Goal: Task Accomplishment & Management: Use online tool/utility

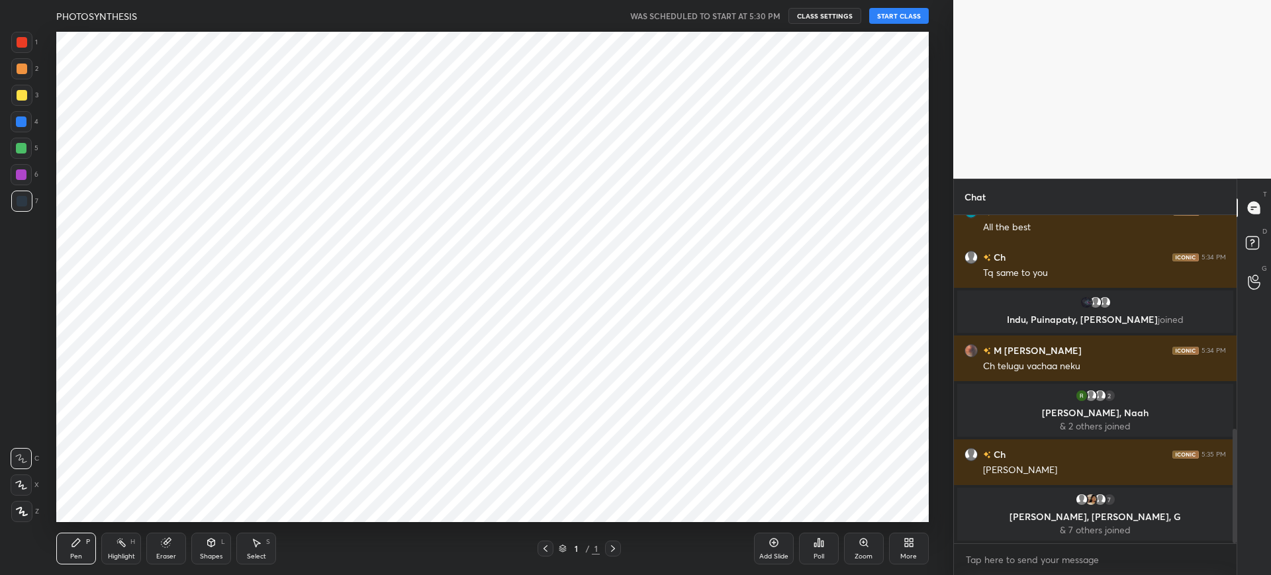
scroll to position [613, 0]
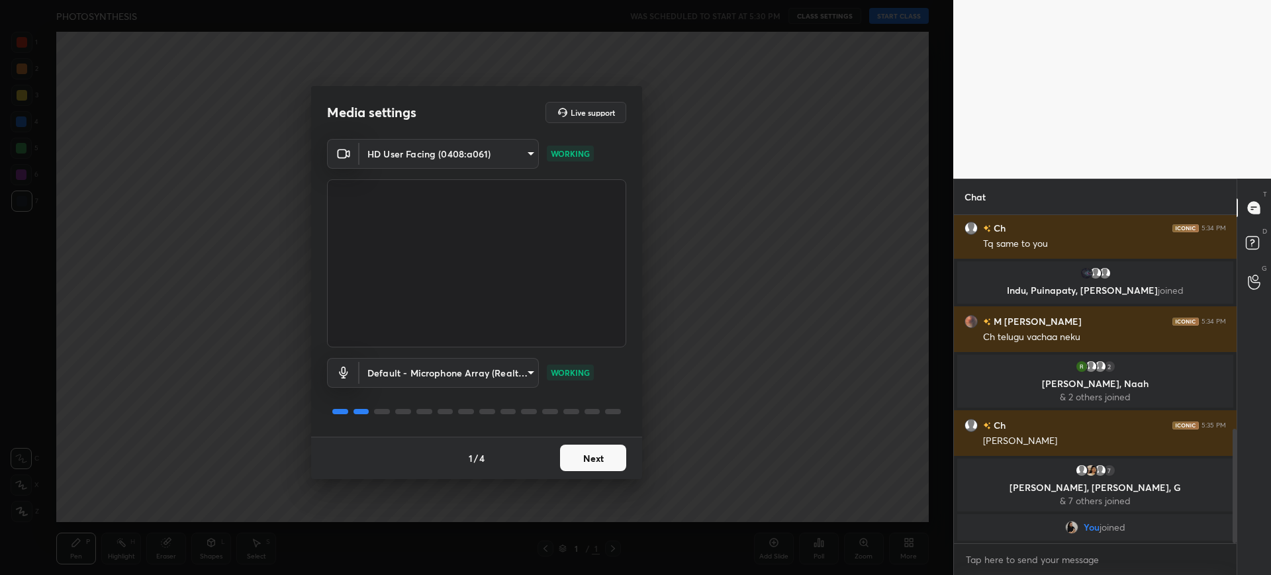
click at [616, 463] on button "Next" at bounding box center [593, 458] width 66 height 26
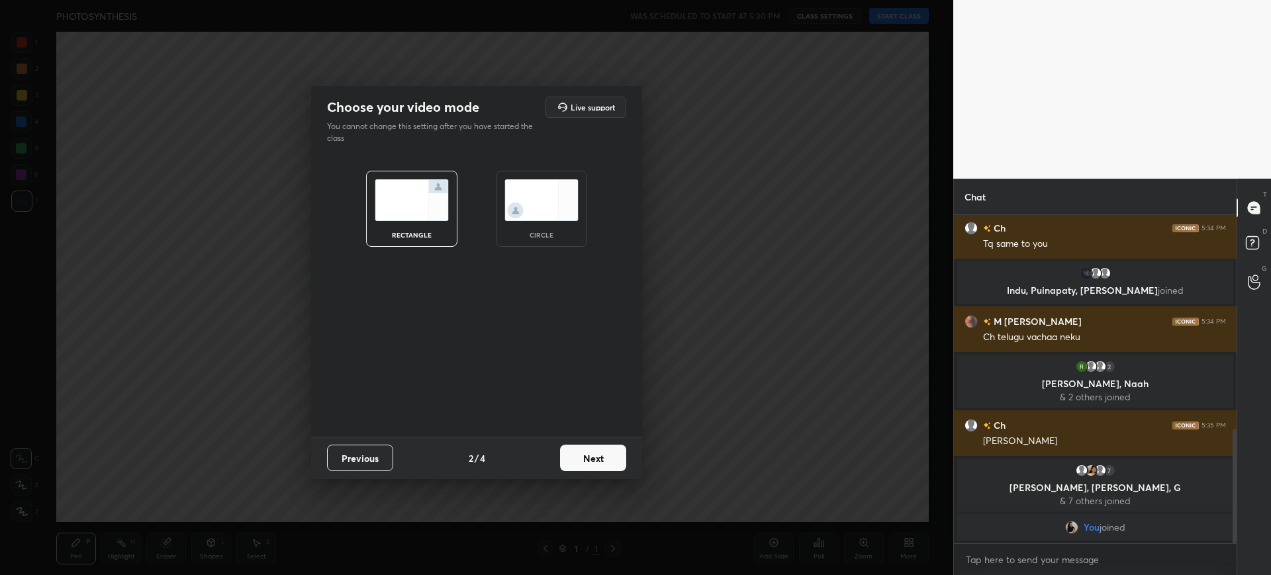
click at [621, 459] on button "Next" at bounding box center [593, 458] width 66 height 26
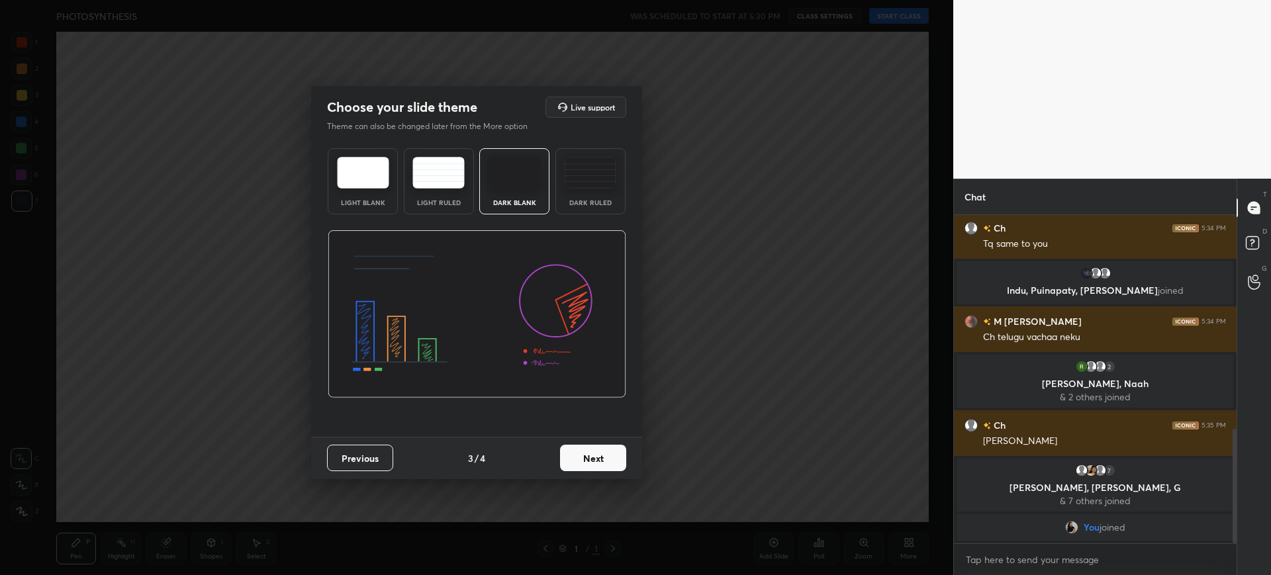
click at [626, 466] on div "Previous 3 / 4 Next" at bounding box center [476, 458] width 331 height 42
click at [611, 459] on button "Next" at bounding box center [593, 458] width 66 height 26
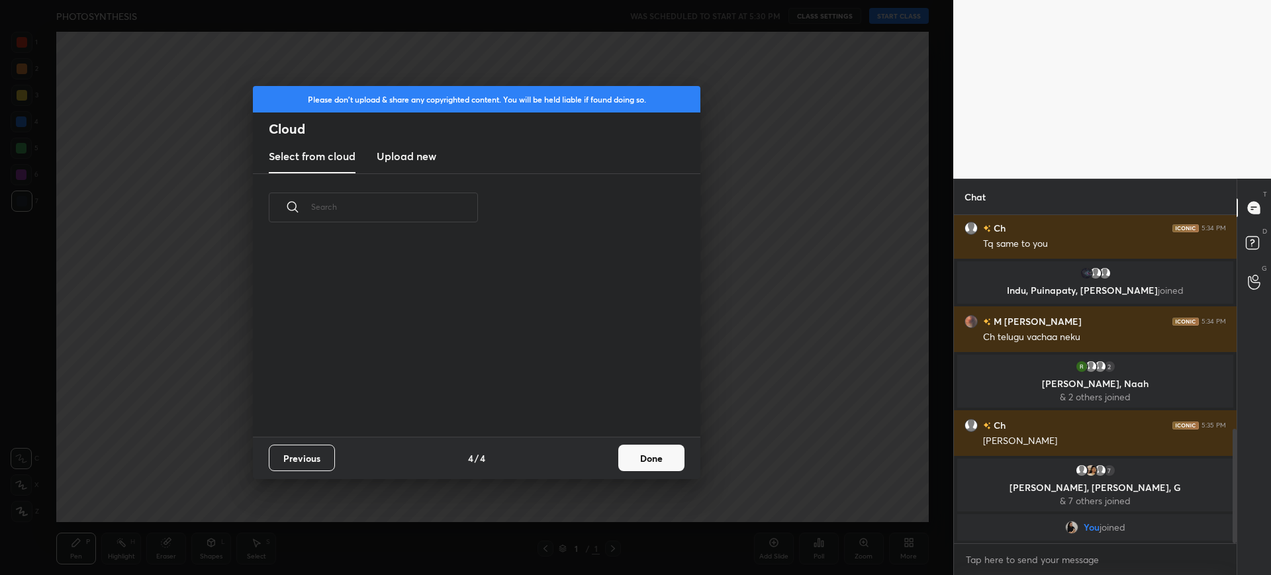
scroll to position [195, 425]
click at [418, 168] on new "Upload new" at bounding box center [407, 156] width 60 height 33
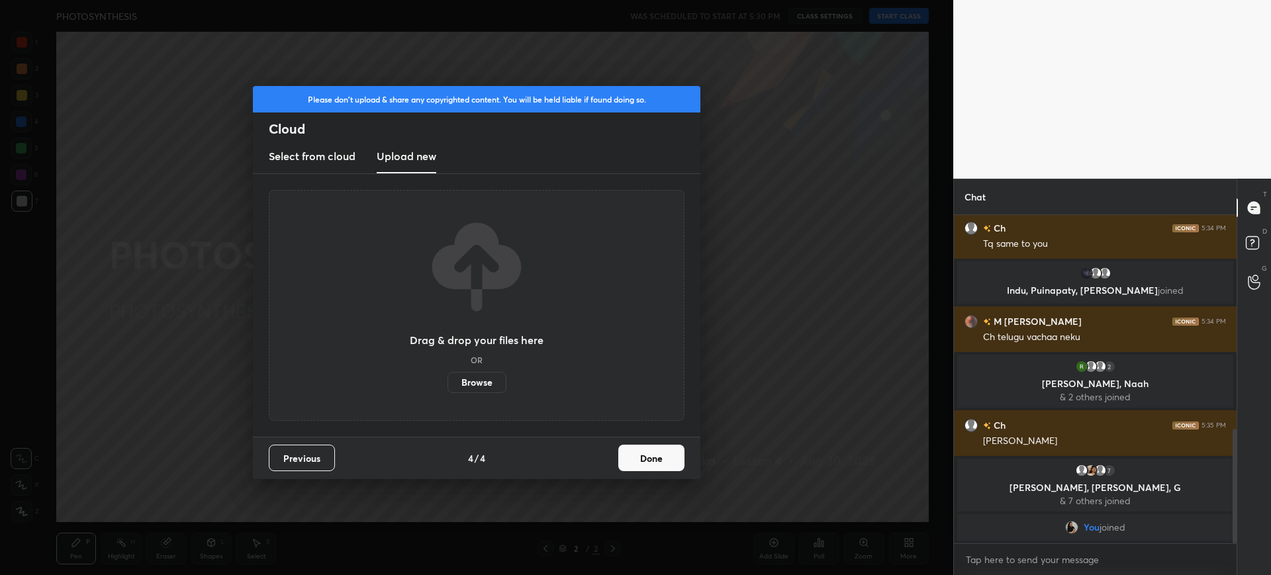
click at [477, 381] on label "Browse" at bounding box center [476, 382] width 59 height 21
click at [447, 381] on input "Browse" at bounding box center [447, 382] width 0 height 21
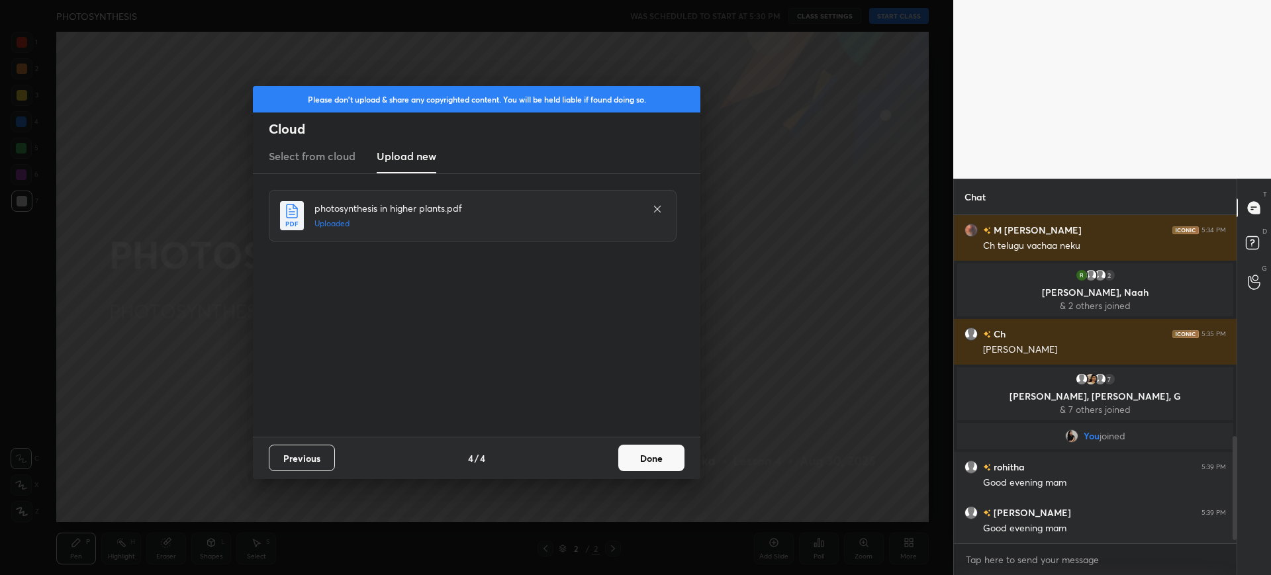
scroll to position [711, 0]
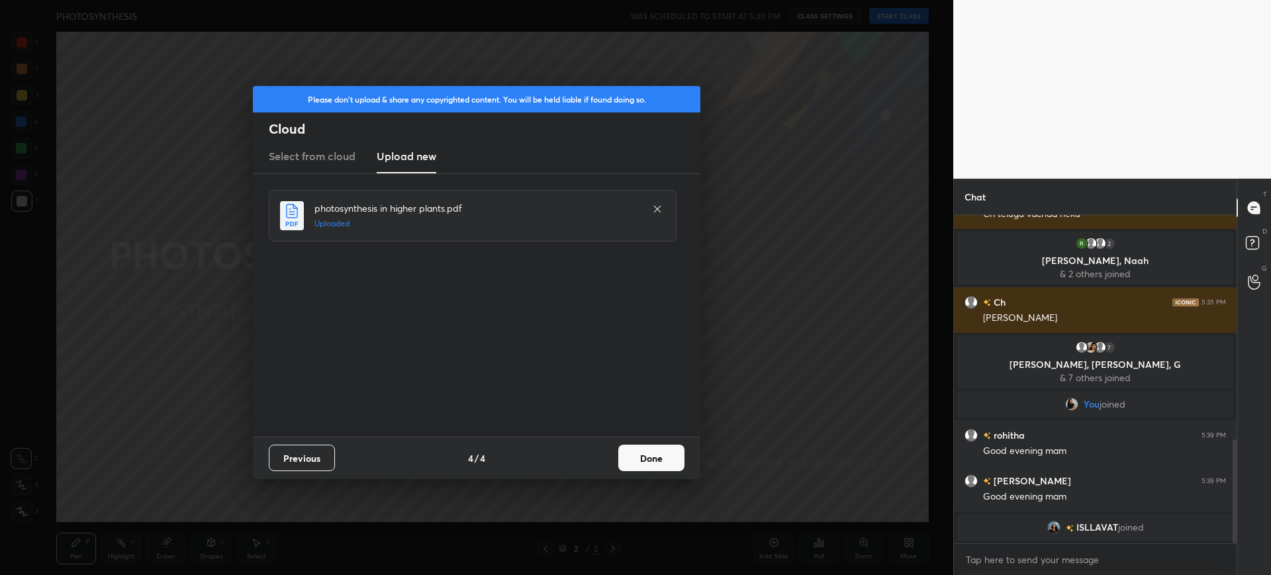
click at [641, 450] on button "Done" at bounding box center [651, 458] width 66 height 26
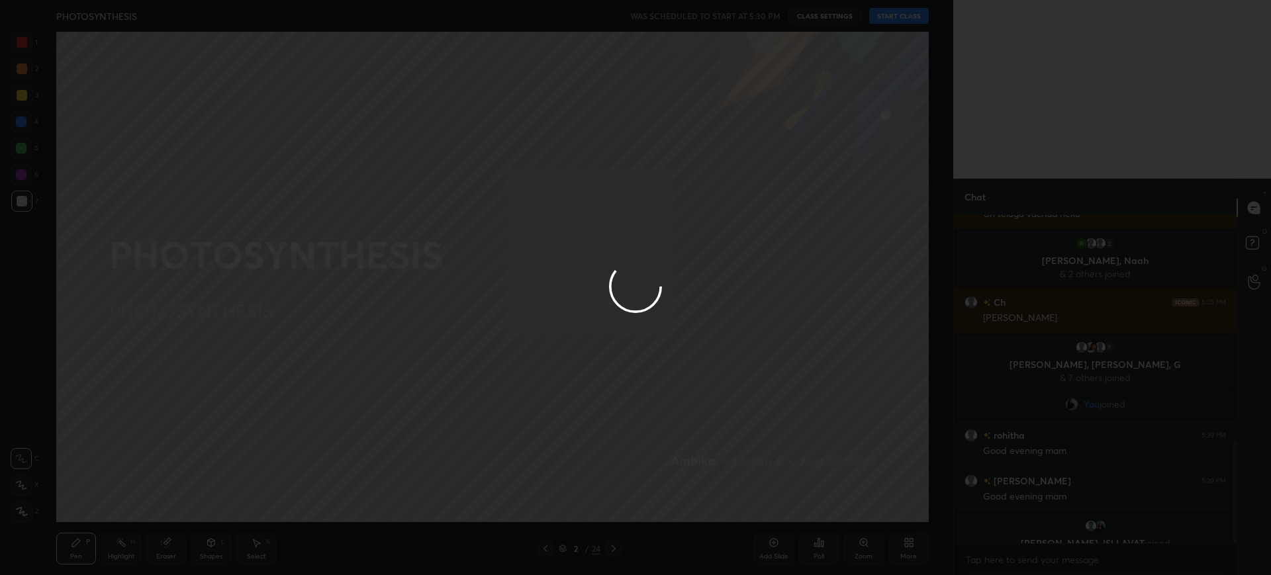
scroll to position [727, 0]
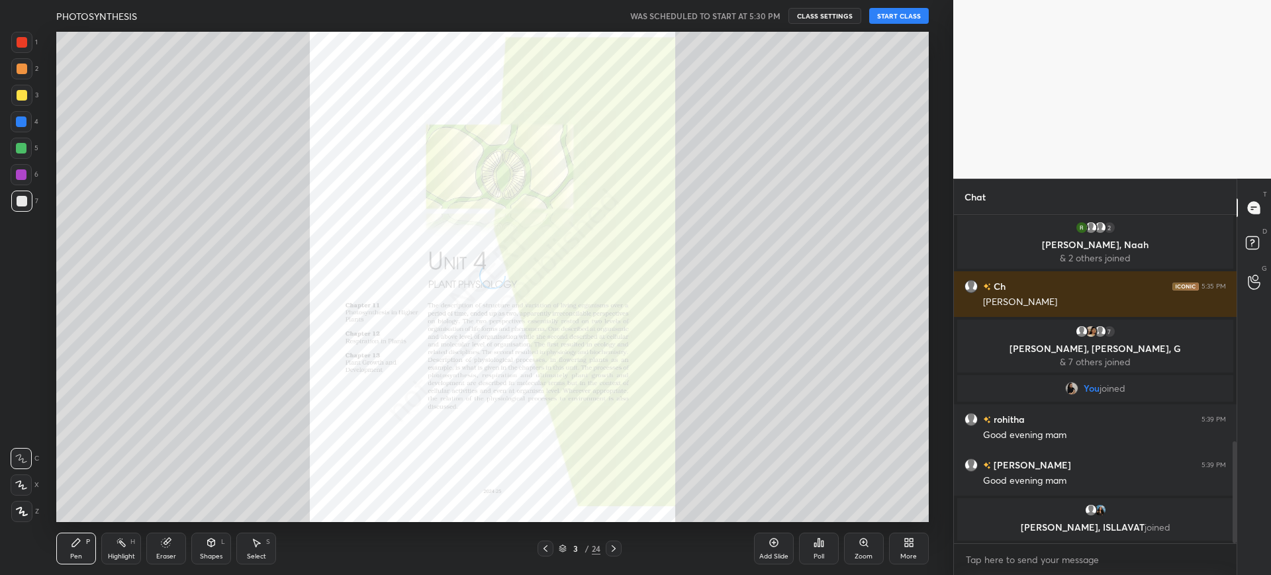
click at [902, 21] on button "START CLASS" at bounding box center [899, 16] width 60 height 16
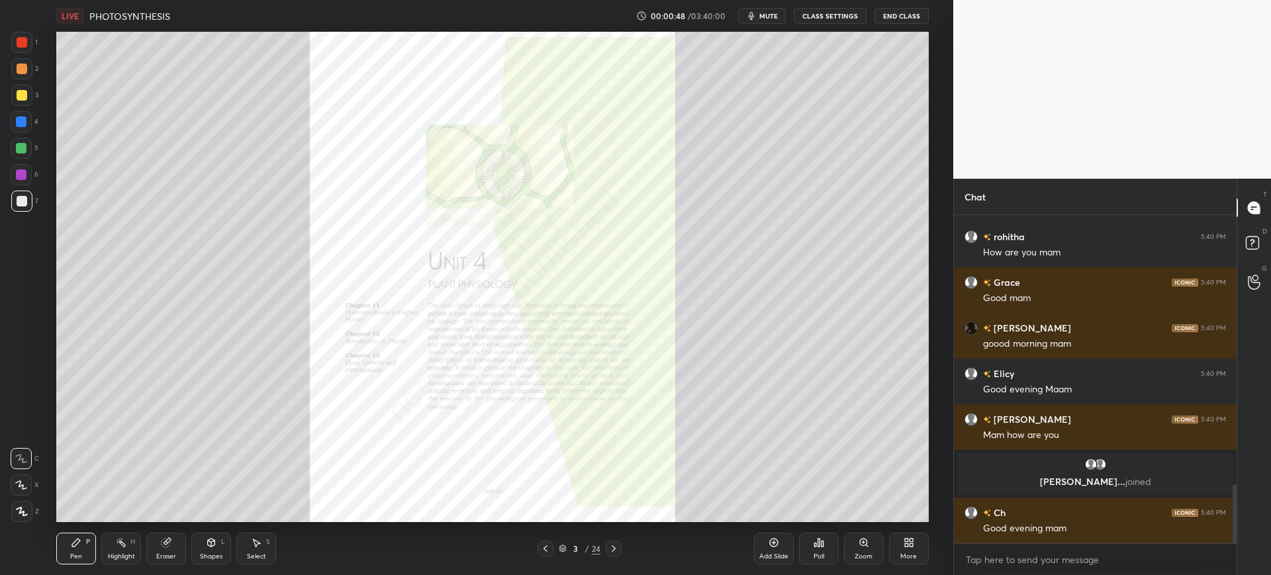
scroll to position [1531, 0]
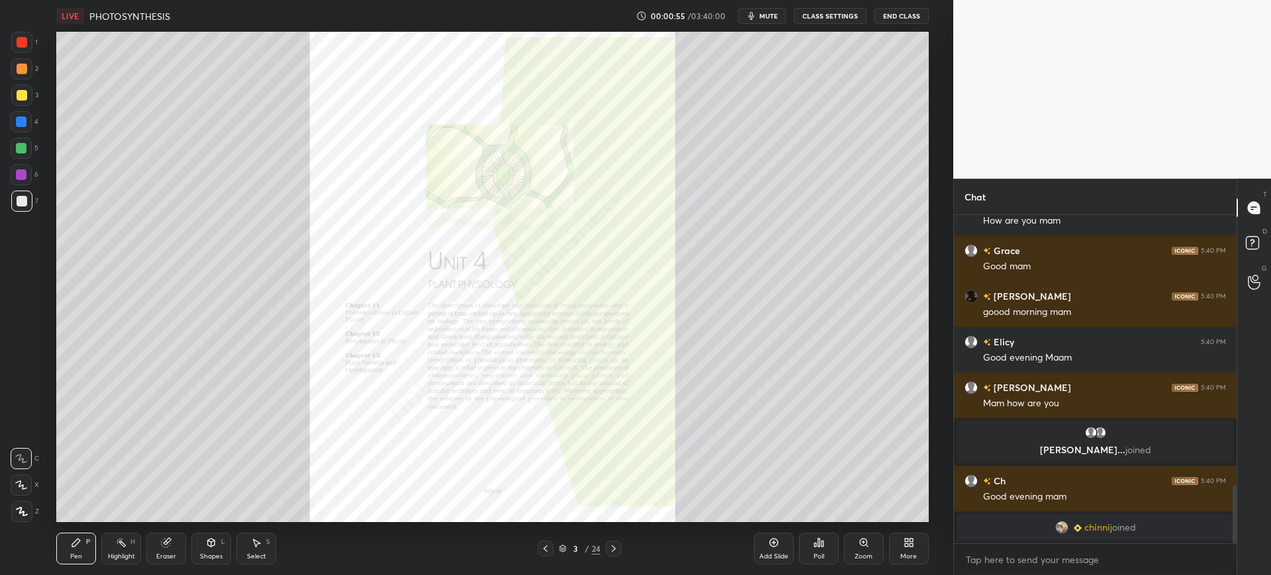
click at [24, 115] on div at bounding box center [21, 121] width 21 height 21
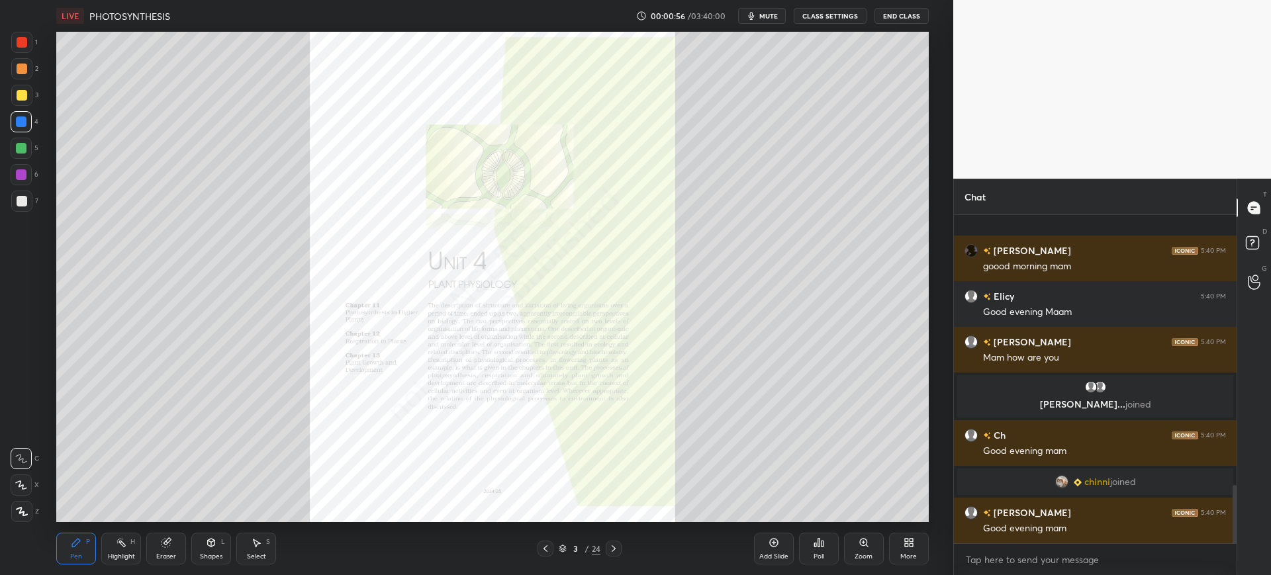
scroll to position [1552, 0]
click at [863, 551] on div "Zoom" at bounding box center [864, 549] width 40 height 32
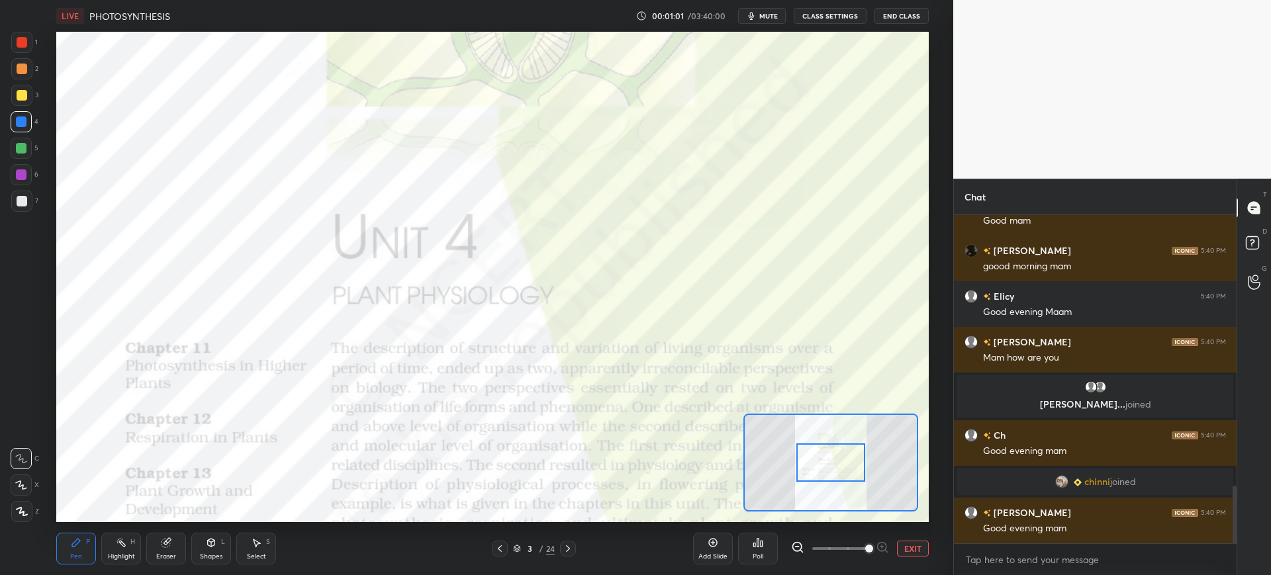
click at [17, 48] on div at bounding box center [21, 42] width 21 height 21
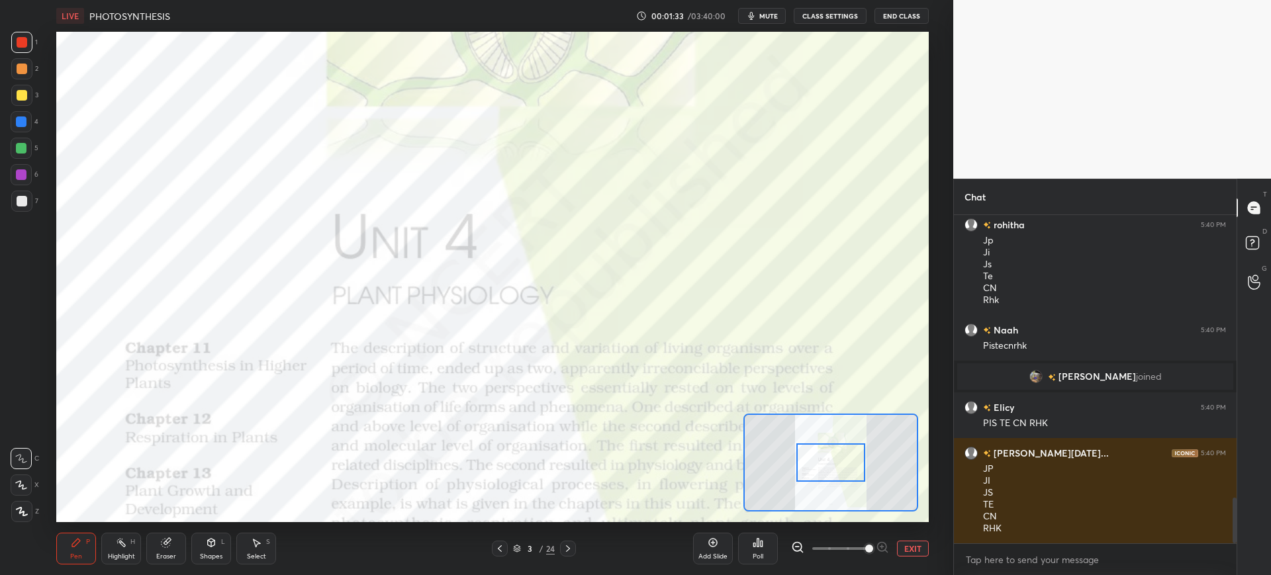
scroll to position [2034, 0]
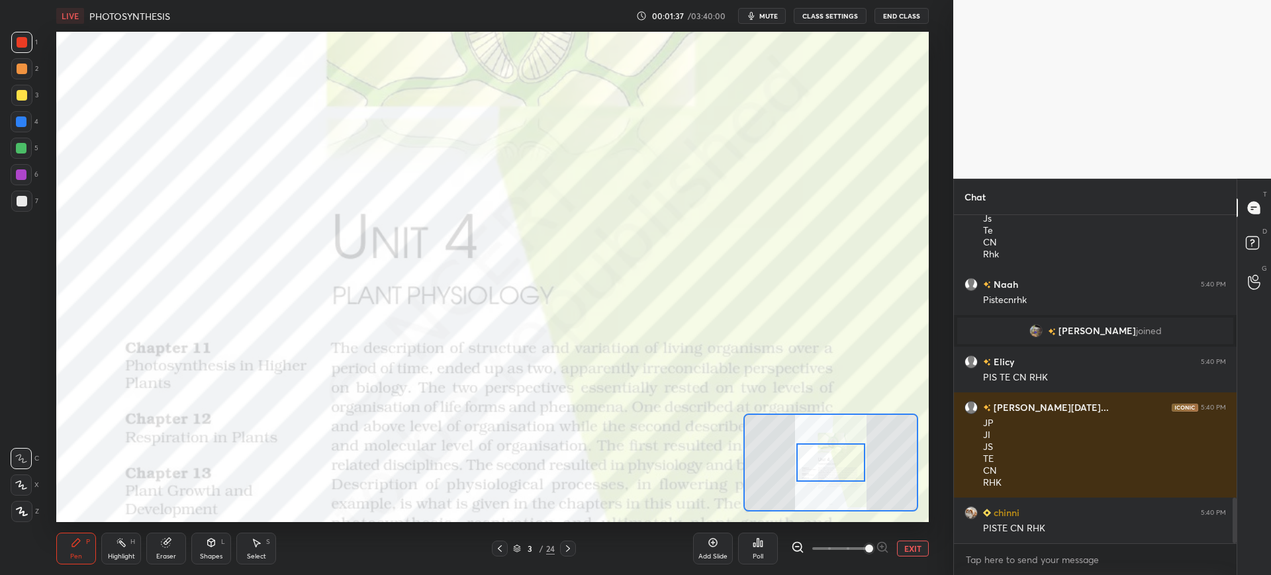
click at [23, 130] on div at bounding box center [21, 121] width 21 height 21
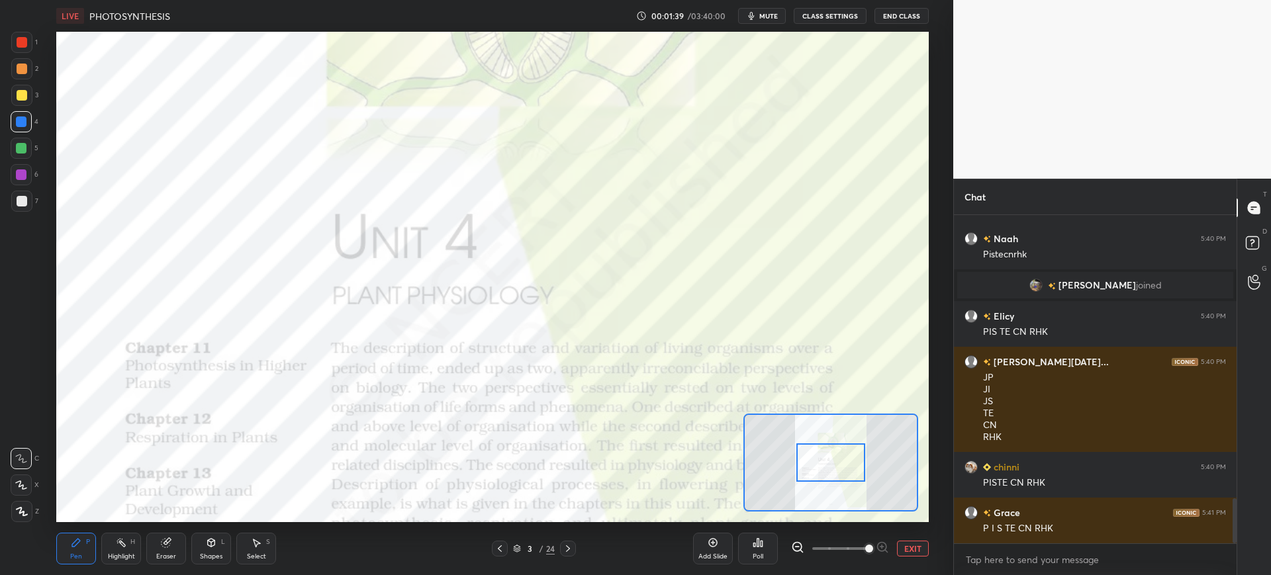
click at [567, 547] on icon at bounding box center [568, 548] width 4 height 7
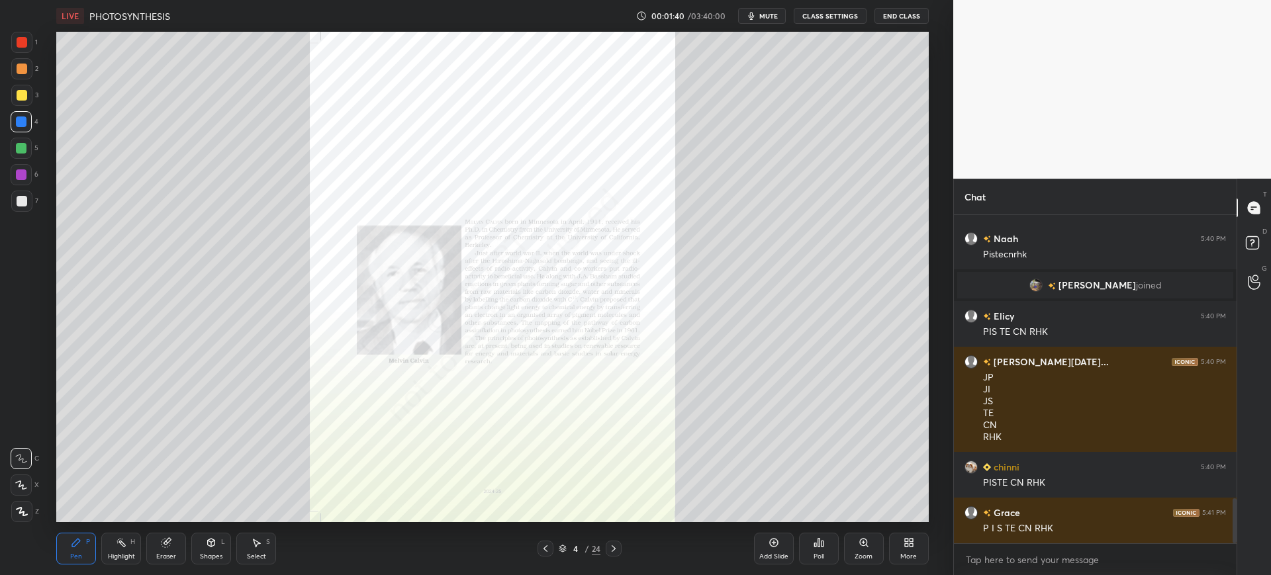
click at [613, 549] on icon at bounding box center [613, 548] width 11 height 11
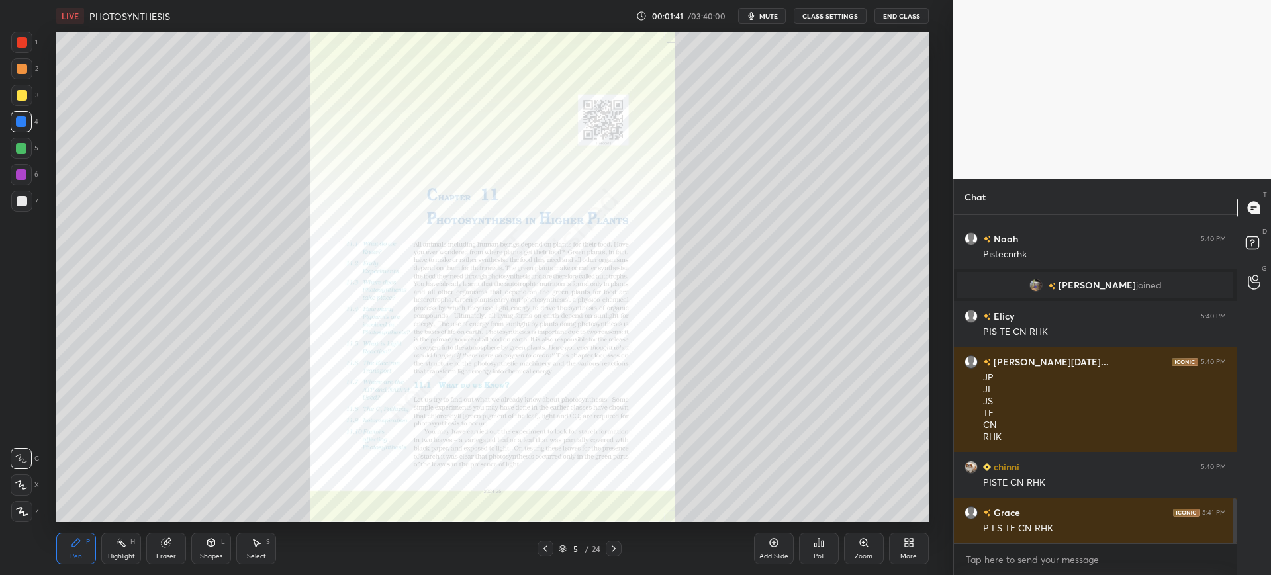
click at [878, 556] on div "Zoom" at bounding box center [864, 549] width 40 height 32
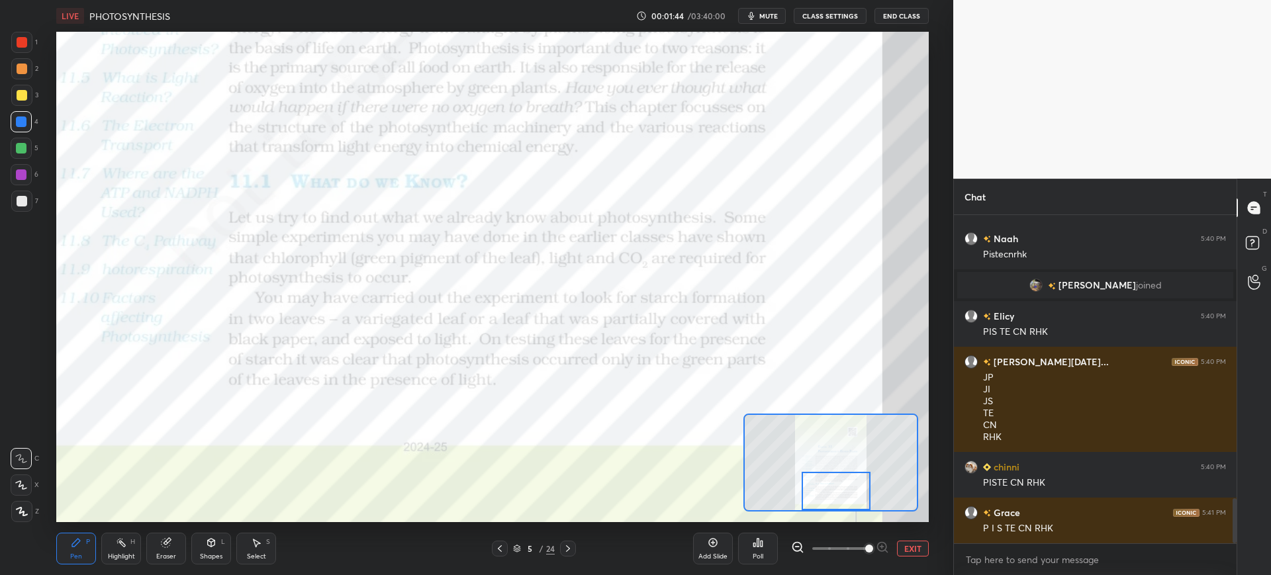
click at [23, 40] on div at bounding box center [22, 42] width 11 height 11
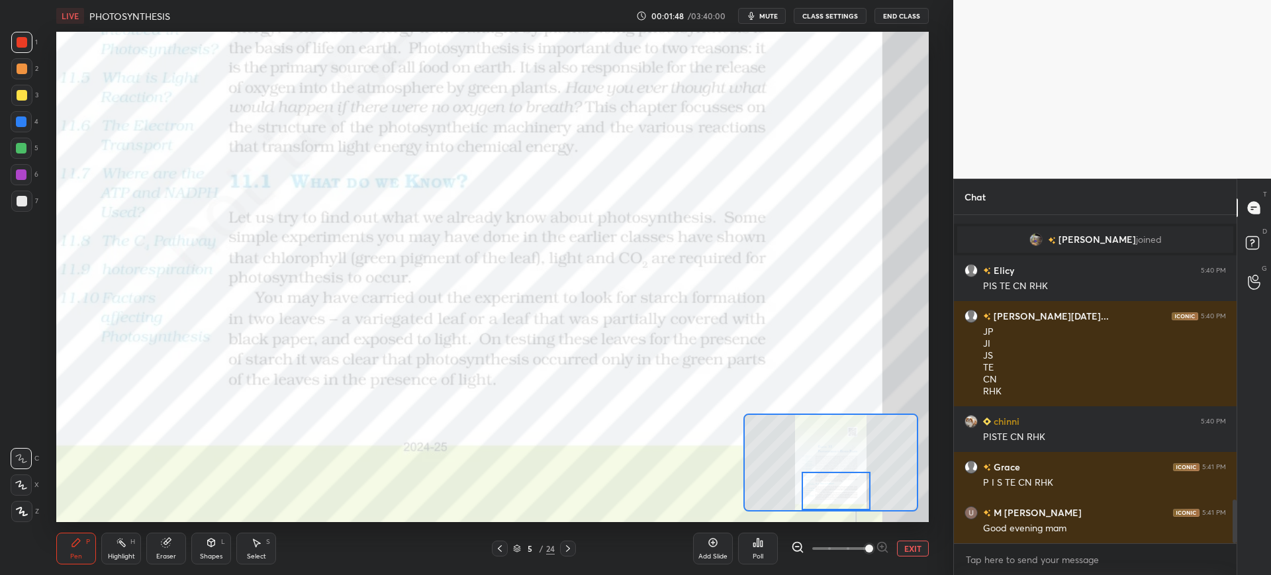
click at [30, 128] on div at bounding box center [21, 121] width 21 height 21
click at [570, 543] on icon at bounding box center [568, 548] width 11 height 11
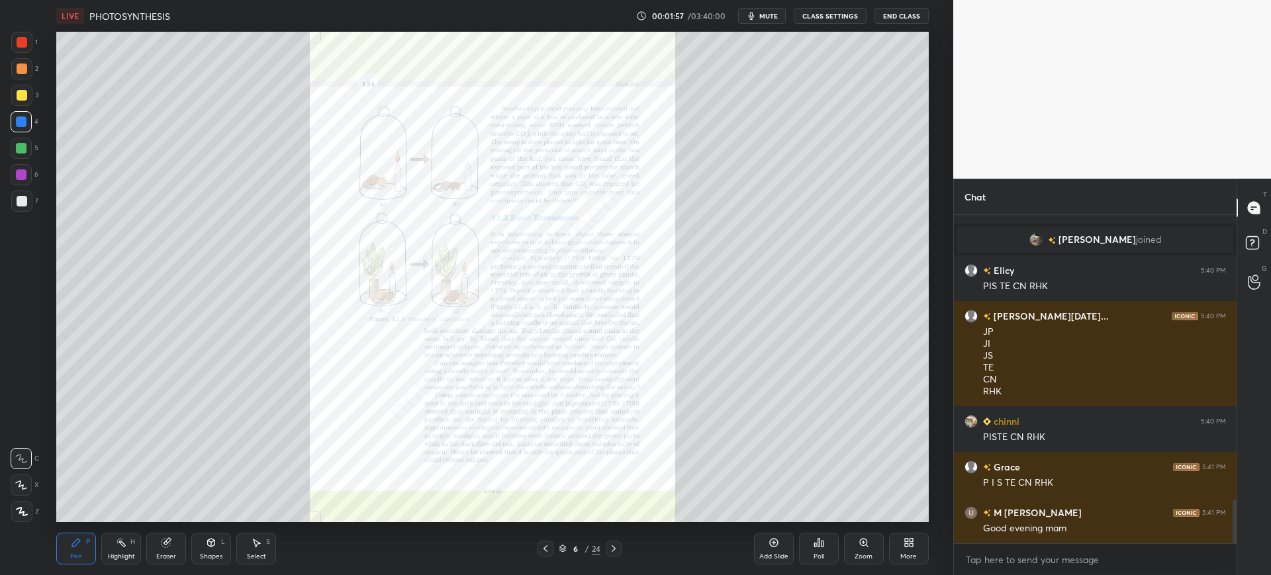
click at [860, 556] on div "Zoom" at bounding box center [863, 556] width 18 height 7
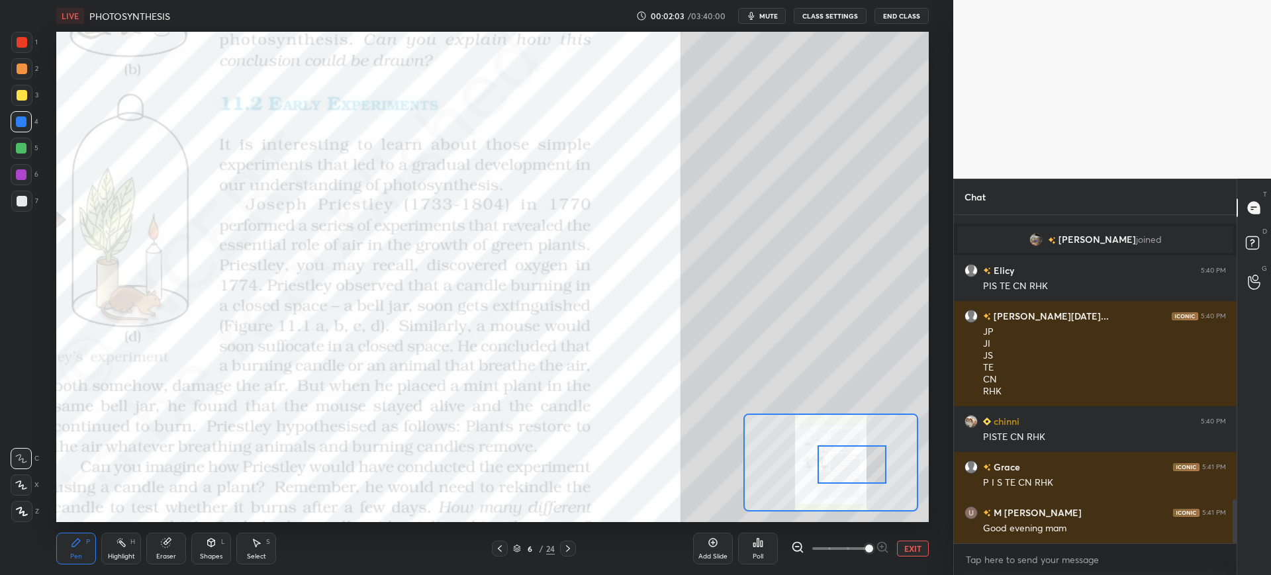
click at [17, 42] on div at bounding box center [22, 42] width 11 height 11
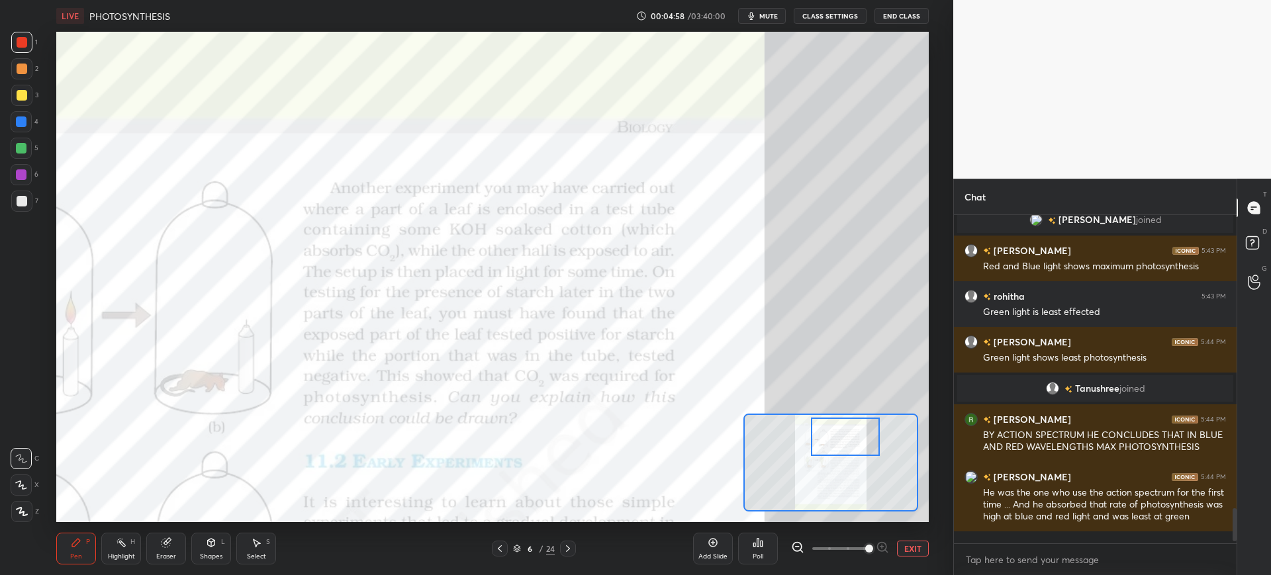
scroll to position [2610, 0]
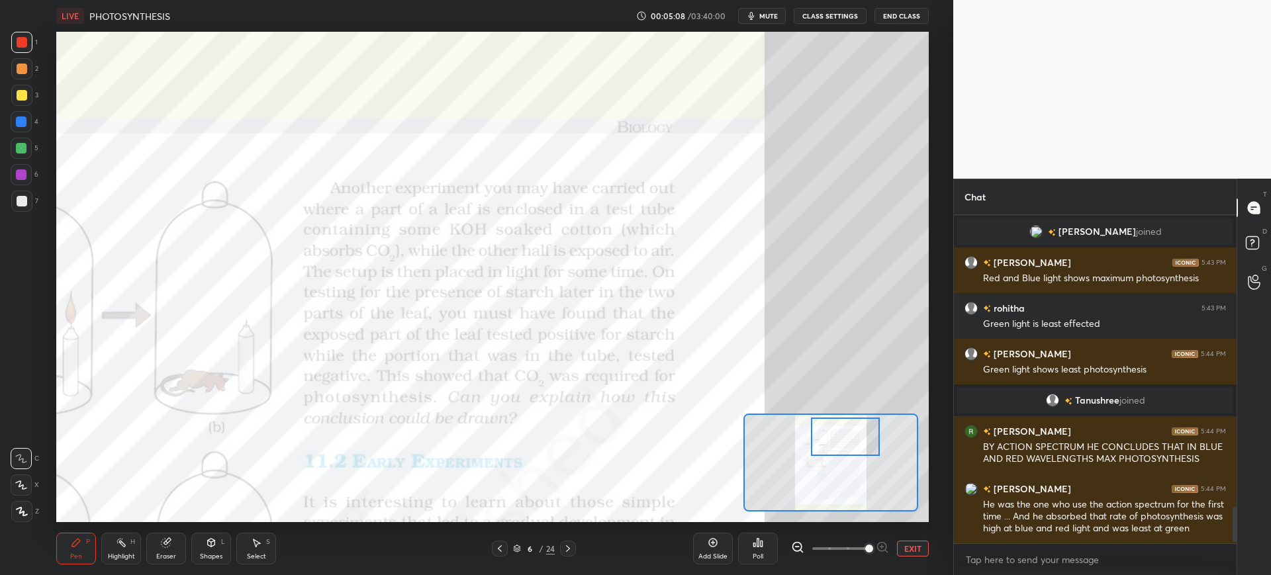
click at [571, 550] on icon at bounding box center [568, 548] width 11 height 11
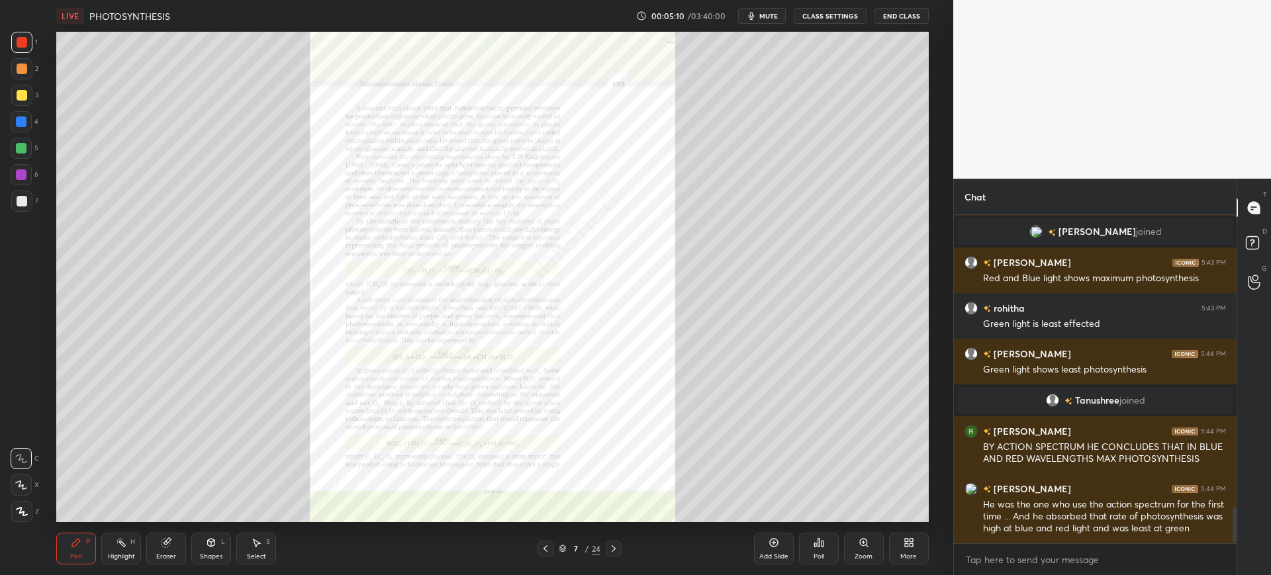
click at [608, 551] on icon at bounding box center [613, 548] width 11 height 11
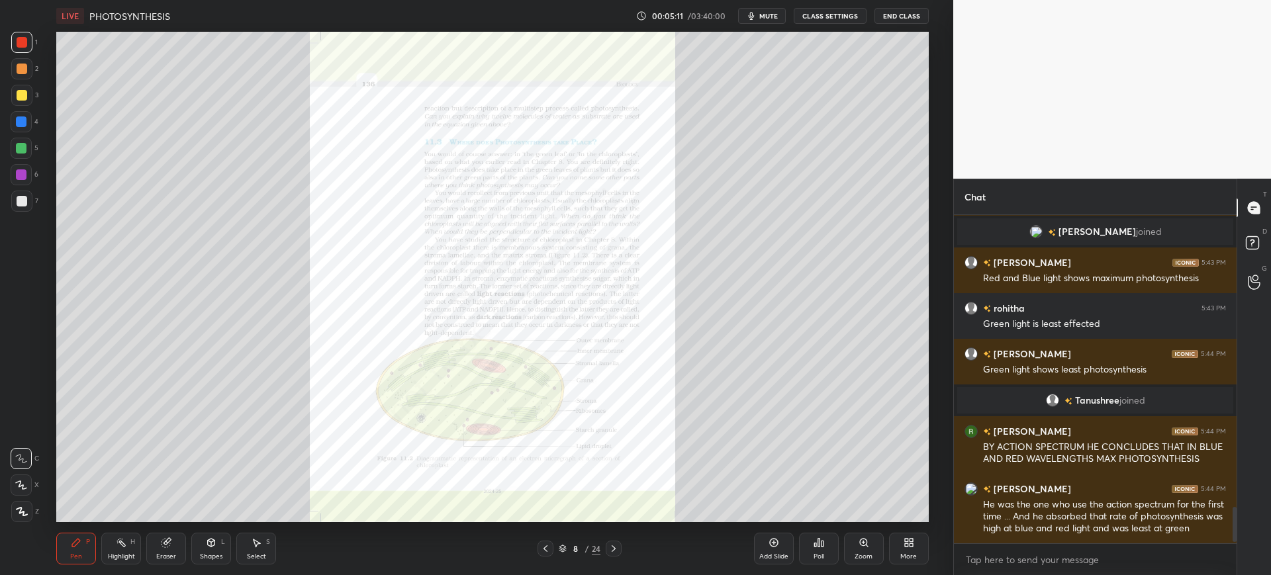
click at [862, 559] on div "Zoom" at bounding box center [863, 556] width 18 height 7
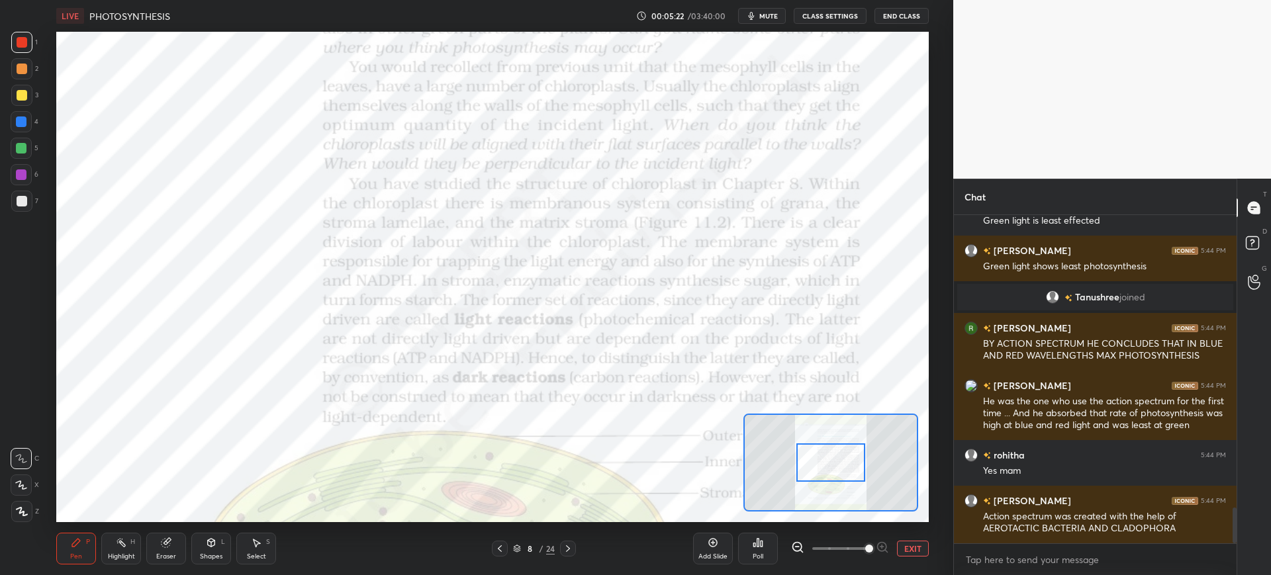
scroll to position [2759, 0]
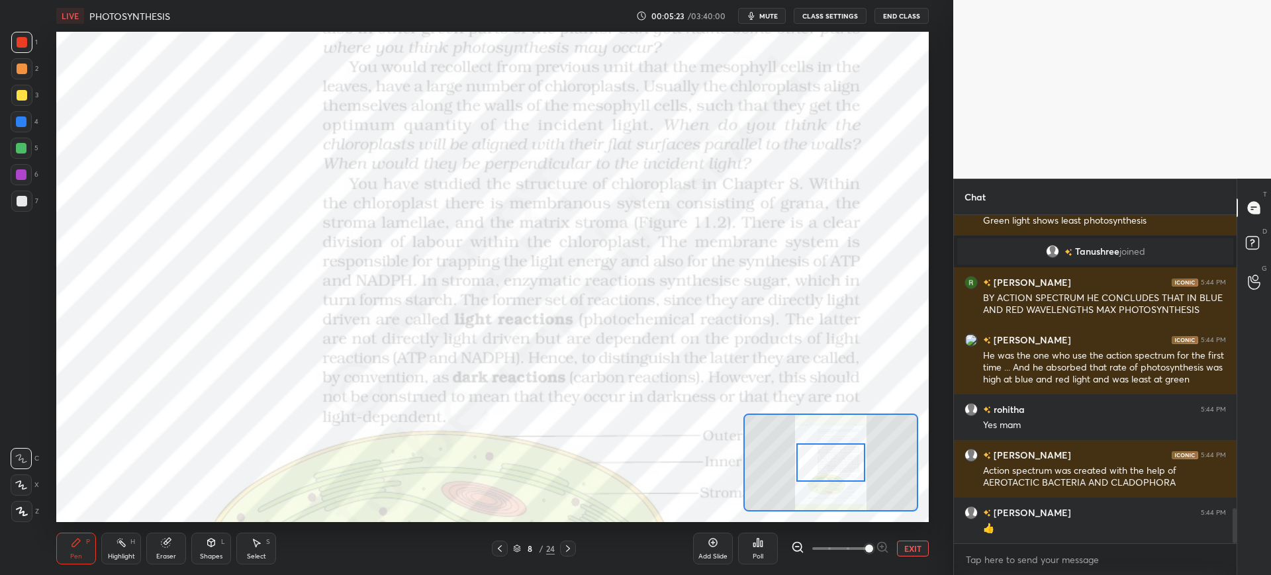
click at [17, 128] on div at bounding box center [21, 121] width 21 height 21
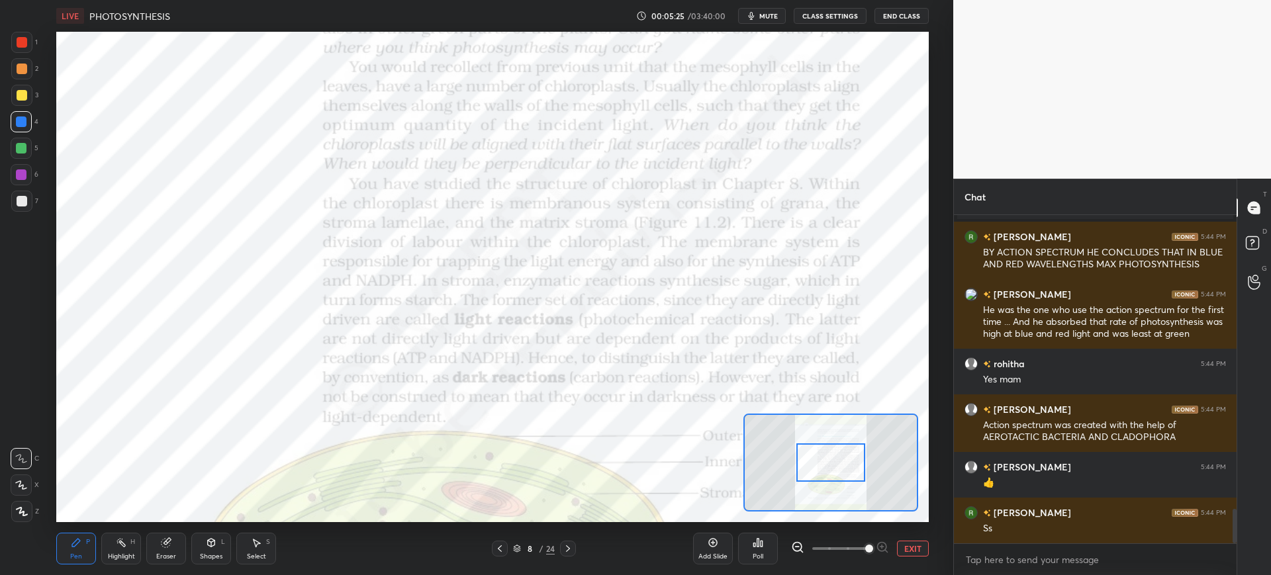
click at [153, 547] on div "Eraser" at bounding box center [166, 549] width 40 height 32
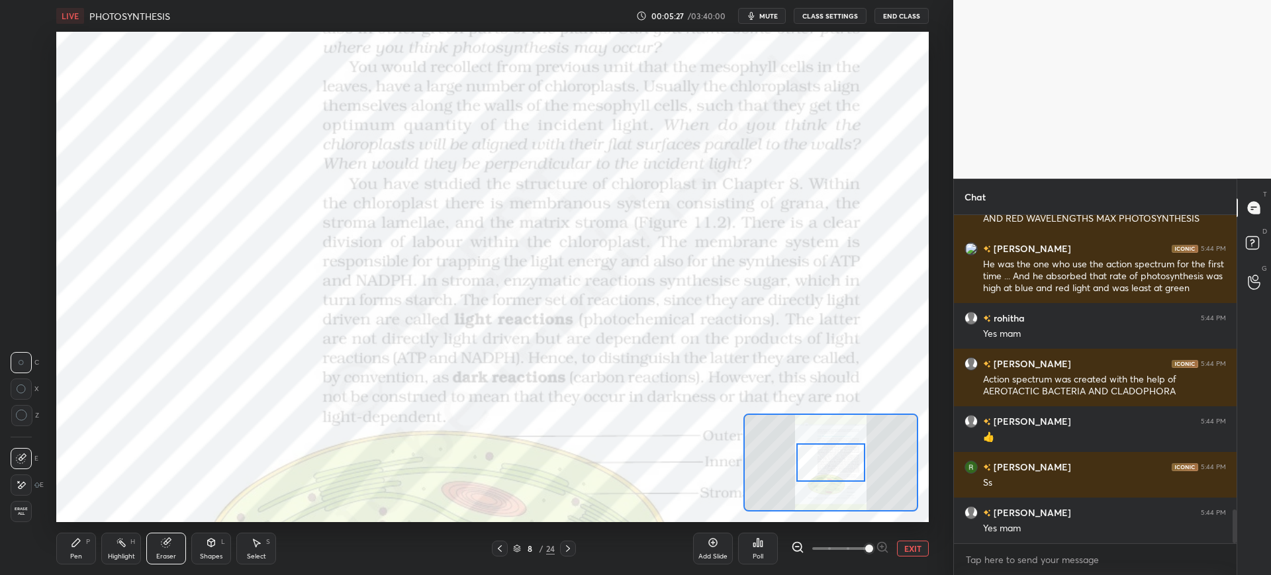
scroll to position [2896, 0]
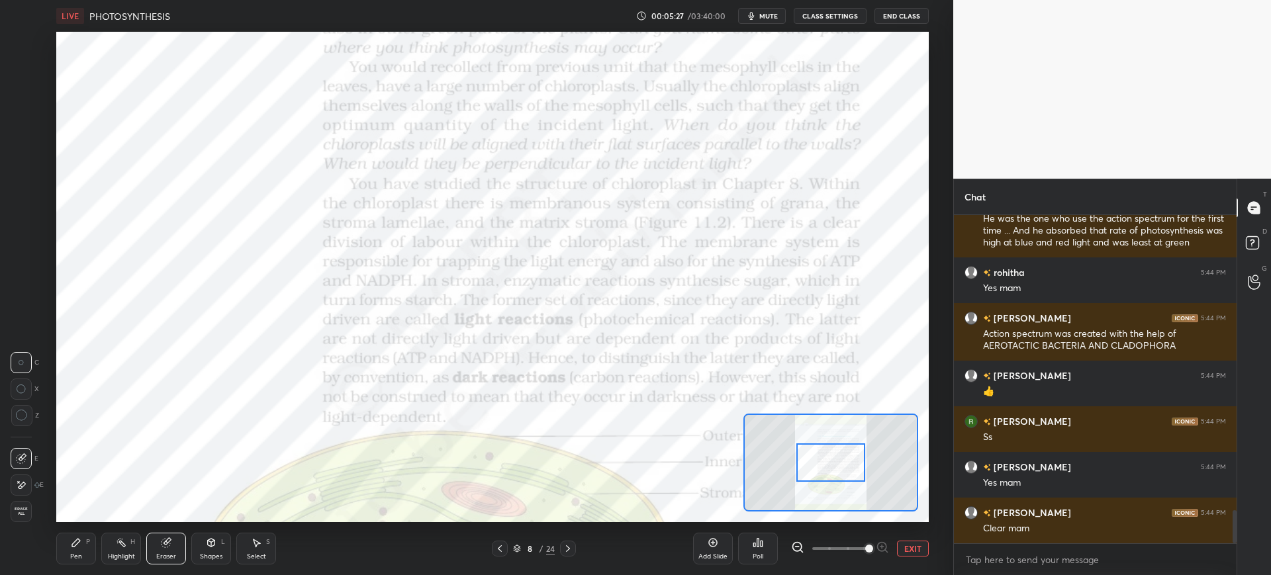
click at [16, 421] on icon at bounding box center [22, 416] width 12 height 12
click at [71, 560] on div "Pen" at bounding box center [76, 556] width 12 height 7
click at [29, 44] on div at bounding box center [21, 42] width 21 height 21
click at [567, 549] on icon at bounding box center [568, 548] width 11 height 11
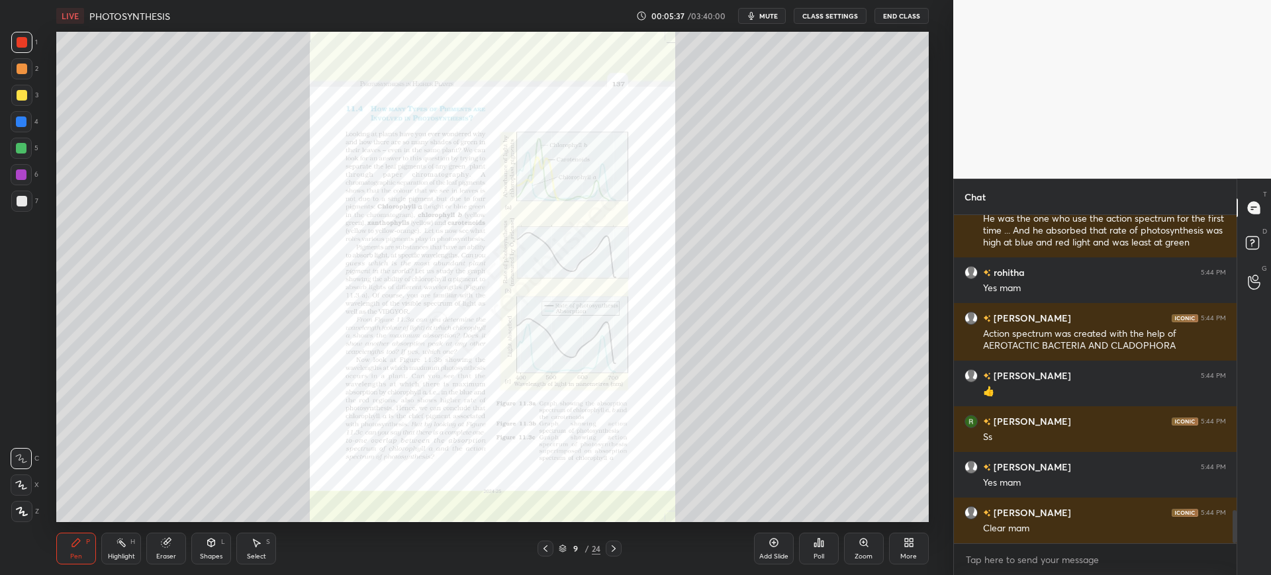
scroll to position [2942, 0]
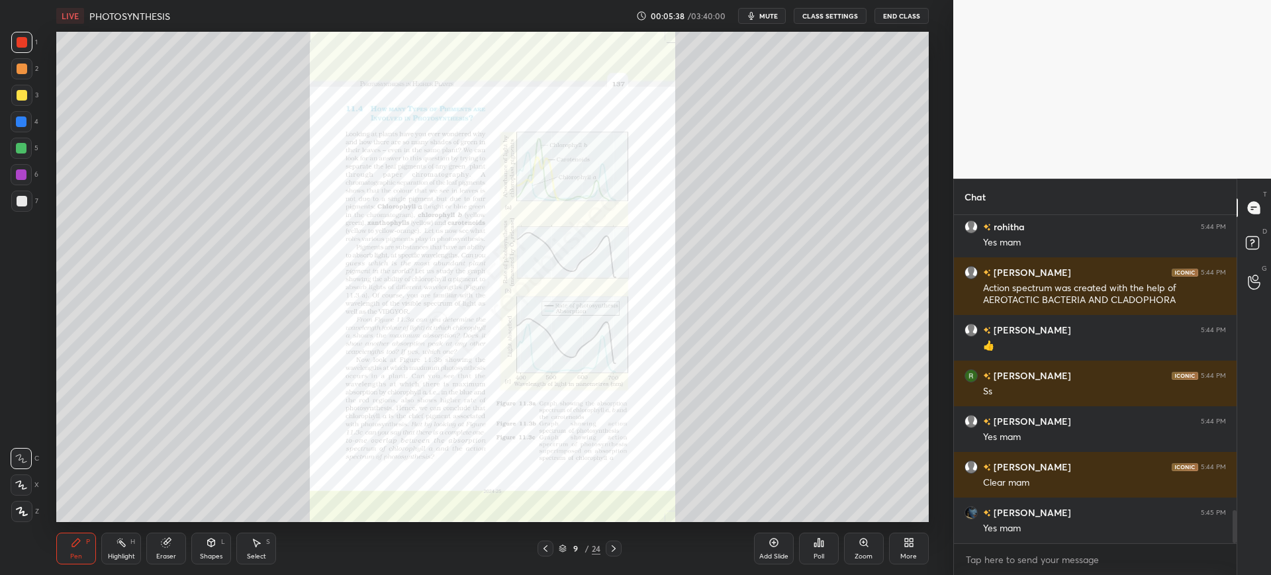
click at [548, 550] on icon at bounding box center [545, 548] width 11 height 11
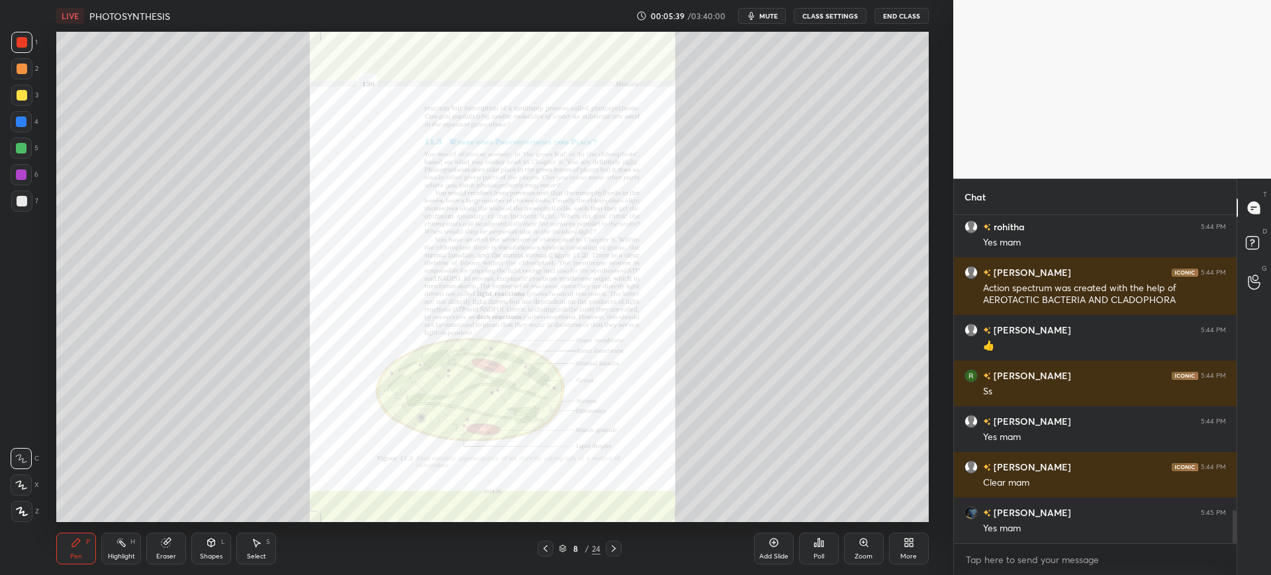
click at [778, 547] on icon at bounding box center [773, 542] width 11 height 11
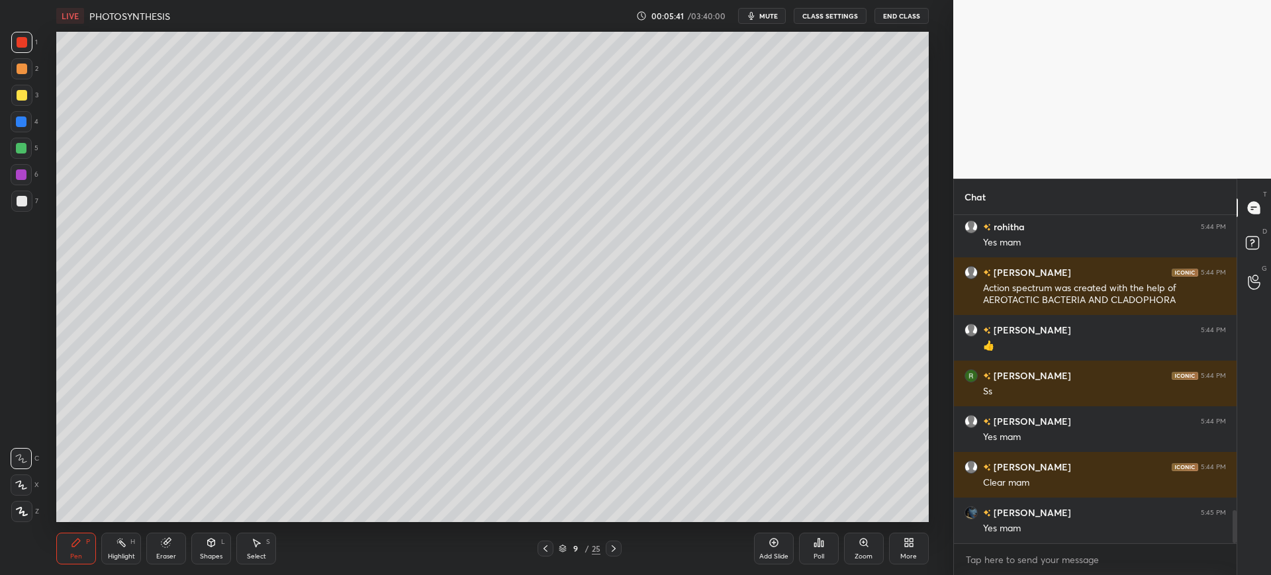
click at [17, 214] on div "7" at bounding box center [24, 204] width 27 height 26
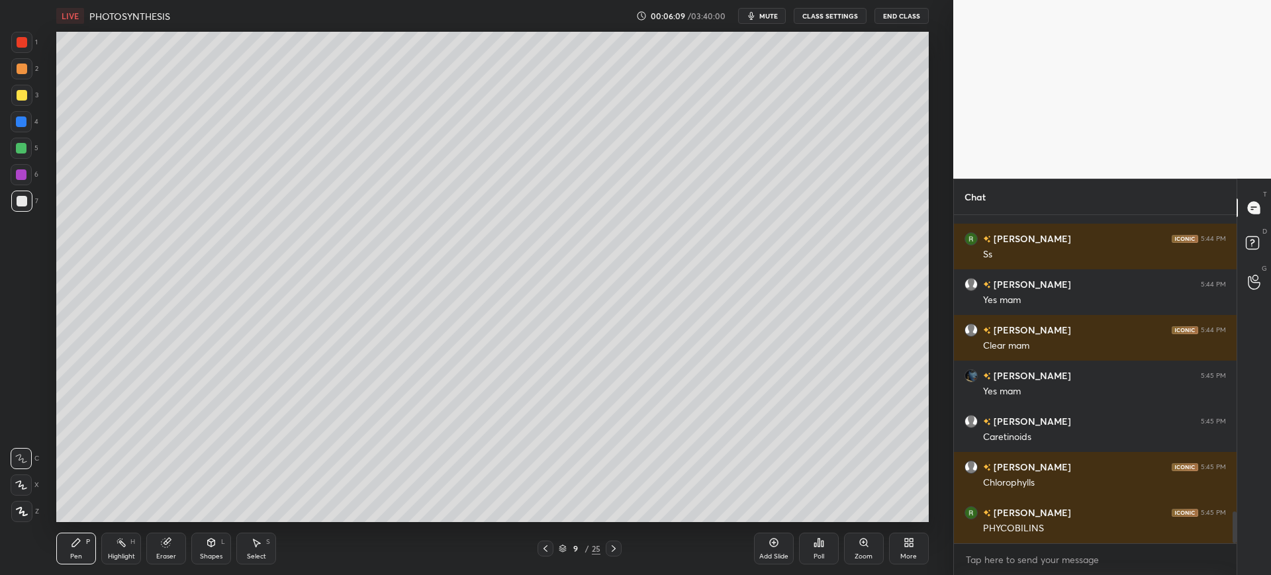
scroll to position [3170, 0]
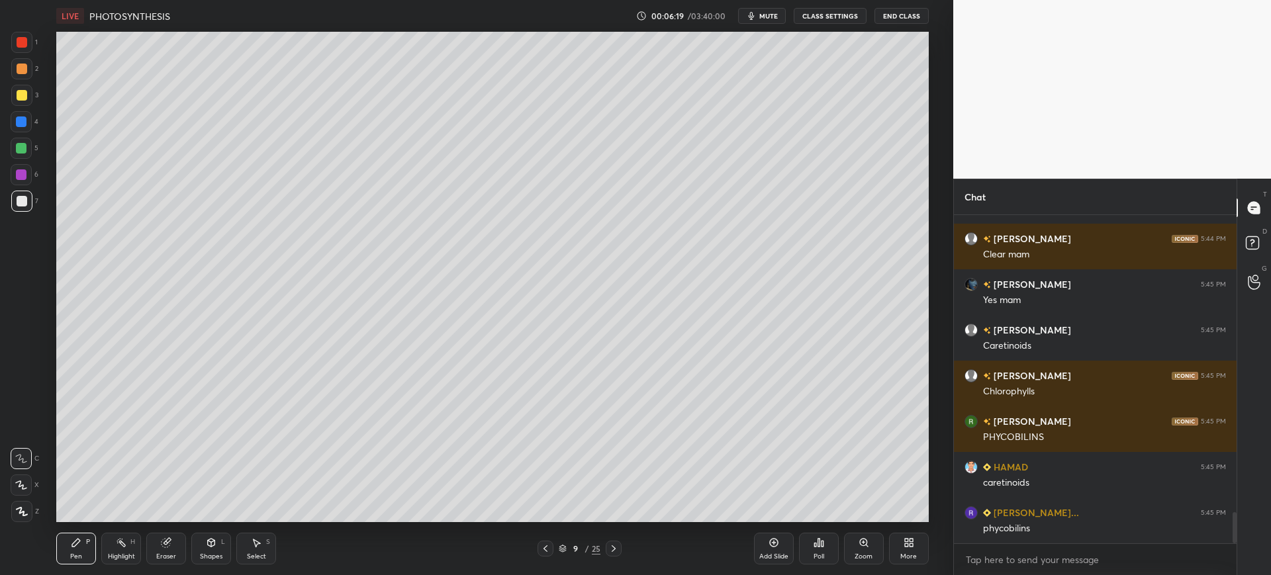
click at [15, 205] on div at bounding box center [21, 201] width 21 height 21
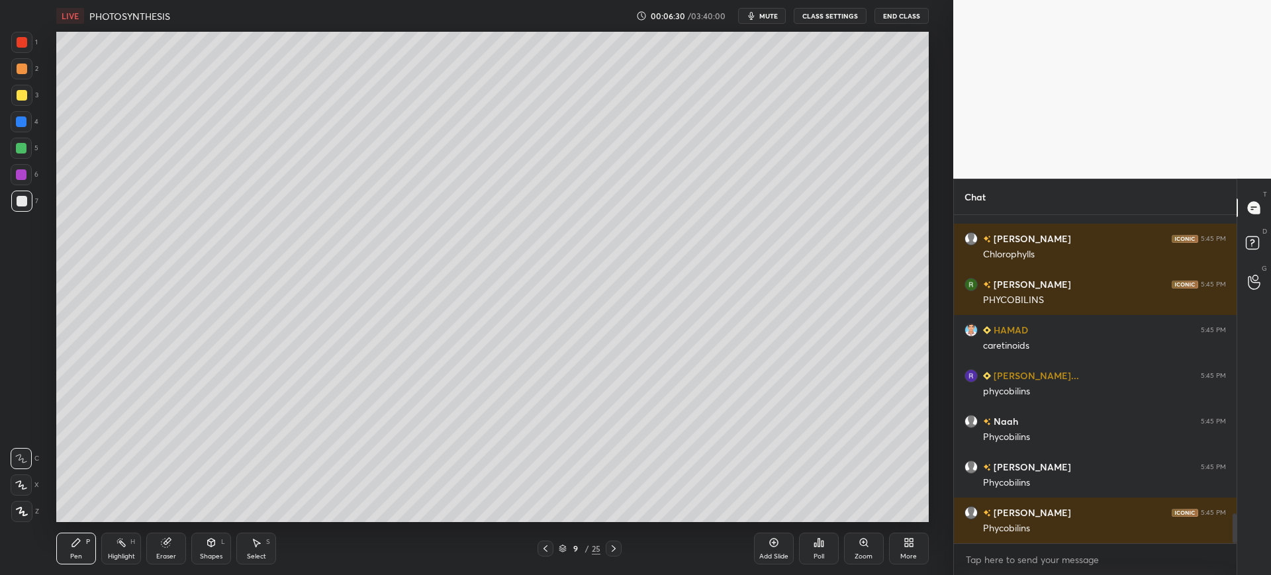
scroll to position [3353, 0]
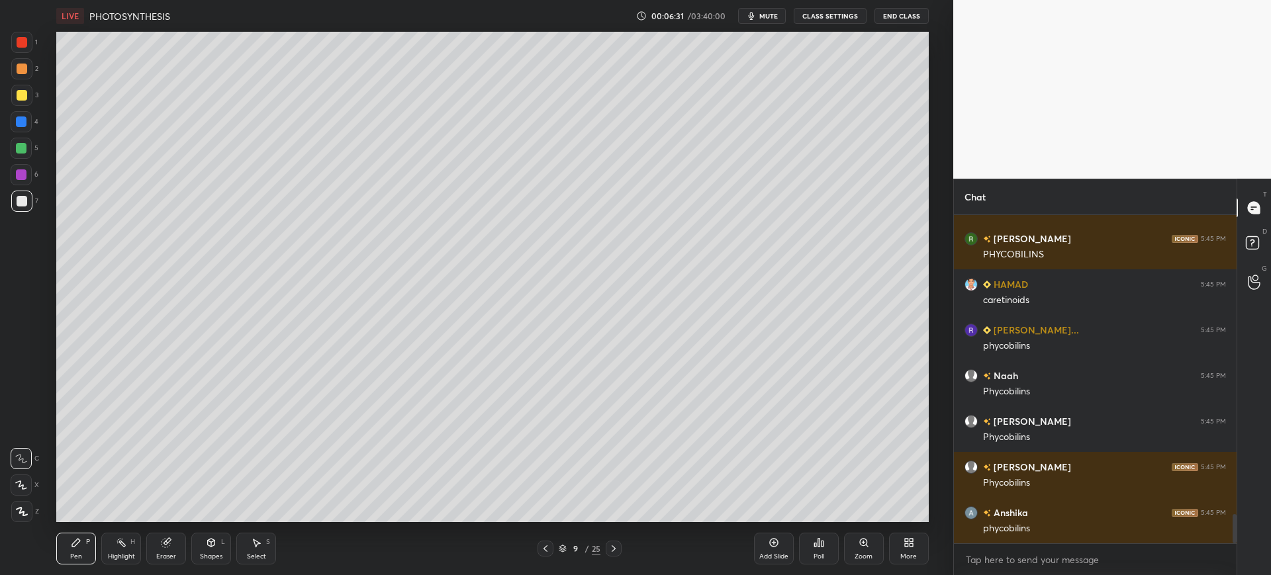
click at [154, 549] on div "Eraser" at bounding box center [166, 549] width 40 height 32
click at [89, 547] on div "Pen P" at bounding box center [76, 549] width 40 height 32
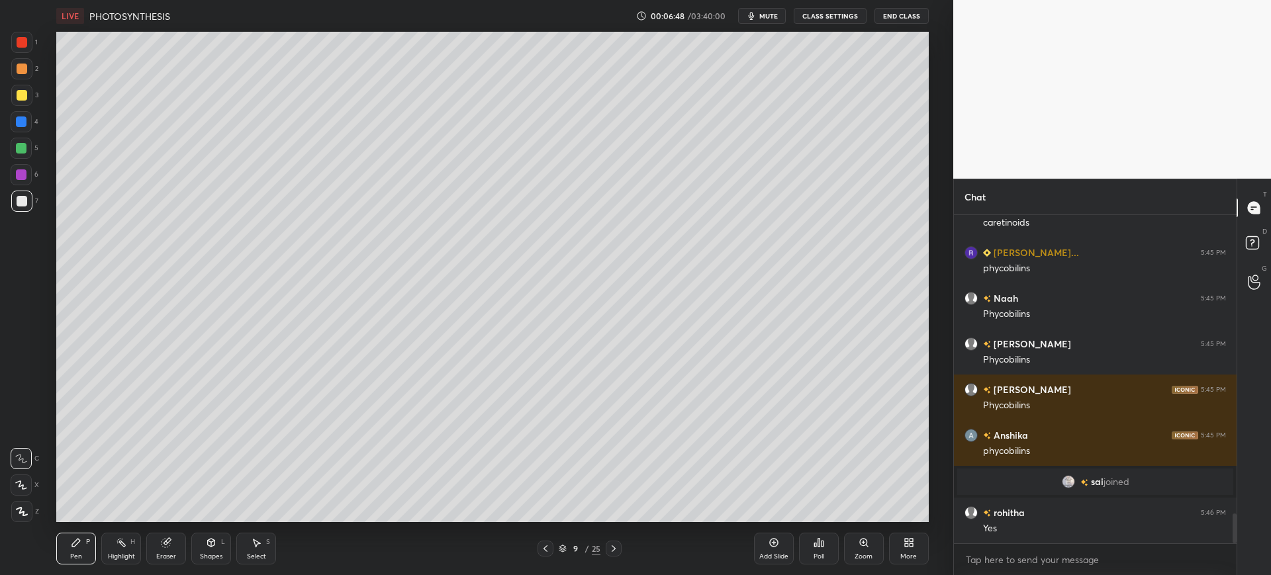
scroll to position [3290, 0]
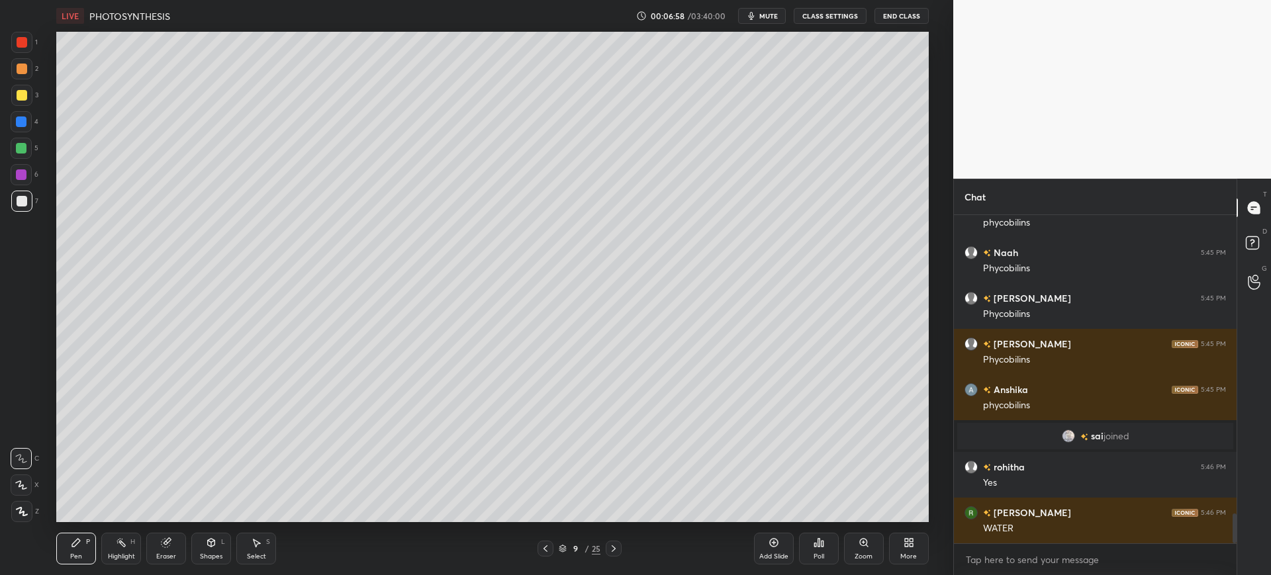
click at [17, 97] on div at bounding box center [22, 95] width 11 height 11
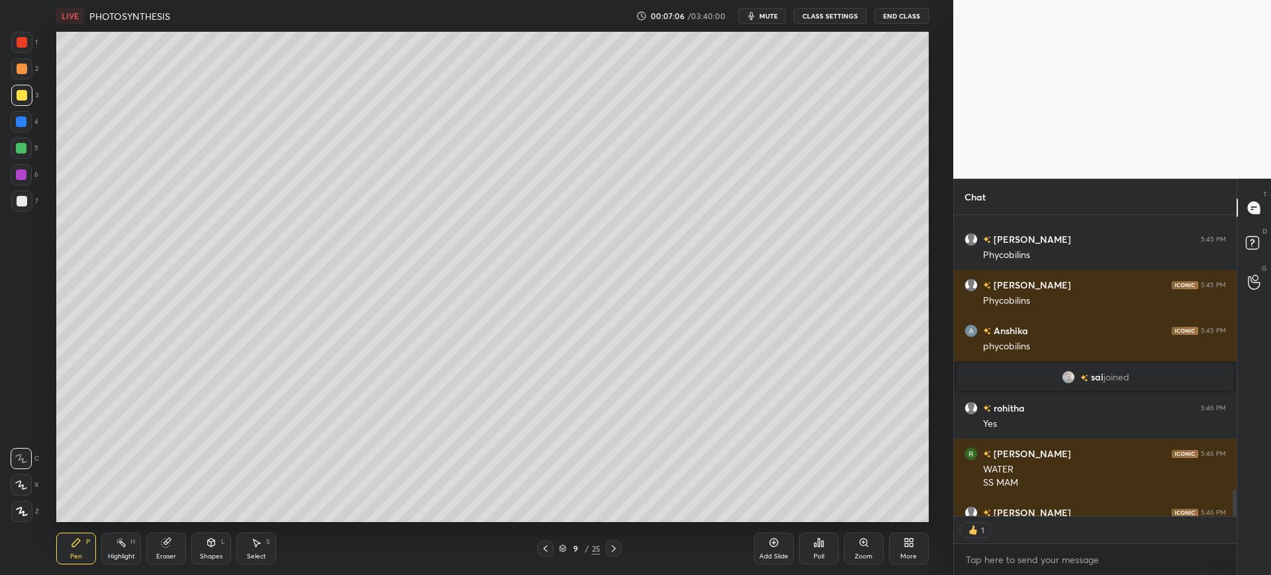
scroll to position [297, 279]
click at [28, 136] on div "4" at bounding box center [25, 124] width 28 height 26
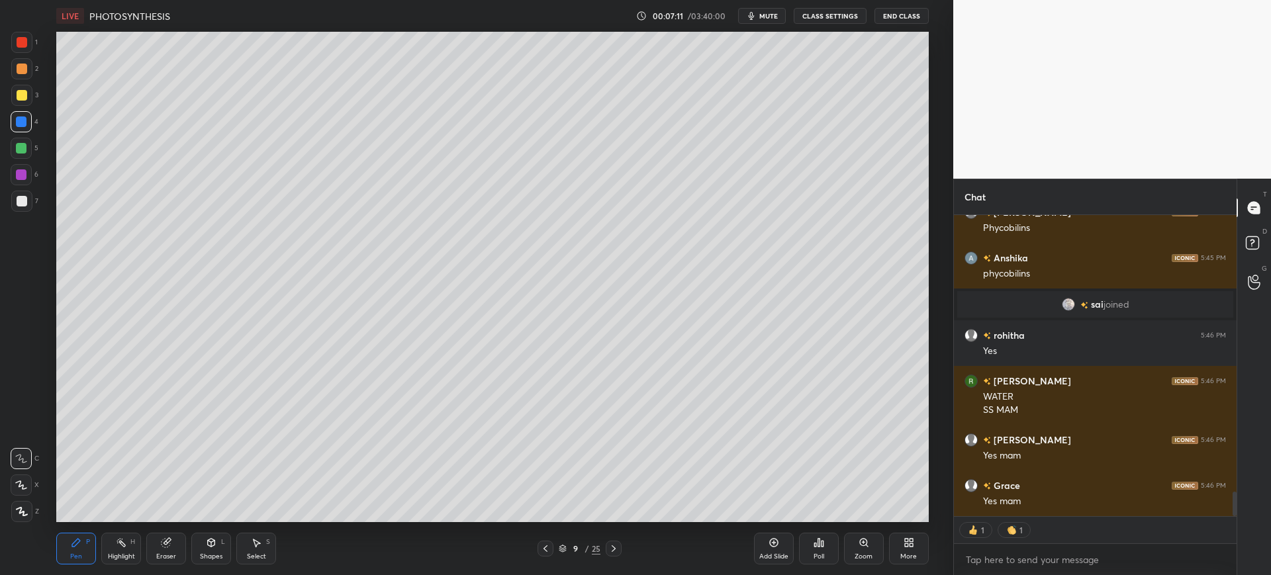
click at [796, 552] on div "Add Slide Poll Zoom More" at bounding box center [841, 549] width 175 height 74
click at [17, 205] on div at bounding box center [22, 201] width 11 height 11
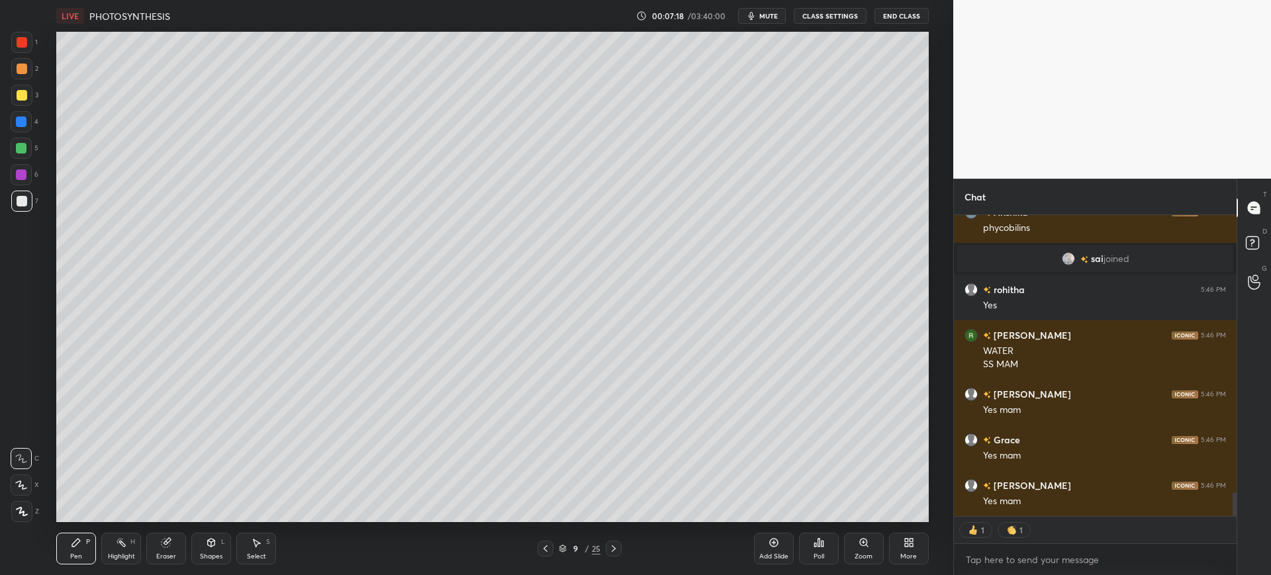
type textarea "x"
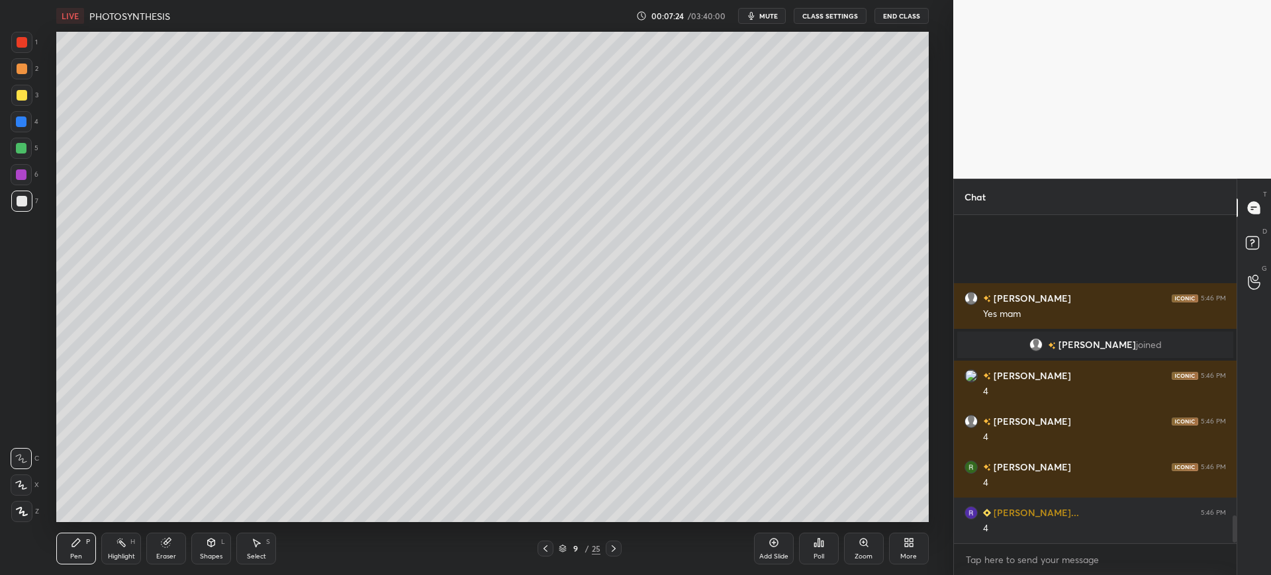
scroll to position [3657, 0]
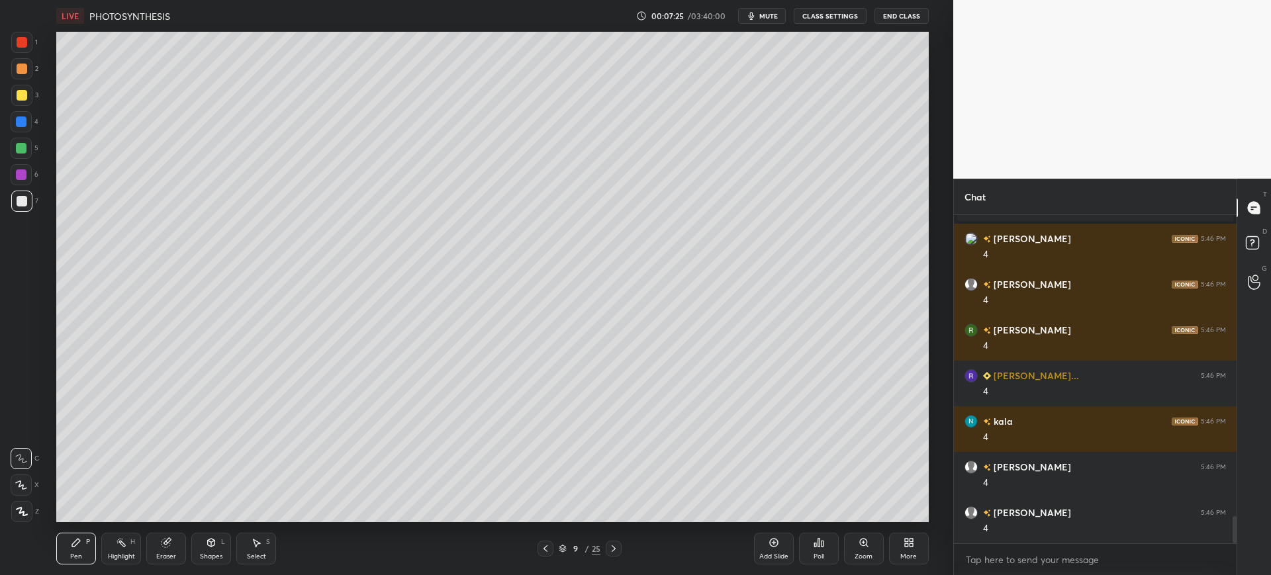
click at [17, 113] on div at bounding box center [21, 121] width 21 height 21
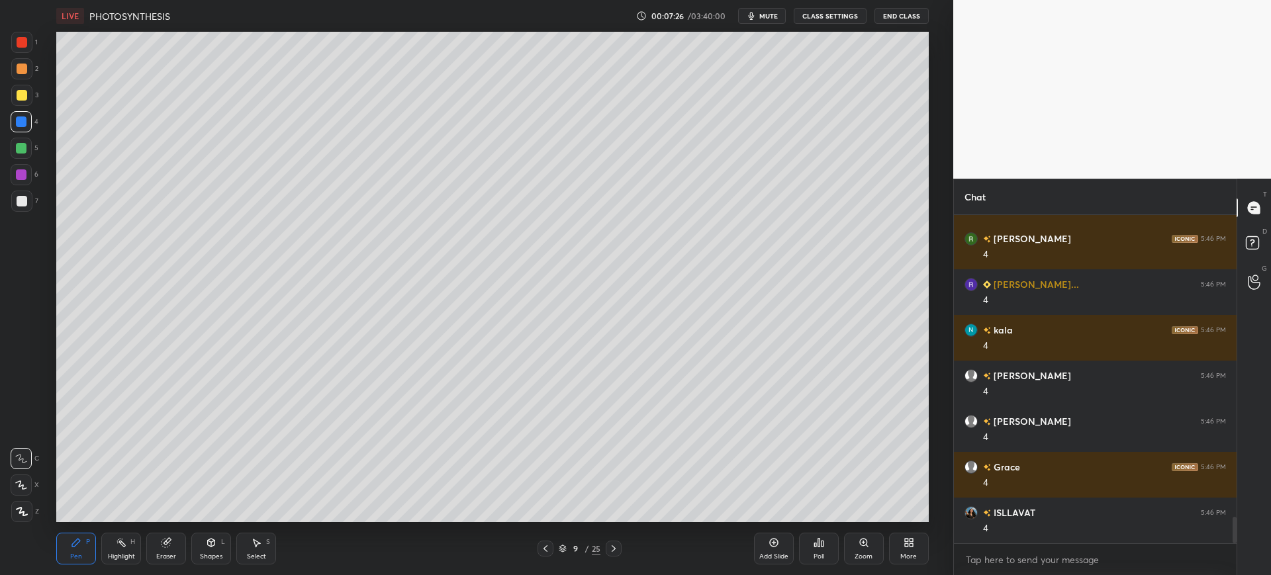
scroll to position [3794, 0]
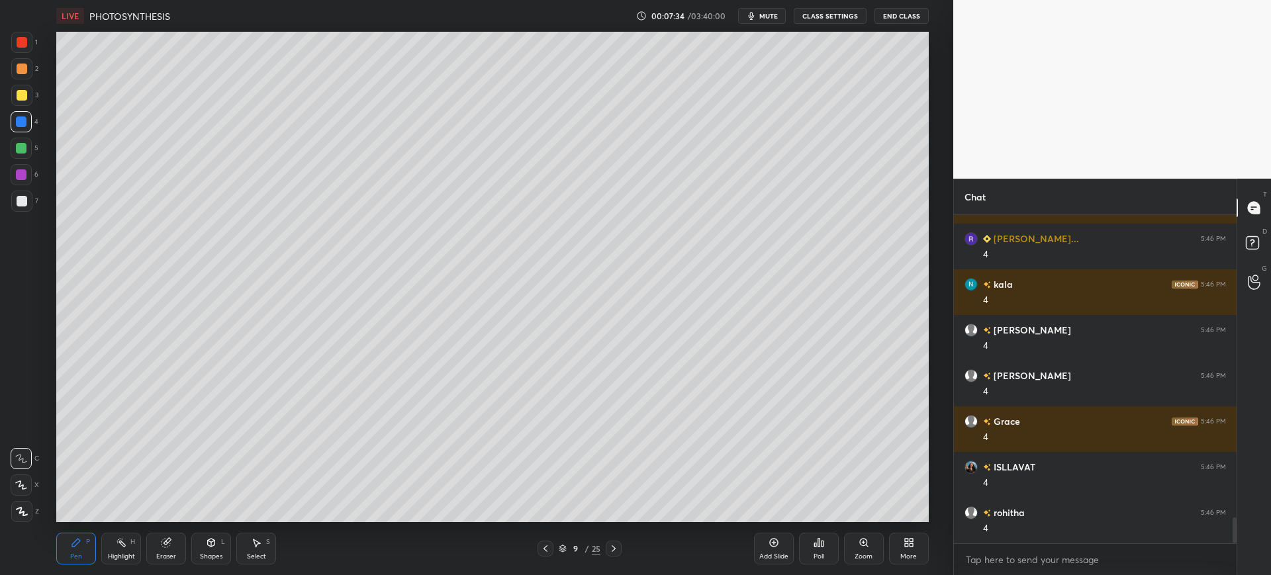
click at [26, 91] on div at bounding box center [21, 95] width 21 height 21
click at [24, 42] on div at bounding box center [22, 42] width 11 height 11
click at [29, 201] on div at bounding box center [21, 201] width 21 height 21
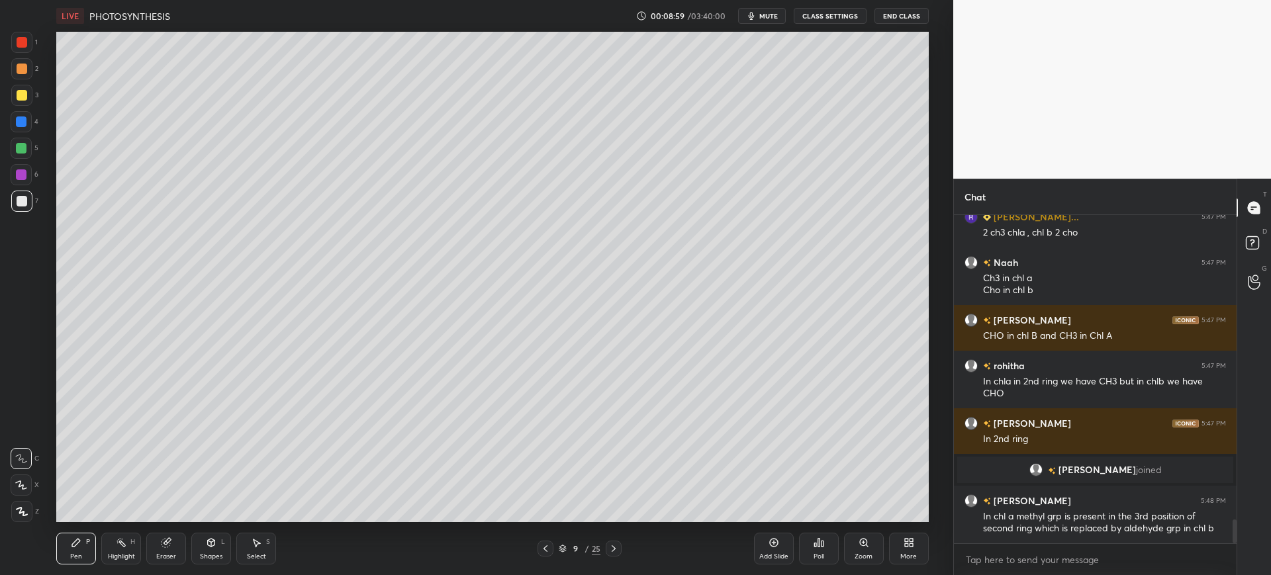
scroll to position [4271, 0]
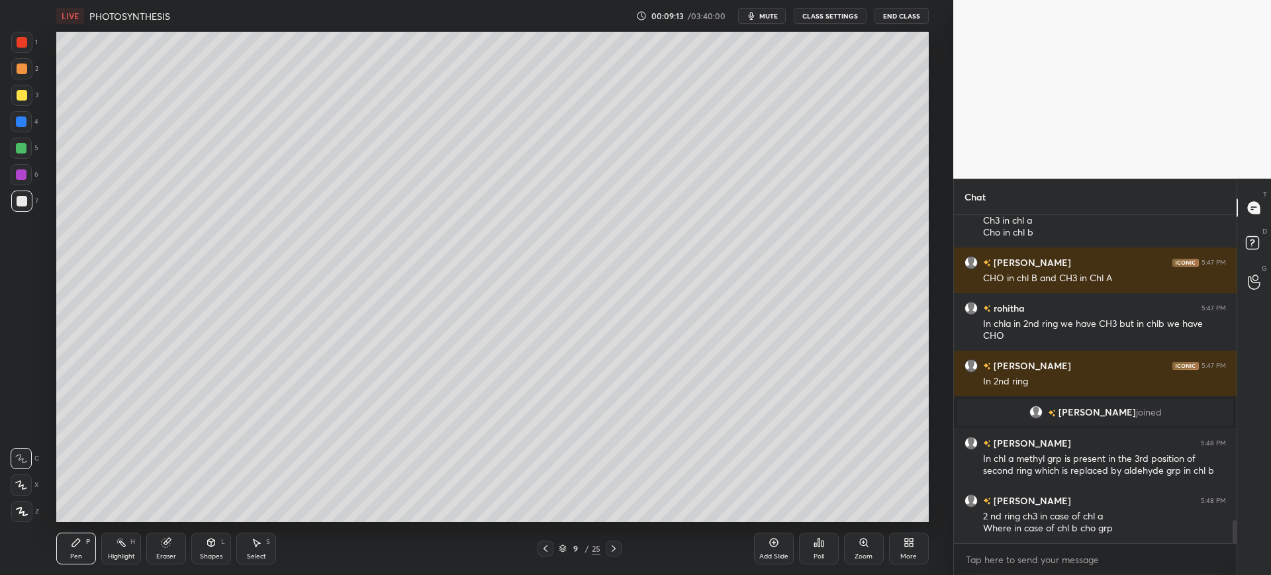
click at [32, 104] on div "3" at bounding box center [24, 95] width 27 height 21
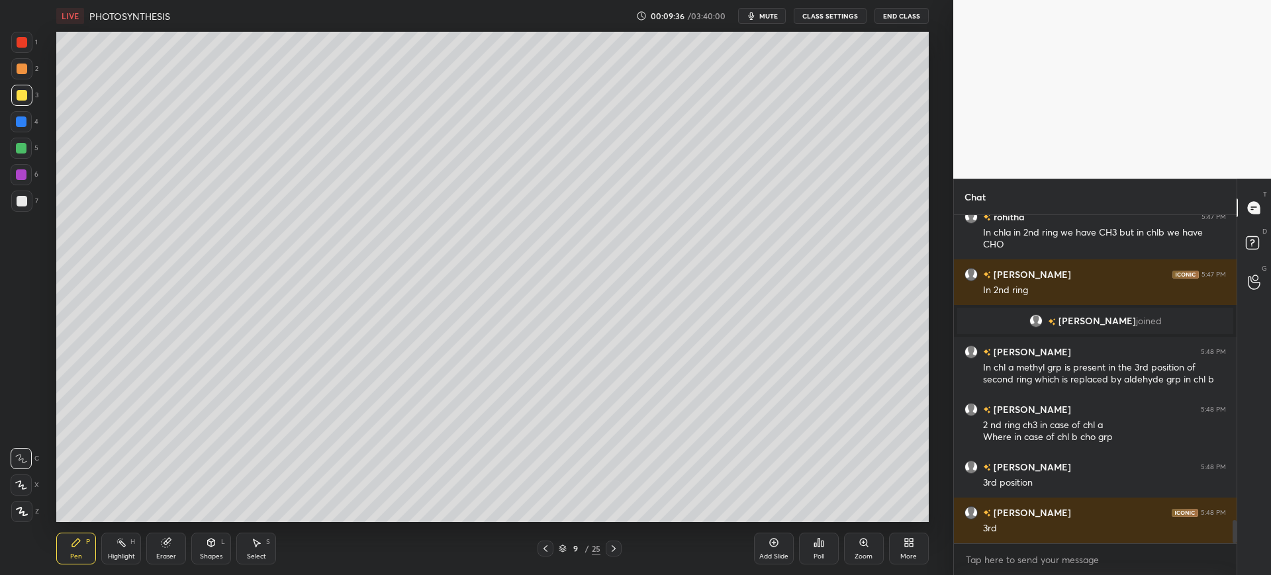
scroll to position [4408, 0]
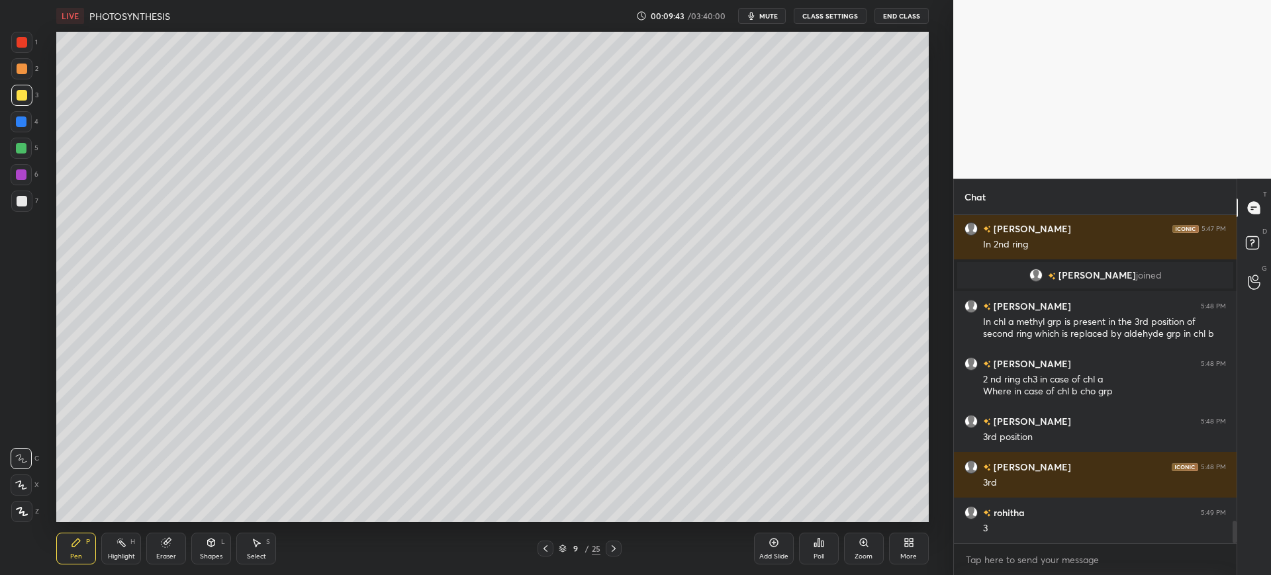
click at [30, 145] on div at bounding box center [21, 148] width 21 height 21
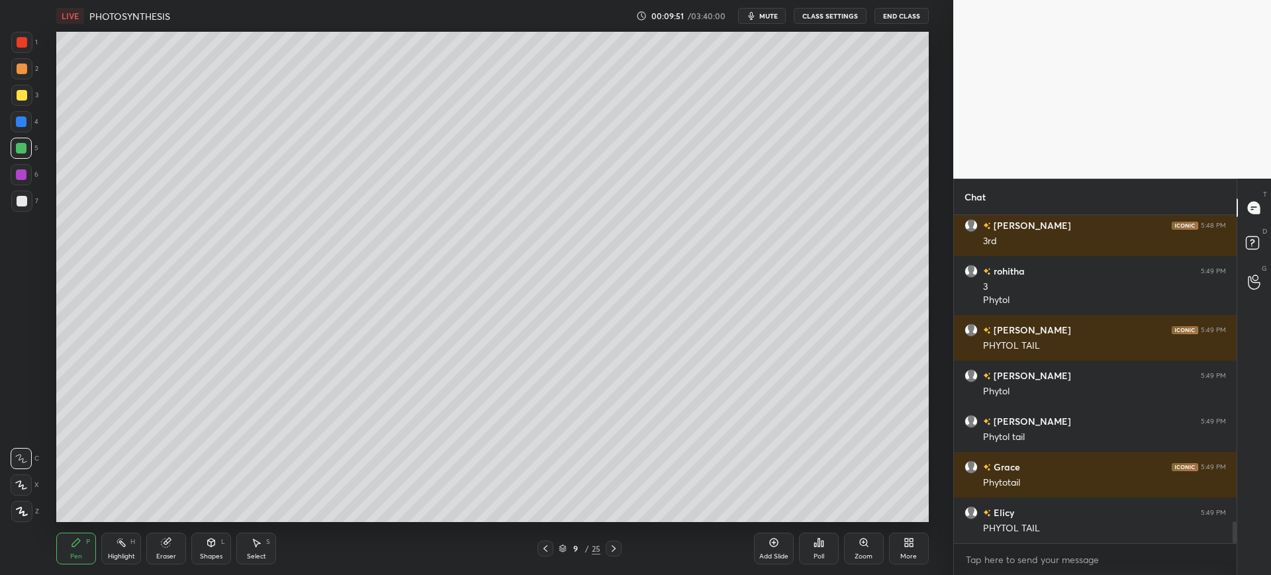
scroll to position [4696, 0]
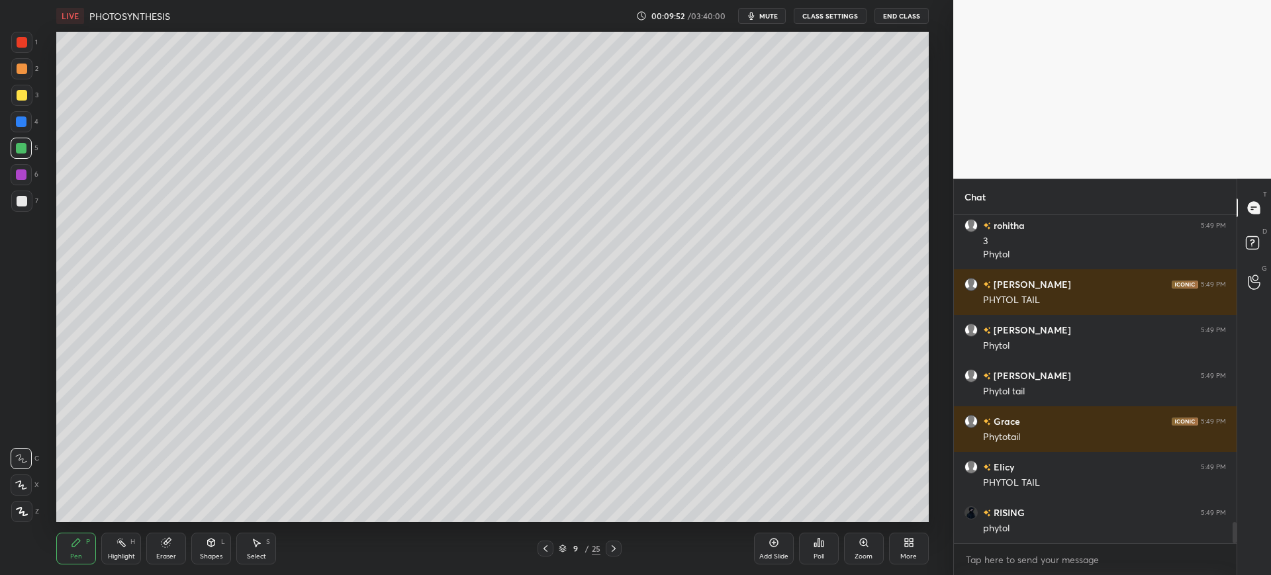
click at [23, 201] on div at bounding box center [22, 201] width 11 height 11
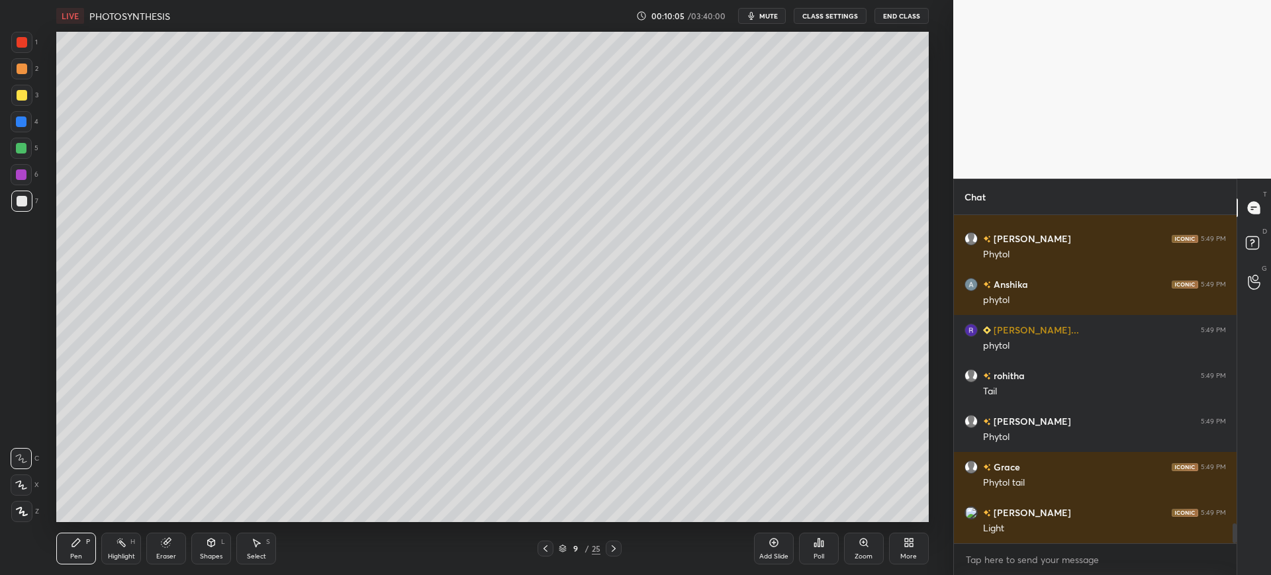
scroll to position [5107, 0]
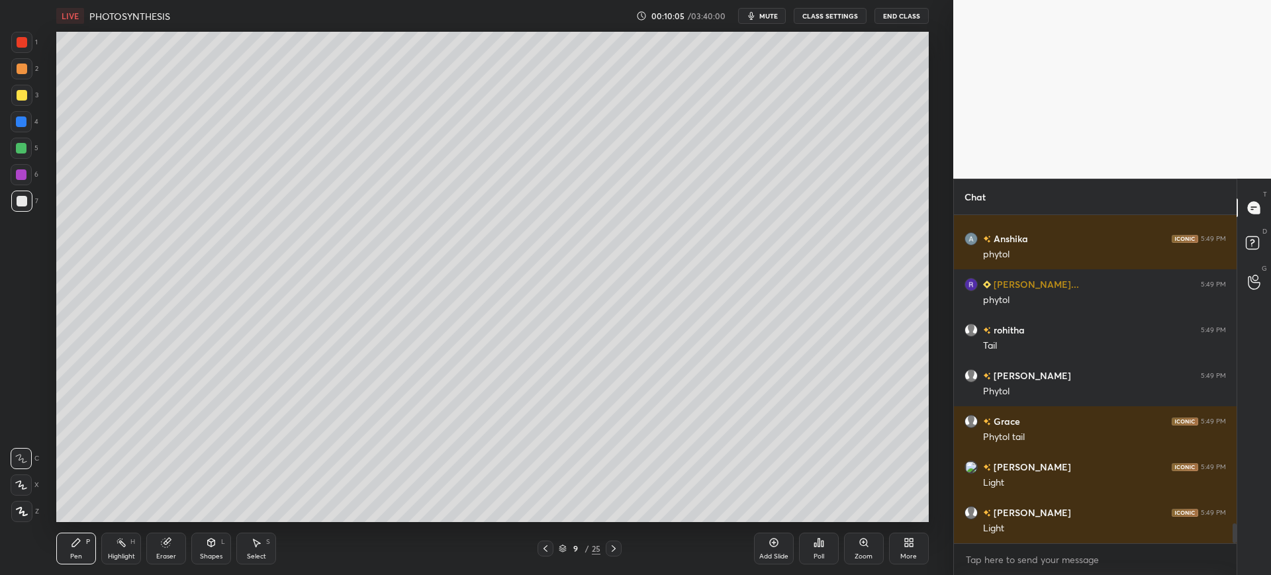
click at [28, 97] on div at bounding box center [21, 95] width 21 height 21
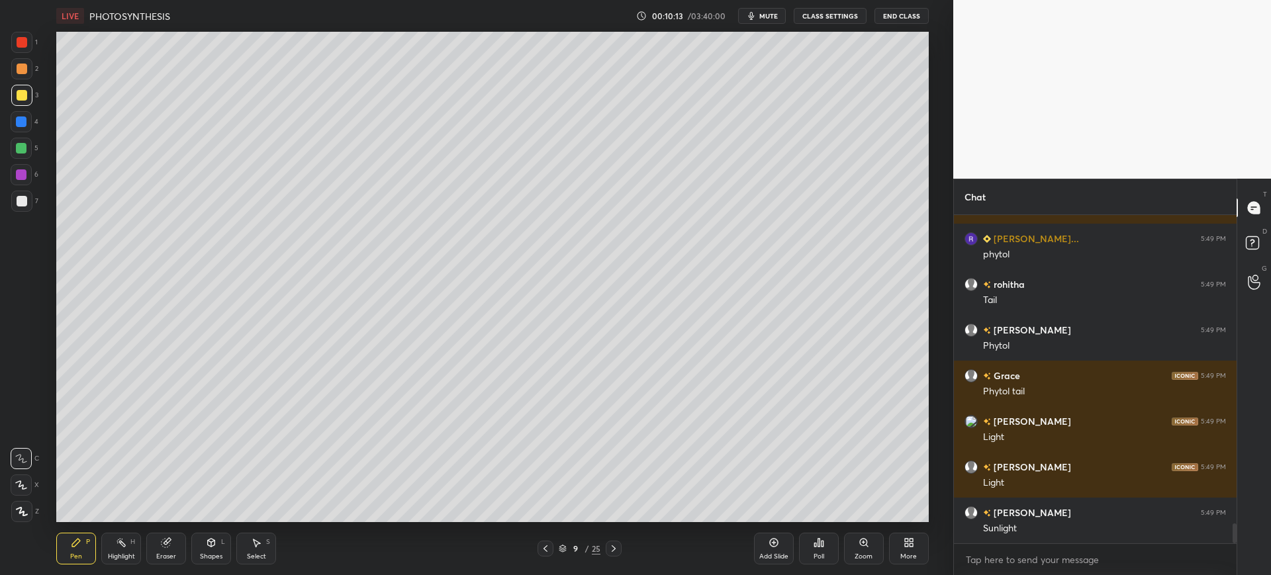
click at [23, 118] on div at bounding box center [21, 121] width 11 height 11
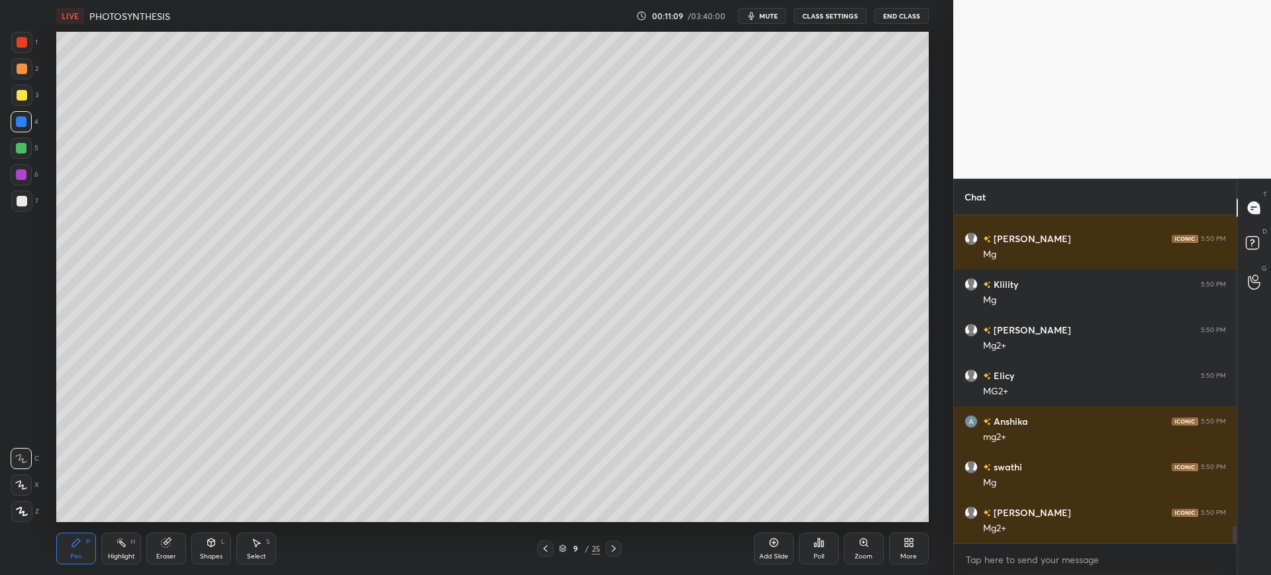
scroll to position [6066, 0]
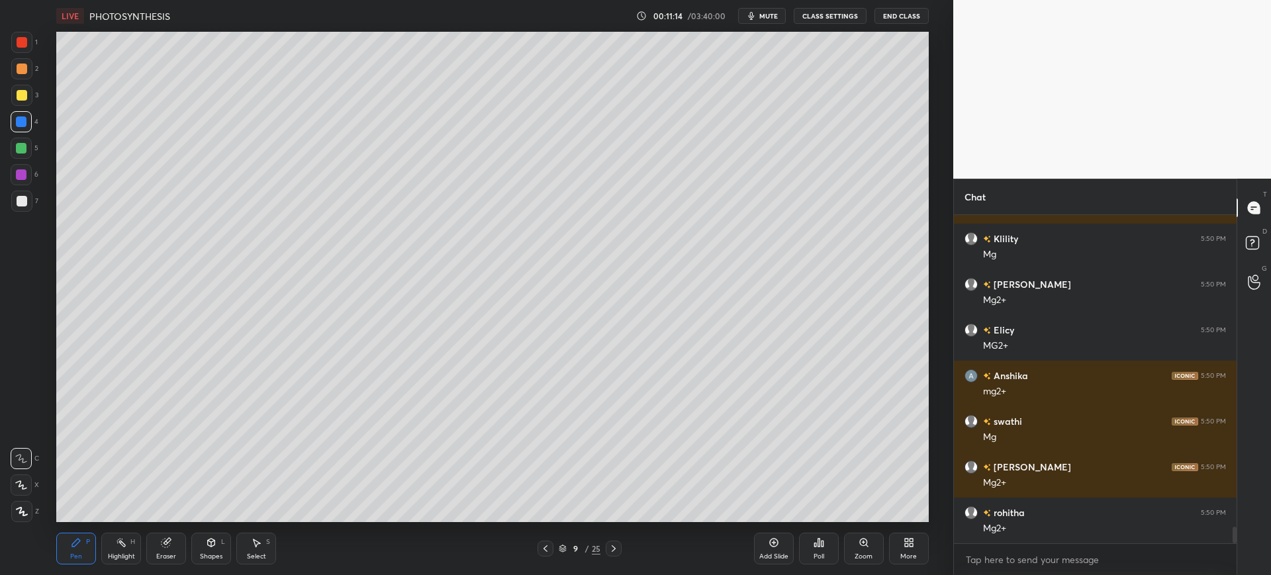
click at [777, 553] on div "Add Slide" at bounding box center [773, 556] width 29 height 7
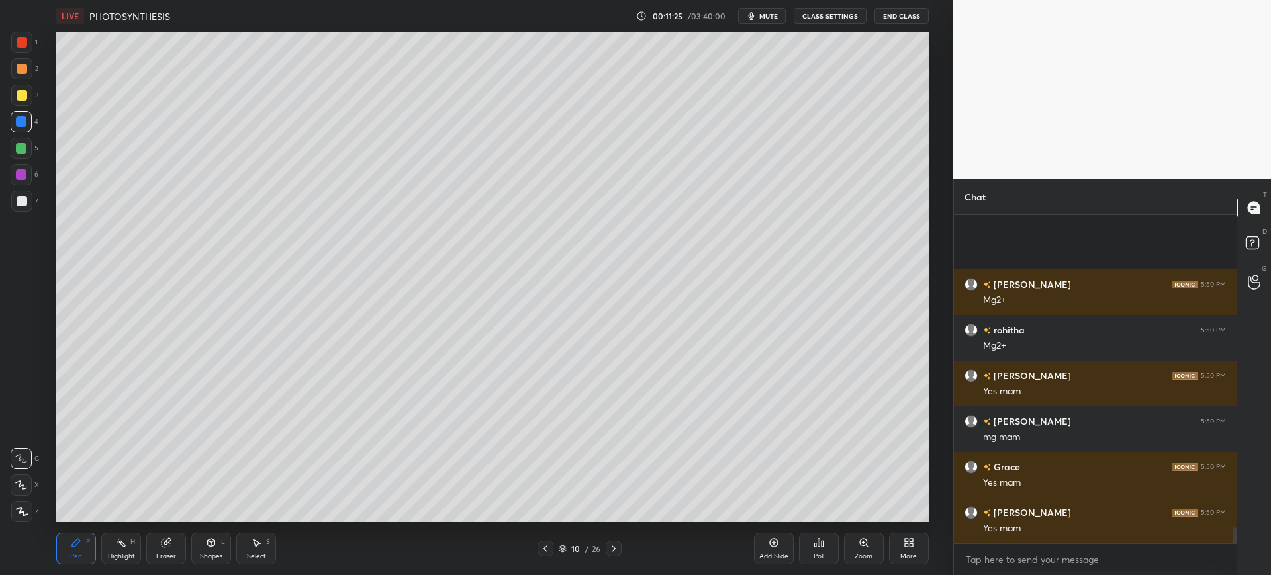
scroll to position [6385, 0]
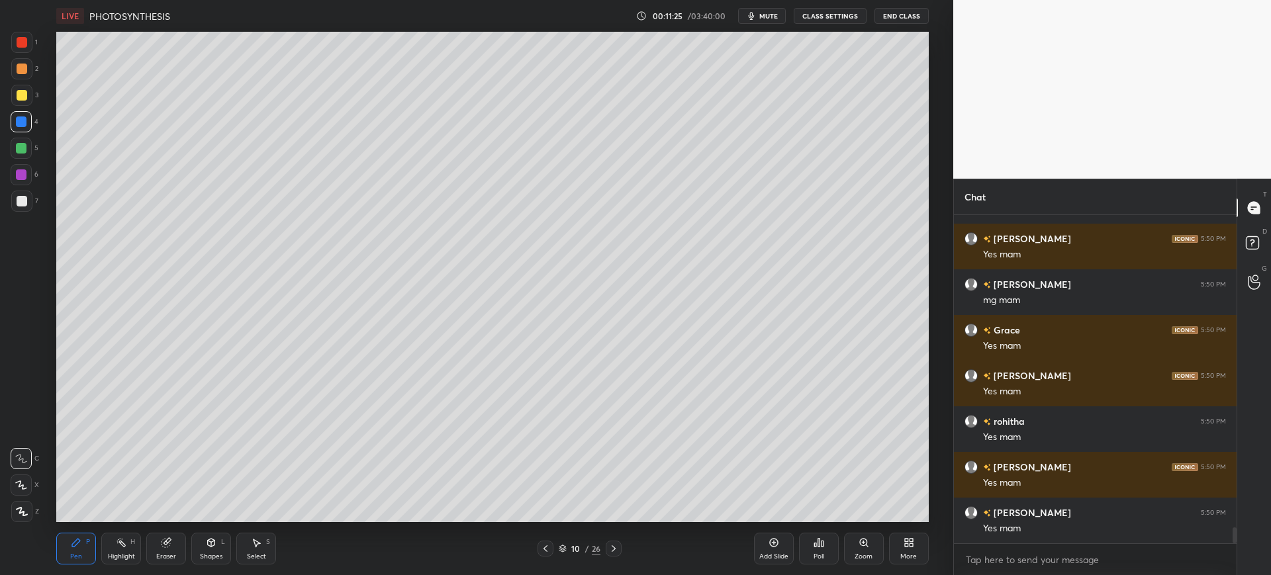
click at [35, 81] on div "2" at bounding box center [24, 71] width 27 height 26
click at [31, 109] on div "3" at bounding box center [24, 98] width 27 height 26
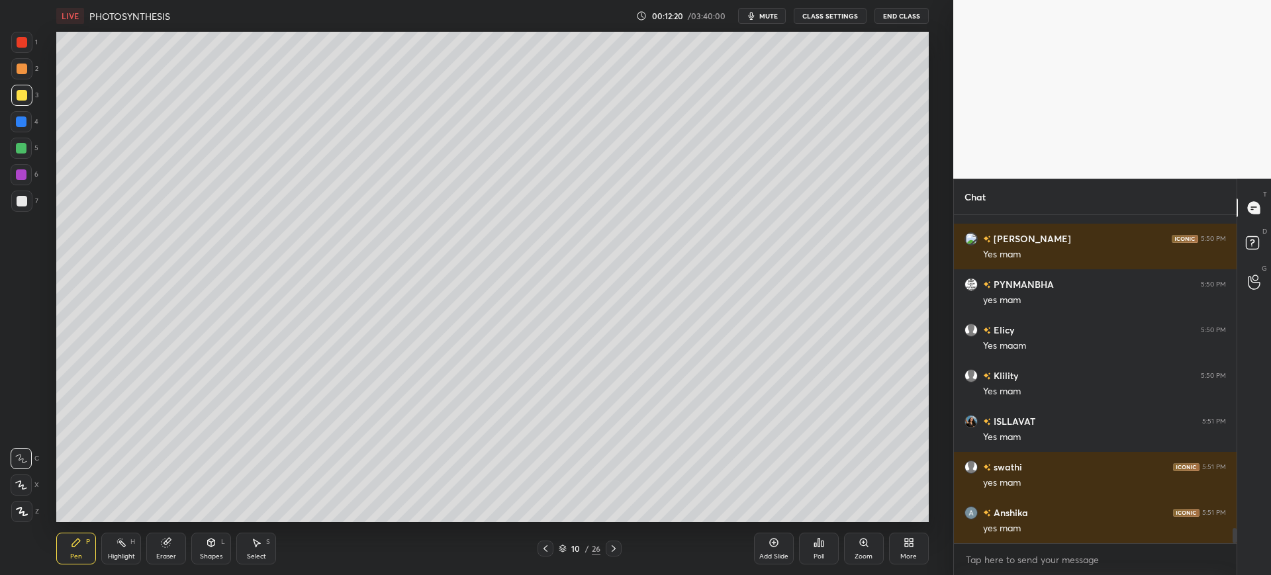
scroll to position [6796, 0]
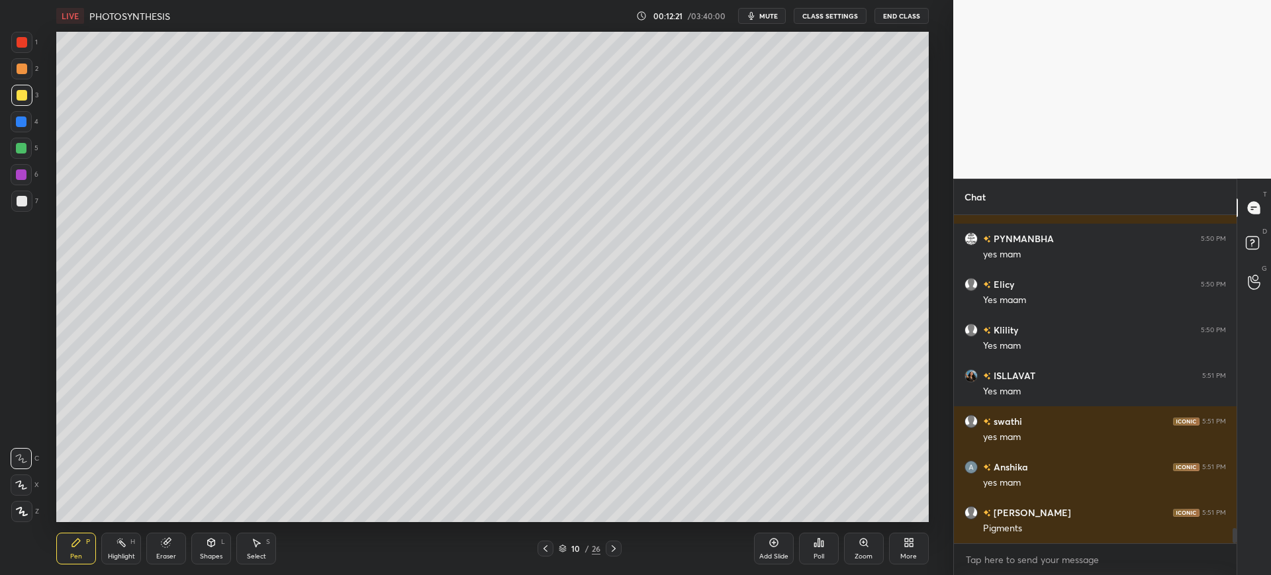
click at [22, 203] on div at bounding box center [22, 201] width 11 height 11
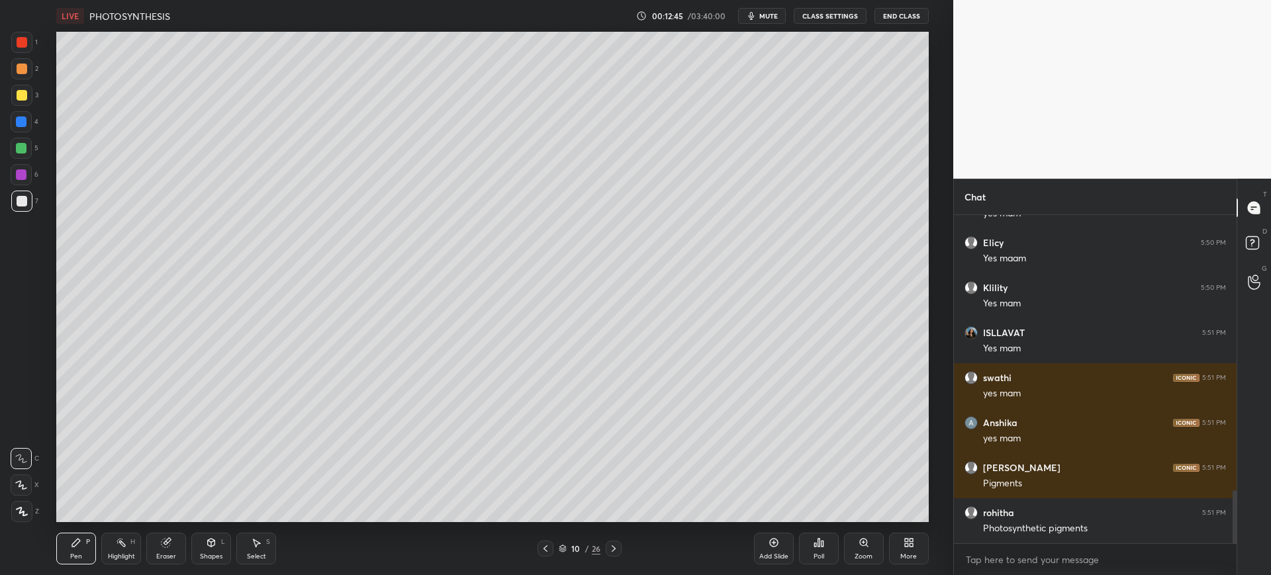
scroll to position [65692, 65282]
click at [24, 206] on div at bounding box center [22, 201] width 11 height 11
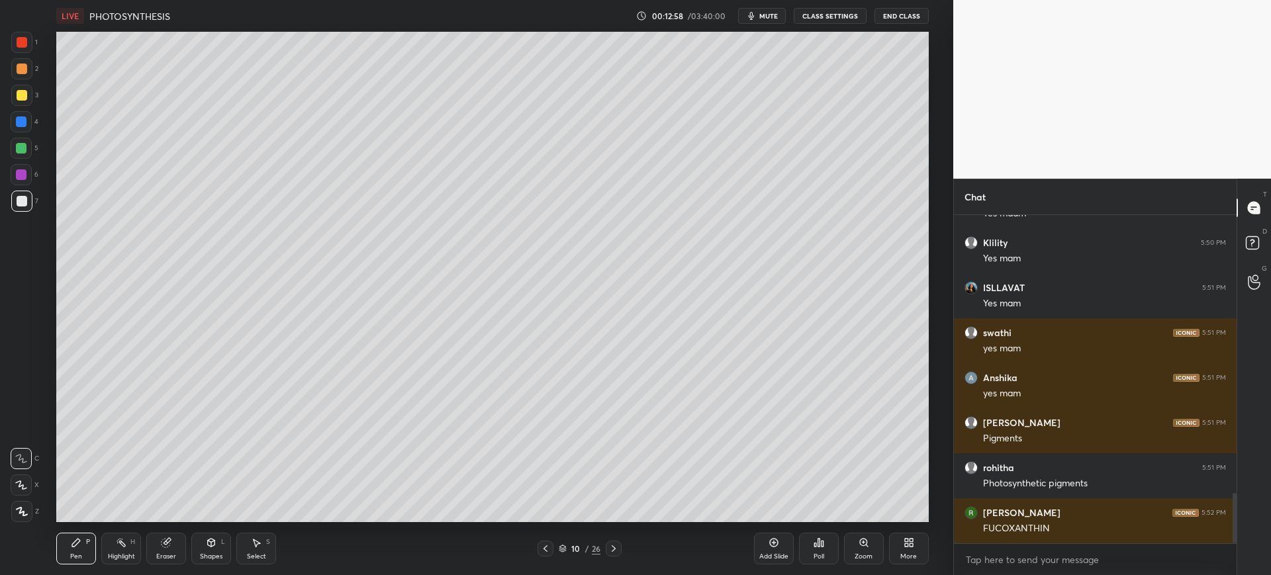
scroll to position [1800, 0]
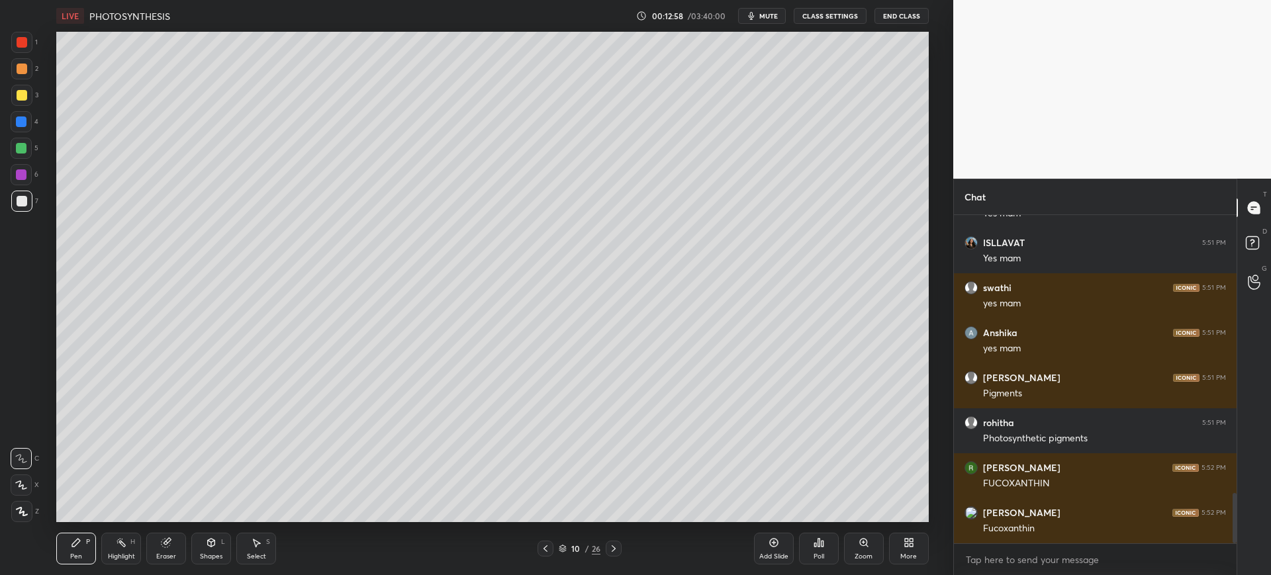
click at [26, 118] on div at bounding box center [21, 121] width 11 height 11
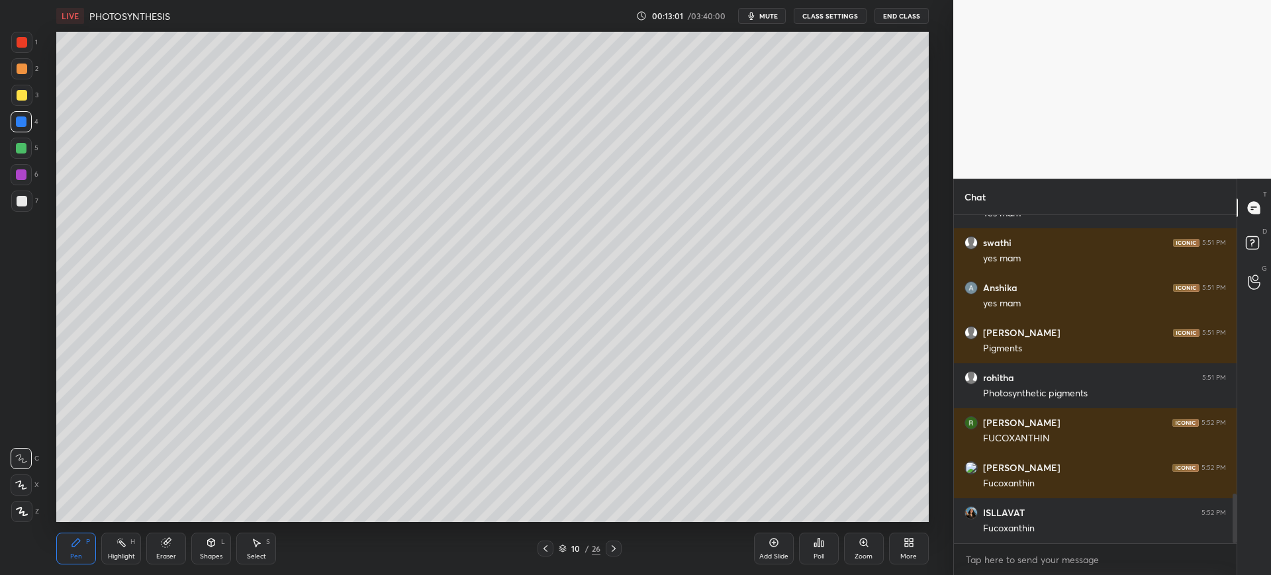
scroll to position [1890, 0]
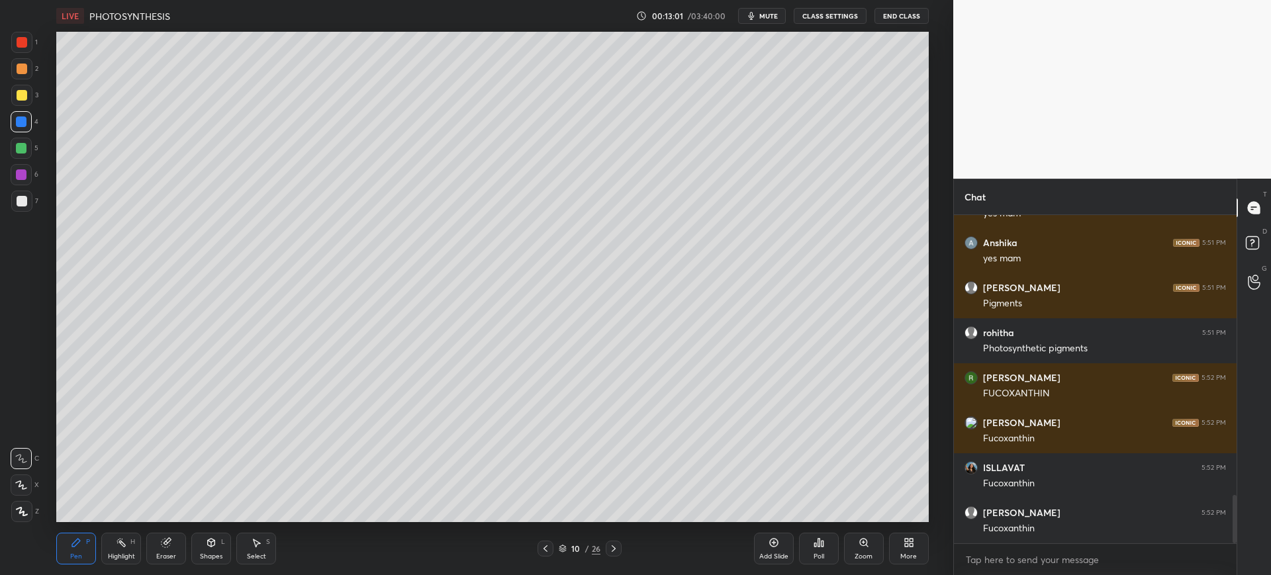
click at [155, 557] on div "Eraser" at bounding box center [166, 549] width 40 height 32
click at [22, 510] on span "Erase all" at bounding box center [21, 511] width 20 height 9
click at [194, 545] on div "Shapes L" at bounding box center [211, 549] width 40 height 32
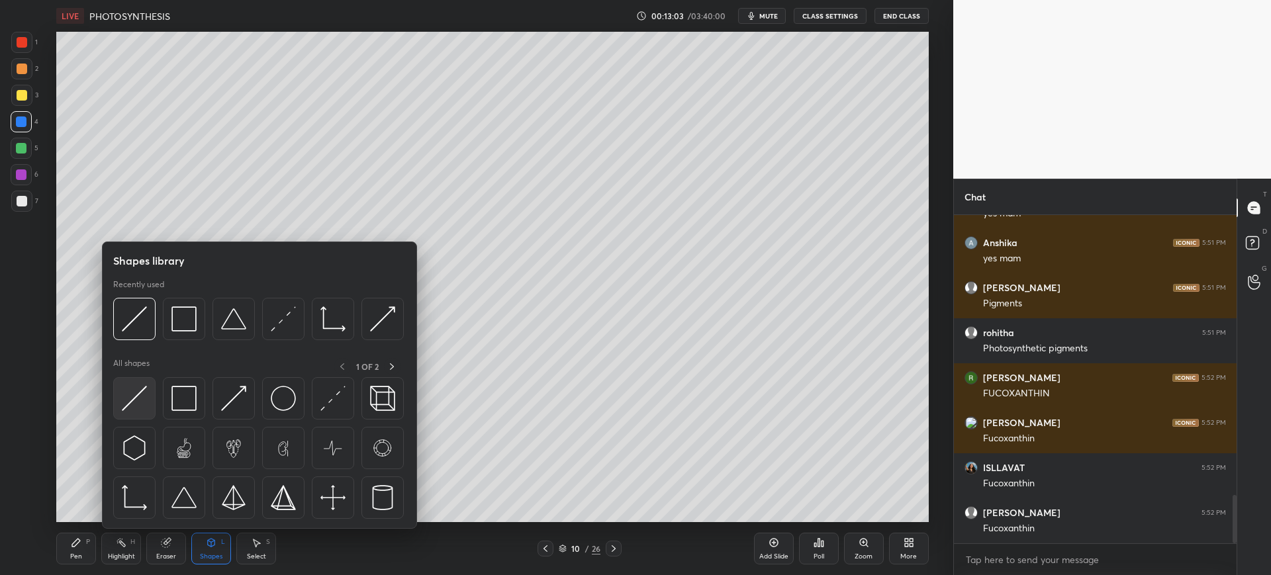
click at [146, 392] on img at bounding box center [134, 398] width 25 height 25
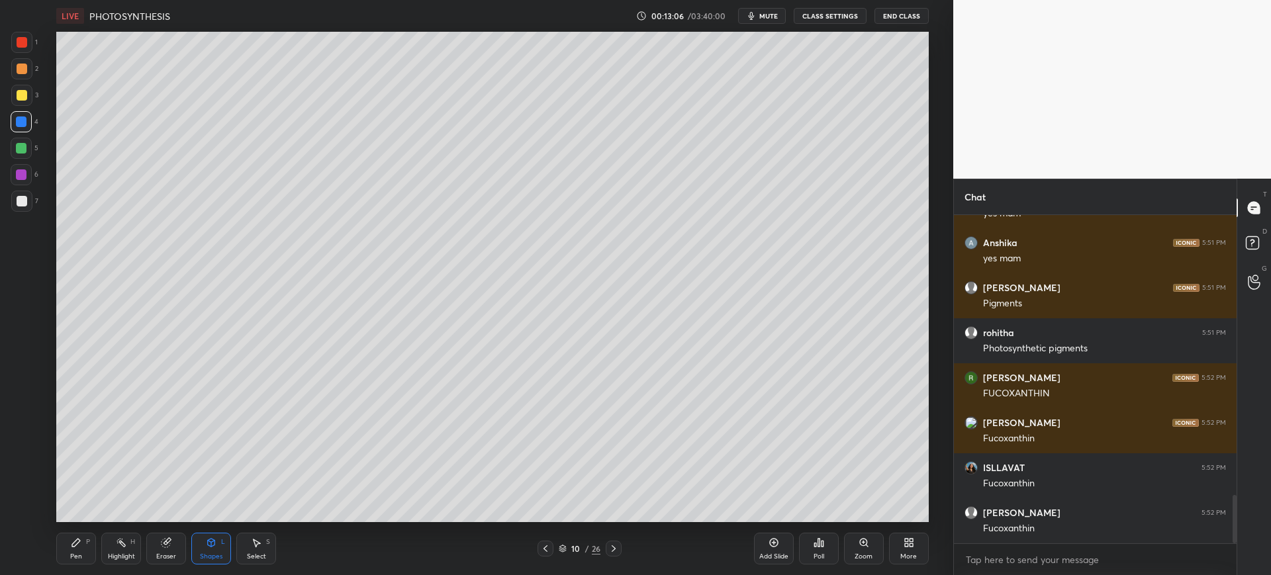
click at [212, 555] on div "Shapes" at bounding box center [211, 556] width 23 height 7
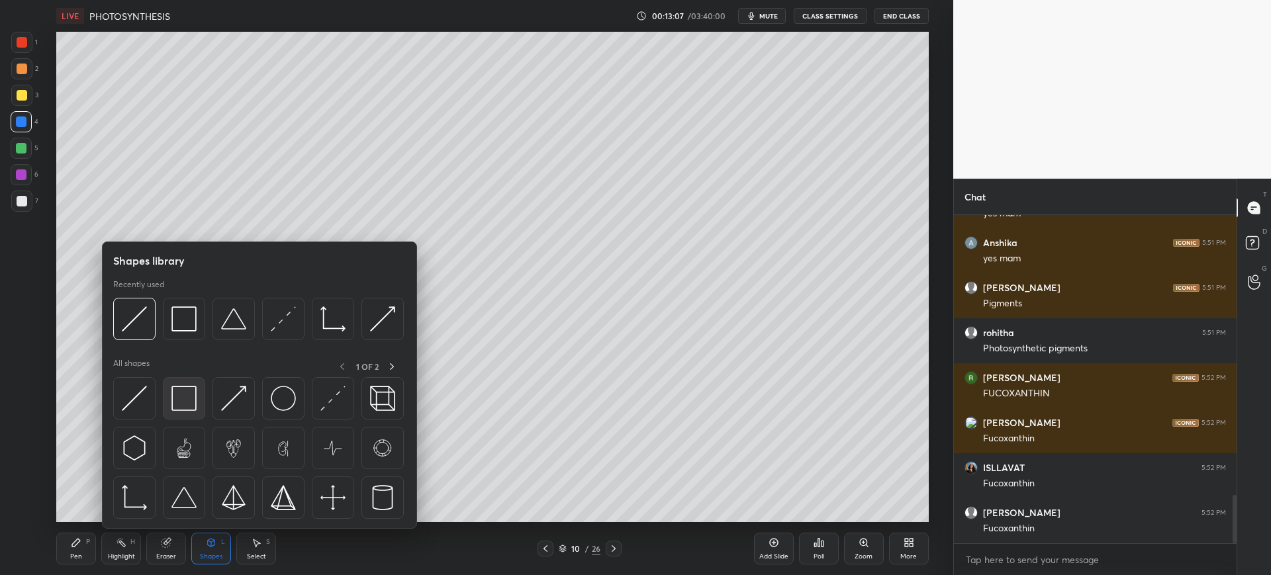
click at [180, 388] on img at bounding box center [183, 398] width 25 height 25
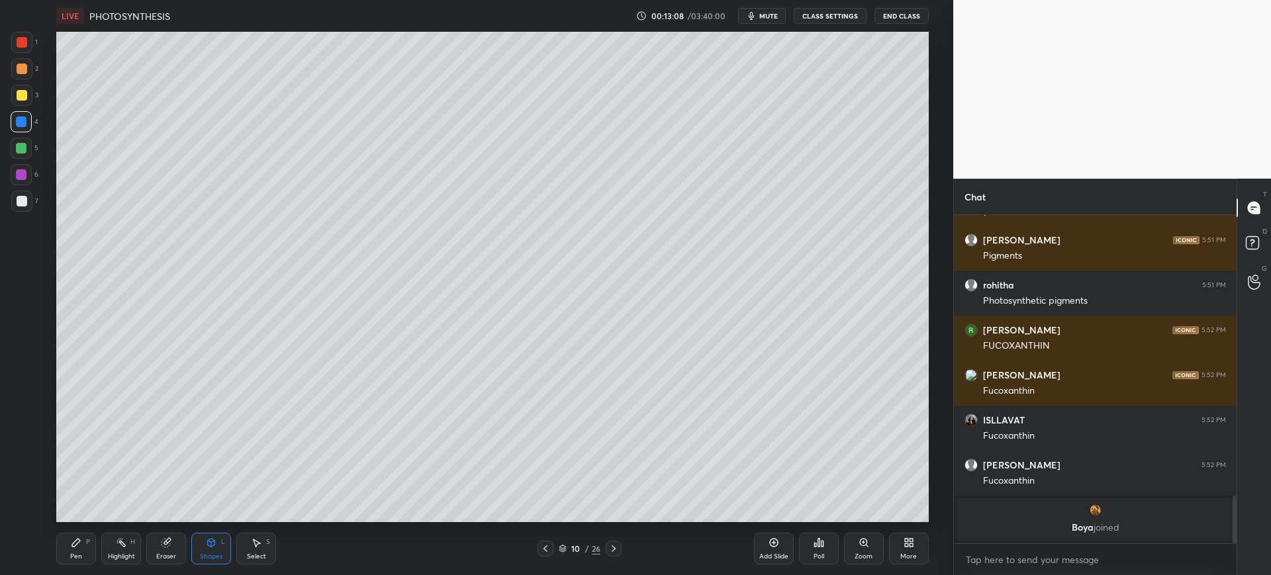
scroll to position [1766, 0]
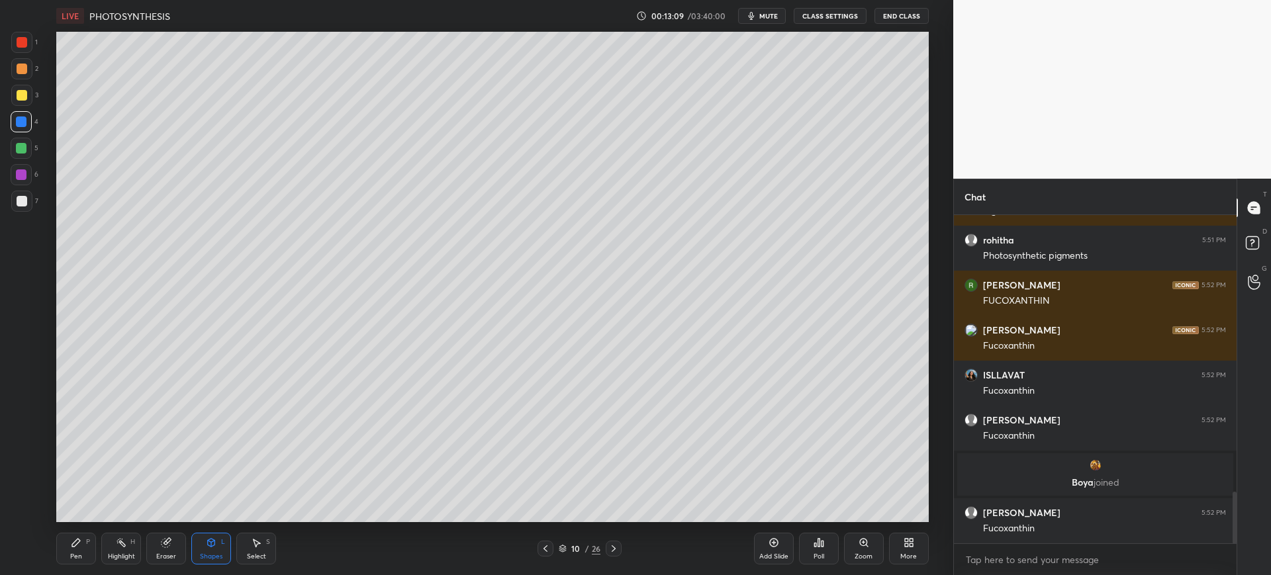
click at [73, 540] on icon at bounding box center [76, 542] width 11 height 11
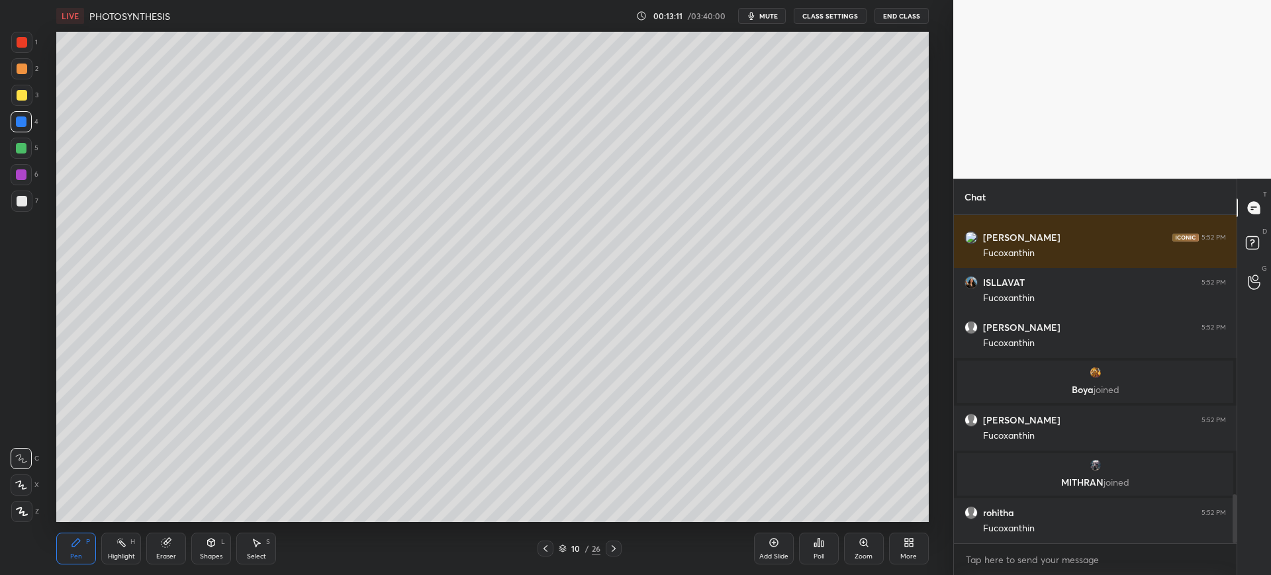
click at [21, 210] on div at bounding box center [21, 201] width 21 height 21
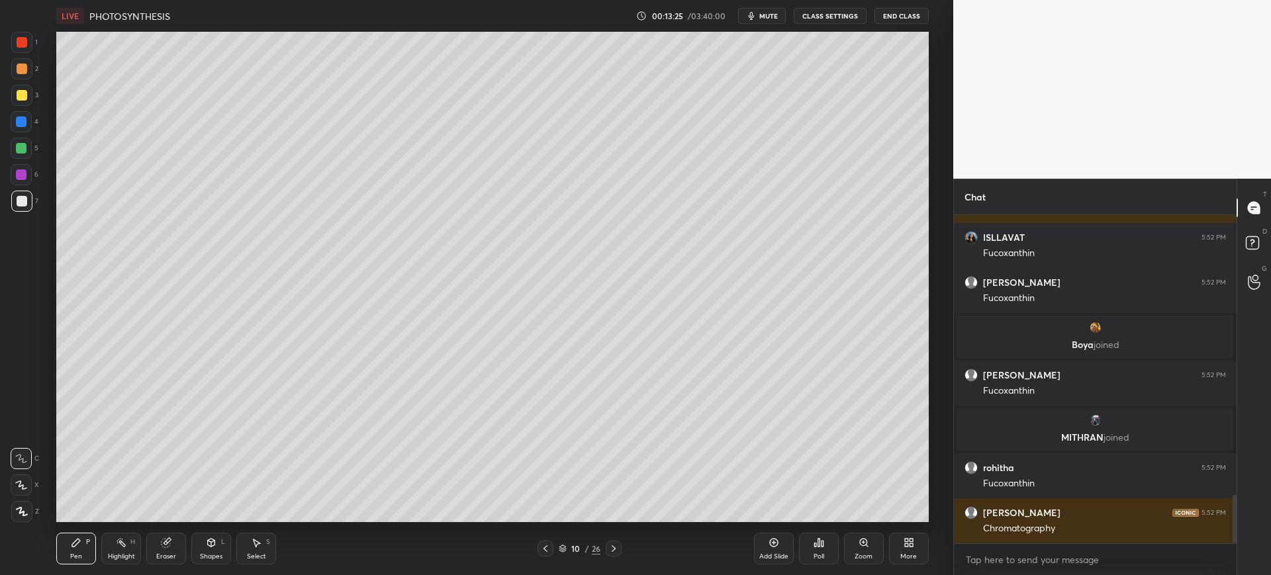
click at [194, 545] on div "Shapes L" at bounding box center [211, 549] width 40 height 32
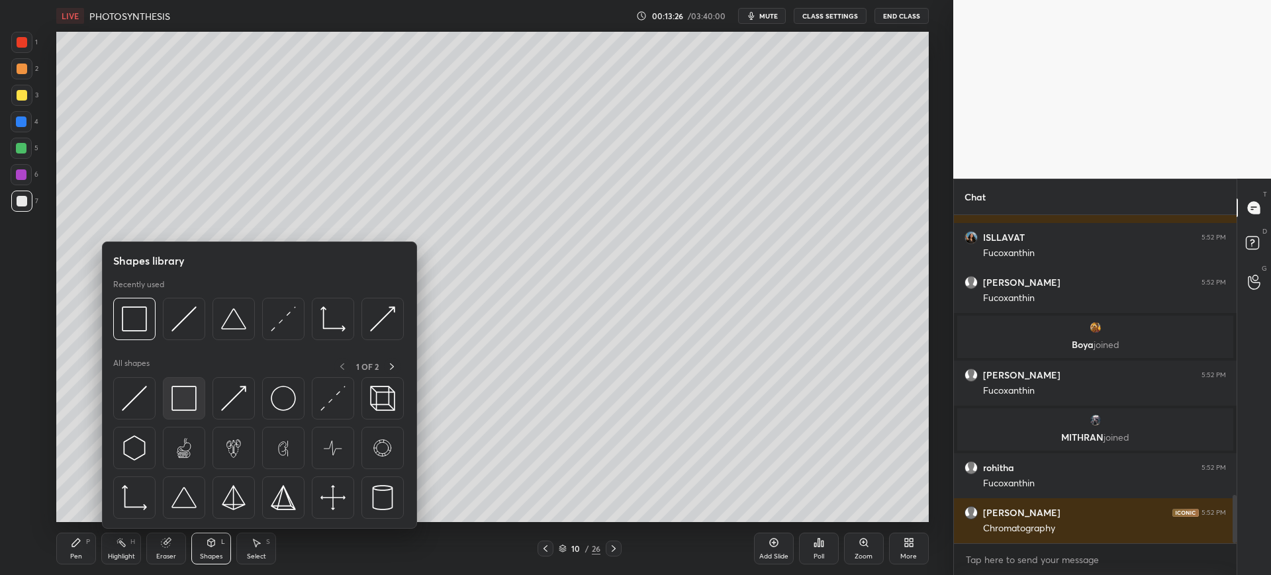
click at [173, 412] on div at bounding box center [184, 398] width 42 height 42
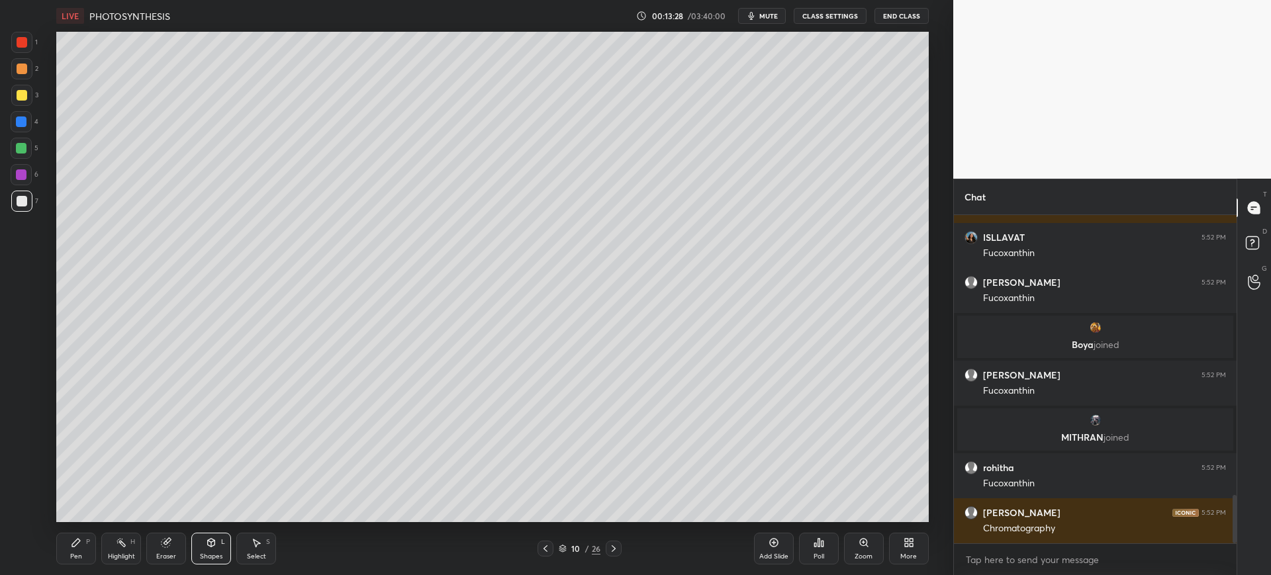
click at [68, 551] on div "Pen P" at bounding box center [76, 549] width 40 height 32
click at [17, 107] on div "3" at bounding box center [24, 98] width 27 height 26
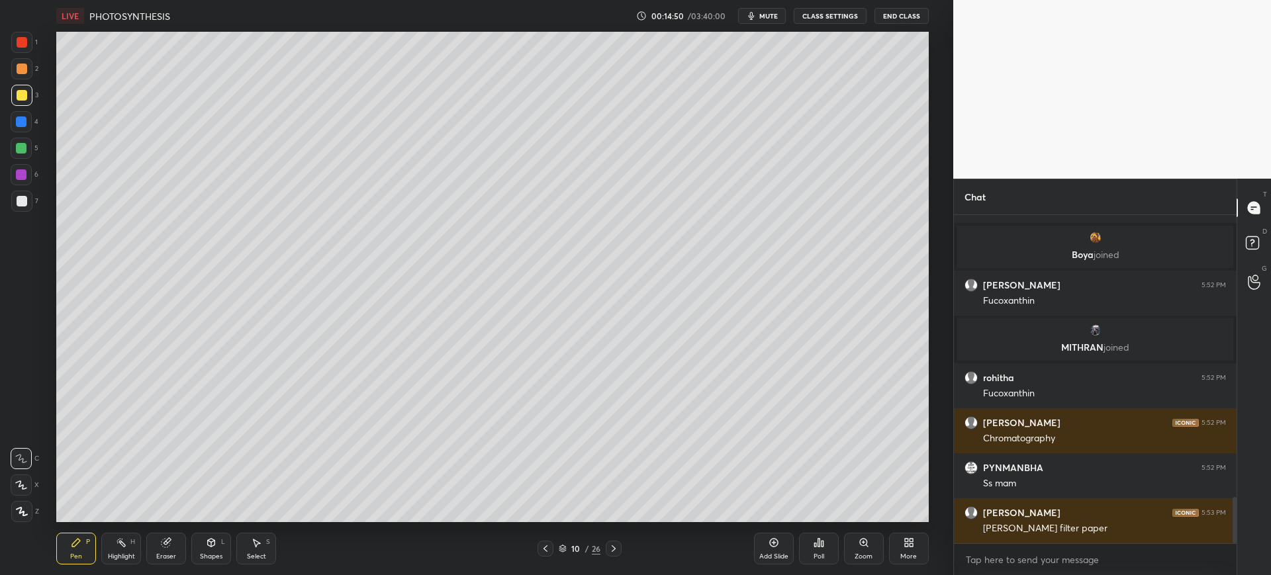
scroll to position [2041, 0]
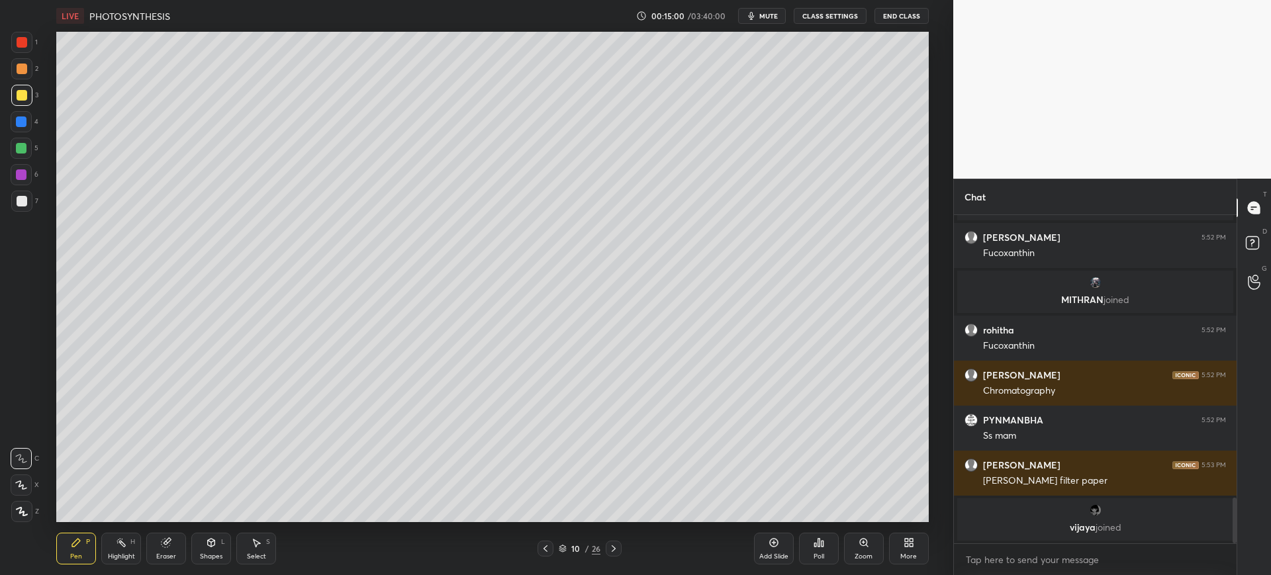
click at [28, 193] on div at bounding box center [21, 201] width 21 height 21
click at [24, 96] on div at bounding box center [22, 95] width 11 height 11
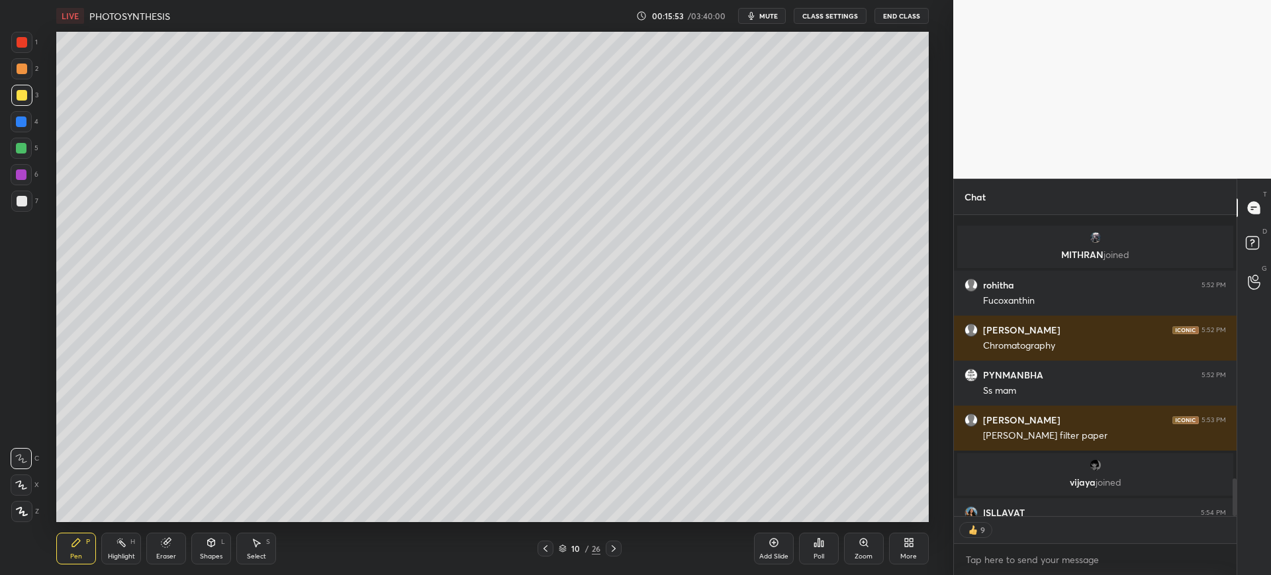
scroll to position [2087, 0]
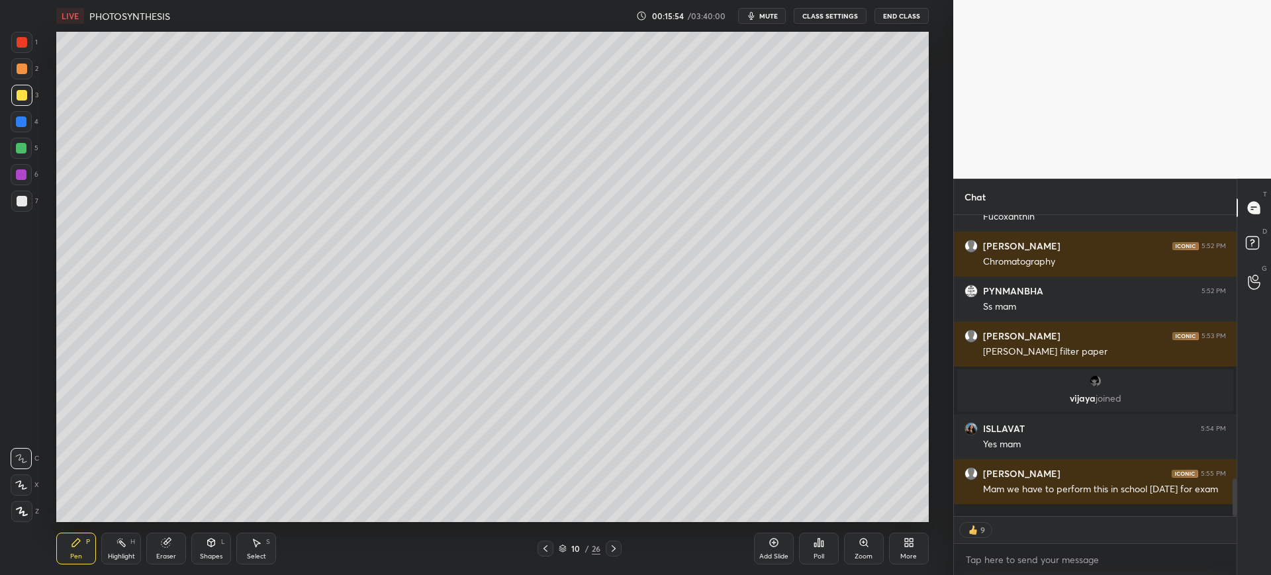
click at [25, 209] on div at bounding box center [21, 201] width 21 height 21
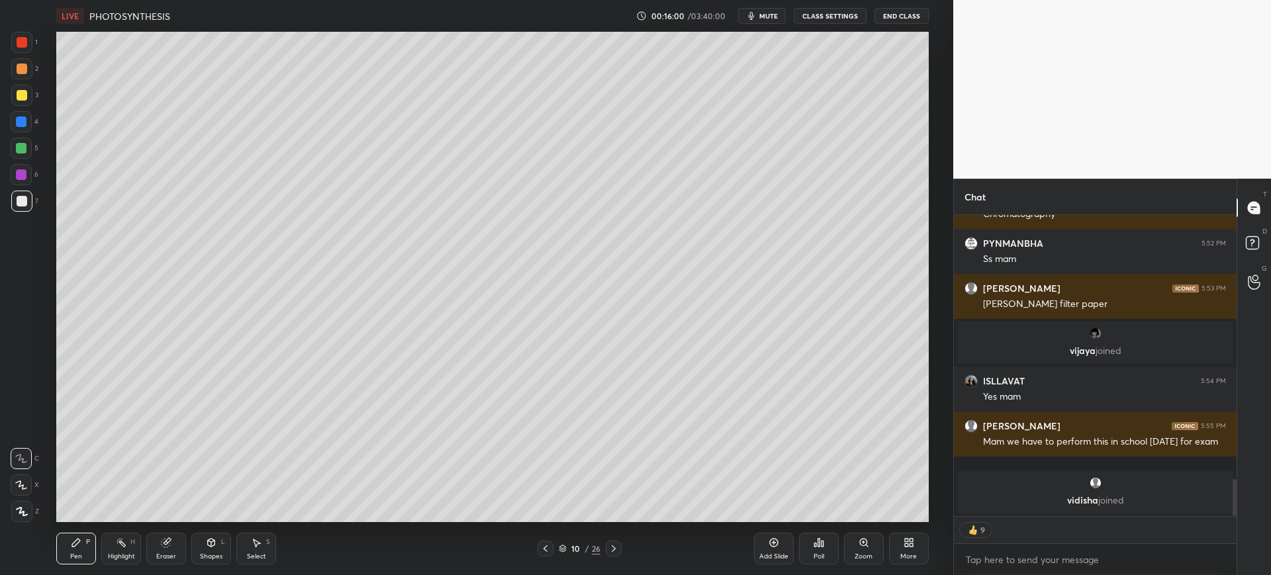
click at [25, 122] on div at bounding box center [21, 121] width 11 height 11
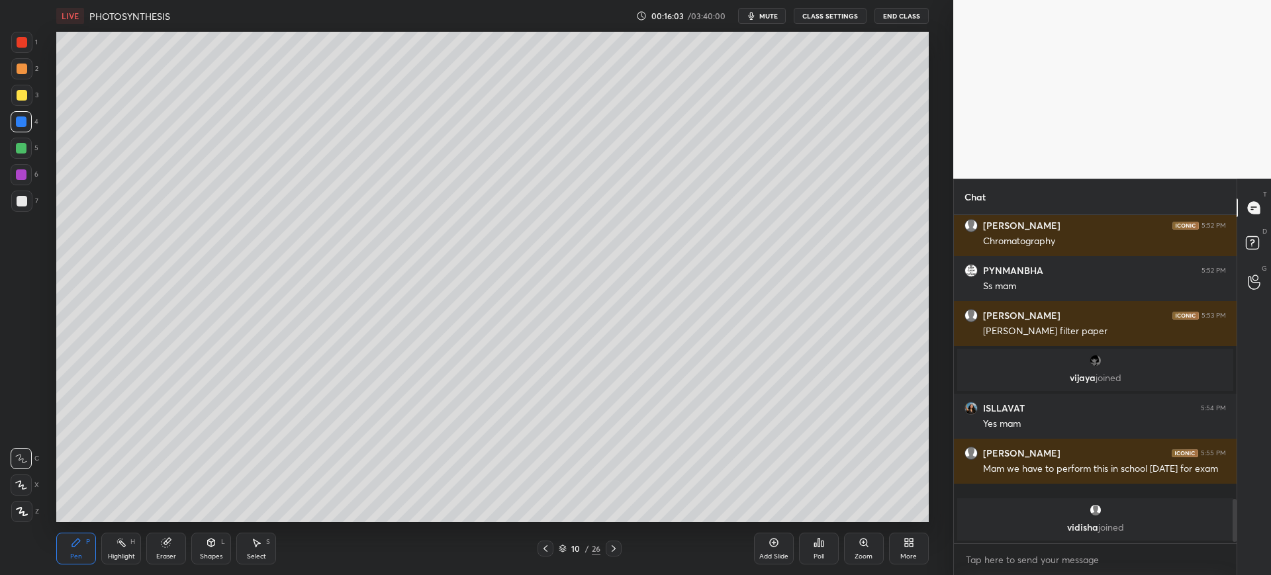
click at [26, 201] on div at bounding box center [22, 201] width 11 height 11
click at [543, 545] on icon at bounding box center [545, 548] width 11 height 11
click at [772, 549] on div "Add Slide" at bounding box center [774, 549] width 40 height 32
click at [21, 70] on div at bounding box center [22, 69] width 11 height 11
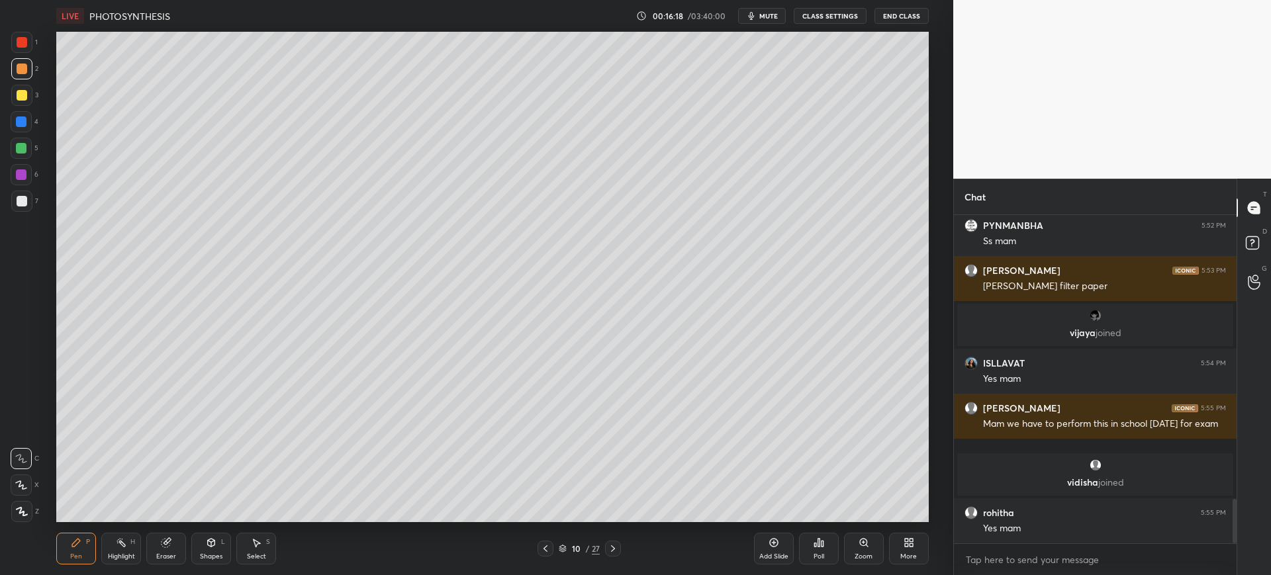
click at [19, 201] on div at bounding box center [22, 201] width 11 height 11
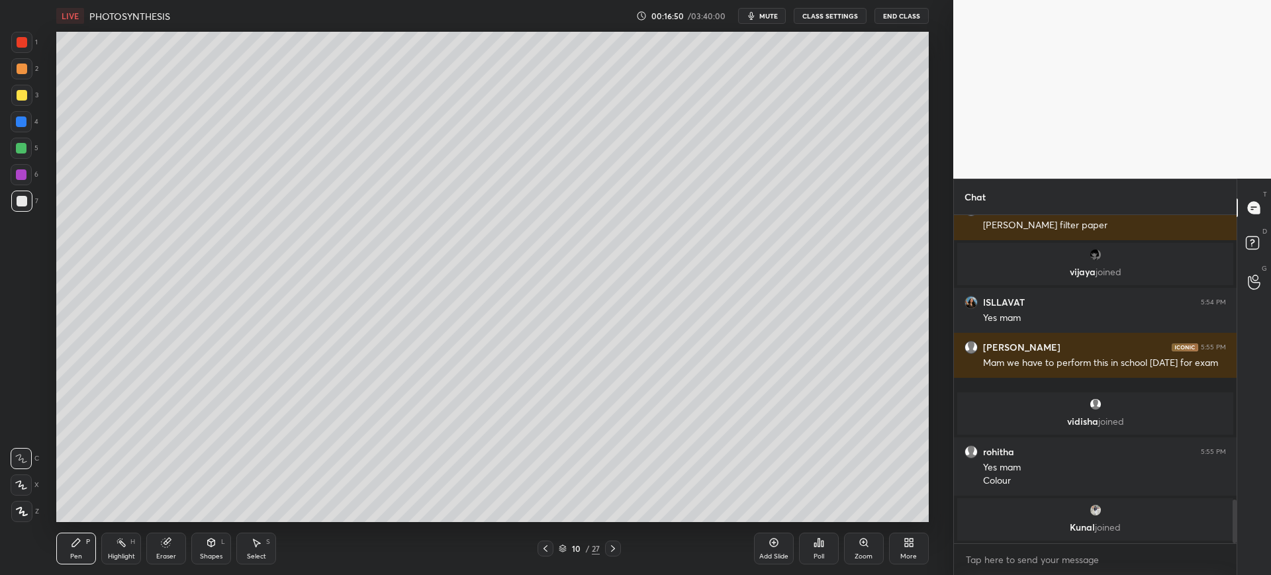
scroll to position [2199, 0]
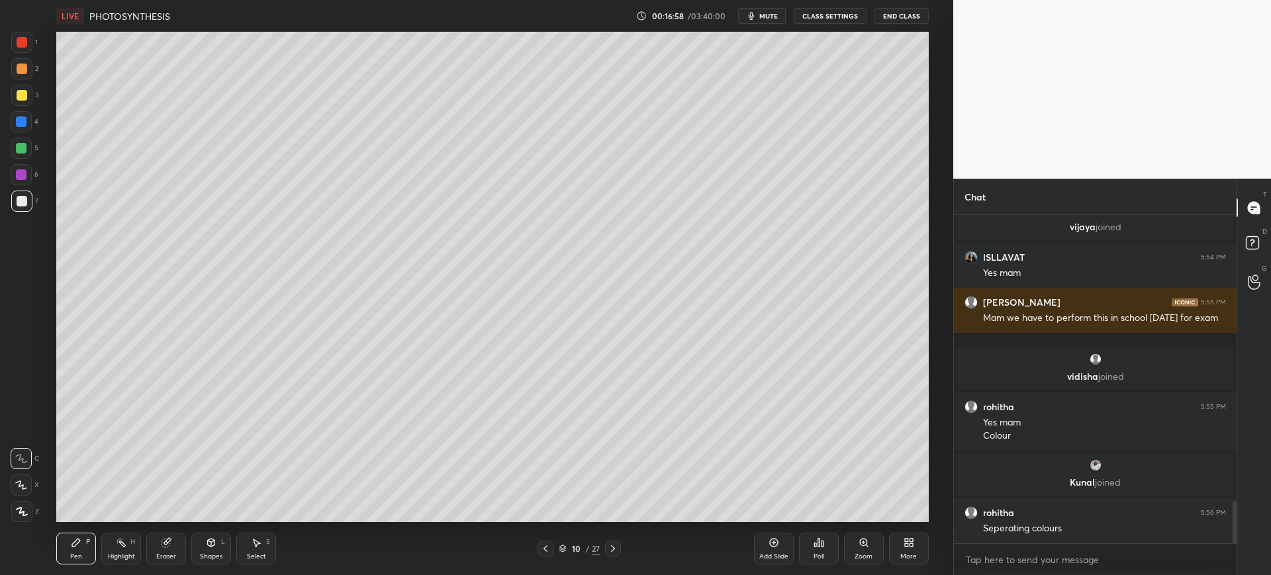
click at [23, 122] on div at bounding box center [21, 121] width 11 height 11
click at [19, 53] on div "1" at bounding box center [24, 45] width 26 height 26
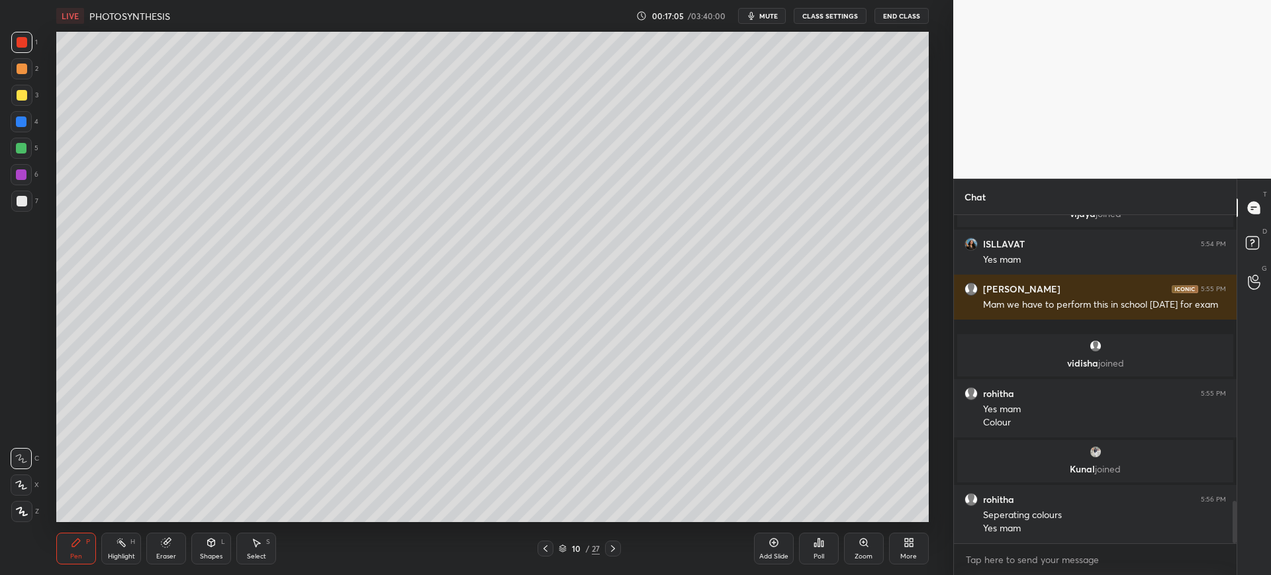
click at [21, 126] on div at bounding box center [21, 121] width 11 height 11
click at [28, 144] on div at bounding box center [21, 148] width 21 height 21
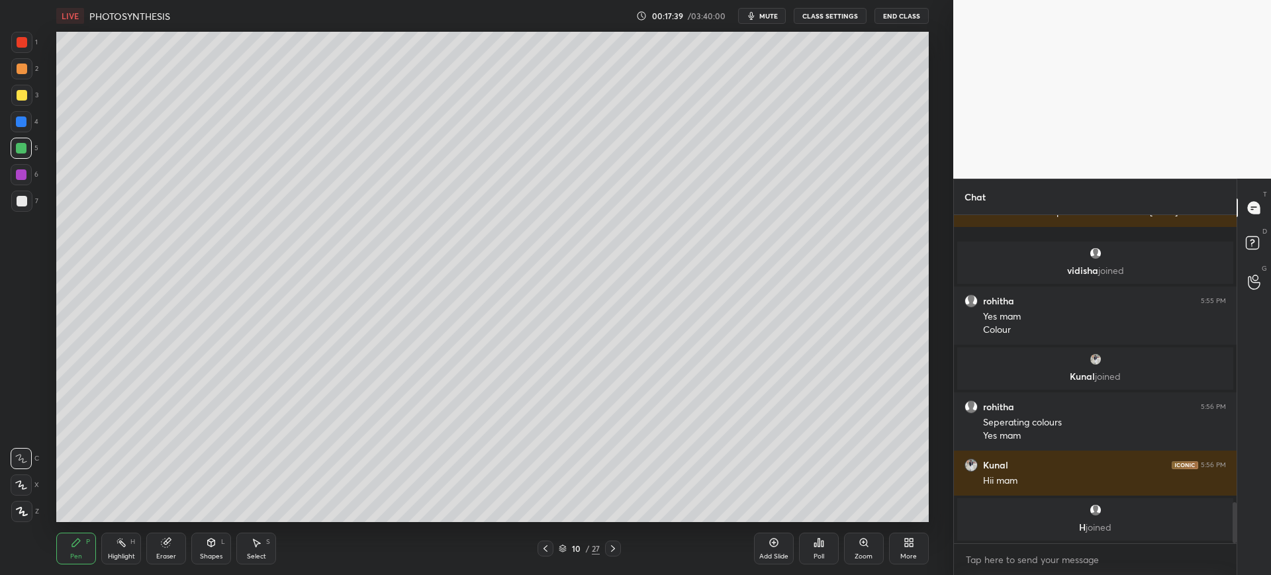
scroll to position [2302, 0]
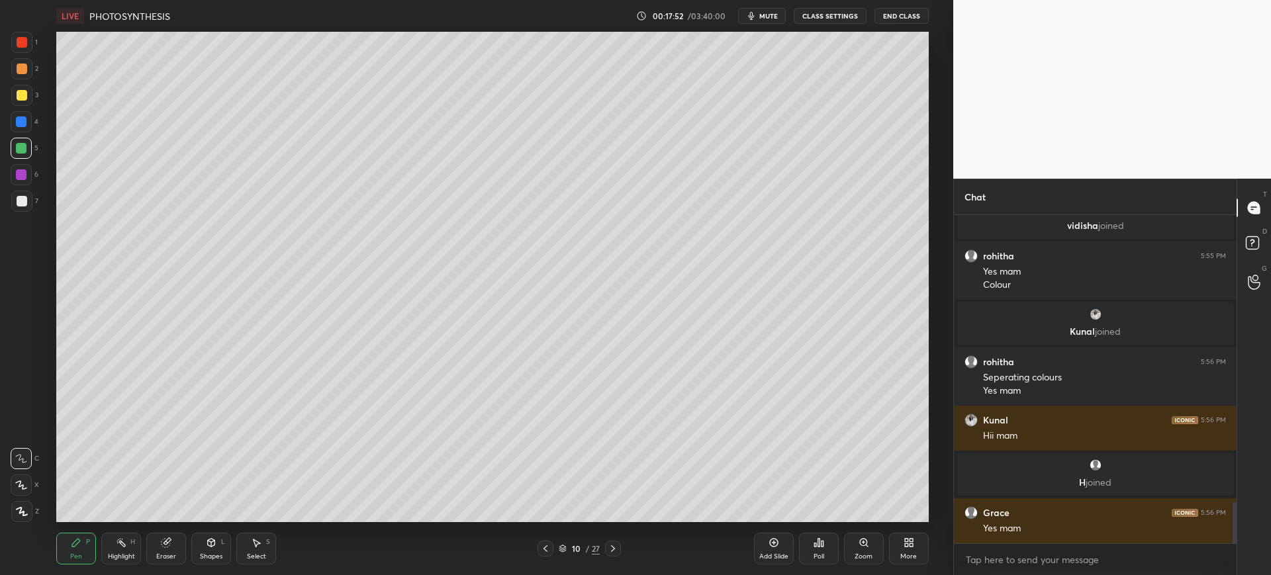
click at [172, 547] on div "Eraser" at bounding box center [166, 549] width 40 height 32
click at [75, 544] on icon at bounding box center [76, 543] width 8 height 8
click at [929, 460] on div "Setting up your live class Poll for secs No correct answer Start poll" at bounding box center [492, 277] width 900 height 490
click at [762, 17] on span "mute" at bounding box center [768, 15] width 19 height 9
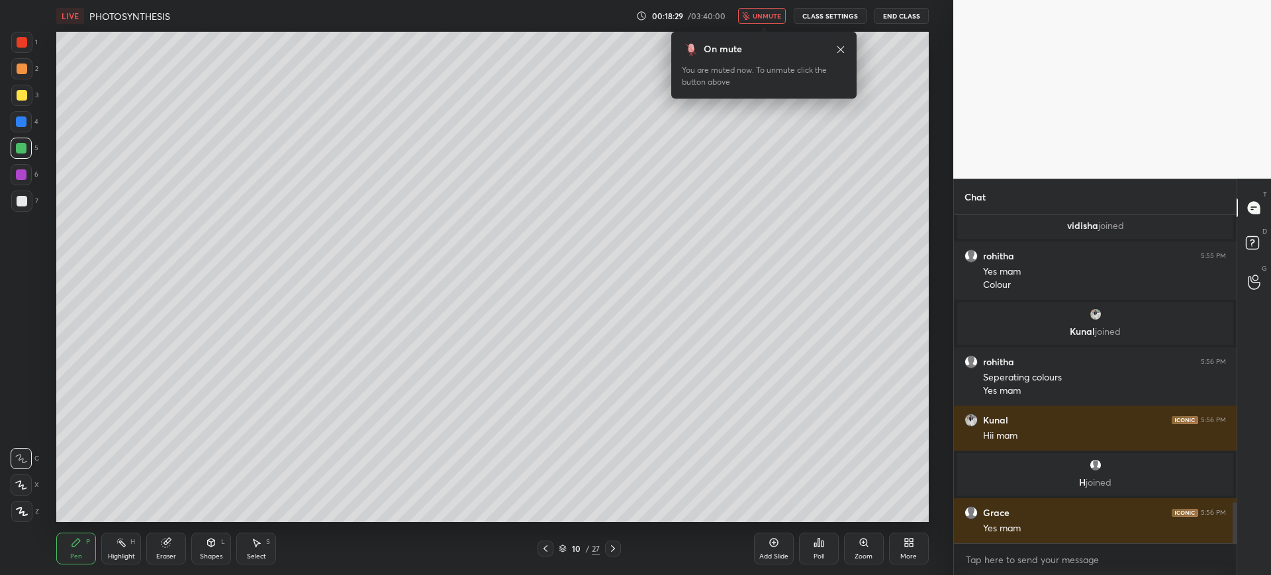
scroll to position [2347, 0]
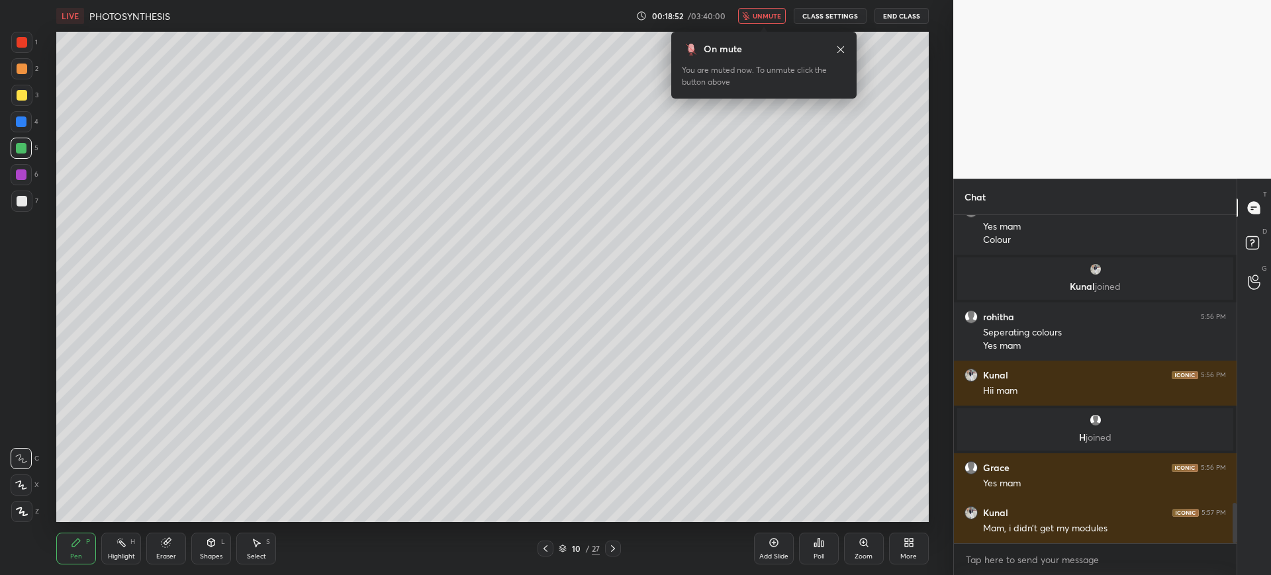
click at [772, 17] on span "unmute" at bounding box center [766, 15] width 28 height 9
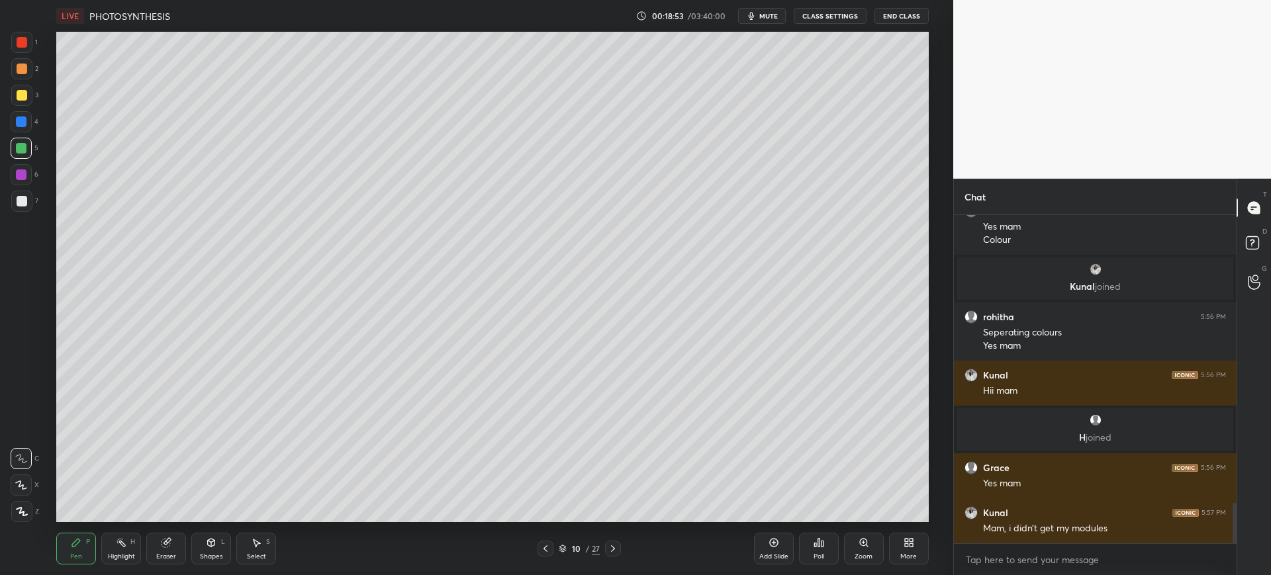
click at [32, 201] on div at bounding box center [21, 201] width 21 height 21
click at [32, 208] on div "7" at bounding box center [24, 201] width 27 height 21
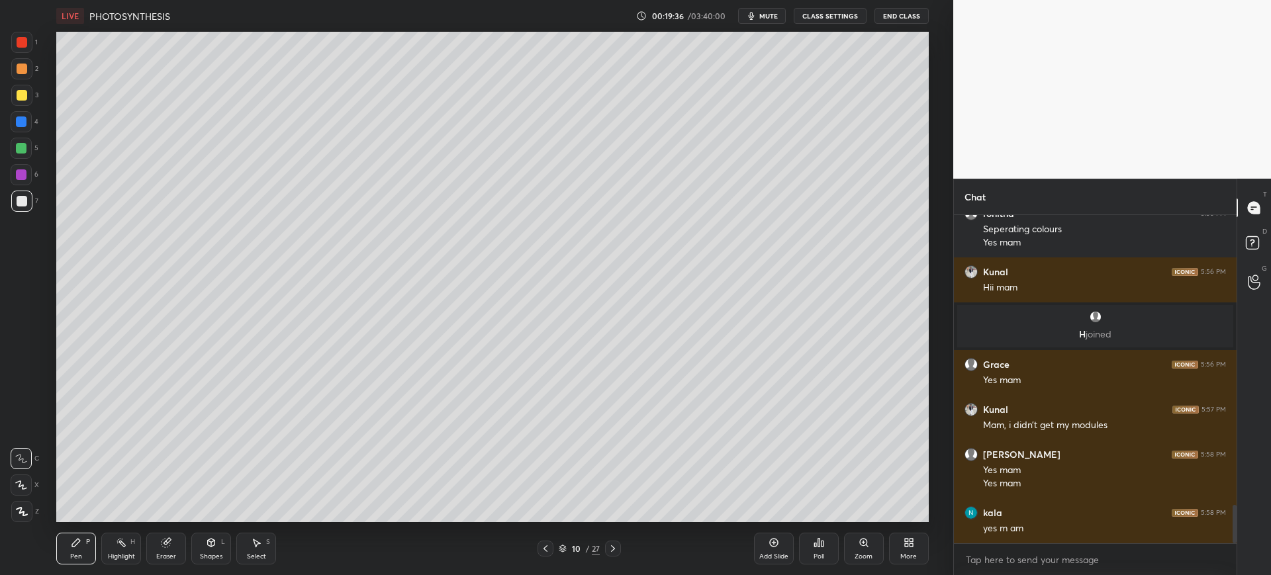
scroll to position [2495, 0]
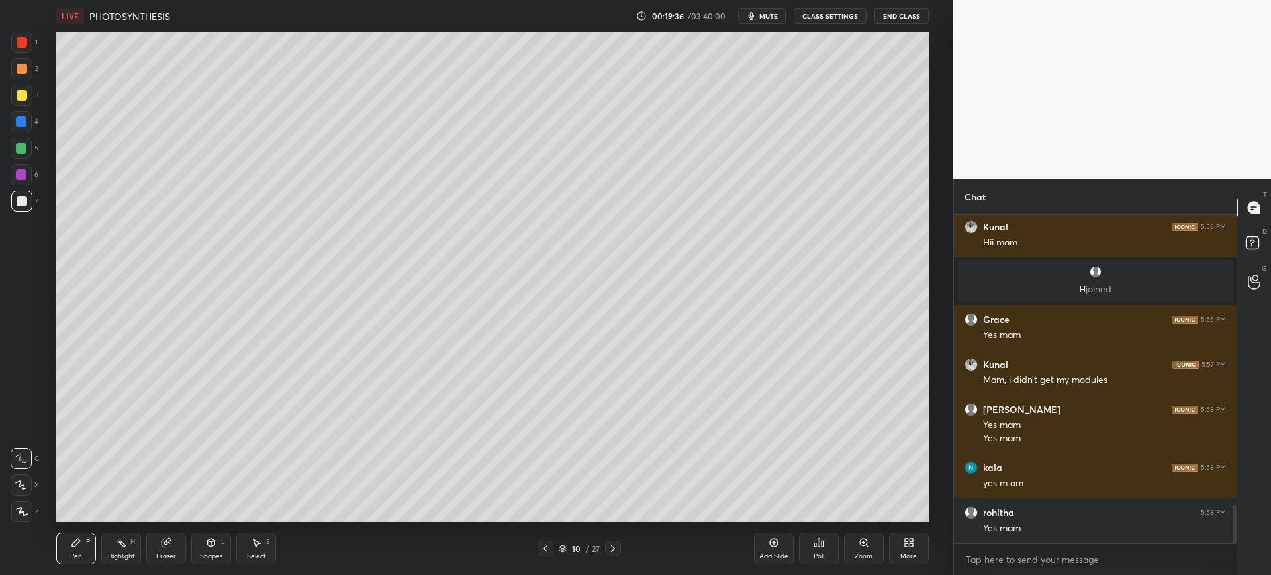
click at [26, 92] on div at bounding box center [22, 95] width 11 height 11
click at [20, 202] on div at bounding box center [22, 201] width 11 height 11
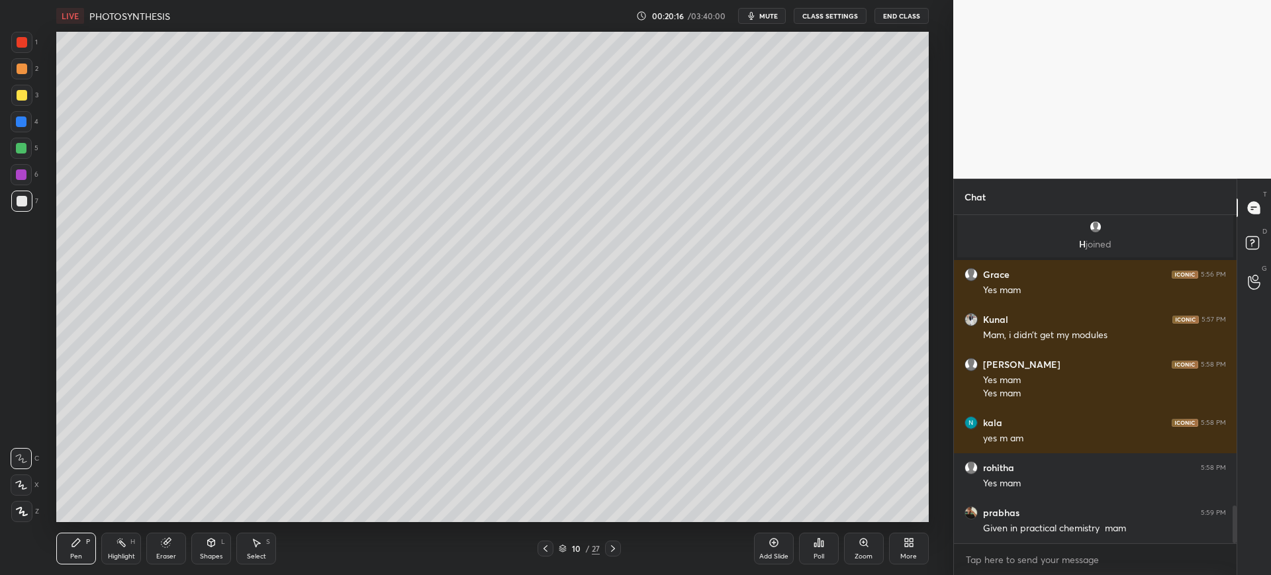
scroll to position [2588, 0]
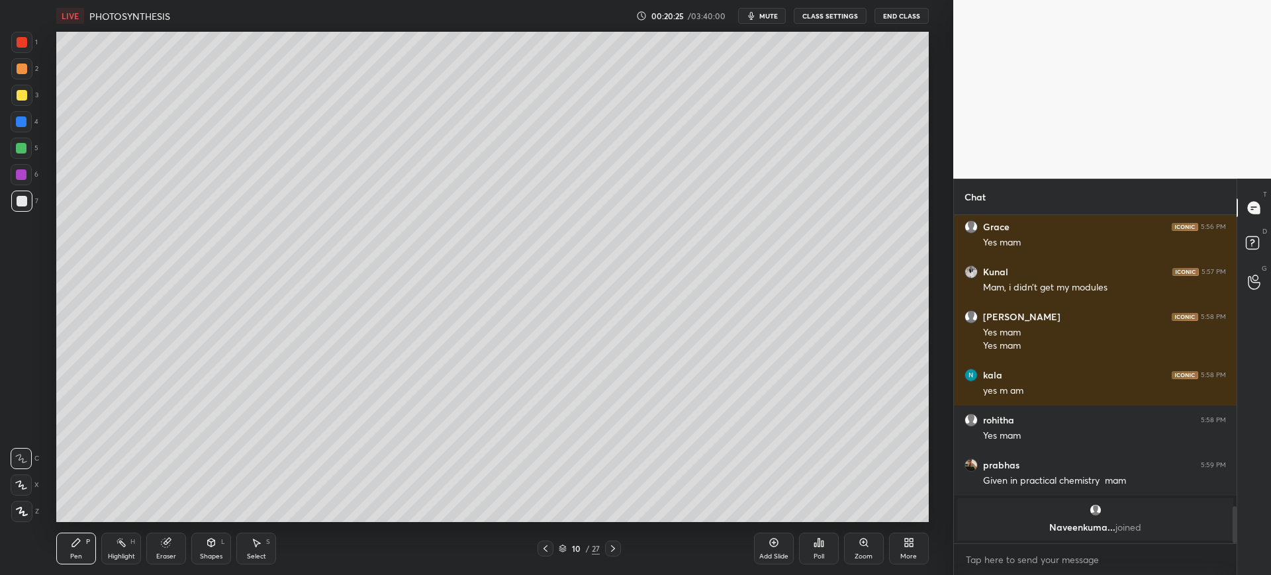
click at [25, 201] on div at bounding box center [22, 201] width 11 height 11
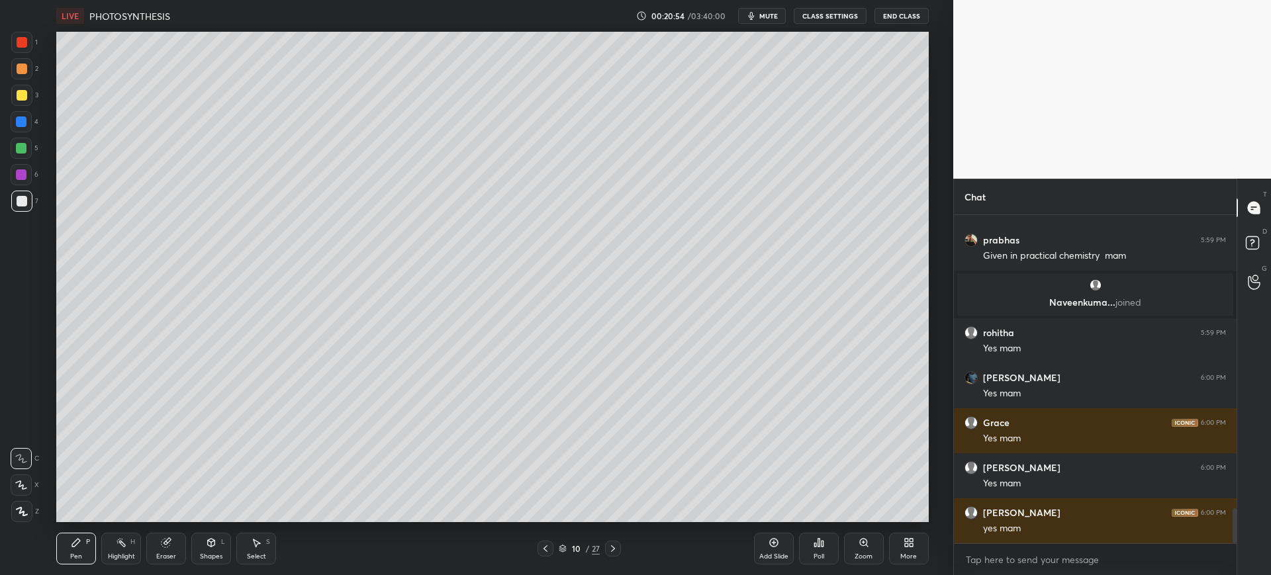
scroll to position [2793, 0]
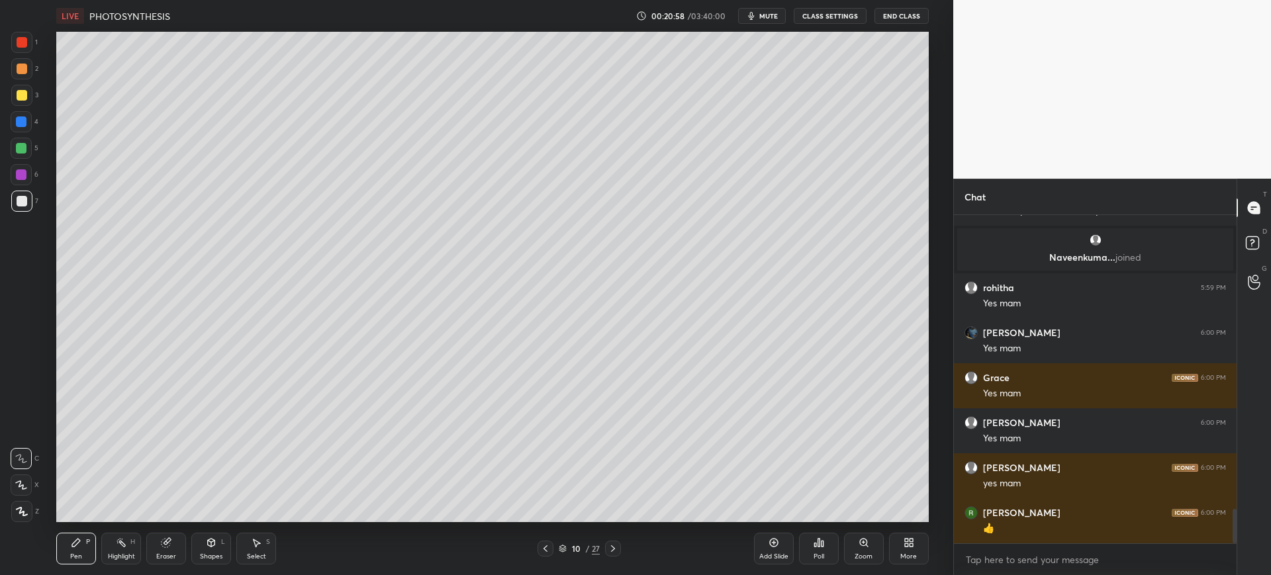
click at [30, 208] on div at bounding box center [21, 201] width 21 height 21
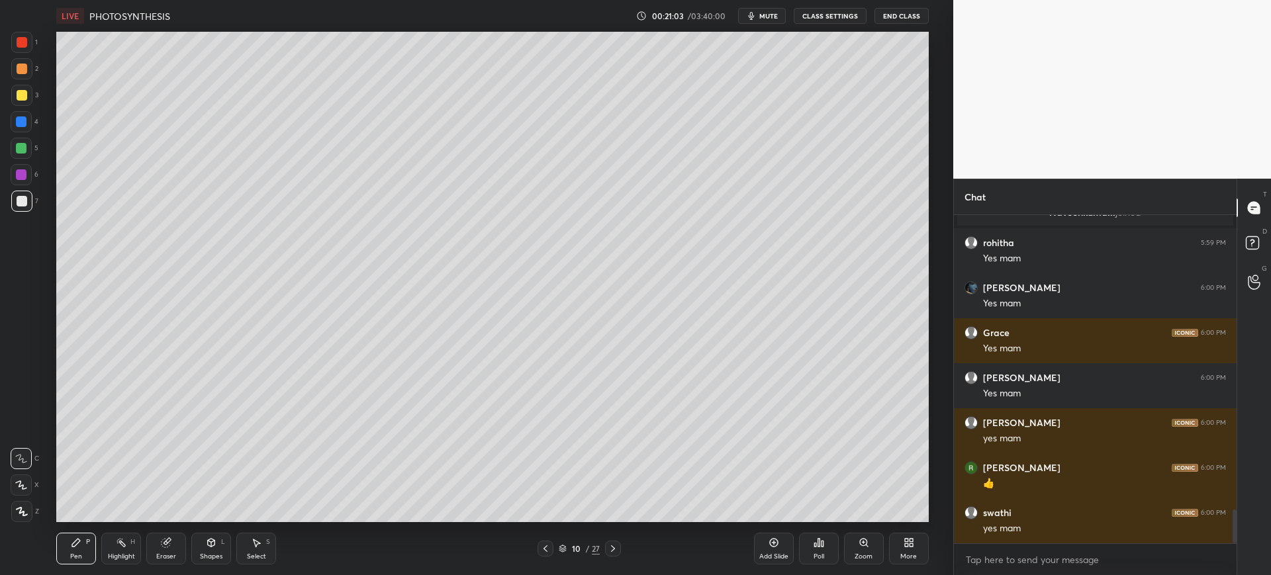
click at [22, 32] on div at bounding box center [21, 42] width 21 height 21
click at [38, 193] on div "7" at bounding box center [24, 201] width 27 height 21
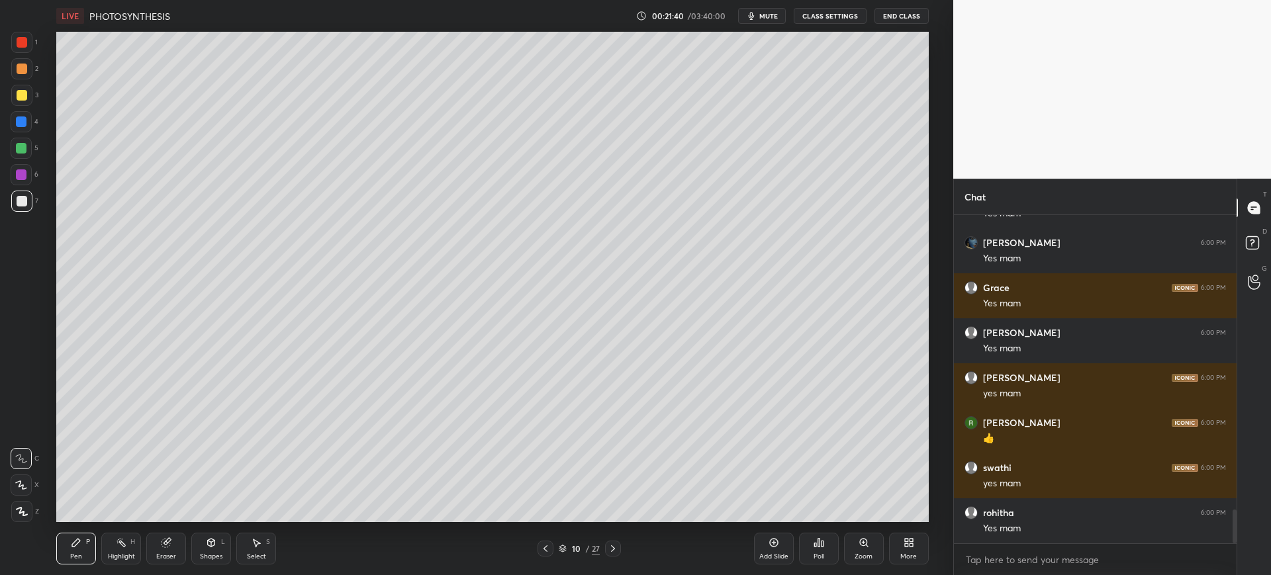
click at [30, 108] on div "3" at bounding box center [24, 98] width 27 height 26
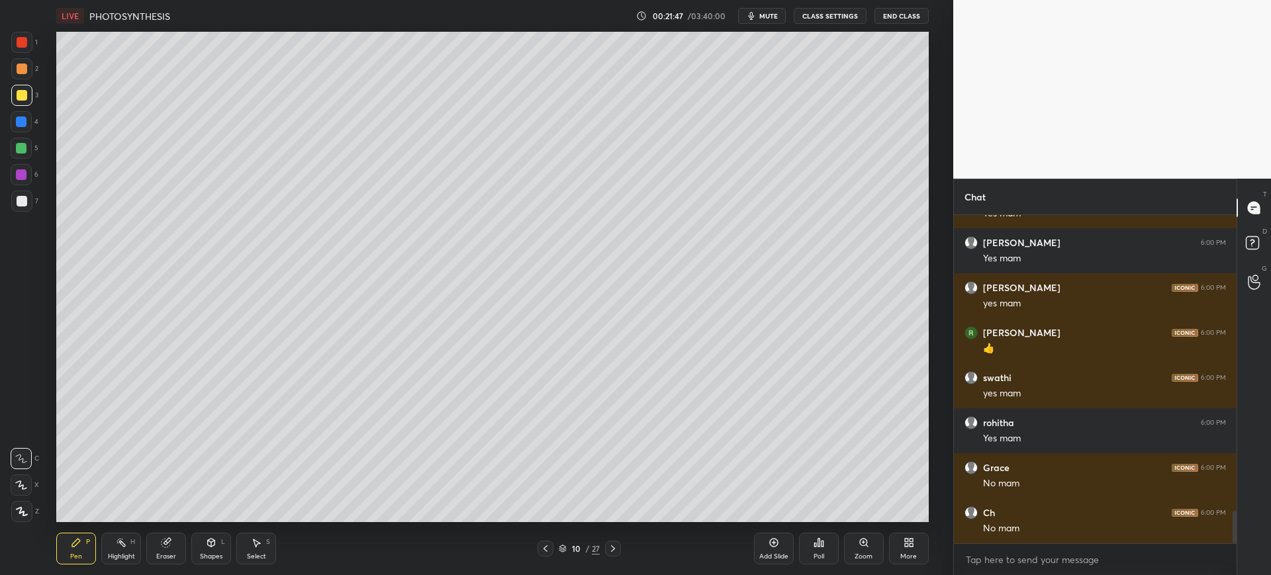
scroll to position [3018, 0]
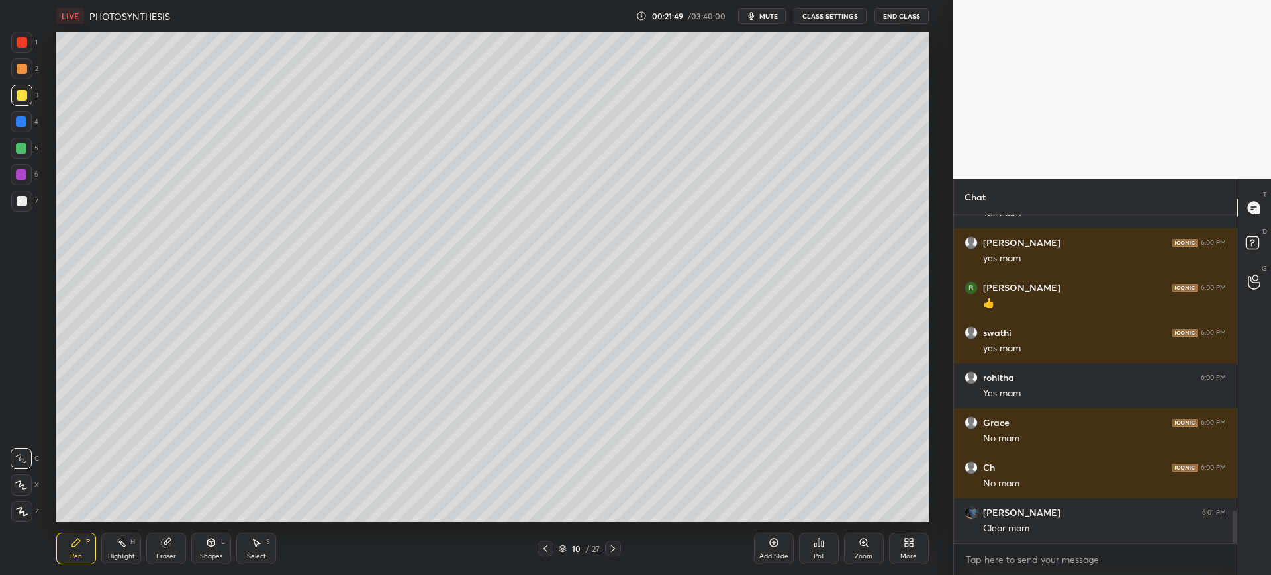
click at [612, 549] on icon at bounding box center [613, 548] width 11 height 11
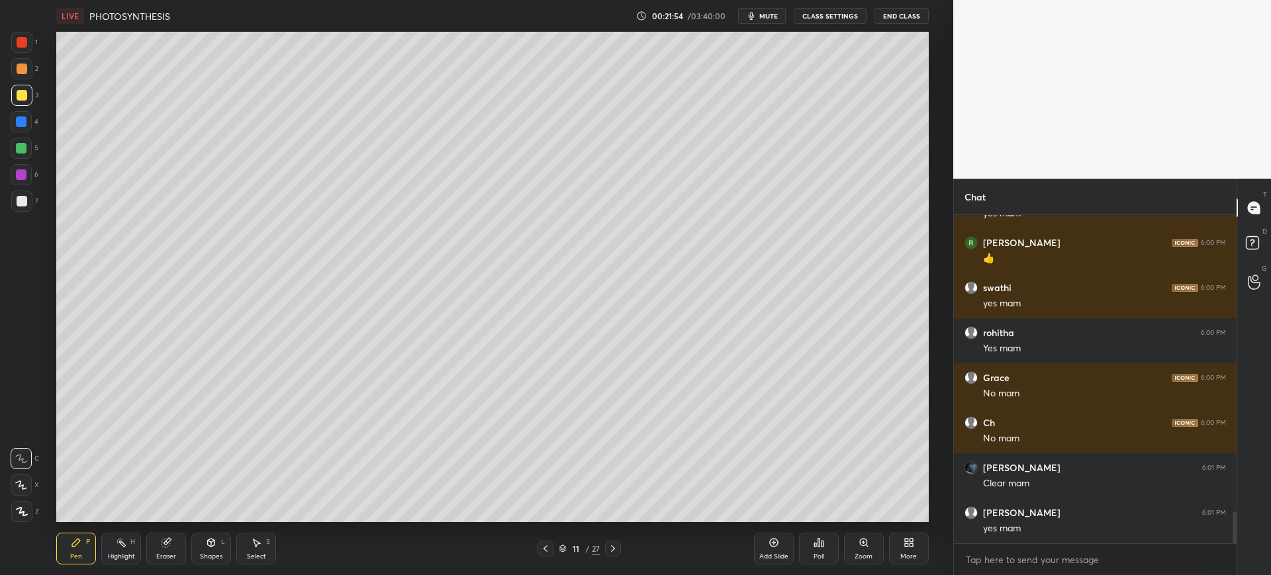
scroll to position [3108, 0]
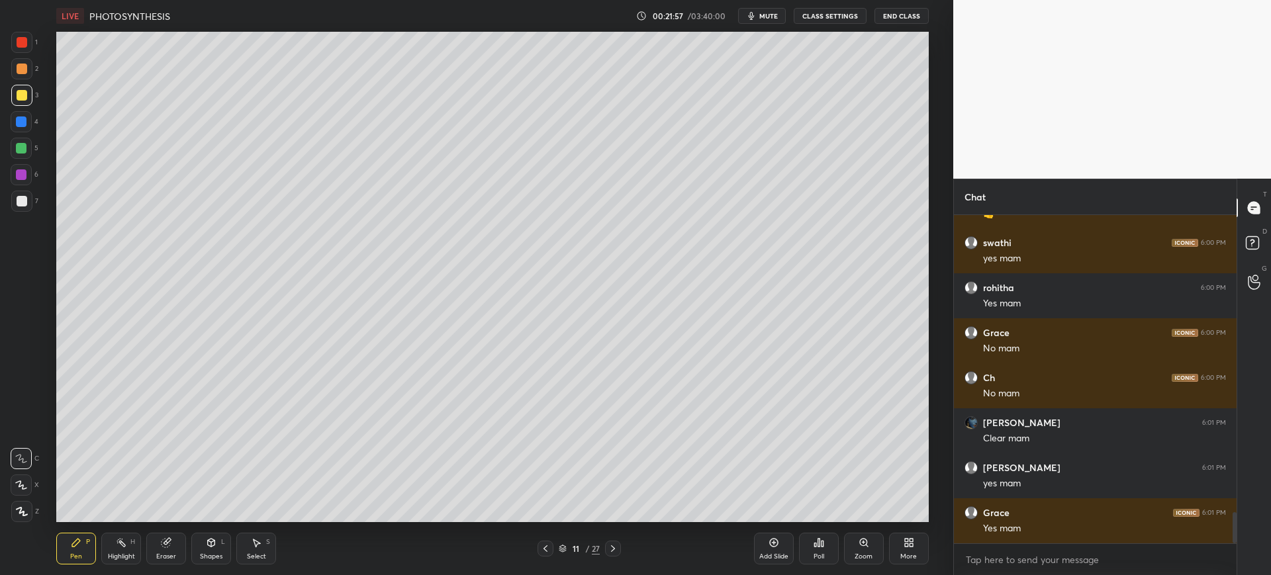
click at [779, 548] on div "Add Slide" at bounding box center [774, 549] width 40 height 32
click at [19, 205] on div at bounding box center [22, 201] width 11 height 11
click at [29, 127] on div at bounding box center [21, 121] width 21 height 21
click at [23, 102] on div at bounding box center [21, 95] width 21 height 21
click at [23, 197] on div at bounding box center [22, 201] width 11 height 11
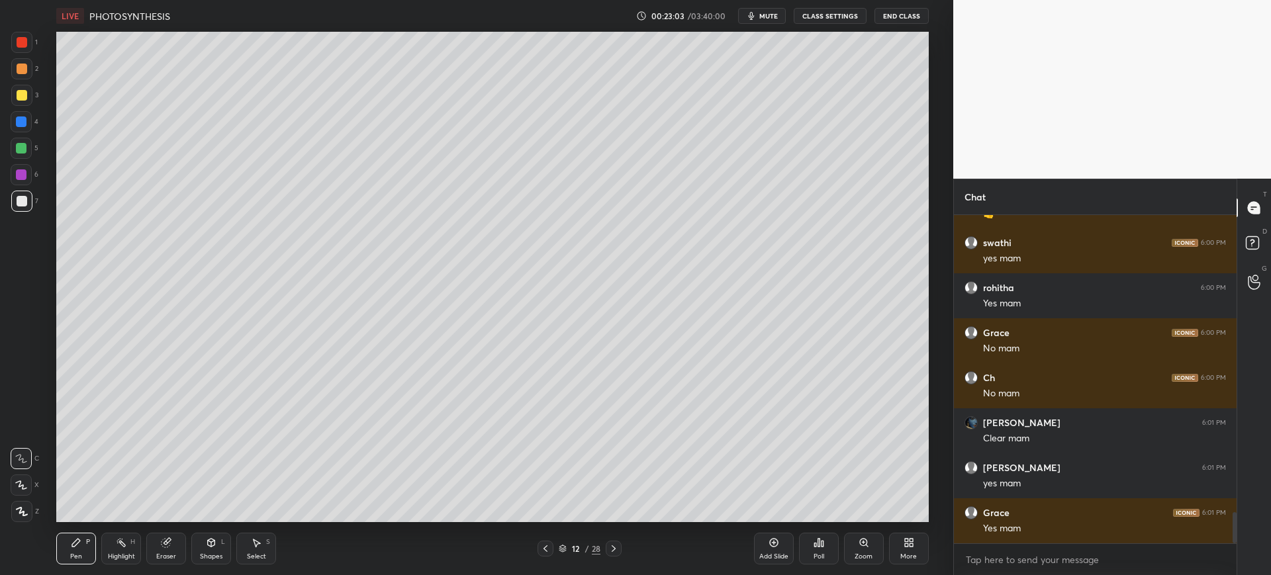
click at [768, 21] on button "mute" at bounding box center [762, 16] width 48 height 16
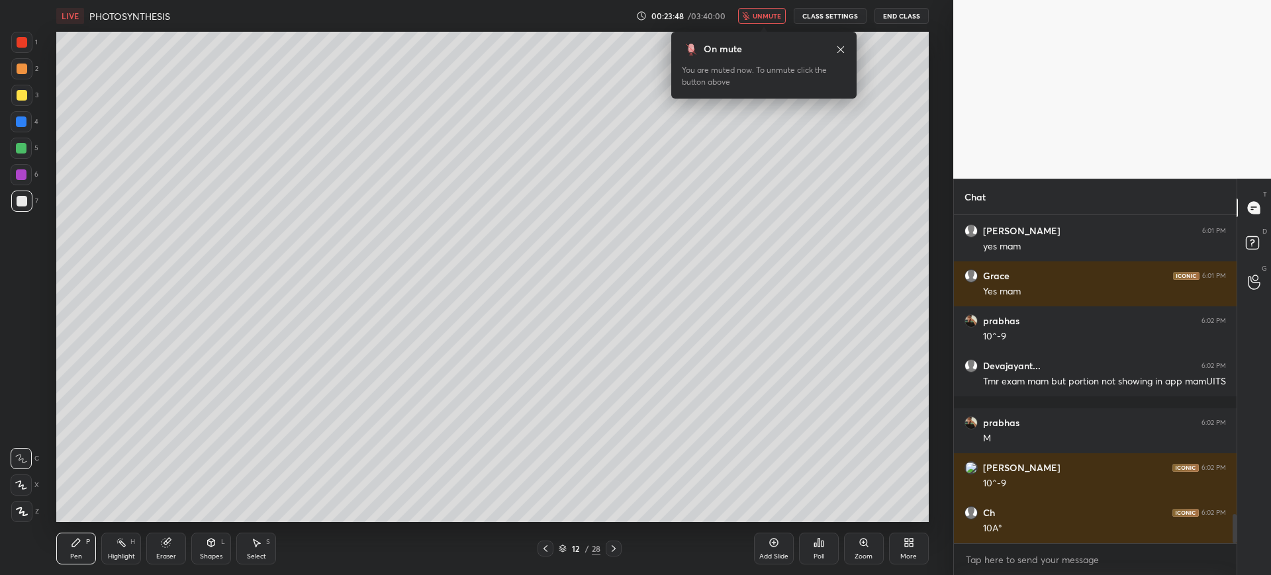
scroll to position [3390, 0]
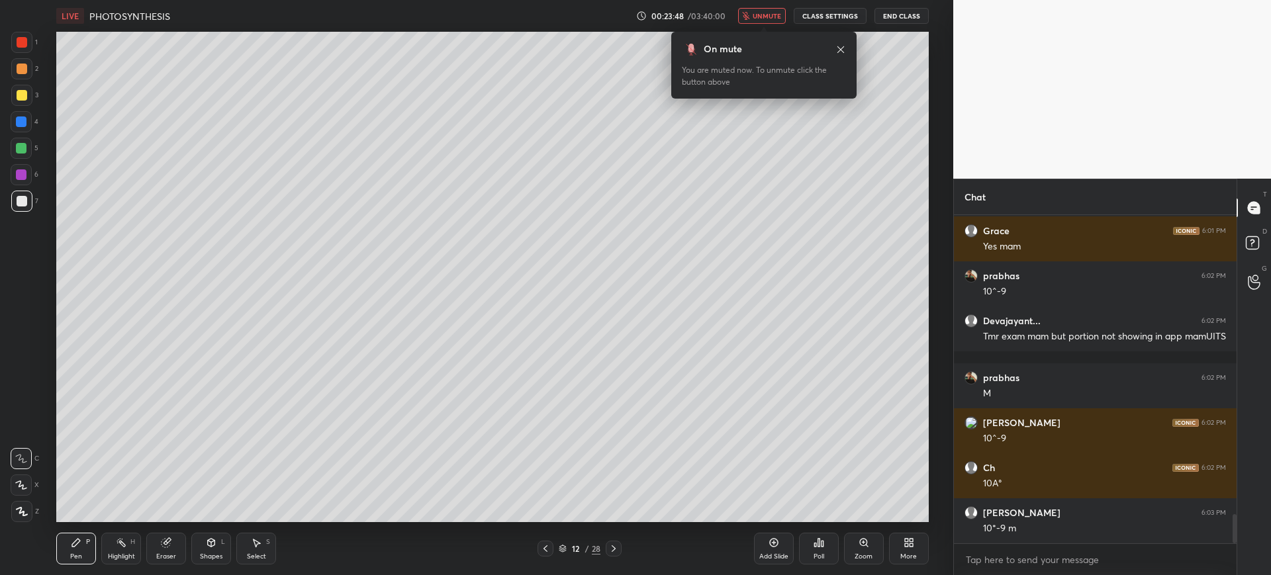
click at [764, 19] on span "unmute" at bounding box center [766, 15] width 28 height 9
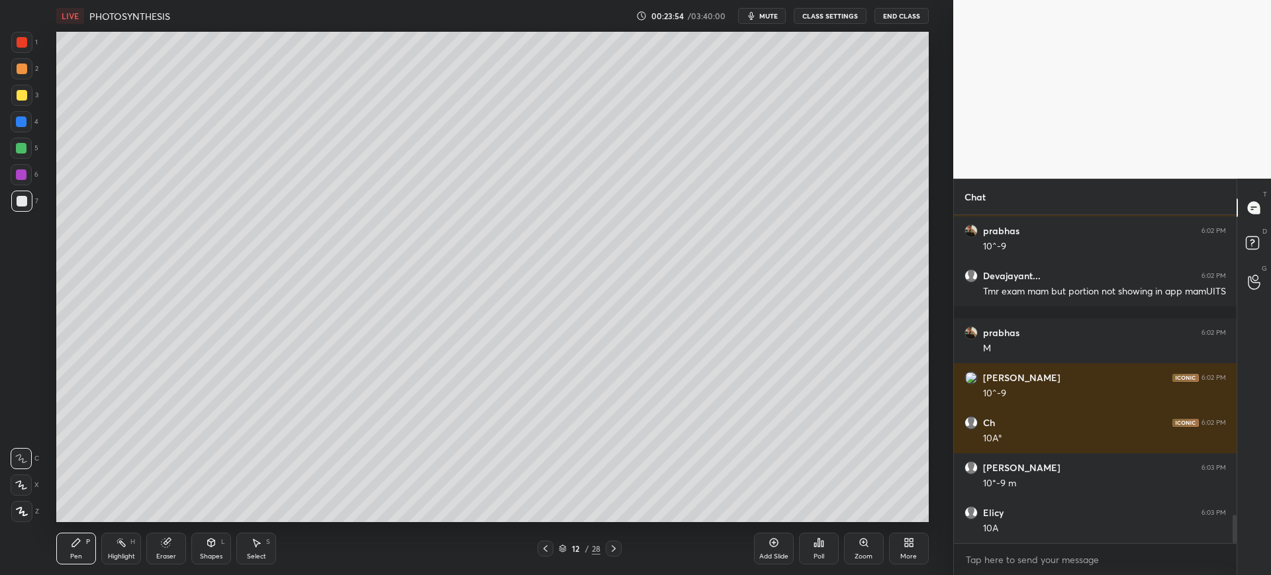
scroll to position [3480, 0]
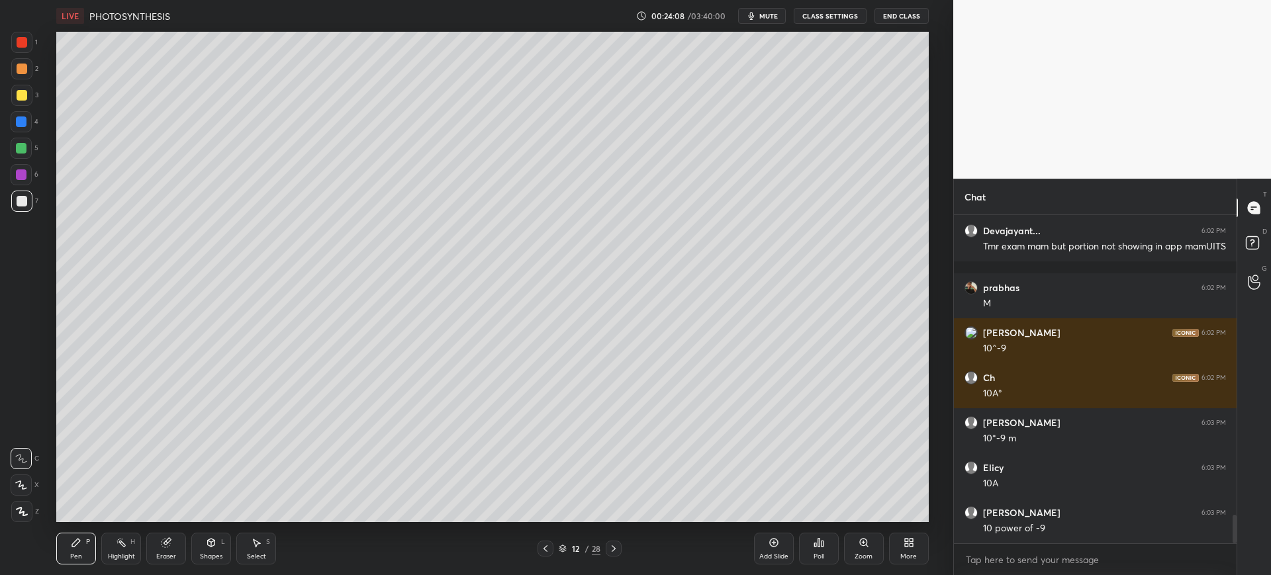
click at [21, 211] on div at bounding box center [21, 201] width 21 height 21
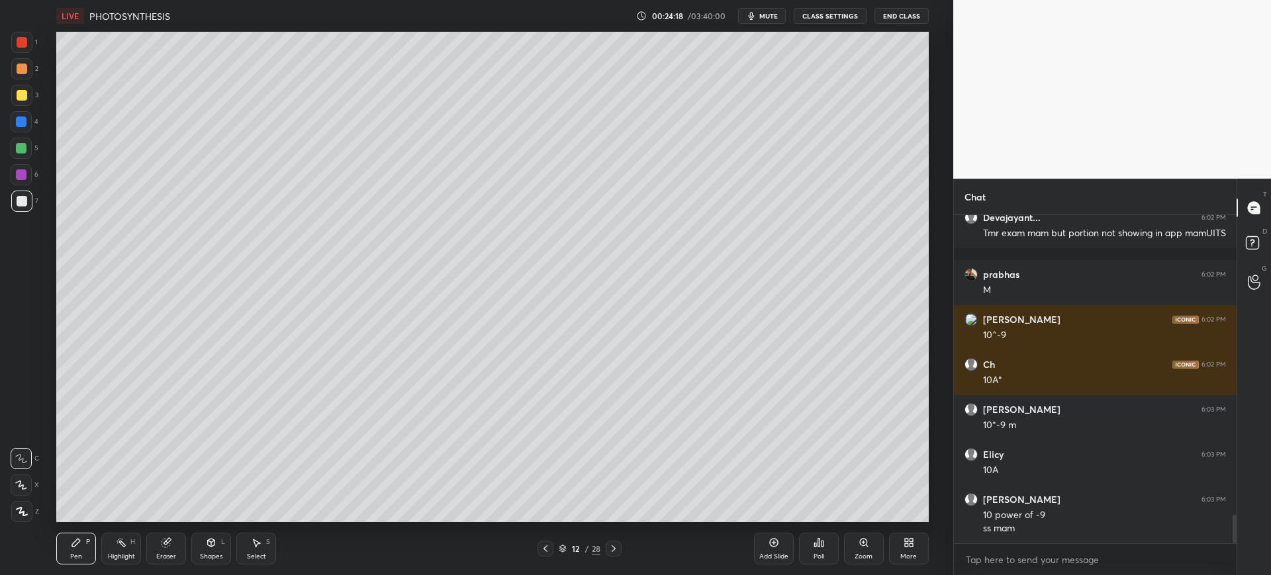
scroll to position [3538, 0]
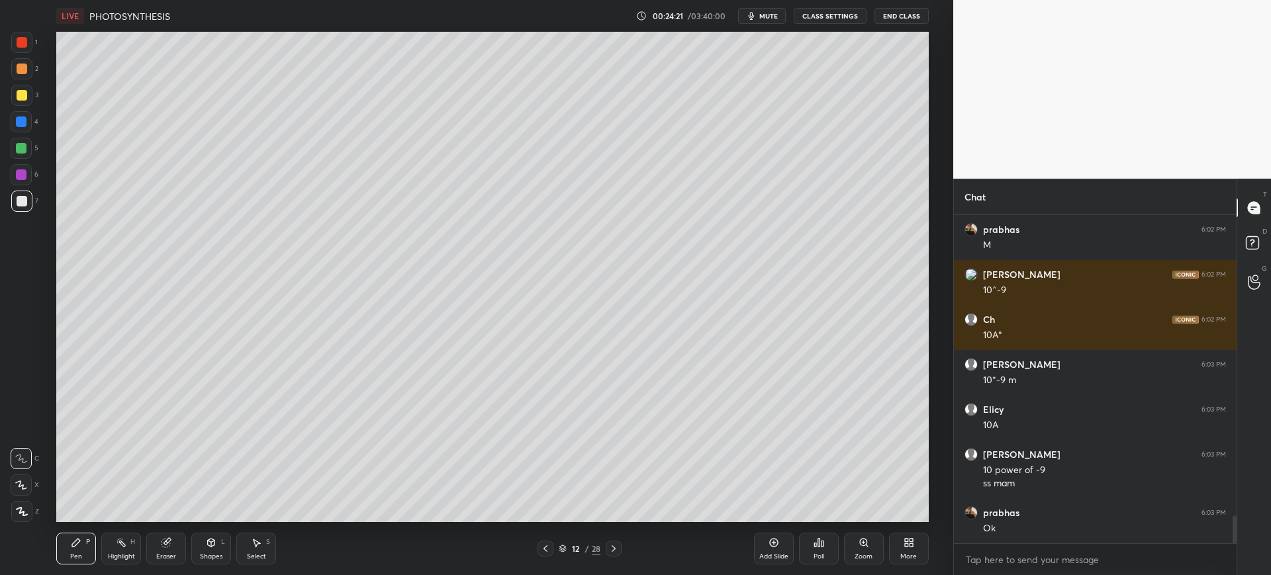
click at [19, 220] on div "1 2 3 4 5 6 7 C X Z C X Z E E Erase all H H" at bounding box center [21, 277] width 42 height 490
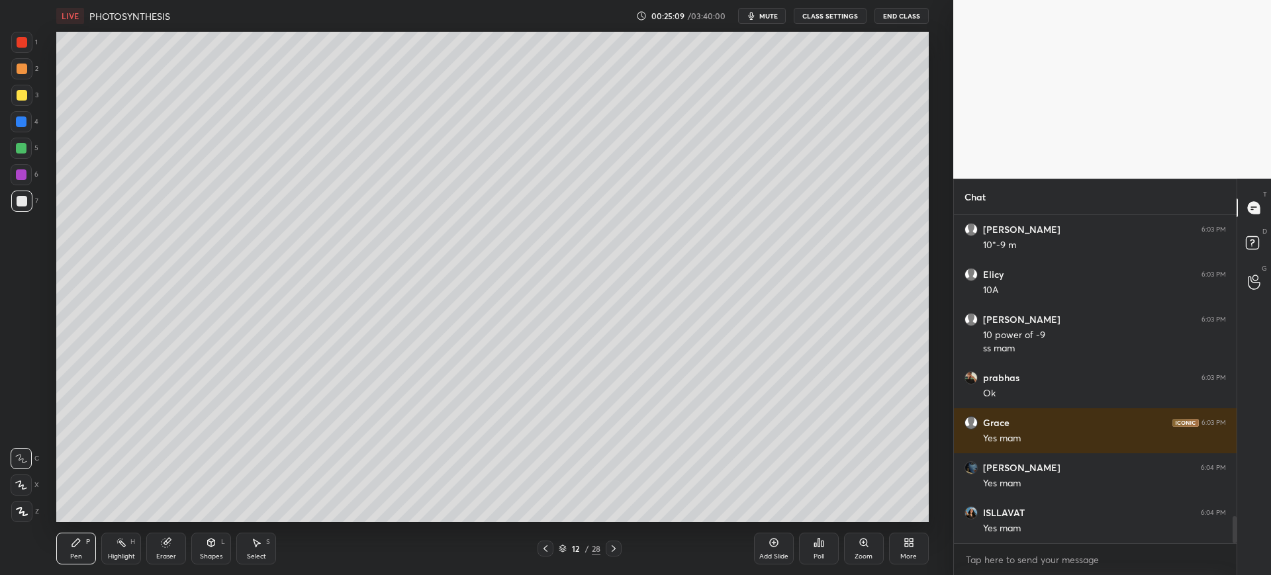
scroll to position [3718, 0]
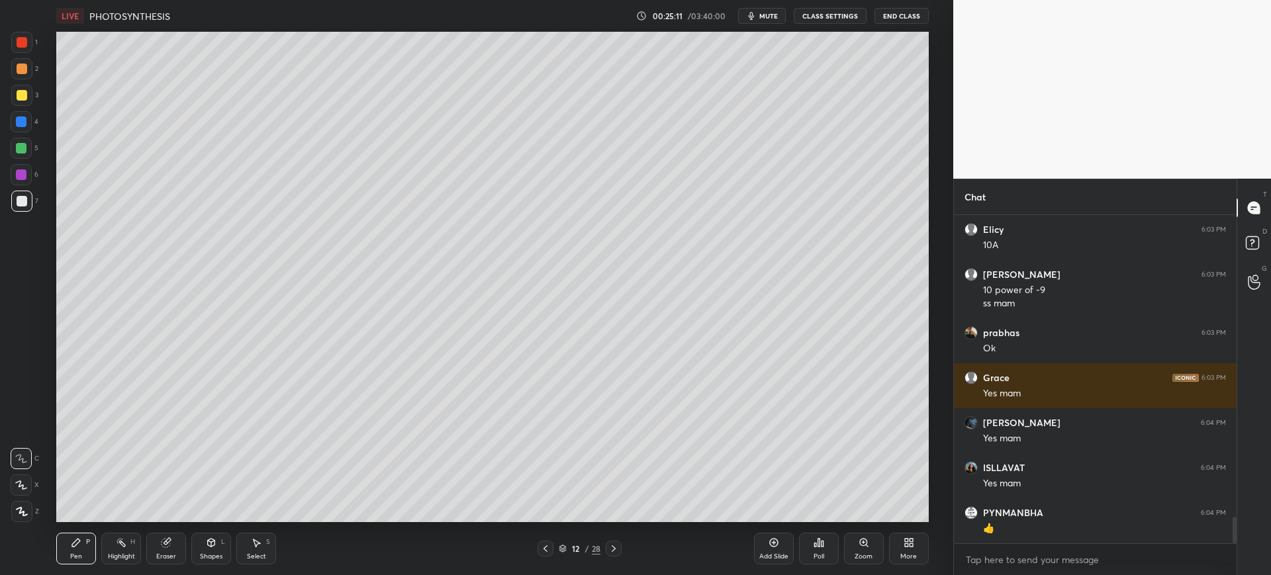
click at [19, 97] on div at bounding box center [22, 95] width 11 height 11
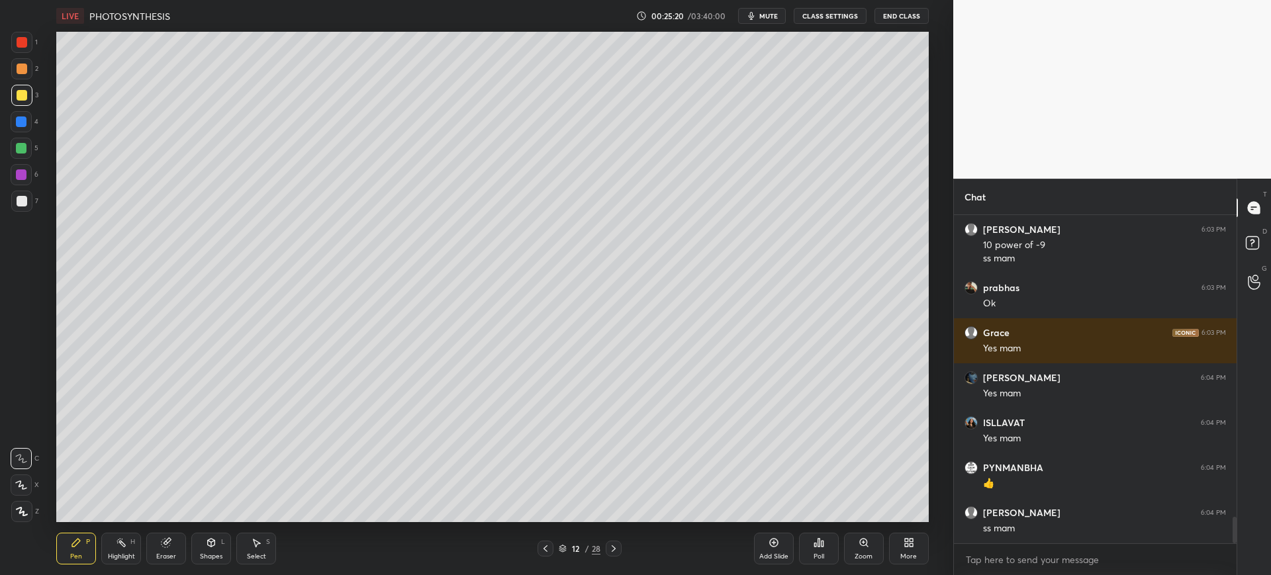
click at [776, 554] on div "Add Slide" at bounding box center [773, 556] width 29 height 7
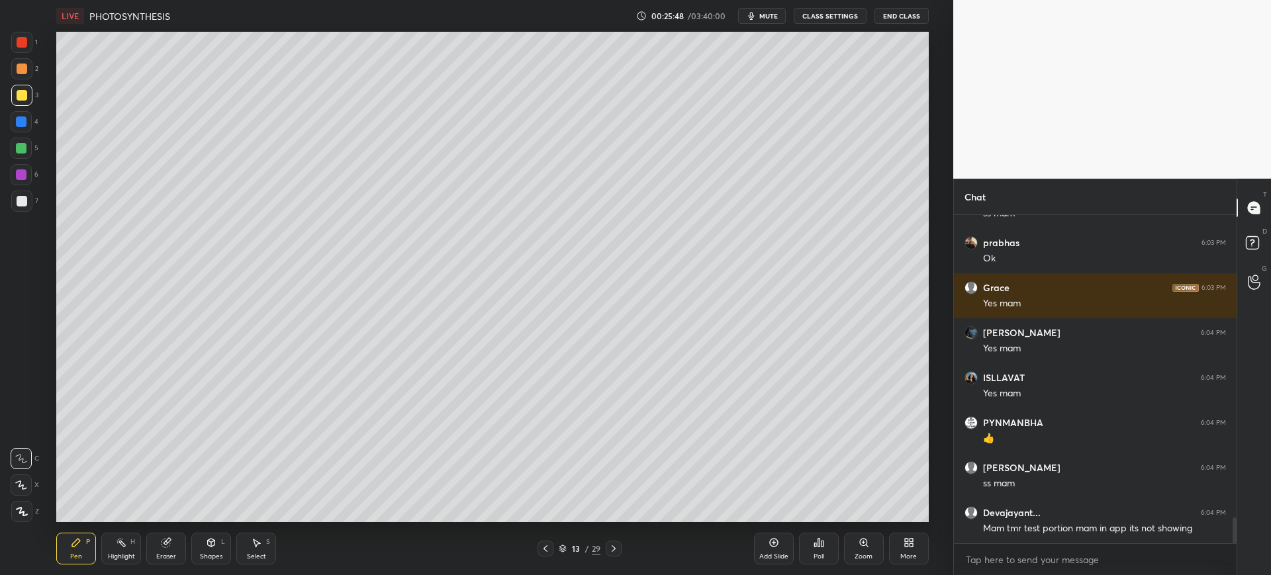
click at [182, 547] on div "Eraser" at bounding box center [166, 549] width 40 height 32
click at [86, 557] on div "Pen P" at bounding box center [76, 549] width 40 height 32
click at [23, 121] on div at bounding box center [21, 121] width 11 height 11
click at [220, 550] on div "Shapes L" at bounding box center [211, 549] width 40 height 32
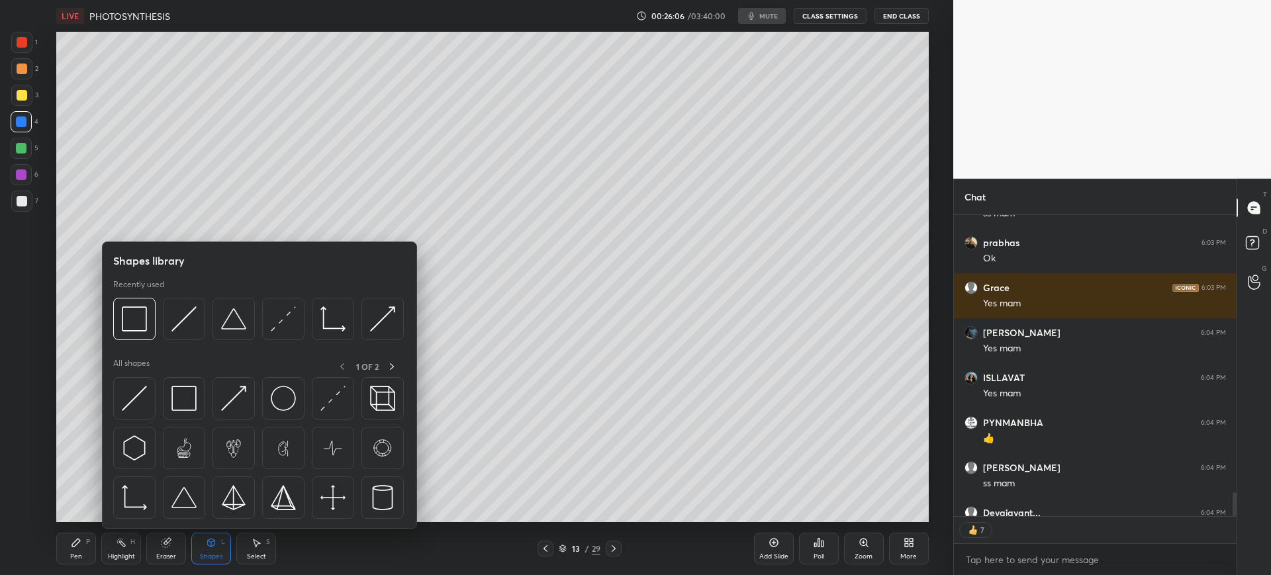
scroll to position [3880, 0]
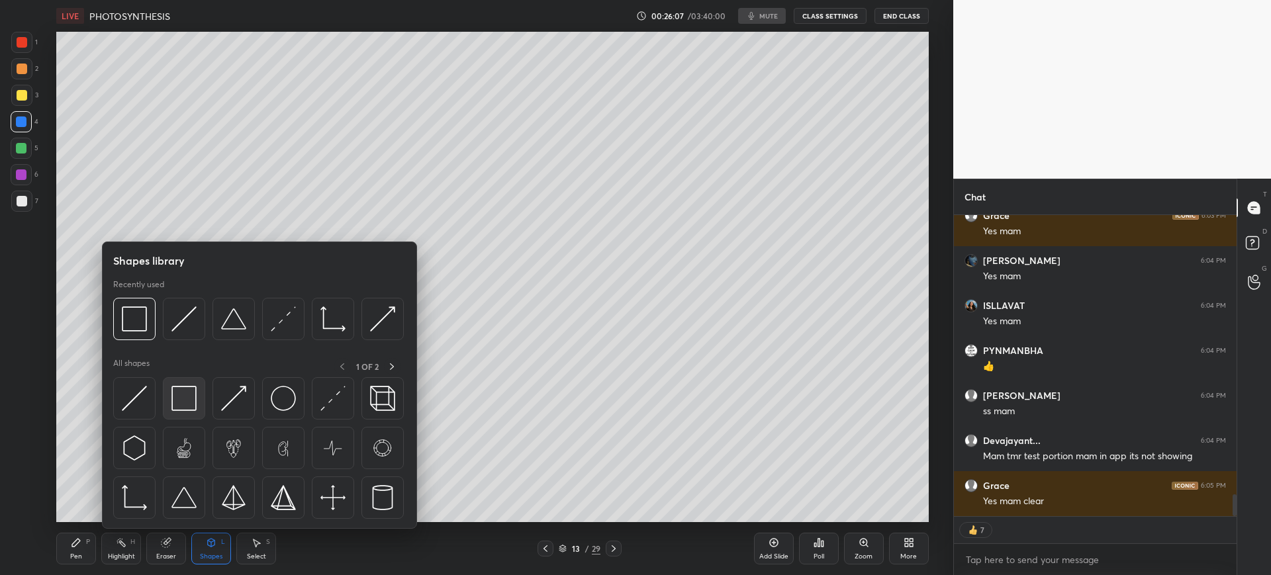
click at [194, 394] on img at bounding box center [183, 398] width 25 height 25
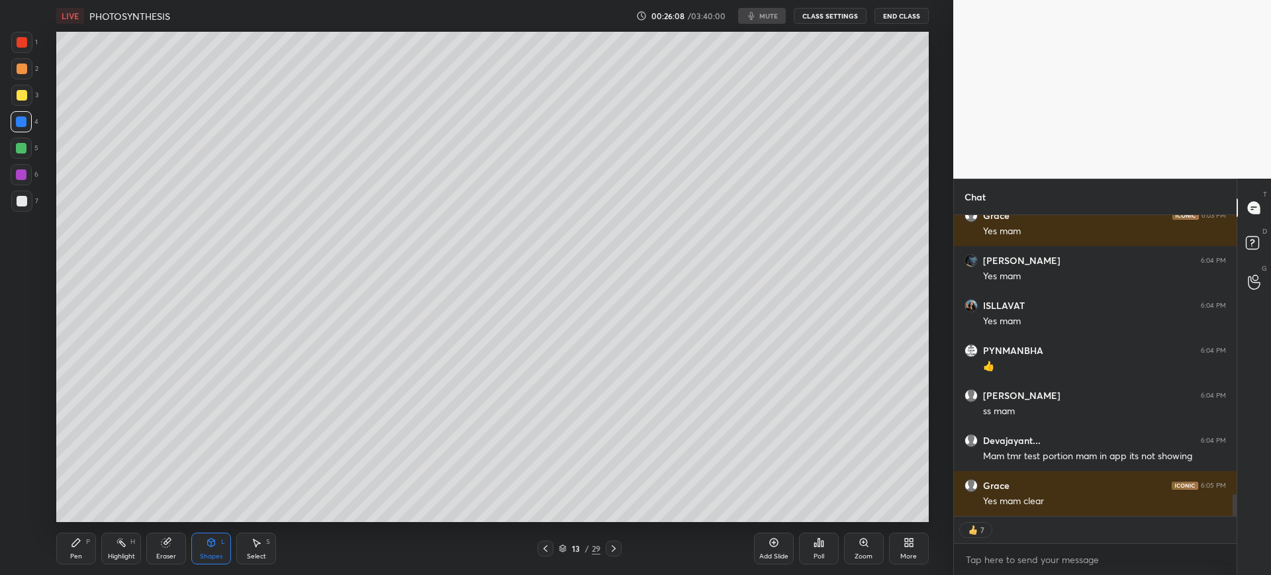
type textarea "x"
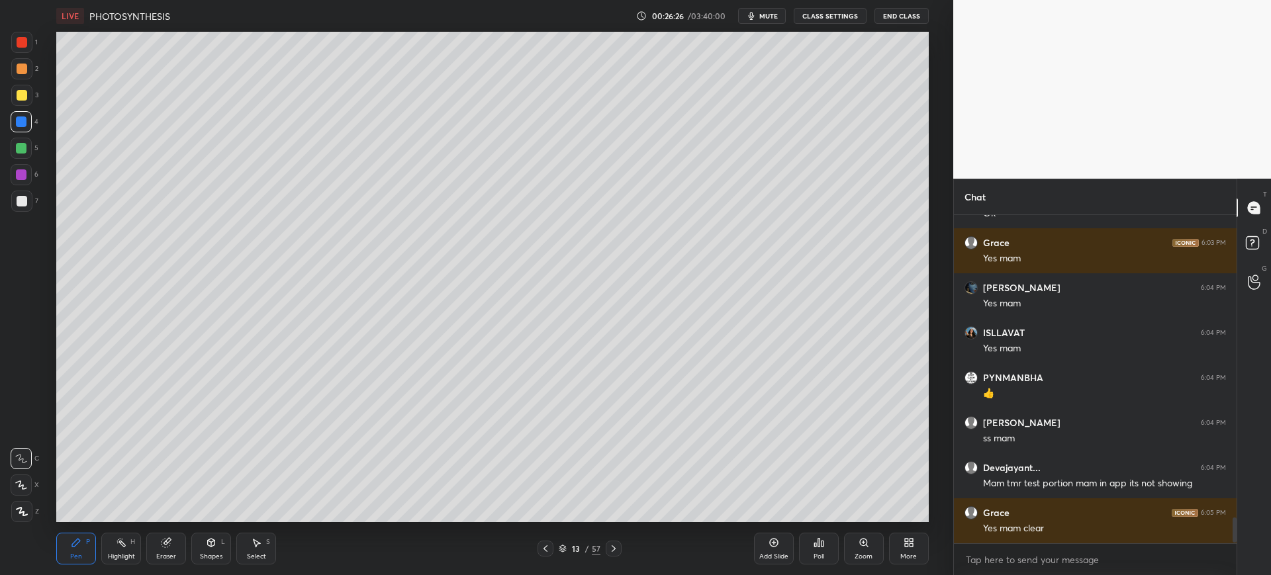
click at [21, 199] on div at bounding box center [22, 201] width 11 height 11
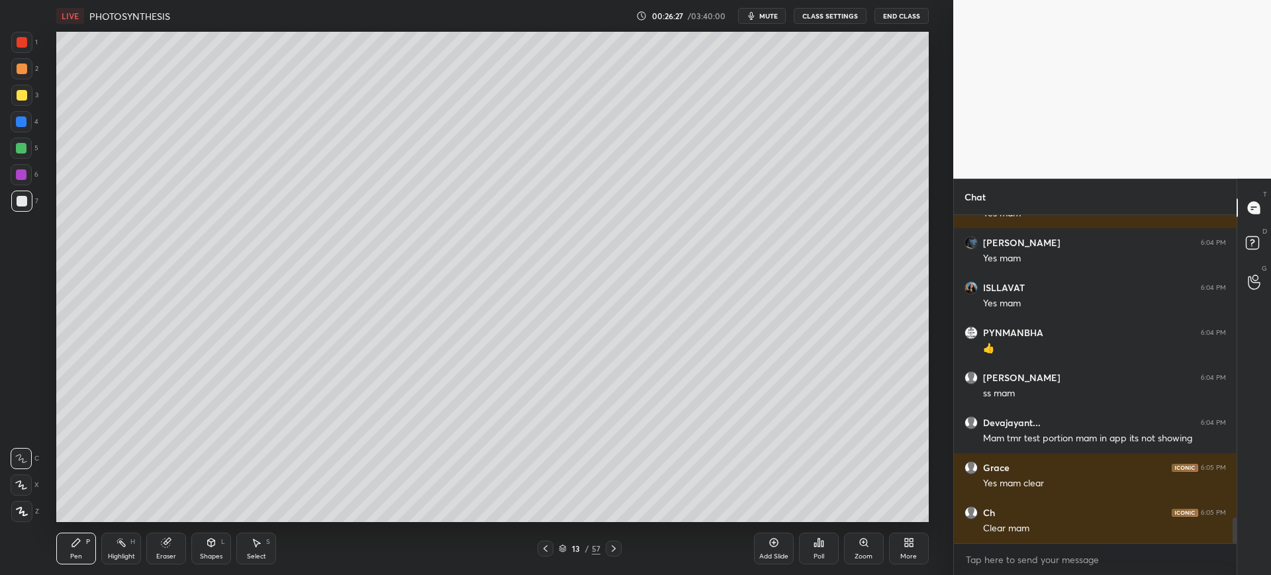
scroll to position [3943, 0]
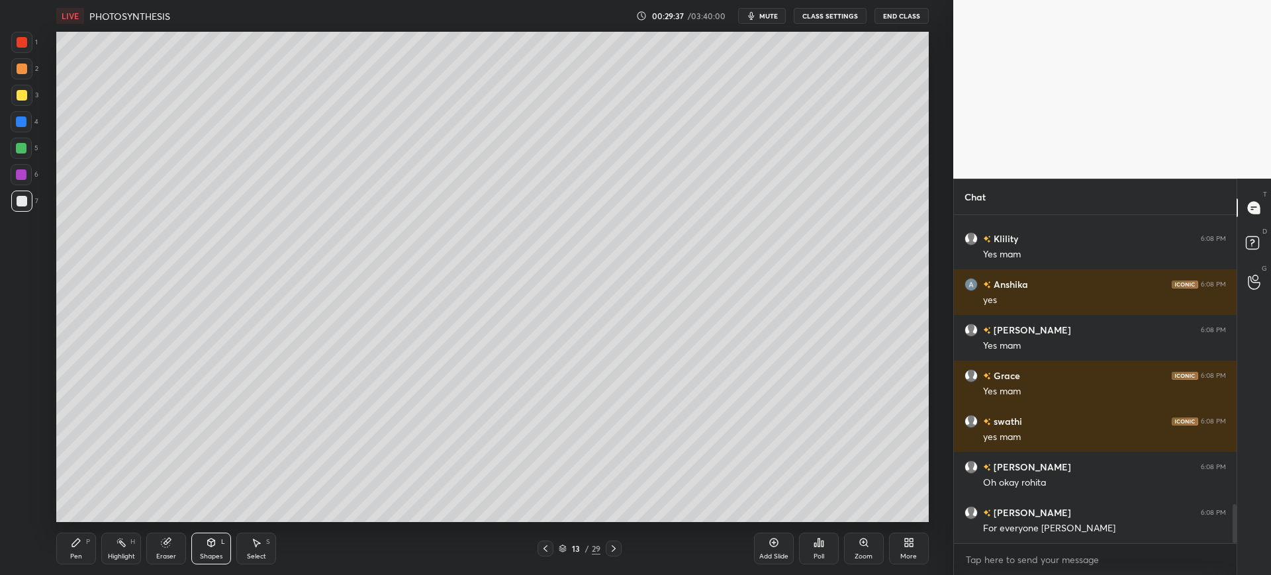
click at [543, 547] on icon at bounding box center [545, 548] width 11 height 11
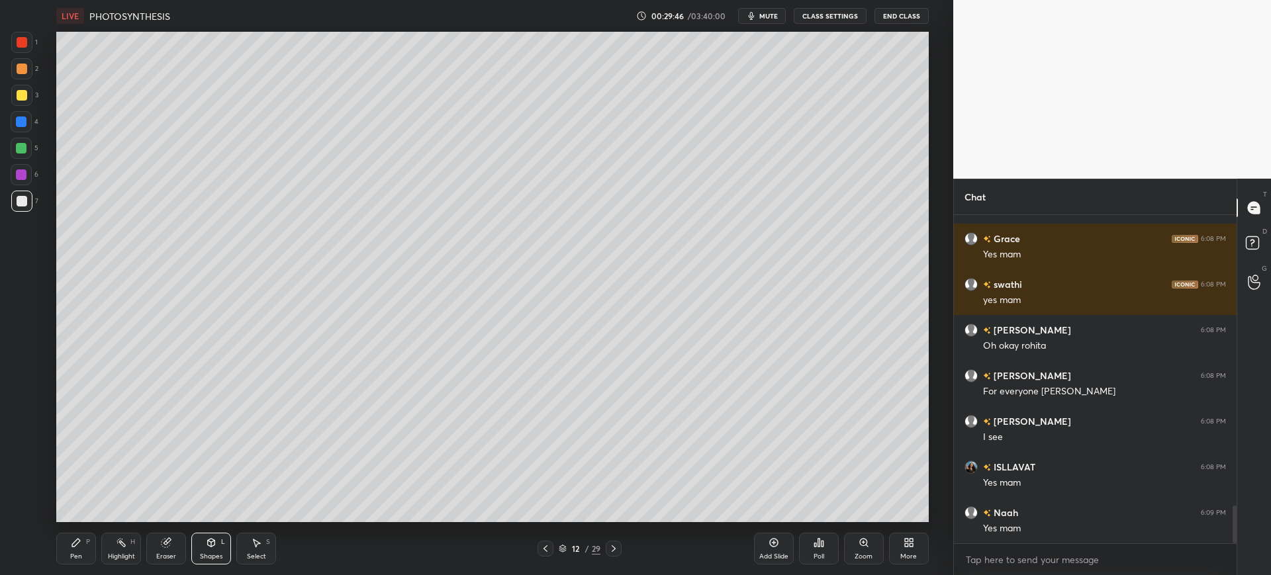
scroll to position [2592, 0]
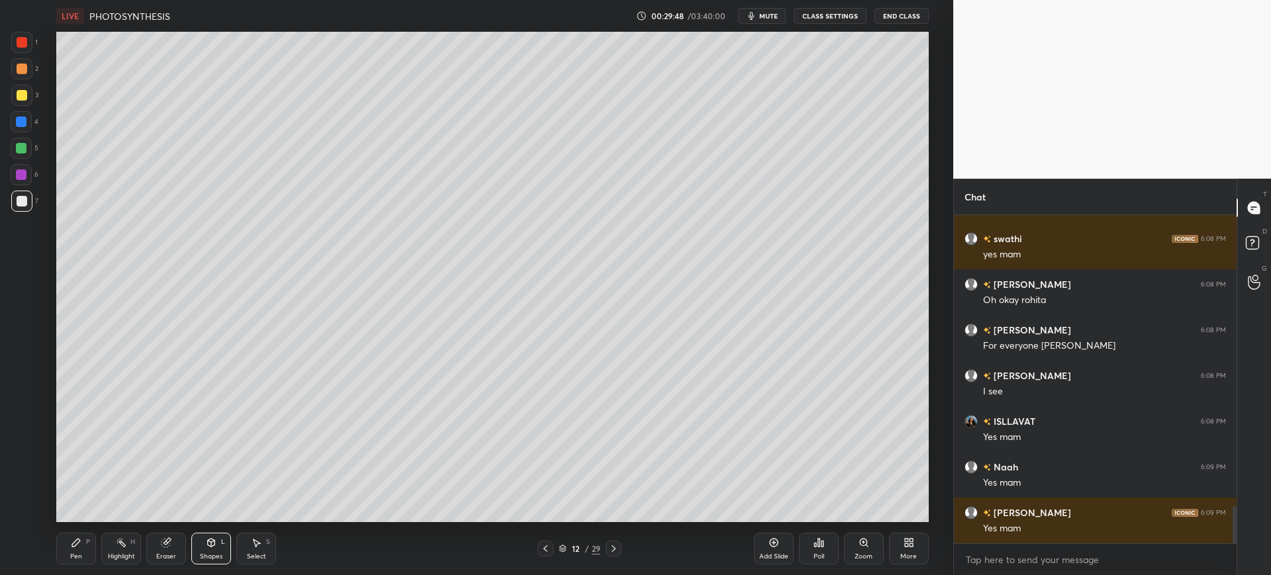
click at [776, 547] on icon at bounding box center [773, 542] width 11 height 11
click at [81, 539] on icon at bounding box center [76, 542] width 11 height 11
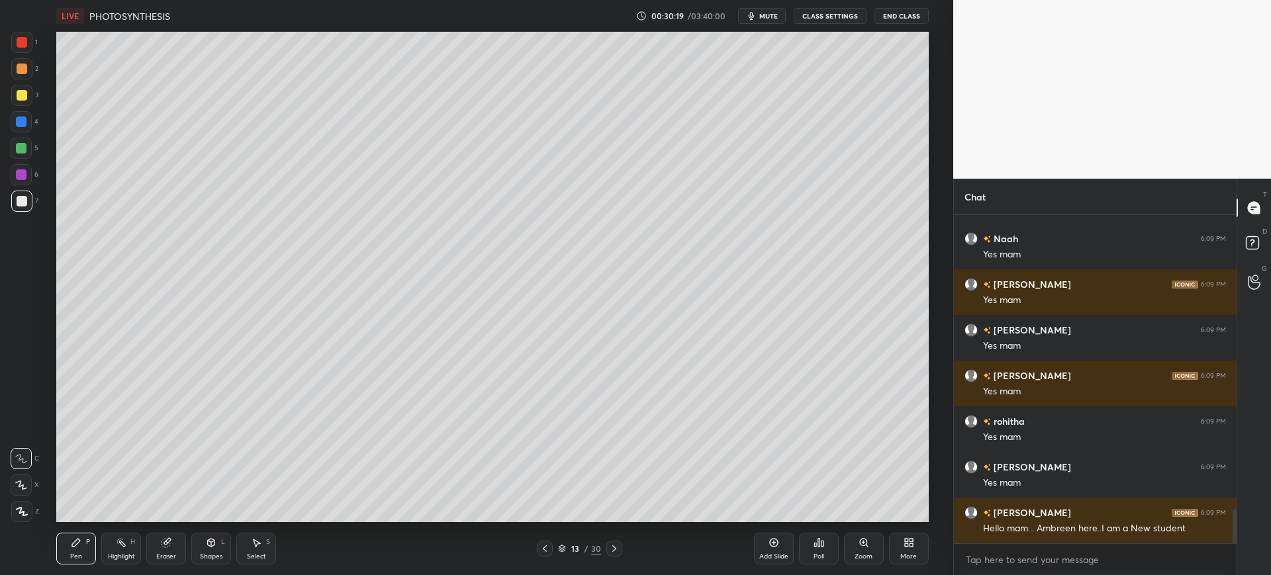
scroll to position [2866, 0]
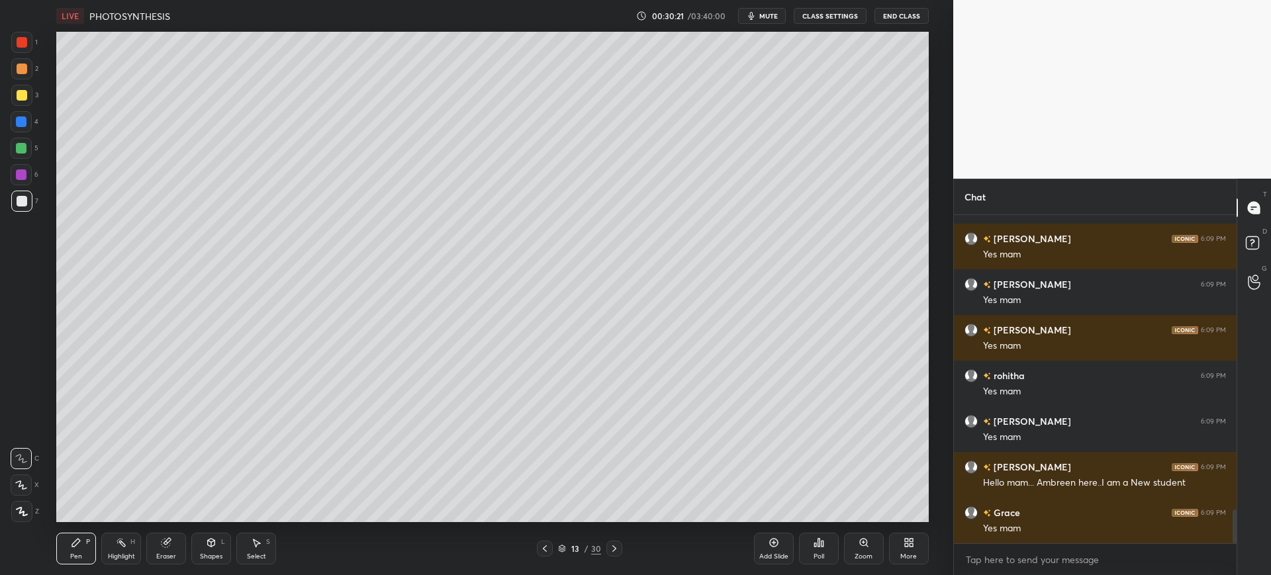
click at [21, 99] on div at bounding box center [22, 95] width 11 height 11
click at [20, 130] on div at bounding box center [21, 121] width 21 height 21
click at [21, 205] on div at bounding box center [22, 201] width 11 height 11
click at [20, 105] on div at bounding box center [21, 95] width 21 height 21
click at [170, 553] on div "Eraser" at bounding box center [166, 556] width 20 height 7
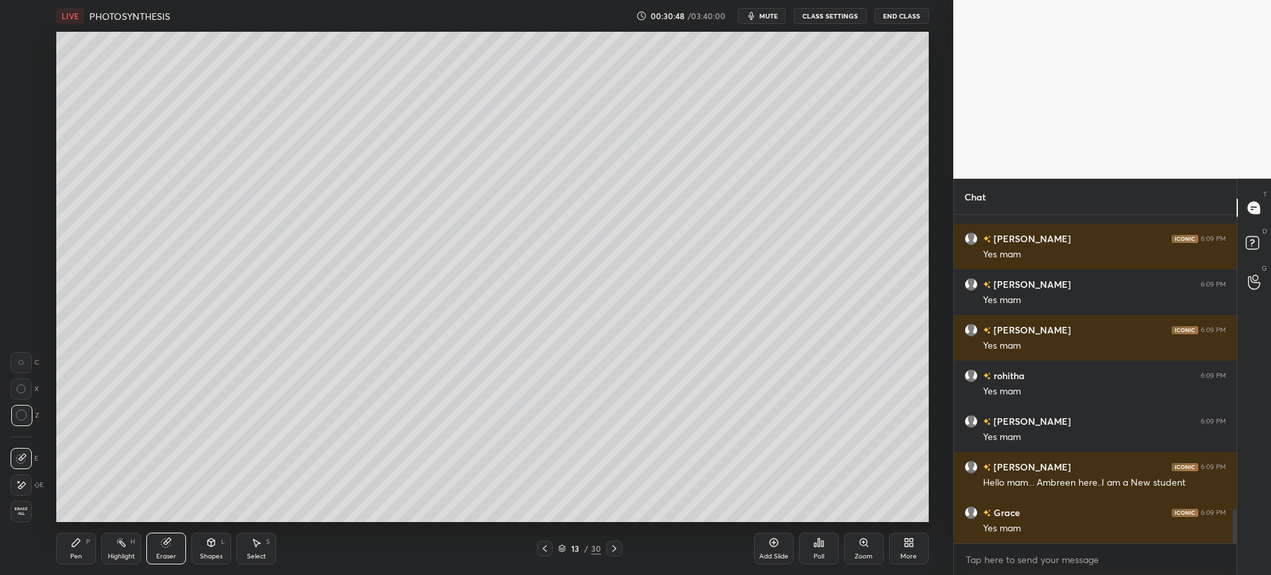
click at [71, 545] on icon at bounding box center [76, 542] width 11 height 11
click at [29, 201] on div at bounding box center [21, 201] width 21 height 21
click at [172, 551] on div "Eraser" at bounding box center [166, 549] width 40 height 32
click at [71, 545] on icon at bounding box center [76, 542] width 11 height 11
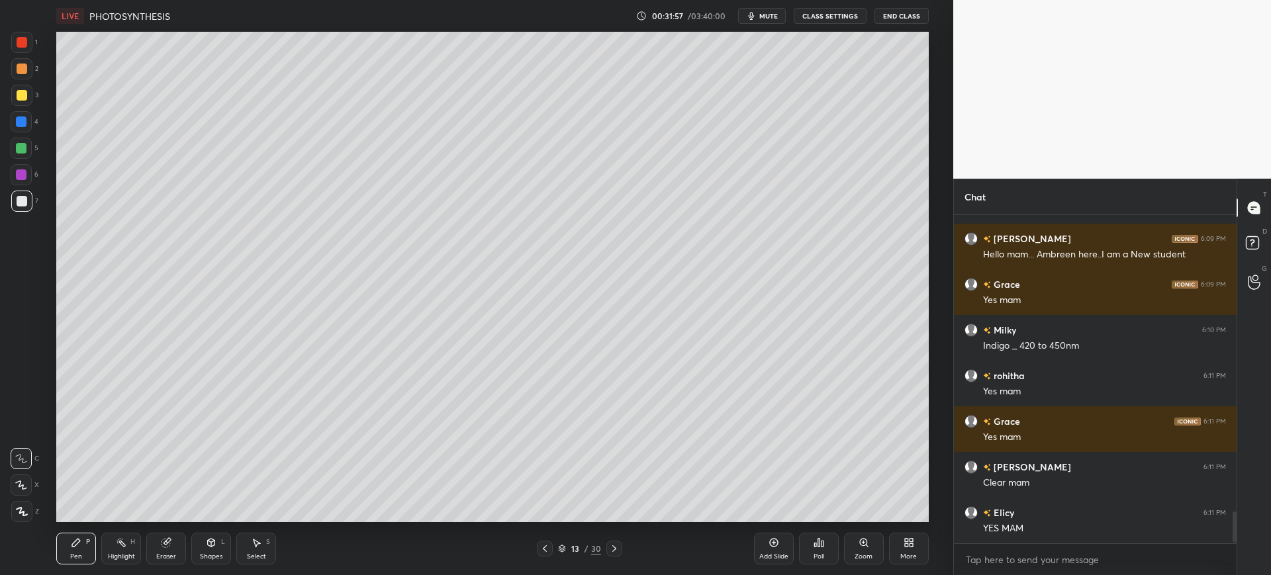
scroll to position [3140, 0]
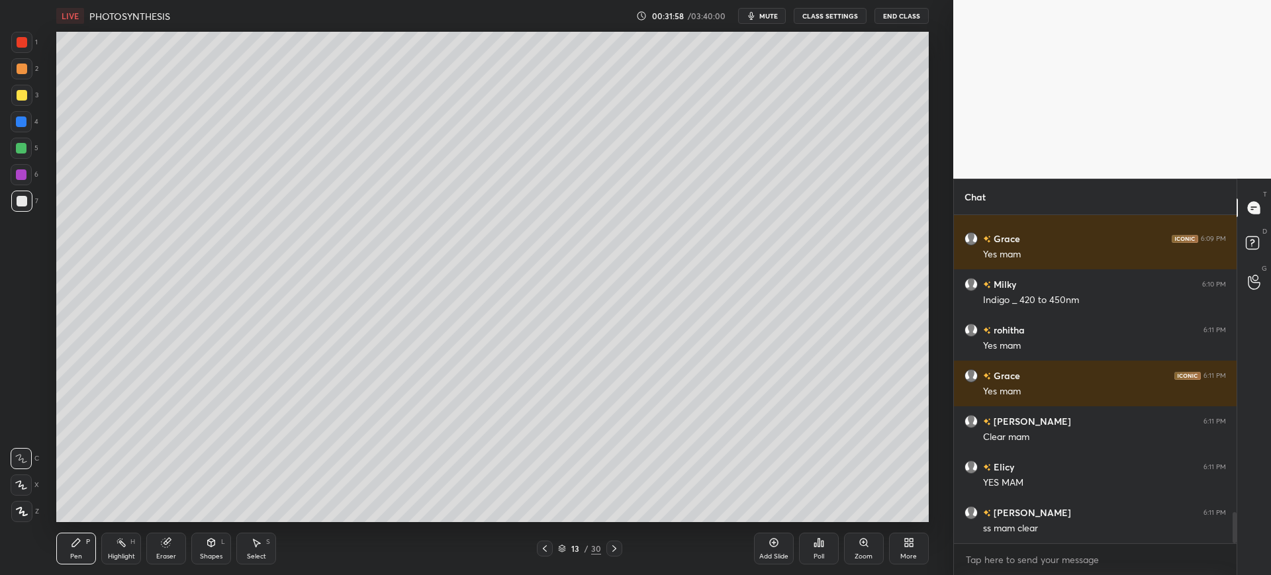
click at [22, 103] on div at bounding box center [21, 95] width 21 height 21
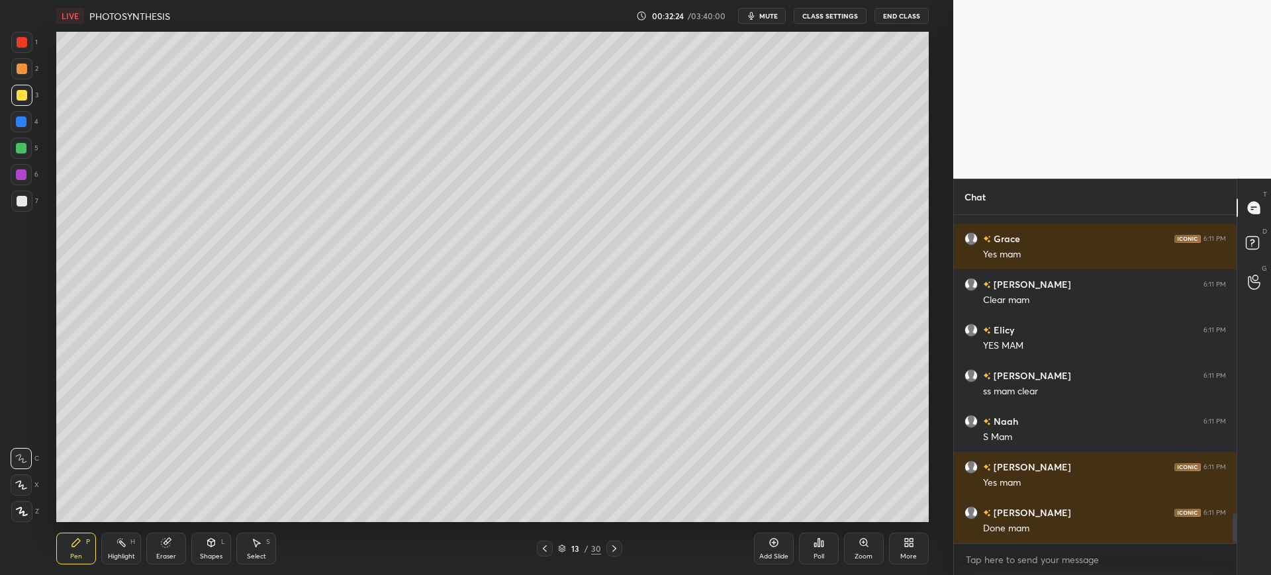
scroll to position [3309, 0]
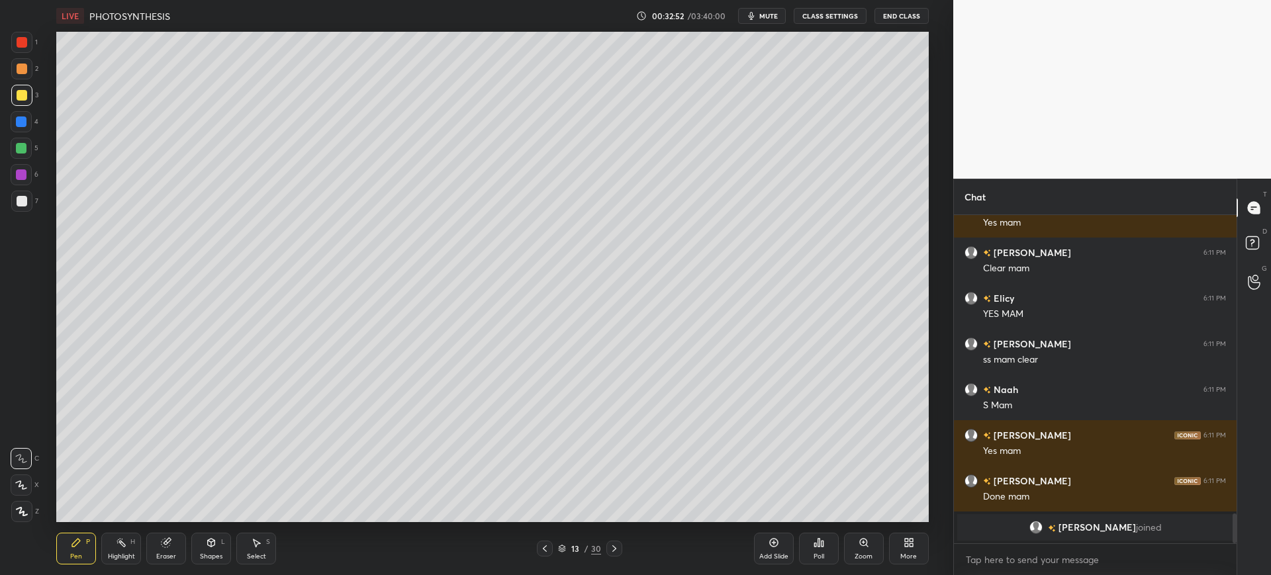
click at [32, 197] on div "7" at bounding box center [24, 201] width 27 height 21
click at [166, 544] on icon at bounding box center [165, 543] width 9 height 9
click at [19, 489] on icon at bounding box center [21, 485] width 11 height 11
click at [66, 549] on div "Pen P" at bounding box center [76, 549] width 40 height 32
click at [17, 120] on div at bounding box center [21, 121] width 11 height 11
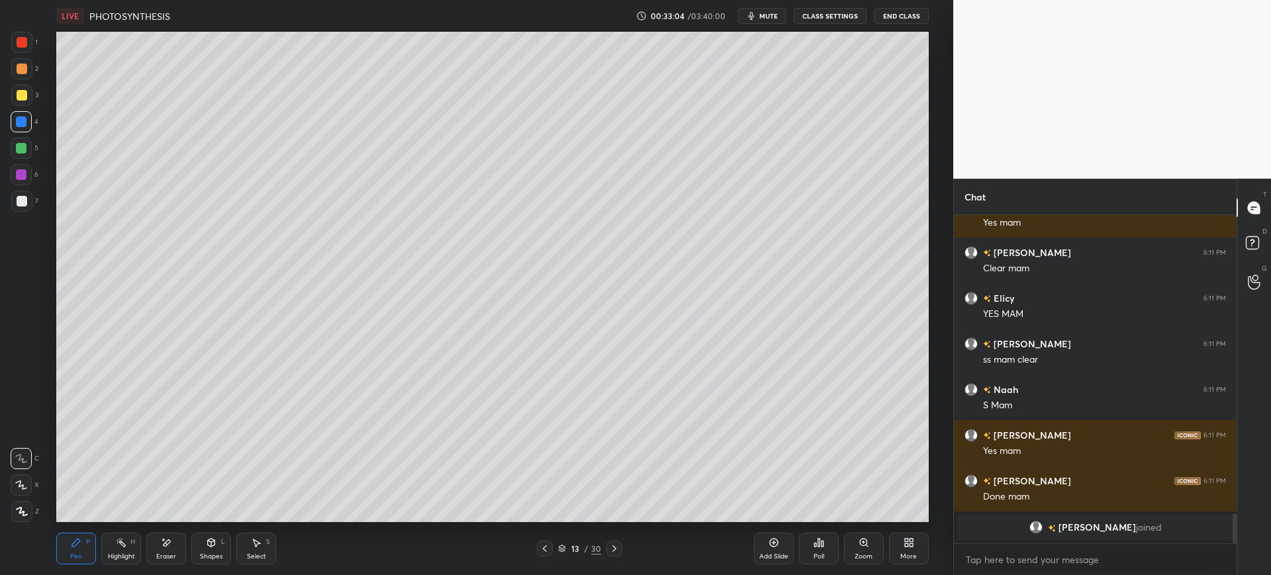
click at [21, 93] on div at bounding box center [22, 95] width 11 height 11
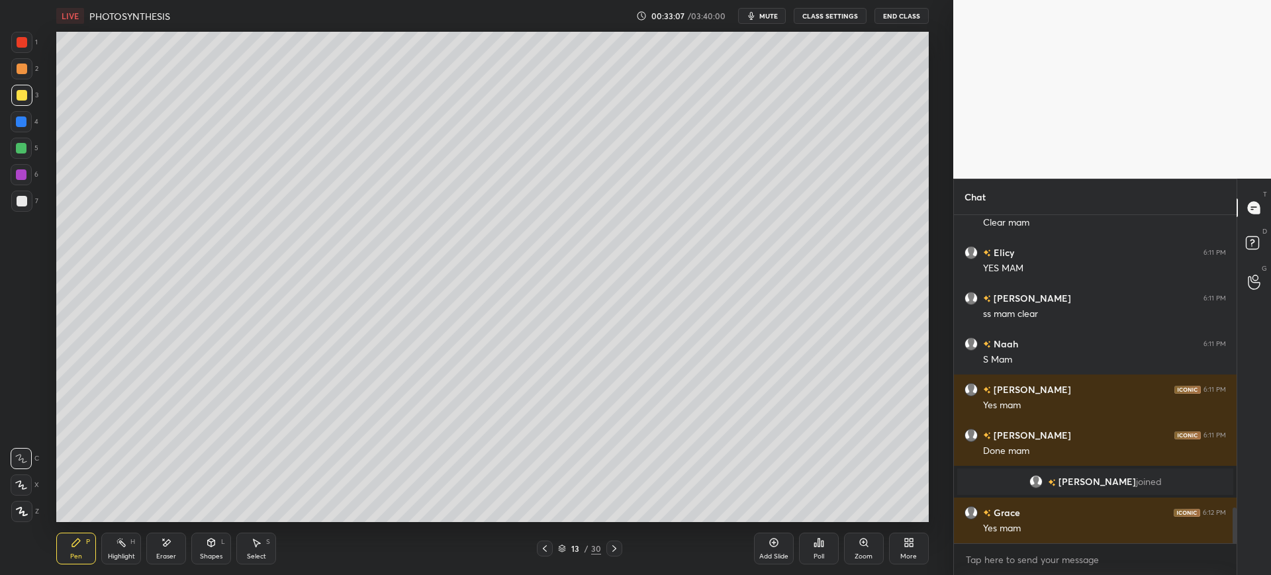
click at [18, 196] on div at bounding box center [22, 201] width 11 height 11
click at [14, 131] on div at bounding box center [21, 121] width 21 height 21
click at [32, 199] on div at bounding box center [21, 201] width 21 height 21
click at [15, 100] on div at bounding box center [21, 95] width 21 height 21
click at [778, 546] on icon at bounding box center [773, 542] width 11 height 11
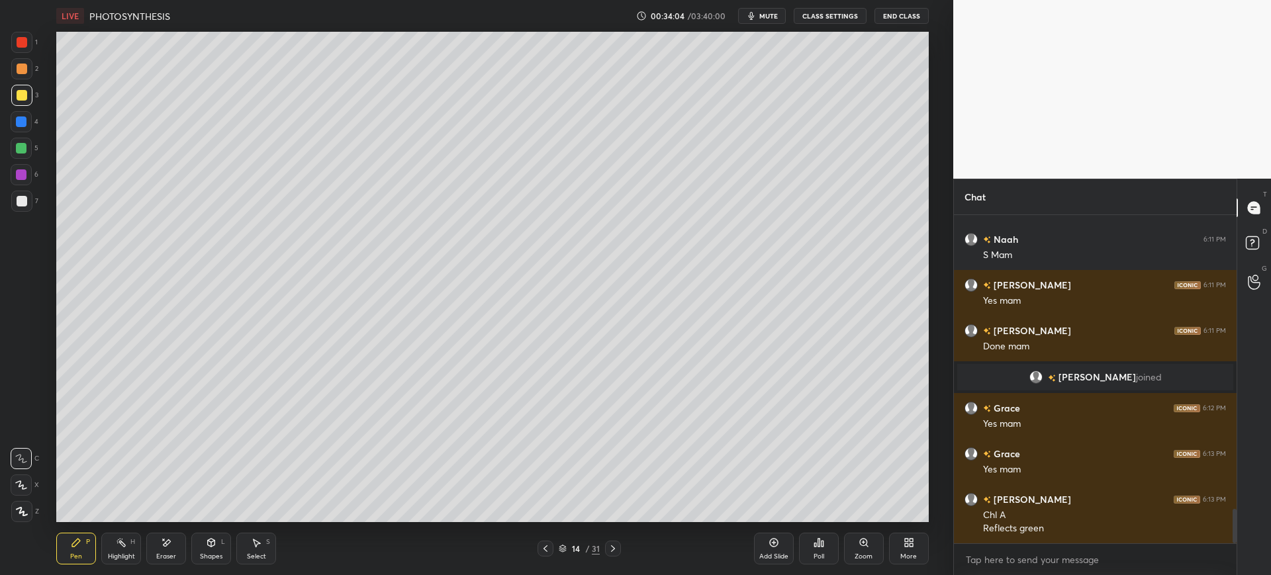
scroll to position [2839, 0]
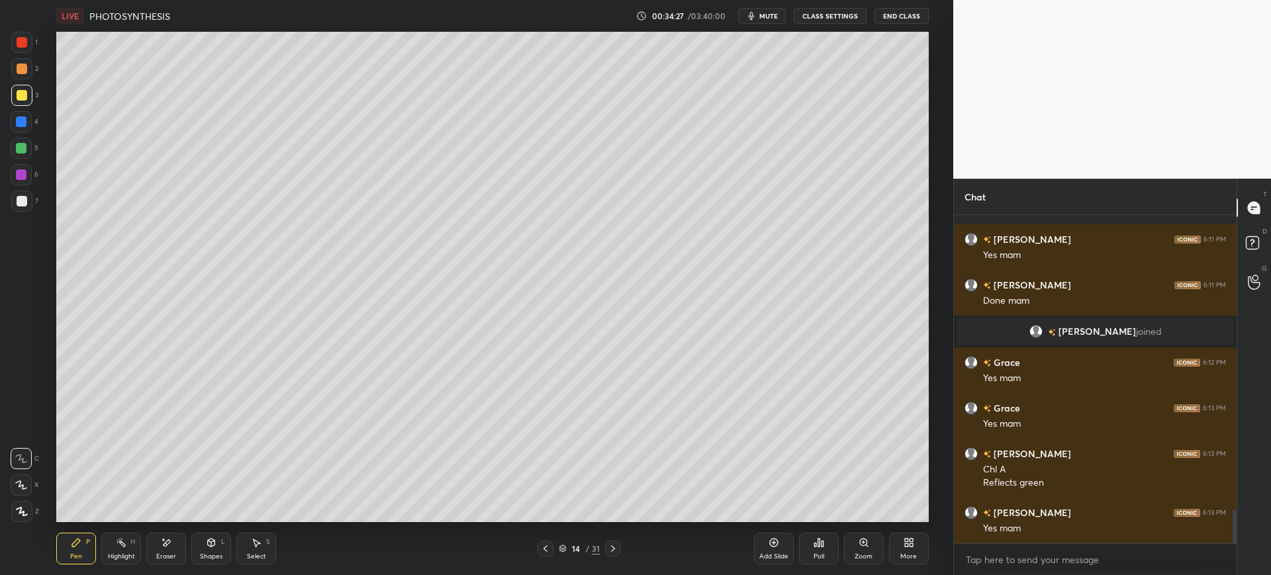
click at [26, 204] on div at bounding box center [22, 201] width 11 height 11
click at [1, 193] on div "1 2 3 4 5 6 7 C X Z E E Erase all H H" at bounding box center [21, 277] width 42 height 490
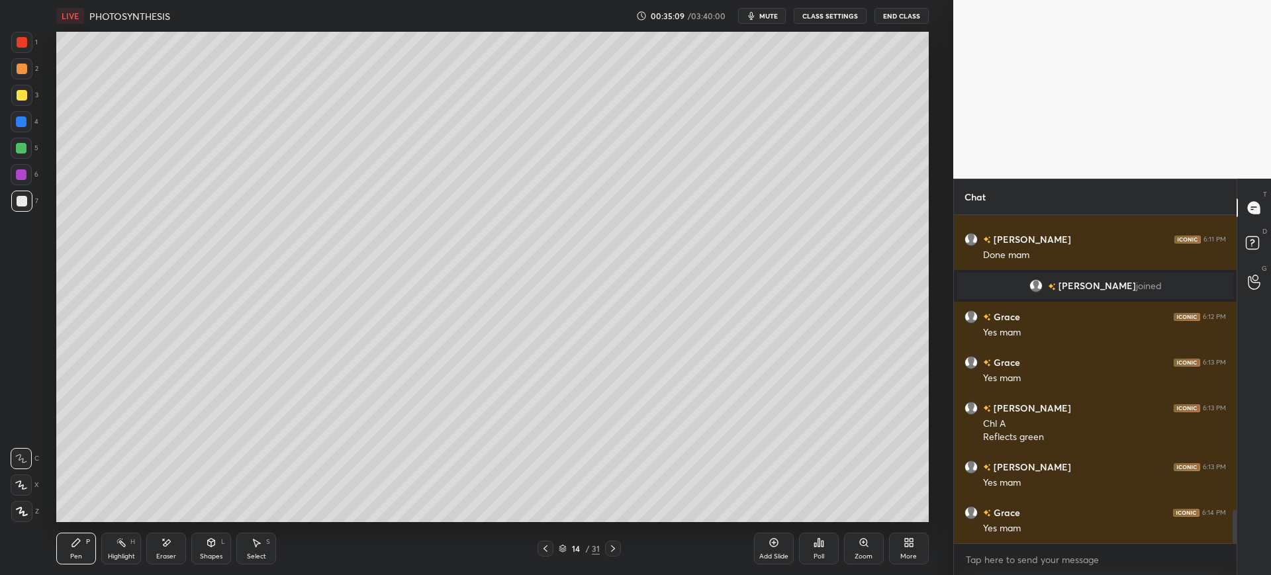
click at [23, 103] on div at bounding box center [21, 95] width 21 height 21
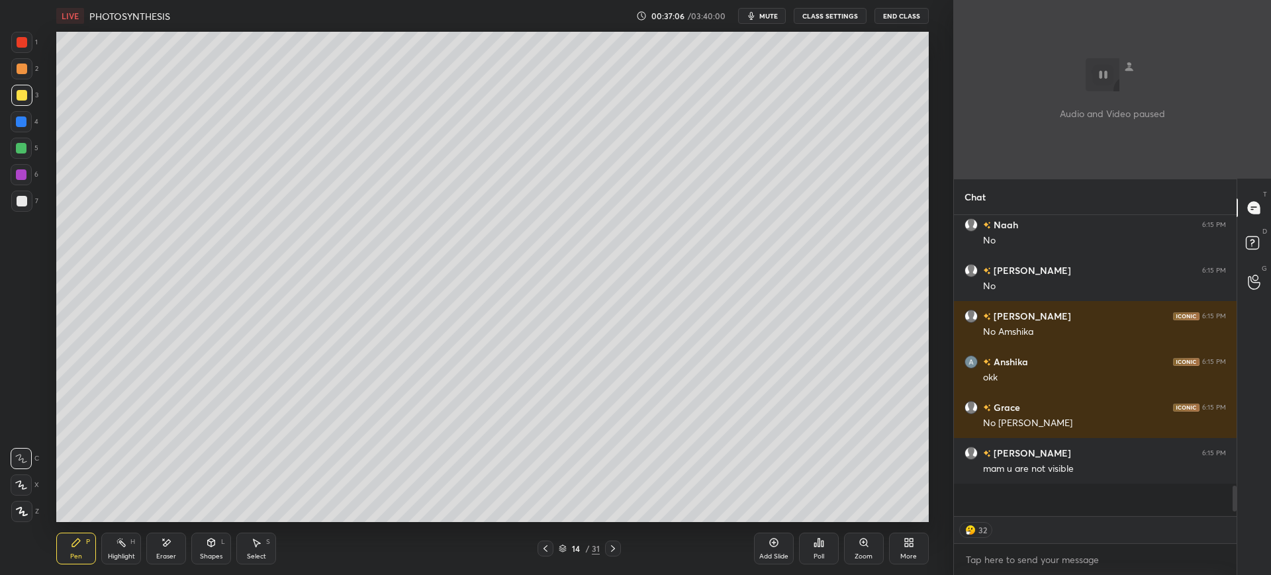
scroll to position [297, 279]
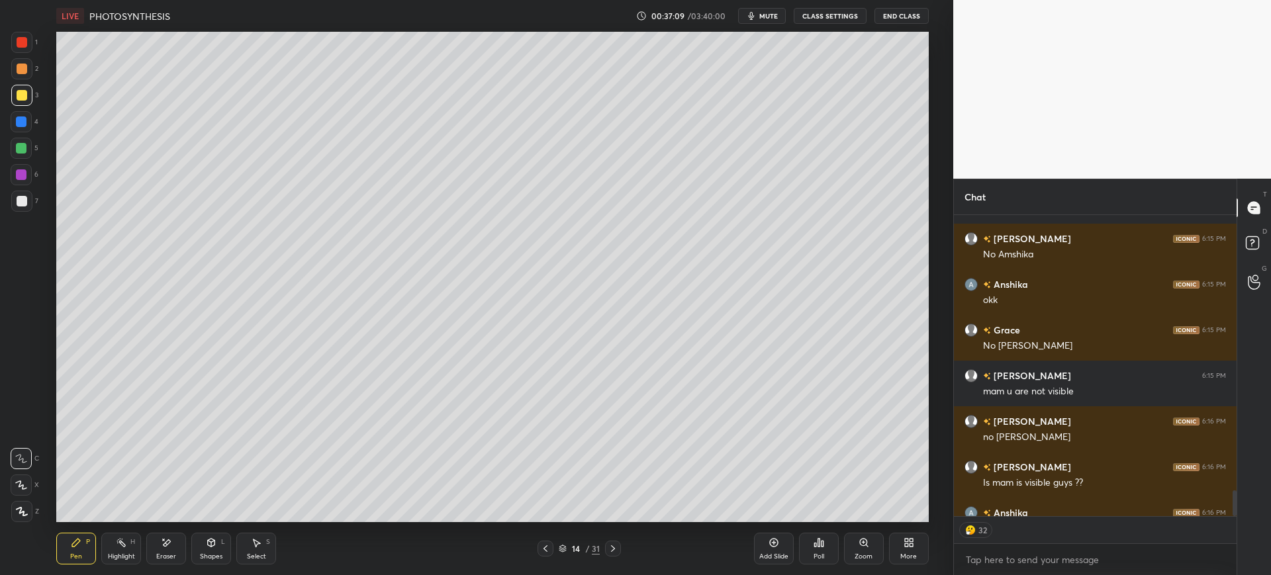
click at [15, 201] on div at bounding box center [21, 201] width 21 height 21
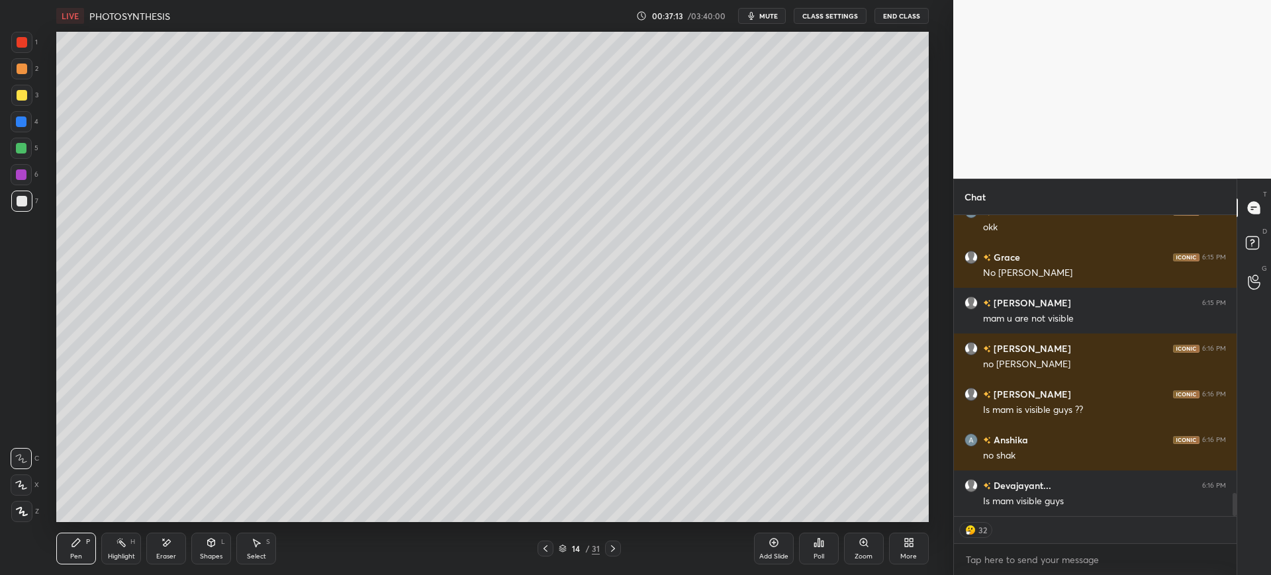
click at [17, 124] on div at bounding box center [21, 121] width 11 height 11
click at [23, 77] on div at bounding box center [21, 68] width 21 height 21
click at [23, 93] on div at bounding box center [22, 95] width 11 height 11
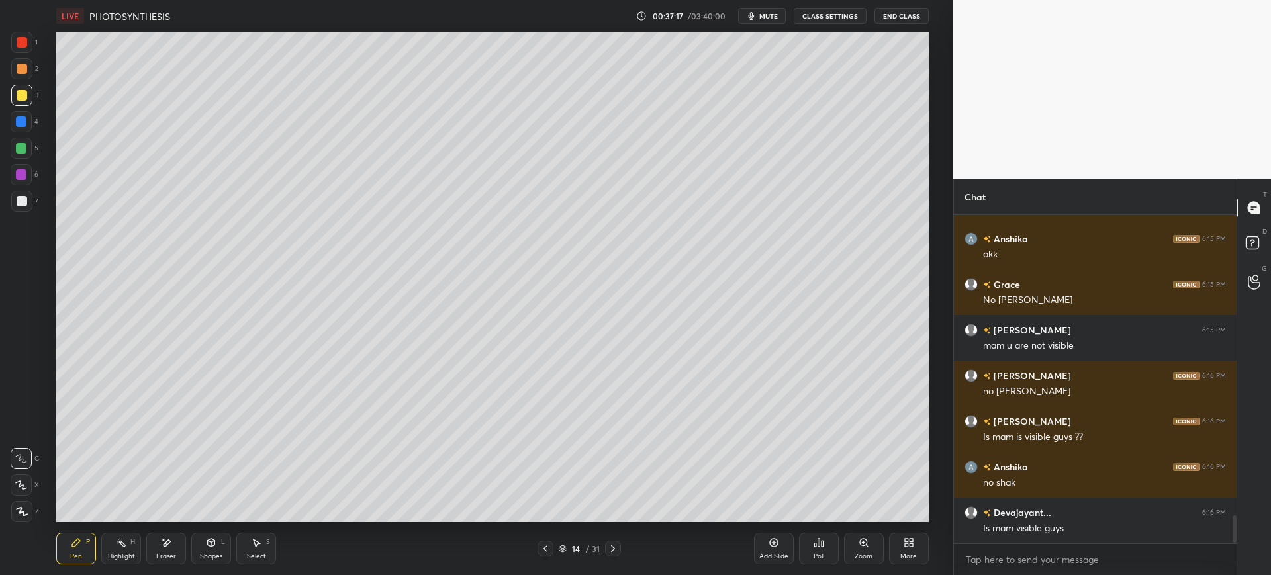
click at [29, 203] on div at bounding box center [21, 201] width 21 height 21
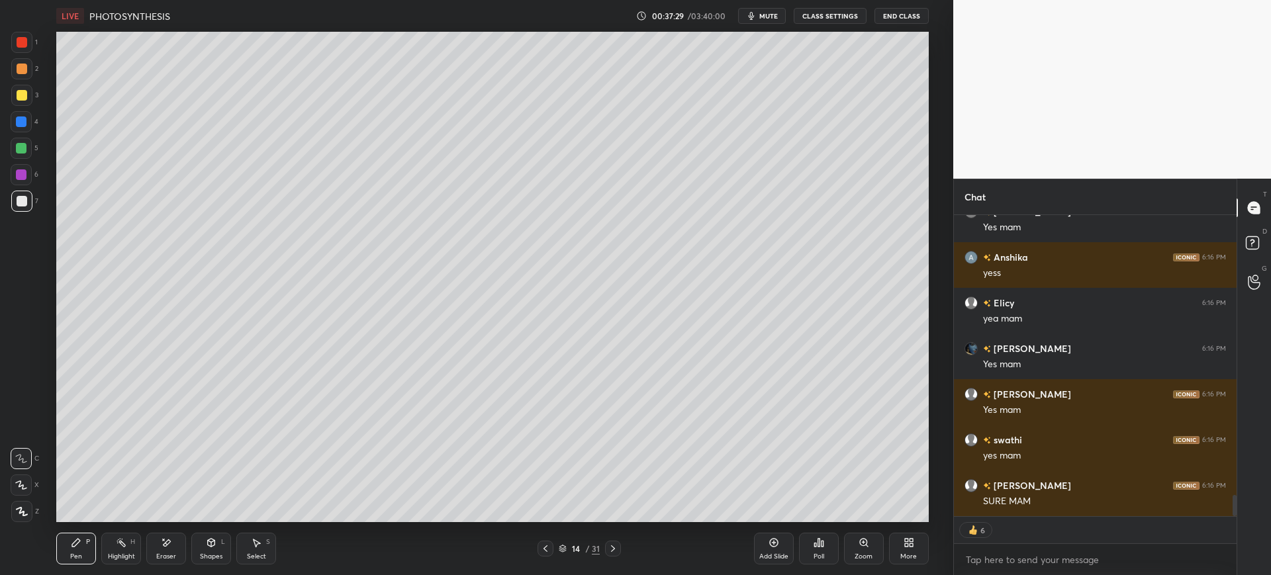
scroll to position [4080, 0]
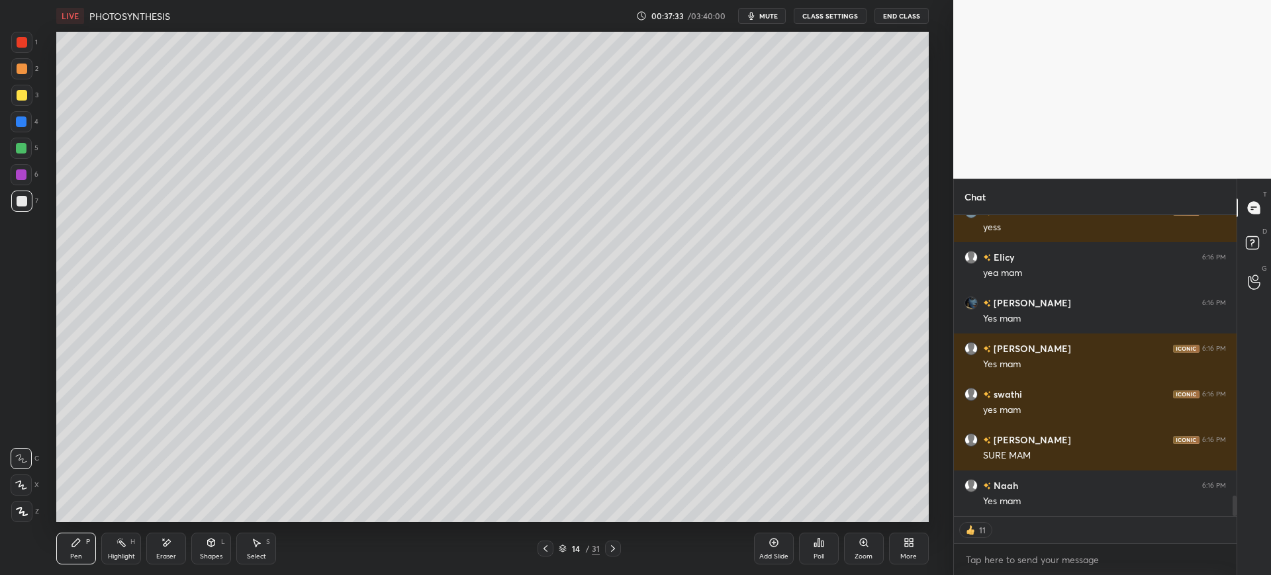
click at [26, 92] on div at bounding box center [22, 95] width 11 height 11
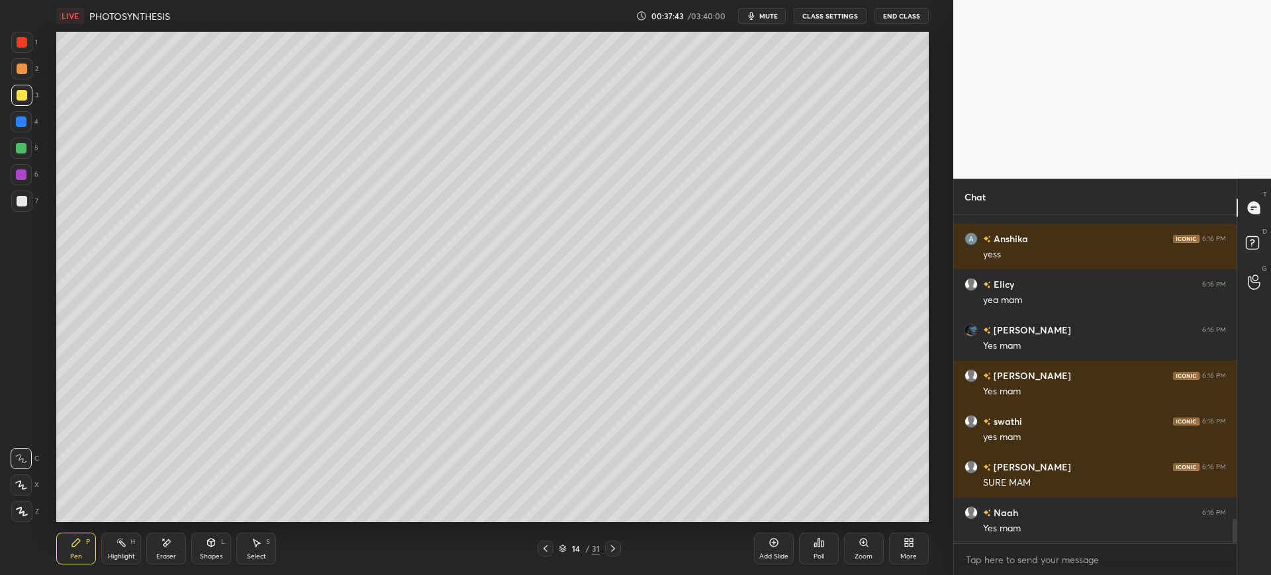
scroll to position [4099, 0]
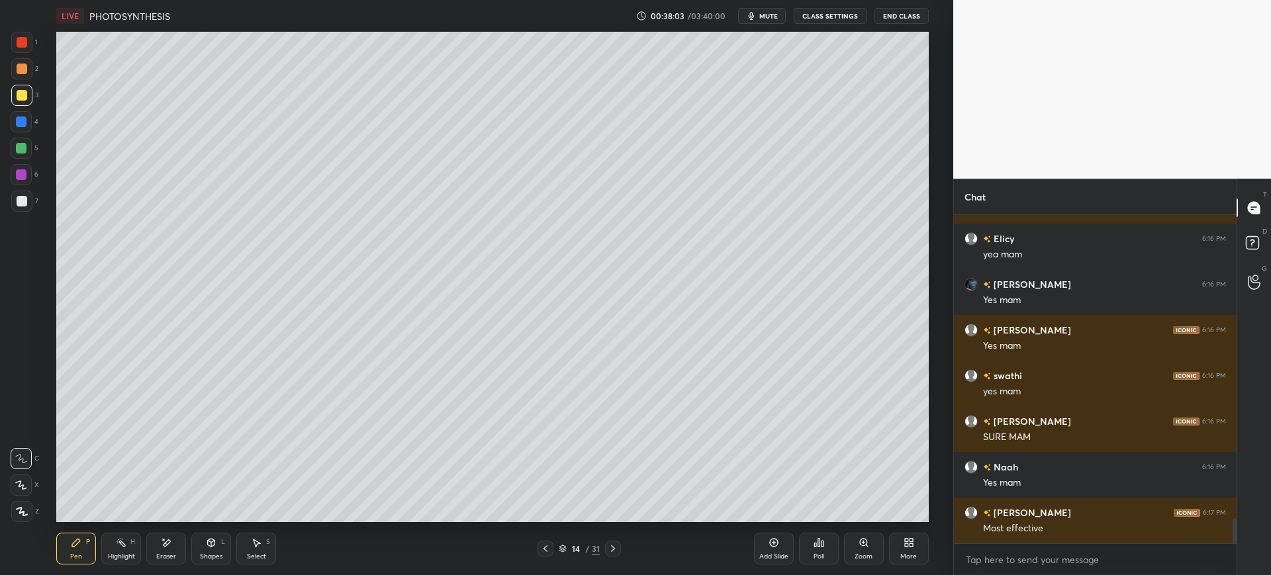
click at [782, 558] on div "Add Slide" at bounding box center [773, 556] width 29 height 7
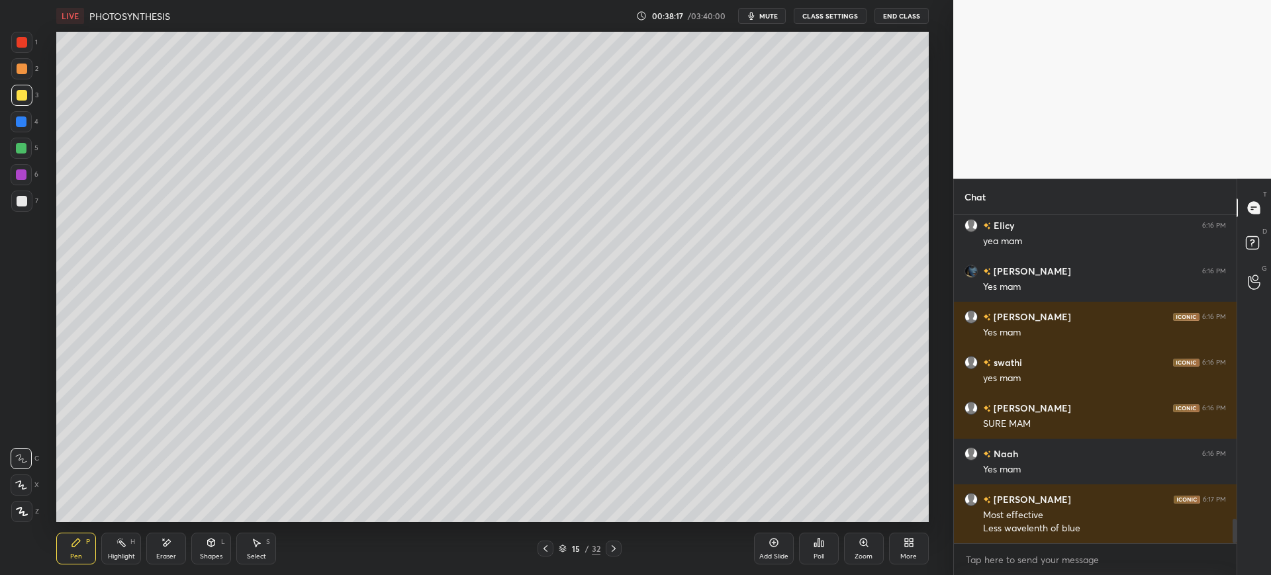
click at [15, 203] on div at bounding box center [21, 201] width 21 height 21
click at [169, 551] on div "Eraser" at bounding box center [166, 549] width 40 height 32
click at [81, 545] on icon at bounding box center [76, 542] width 11 height 11
click at [26, 155] on div at bounding box center [21, 148] width 21 height 21
click at [22, 102] on div at bounding box center [21, 95] width 21 height 21
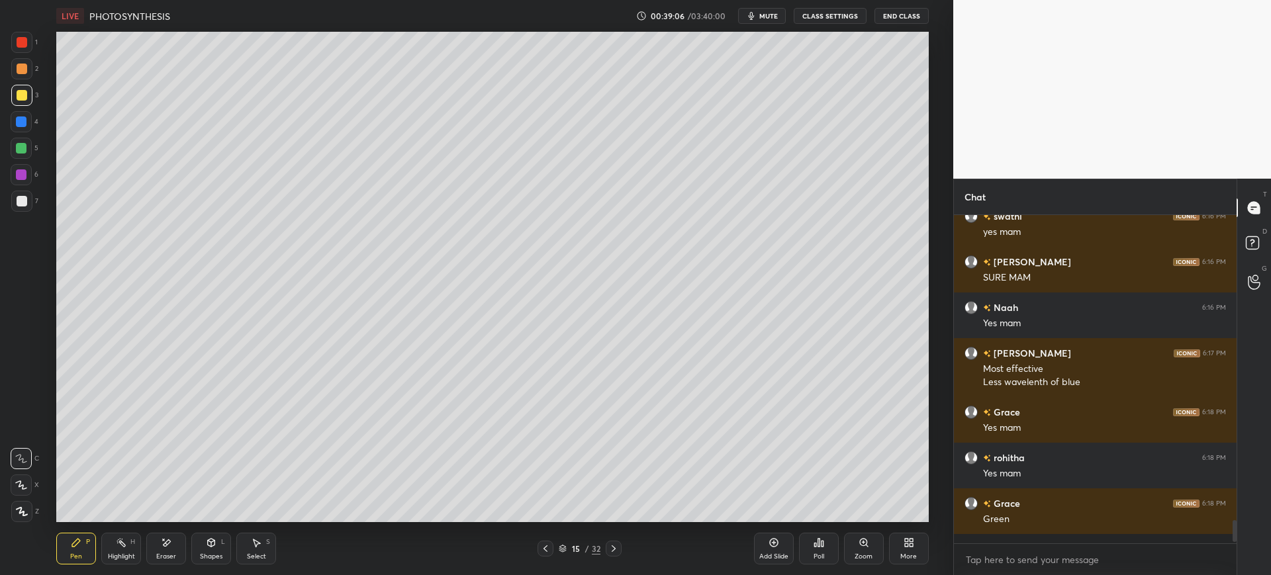
scroll to position [4249, 0]
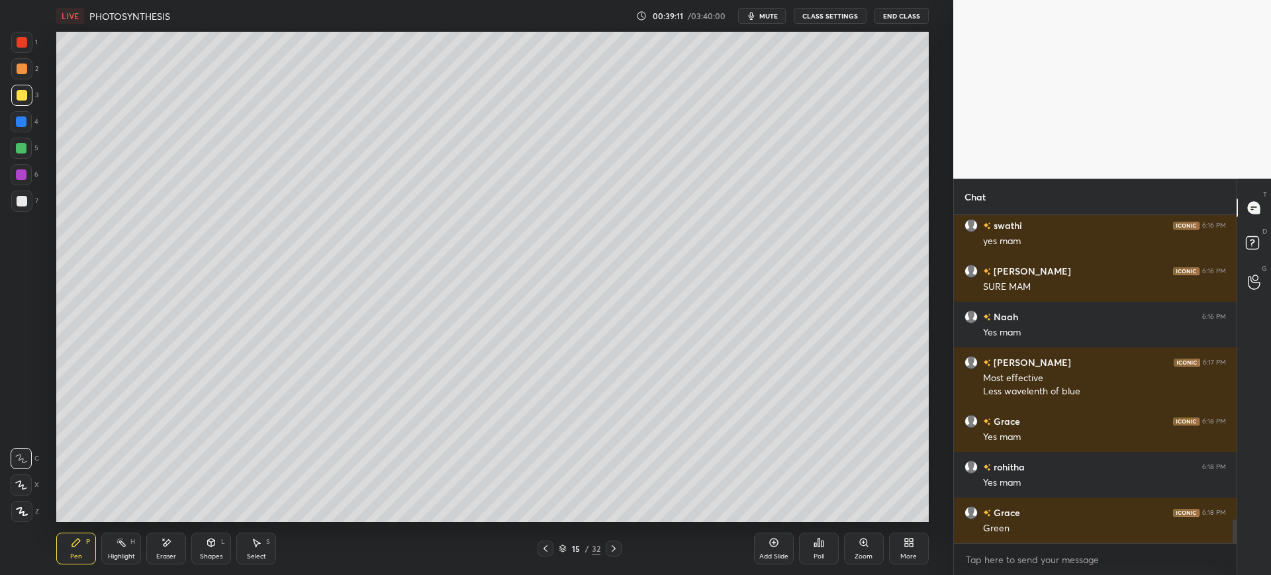
click at [29, 199] on div at bounding box center [21, 201] width 21 height 21
click at [17, 112] on div at bounding box center [21, 121] width 21 height 21
click at [179, 540] on div "Eraser" at bounding box center [166, 549] width 40 height 32
click at [84, 547] on div "Pen P" at bounding box center [76, 549] width 40 height 32
click at [23, 43] on div at bounding box center [22, 42] width 11 height 11
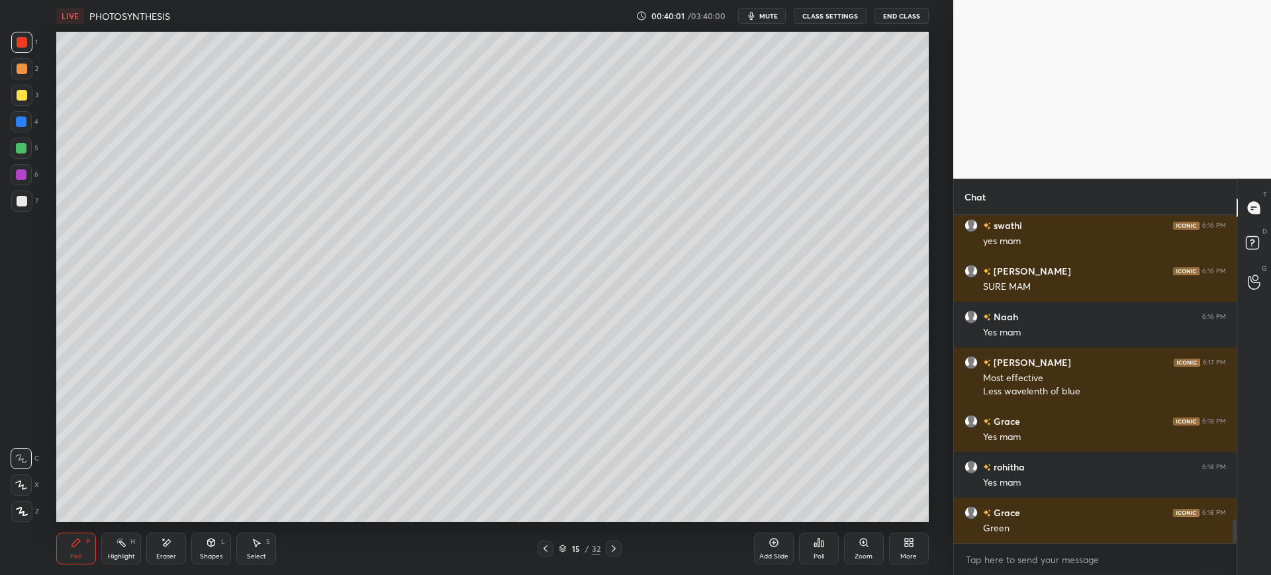
click at [28, 199] on div at bounding box center [21, 201] width 21 height 21
click at [26, 97] on div at bounding box center [22, 95] width 11 height 11
click at [23, 47] on div at bounding box center [22, 42] width 11 height 11
click at [15, 206] on div at bounding box center [21, 201] width 21 height 21
click at [20, 138] on div at bounding box center [21, 148] width 21 height 21
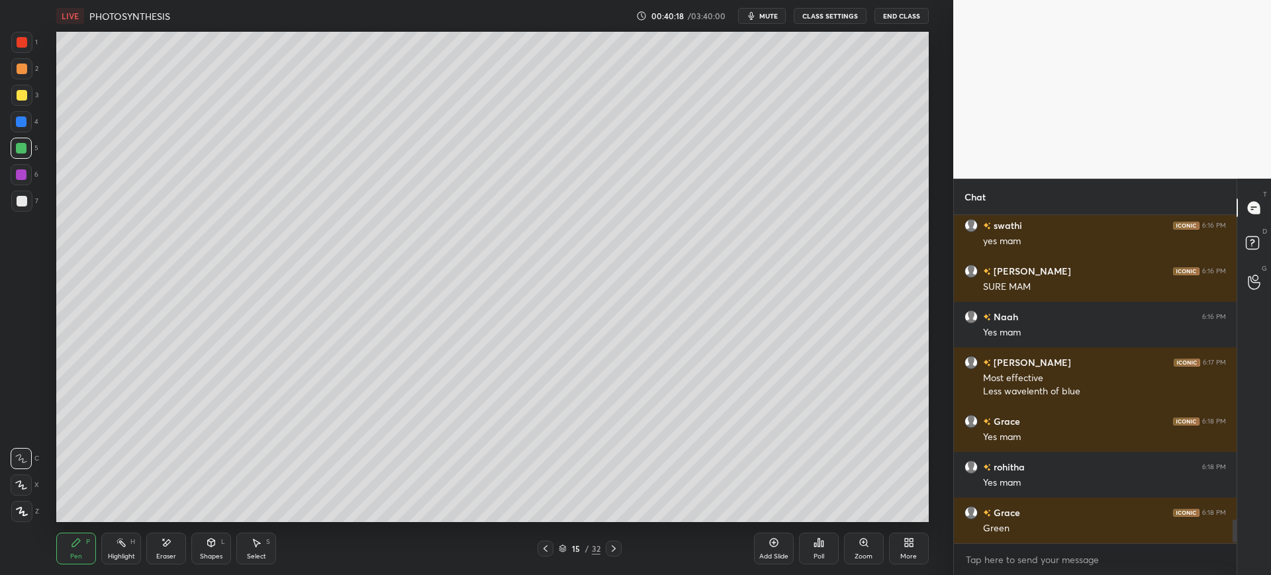
click at [16, 118] on div at bounding box center [21, 121] width 11 height 11
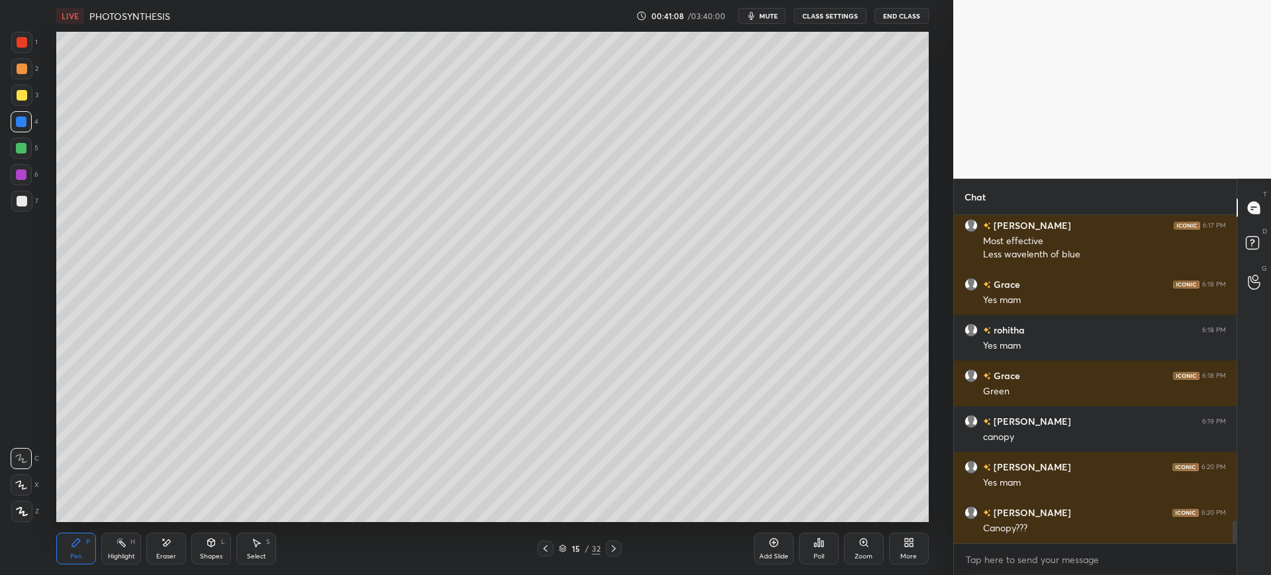
scroll to position [4523, 0]
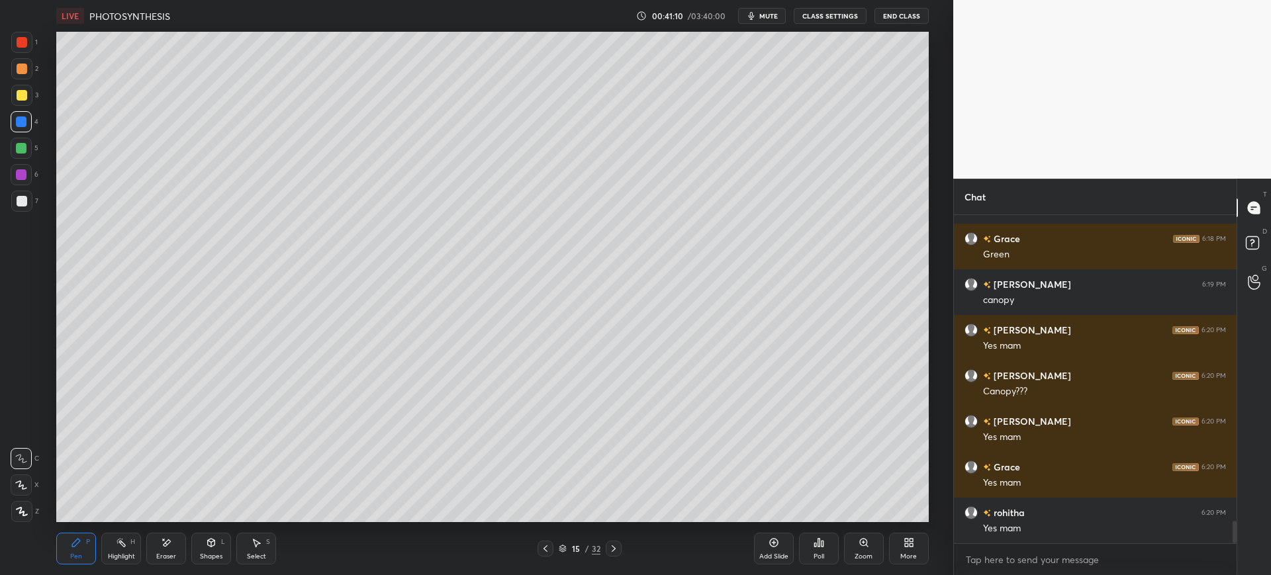
click at [37, 32] on div "1" at bounding box center [24, 42] width 26 height 21
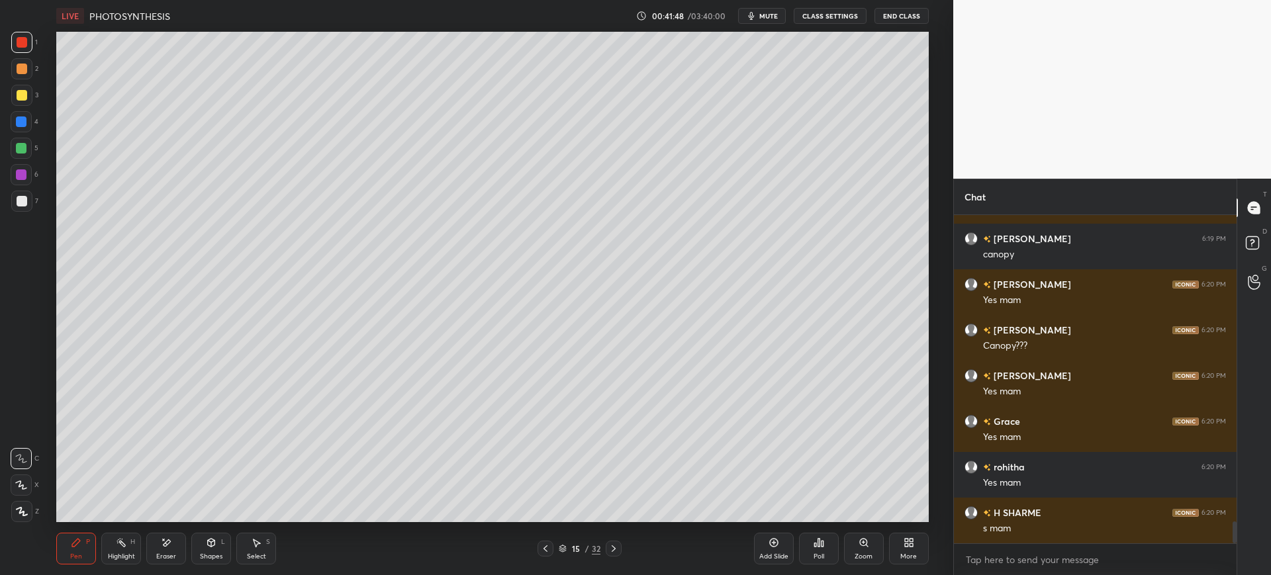
click at [771, 15] on span "mute" at bounding box center [768, 15] width 19 height 9
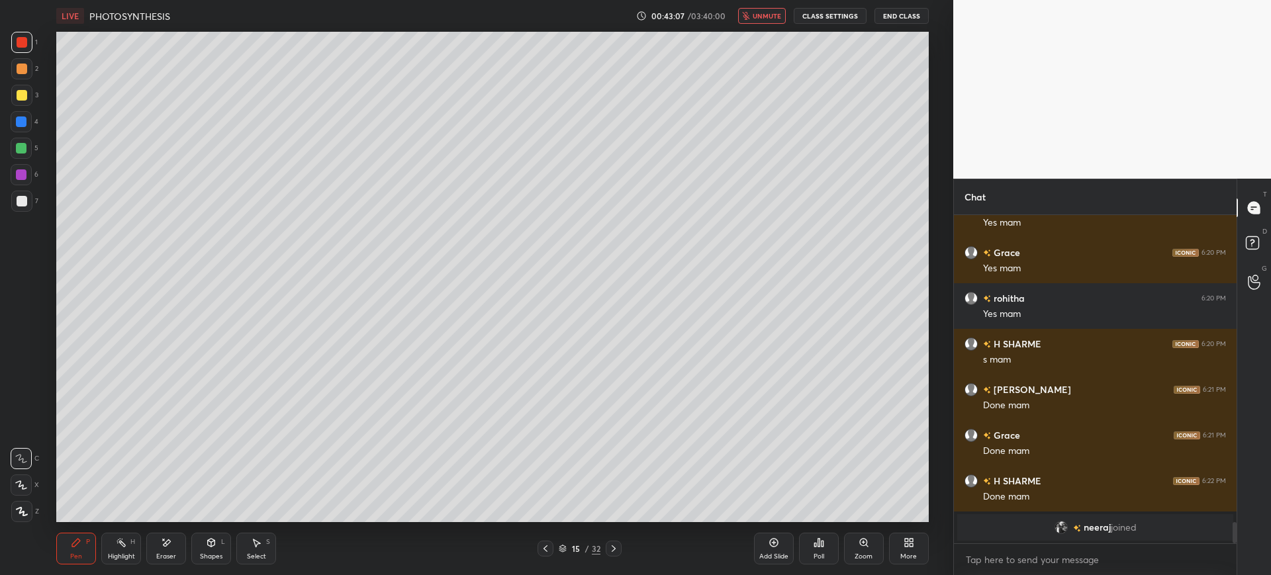
scroll to position [4753, 0]
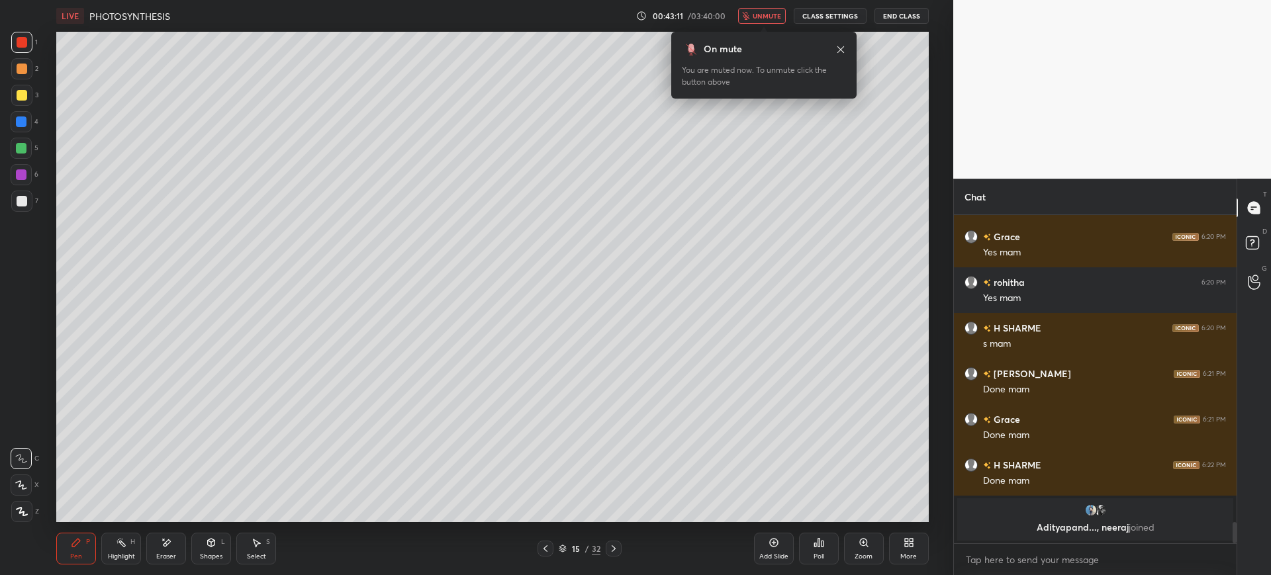
click at [768, 24] on div "On mute You are muted now. To unmute click the button above" at bounding box center [763, 61] width 185 height 75
click at [766, 12] on span "unmute" at bounding box center [766, 15] width 28 height 9
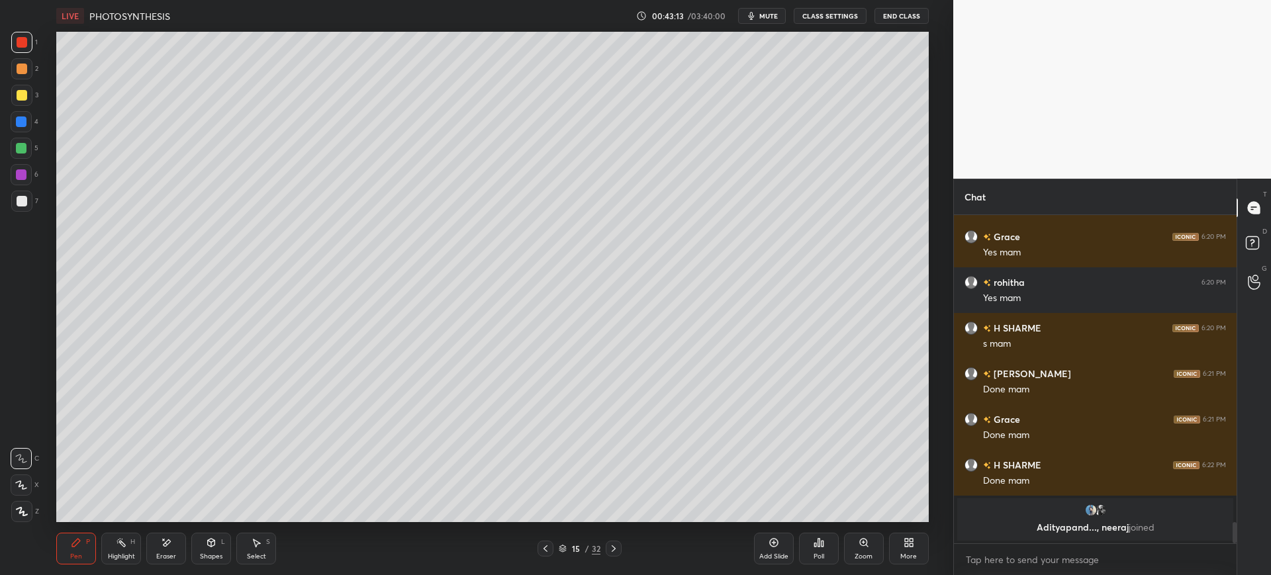
click at [24, 203] on div at bounding box center [22, 201] width 11 height 11
click at [20, 103] on div at bounding box center [21, 95] width 21 height 21
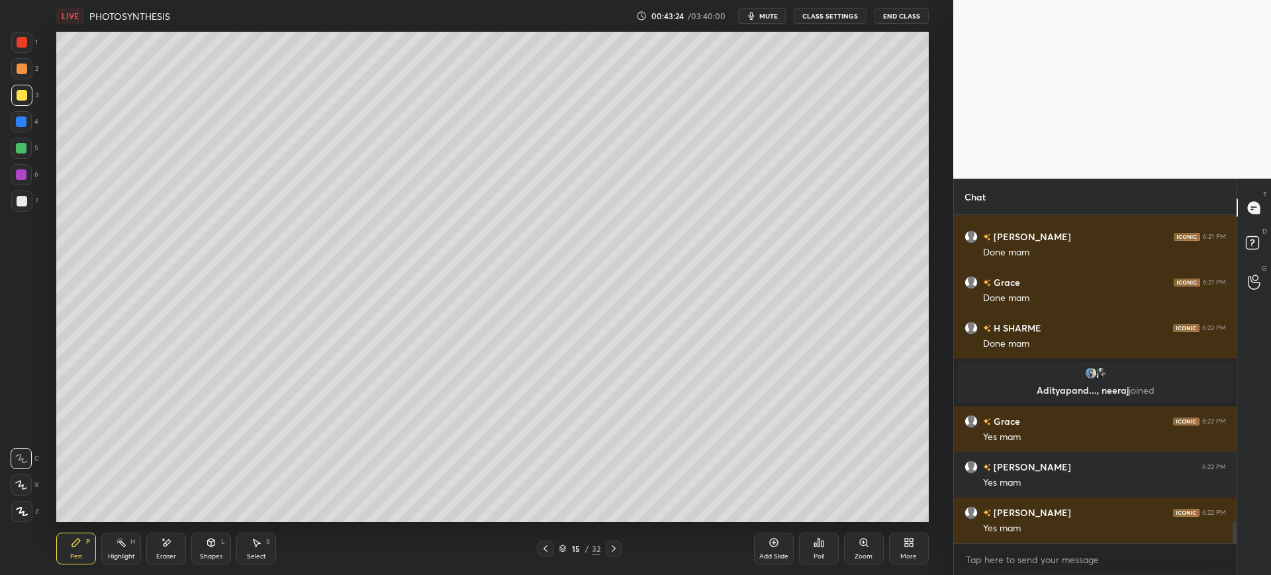
scroll to position [4522, 0]
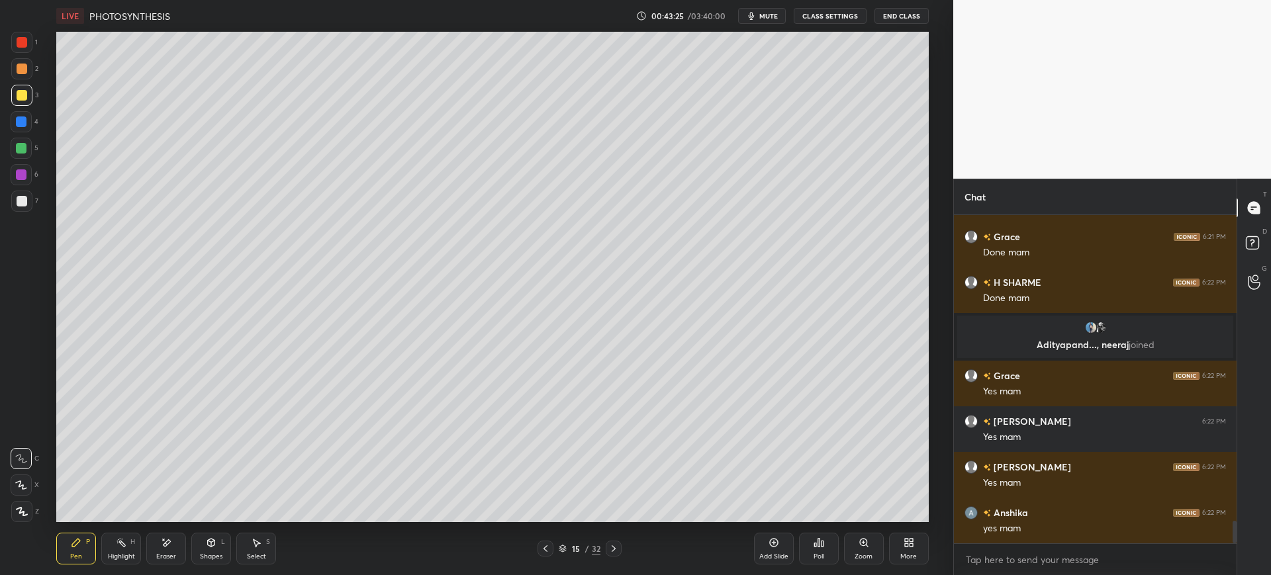
click at [40, 202] on div "1 2 3 4 5 6 7 C X Z E E Erase all H H" at bounding box center [21, 277] width 42 height 490
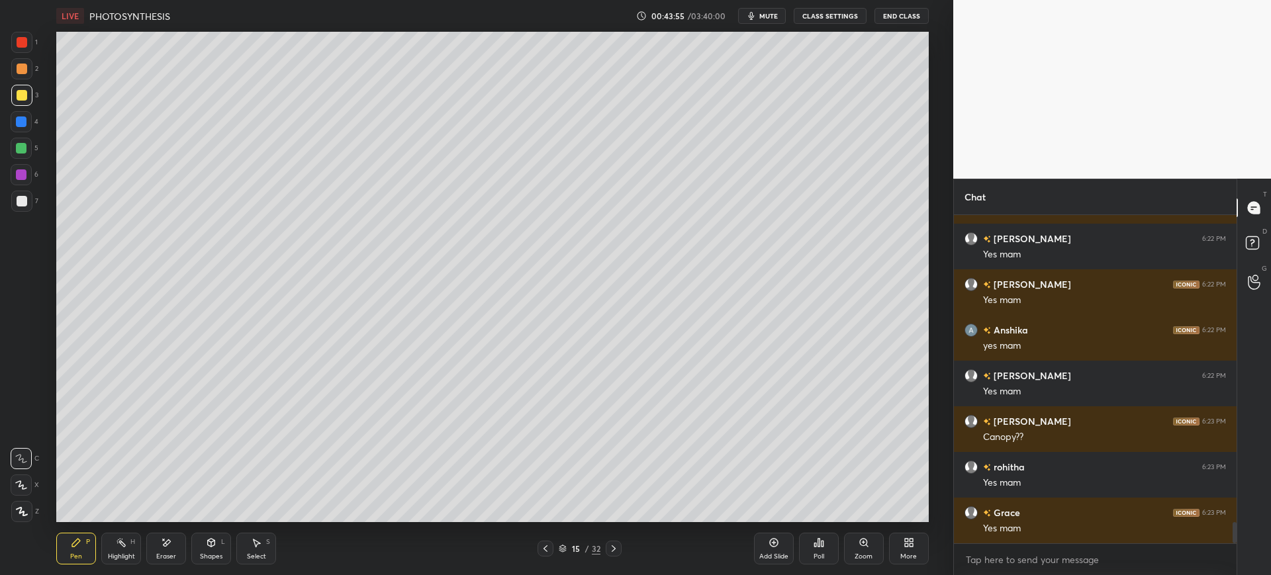
scroll to position [4751, 0]
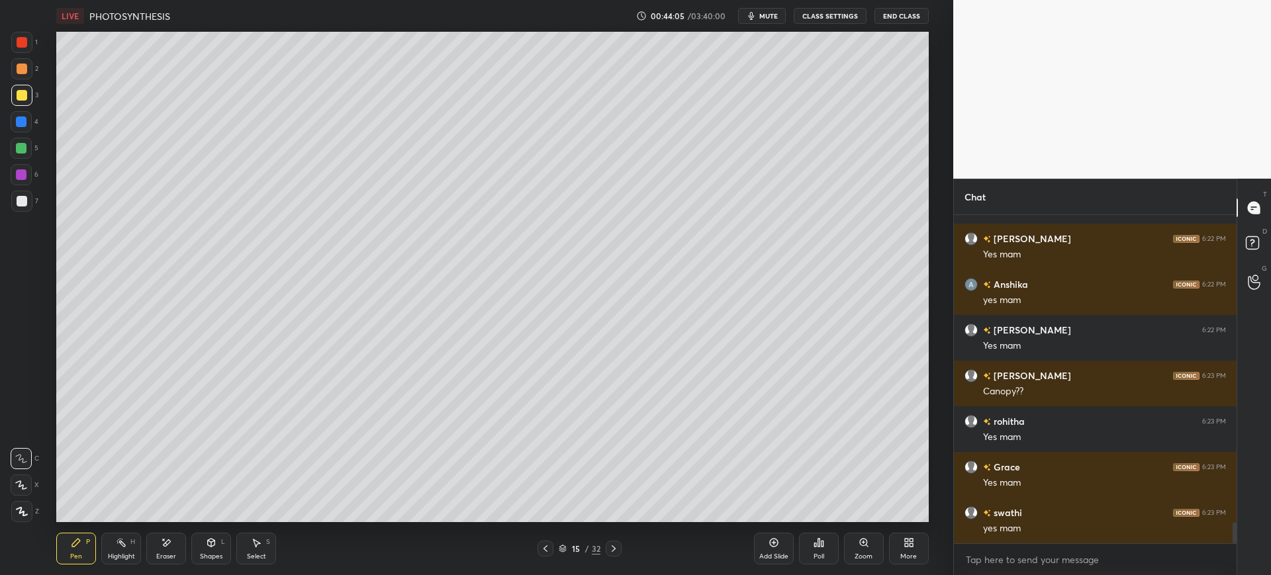
click at [774, 553] on div "Add Slide" at bounding box center [773, 556] width 29 height 7
click at [21, 71] on div at bounding box center [22, 69] width 11 height 11
click at [26, 195] on div at bounding box center [21, 201] width 21 height 21
click at [26, 149] on div at bounding box center [21, 148] width 11 height 11
click at [26, 201] on div at bounding box center [22, 201] width 11 height 11
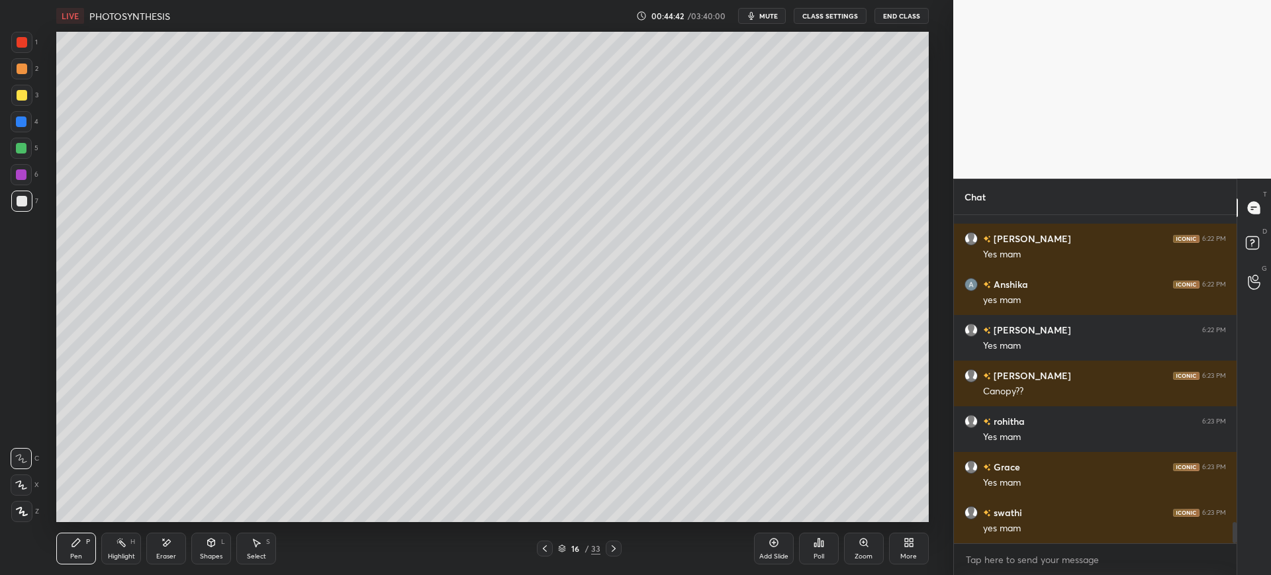
click at [202, 544] on div "Shapes L" at bounding box center [211, 549] width 40 height 32
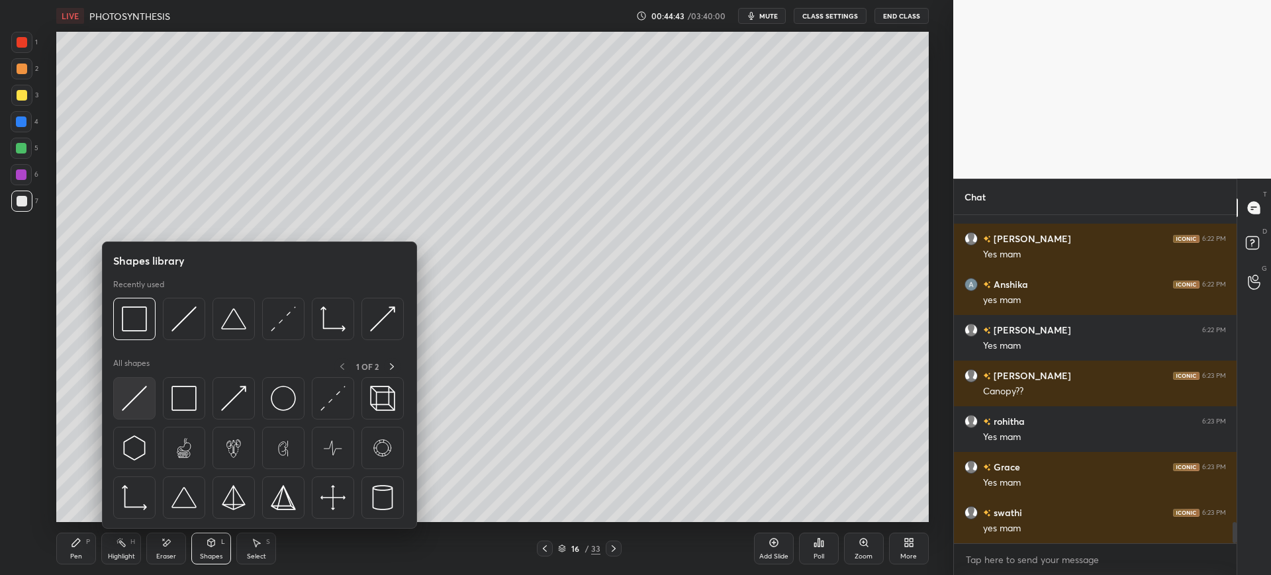
click at [144, 391] on img at bounding box center [134, 398] width 25 height 25
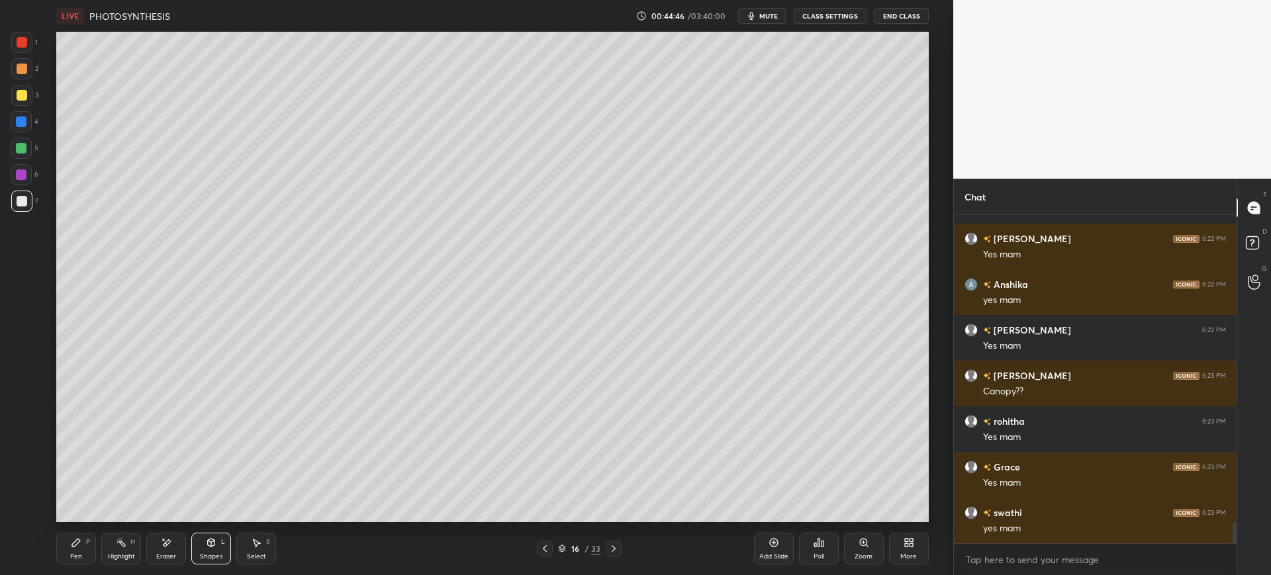
scroll to position [4796, 0]
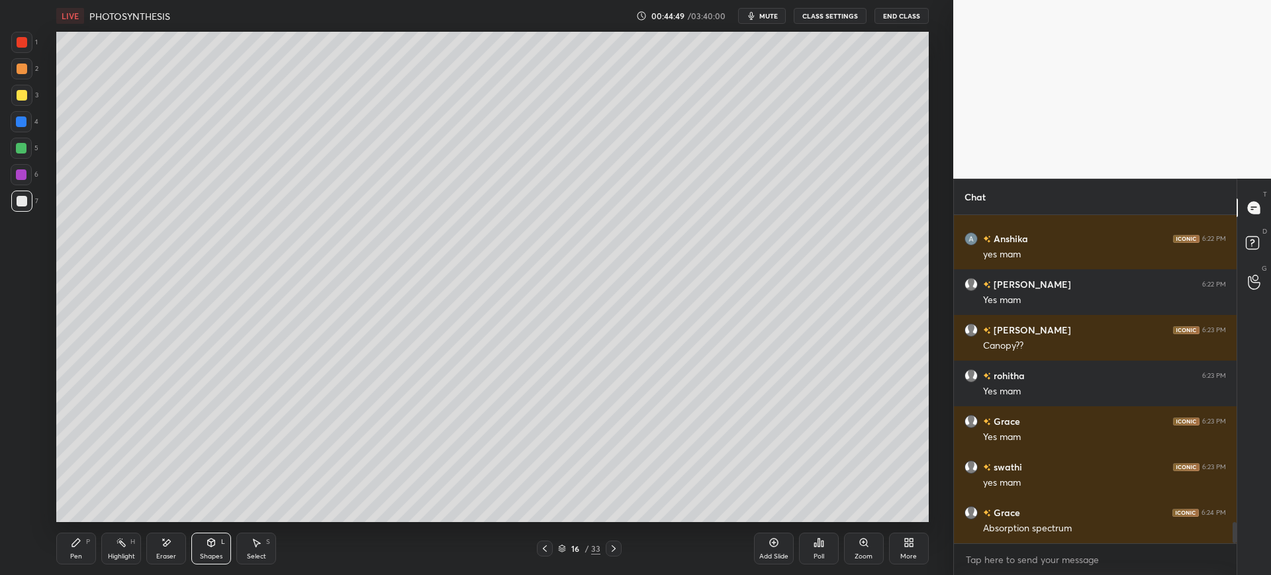
click at [31, 123] on div at bounding box center [21, 121] width 21 height 21
click at [80, 548] on div "Pen P" at bounding box center [76, 549] width 40 height 32
click at [23, 147] on div at bounding box center [21, 148] width 11 height 11
click at [19, 204] on div at bounding box center [22, 201] width 11 height 11
click at [21, 113] on div at bounding box center [21, 121] width 21 height 21
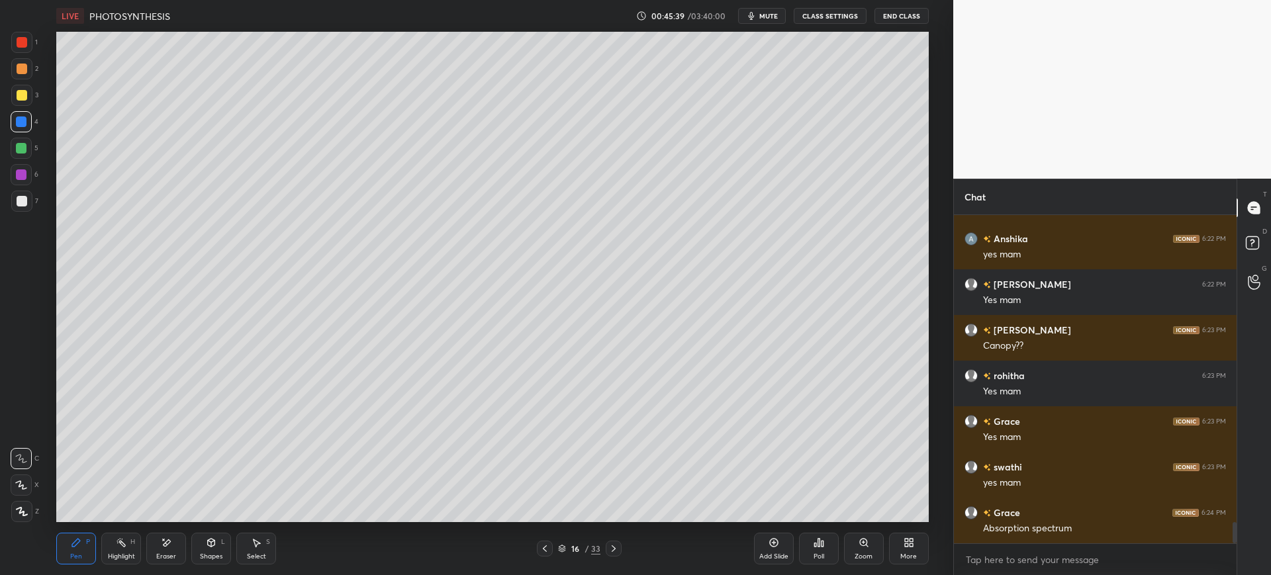
click at [17, 102] on div at bounding box center [21, 95] width 21 height 21
click at [20, 73] on div at bounding box center [22, 69] width 11 height 11
click at [22, 151] on div at bounding box center [21, 148] width 11 height 11
click at [20, 176] on div at bounding box center [21, 174] width 11 height 11
click at [24, 127] on div at bounding box center [21, 121] width 21 height 21
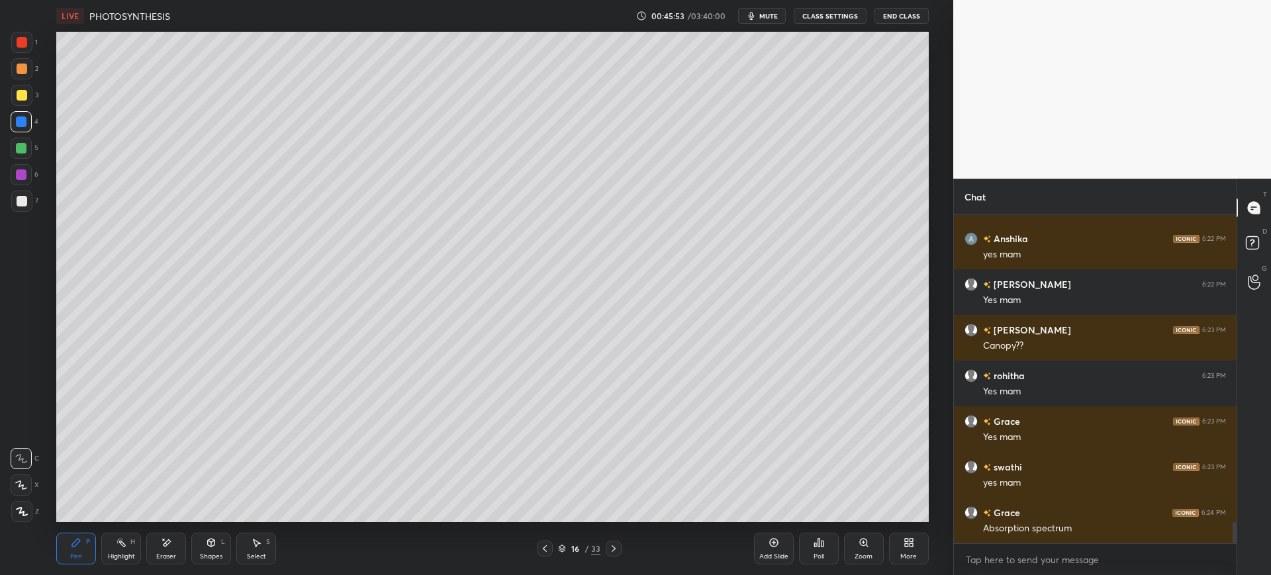
click at [21, 210] on div at bounding box center [21, 201] width 21 height 21
click at [26, 120] on div at bounding box center [21, 121] width 11 height 11
click at [24, 101] on div at bounding box center [21, 95] width 21 height 21
click at [903, 553] on div "More" at bounding box center [908, 556] width 17 height 7
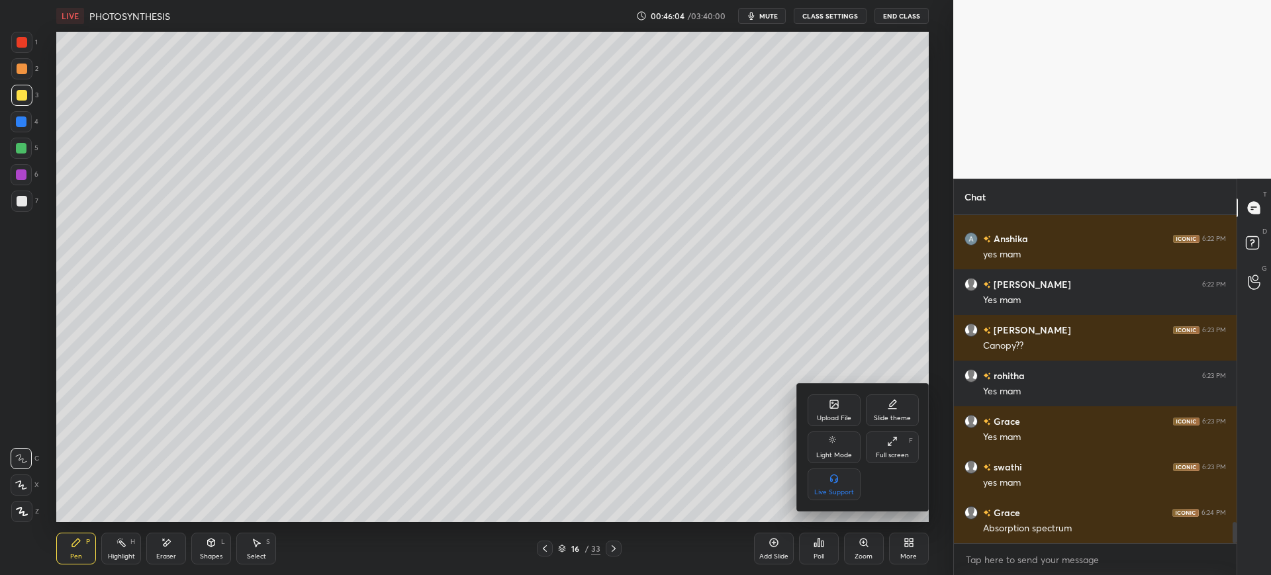
click at [821, 397] on div "Upload File" at bounding box center [833, 410] width 53 height 32
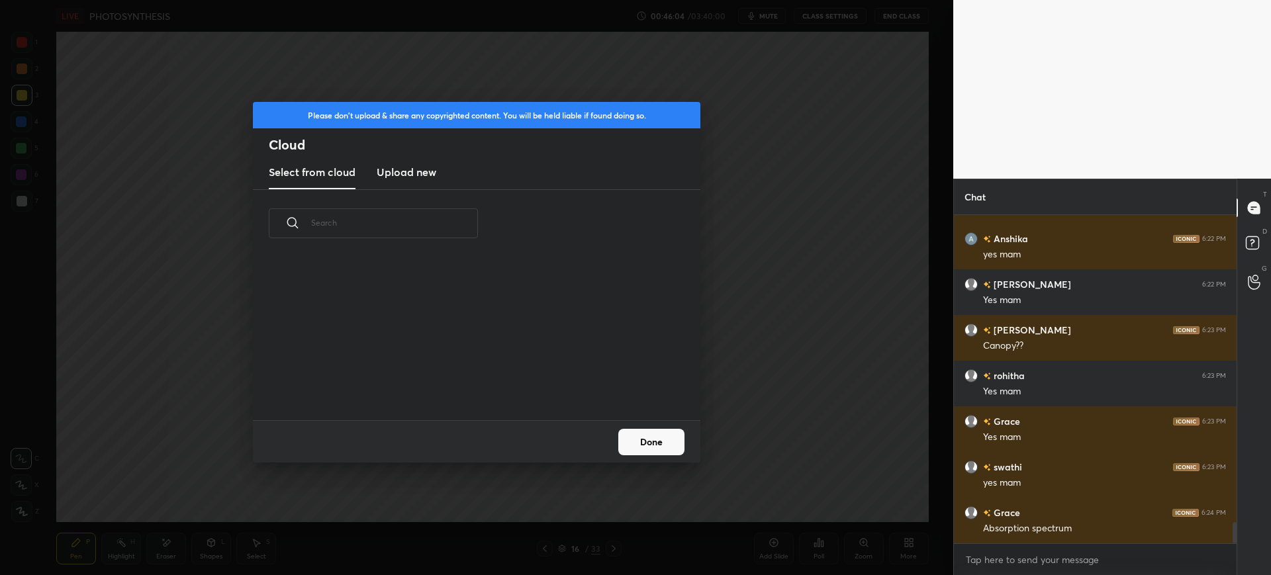
scroll to position [163, 425]
click at [435, 175] on h3 "Upload new" at bounding box center [407, 172] width 60 height 16
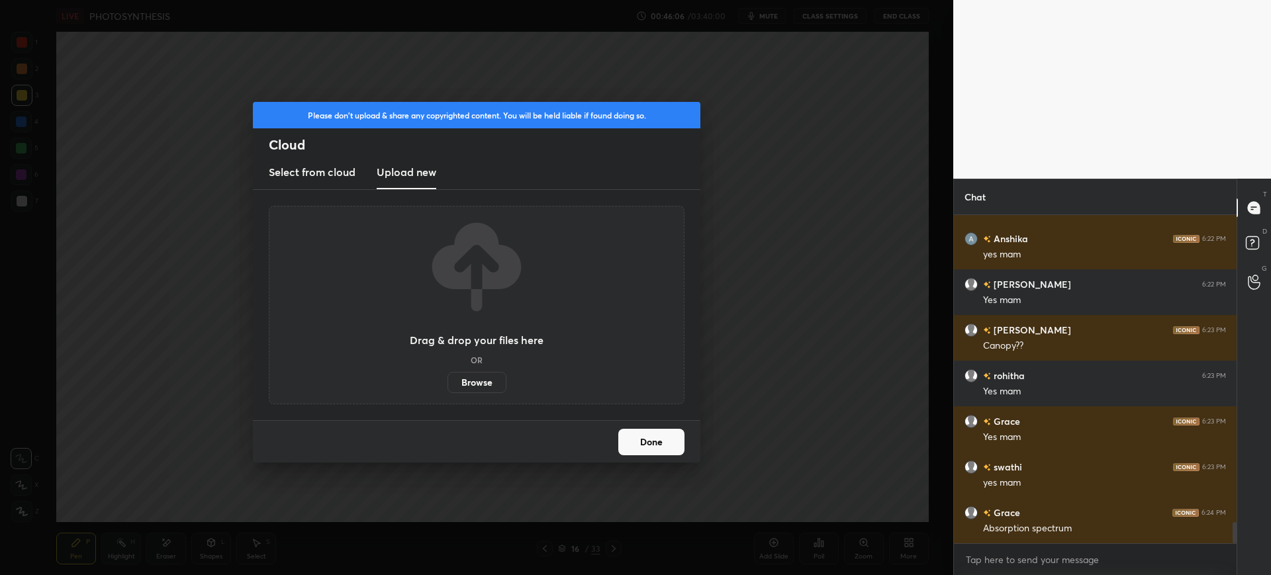
click at [464, 385] on label "Browse" at bounding box center [476, 382] width 59 height 21
click at [447, 385] on input "Browse" at bounding box center [447, 382] width 0 height 21
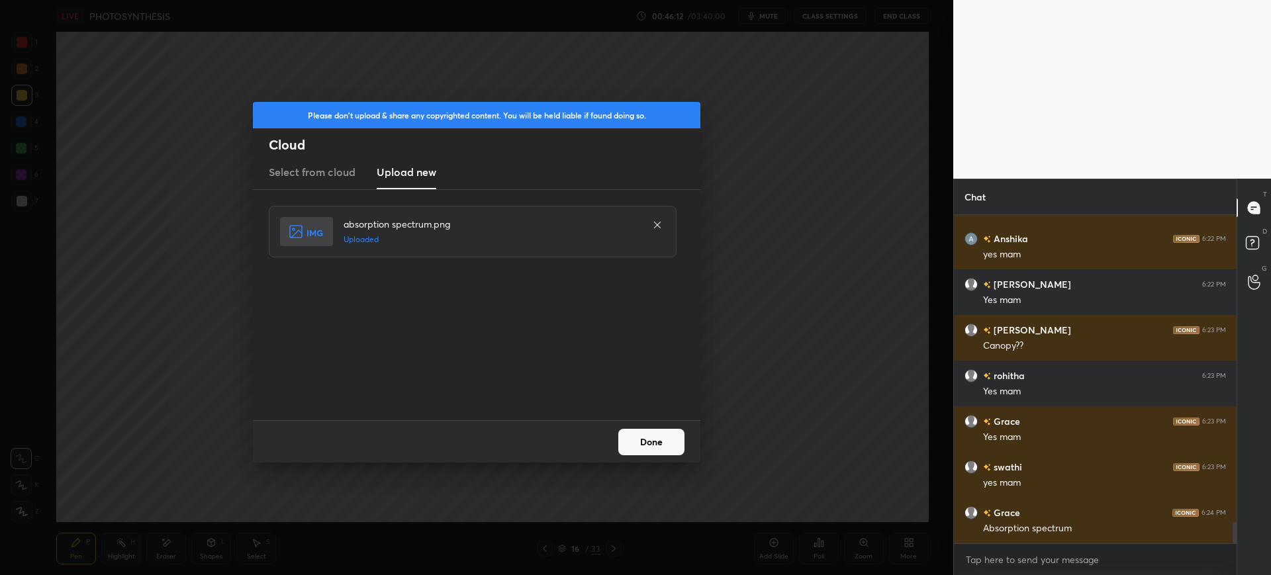
click at [677, 444] on button "Done" at bounding box center [651, 442] width 66 height 26
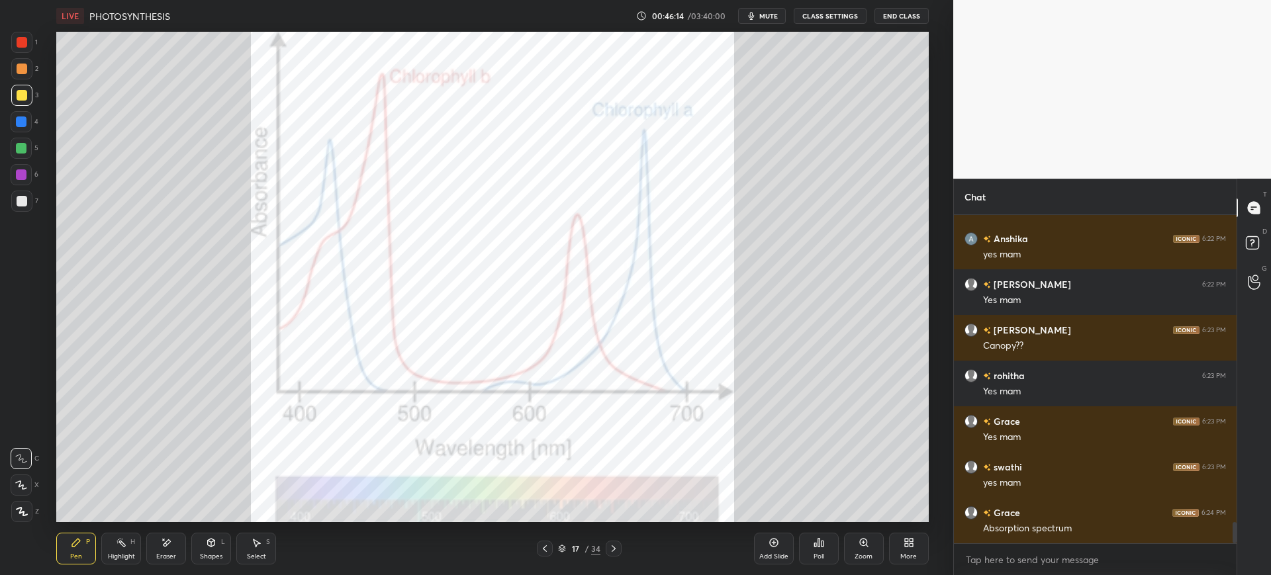
click at [918, 549] on div "More" at bounding box center [909, 549] width 40 height 32
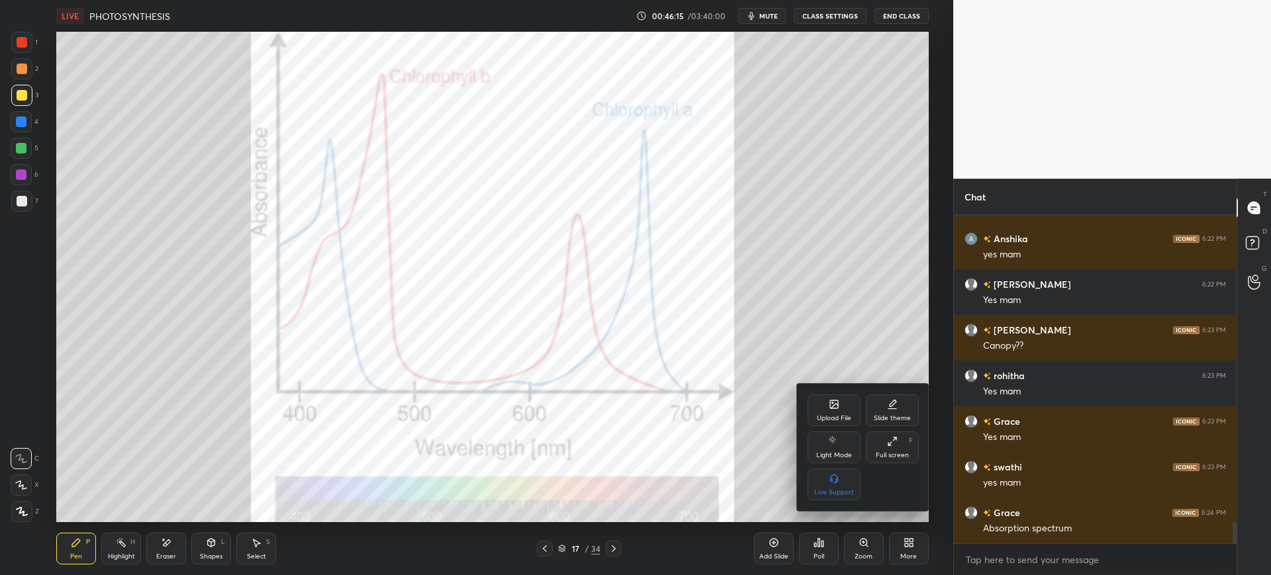
click at [813, 400] on div "Upload File" at bounding box center [833, 410] width 53 height 32
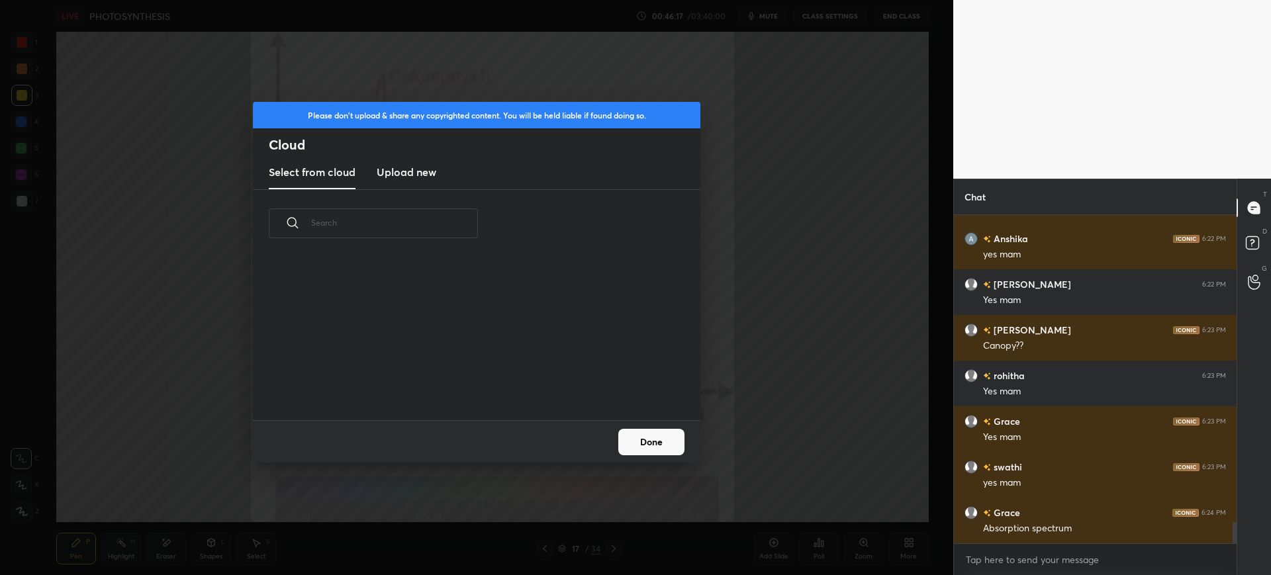
click at [418, 179] on h3 "Upload new" at bounding box center [407, 172] width 60 height 16
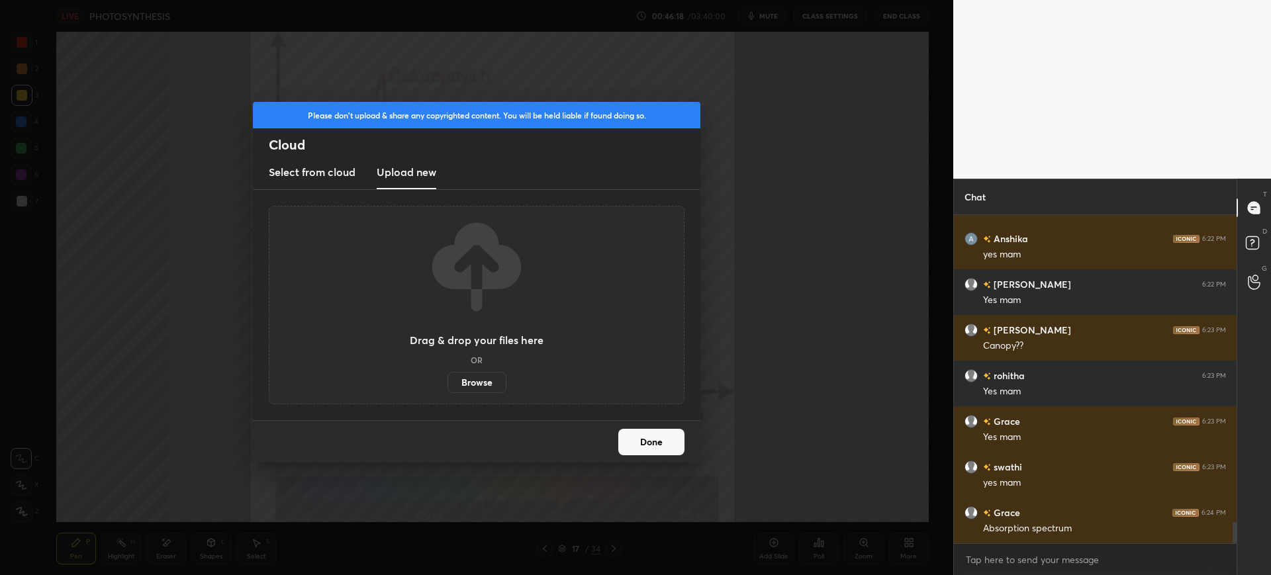
click at [469, 384] on label "Browse" at bounding box center [476, 382] width 59 height 21
click at [447, 384] on input "Browse" at bounding box center [447, 382] width 0 height 21
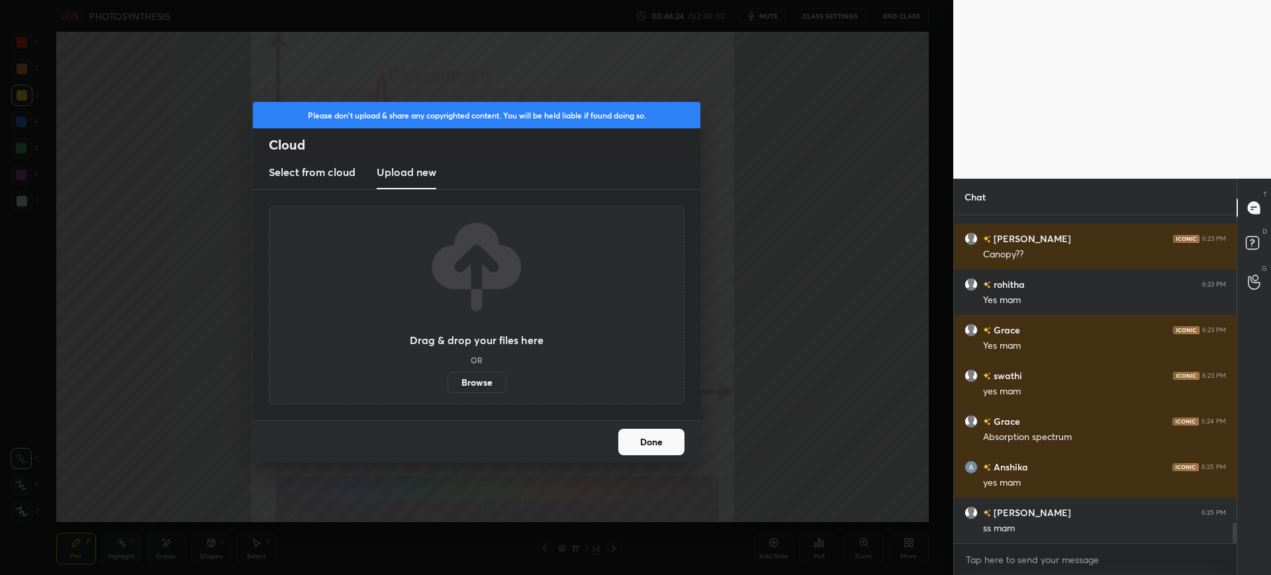
scroll to position [4933, 0]
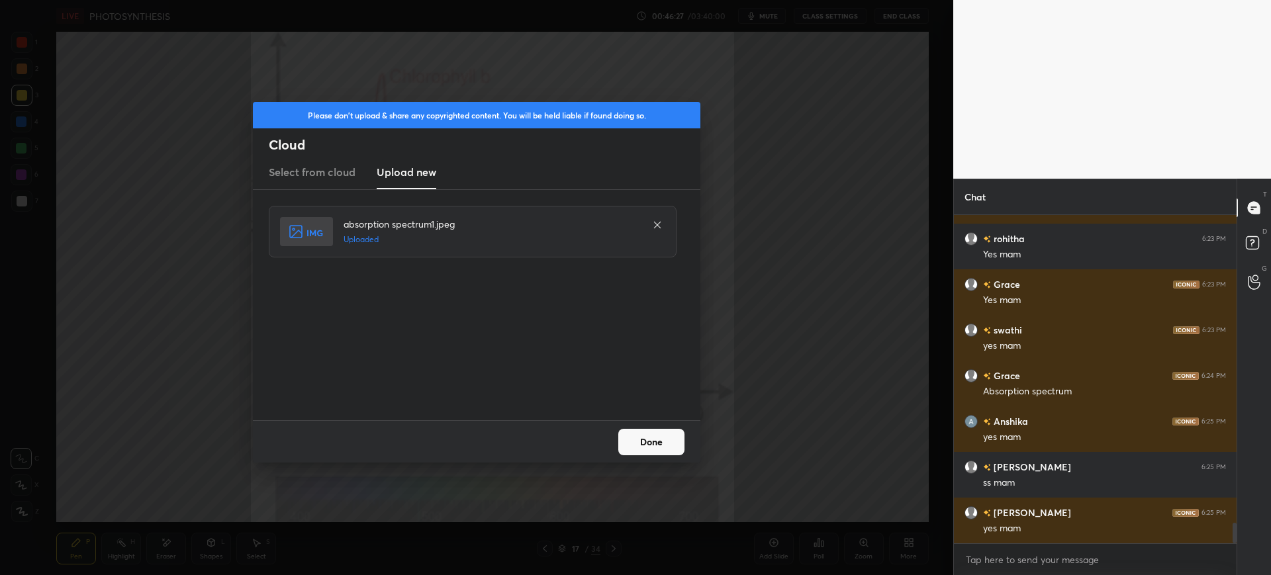
click at [661, 446] on button "Done" at bounding box center [651, 442] width 66 height 26
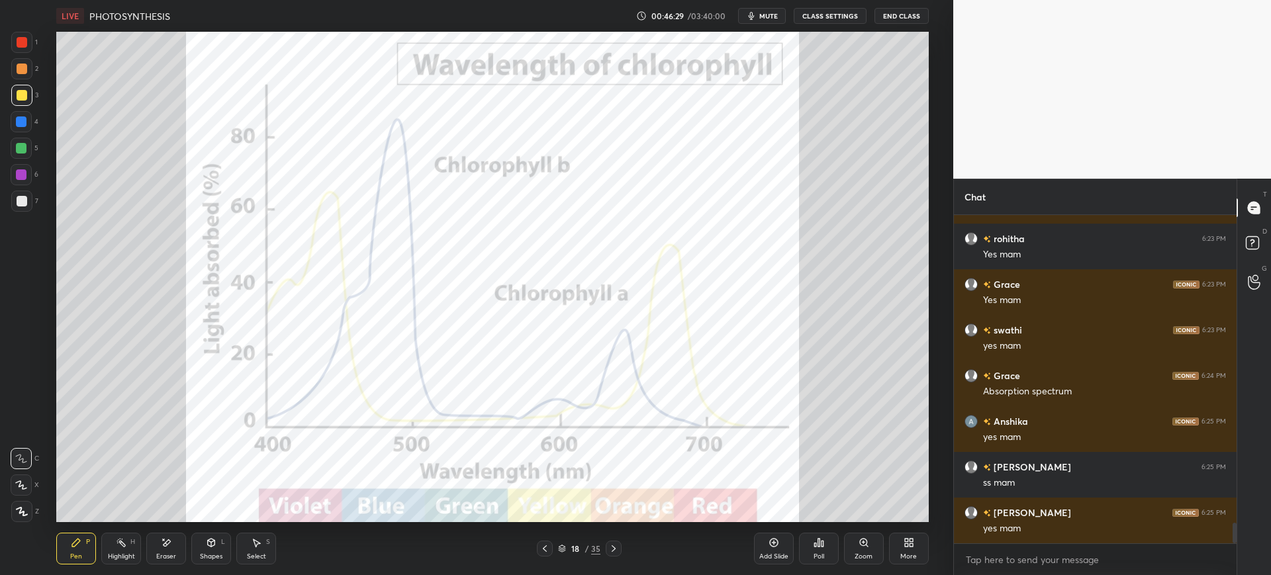
click at [19, 58] on div at bounding box center [21, 68] width 21 height 21
click at [23, 173] on div at bounding box center [21, 174] width 11 height 11
click at [29, 109] on div "3" at bounding box center [24, 98] width 27 height 26
click at [546, 547] on icon at bounding box center [545, 548] width 4 height 7
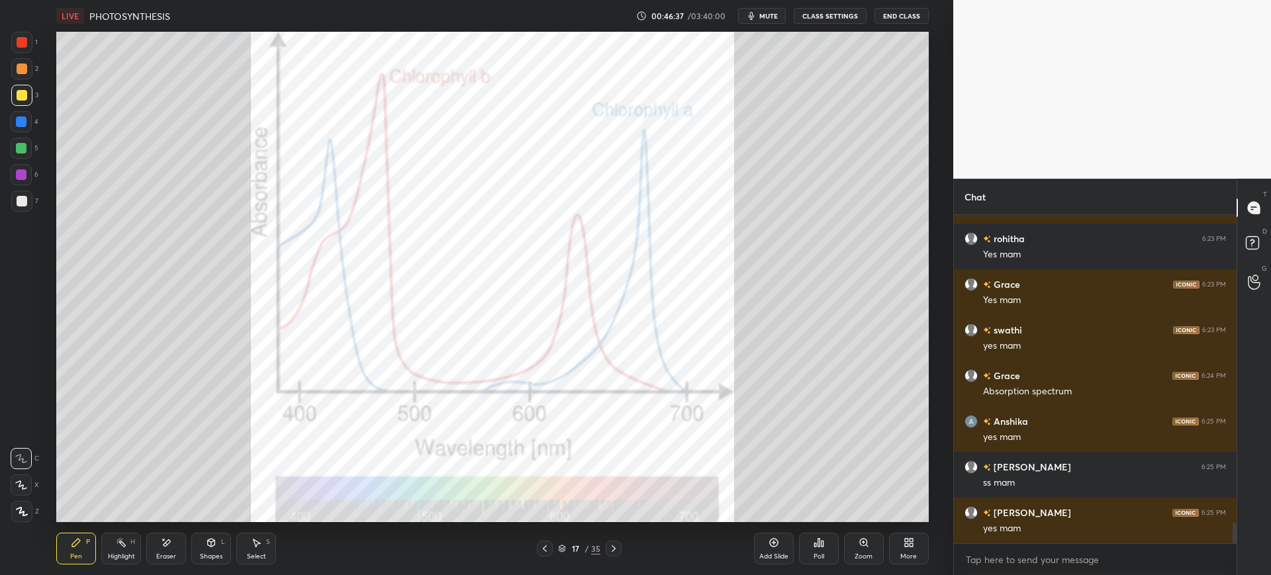
click at [541, 547] on icon at bounding box center [544, 548] width 11 height 11
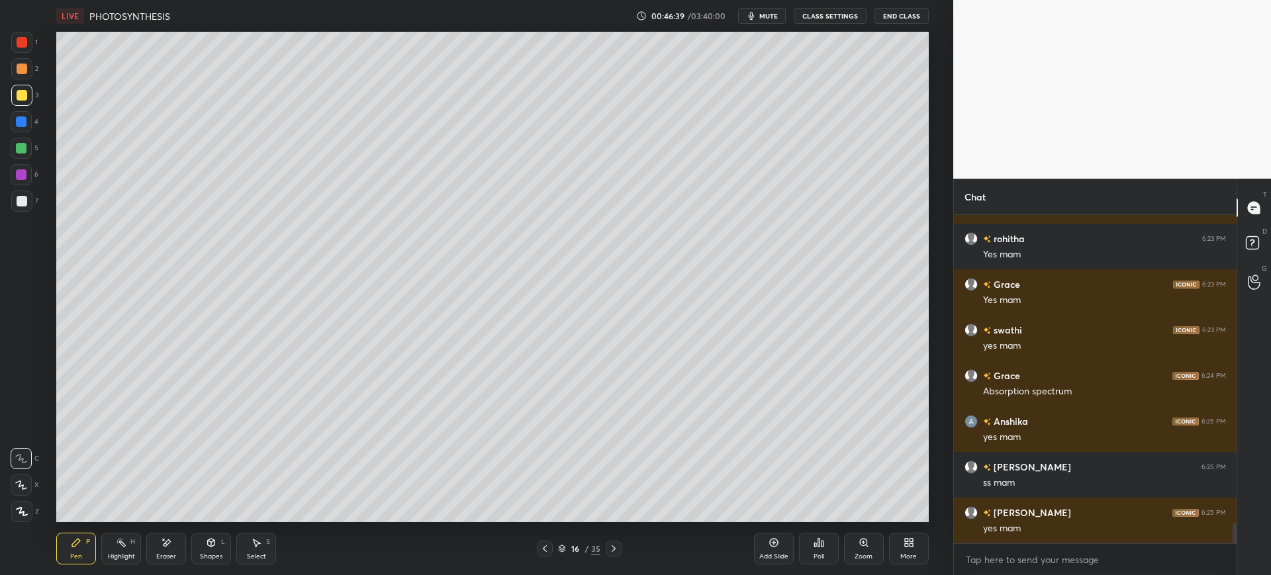
click at [24, 154] on div at bounding box center [21, 148] width 21 height 21
click at [616, 552] on icon at bounding box center [613, 548] width 11 height 11
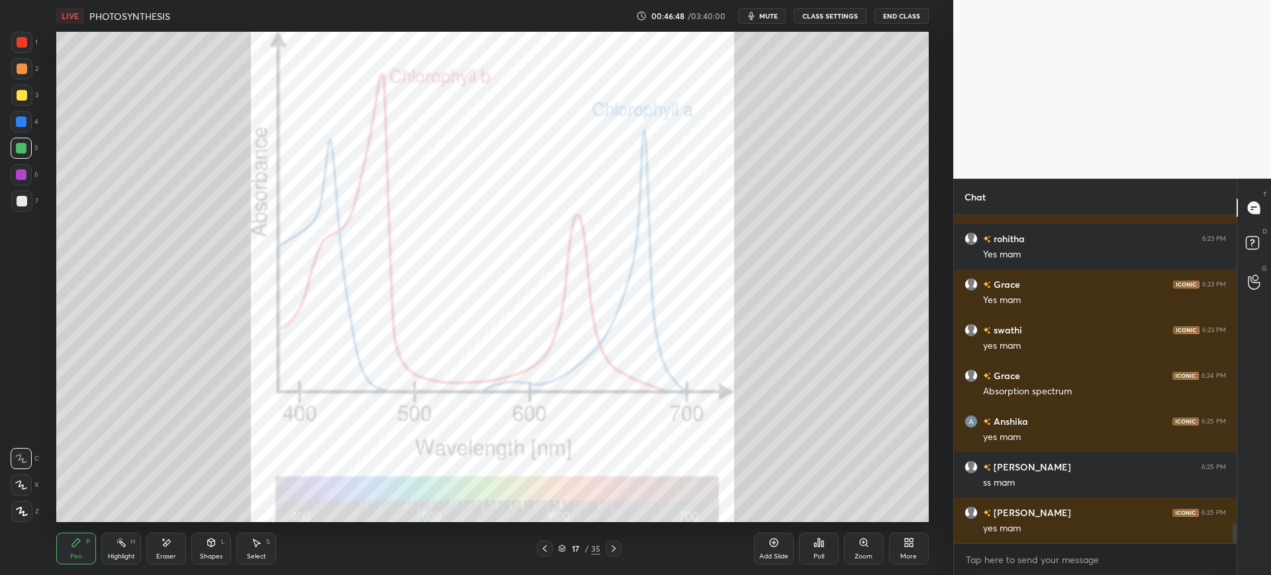
click at [24, 49] on div at bounding box center [21, 42] width 21 height 21
click at [611, 547] on icon at bounding box center [613, 548] width 11 height 11
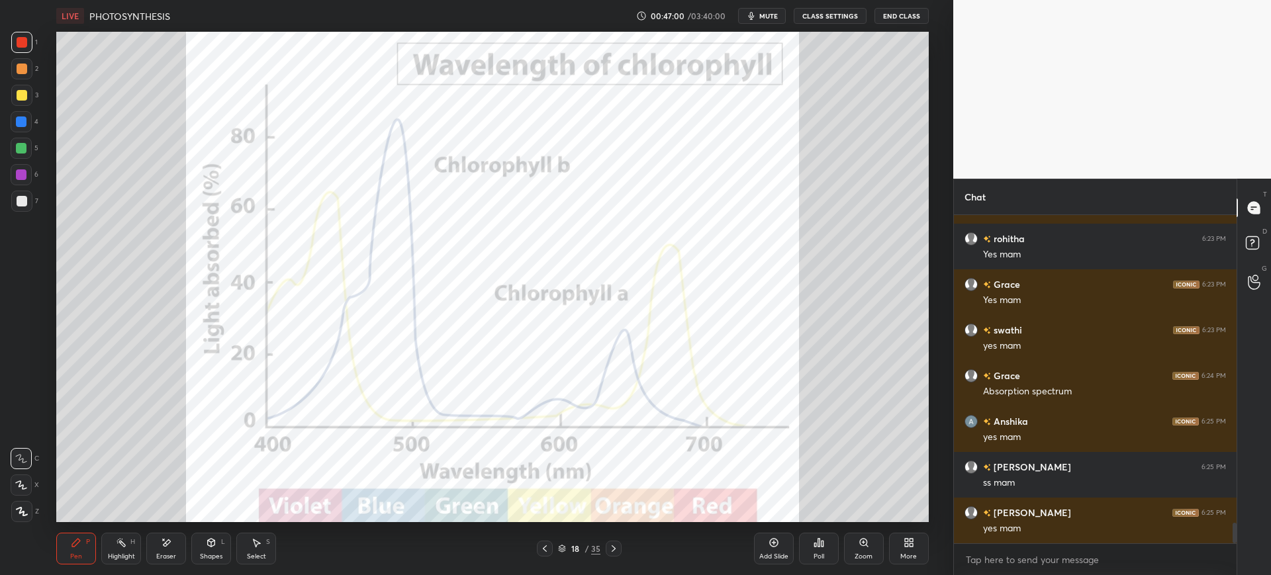
click at [23, 126] on div at bounding box center [21, 121] width 11 height 11
click at [25, 177] on div at bounding box center [21, 174] width 11 height 11
click at [22, 47] on div at bounding box center [22, 42] width 11 height 11
click at [21, 120] on div at bounding box center [21, 121] width 11 height 11
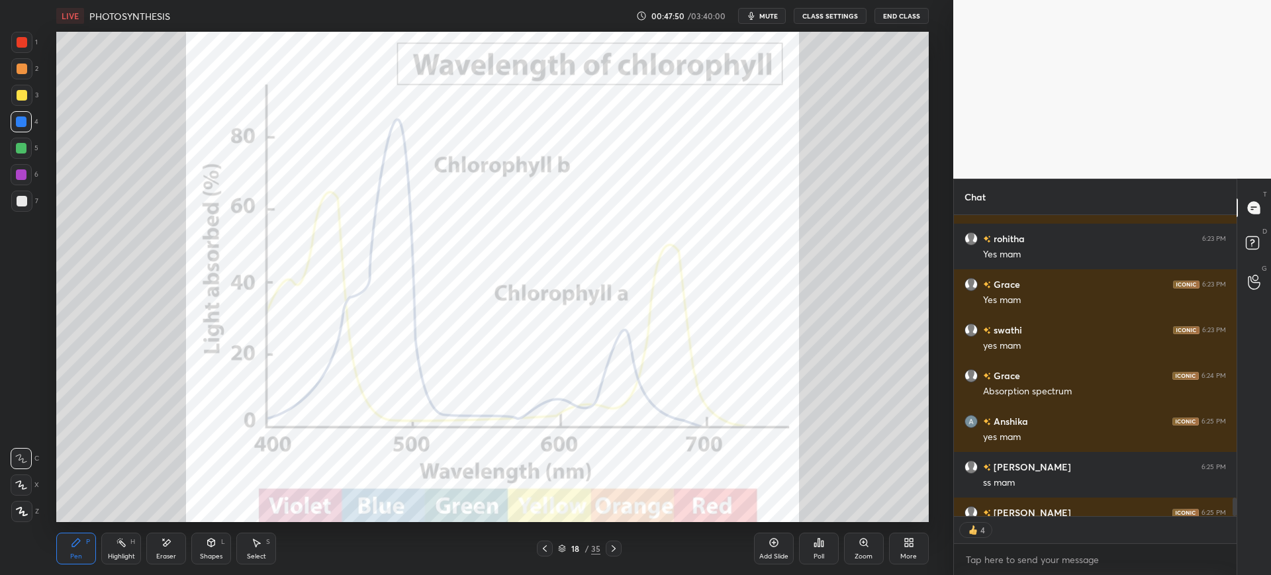
click at [24, 173] on div at bounding box center [21, 174] width 11 height 11
click at [24, 38] on div at bounding box center [22, 42] width 11 height 11
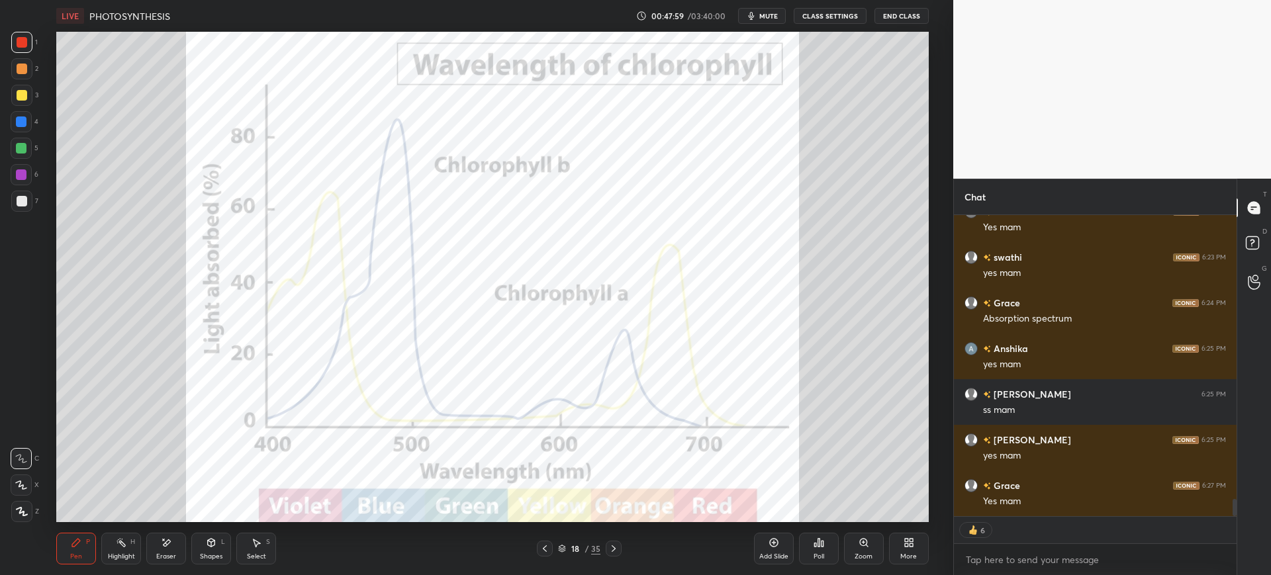
click at [29, 130] on div at bounding box center [21, 121] width 21 height 21
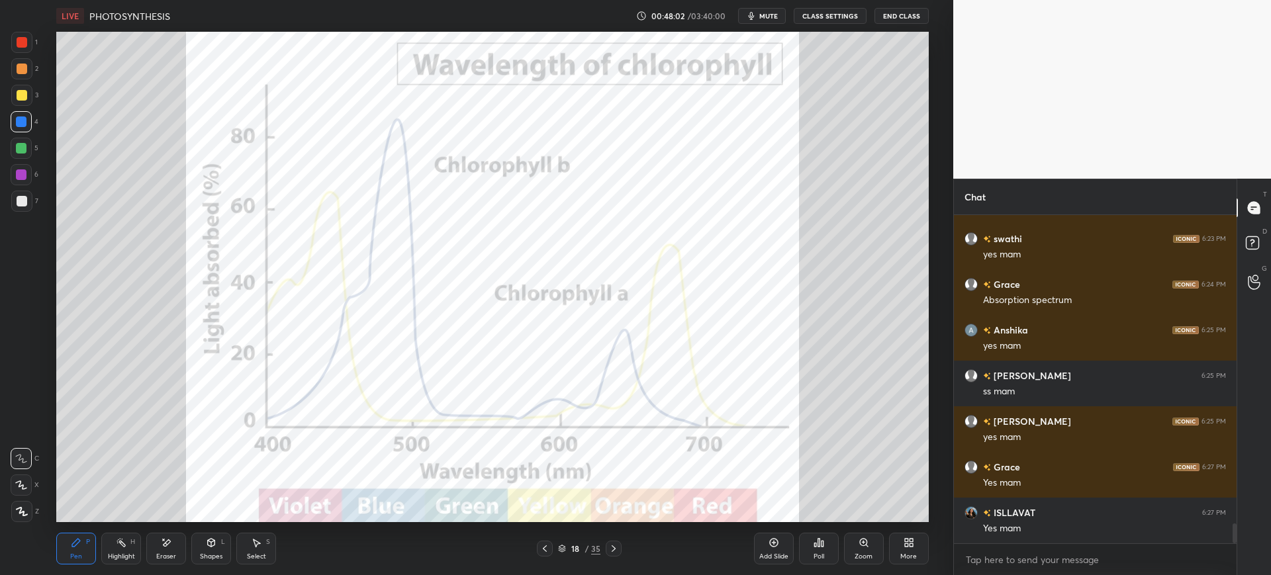
click at [24, 47] on div at bounding box center [22, 42] width 11 height 11
click at [24, 126] on div at bounding box center [21, 121] width 11 height 11
click at [21, 40] on div at bounding box center [22, 42] width 11 height 11
click at [158, 541] on div "Eraser" at bounding box center [166, 549] width 40 height 32
click at [67, 554] on div "Pen P" at bounding box center [76, 549] width 40 height 32
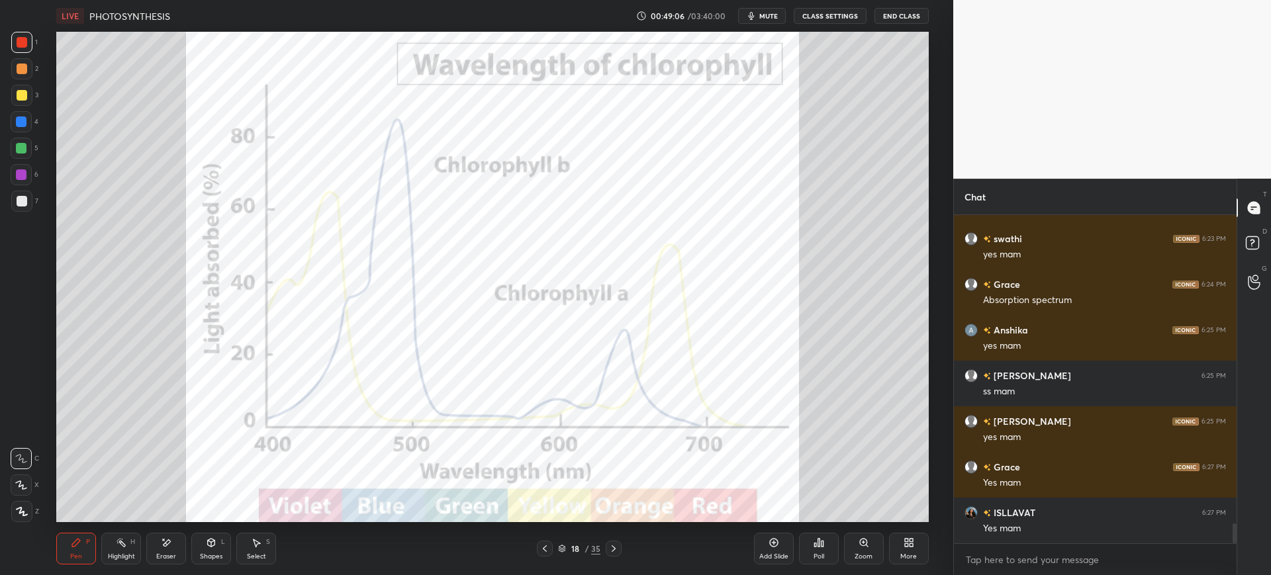
click at [930, 374] on div "Setting up your live class Poll for secs No correct answer Start poll" at bounding box center [492, 277] width 900 height 490
click at [770, 18] on span "mute" at bounding box center [768, 15] width 19 height 9
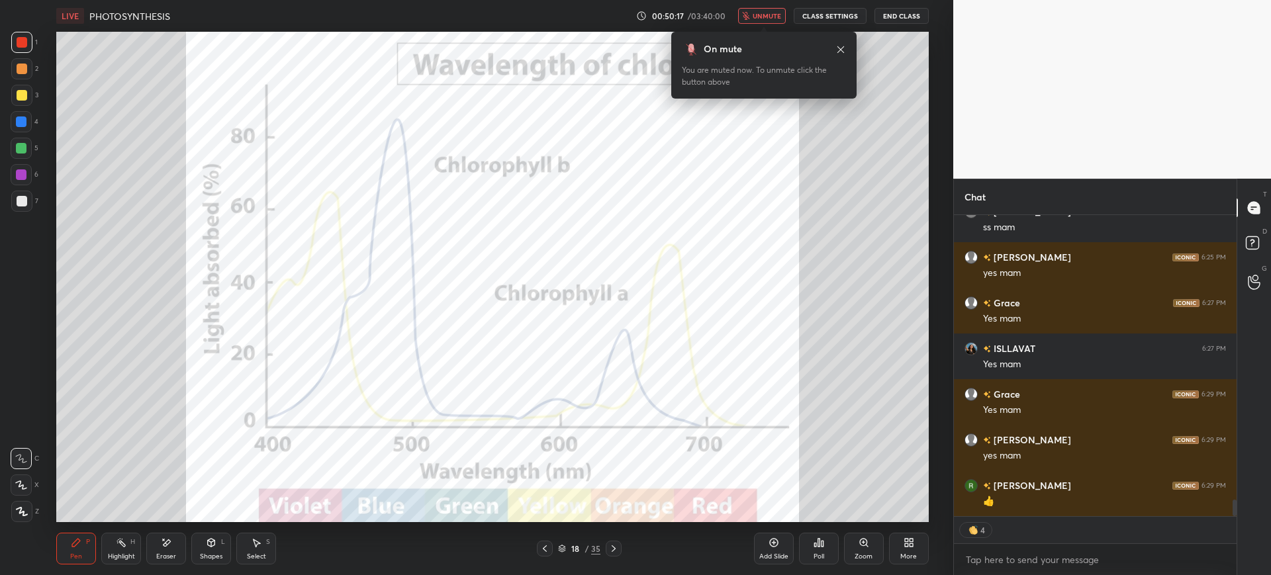
scroll to position [5162, 0]
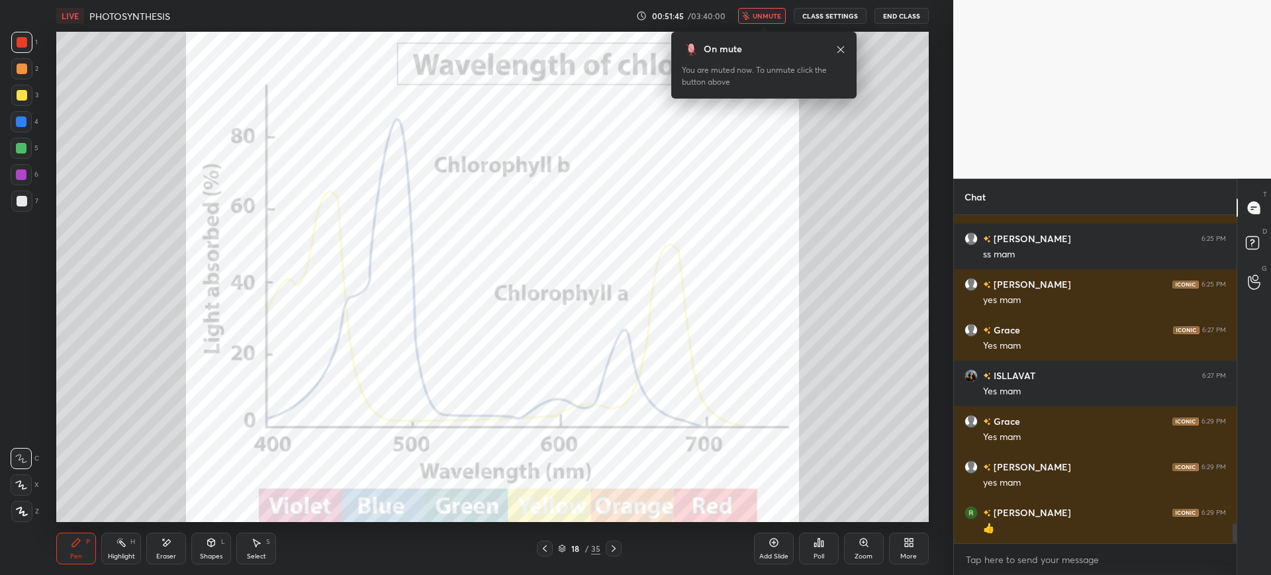
click at [770, 19] on span "unmute" at bounding box center [766, 15] width 28 height 9
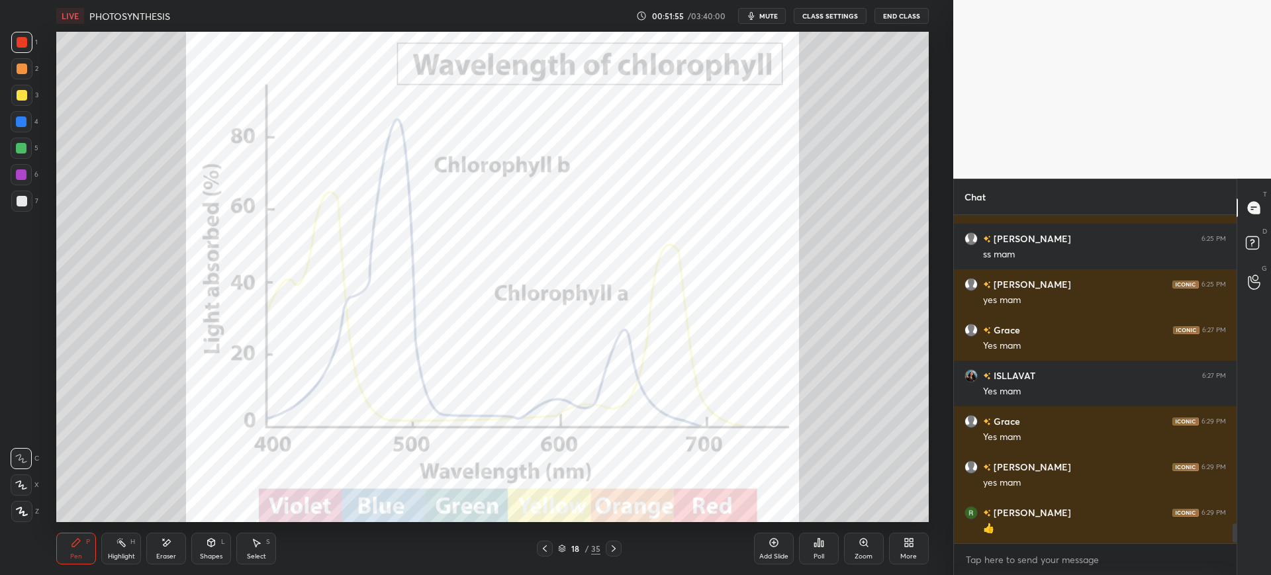
click at [32, 117] on div "4" at bounding box center [25, 121] width 28 height 21
click at [593, 549] on div "35" at bounding box center [595, 549] width 9 height 12
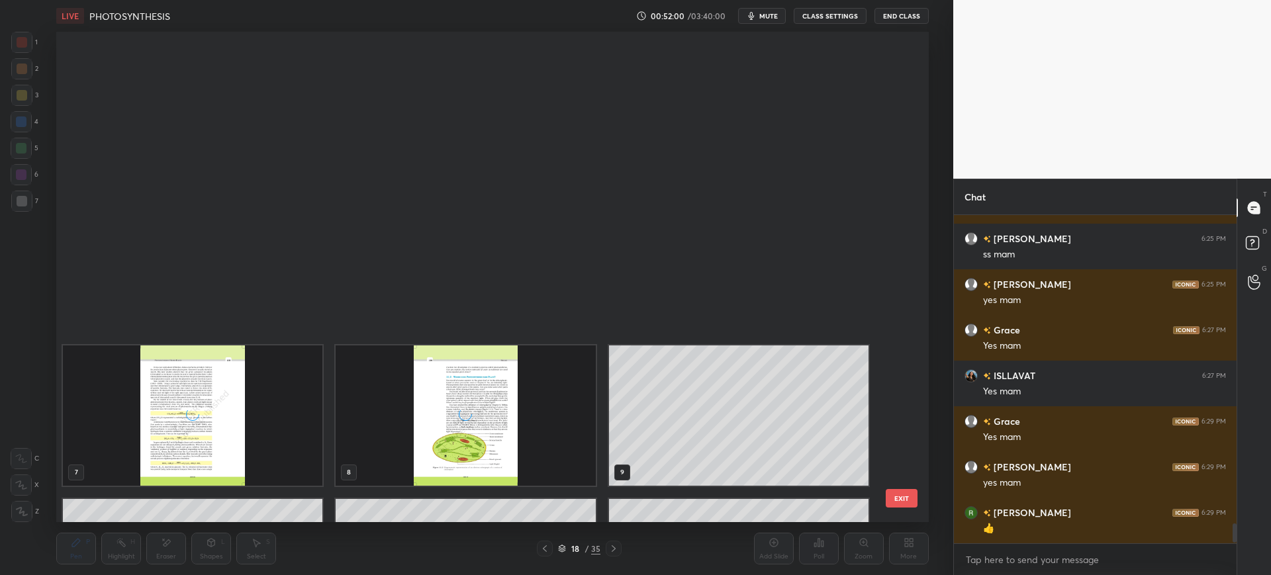
scroll to position [486, 866]
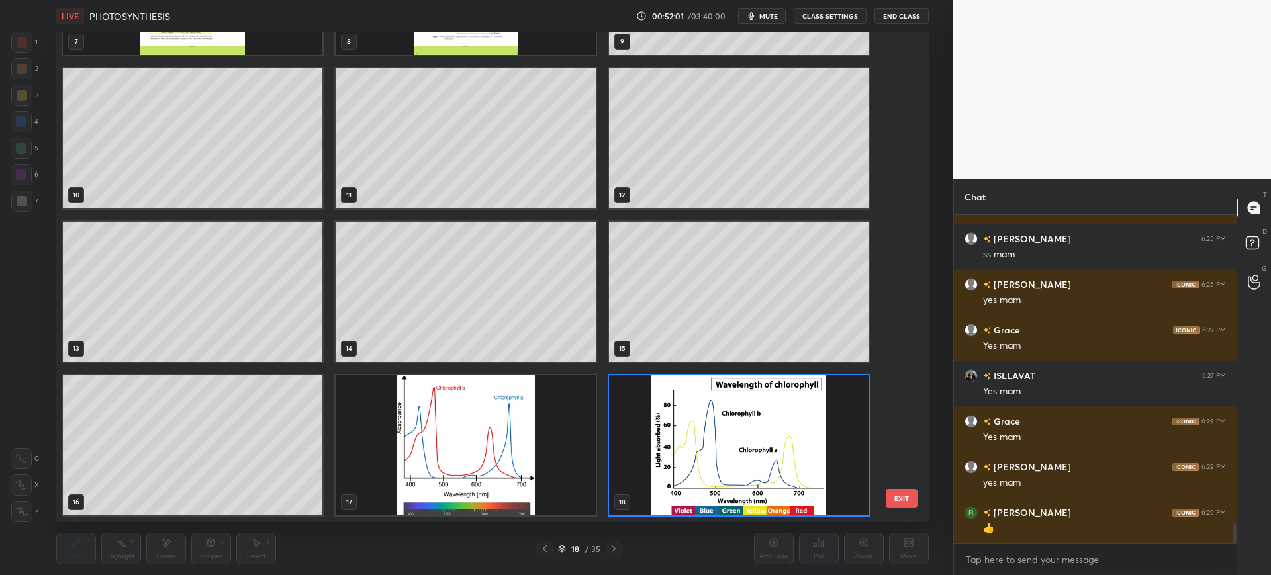
click at [888, 451] on div "7 8 9 10 11 12 13 14 15 16 17 18 19 20 21 22 23 24" at bounding box center [480, 277] width 848 height 490
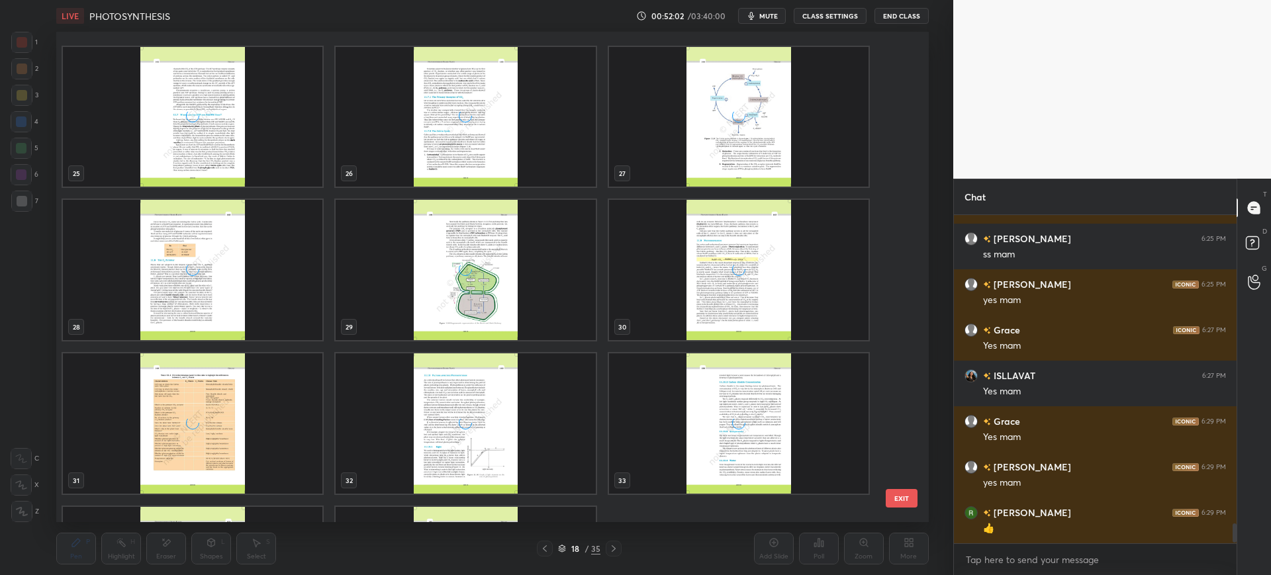
scroll to position [1289, 0]
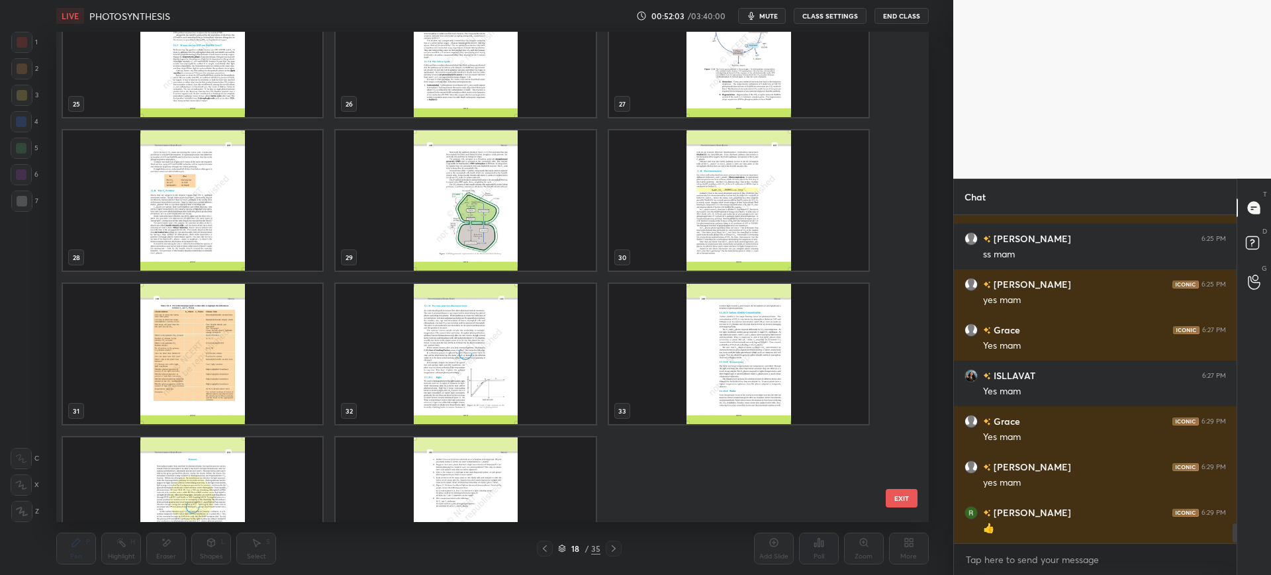
click at [906, 136] on div "25 26 27 28 29 30 31 32 33 34 35 EXIT" at bounding box center [492, 277] width 872 height 490
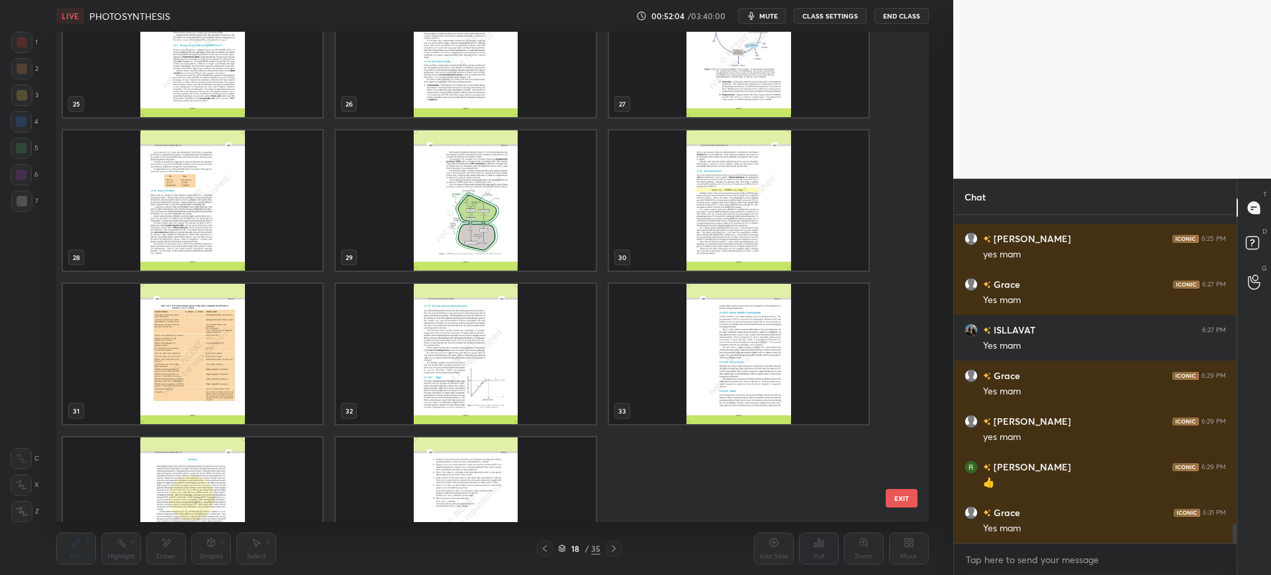
scroll to position [860, 0]
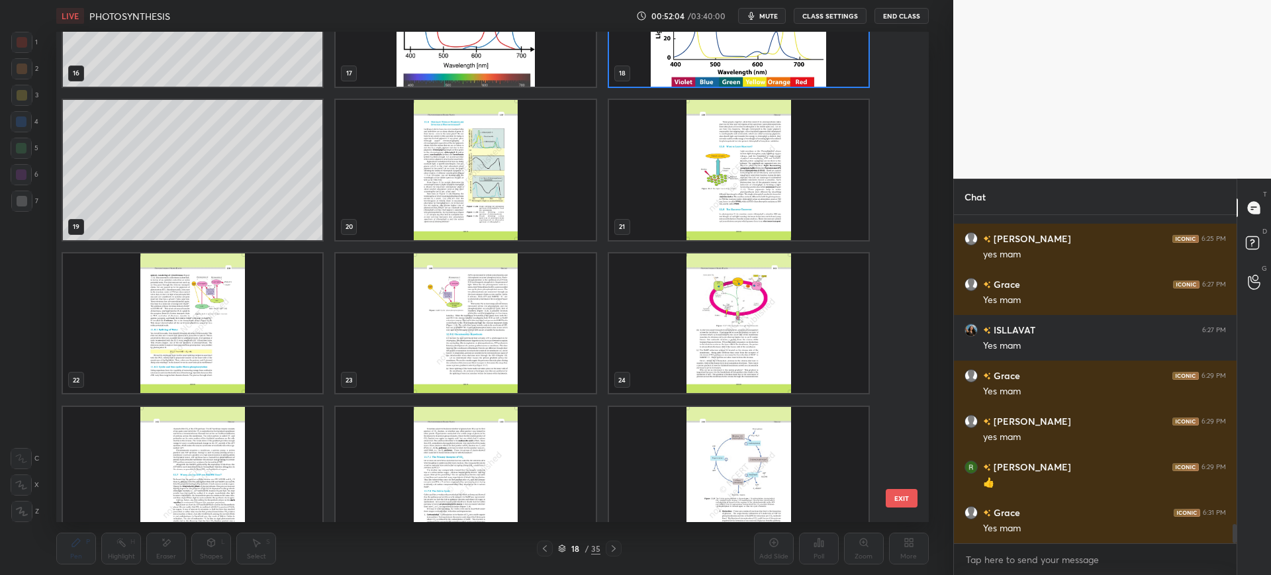
click at [893, 127] on div "13 14 15 16 17 18 19 20 21 22 23 24 25 26 27" at bounding box center [480, 277] width 848 height 490
click at [475, 196] on img "grid" at bounding box center [465, 170] width 259 height 140
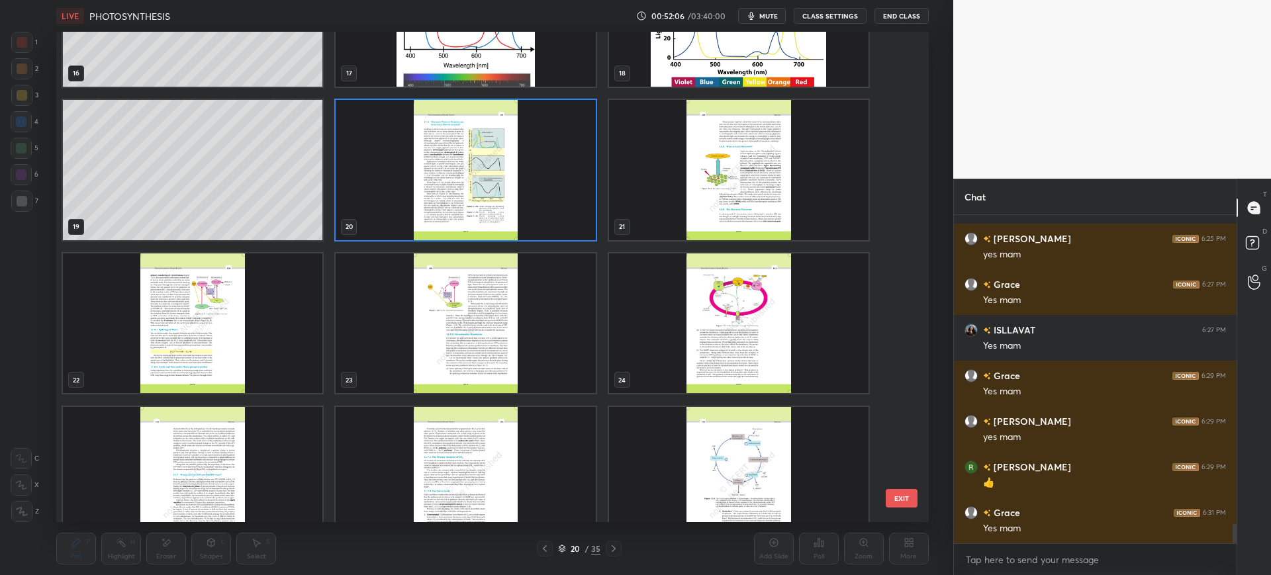
click at [909, 499] on button "EXIT" at bounding box center [902, 498] width 32 height 19
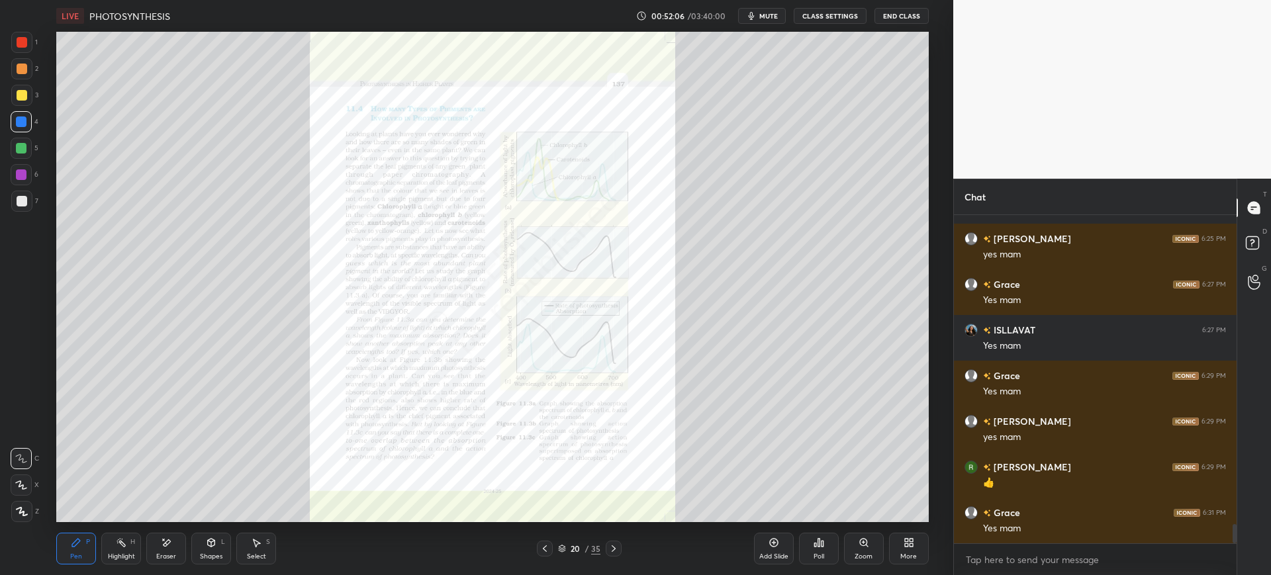
scroll to position [5239, 0]
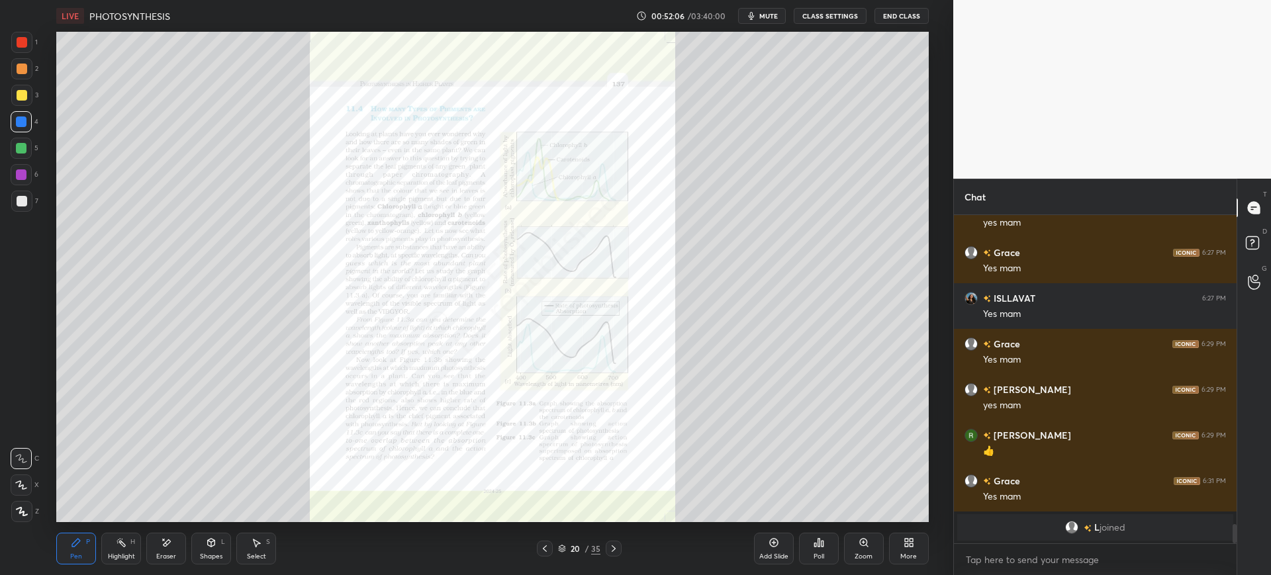
click at [858, 557] on div "Zoom" at bounding box center [863, 556] width 18 height 7
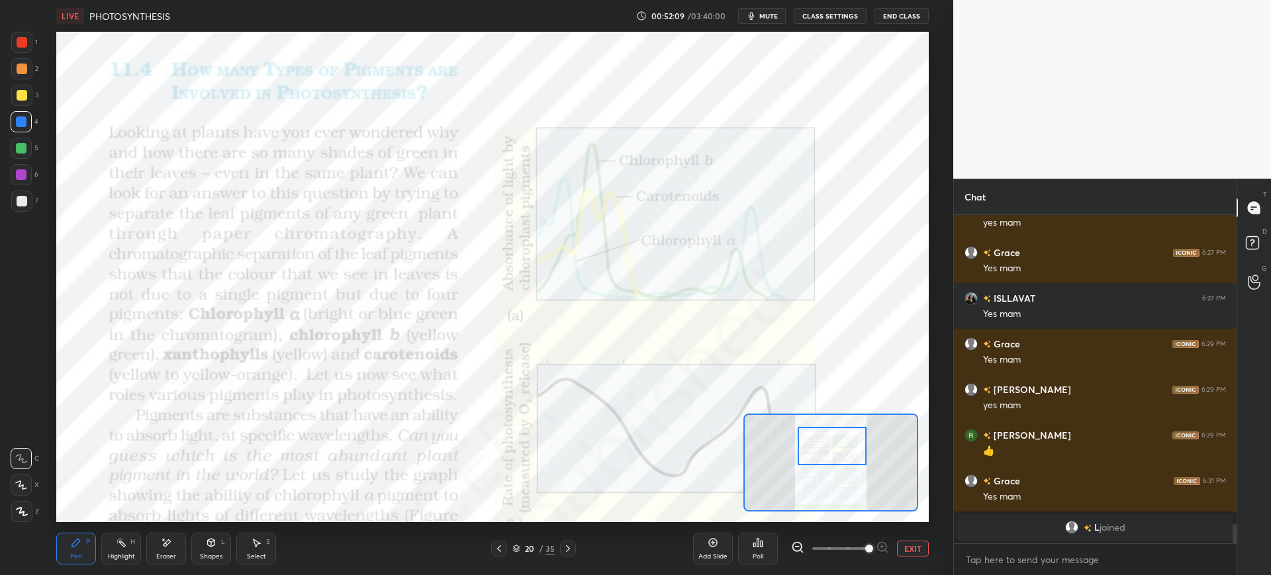
click at [18, 39] on div at bounding box center [22, 42] width 11 height 11
click at [34, 123] on div "4" at bounding box center [25, 121] width 28 height 21
click at [30, 42] on div at bounding box center [21, 42] width 21 height 21
click at [20, 48] on div at bounding box center [21, 42] width 21 height 21
click at [23, 144] on div at bounding box center [21, 148] width 11 height 11
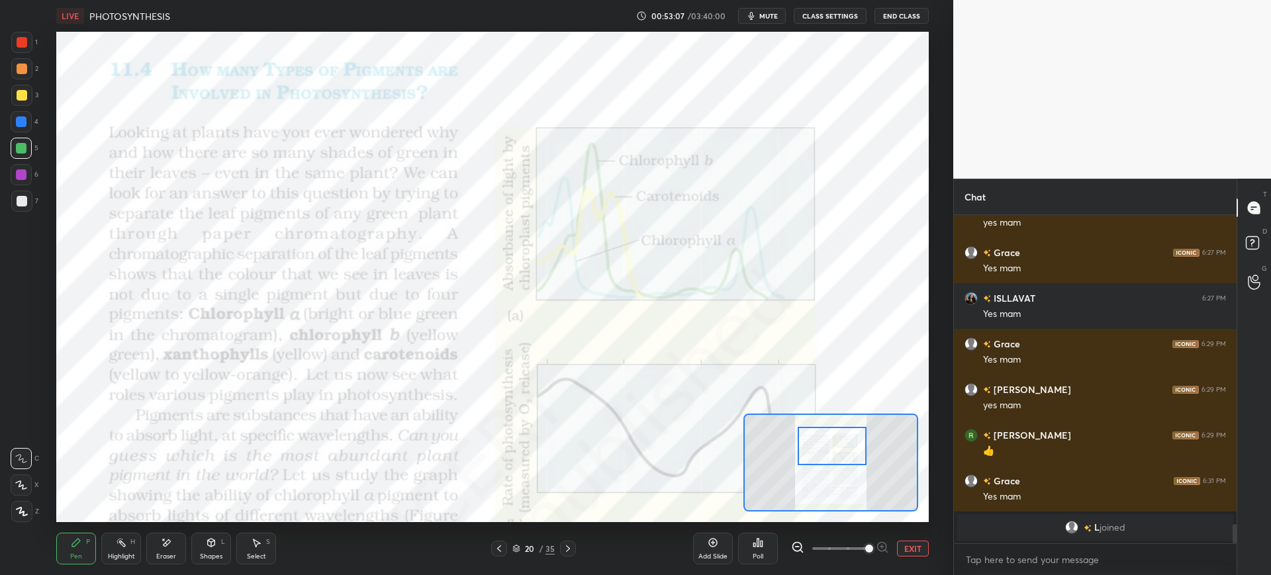
click at [21, 121] on div at bounding box center [21, 121] width 11 height 11
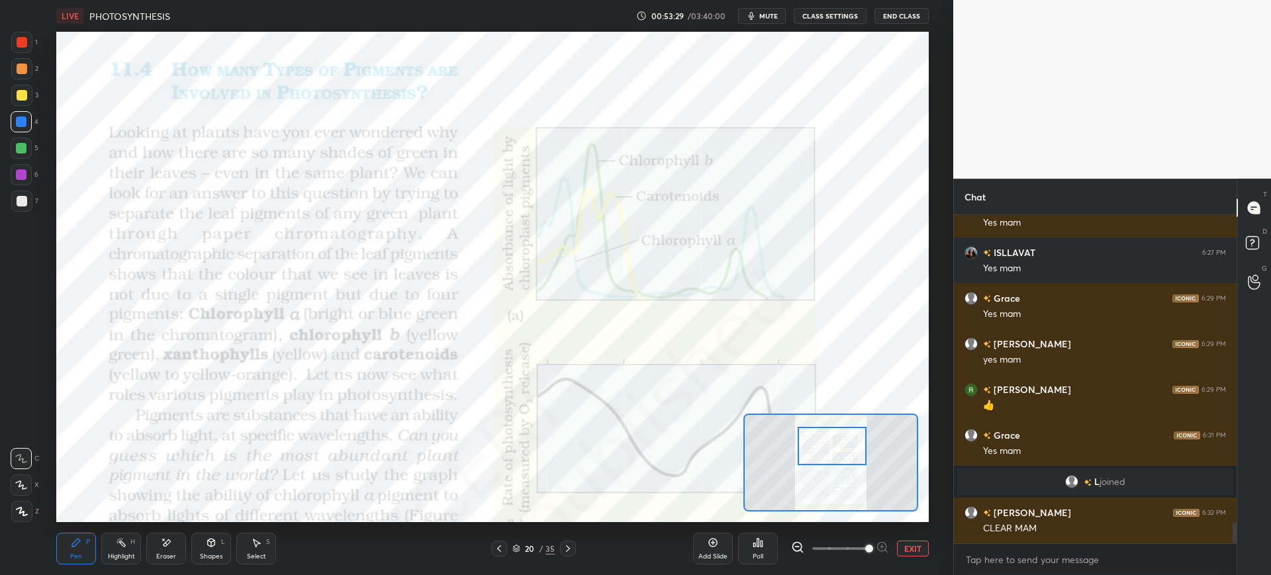
scroll to position [5051, 0]
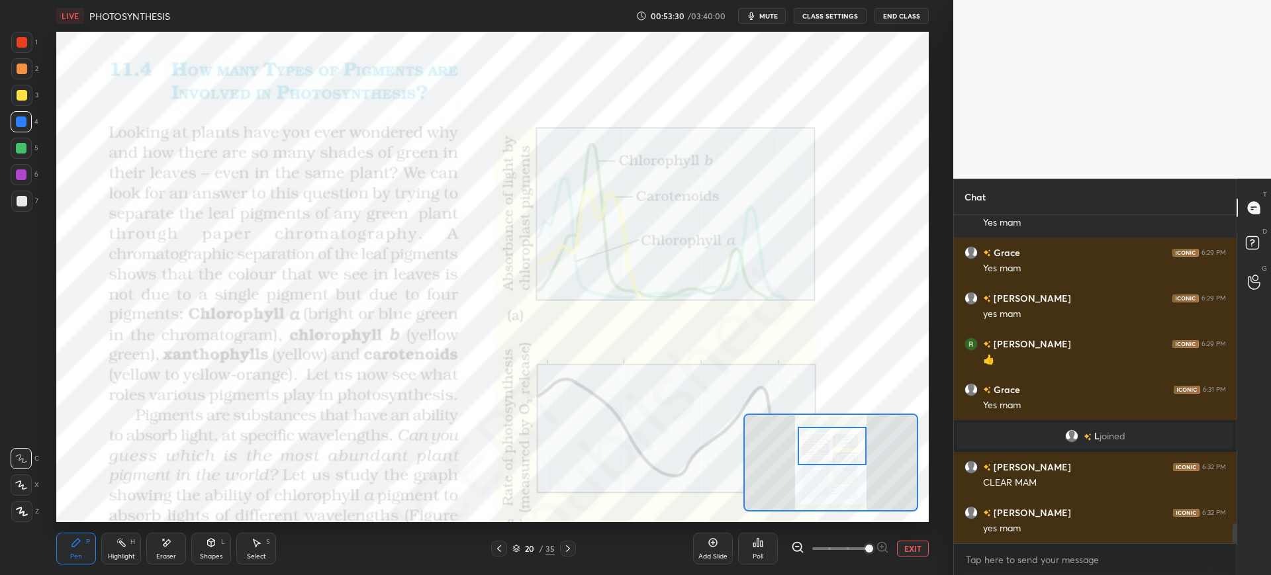
click at [33, 44] on div "1" at bounding box center [24, 42] width 26 height 21
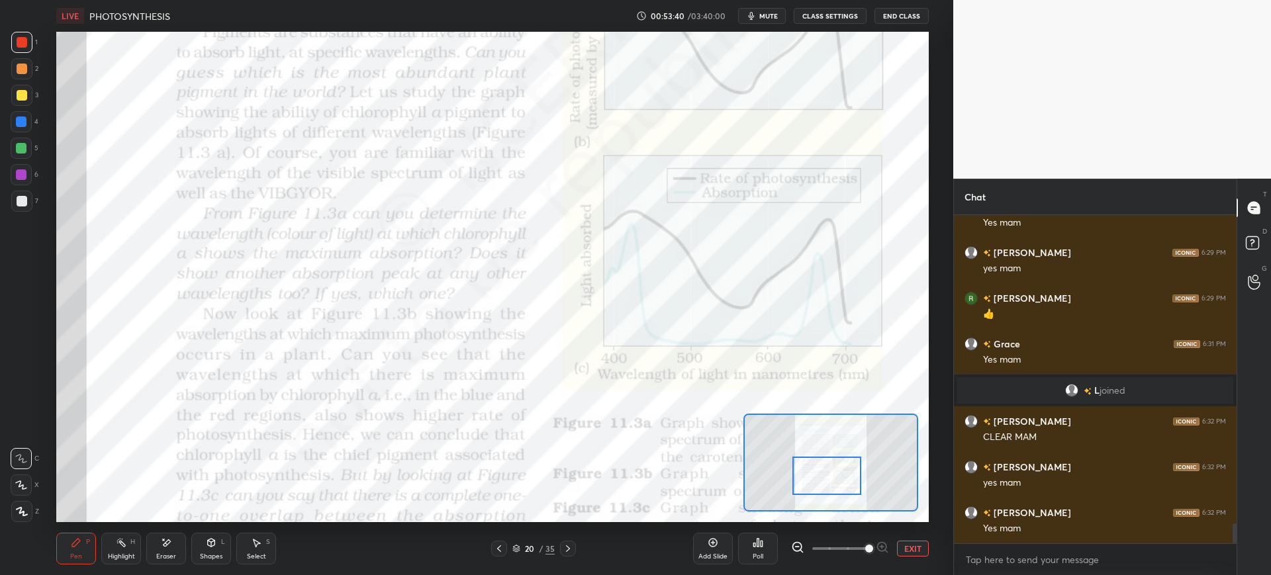
scroll to position [5142, 0]
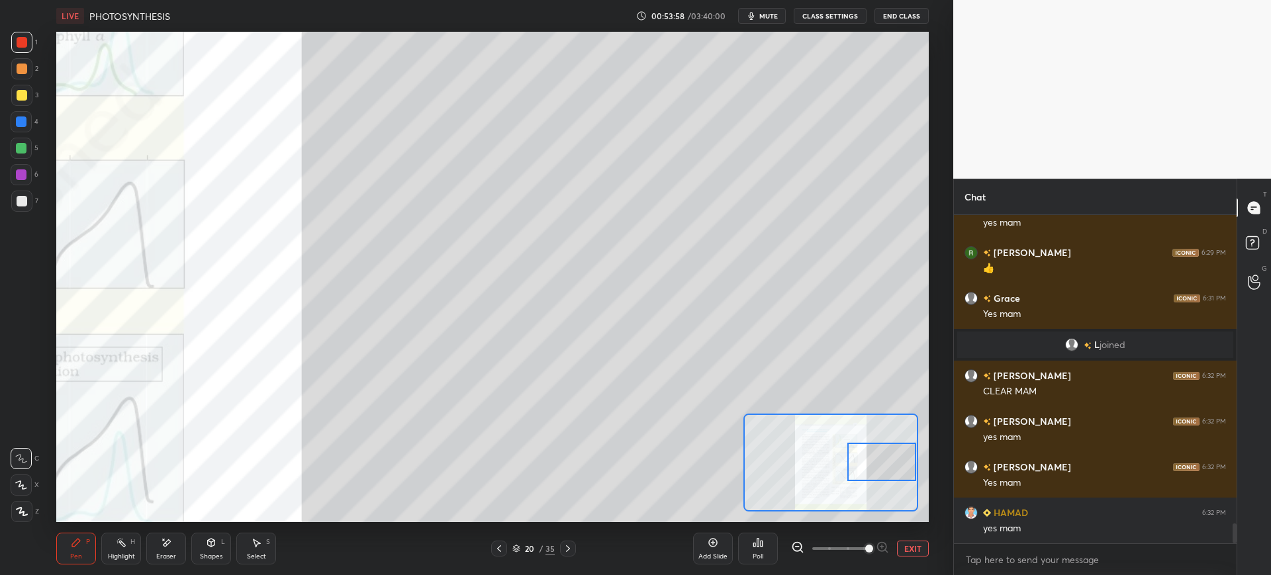
click at [15, 128] on div at bounding box center [21, 121] width 21 height 21
click at [22, 504] on div at bounding box center [21, 511] width 21 height 21
click at [26, 174] on div at bounding box center [21, 174] width 11 height 11
click at [23, 465] on div at bounding box center [21, 458] width 21 height 21
click at [19, 99] on div at bounding box center [22, 95] width 11 height 11
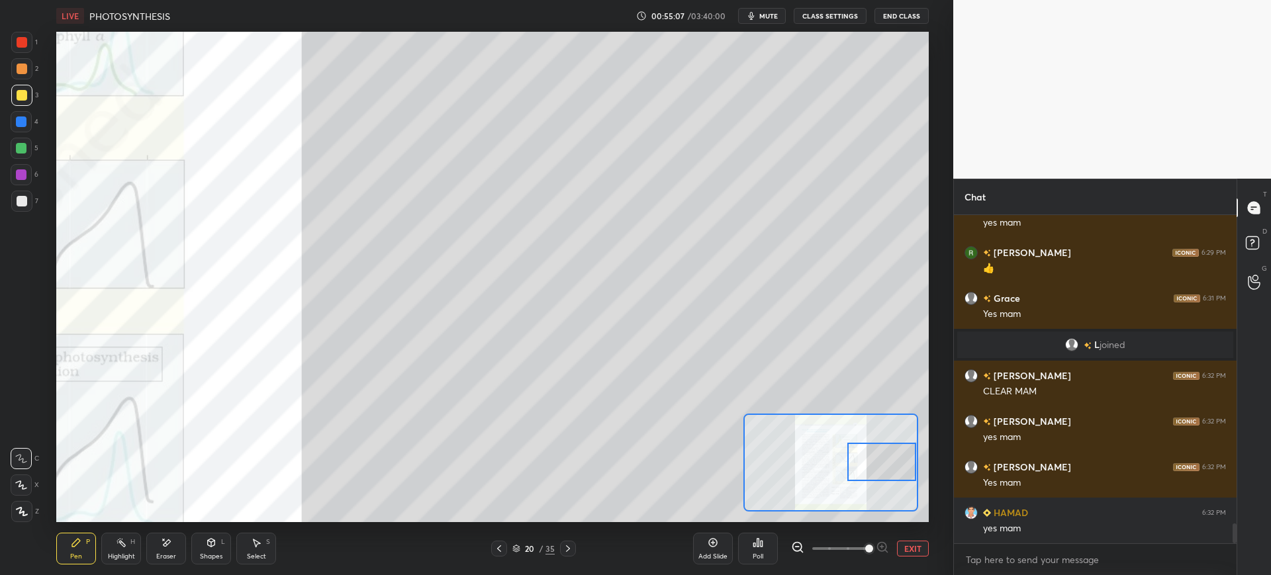
click at [22, 72] on div at bounding box center [22, 69] width 11 height 11
click at [23, 182] on div at bounding box center [21, 174] width 21 height 21
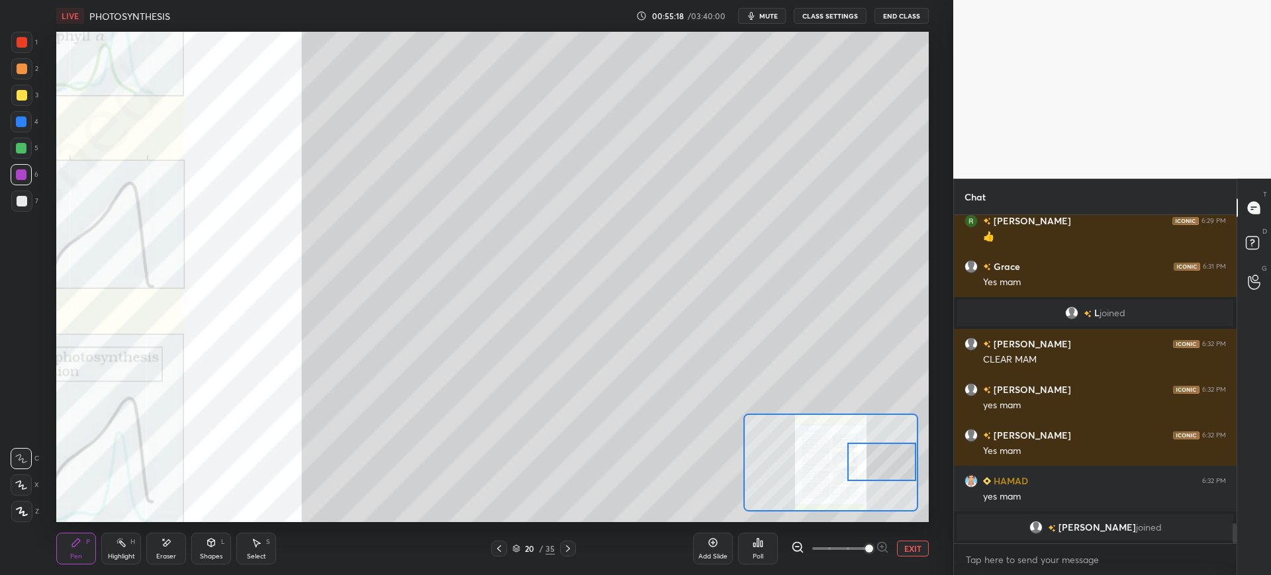
click at [32, 118] on div at bounding box center [21, 121] width 21 height 21
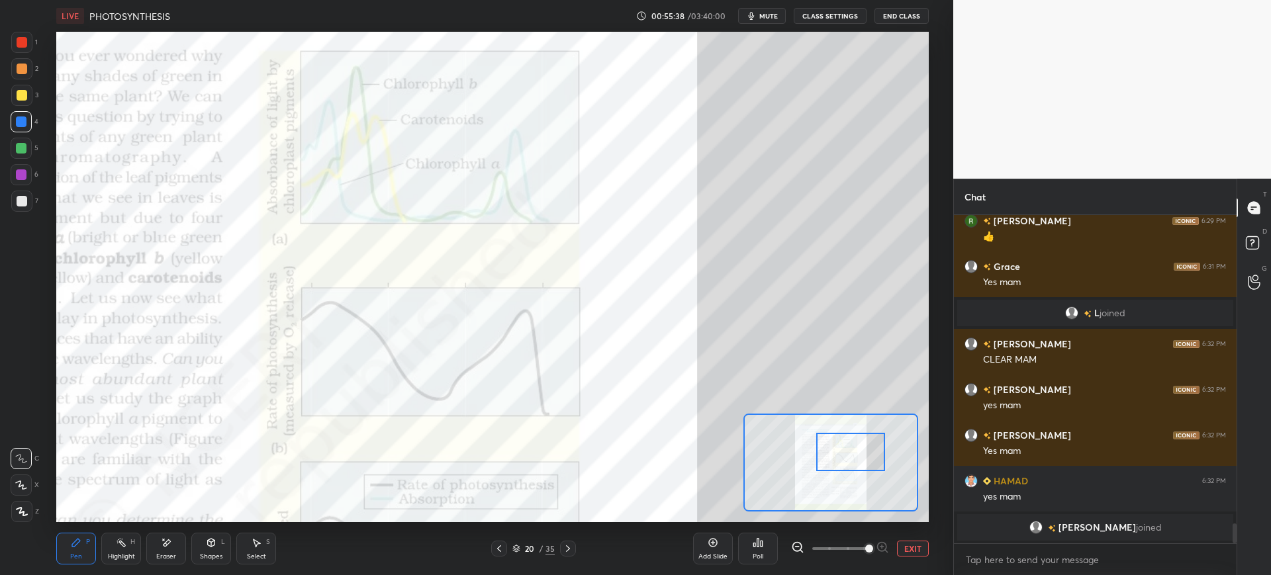
click at [19, 47] on div at bounding box center [22, 42] width 11 height 11
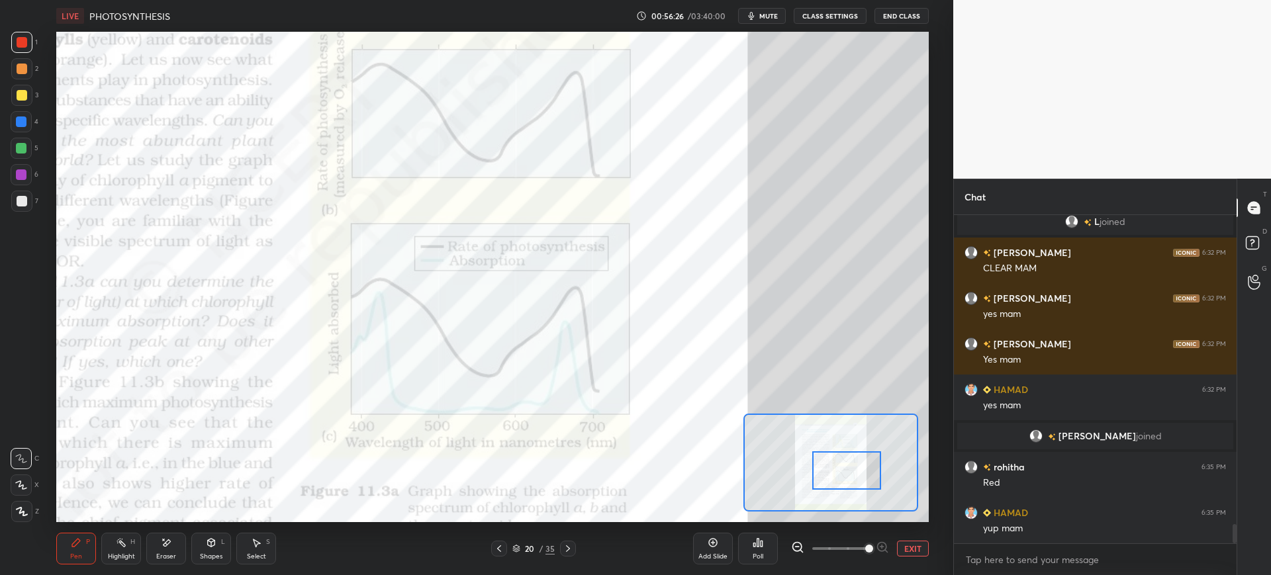
scroll to position [5261, 0]
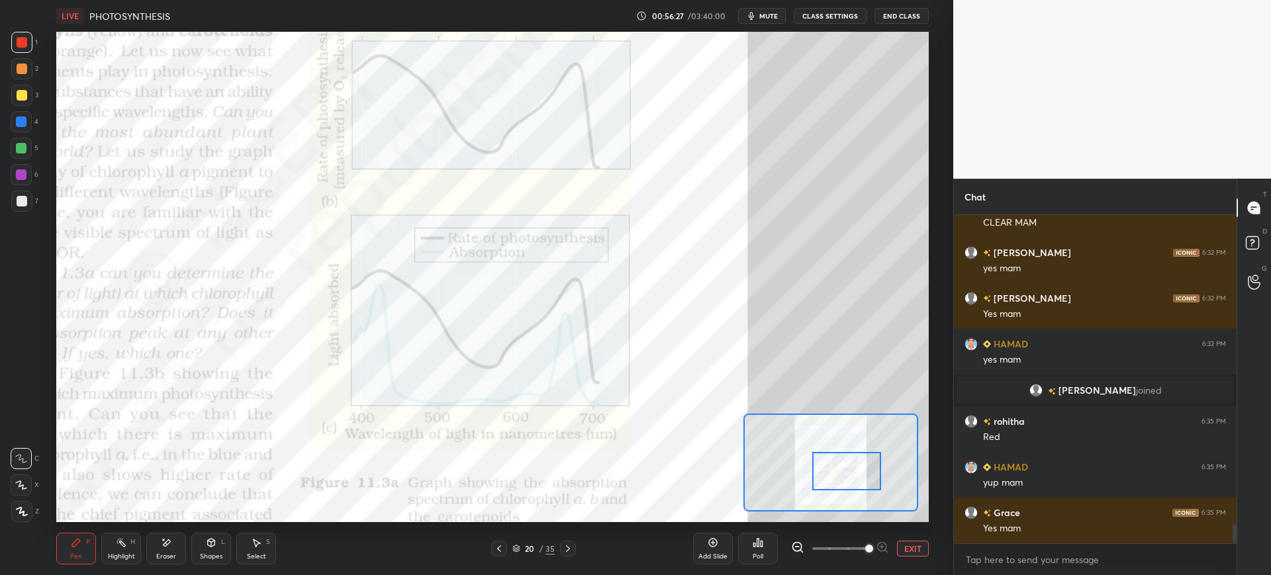
click at [23, 46] on div at bounding box center [22, 42] width 11 height 11
click at [170, 542] on icon at bounding box center [166, 542] width 7 height 7
click at [75, 545] on icon at bounding box center [76, 543] width 8 height 8
click at [34, 116] on div "4" at bounding box center [25, 121] width 28 height 21
click at [42, 107] on div "1 2 3 4 5 6 7 C X Z E E Erase all H H" at bounding box center [21, 277] width 42 height 490
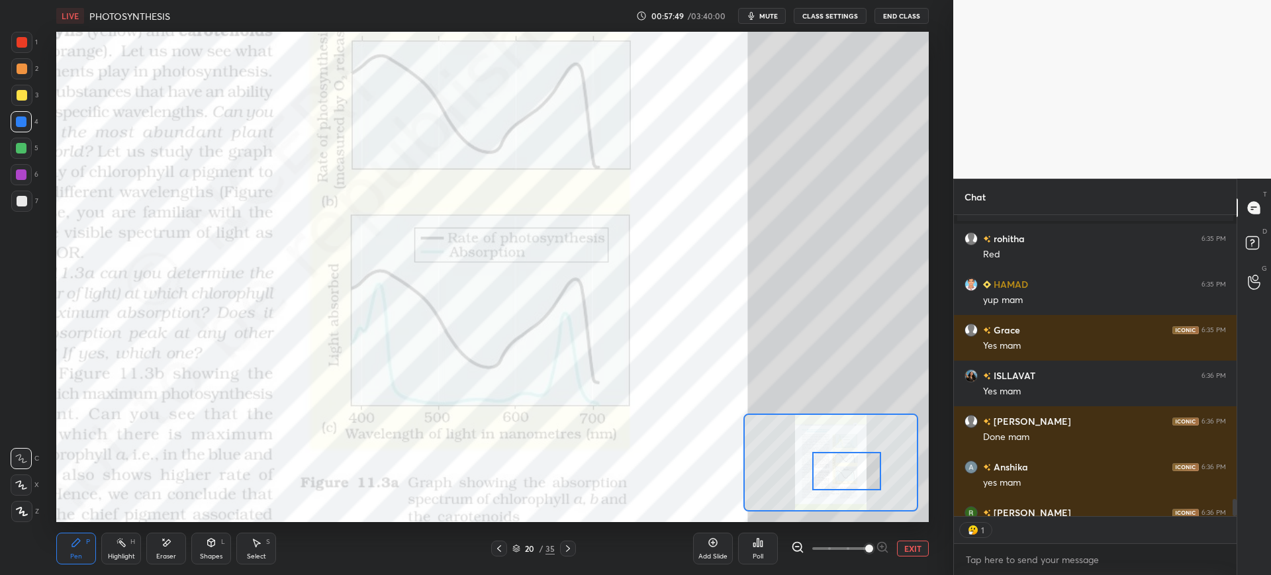
scroll to position [5443, 0]
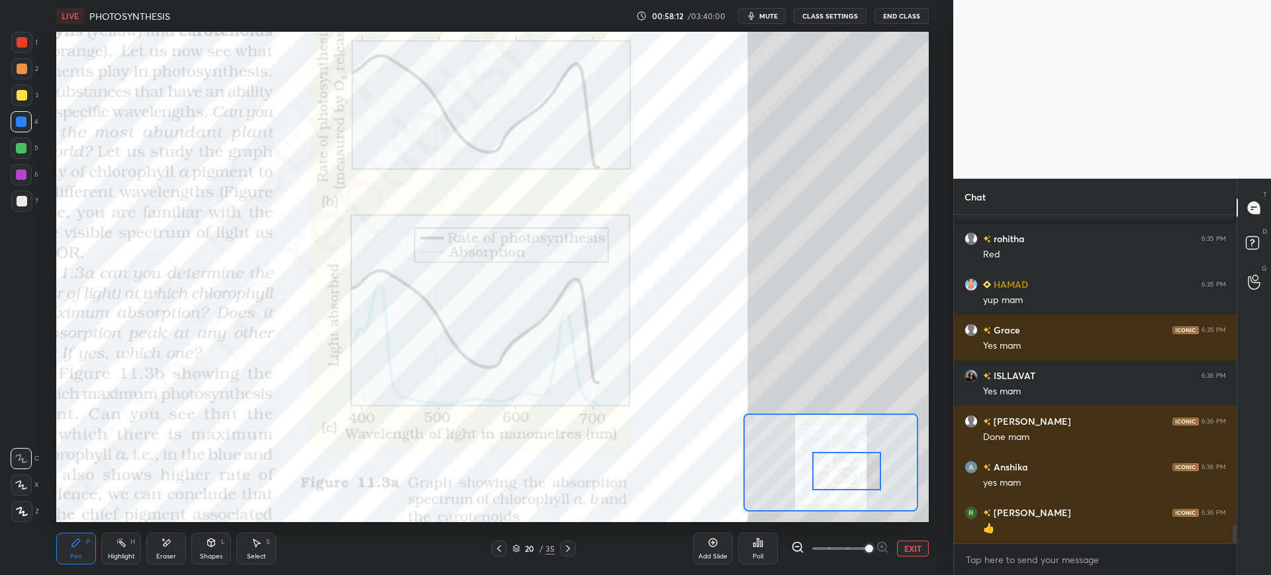
click at [26, 40] on div at bounding box center [22, 42] width 11 height 11
click at [24, 159] on div "5" at bounding box center [25, 151] width 28 height 26
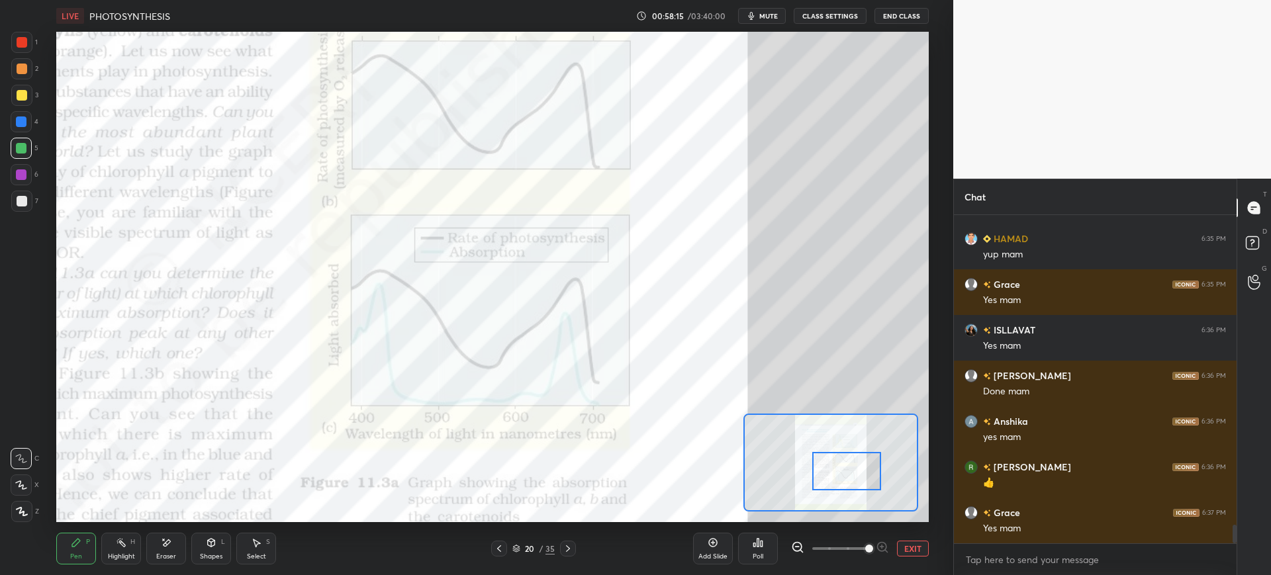
scroll to position [5521, 0]
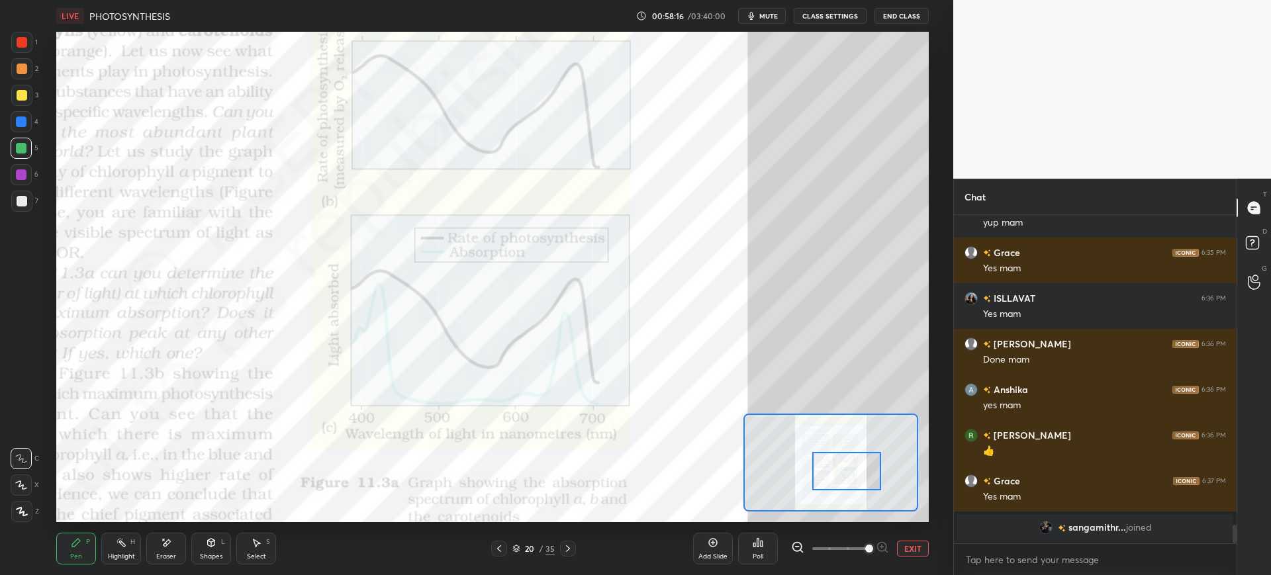
click at [21, 127] on div at bounding box center [21, 121] width 21 height 21
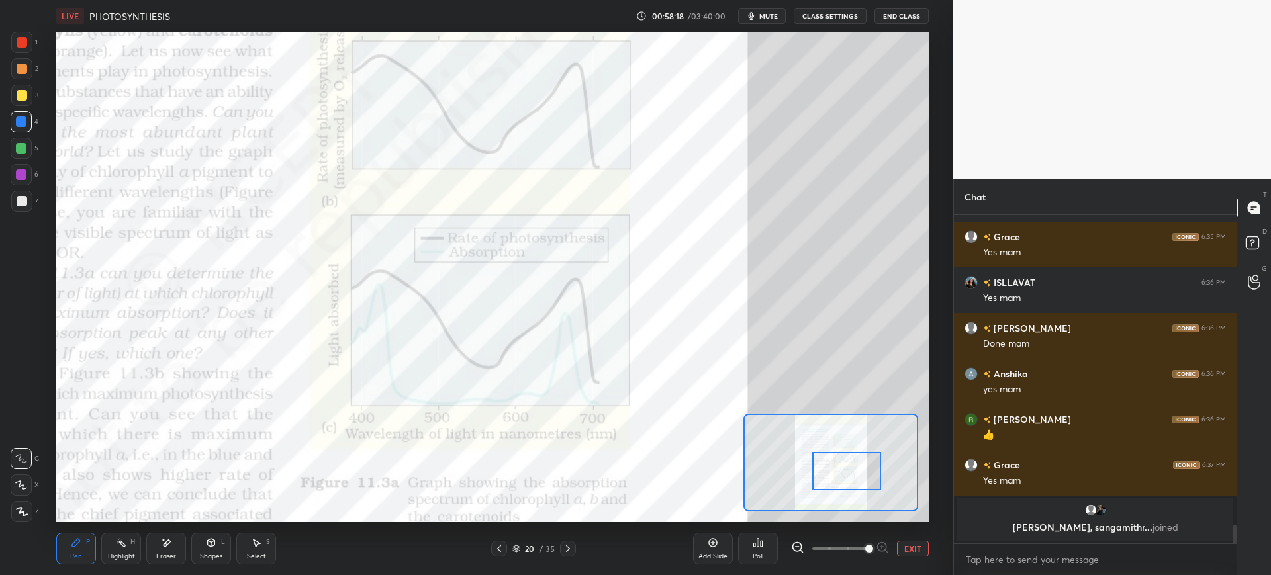
click at [30, 98] on div at bounding box center [21, 95] width 21 height 21
click at [31, 66] on div at bounding box center [21, 68] width 21 height 21
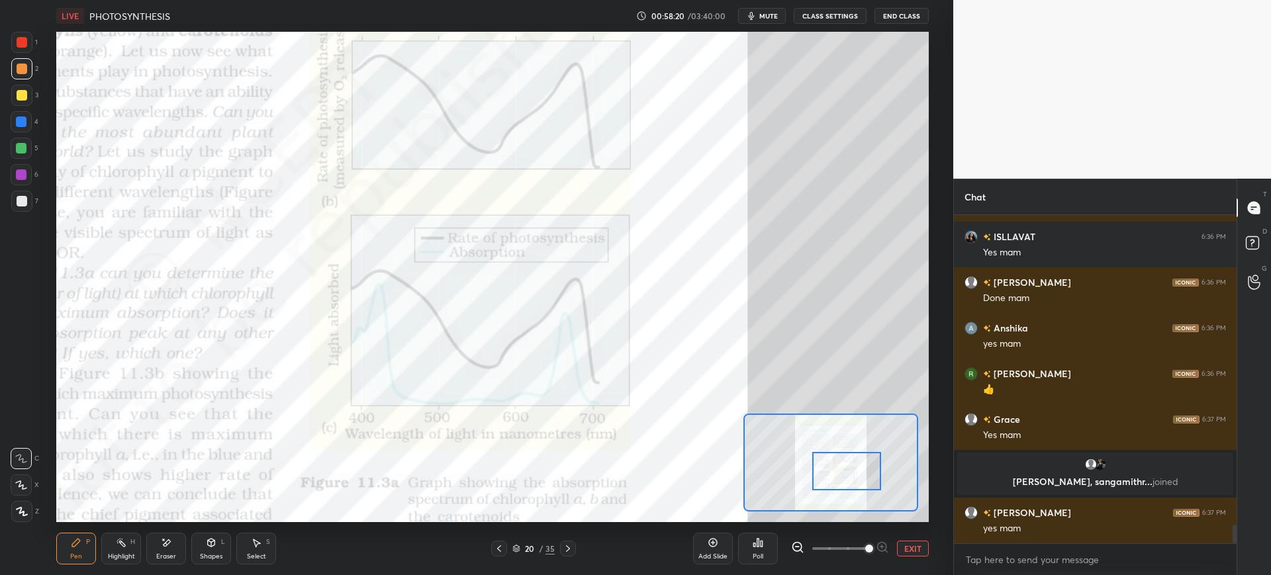
scroll to position [5457, 0]
click at [19, 173] on div at bounding box center [21, 174] width 11 height 11
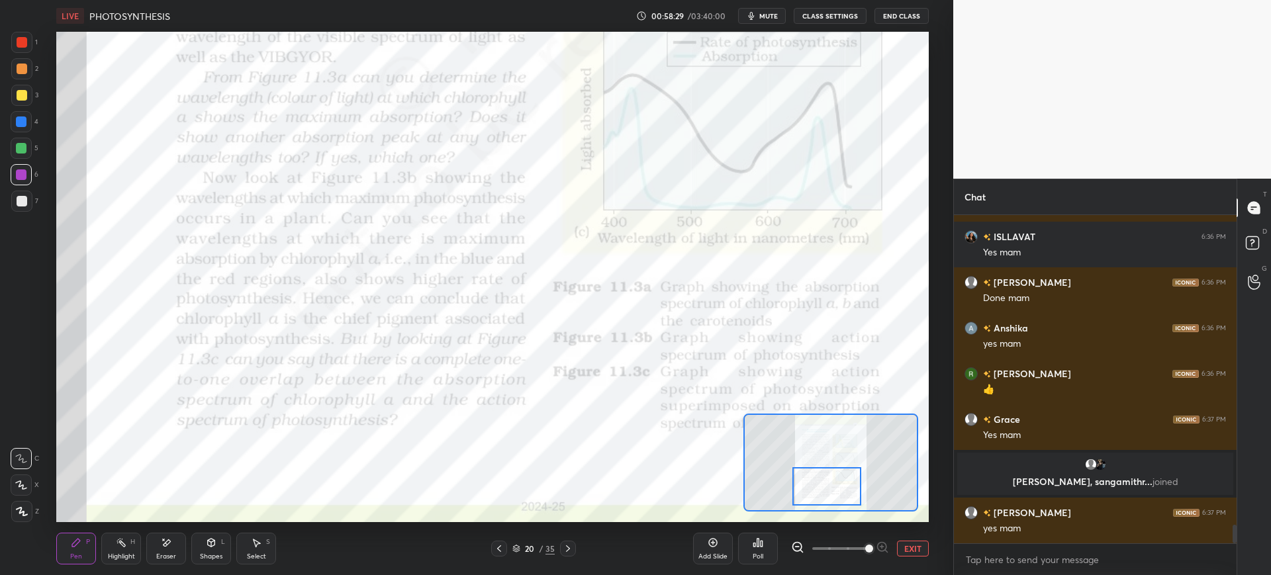
click at [563, 549] on icon at bounding box center [568, 548] width 11 height 11
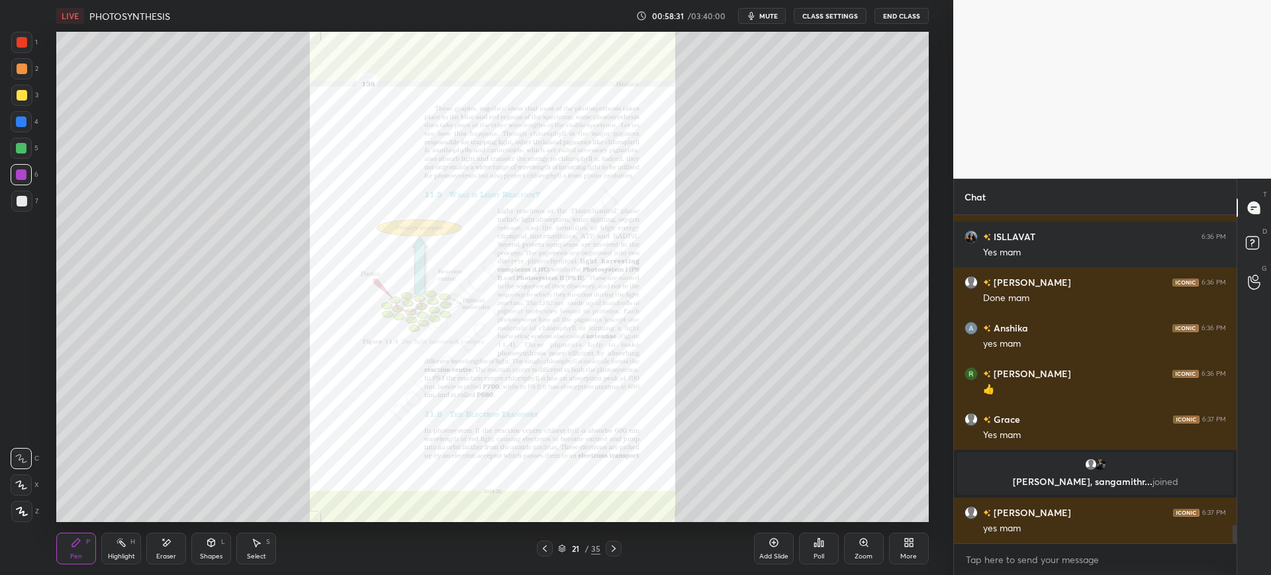
click at [862, 556] on div "Zoom" at bounding box center [863, 556] width 18 height 7
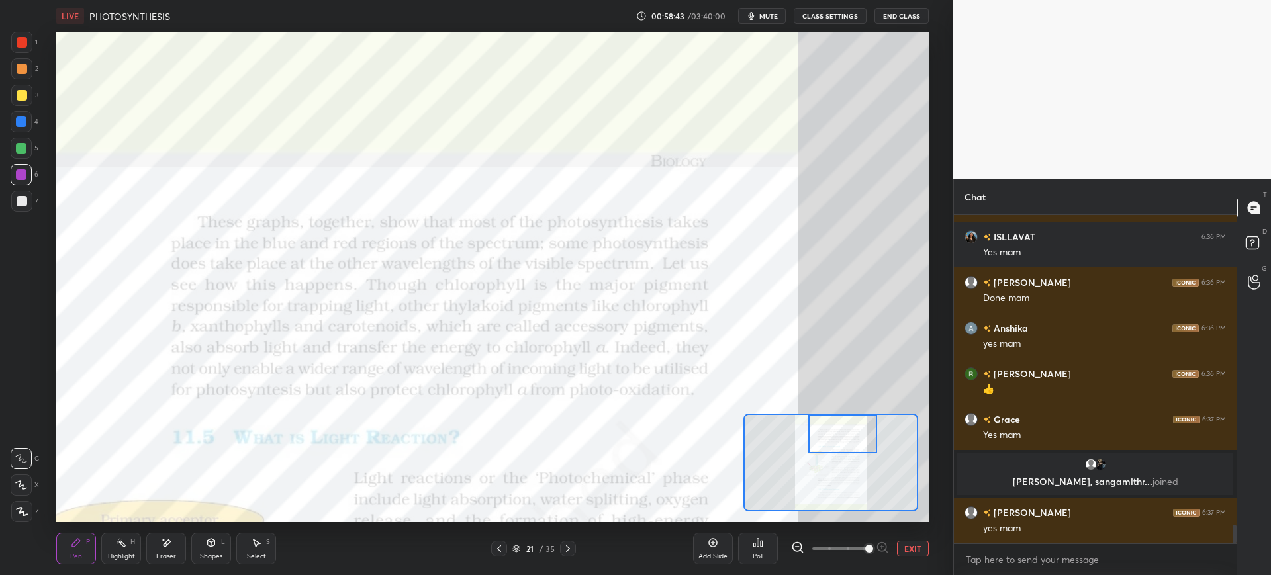
click at [27, 45] on div at bounding box center [22, 42] width 11 height 11
click at [17, 134] on div "4" at bounding box center [25, 124] width 28 height 26
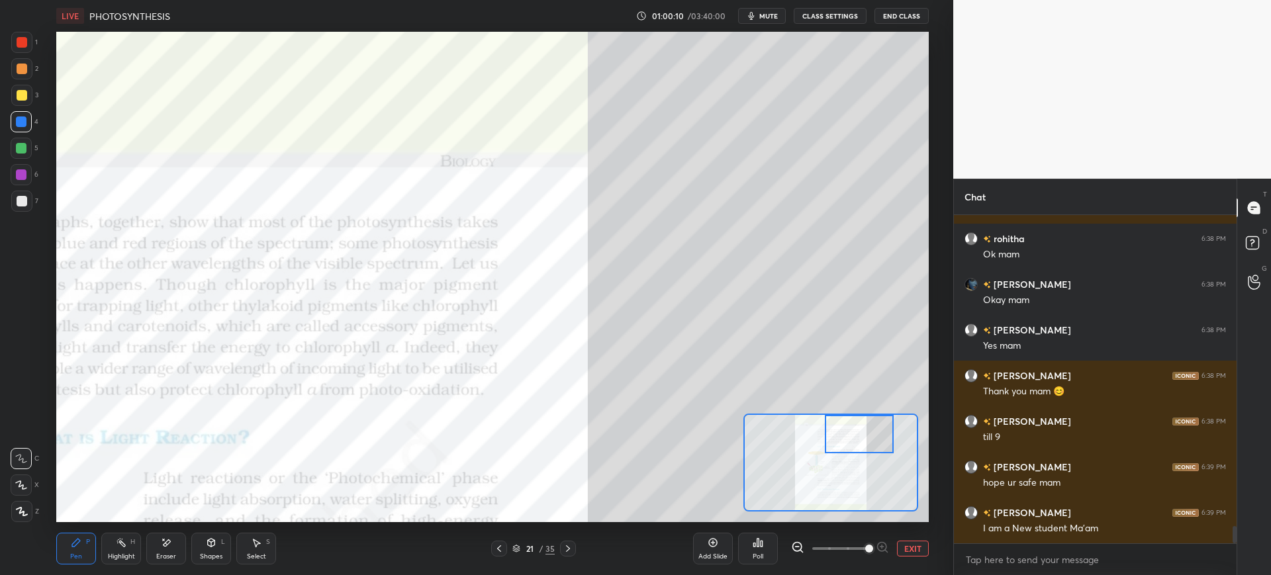
scroll to position [6005, 0]
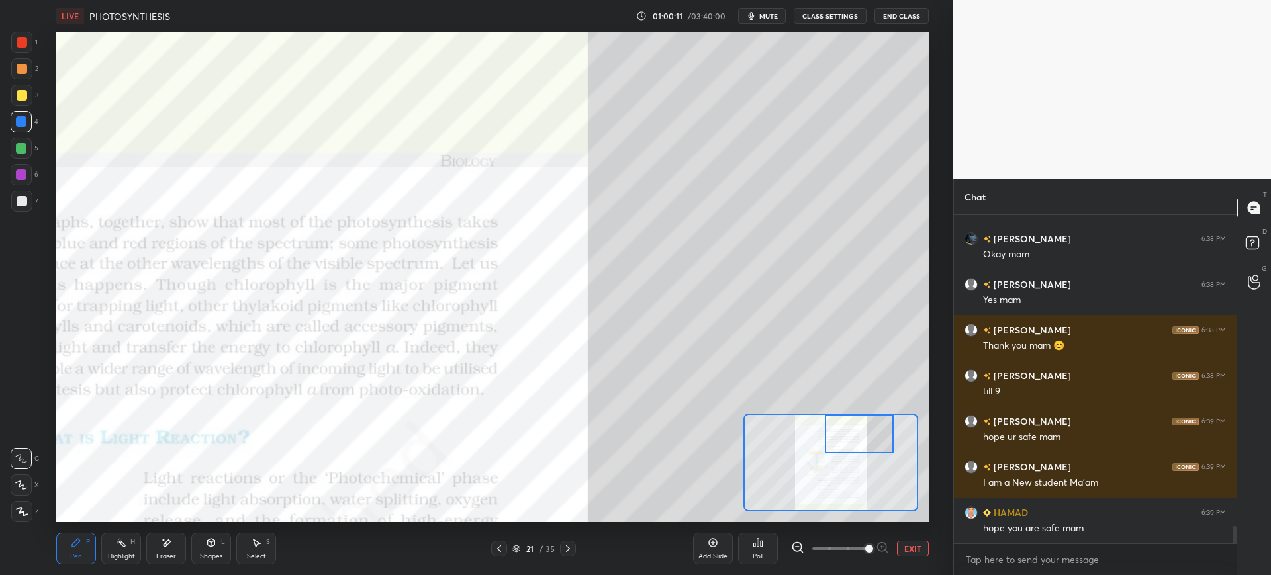
click at [761, 542] on icon at bounding box center [761, 544] width 2 height 6
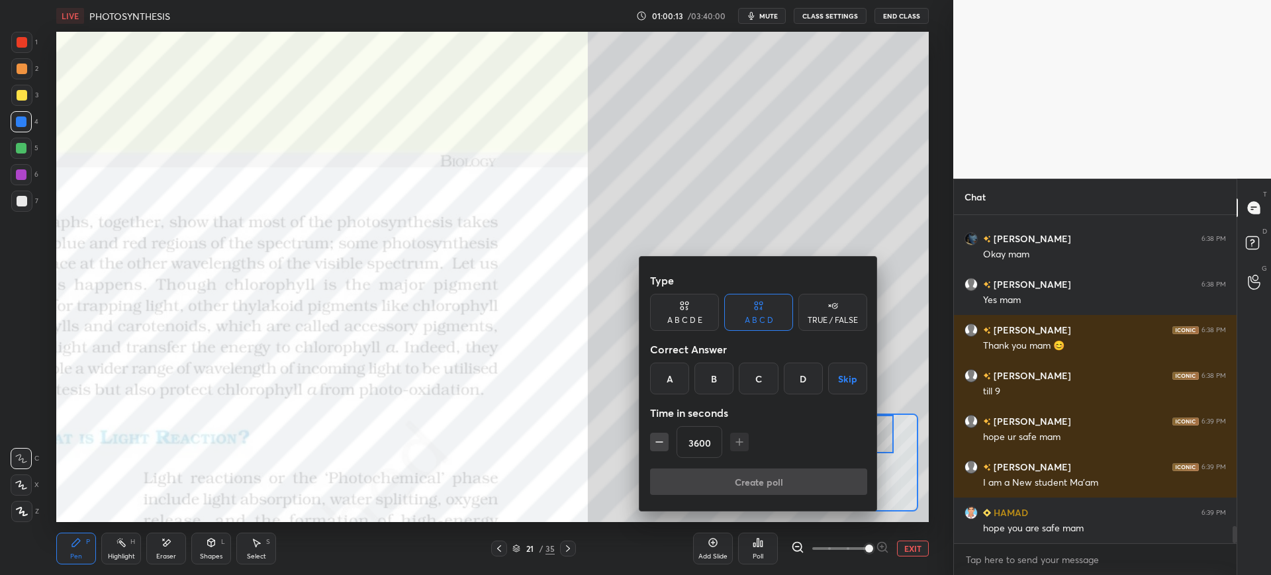
click at [674, 379] on div "A" at bounding box center [669, 379] width 39 height 32
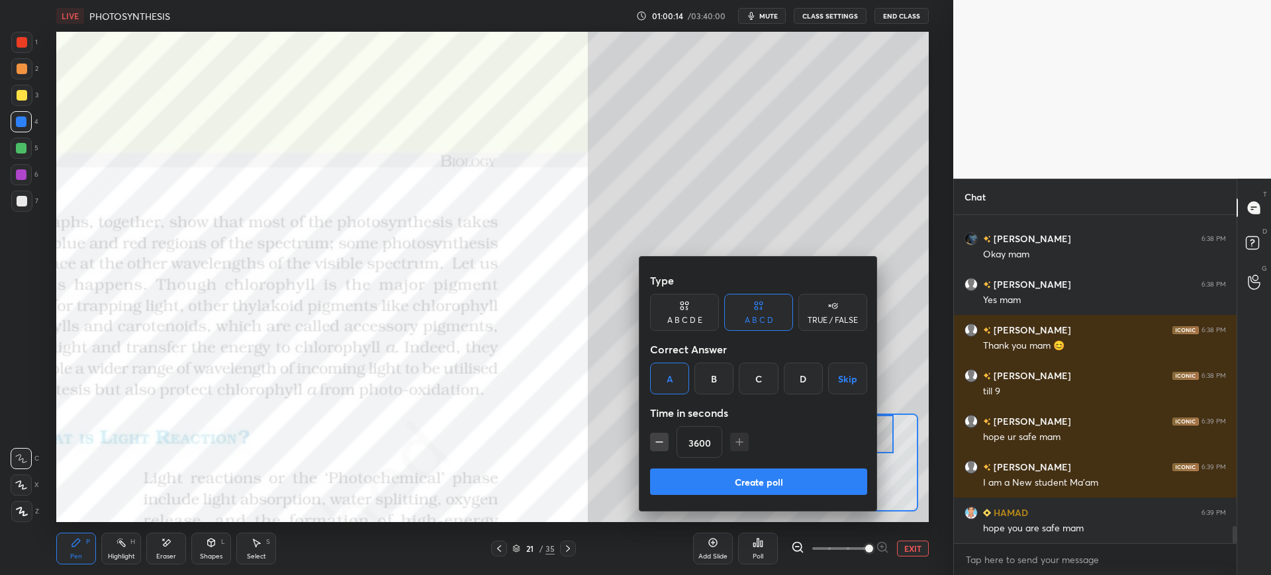
scroll to position [6050, 0]
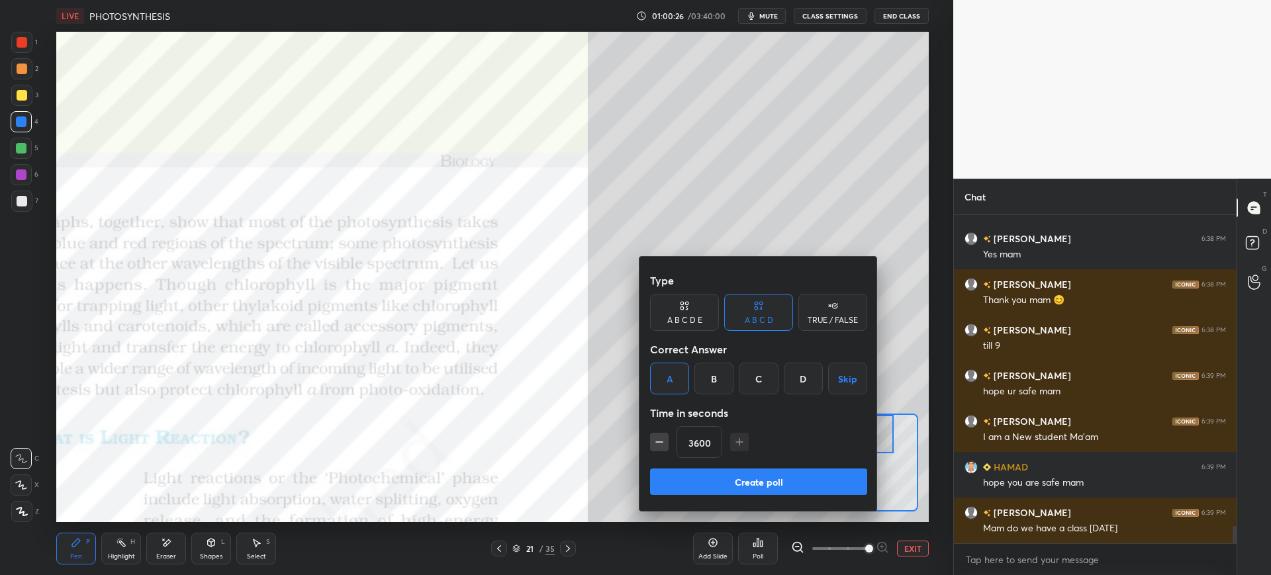
click at [707, 479] on button "Create poll" at bounding box center [758, 482] width 217 height 26
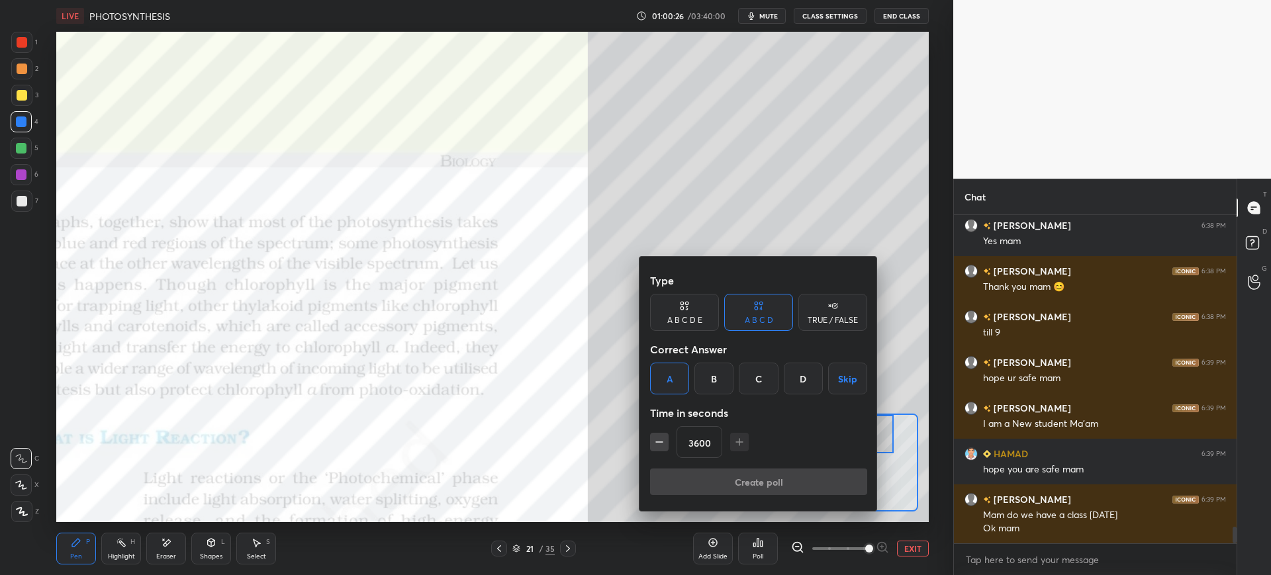
type textarea "x"
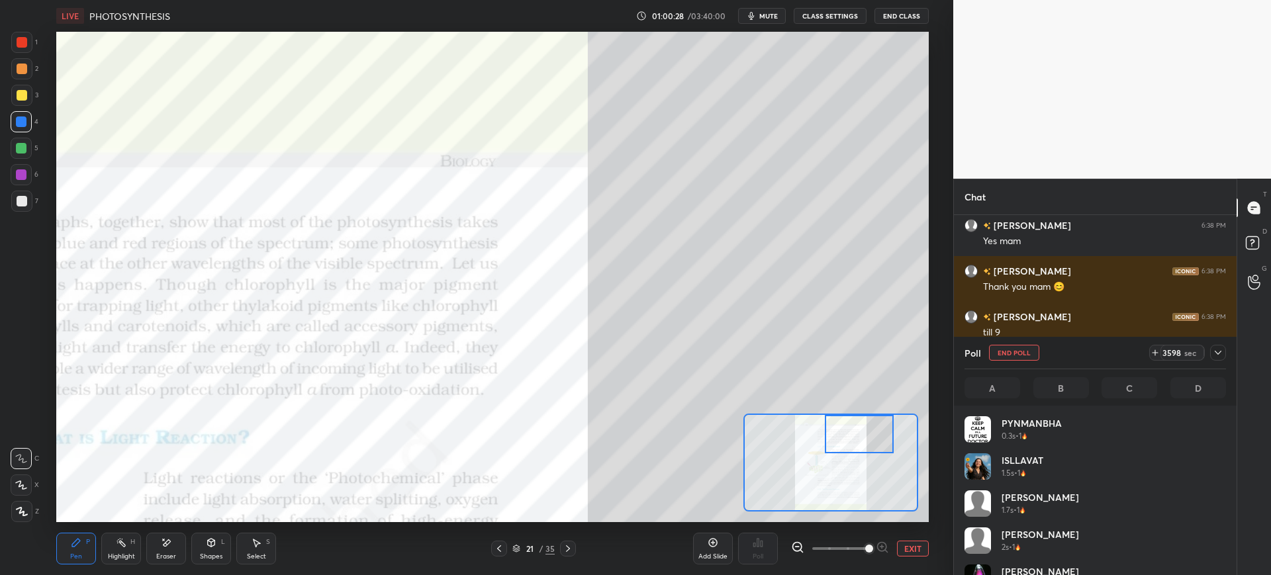
scroll to position [228, 279]
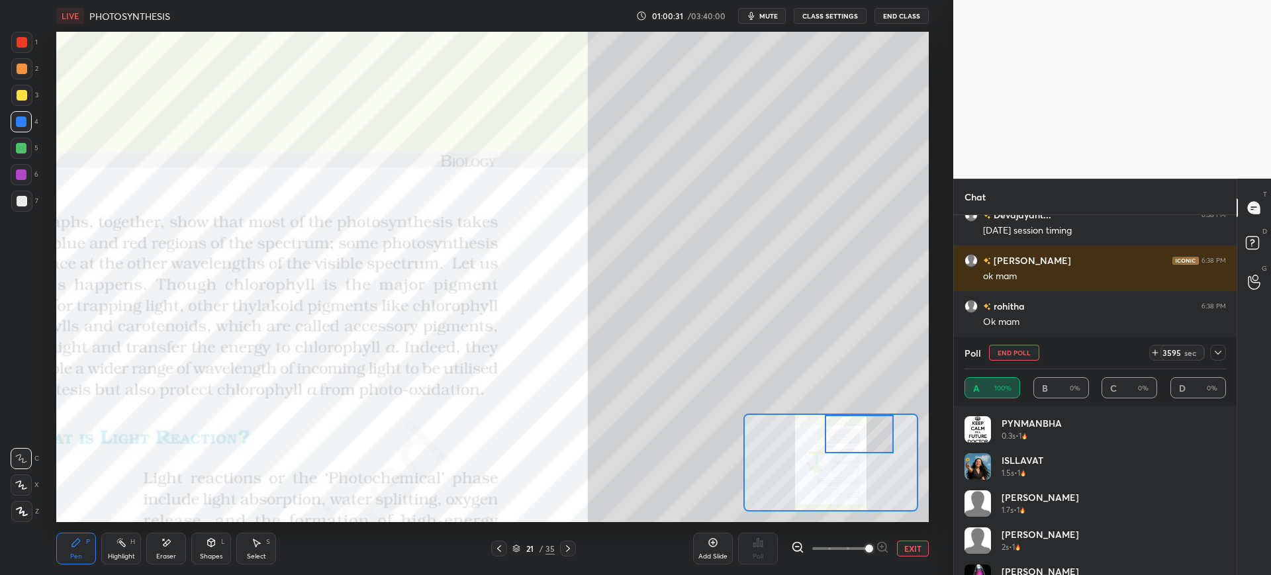
click at [1215, 350] on icon at bounding box center [1217, 352] width 11 height 11
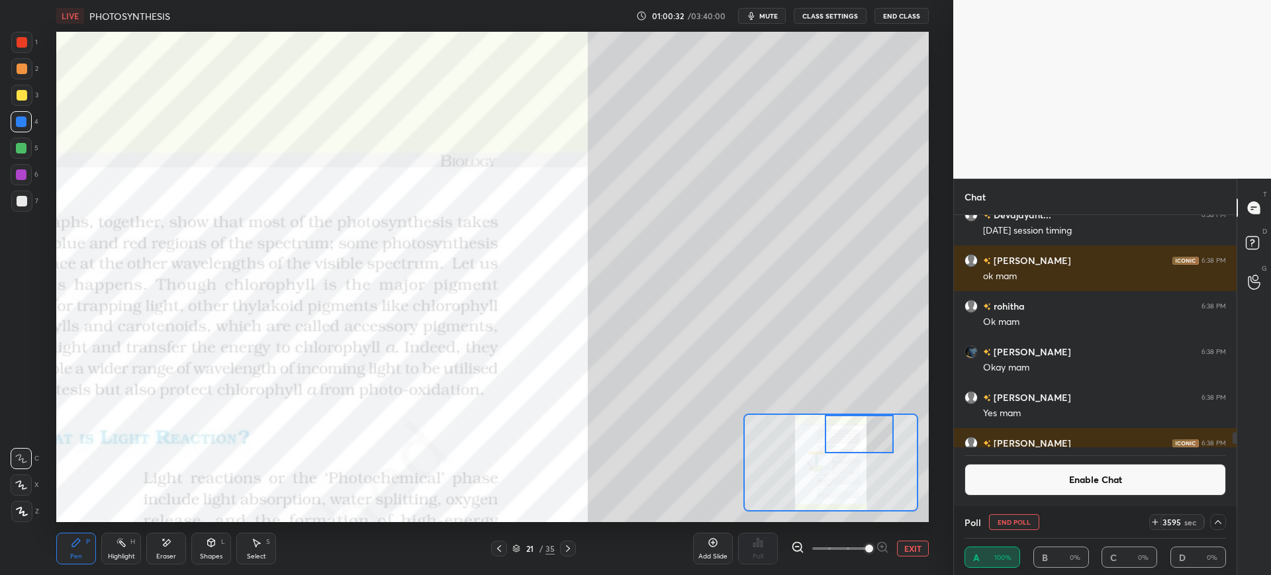
scroll to position [1, 5]
click at [764, 14] on span "mute" at bounding box center [768, 15] width 19 height 9
click at [758, 18] on span "unmute" at bounding box center [766, 15] width 28 height 9
click at [756, 18] on icon "button" at bounding box center [751, 16] width 11 height 11
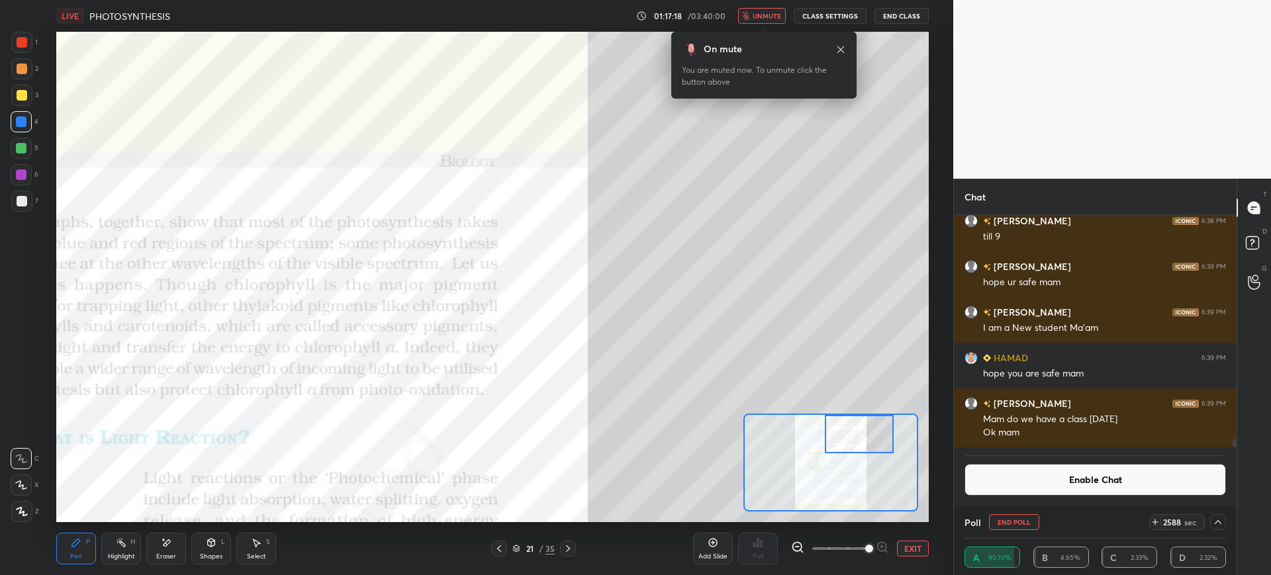
scroll to position [201, 279]
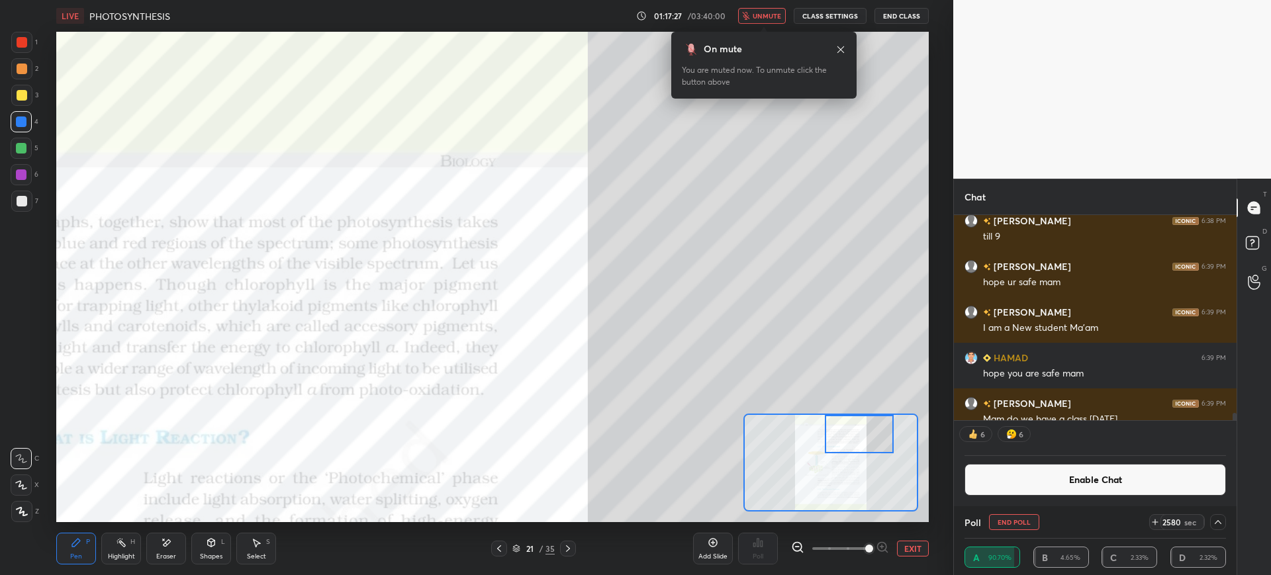
click at [774, 12] on span "unmute" at bounding box center [766, 15] width 28 height 9
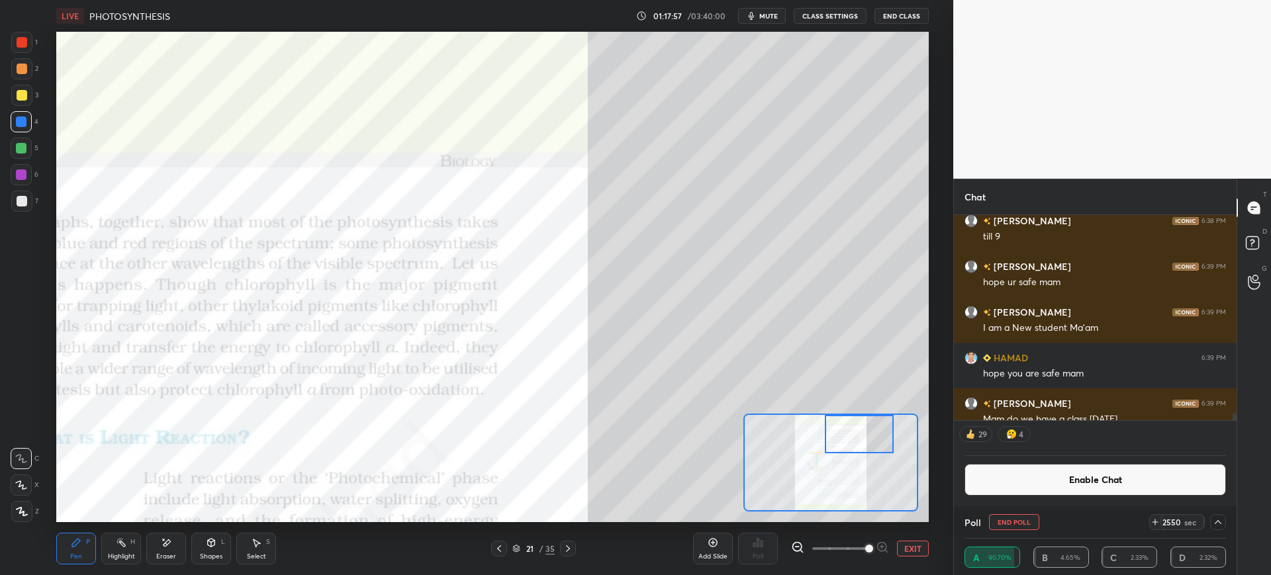
click at [1081, 482] on button "Enable Chat" at bounding box center [1094, 480] width 261 height 32
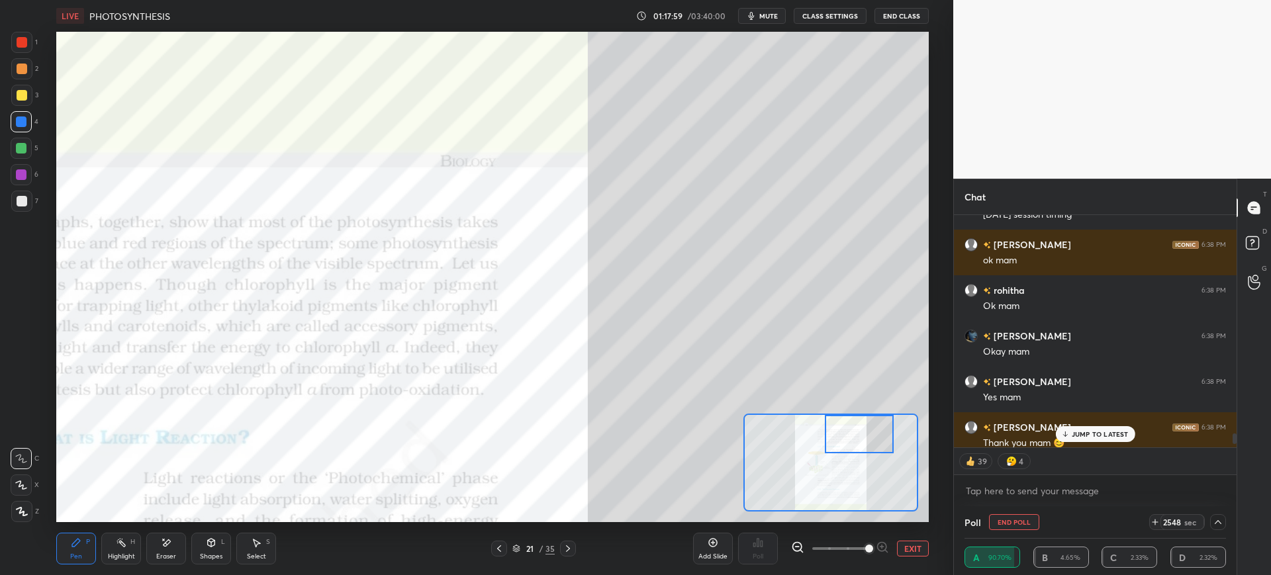
click at [1091, 439] on div "JUMP TO LATEST" at bounding box center [1094, 434] width 79 height 16
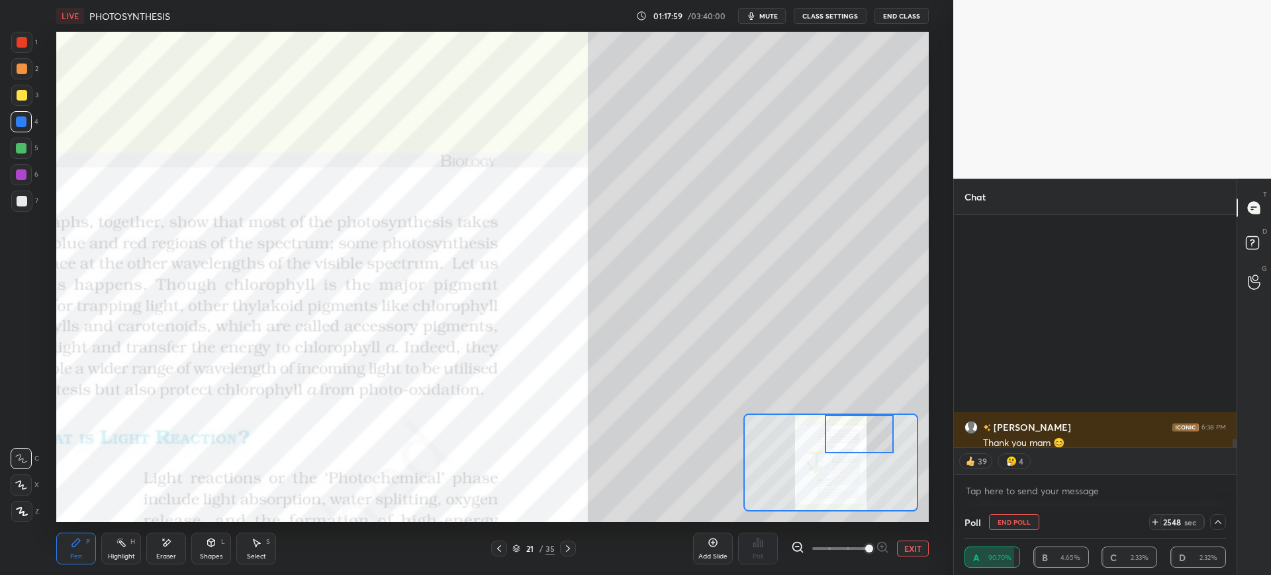
scroll to position [6036, 0]
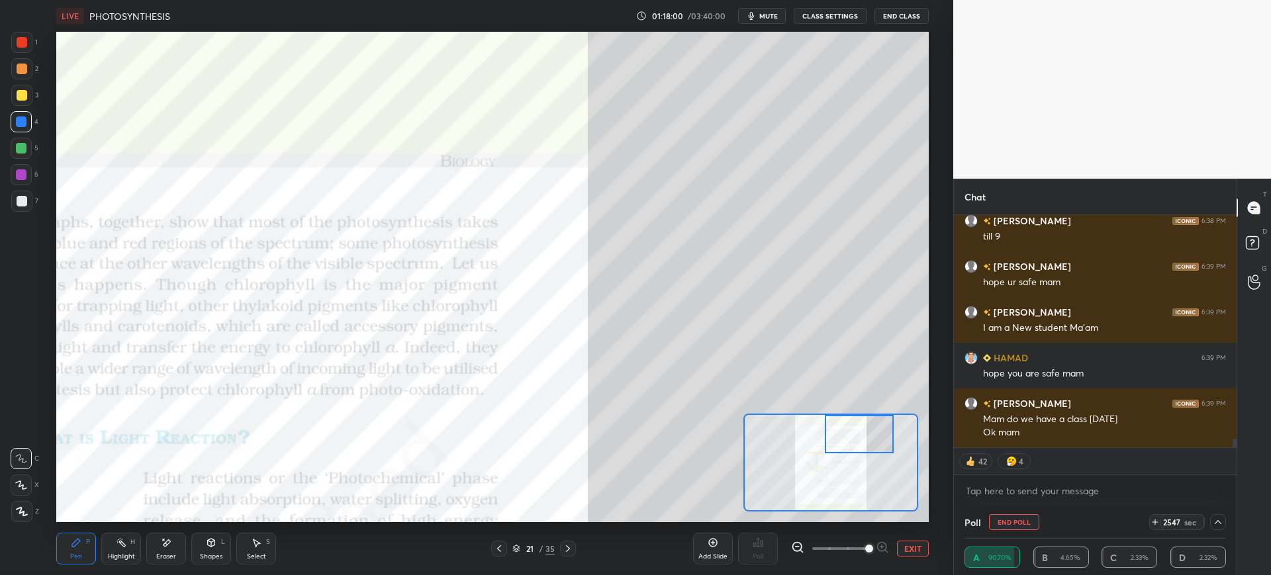
click at [1012, 524] on button "End Poll" at bounding box center [1014, 522] width 50 height 16
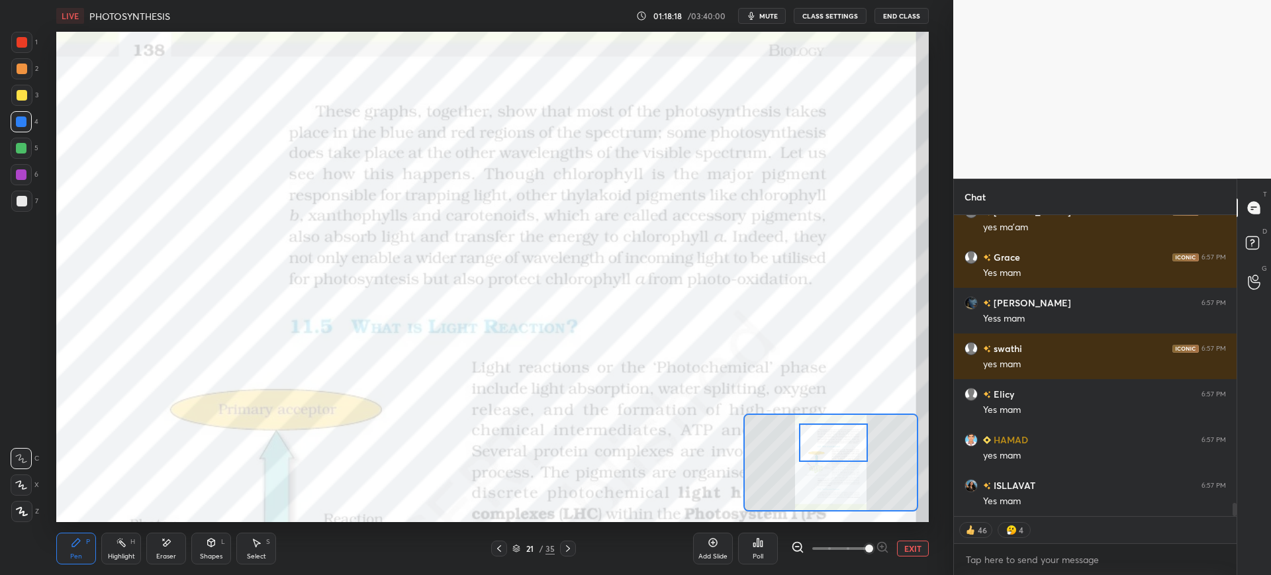
scroll to position [6397, 0]
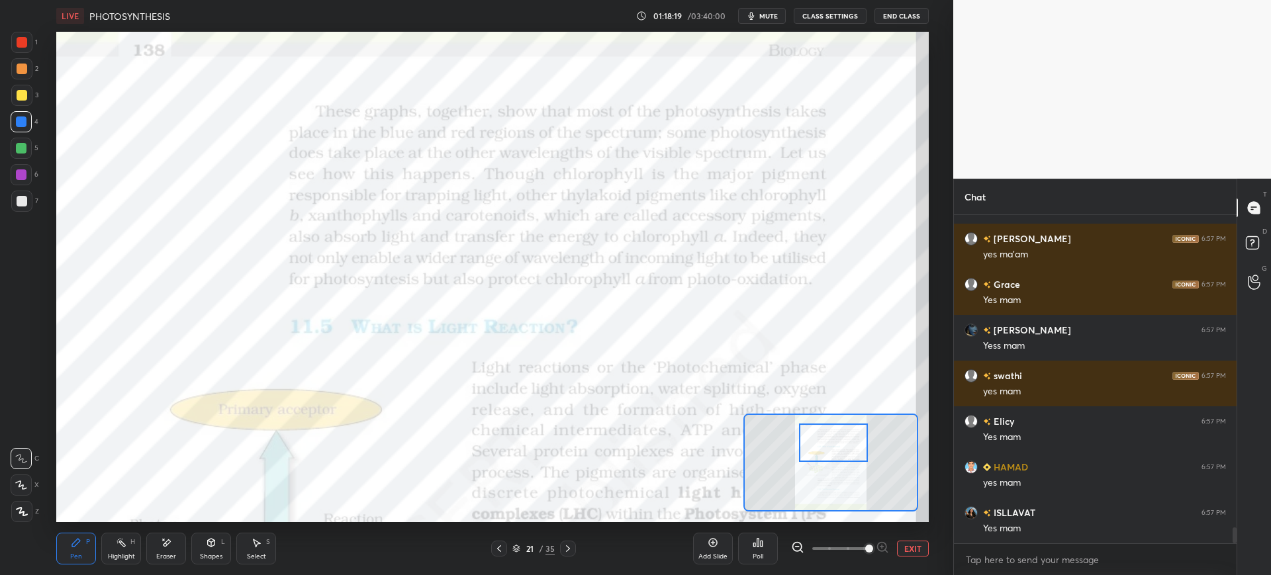
click at [28, 46] on div at bounding box center [21, 42] width 21 height 21
click at [21, 122] on div at bounding box center [21, 121] width 11 height 11
click at [23, 42] on div at bounding box center [22, 42] width 11 height 11
click at [23, 122] on div at bounding box center [21, 121] width 11 height 11
click at [28, 154] on div at bounding box center [21, 148] width 21 height 21
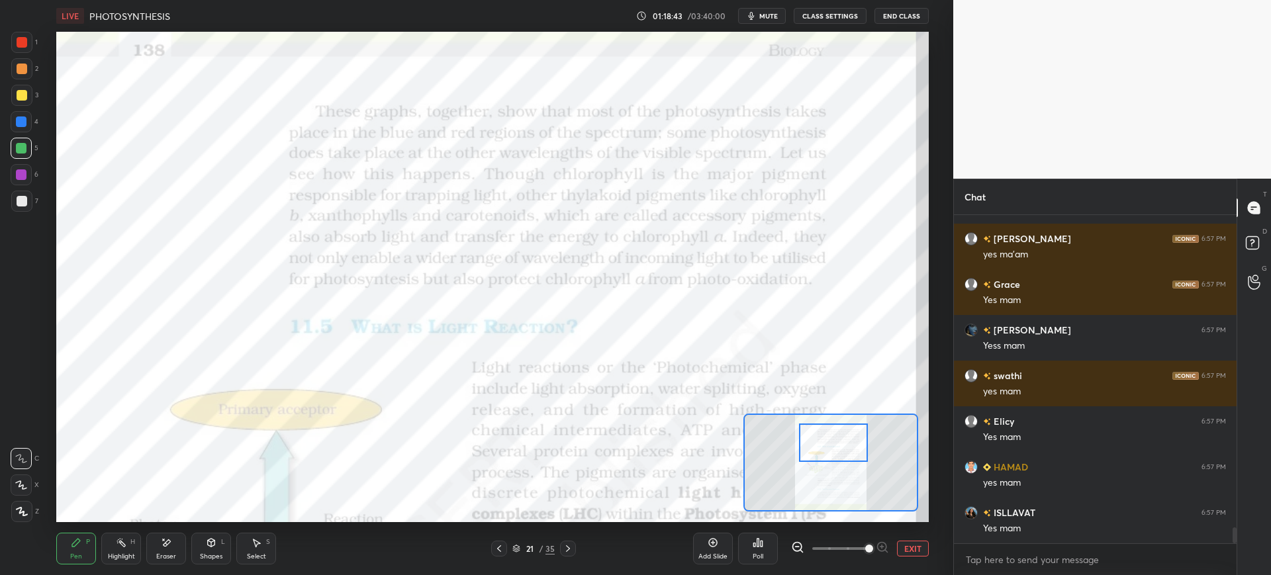
click at [710, 546] on icon at bounding box center [712, 543] width 9 height 9
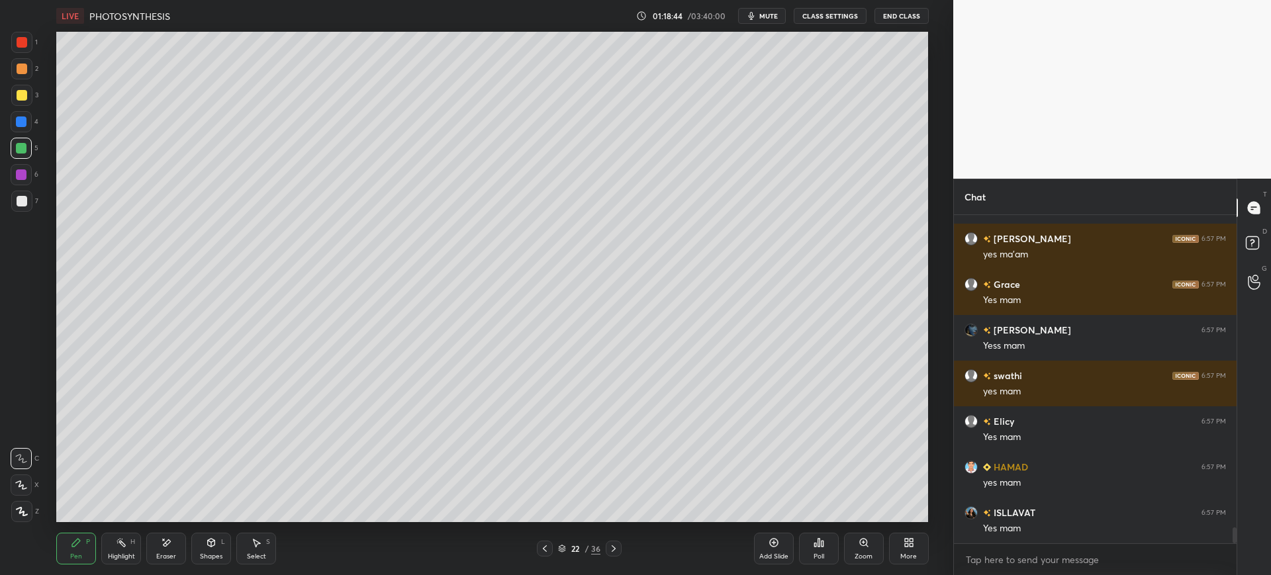
click at [28, 202] on div at bounding box center [21, 201] width 21 height 21
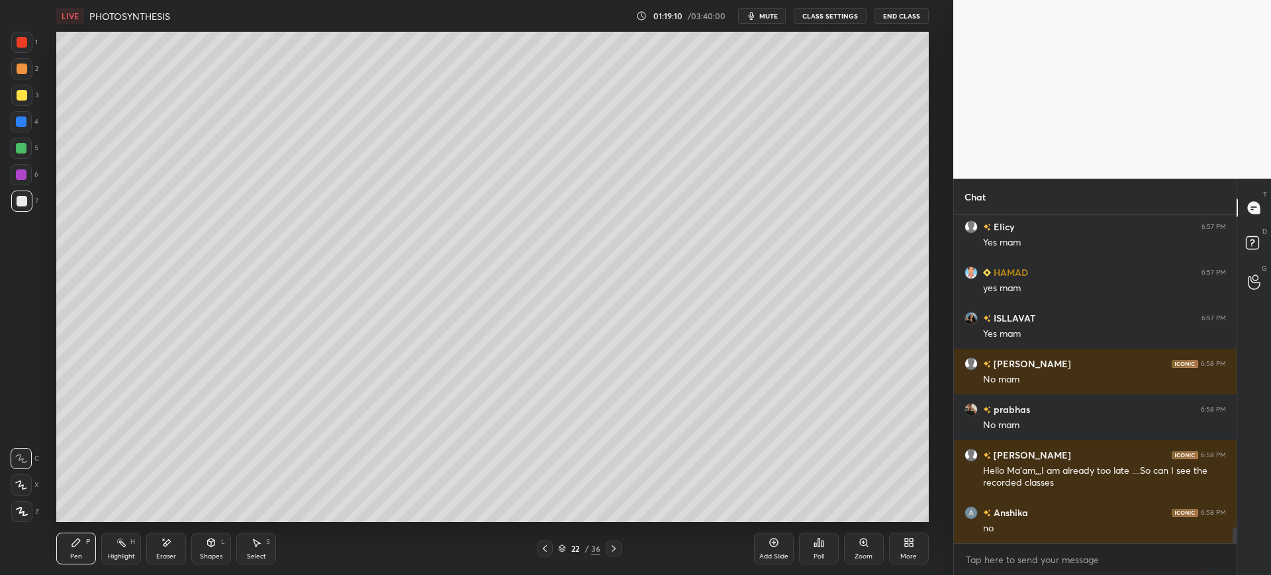
scroll to position [6637, 0]
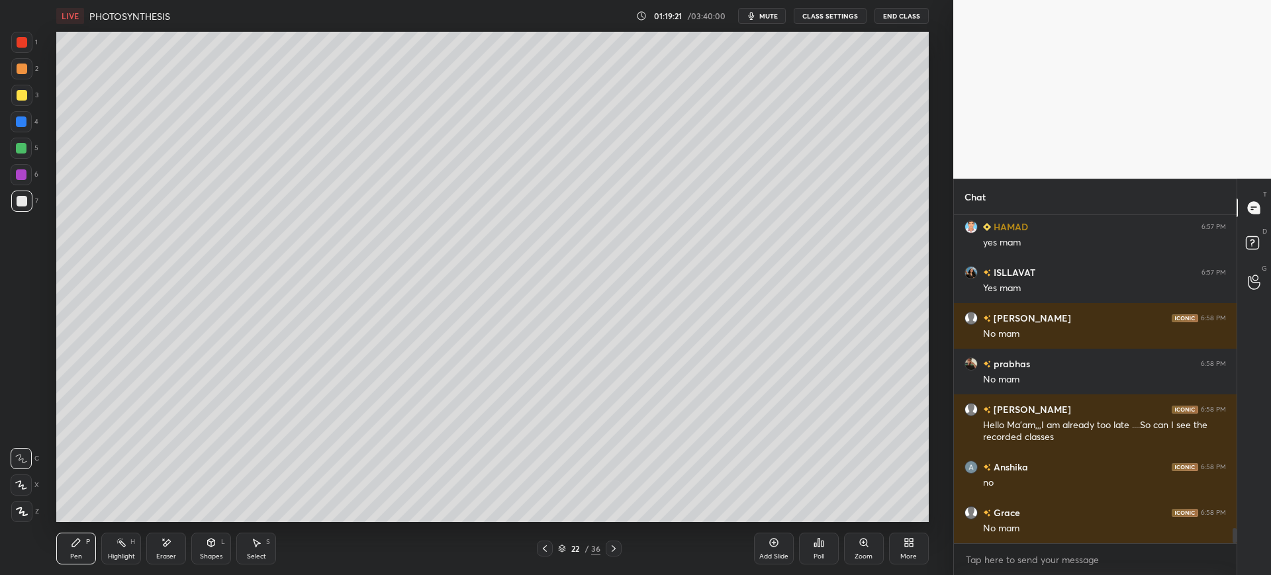
click at [29, 125] on div at bounding box center [21, 121] width 21 height 21
click at [209, 549] on div "Shapes L" at bounding box center [211, 549] width 40 height 32
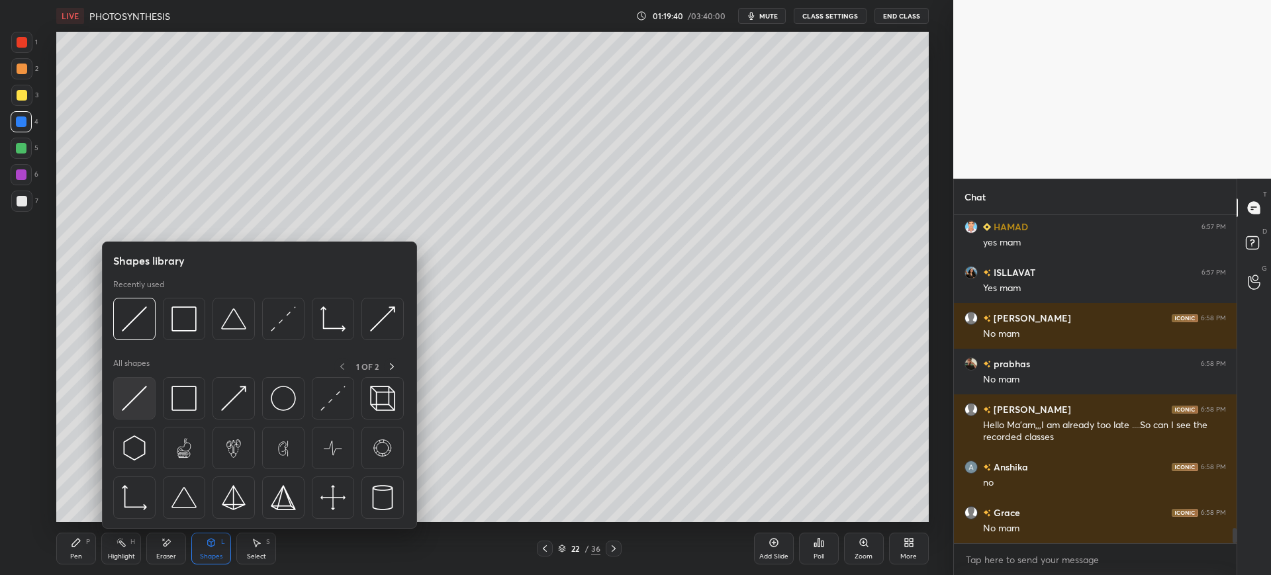
click at [145, 407] on img at bounding box center [134, 398] width 25 height 25
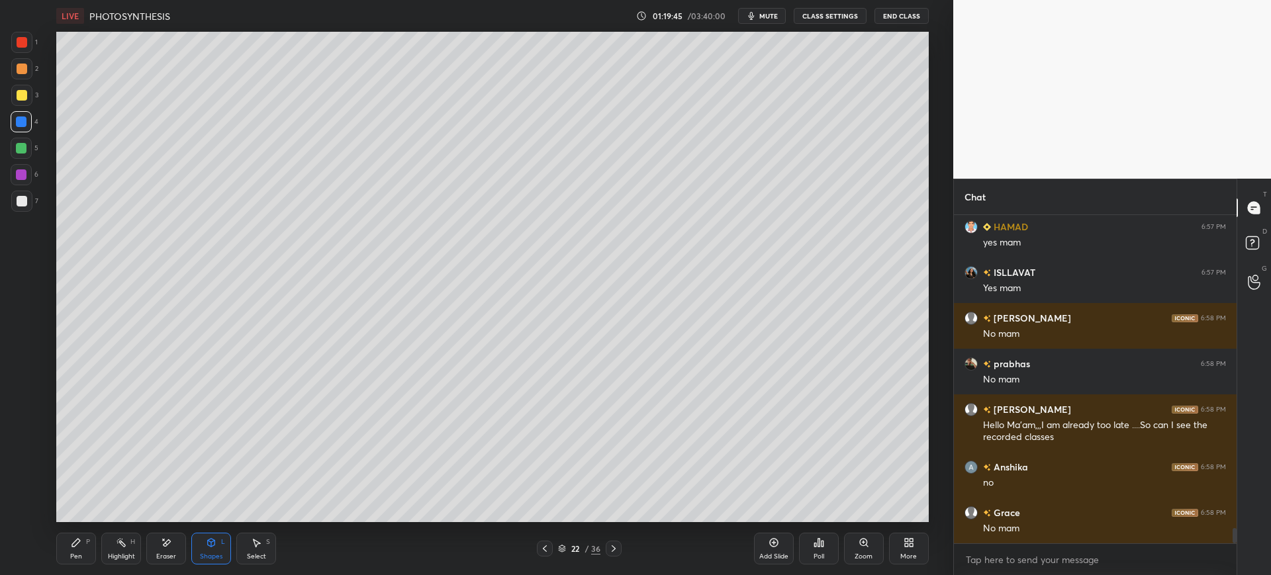
click at [85, 541] on div "Pen P" at bounding box center [76, 549] width 40 height 32
click at [24, 205] on div at bounding box center [22, 201] width 11 height 11
click at [27, 506] on div at bounding box center [21, 511] width 21 height 21
click at [22, 93] on div at bounding box center [22, 95] width 11 height 11
click at [24, 210] on div at bounding box center [21, 201] width 21 height 21
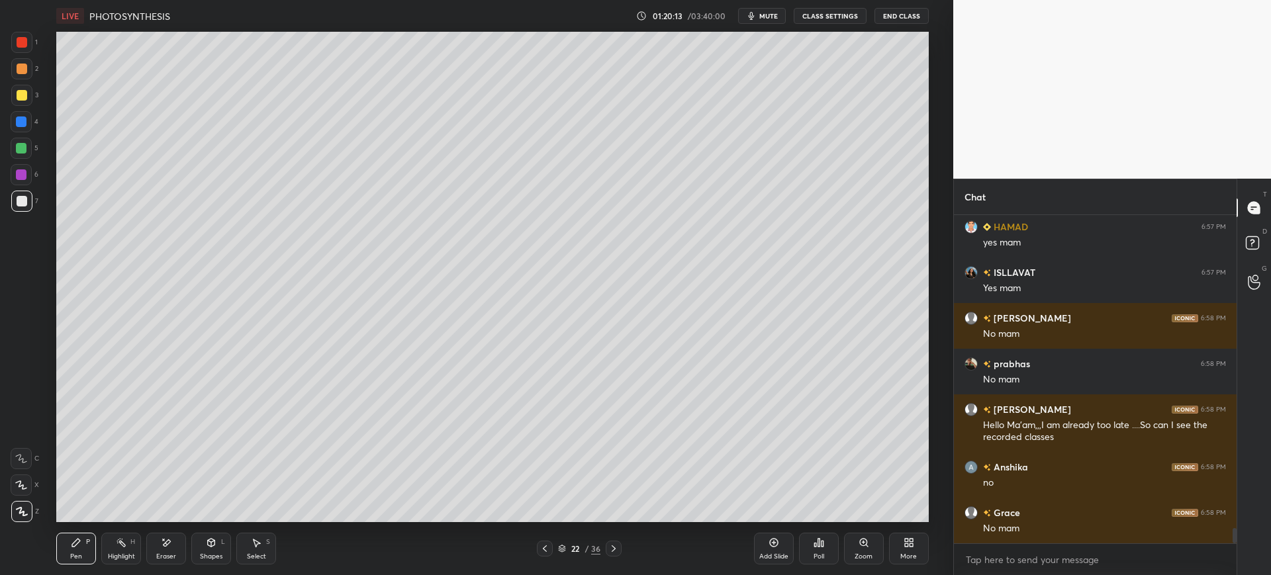
scroll to position [6669, 0]
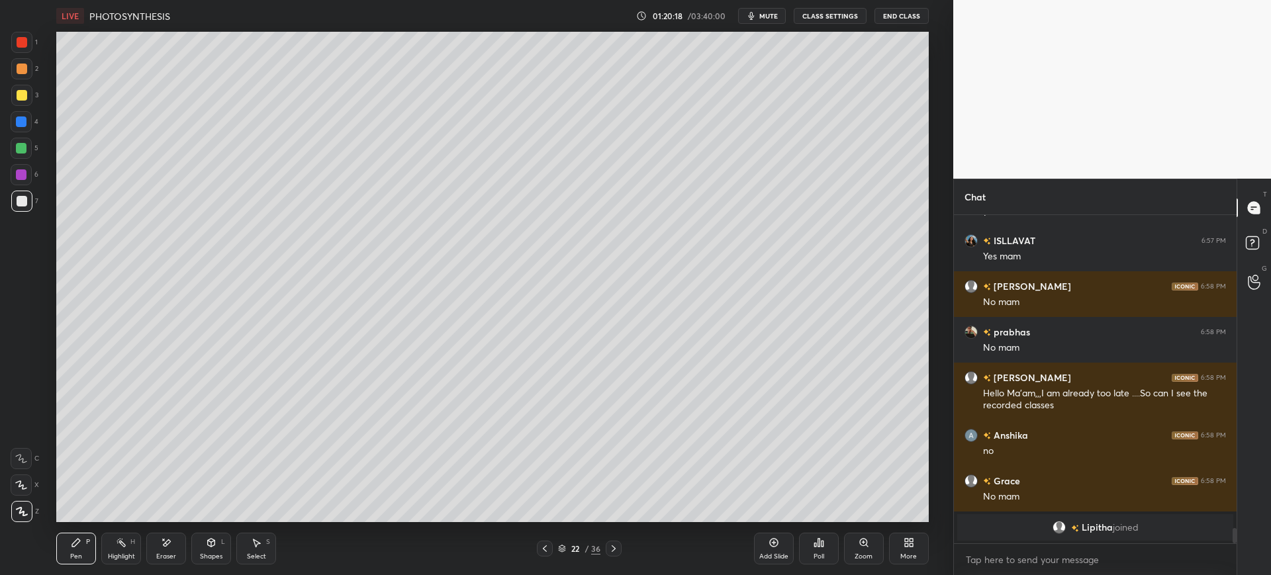
click at [23, 123] on div at bounding box center [21, 121] width 11 height 11
click at [27, 197] on div at bounding box center [21, 201] width 21 height 21
click at [24, 104] on div at bounding box center [21, 95] width 21 height 21
click at [19, 201] on div at bounding box center [22, 201] width 11 height 11
click at [160, 548] on div "Eraser" at bounding box center [166, 549] width 40 height 32
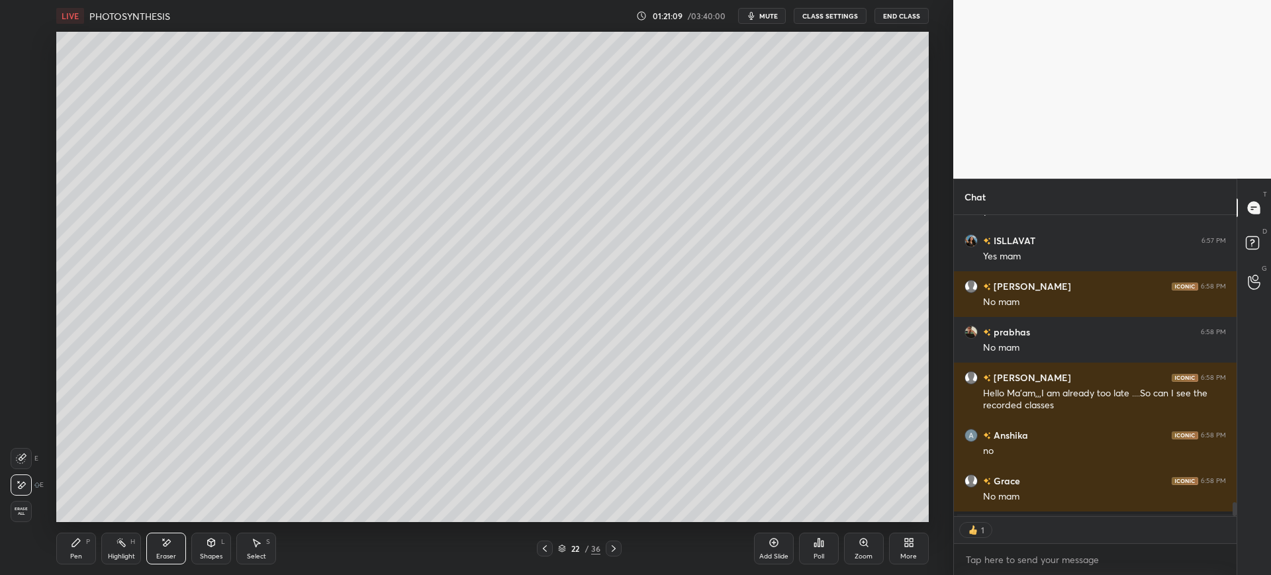
scroll to position [297, 279]
click at [73, 549] on div "Pen P" at bounding box center [76, 549] width 40 height 32
click at [17, 482] on icon at bounding box center [21, 485] width 11 height 8
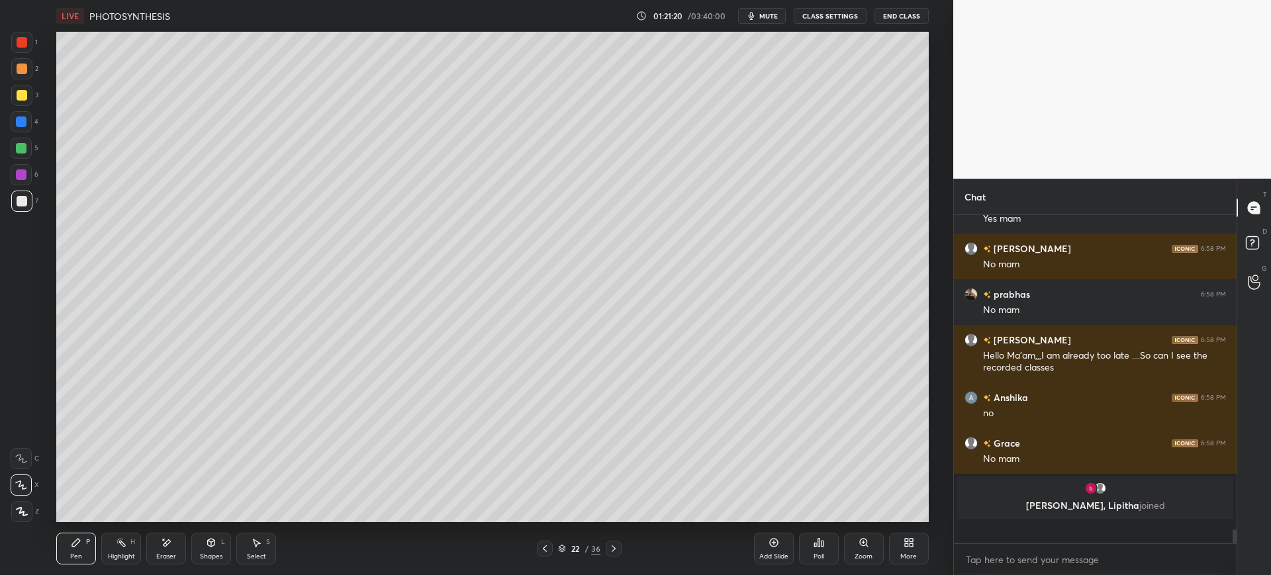
scroll to position [6685, 0]
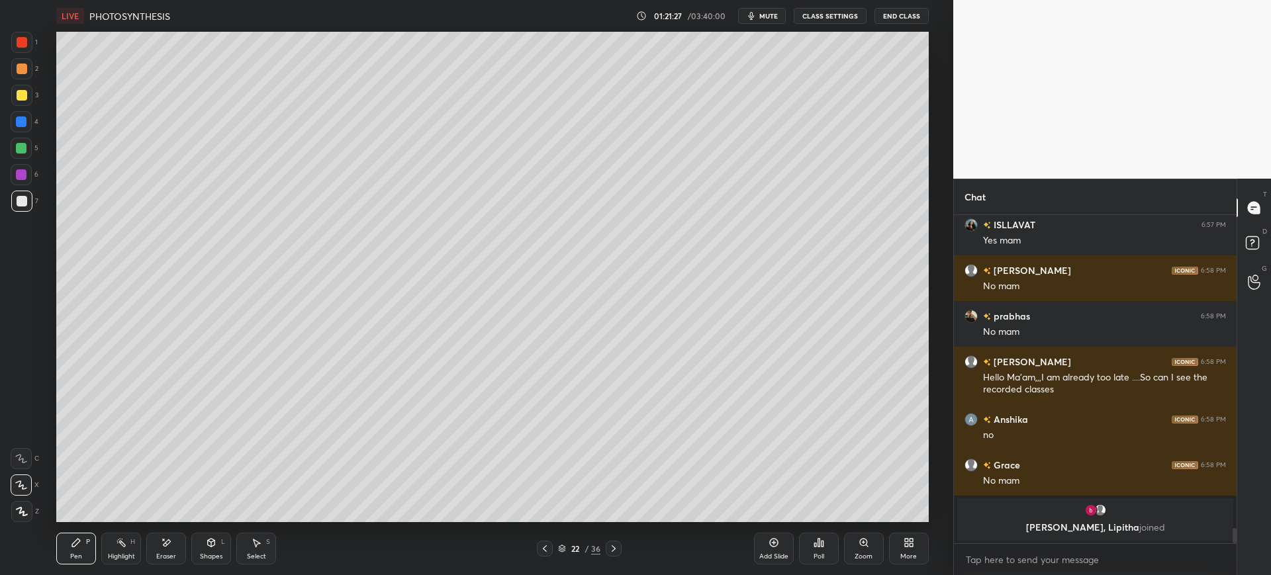
click at [167, 554] on div "Eraser" at bounding box center [166, 556] width 20 height 7
click at [60, 551] on div "Pen P" at bounding box center [76, 549] width 40 height 32
click at [24, 94] on div at bounding box center [22, 95] width 11 height 11
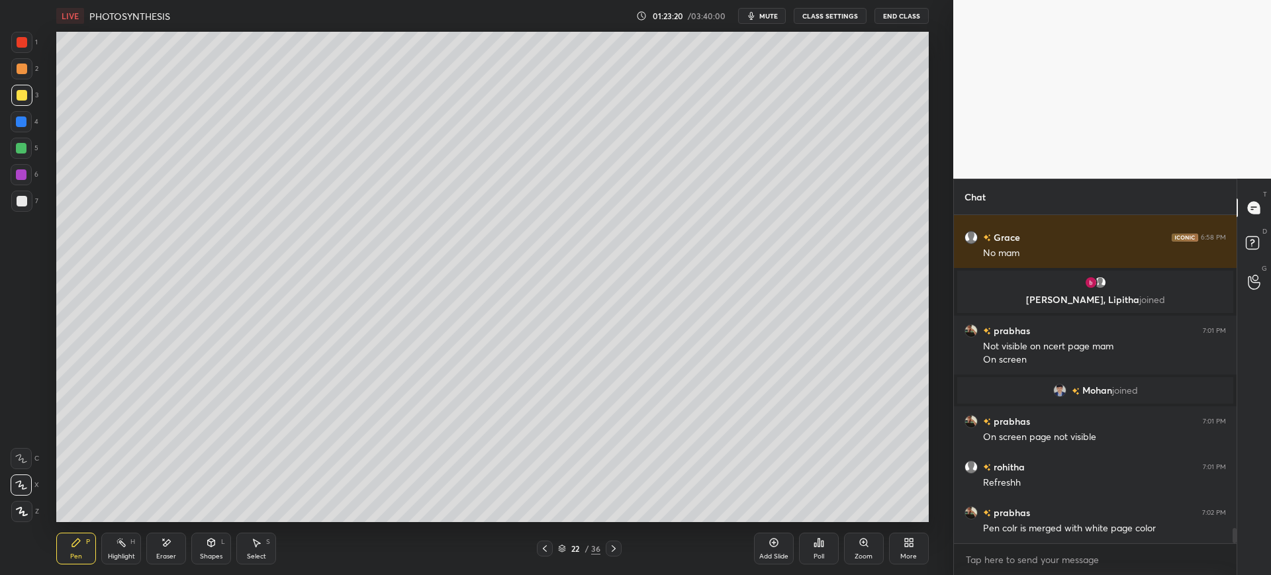
scroll to position [6679, 0]
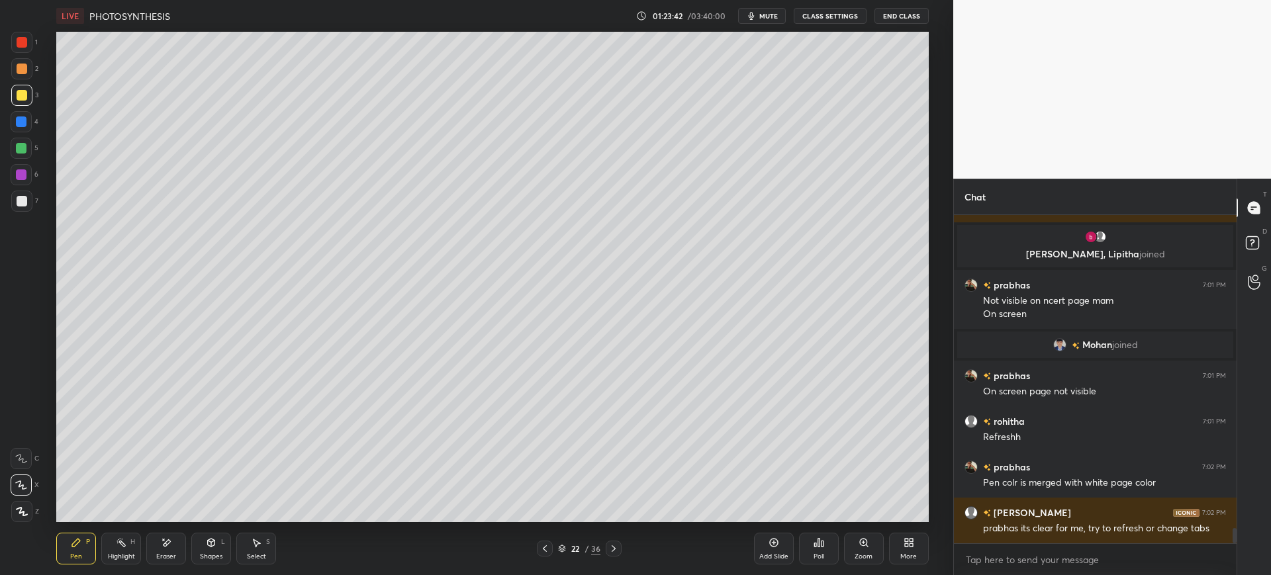
click at [5, 197] on div "1 2 3 4 5 6 7 C X Z E E Erase all H H" at bounding box center [21, 277] width 42 height 490
click at [18, 207] on div at bounding box center [21, 201] width 21 height 21
click at [757, 559] on div "Add Slide" at bounding box center [774, 549] width 40 height 32
click at [27, 205] on div at bounding box center [21, 201] width 21 height 21
click at [23, 104] on div at bounding box center [21, 95] width 21 height 21
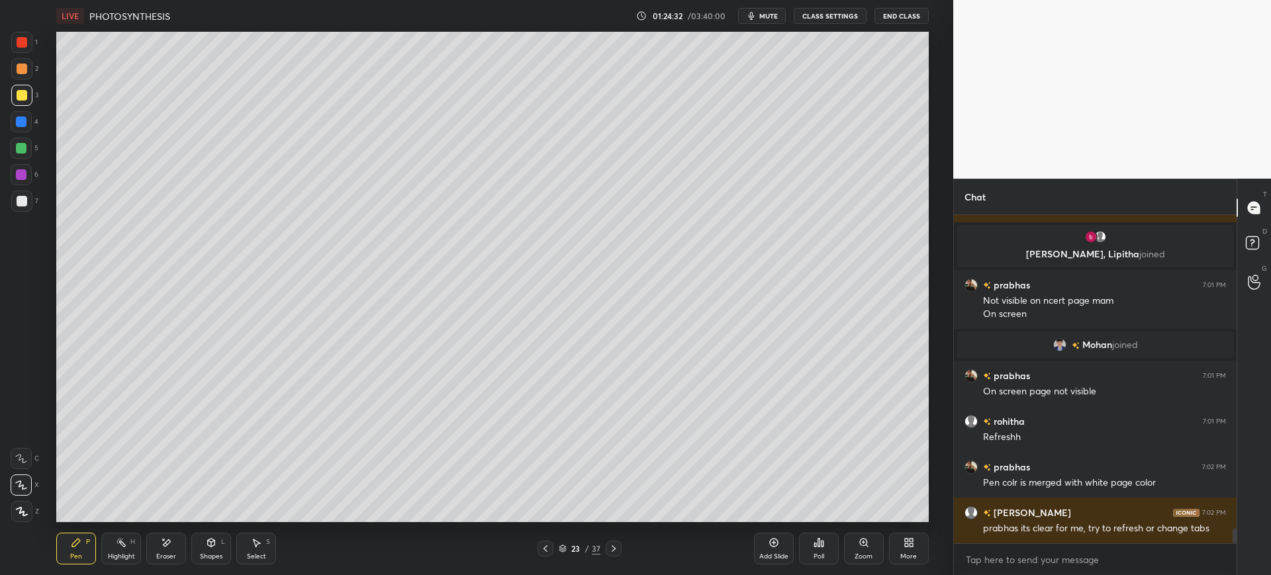
click at [14, 199] on div at bounding box center [21, 201] width 21 height 21
click at [25, 126] on div at bounding box center [21, 121] width 11 height 11
click at [19, 203] on div at bounding box center [22, 201] width 11 height 11
click at [26, 152] on div at bounding box center [21, 148] width 11 height 11
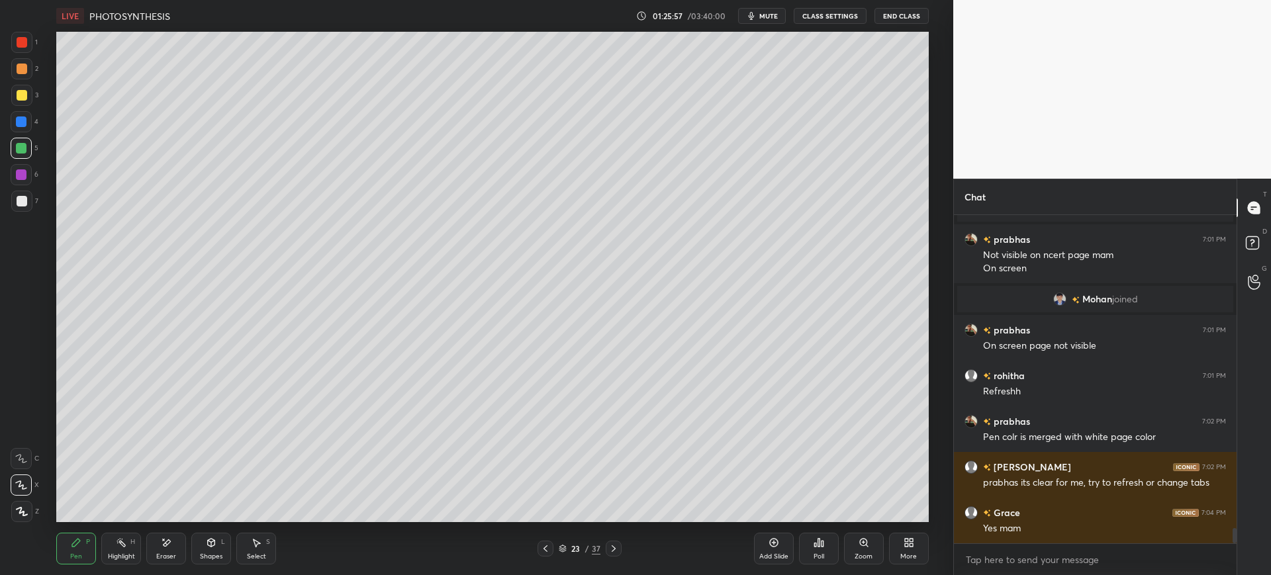
click at [24, 172] on div at bounding box center [21, 174] width 11 height 11
click at [22, 52] on div at bounding box center [21, 42] width 21 height 21
click at [546, 550] on icon at bounding box center [545, 548] width 11 height 11
click at [616, 549] on icon at bounding box center [613, 548] width 11 height 11
click at [755, 549] on div "Add Slide" at bounding box center [774, 549] width 40 height 32
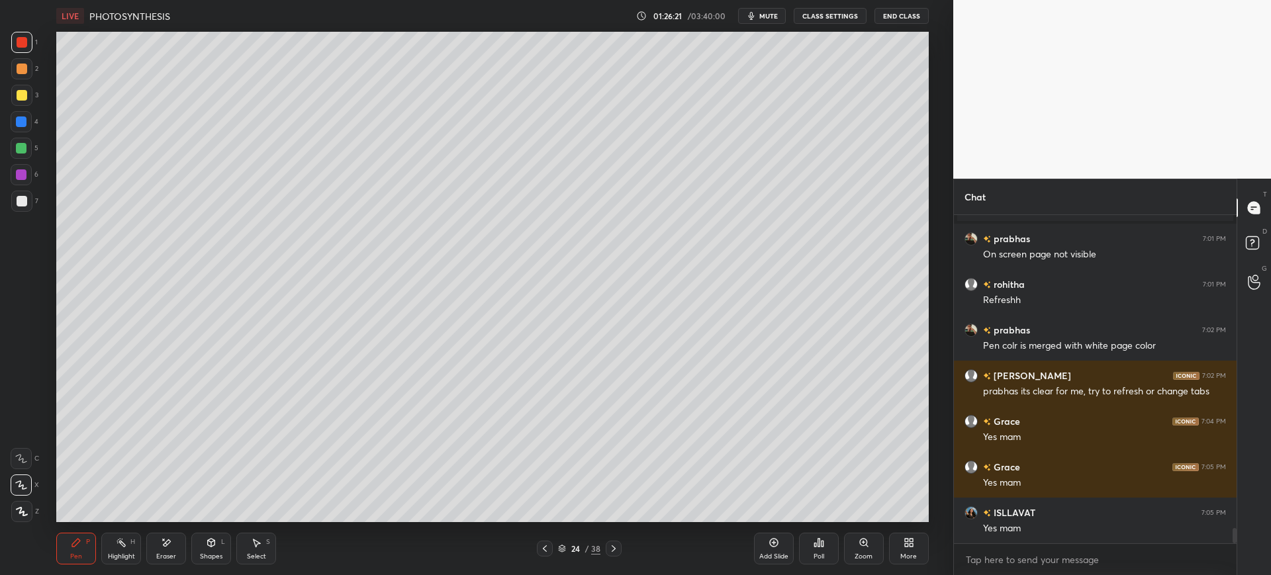
scroll to position [6862, 0]
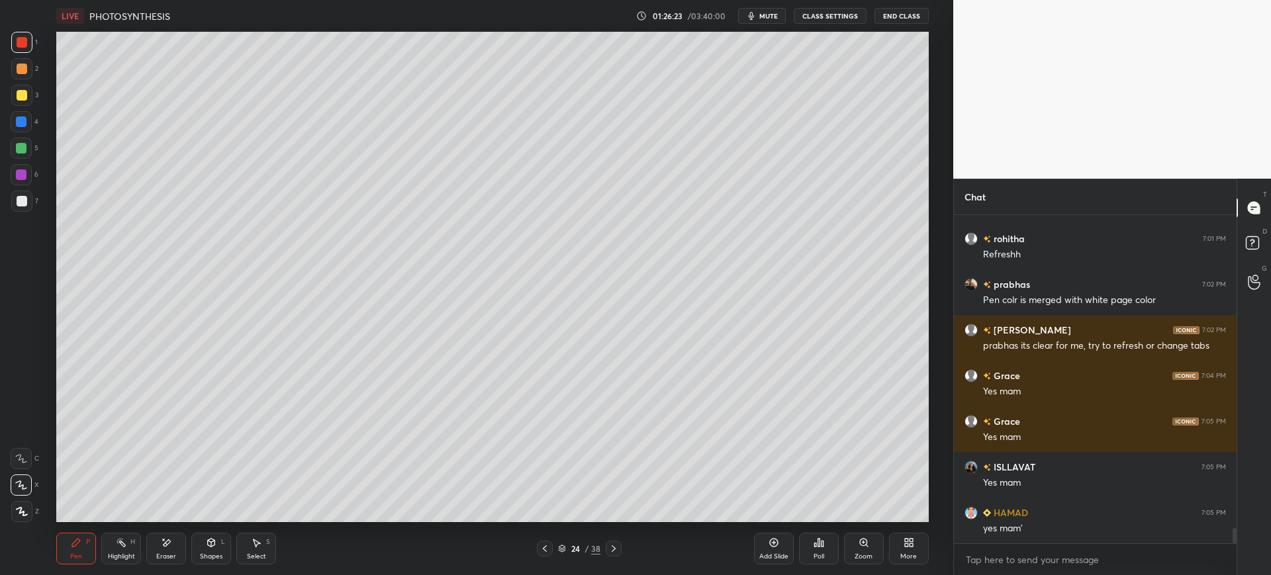
click at [21, 134] on div "4" at bounding box center [25, 124] width 28 height 26
click at [23, 128] on div at bounding box center [21, 121] width 21 height 21
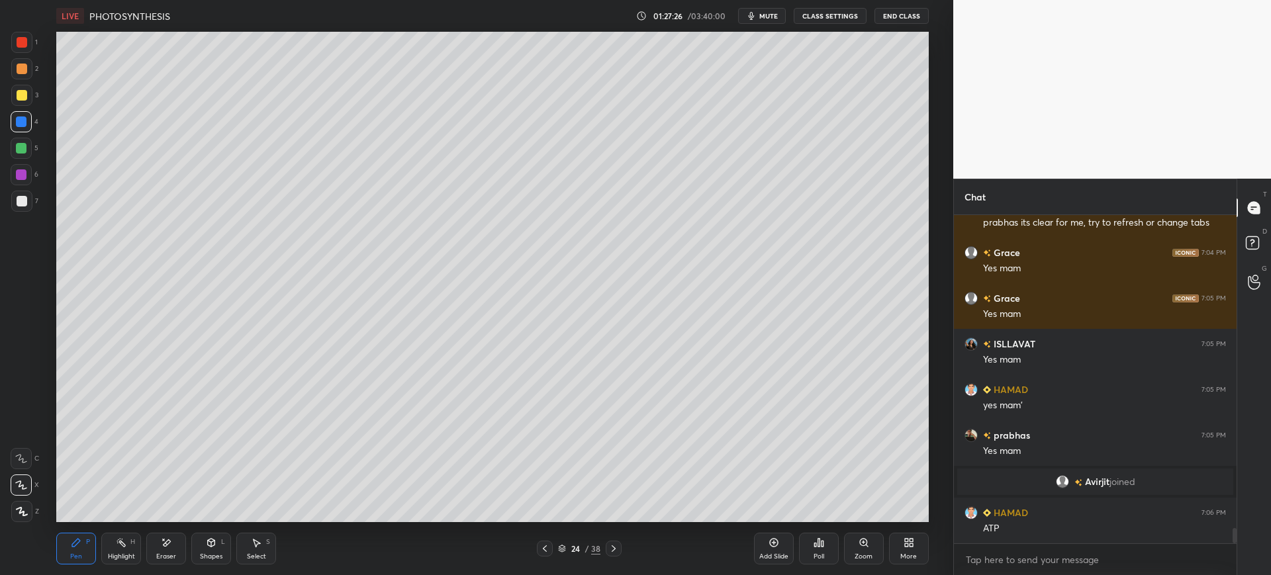
scroll to position [6898, 0]
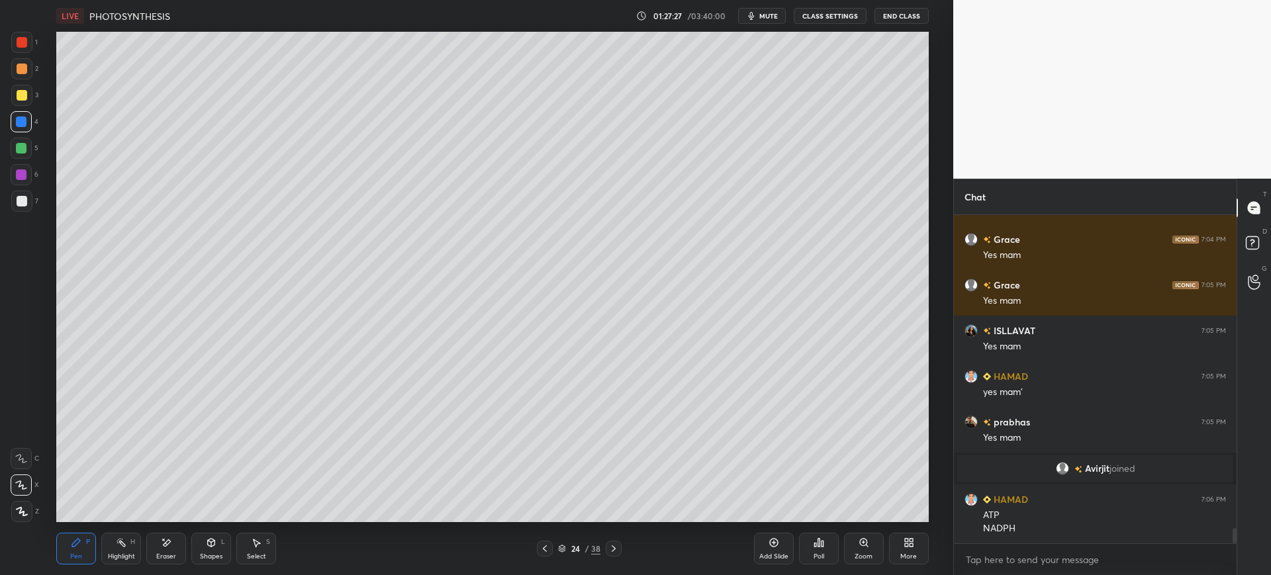
click at [24, 199] on div at bounding box center [22, 201] width 11 height 11
click at [23, 105] on div at bounding box center [21, 95] width 21 height 21
click at [23, 154] on div at bounding box center [21, 148] width 21 height 21
click at [26, 97] on div at bounding box center [22, 95] width 11 height 11
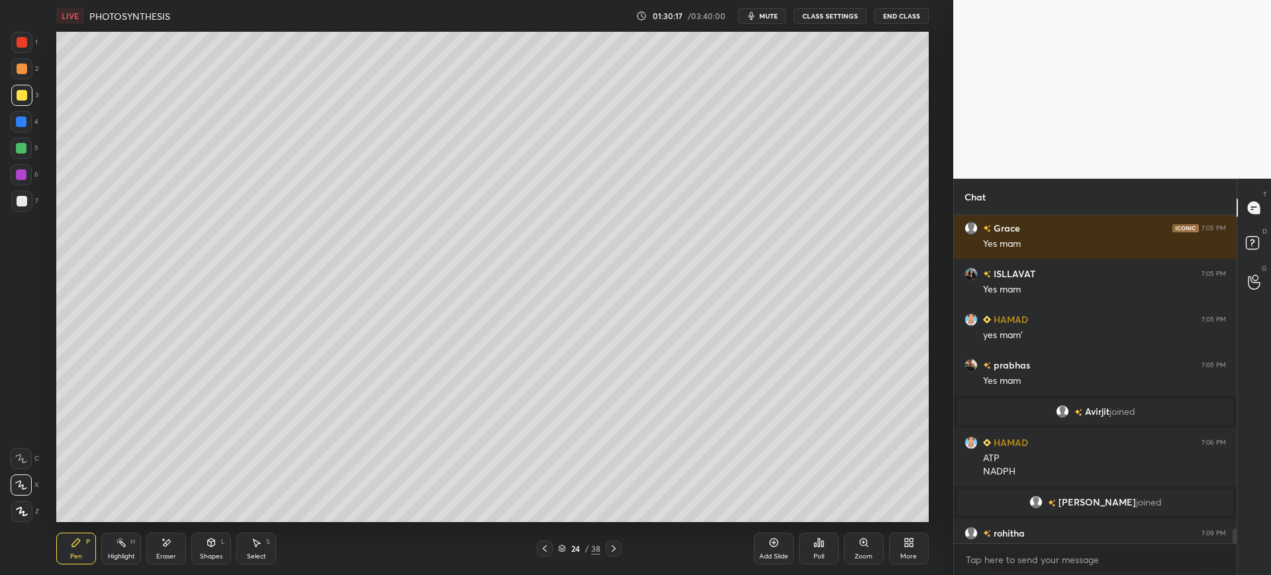
scroll to position [6950, 0]
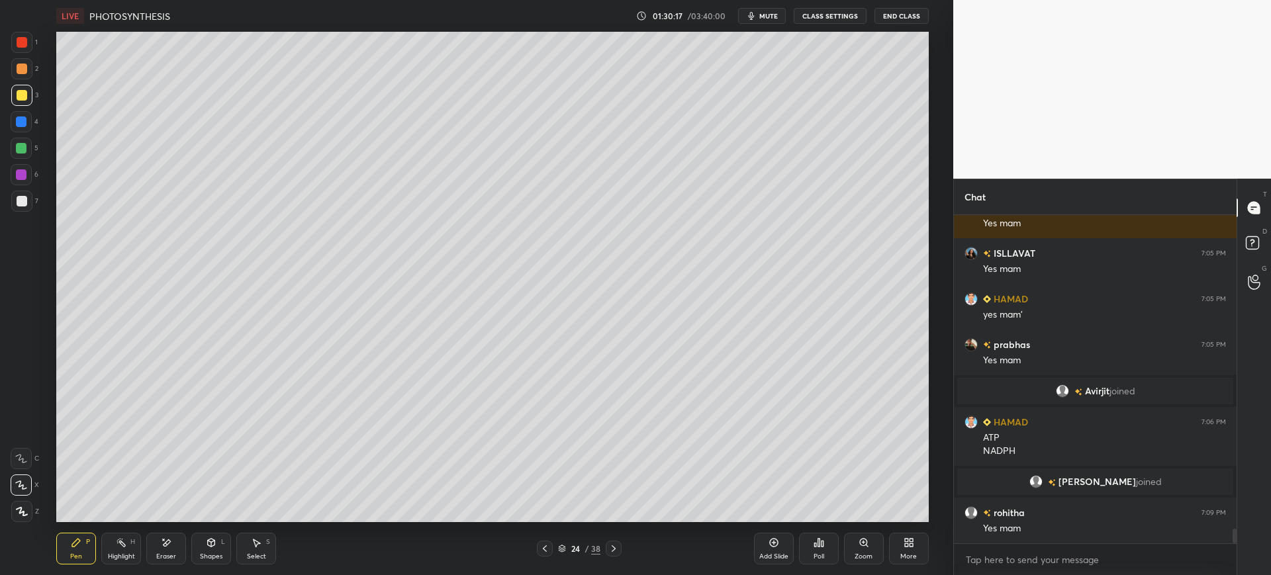
click at [33, 206] on div "7" at bounding box center [24, 201] width 27 height 21
click at [18, 121] on div at bounding box center [21, 121] width 11 height 11
click at [25, 99] on div at bounding box center [22, 95] width 11 height 11
click at [27, 205] on div at bounding box center [21, 201] width 21 height 21
click at [26, 98] on div at bounding box center [22, 95] width 11 height 11
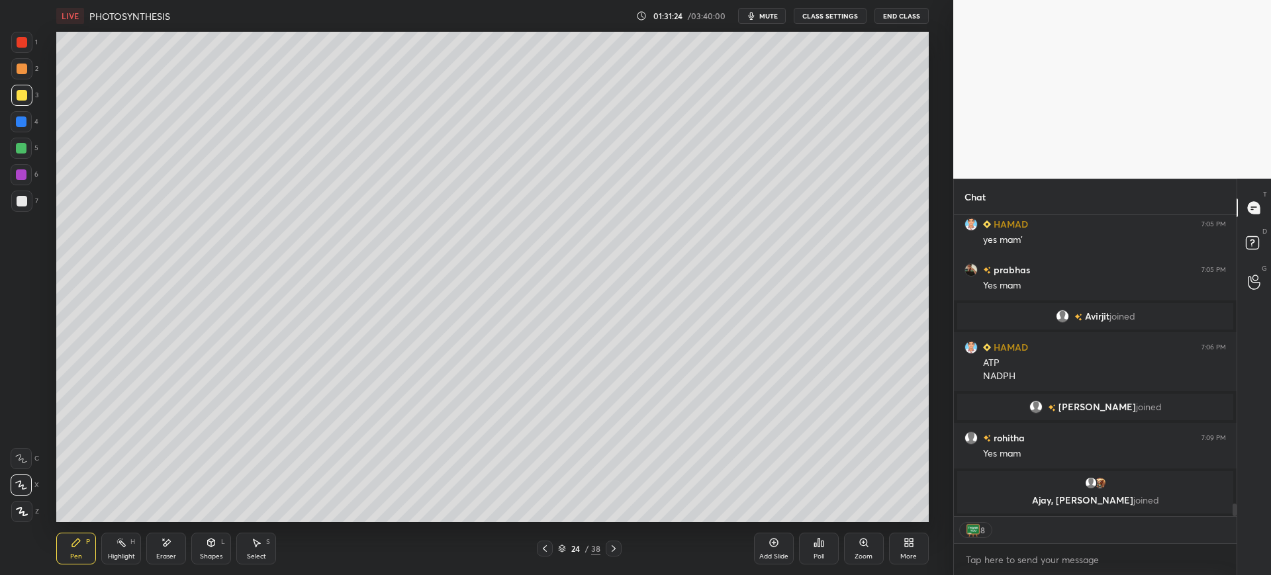
scroll to position [6997, 0]
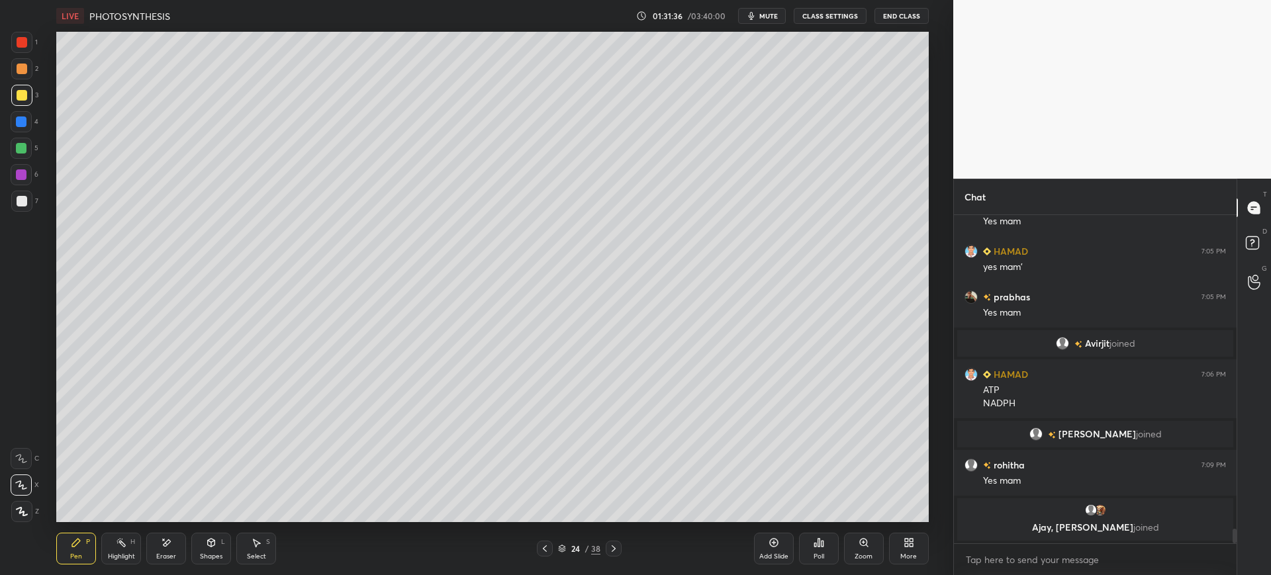
click at [639, 523] on div "Pen P Highlight H Eraser Shapes L Select S 24 / 38 Add Slide Poll Zoom More" at bounding box center [492, 548] width 872 height 53
click at [647, 524] on div "Pen P Highlight H Eraser Shapes L Select S 24 / 38 Add Slide Poll Zoom More" at bounding box center [492, 548] width 872 height 53
click at [685, 527] on div "Pen P Highlight H Eraser Shapes L Select S 24 / 38 Add Slide Poll Zoom More" at bounding box center [492, 548] width 872 height 53
click at [710, 528] on div "Pen P Highlight H Eraser Shapes L Select S 24 / 38 Add Slide Poll Zoom More" at bounding box center [492, 548] width 872 height 53
click at [761, 521] on div "Add Slide Poll Zoom More" at bounding box center [841, 549] width 175 height 74
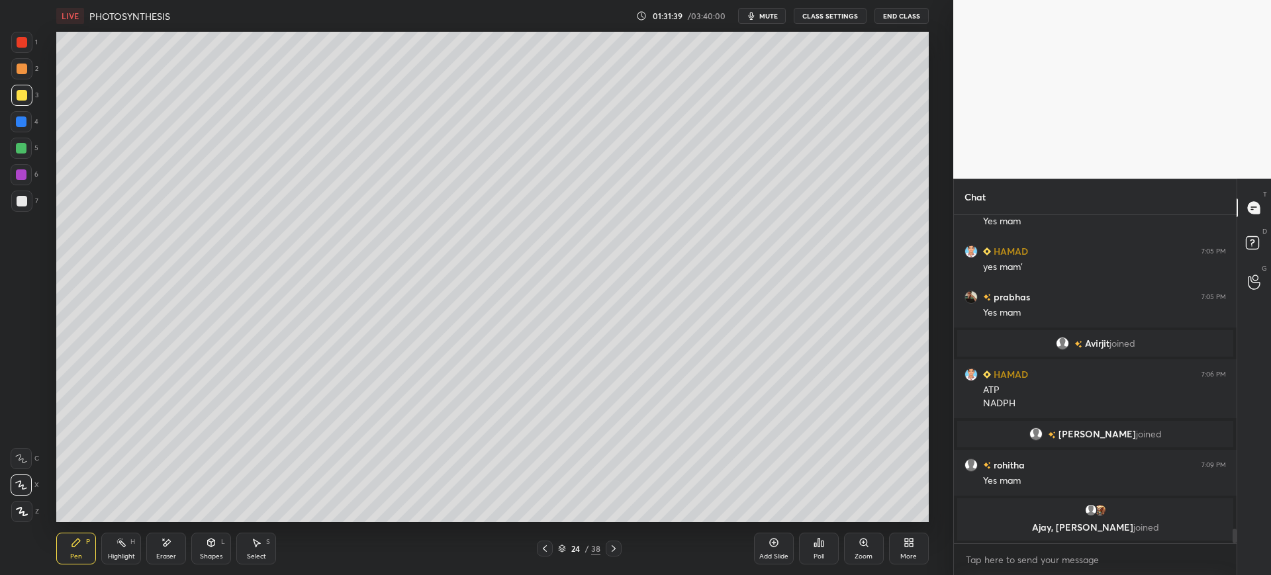
click at [776, 525] on div "Add Slide Poll Zoom More" at bounding box center [841, 549] width 175 height 74
click at [776, 517] on div "Add Slide Poll Zoom More" at bounding box center [841, 549] width 175 height 74
click at [773, 551] on div "Add Slide" at bounding box center [774, 549] width 40 height 32
click at [19, 120] on div at bounding box center [21, 121] width 11 height 11
click at [159, 538] on div "Eraser" at bounding box center [166, 549] width 40 height 32
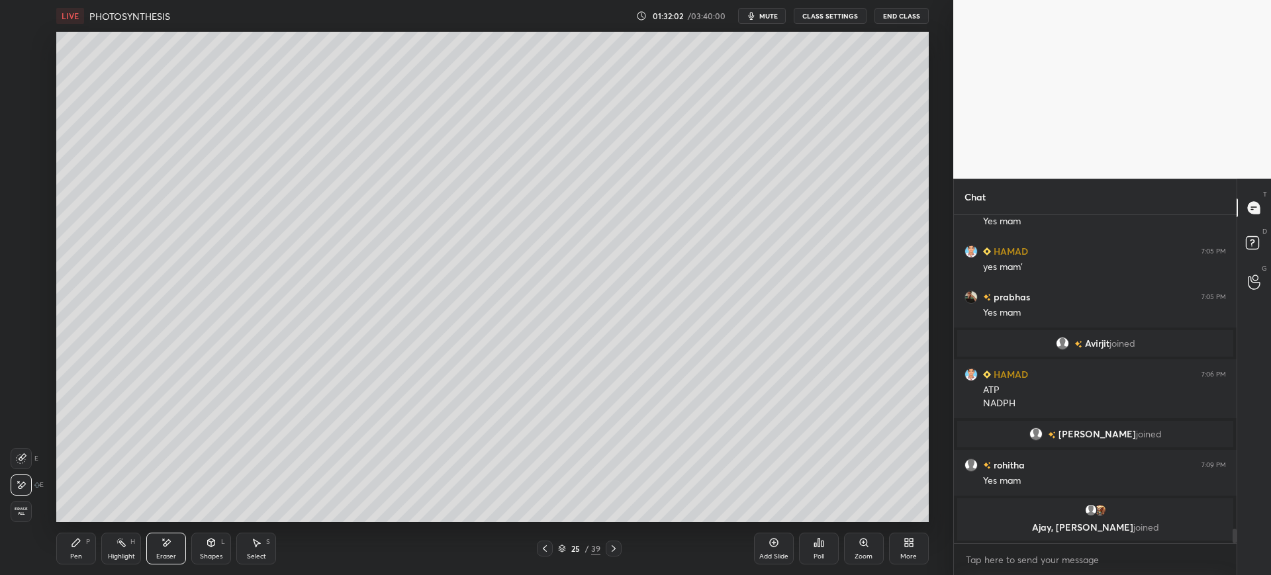
click at [81, 543] on icon at bounding box center [76, 542] width 11 height 11
click at [19, 197] on div at bounding box center [22, 201] width 11 height 11
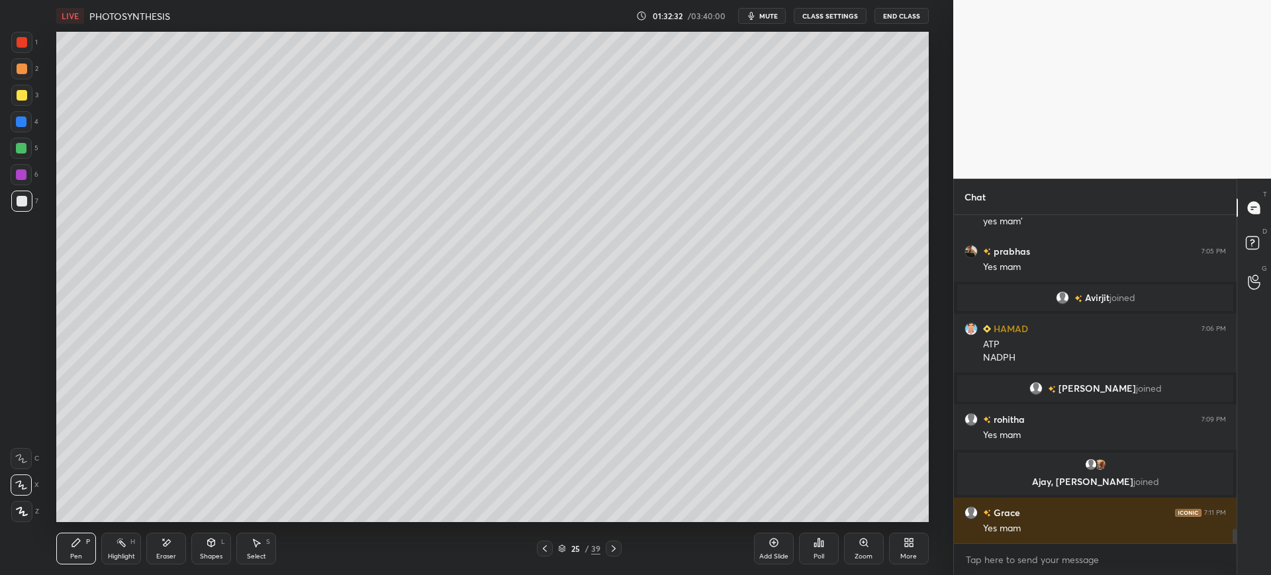
scroll to position [6981, 0]
click at [23, 87] on div at bounding box center [21, 95] width 21 height 21
click at [22, 72] on div at bounding box center [22, 69] width 11 height 11
click at [772, 553] on div "Add Slide" at bounding box center [773, 556] width 29 height 7
click at [42, 204] on div "Setting up your live class Poll for secs No correct answer Start poll" at bounding box center [492, 277] width 900 height 490
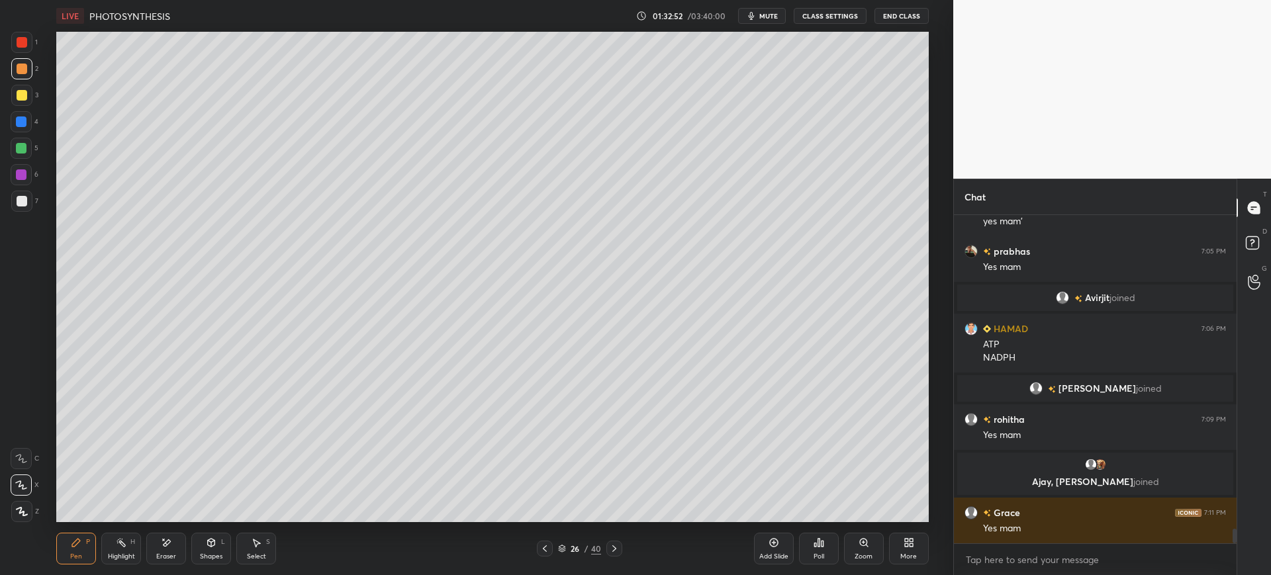
click at [23, 124] on div at bounding box center [21, 121] width 11 height 11
click at [26, 198] on div at bounding box center [22, 201] width 11 height 11
click at [35, 98] on div "3" at bounding box center [24, 95] width 27 height 21
click at [19, 62] on div at bounding box center [21, 68] width 21 height 21
click at [18, 50] on div at bounding box center [21, 42] width 21 height 21
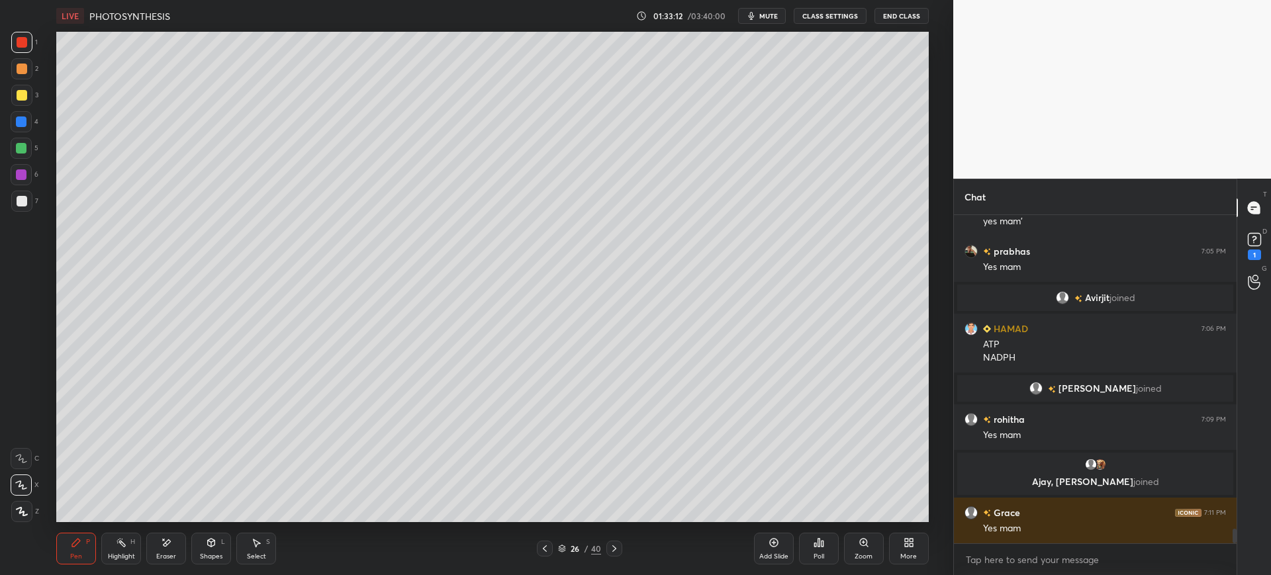
scroll to position [7038, 0]
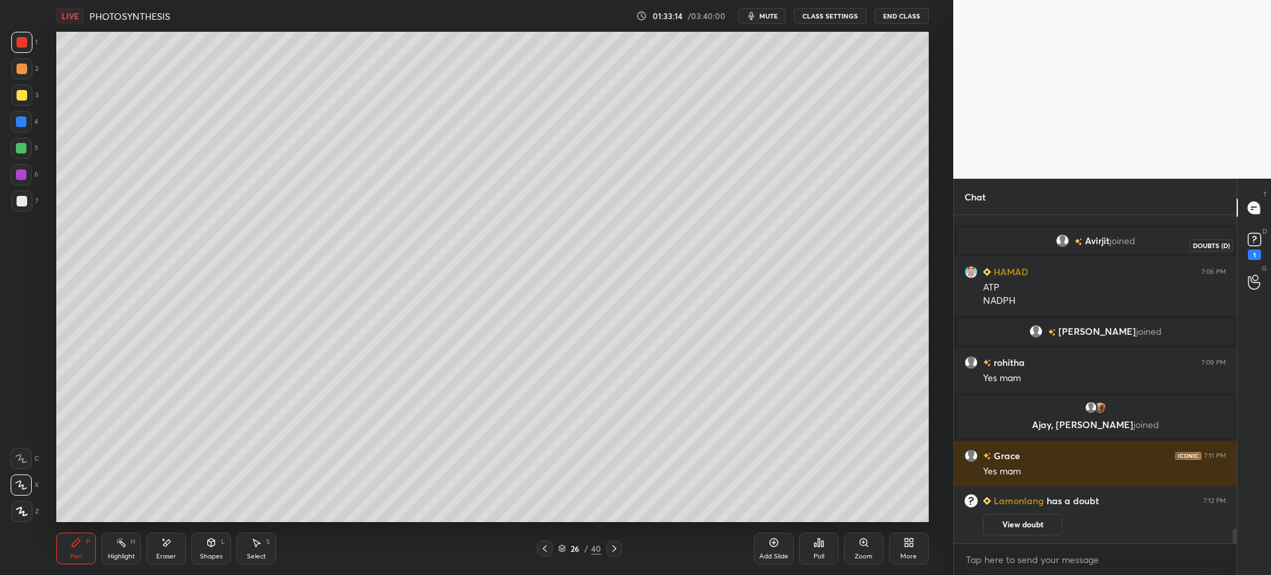
click at [1263, 250] on div "1" at bounding box center [1254, 245] width 20 height 30
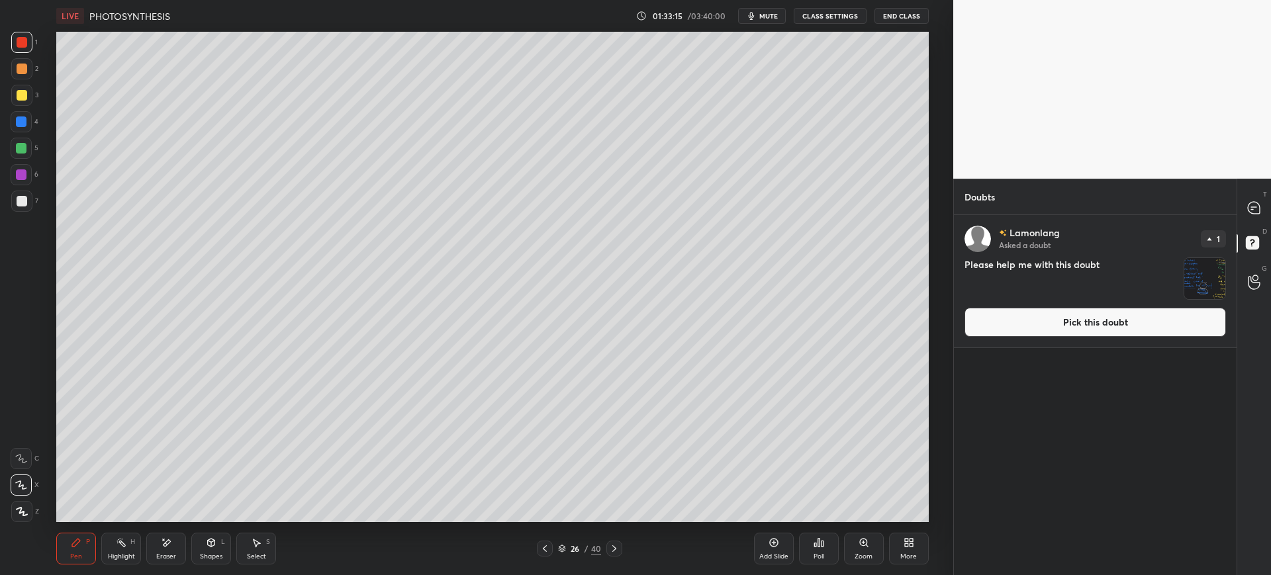
click at [1160, 318] on button "Pick this doubt" at bounding box center [1094, 322] width 261 height 29
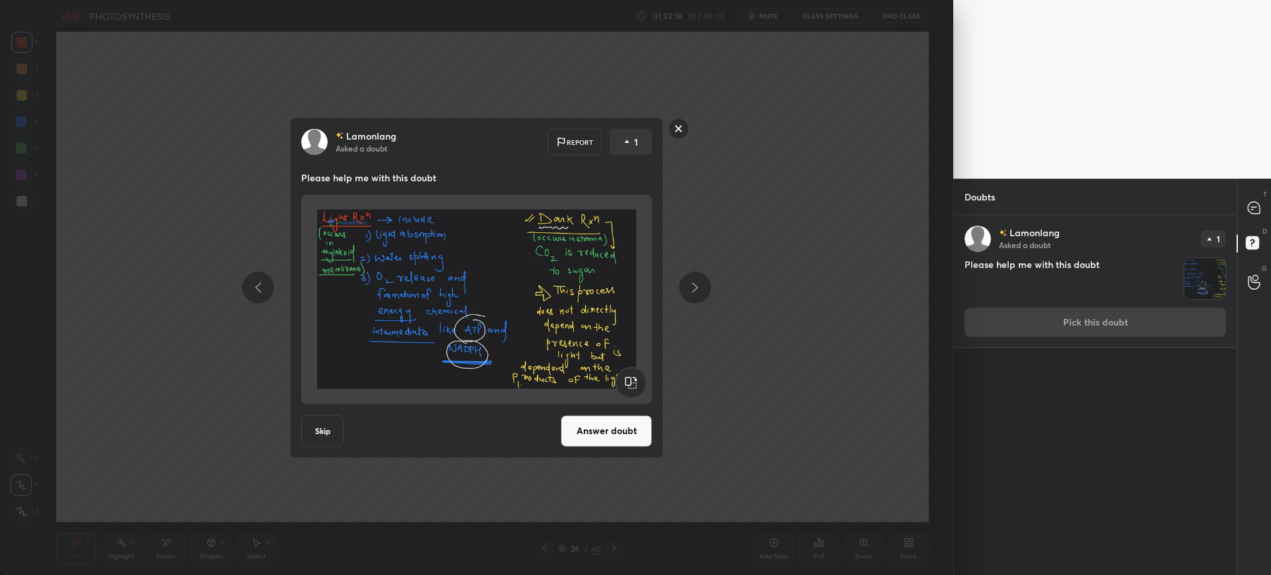
click at [680, 139] on div at bounding box center [678, 130] width 21 height 24
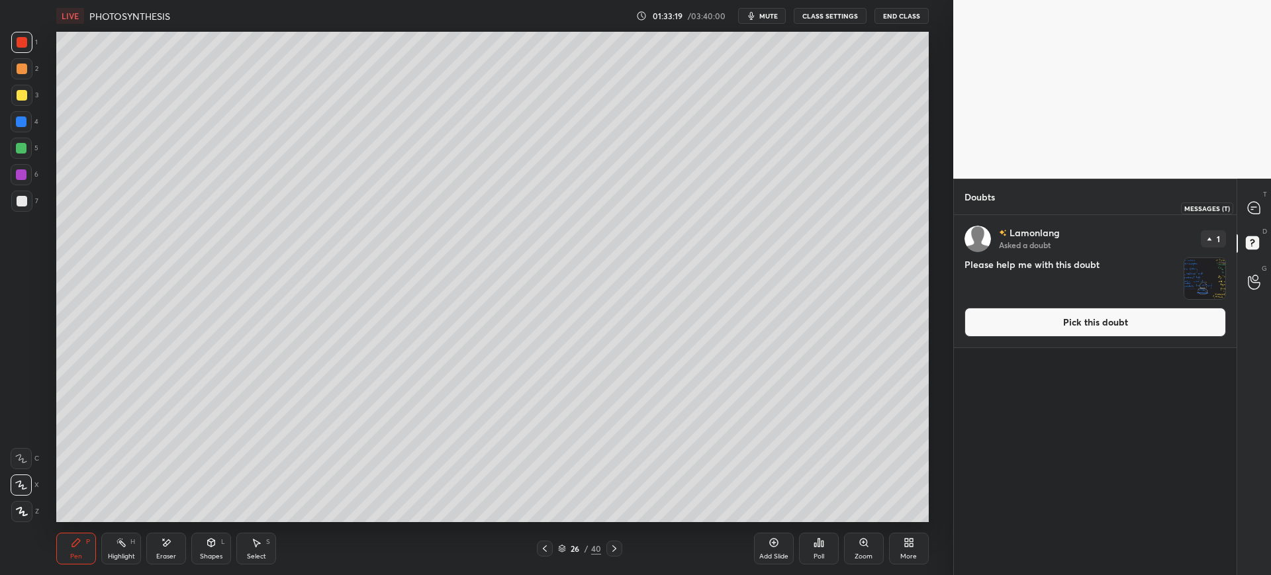
click at [1245, 214] on div at bounding box center [1254, 208] width 26 height 24
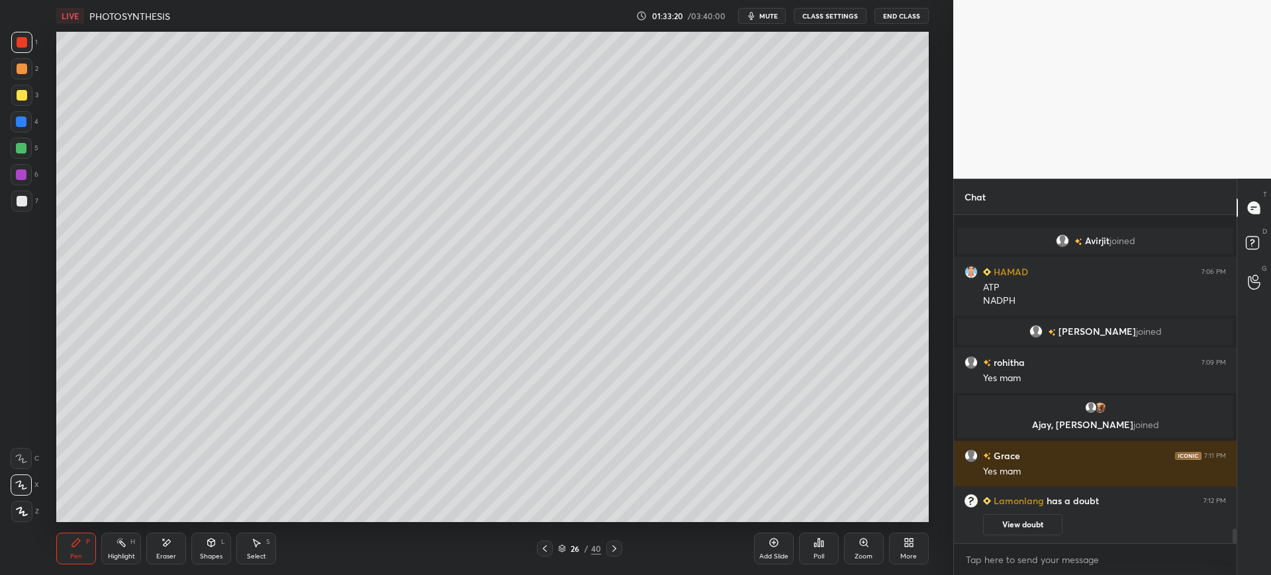
scroll to position [7233, 0]
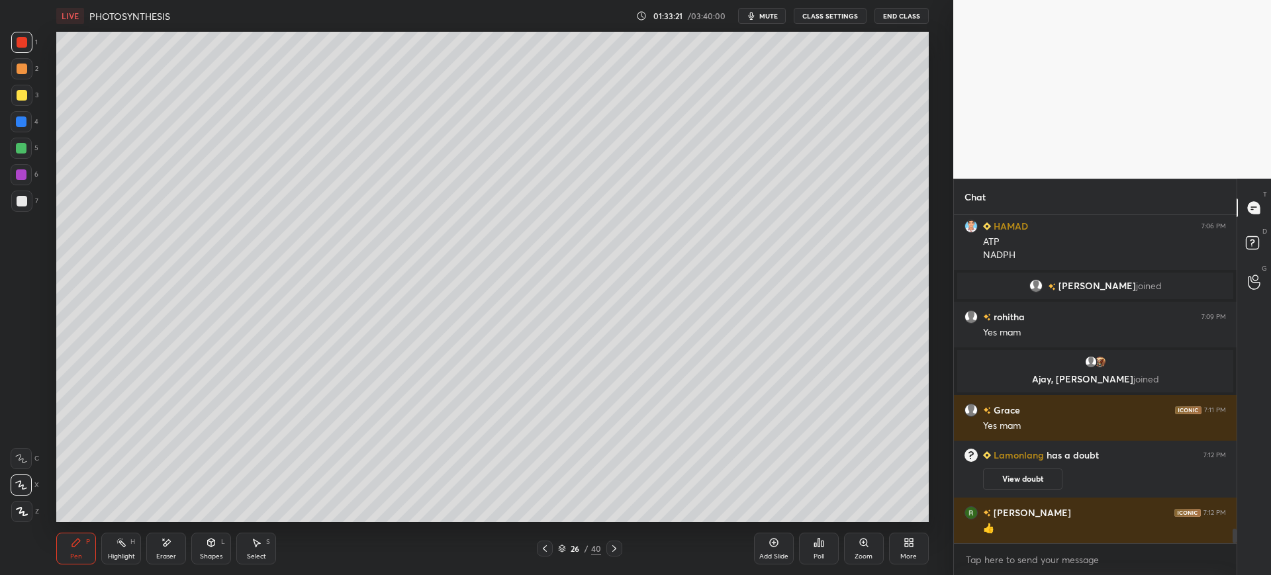
click at [17, 196] on div at bounding box center [22, 201] width 11 height 11
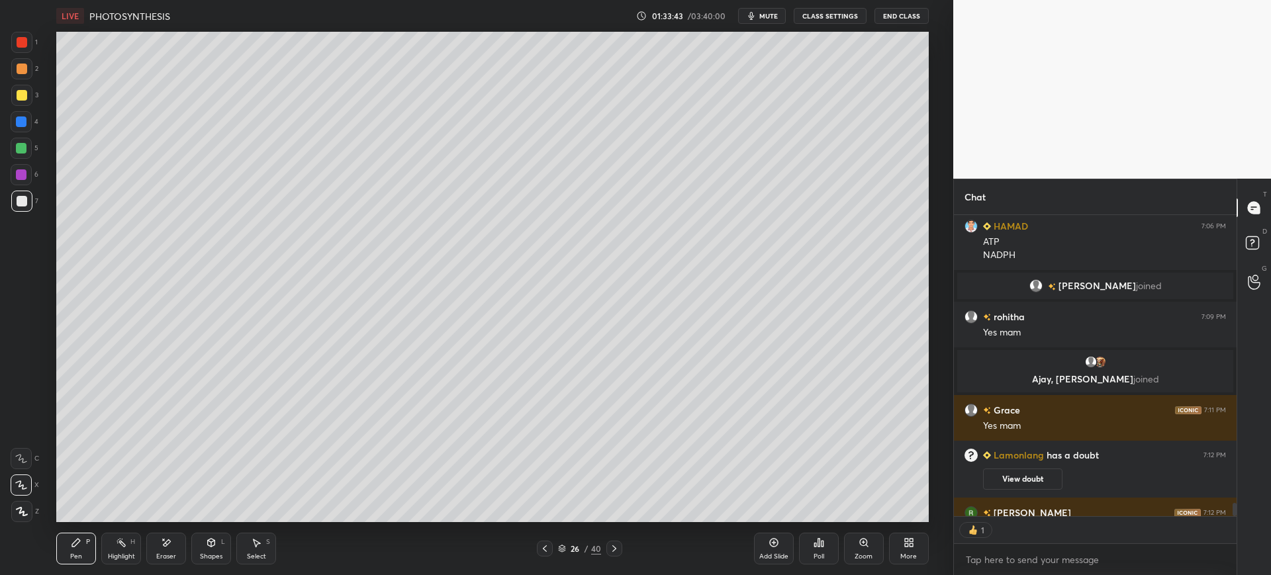
scroll to position [297, 279]
click at [28, 70] on div at bounding box center [21, 68] width 21 height 21
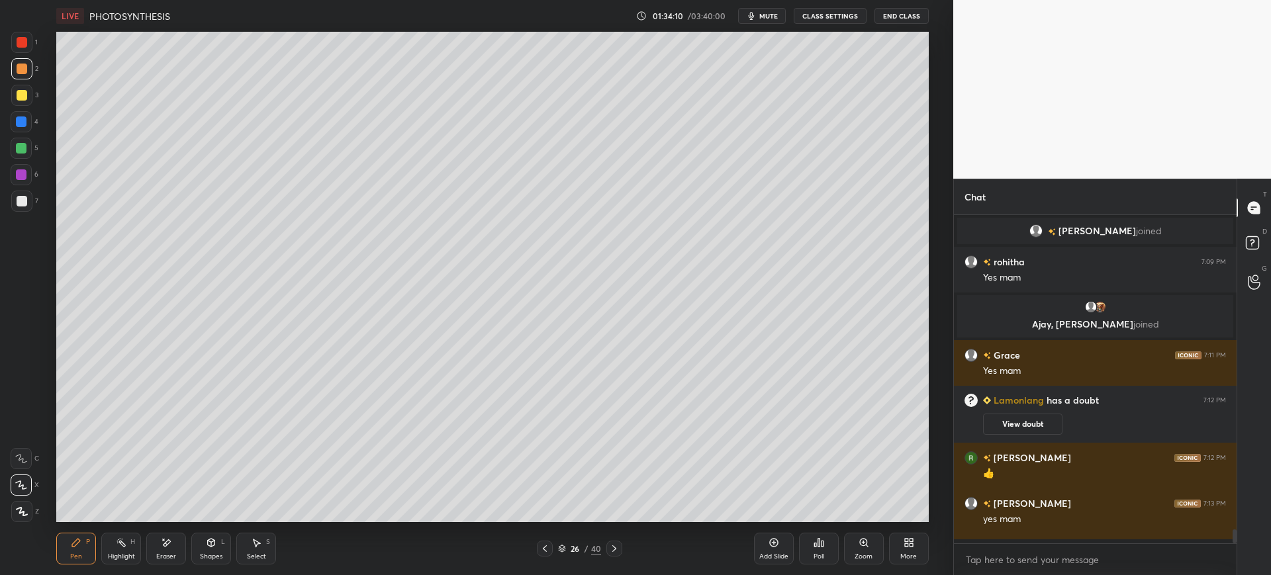
scroll to position [7387, 0]
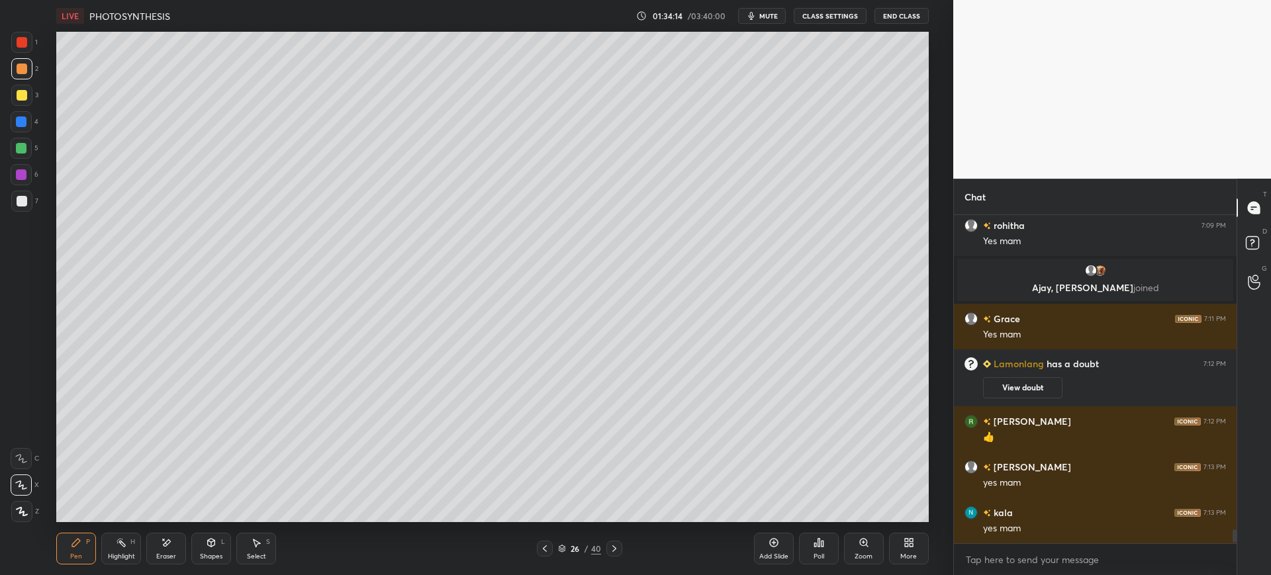
click at [26, 203] on div at bounding box center [22, 201] width 11 height 11
click at [24, 98] on div at bounding box center [22, 95] width 11 height 11
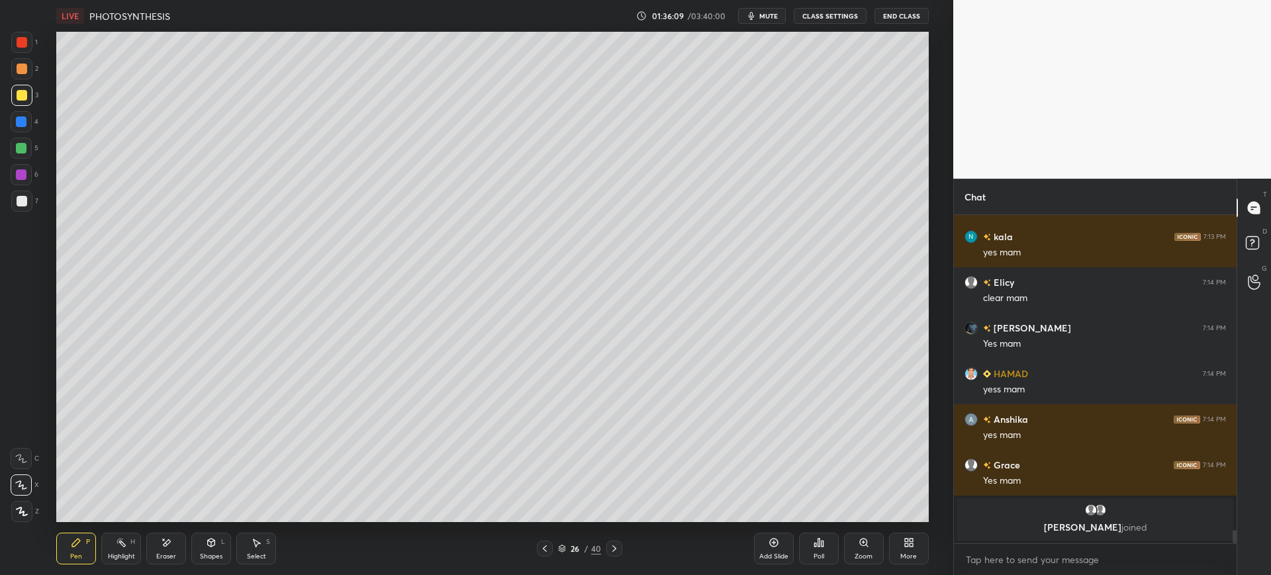
scroll to position [7663, 0]
click at [21, 213] on div "7" at bounding box center [24, 204] width 27 height 26
click at [34, 96] on div "3" at bounding box center [24, 95] width 27 height 21
click at [21, 208] on div at bounding box center [21, 201] width 21 height 21
click at [23, 105] on div at bounding box center [21, 95] width 21 height 21
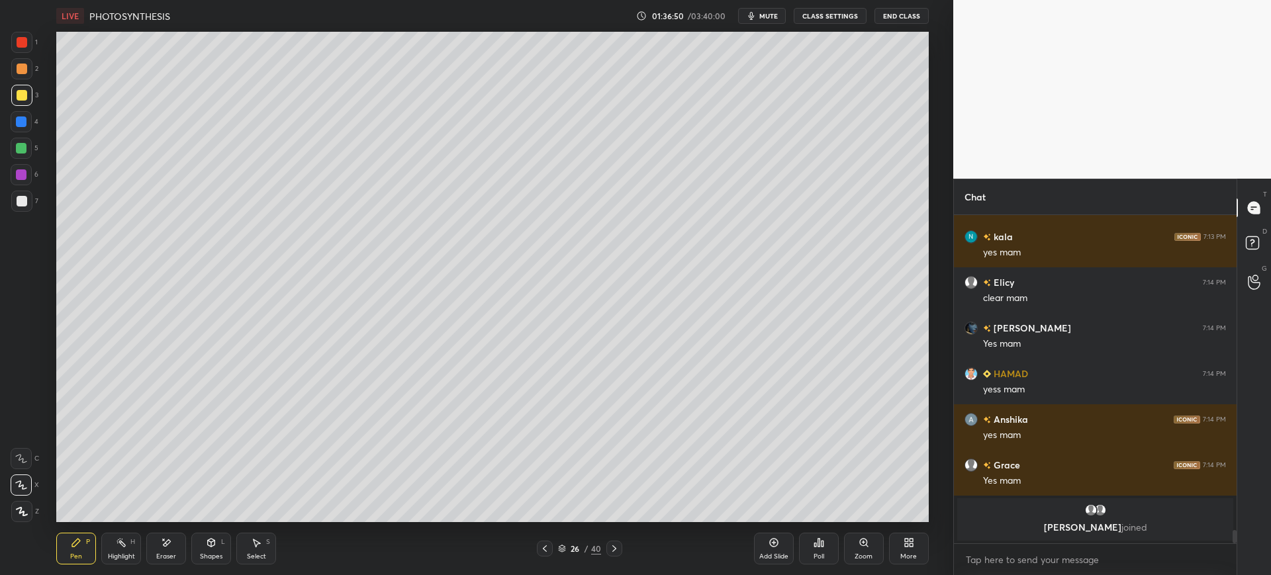
click at [20, 212] on div "7" at bounding box center [24, 204] width 27 height 26
click at [28, 204] on div at bounding box center [21, 201] width 21 height 21
click at [167, 539] on icon at bounding box center [166, 542] width 11 height 11
click at [84, 547] on div "Pen P" at bounding box center [76, 549] width 40 height 32
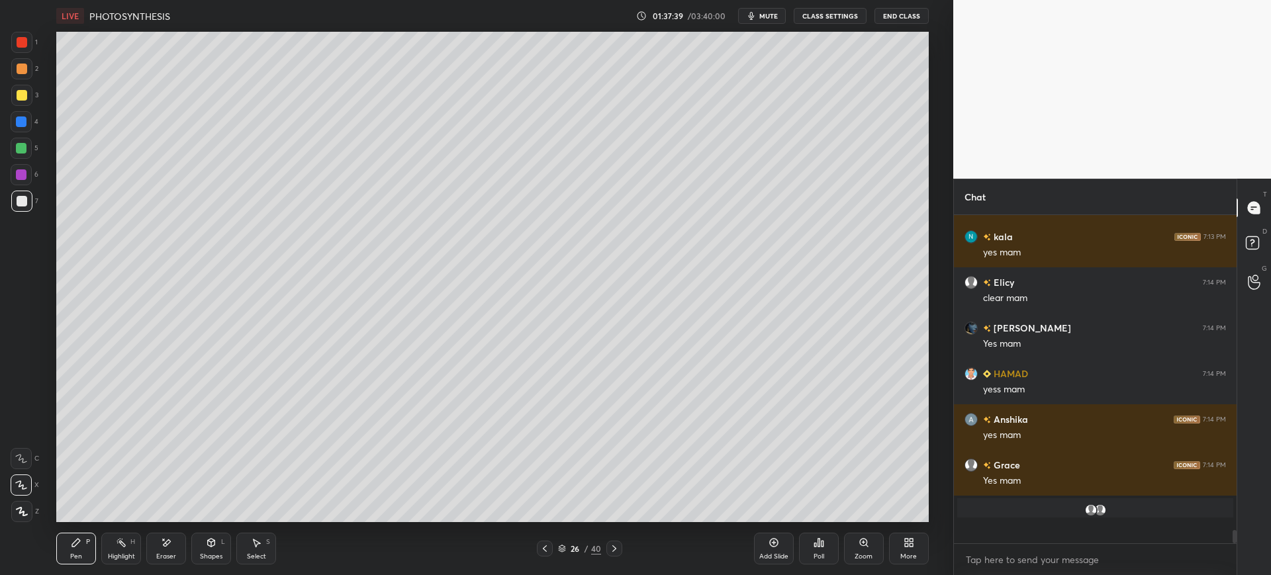
scroll to position [7663, 0]
click at [36, 201] on div "7" at bounding box center [24, 201] width 27 height 21
click at [26, 142] on div at bounding box center [21, 148] width 21 height 21
click at [17, 129] on div at bounding box center [21, 121] width 21 height 21
click at [28, 201] on div at bounding box center [21, 201] width 21 height 21
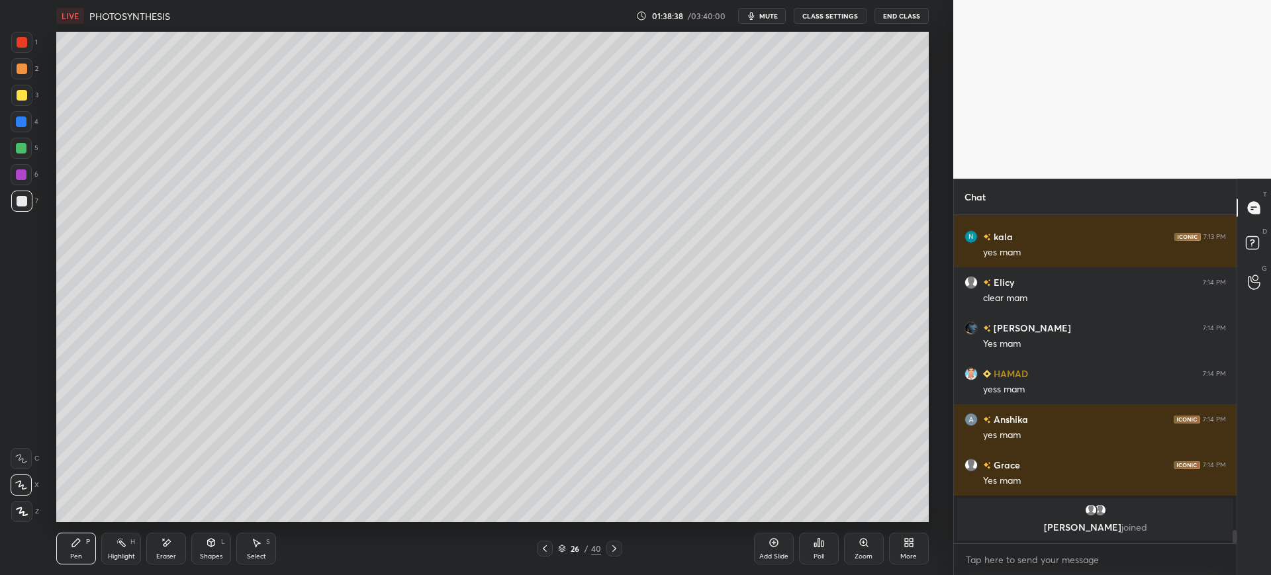
click at [30, 99] on div at bounding box center [21, 95] width 21 height 21
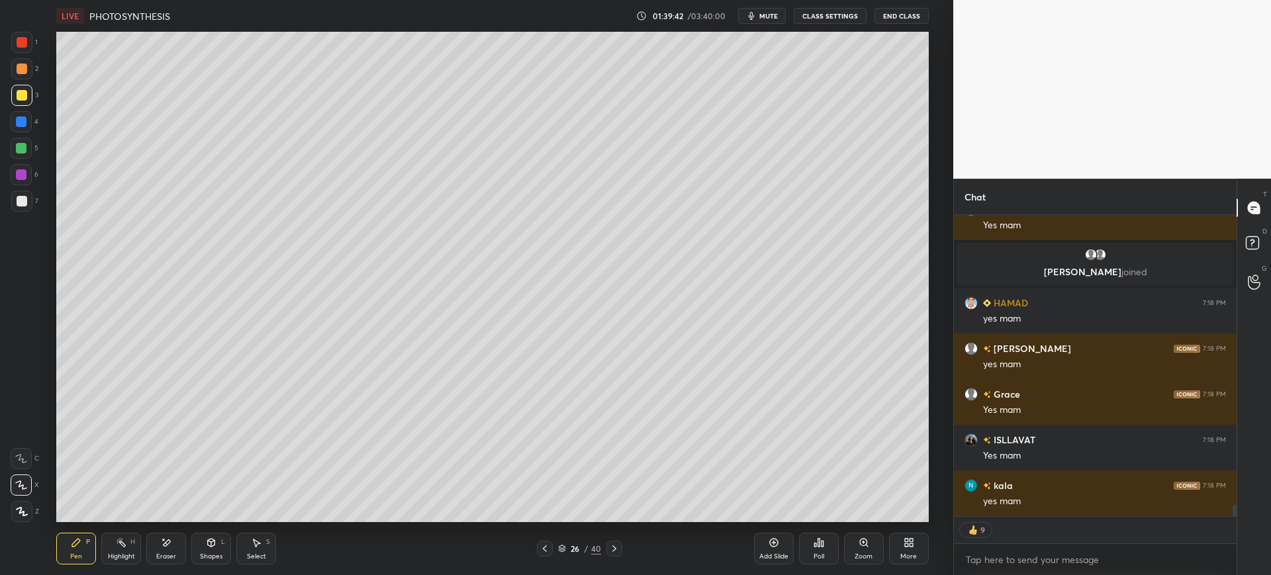
scroll to position [7539, 0]
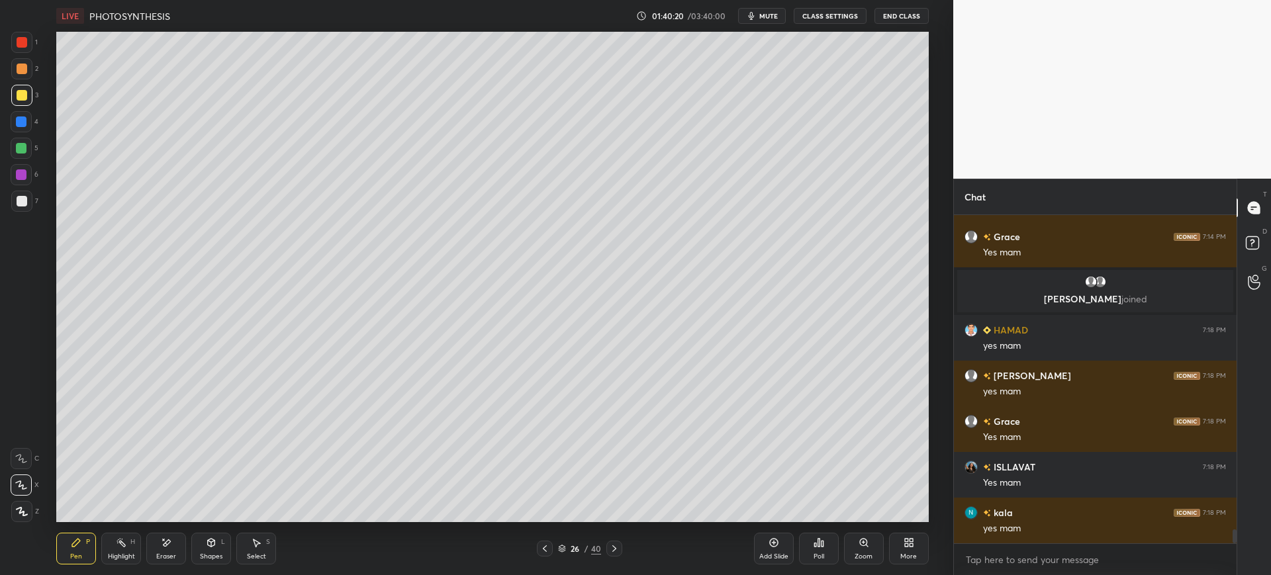
click at [26, 197] on div at bounding box center [21, 201] width 21 height 21
click at [30, 92] on div at bounding box center [21, 95] width 21 height 21
click at [28, 42] on div at bounding box center [21, 42] width 21 height 21
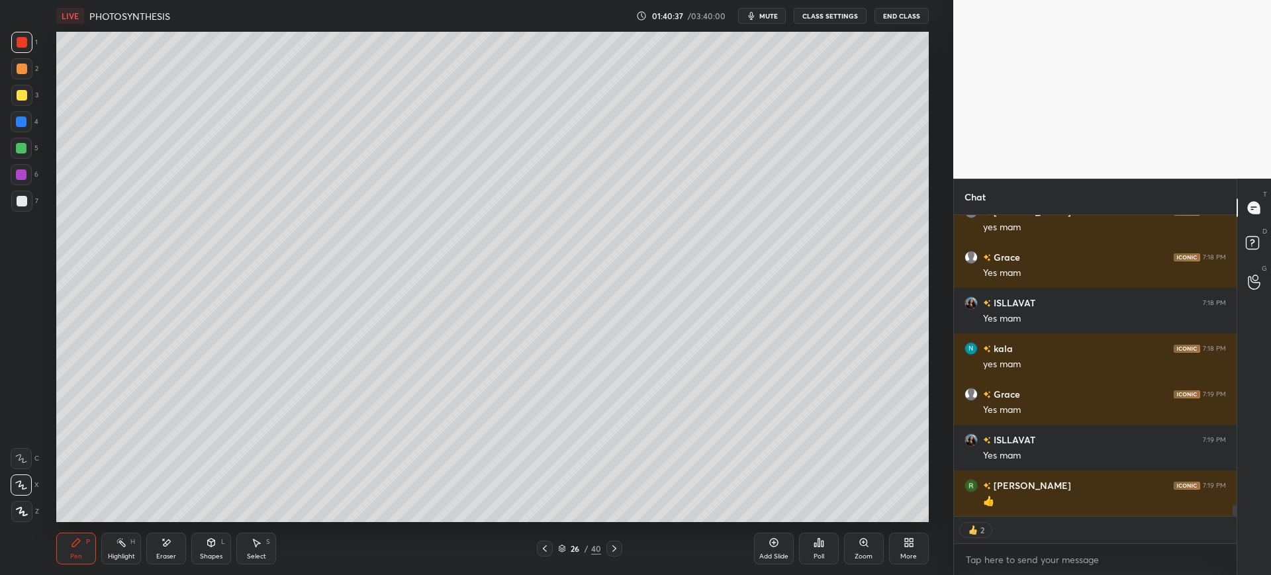
scroll to position [7749, 0]
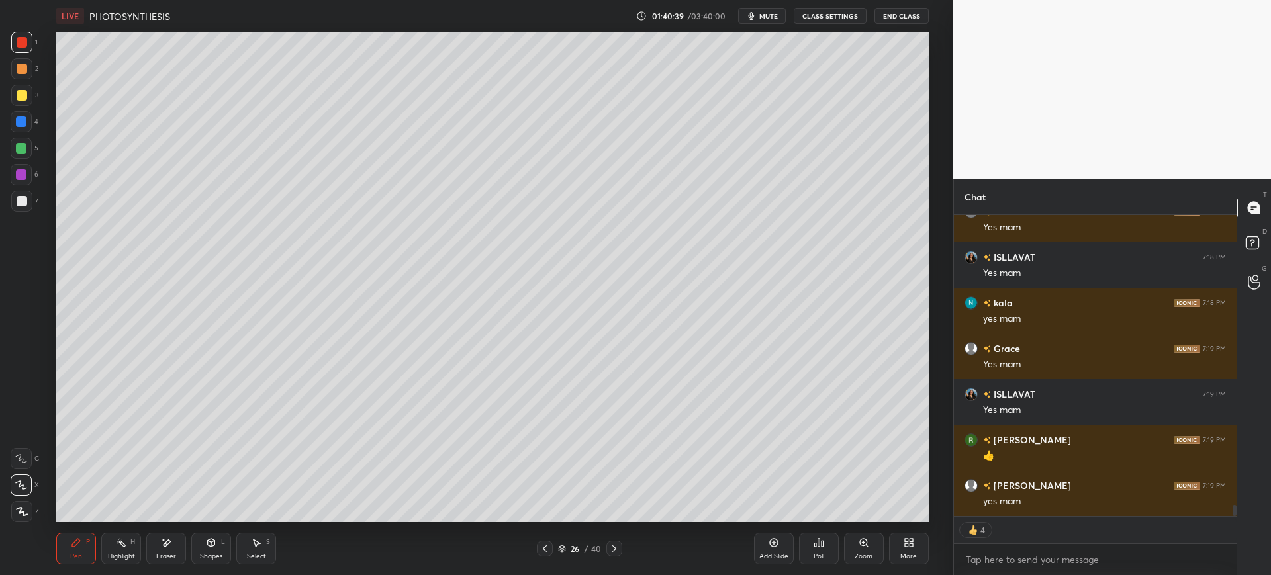
click at [775, 547] on icon at bounding box center [773, 543] width 9 height 9
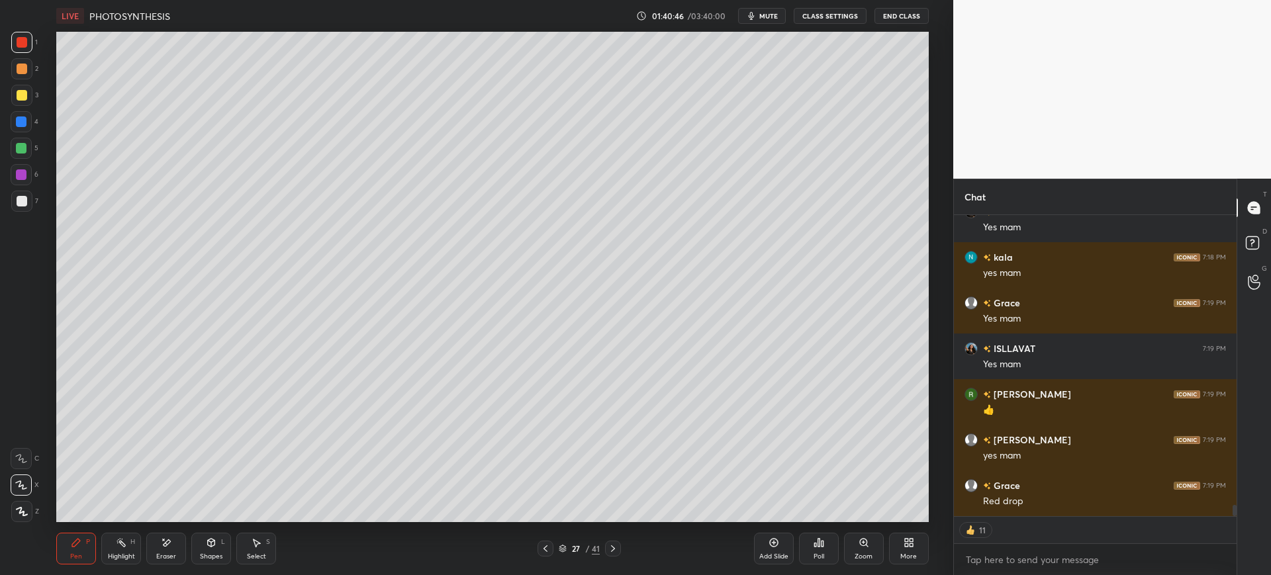
click at [549, 551] on icon at bounding box center [545, 548] width 11 height 11
click at [614, 549] on icon at bounding box center [613, 548] width 11 height 11
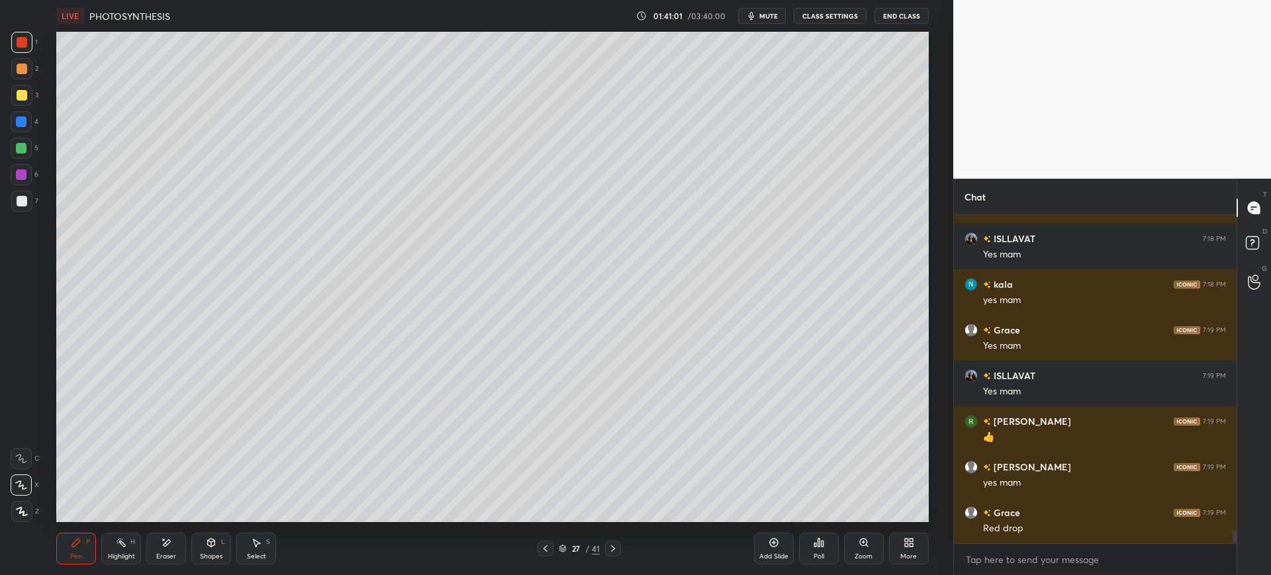
scroll to position [5, 5]
click at [772, 15] on span "mute" at bounding box center [768, 15] width 19 height 9
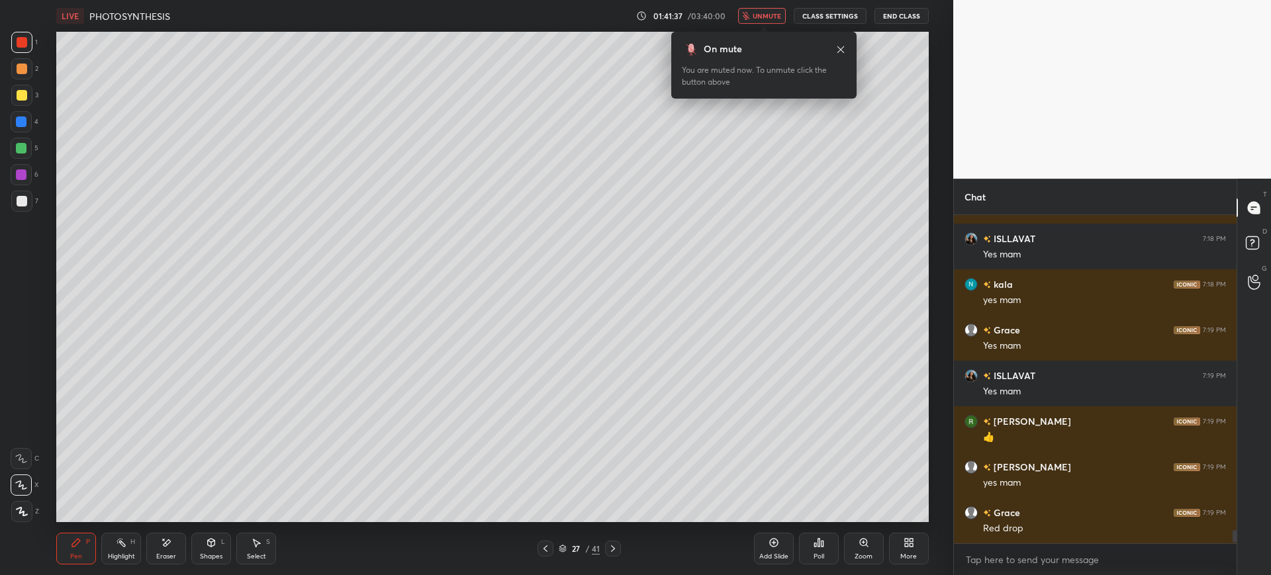
click at [760, 15] on span "unmute" at bounding box center [766, 15] width 28 height 9
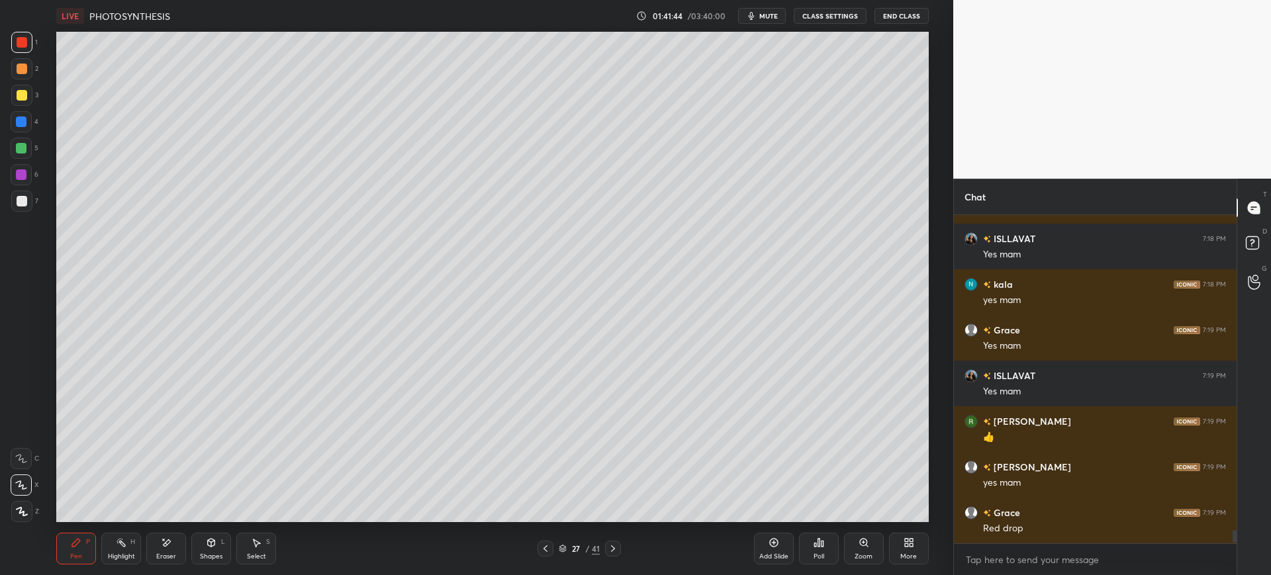
click at [24, 203] on div at bounding box center [22, 201] width 11 height 11
click at [15, 105] on div at bounding box center [21, 95] width 21 height 21
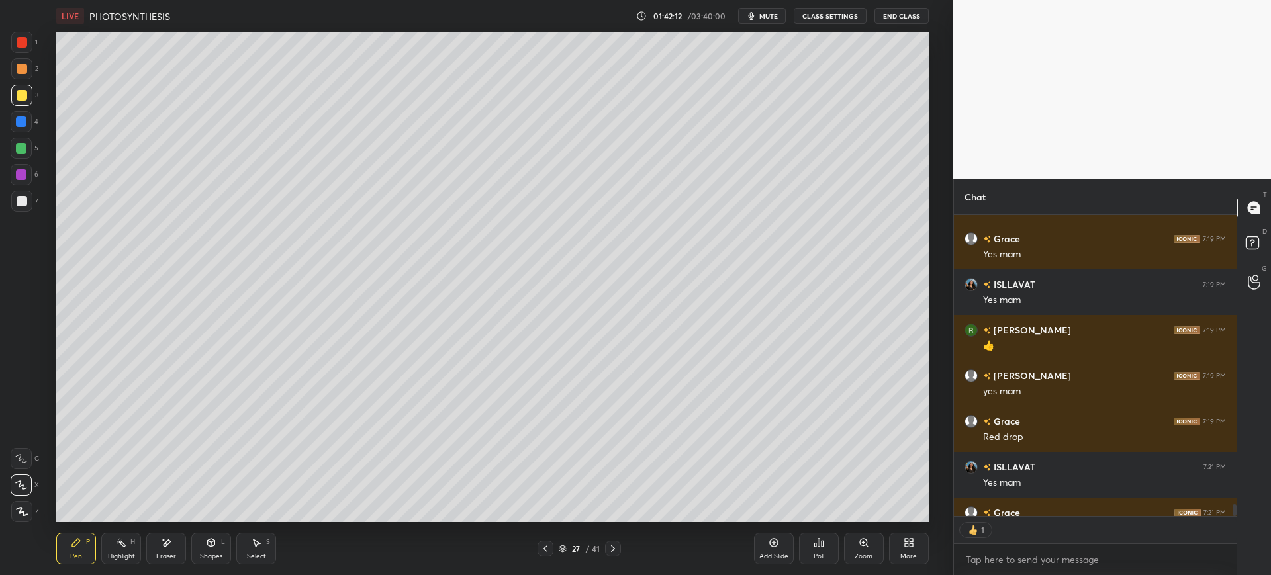
scroll to position [297, 279]
click at [545, 547] on icon at bounding box center [545, 548] width 11 height 11
click at [26, 203] on div at bounding box center [22, 201] width 11 height 11
click at [21, 143] on div at bounding box center [21, 148] width 11 height 11
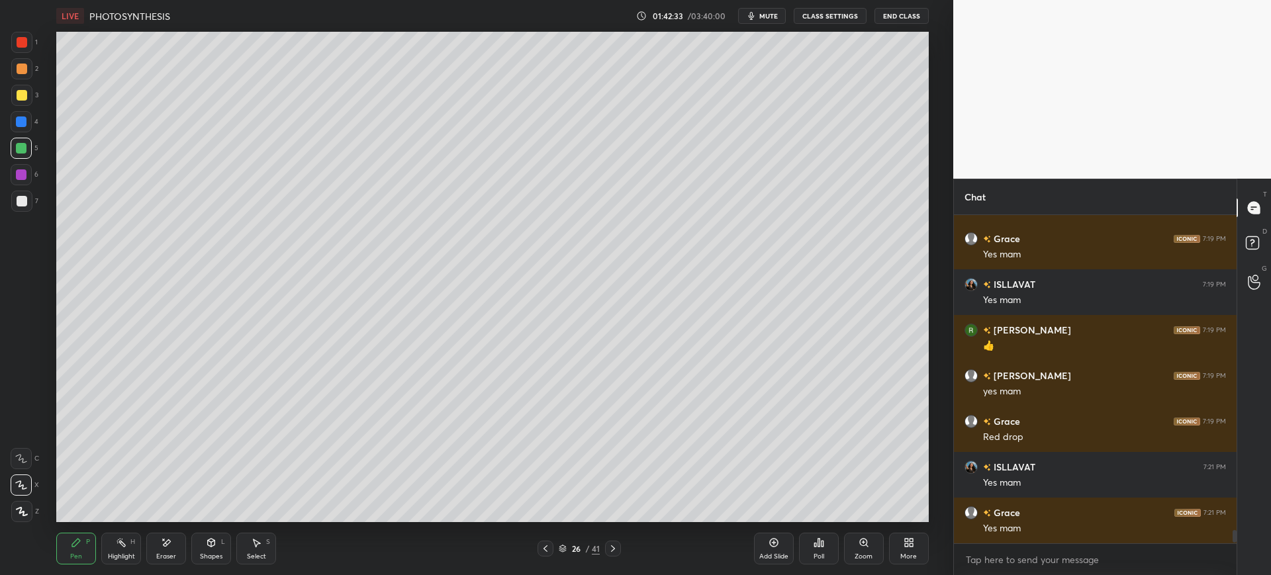
click at [20, 49] on div at bounding box center [21, 42] width 21 height 21
click at [23, 120] on div at bounding box center [21, 121] width 11 height 11
click at [22, 202] on div at bounding box center [22, 201] width 11 height 11
click at [612, 549] on icon at bounding box center [613, 548] width 11 height 11
click at [34, 91] on div "3" at bounding box center [24, 95] width 27 height 21
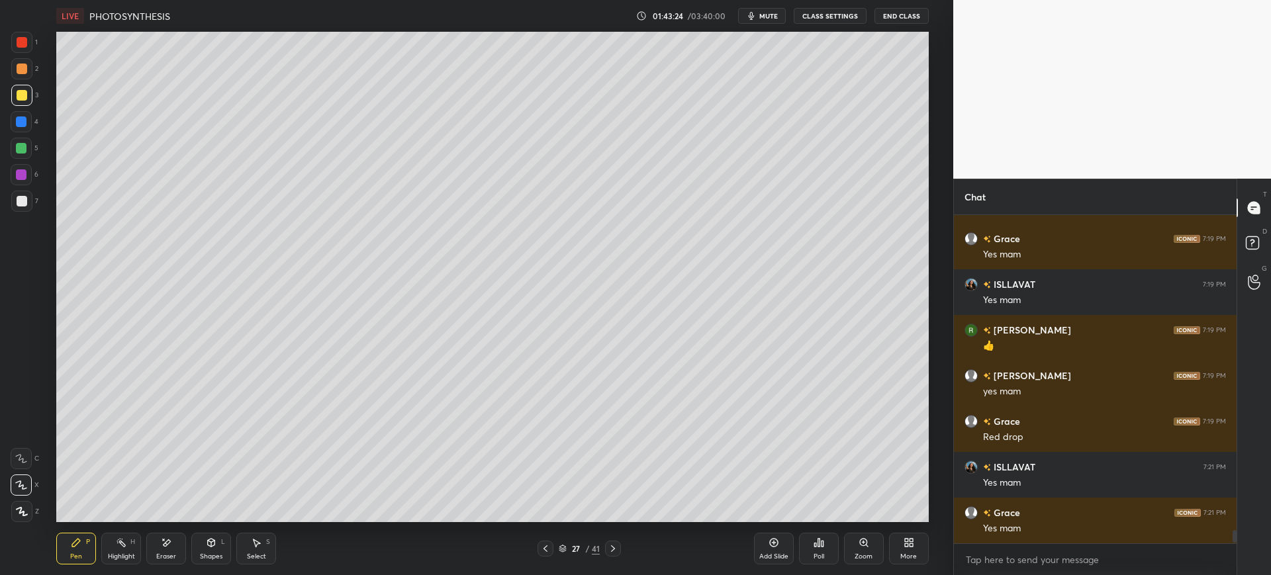
click at [33, 196] on div "7" at bounding box center [24, 201] width 27 height 21
click at [23, 111] on div "3" at bounding box center [24, 98] width 27 height 26
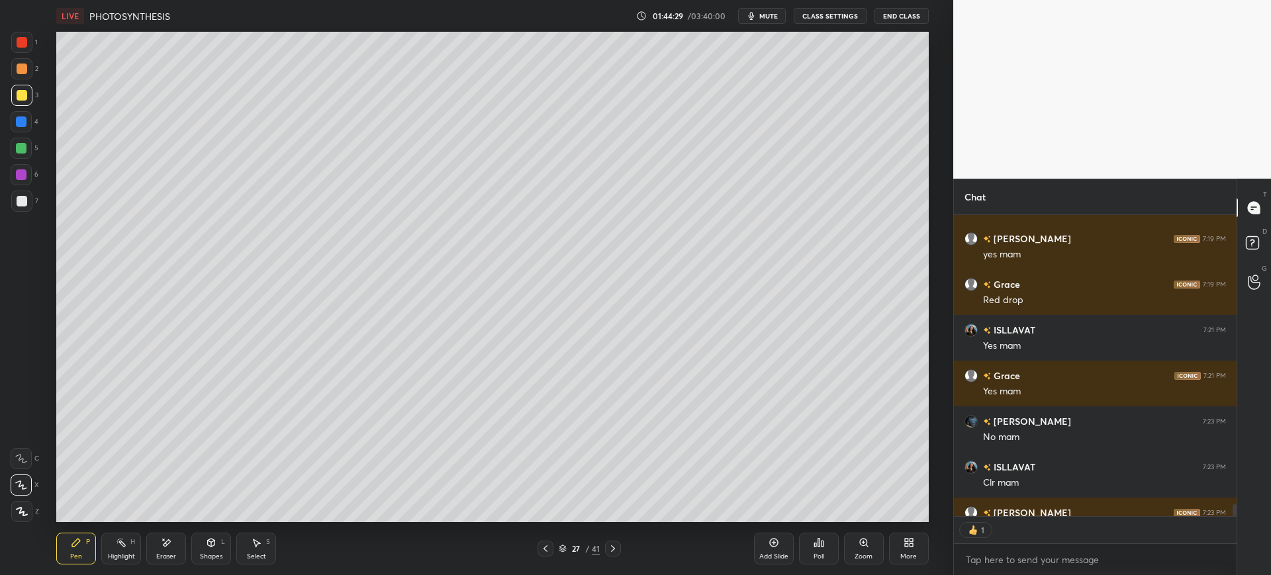
scroll to position [297, 279]
click at [779, 541] on div "Add Slide" at bounding box center [774, 549] width 40 height 32
click at [23, 195] on div at bounding box center [21, 201] width 21 height 21
click at [21, 129] on div at bounding box center [21, 121] width 21 height 21
click at [220, 549] on div "Shapes L" at bounding box center [211, 549] width 40 height 32
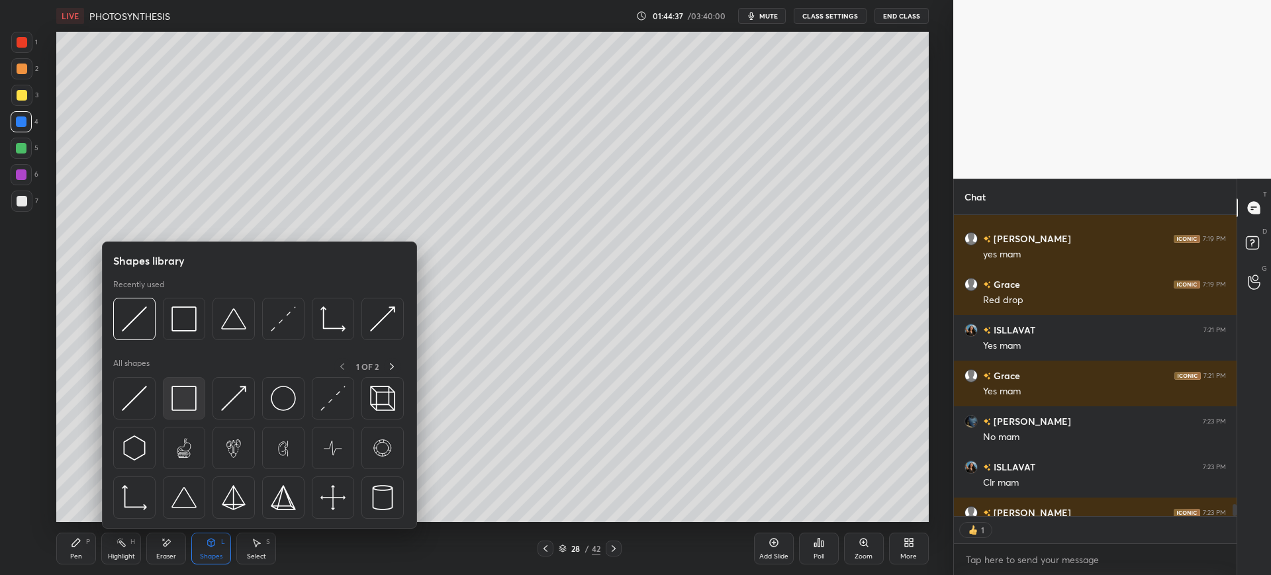
click at [185, 398] on img at bounding box center [183, 398] width 25 height 25
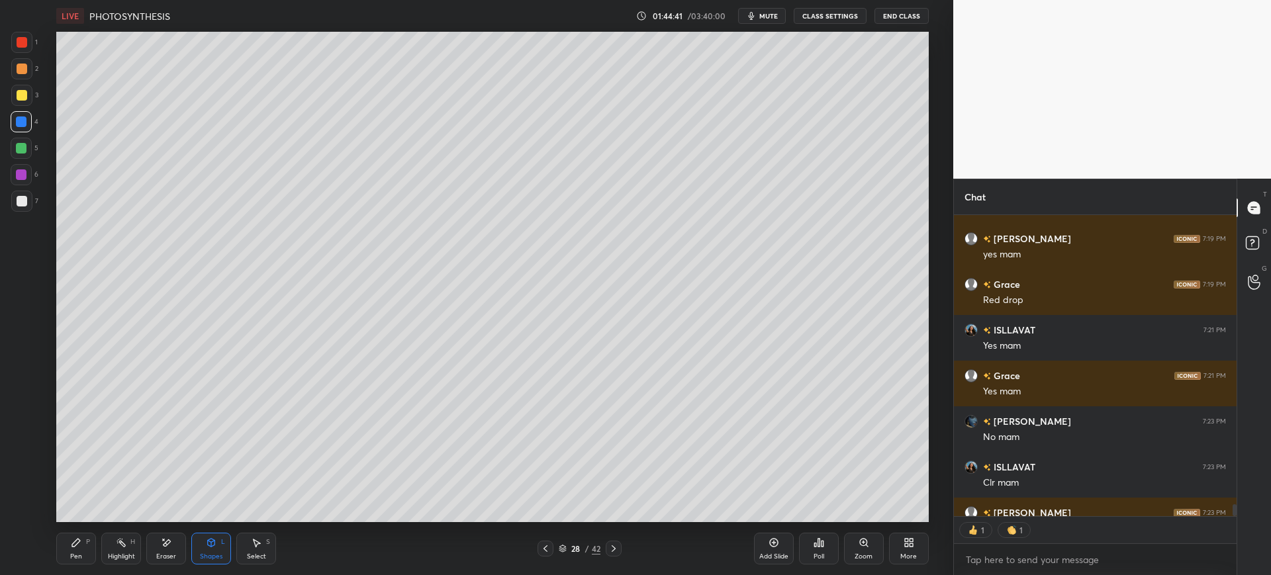
click at [75, 541] on icon at bounding box center [76, 543] width 8 height 8
click at [24, 99] on div at bounding box center [22, 95] width 11 height 11
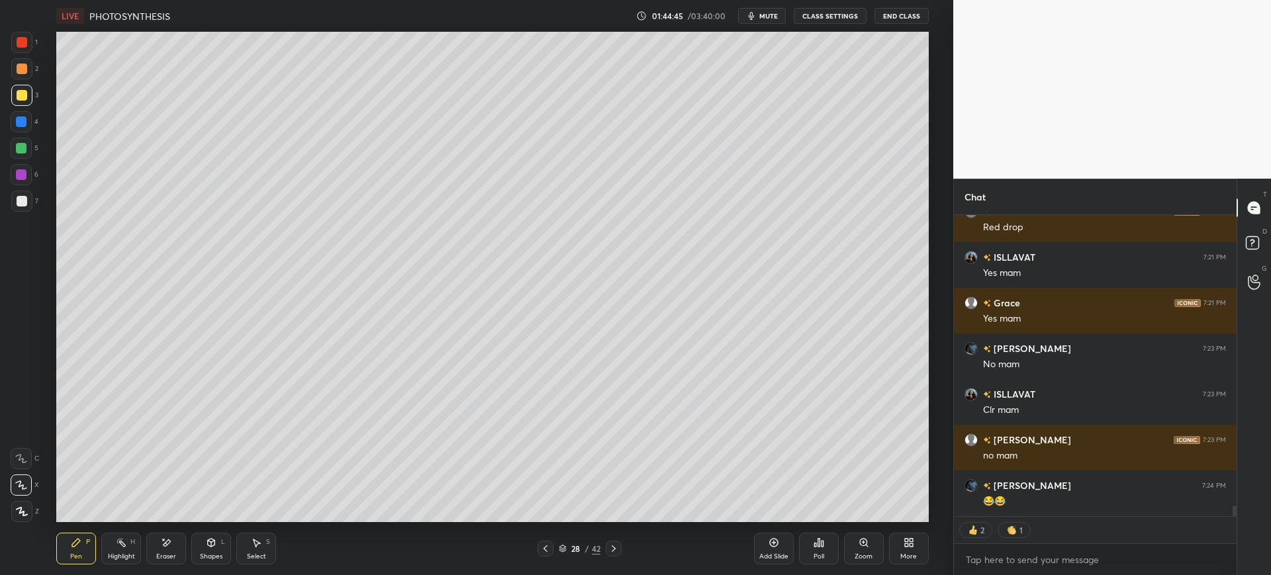
click at [24, 154] on div at bounding box center [21, 148] width 21 height 21
click at [28, 97] on div at bounding box center [21, 95] width 21 height 21
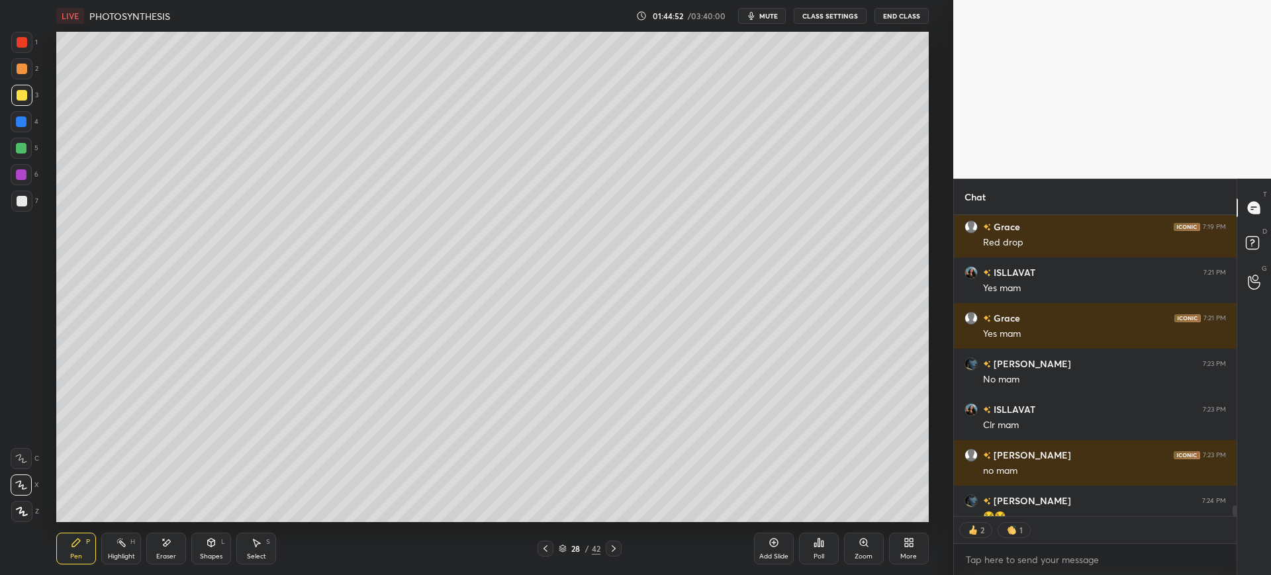
click at [20, 128] on div at bounding box center [21, 121] width 21 height 21
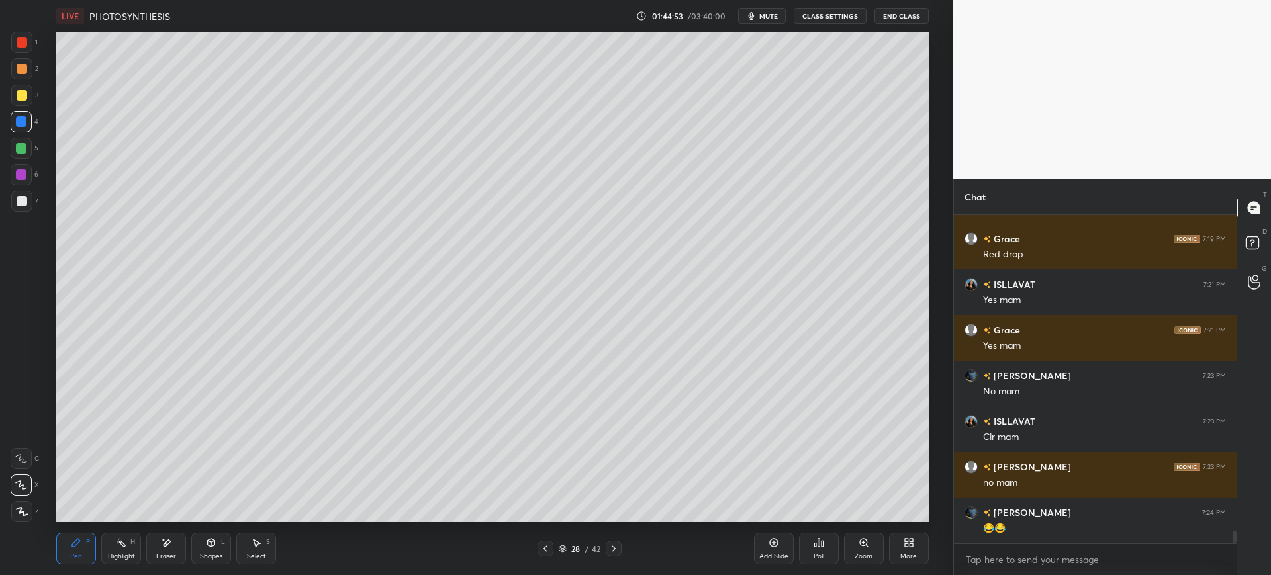
scroll to position [8087, 0]
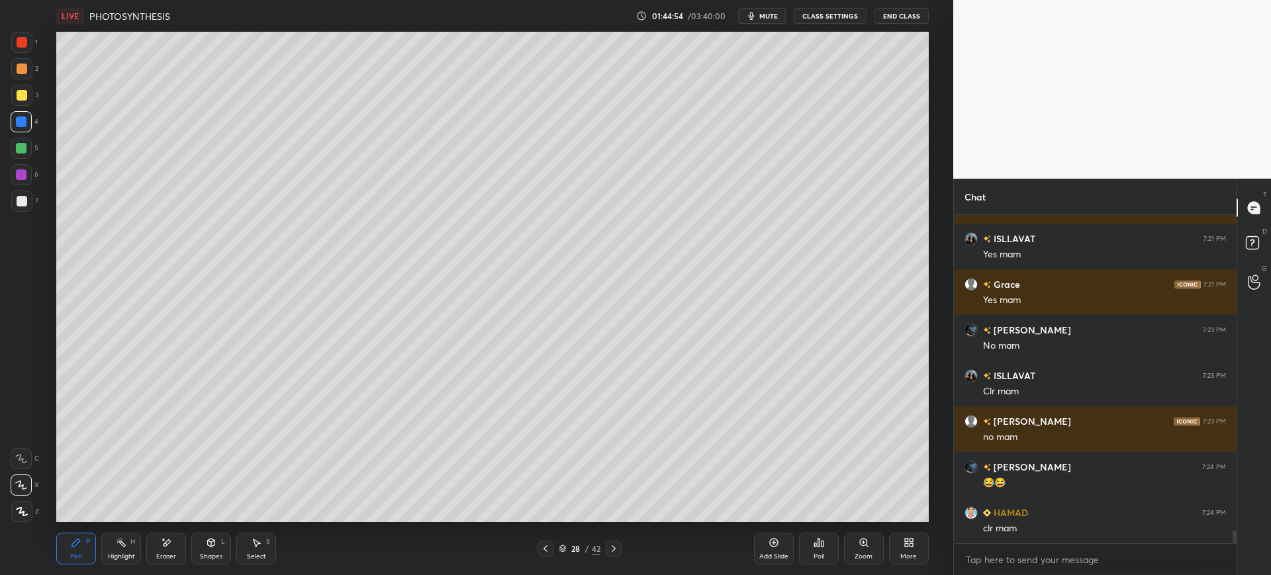
click at [26, 169] on div at bounding box center [21, 174] width 21 height 21
click at [21, 132] on div at bounding box center [21, 121] width 21 height 21
click at [28, 199] on div at bounding box center [21, 201] width 21 height 21
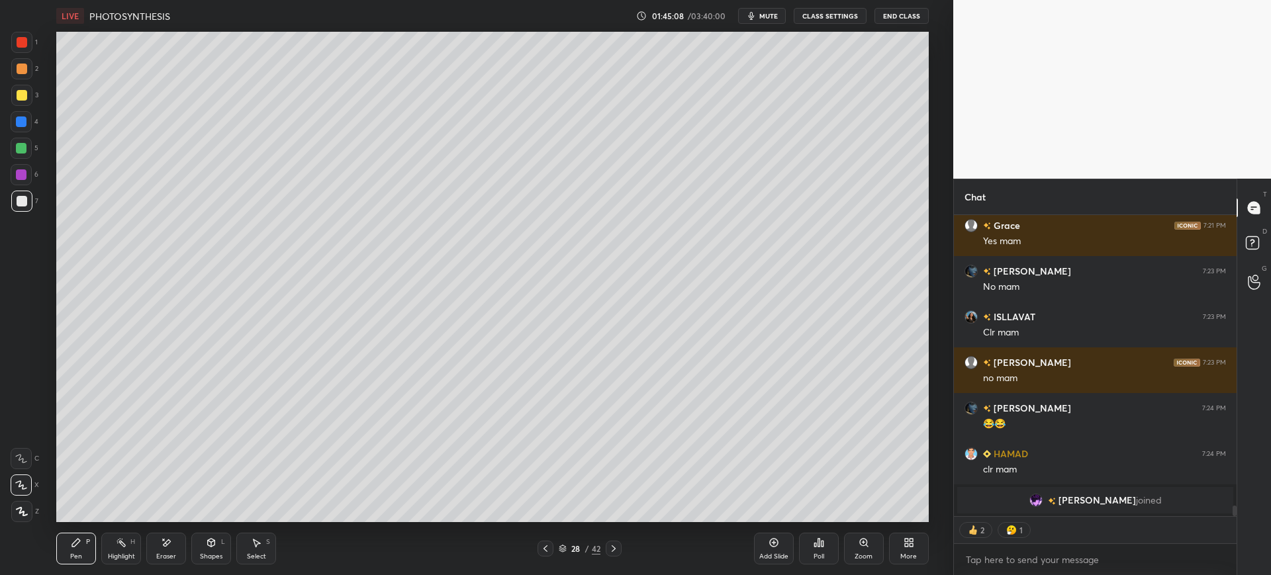
click at [27, 92] on div at bounding box center [21, 95] width 21 height 21
click at [26, 75] on div at bounding box center [21, 68] width 21 height 21
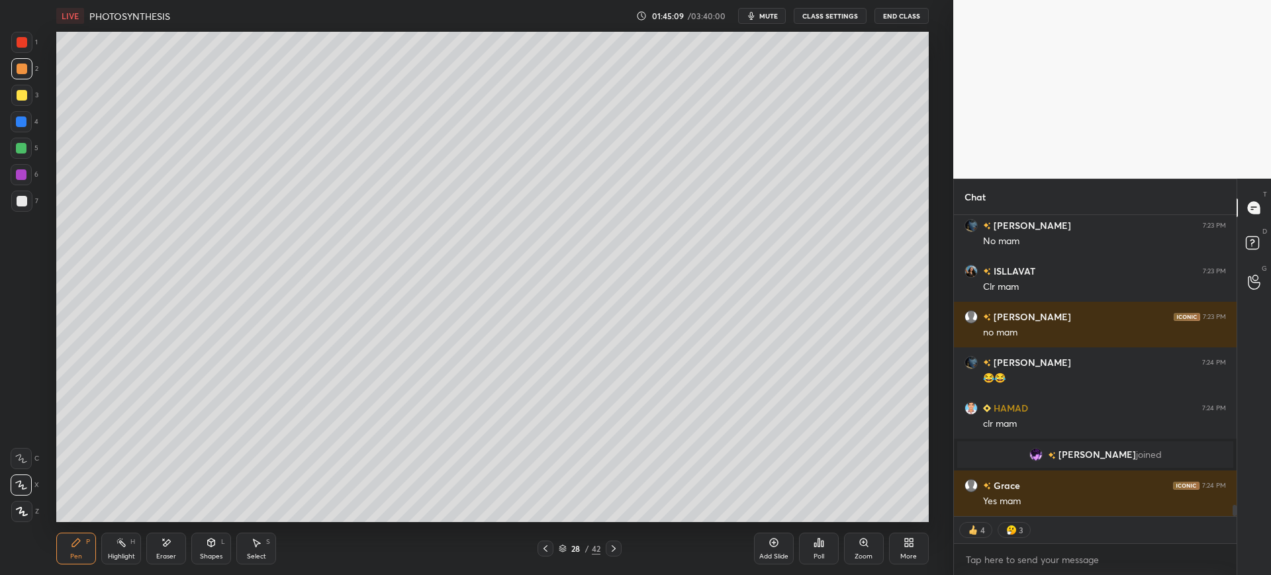
scroll to position [7980, 0]
click at [29, 139] on div at bounding box center [21, 148] width 21 height 21
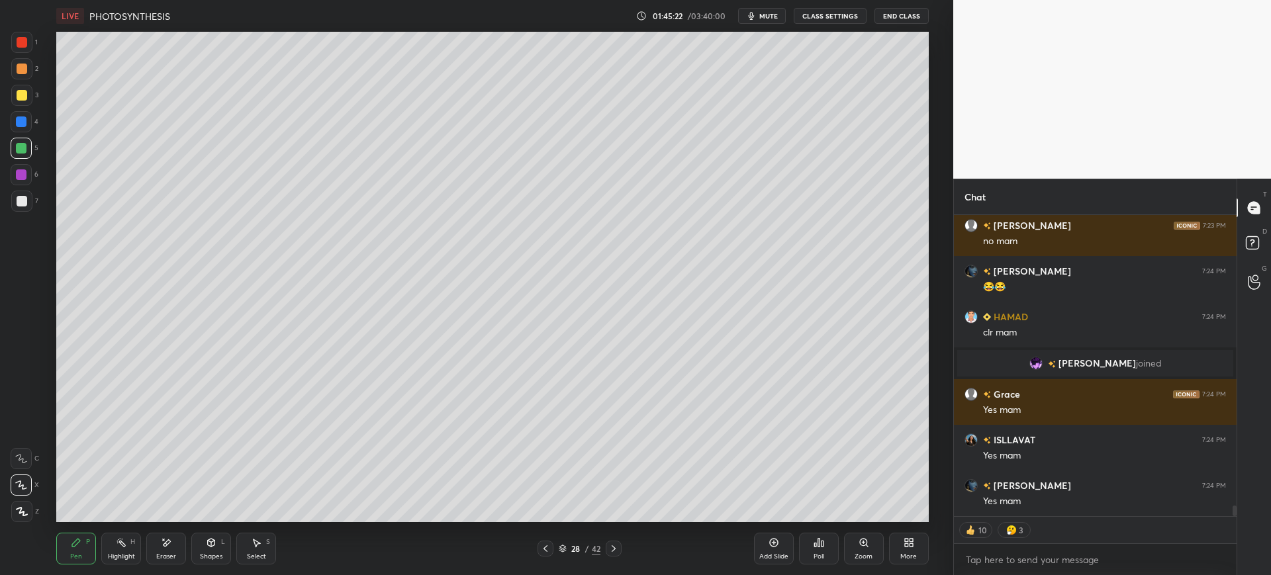
scroll to position [8044, 0]
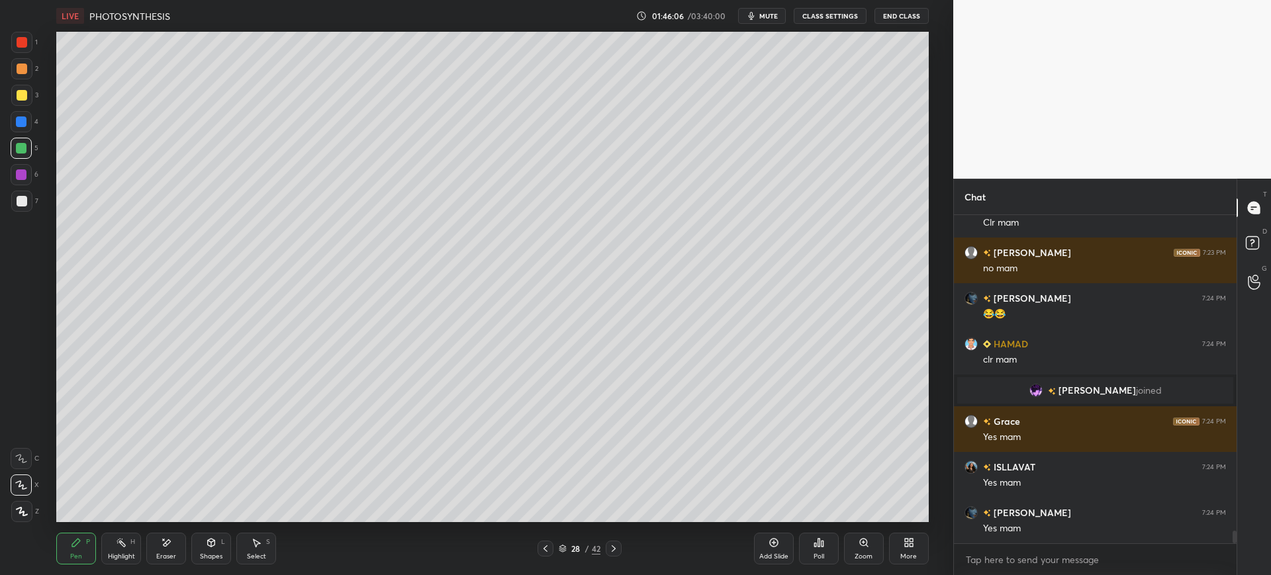
click at [24, 206] on div at bounding box center [21, 201] width 21 height 21
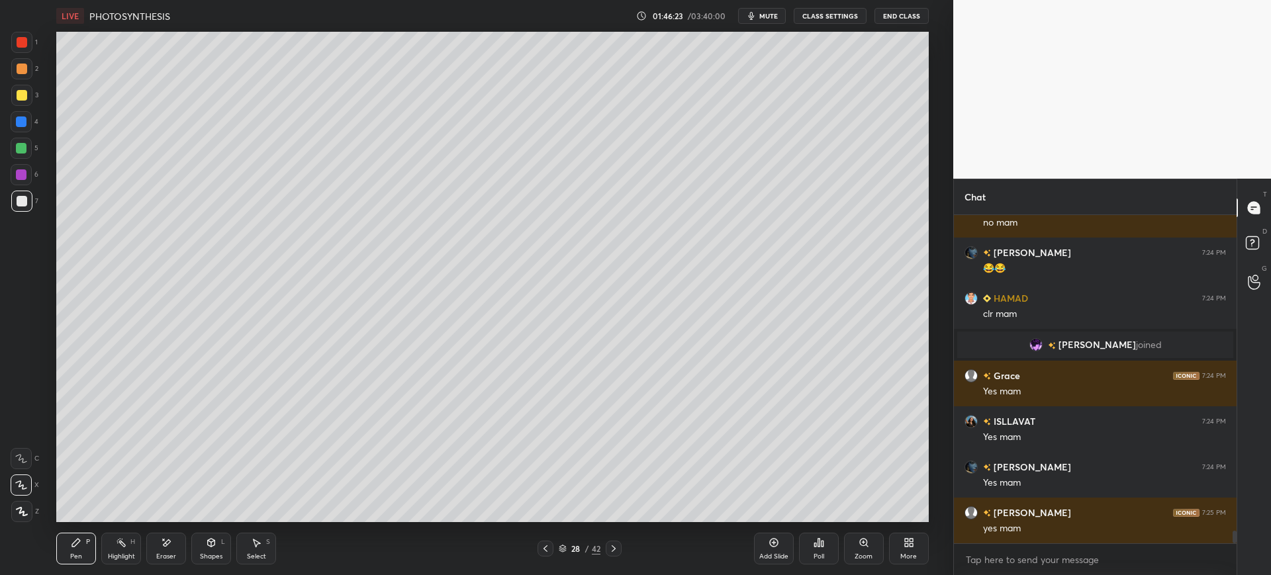
click at [23, 207] on div at bounding box center [21, 201] width 21 height 21
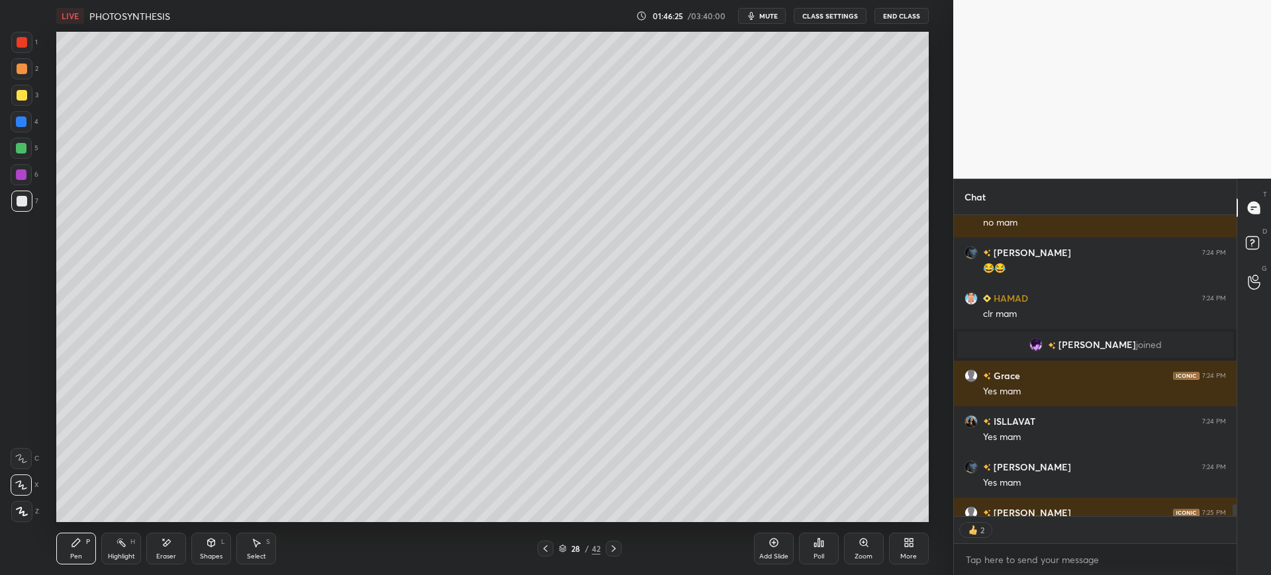
click at [30, 97] on div at bounding box center [21, 95] width 21 height 21
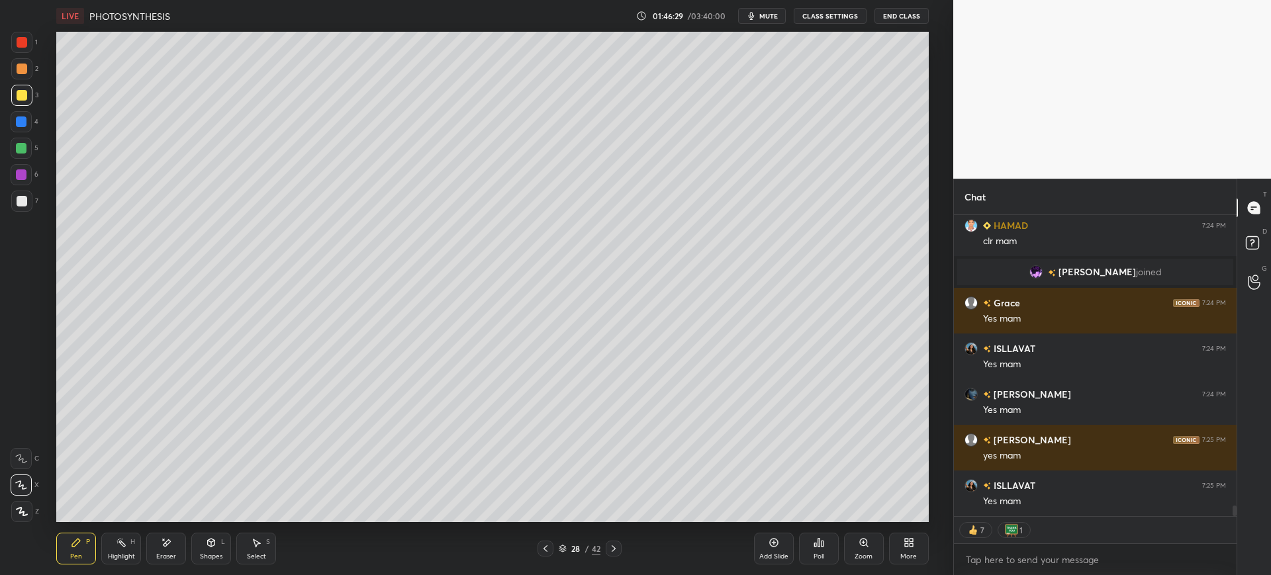
scroll to position [8208, 0]
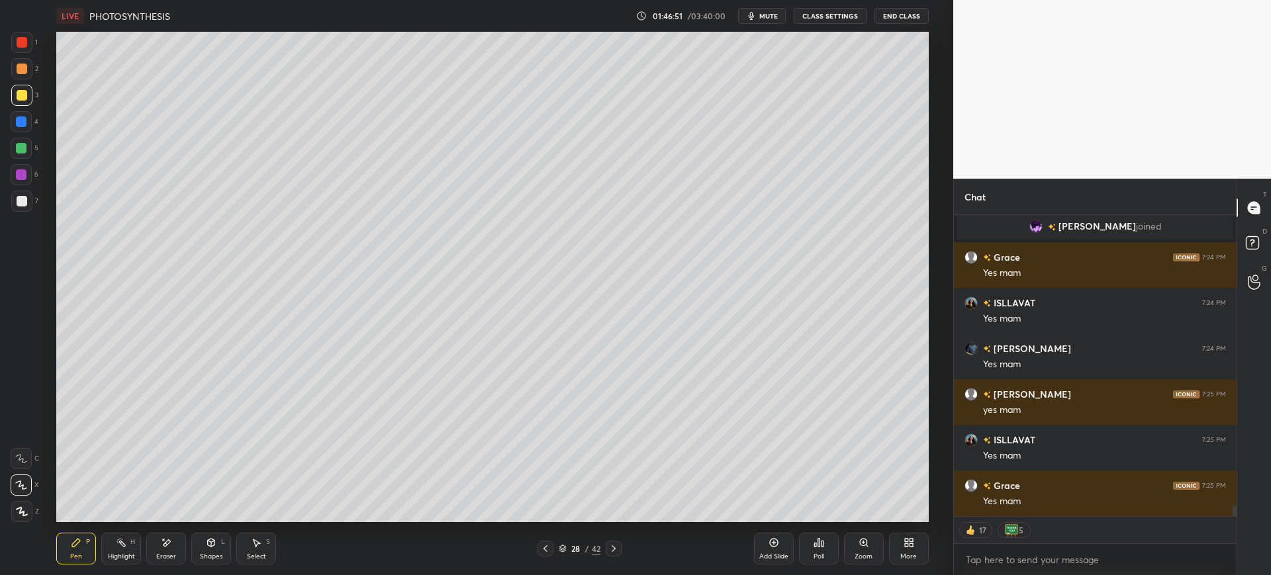
click at [25, 133] on div "4" at bounding box center [25, 124] width 28 height 26
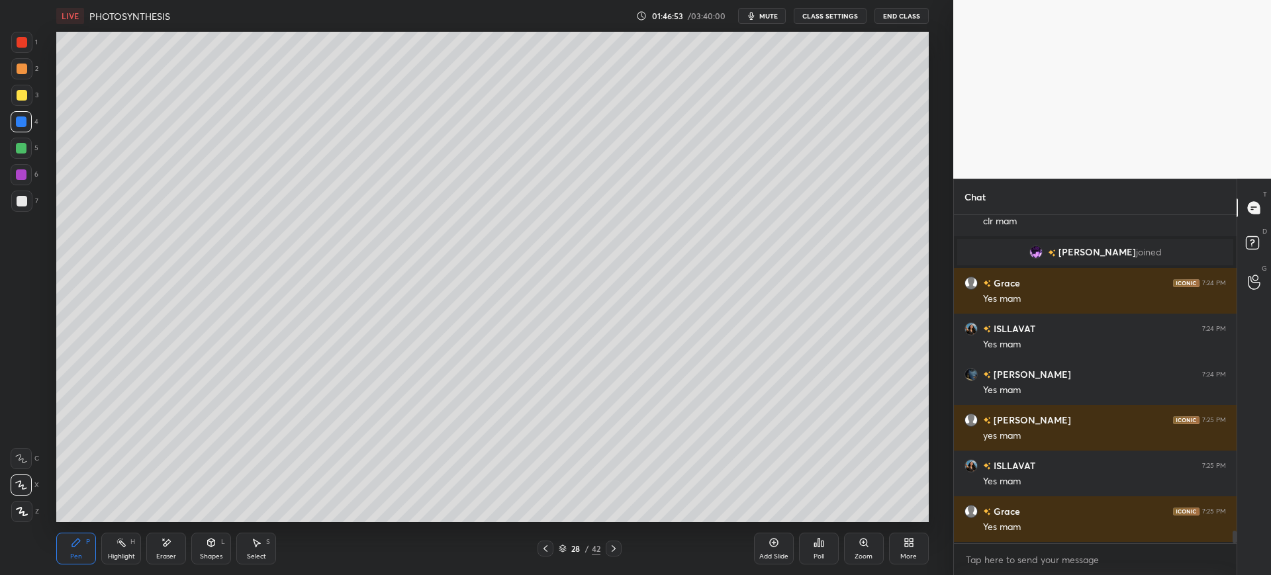
scroll to position [8181, 0]
click at [27, 203] on div at bounding box center [21, 201] width 21 height 21
click at [18, 102] on div at bounding box center [21, 95] width 21 height 21
click at [157, 551] on div "Eraser" at bounding box center [166, 549] width 40 height 32
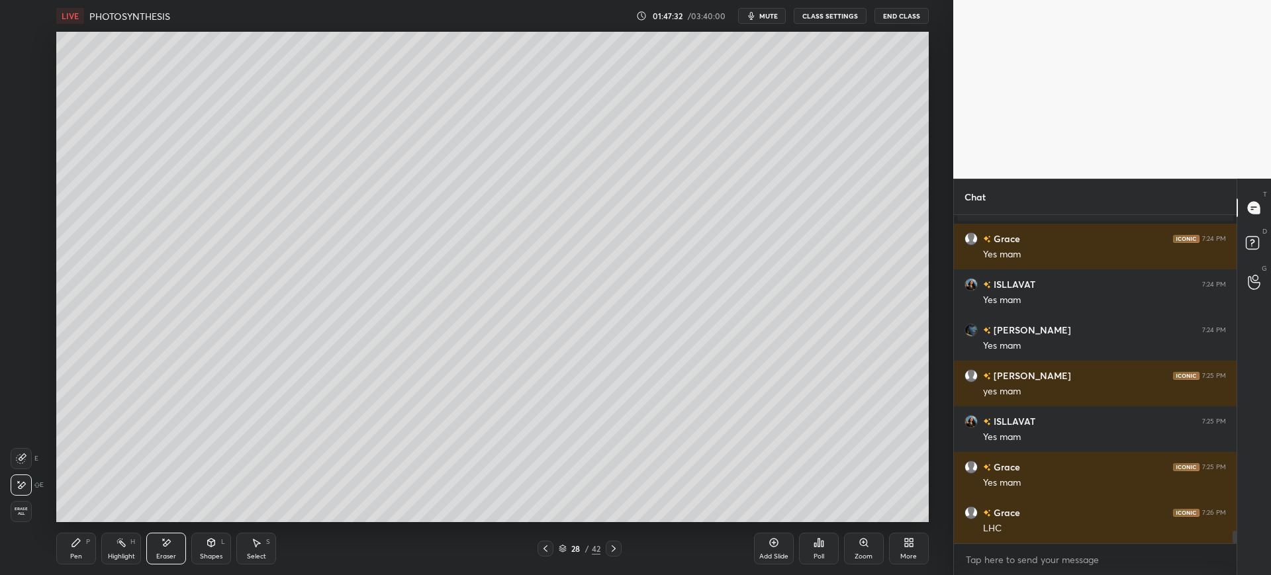
click at [92, 548] on div "Pen P" at bounding box center [76, 549] width 40 height 32
click at [25, 142] on div at bounding box center [21, 148] width 21 height 21
click at [31, 124] on div at bounding box center [21, 121] width 21 height 21
click at [31, 173] on div at bounding box center [21, 174] width 21 height 21
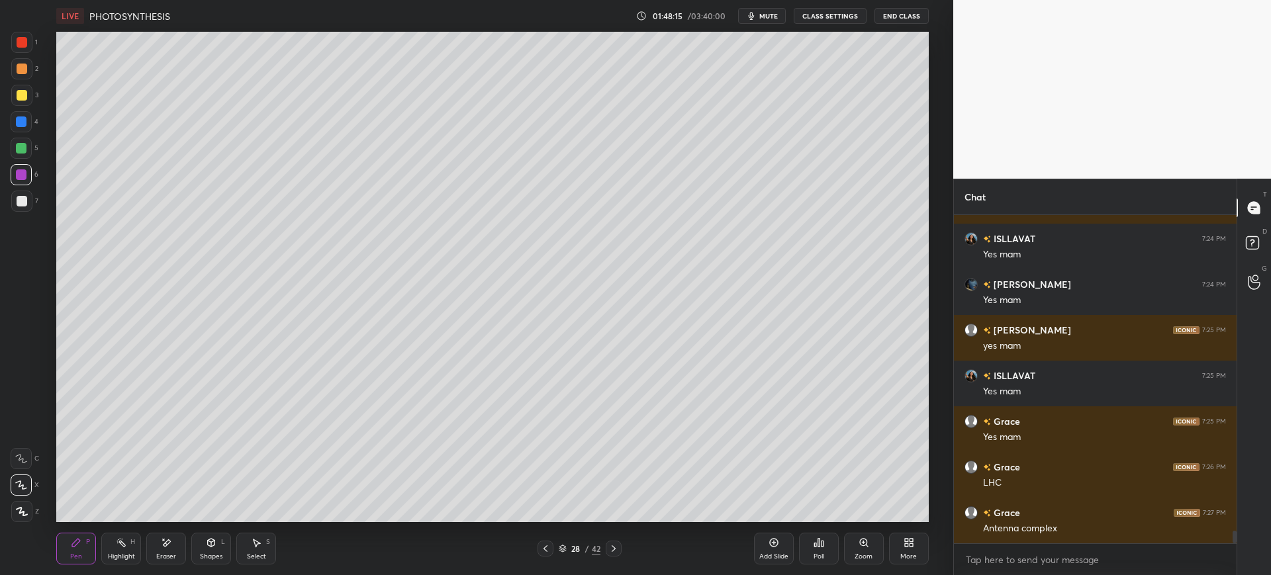
click at [28, 131] on div at bounding box center [21, 121] width 21 height 21
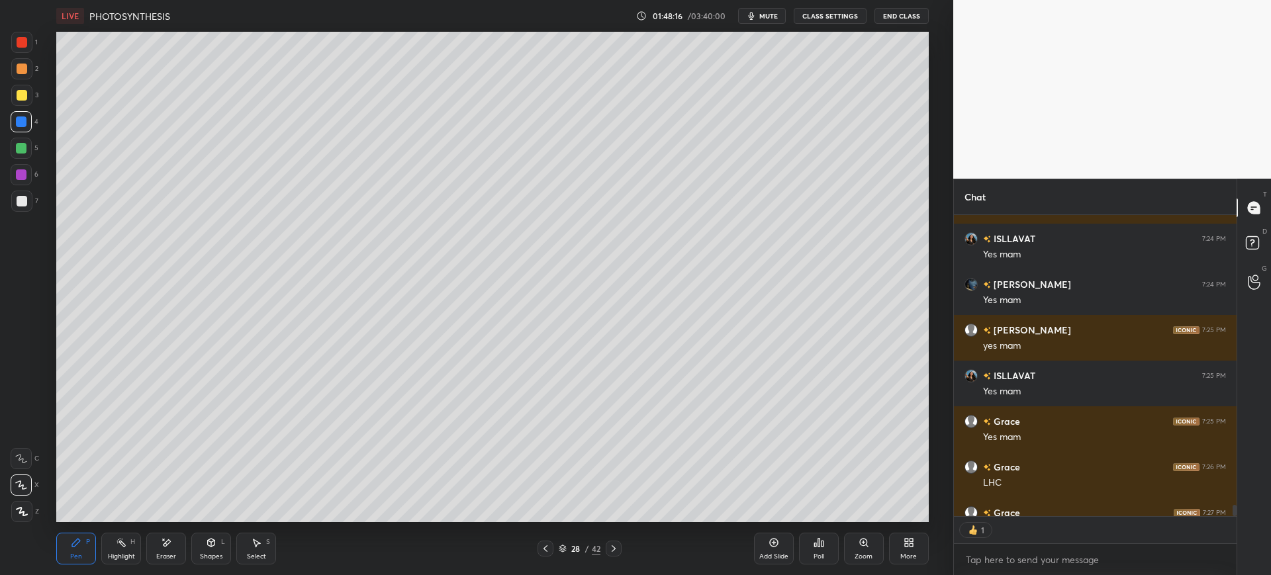
scroll to position [297, 279]
click at [18, 171] on div at bounding box center [21, 174] width 11 height 11
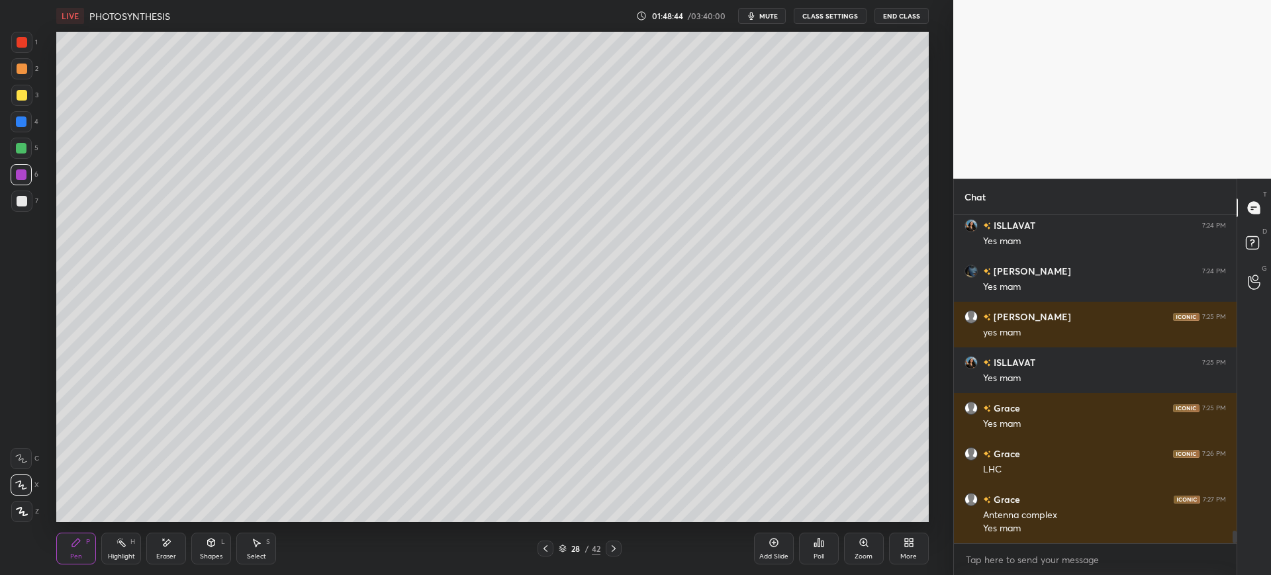
scroll to position [8317, 0]
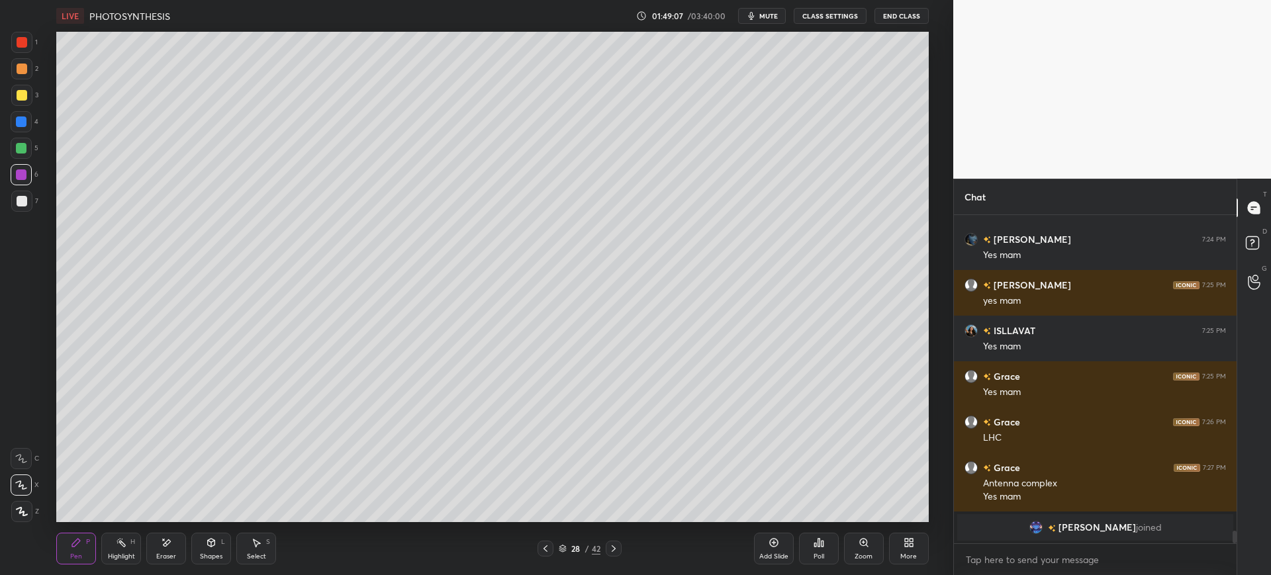
click at [24, 120] on div at bounding box center [21, 121] width 11 height 11
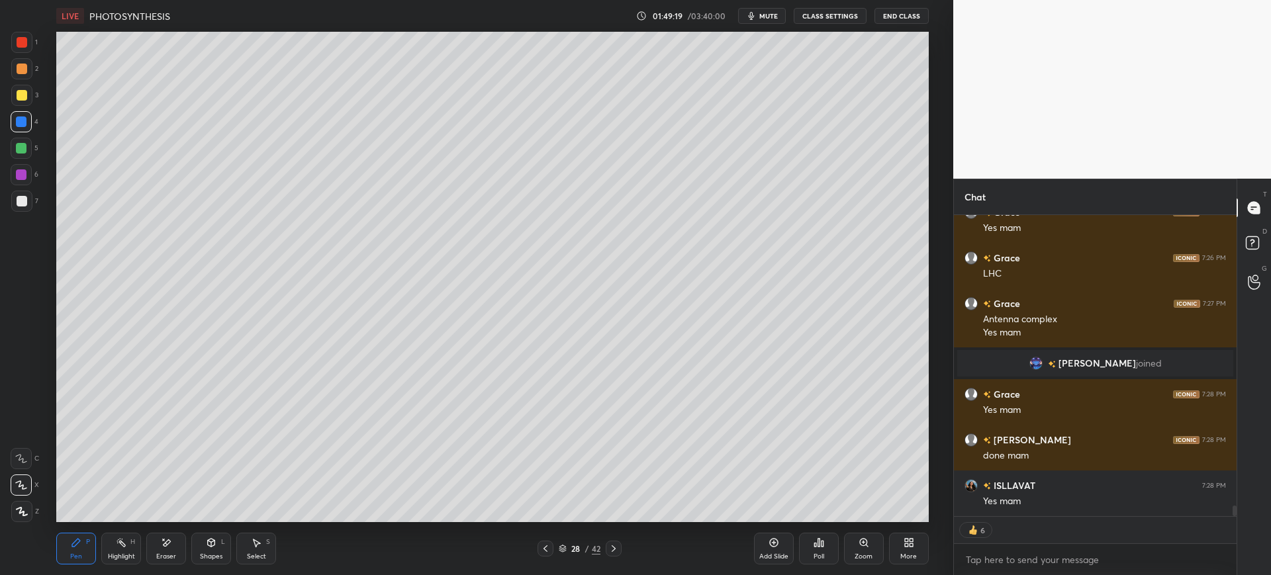
scroll to position [8399, 0]
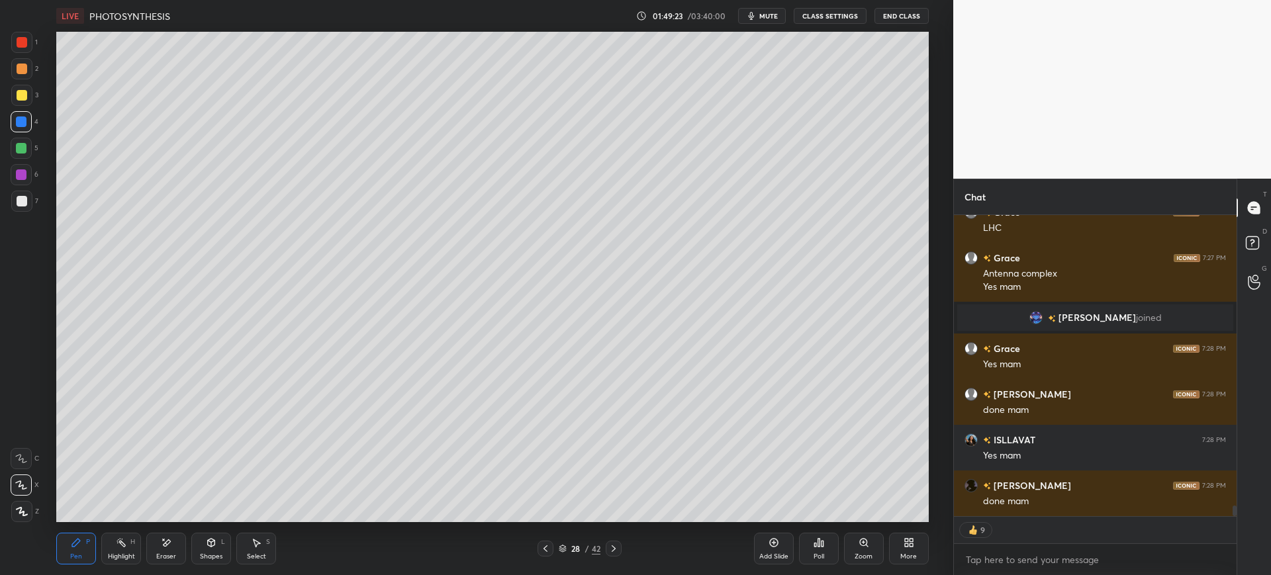
click at [27, 204] on div at bounding box center [21, 201] width 21 height 21
click at [17, 165] on div at bounding box center [21, 174] width 21 height 21
click at [14, 45] on div at bounding box center [21, 42] width 21 height 21
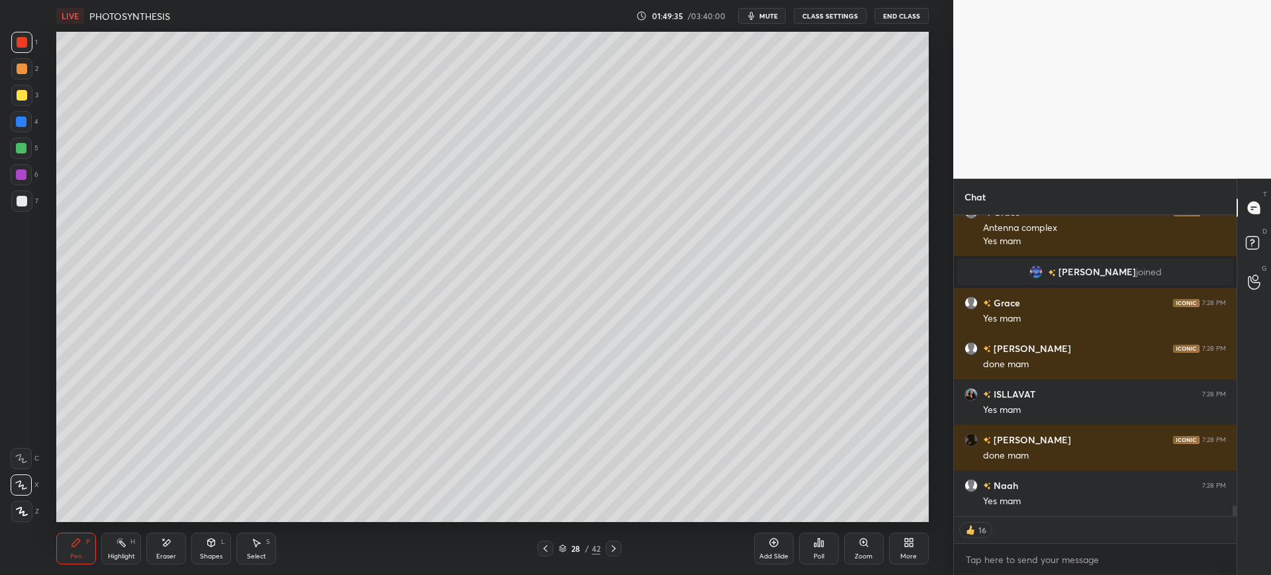
click at [19, 200] on div at bounding box center [22, 201] width 11 height 11
click at [23, 133] on div "4" at bounding box center [25, 124] width 28 height 26
click at [15, 148] on div at bounding box center [21, 148] width 21 height 21
click at [17, 58] on div at bounding box center [21, 68] width 21 height 21
click at [15, 50] on div at bounding box center [21, 42] width 21 height 21
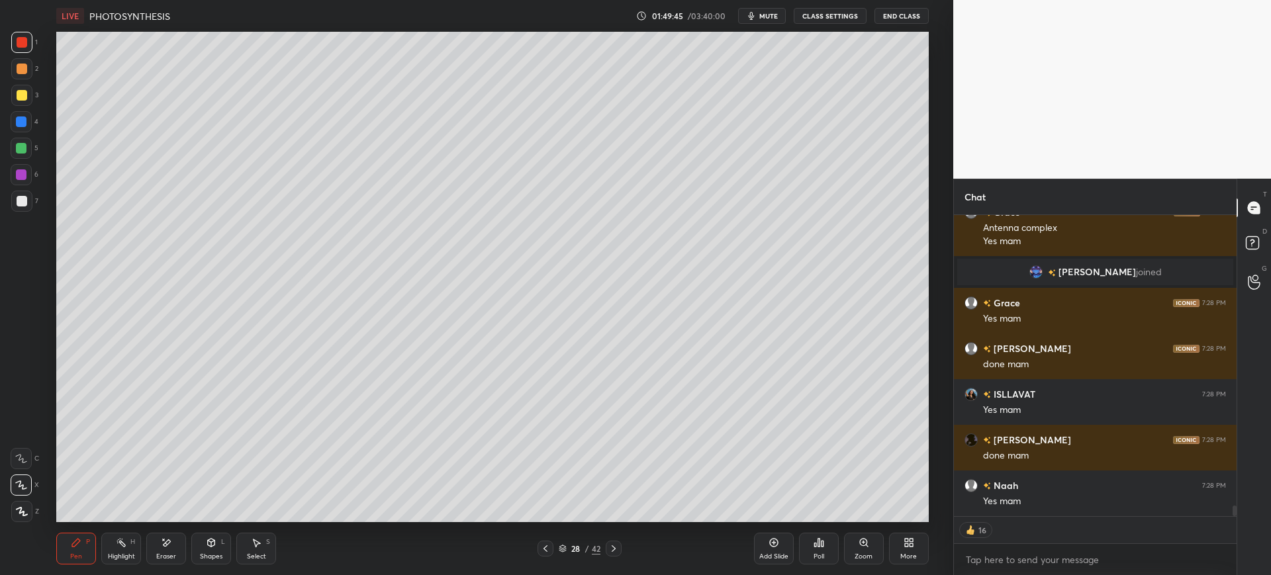
scroll to position [8418, 0]
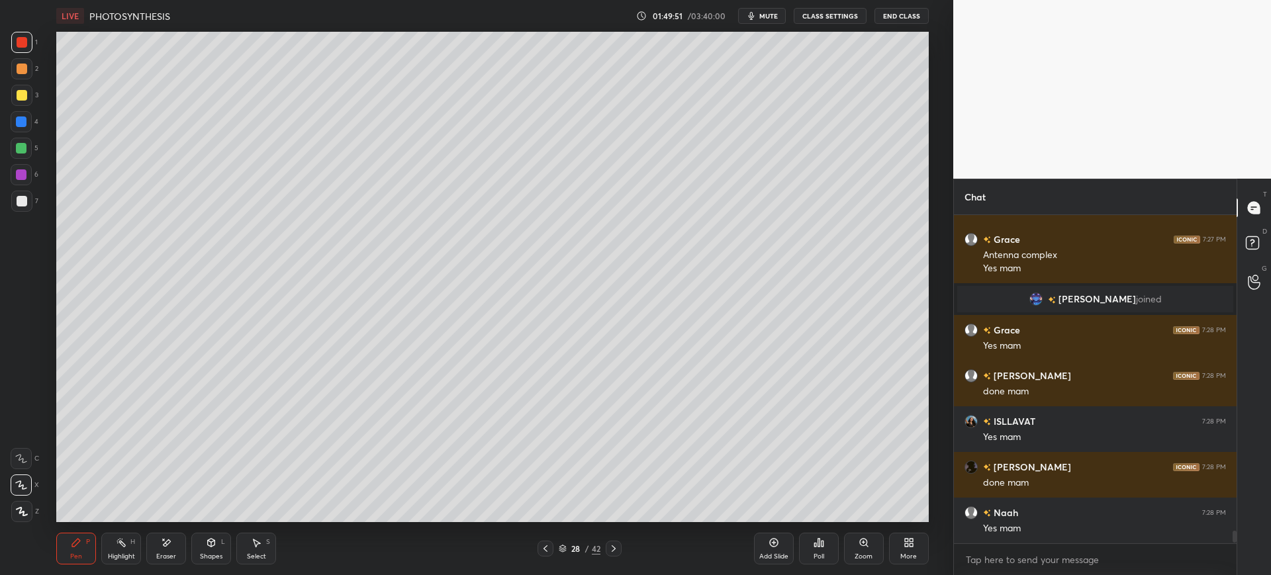
click at [20, 128] on div at bounding box center [21, 121] width 21 height 21
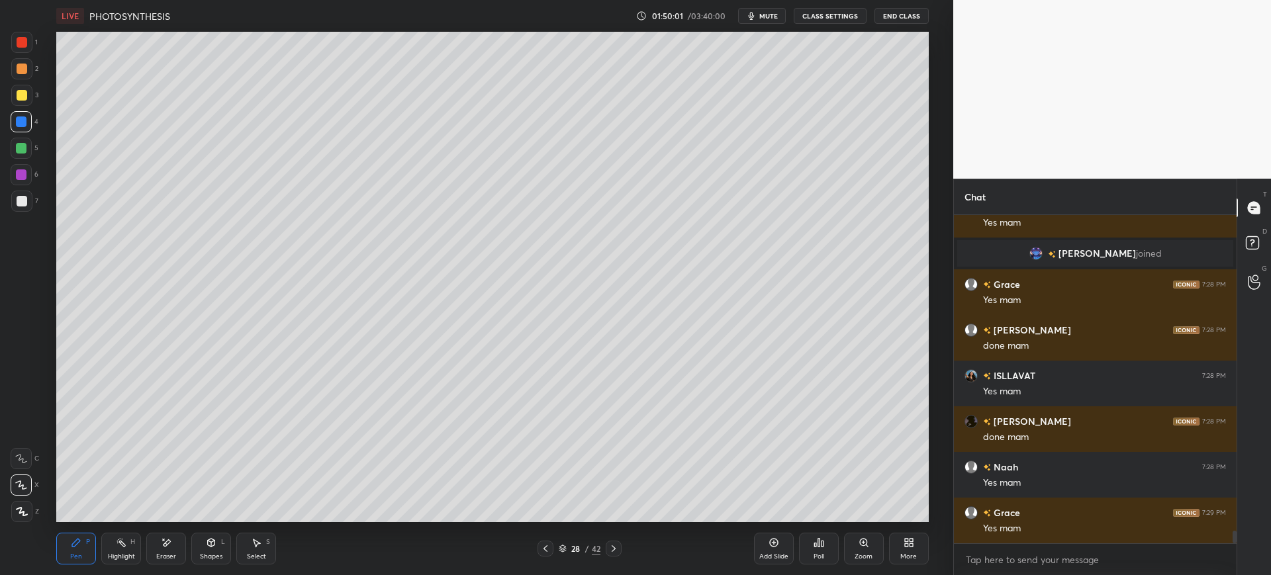
scroll to position [8509, 0]
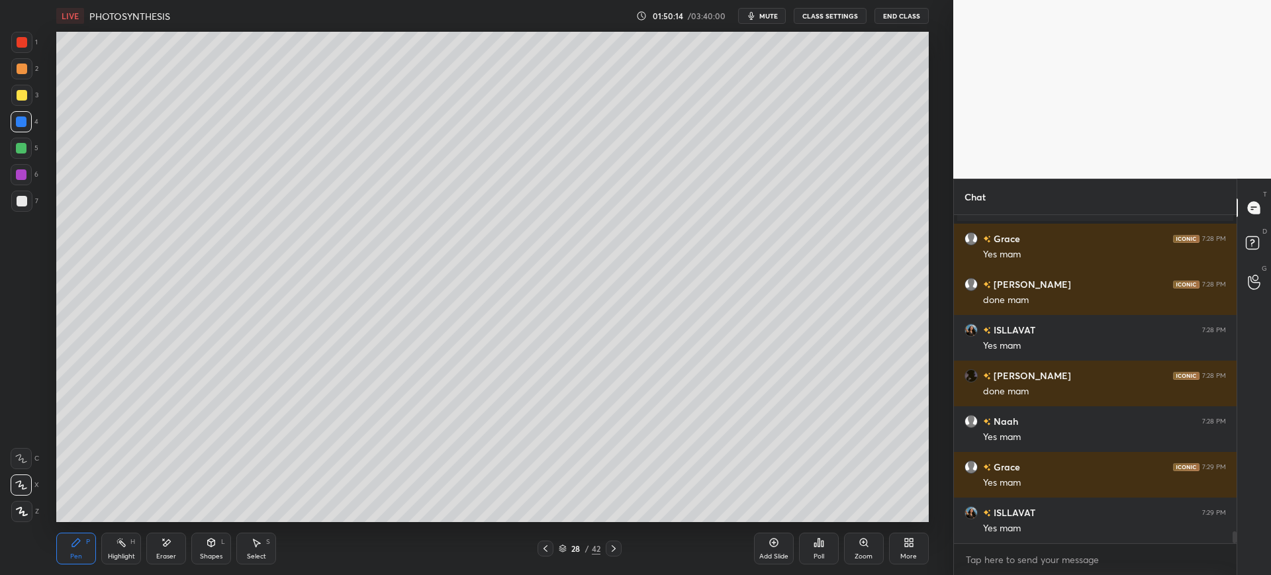
click at [764, 547] on div "Add Slide" at bounding box center [774, 549] width 40 height 32
click at [206, 565] on div "Pen P Highlight H Eraser Shapes L Select S 29 / 43 Add Slide Poll Zoom More" at bounding box center [492, 548] width 872 height 53
click at [212, 544] on icon at bounding box center [211, 543] width 7 height 8
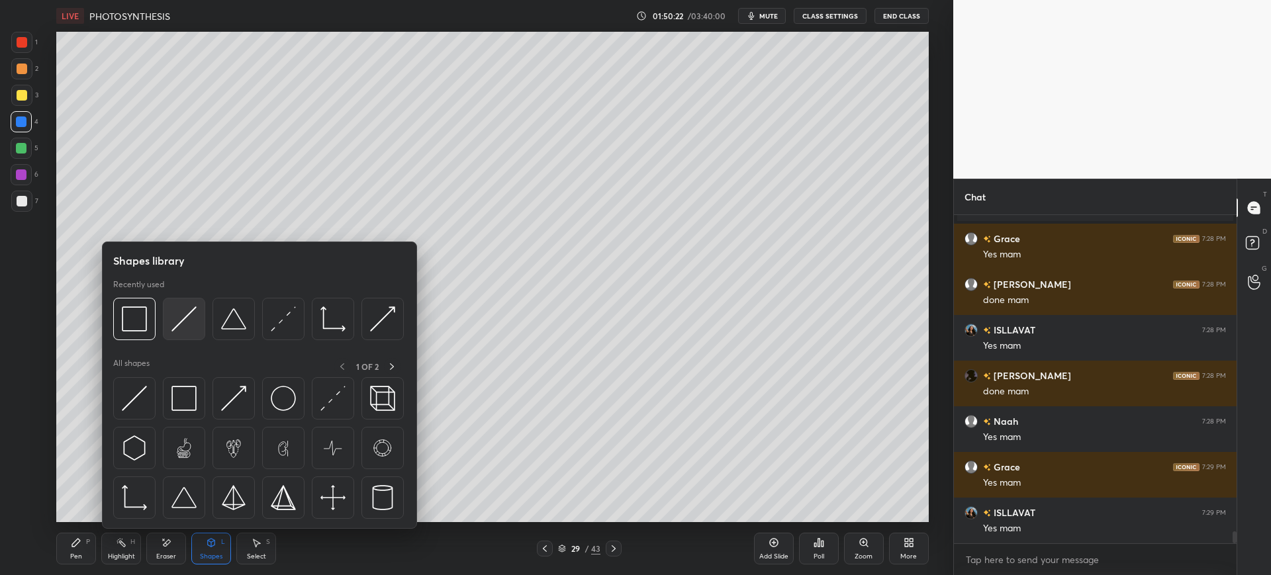
click at [183, 314] on img at bounding box center [183, 318] width 25 height 25
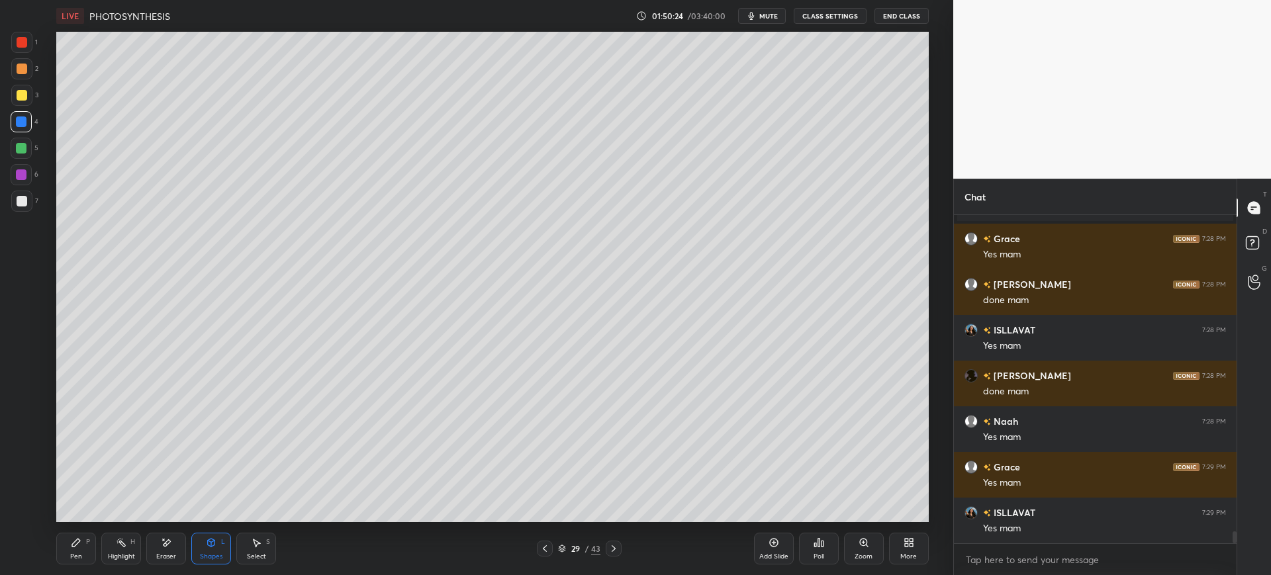
click at [74, 555] on div "Pen" at bounding box center [76, 556] width 12 height 7
click at [18, 205] on div at bounding box center [22, 201] width 11 height 11
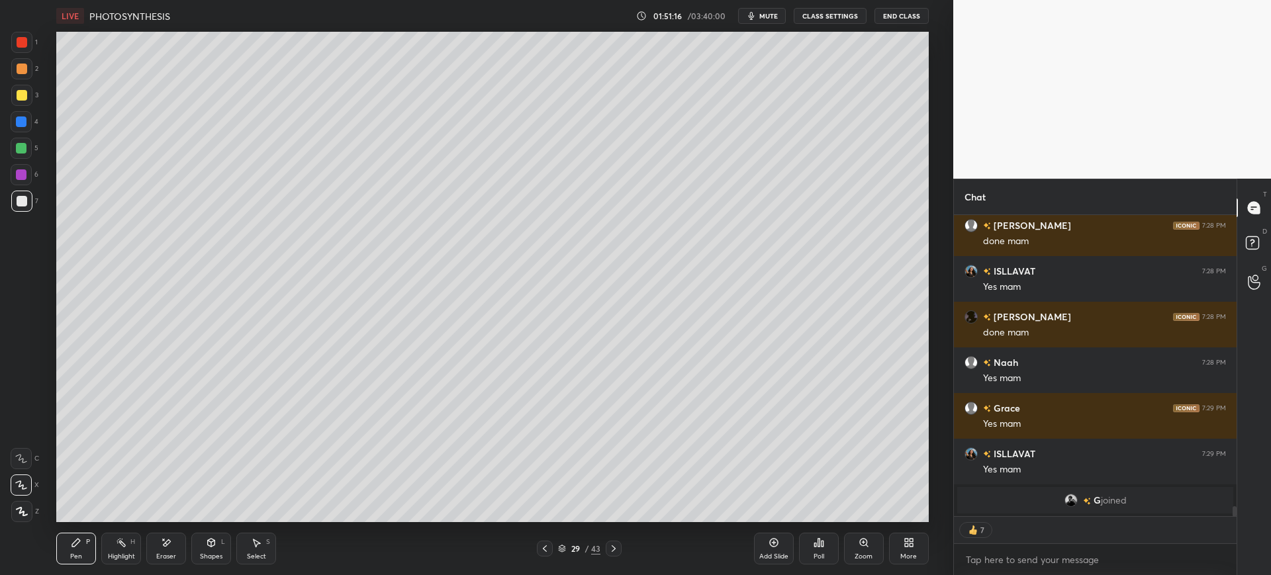
scroll to position [8541, 0]
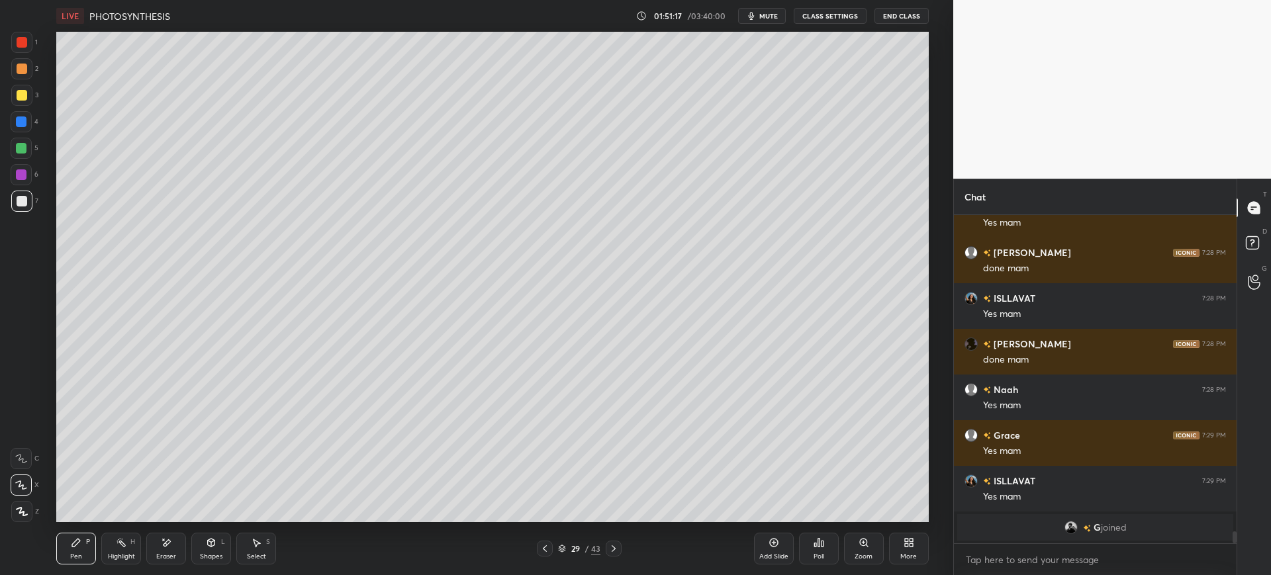
click at [24, 126] on div at bounding box center [21, 121] width 11 height 11
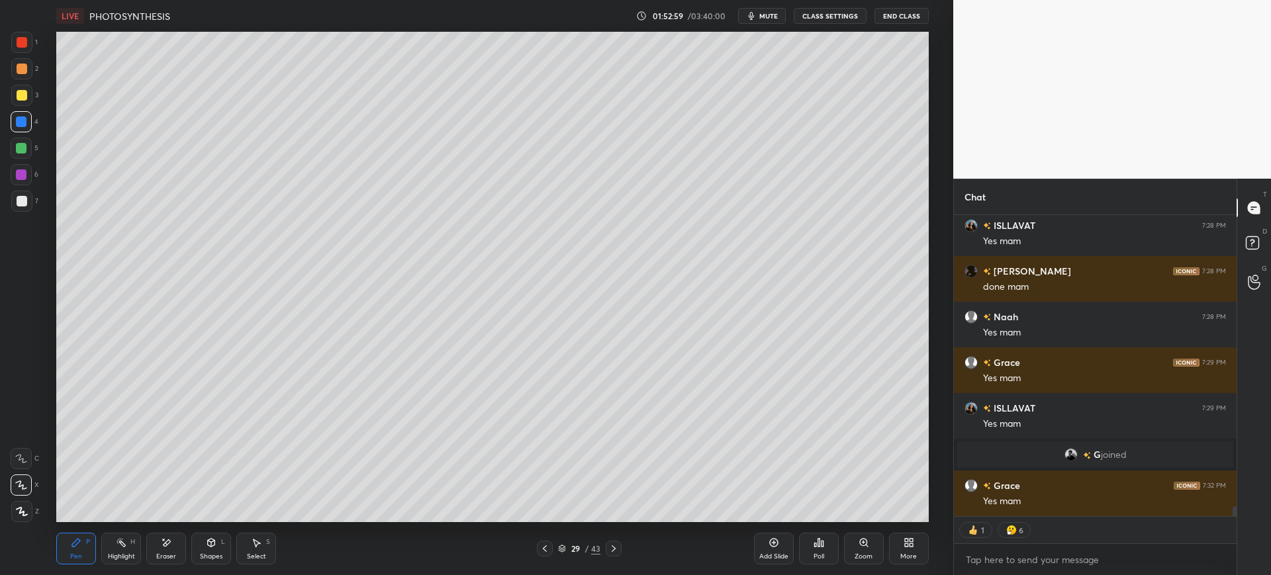
scroll to position [8545, 0]
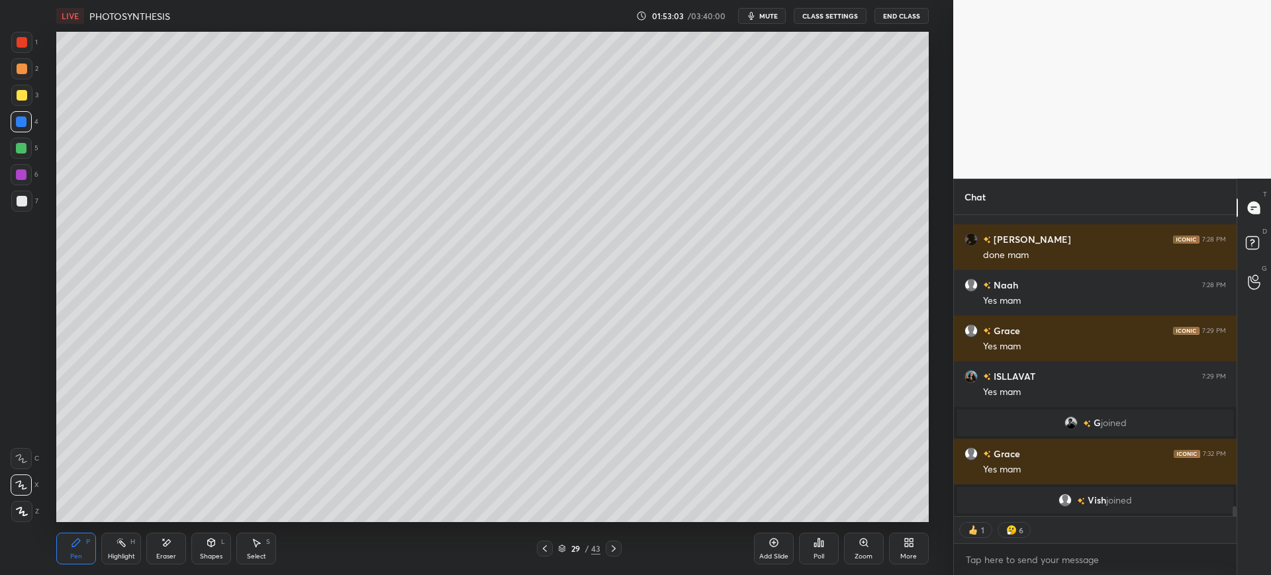
click at [553, 549] on div "29 / 43" at bounding box center [579, 549] width 85 height 16
click at [549, 547] on icon at bounding box center [544, 548] width 11 height 11
click at [24, 211] on div at bounding box center [21, 201] width 21 height 21
click at [22, 83] on div "2" at bounding box center [24, 71] width 27 height 26
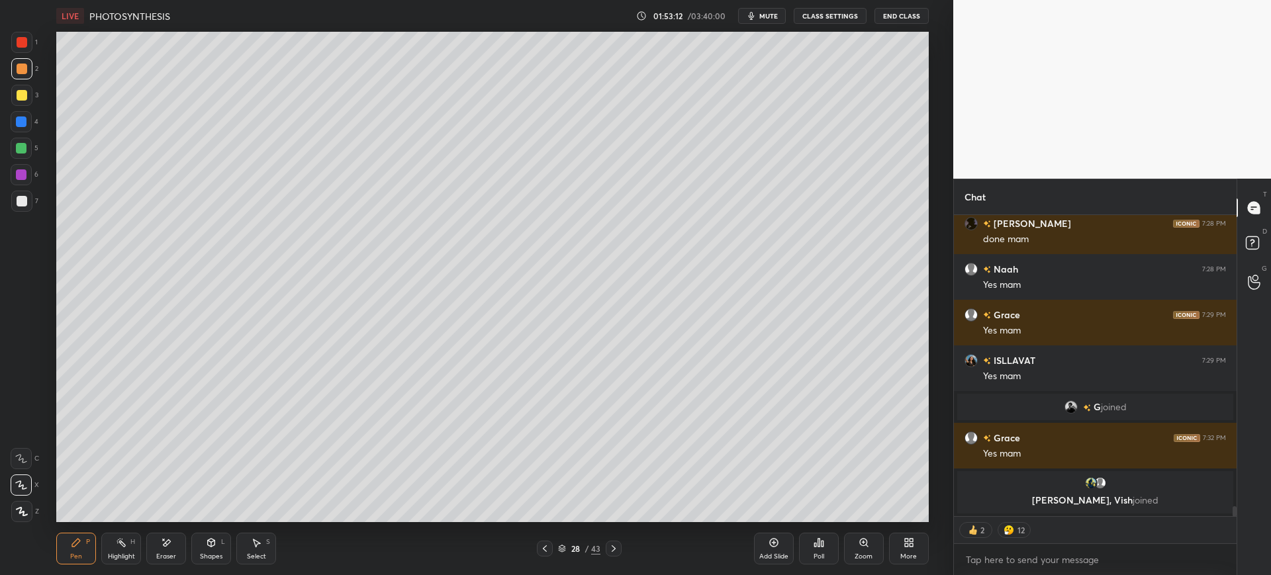
click at [14, 206] on div at bounding box center [21, 201] width 21 height 21
click at [27, 121] on div at bounding box center [21, 121] width 21 height 21
click at [25, 203] on div at bounding box center [22, 201] width 11 height 11
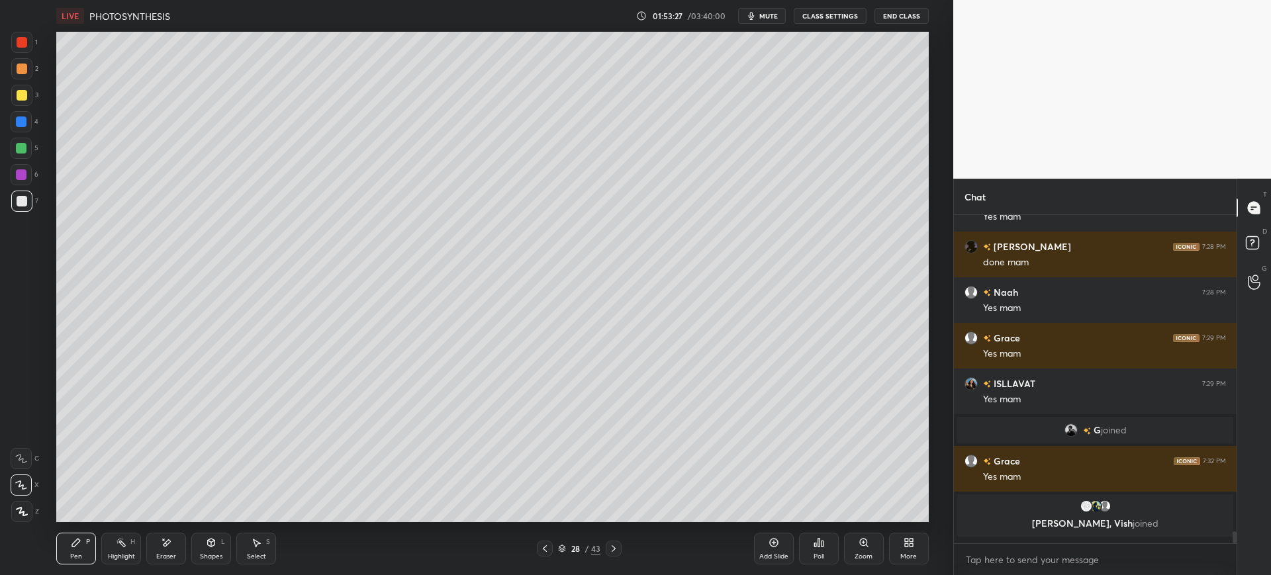
scroll to position [8534, 0]
click at [24, 43] on div at bounding box center [22, 42] width 11 height 11
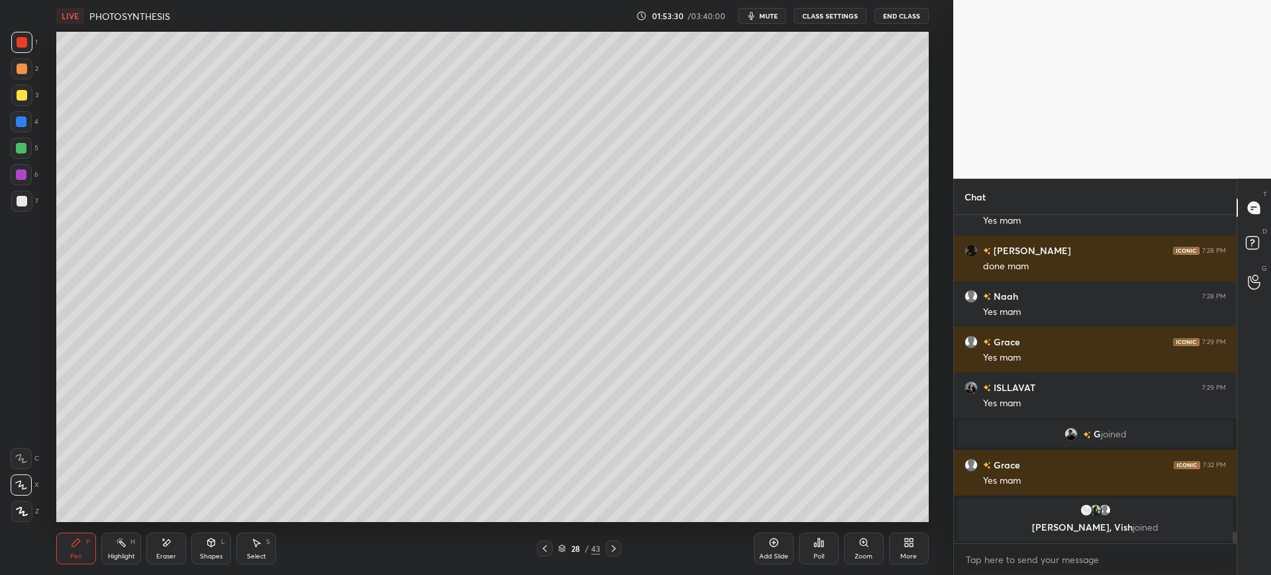
click at [34, 135] on div "4" at bounding box center [25, 124] width 28 height 26
click at [23, 203] on div at bounding box center [22, 201] width 11 height 11
click at [22, 453] on div at bounding box center [21, 458] width 21 height 21
click at [613, 551] on icon at bounding box center [613, 548] width 11 height 11
click at [20, 99] on div at bounding box center [22, 95] width 11 height 11
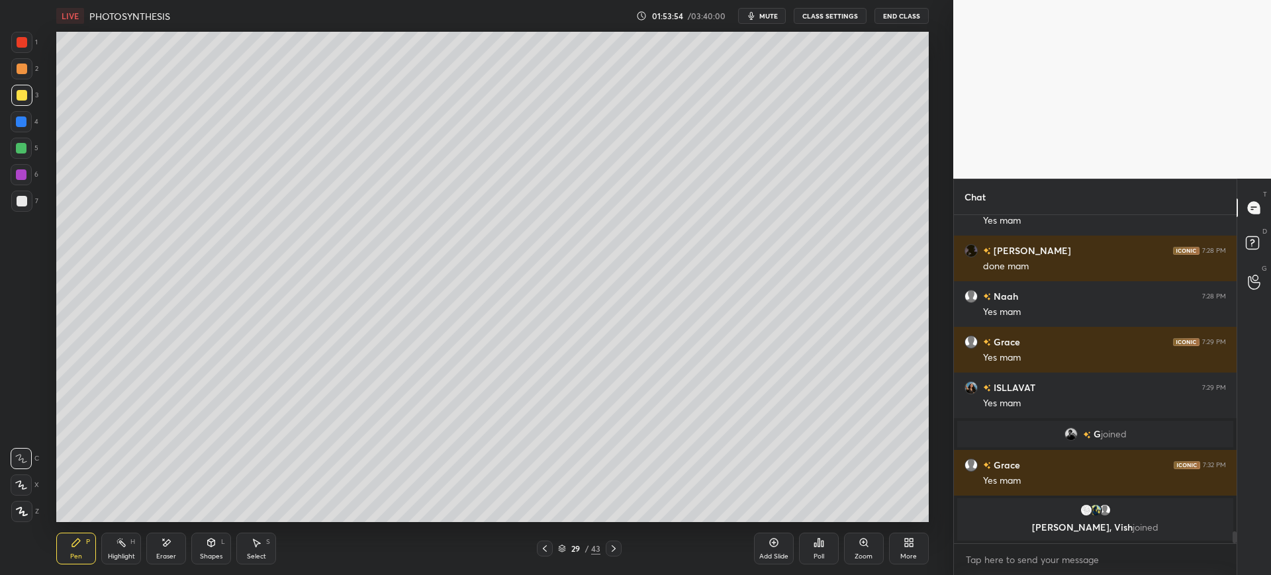
click at [26, 68] on div at bounding box center [22, 69] width 11 height 11
click at [21, 38] on div at bounding box center [22, 42] width 11 height 11
click at [28, 200] on div at bounding box center [21, 201] width 21 height 21
click at [28, 119] on div at bounding box center [21, 121] width 21 height 21
click at [23, 146] on div at bounding box center [21, 148] width 11 height 11
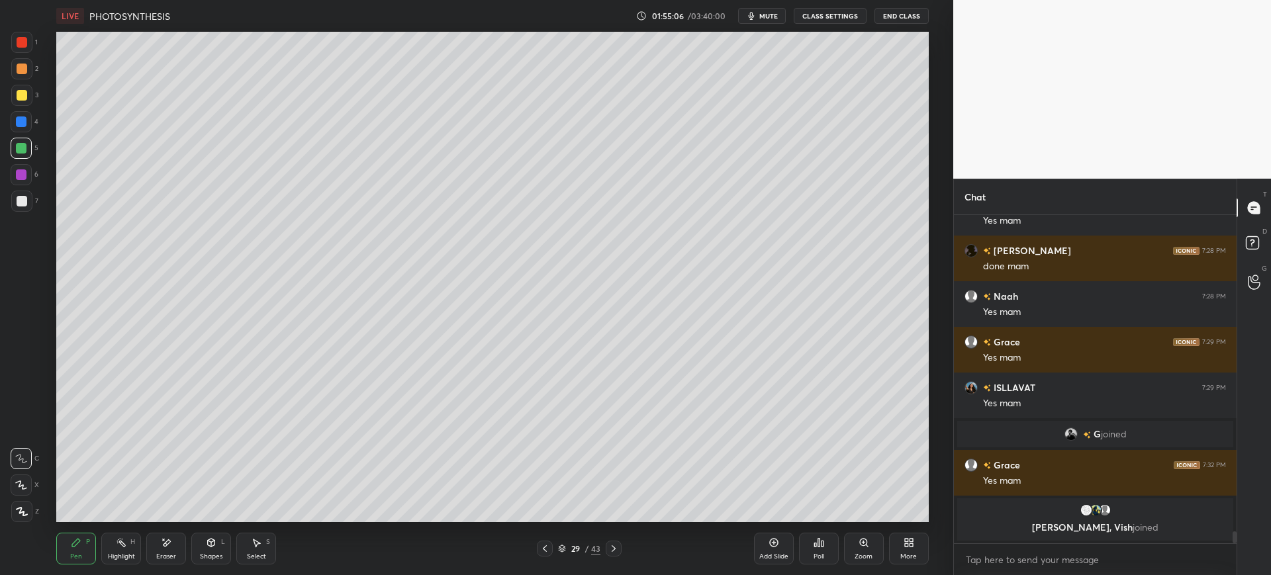
click at [33, 204] on div "7" at bounding box center [24, 201] width 27 height 21
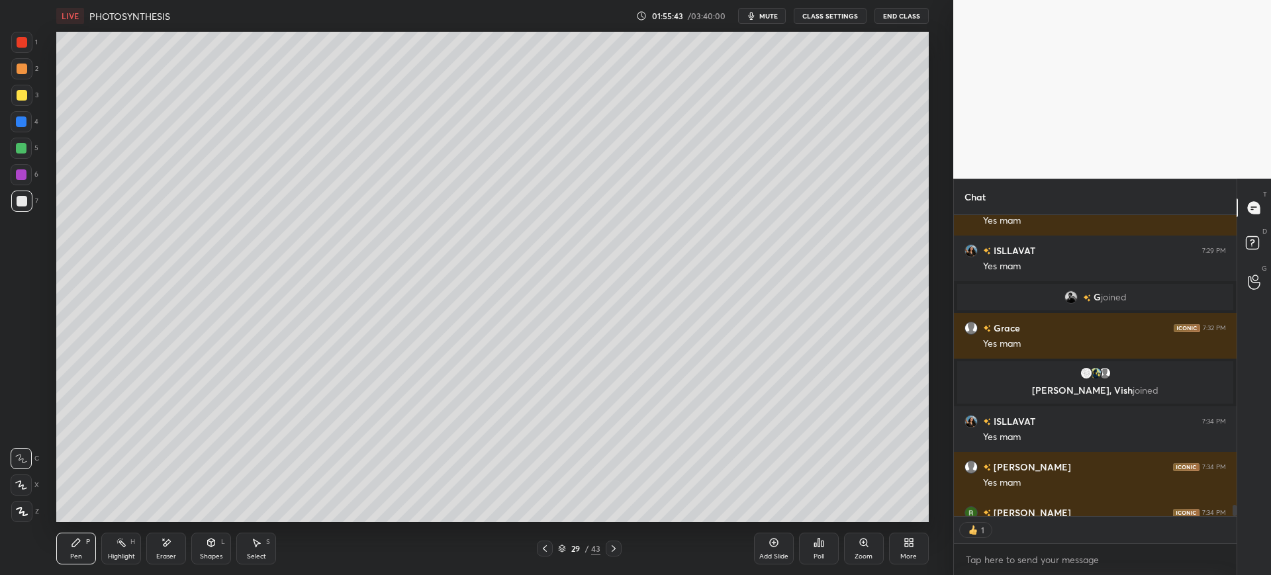
scroll to position [297, 279]
click at [24, 97] on div at bounding box center [22, 95] width 11 height 11
click at [32, 71] on div "2" at bounding box center [24, 68] width 27 height 21
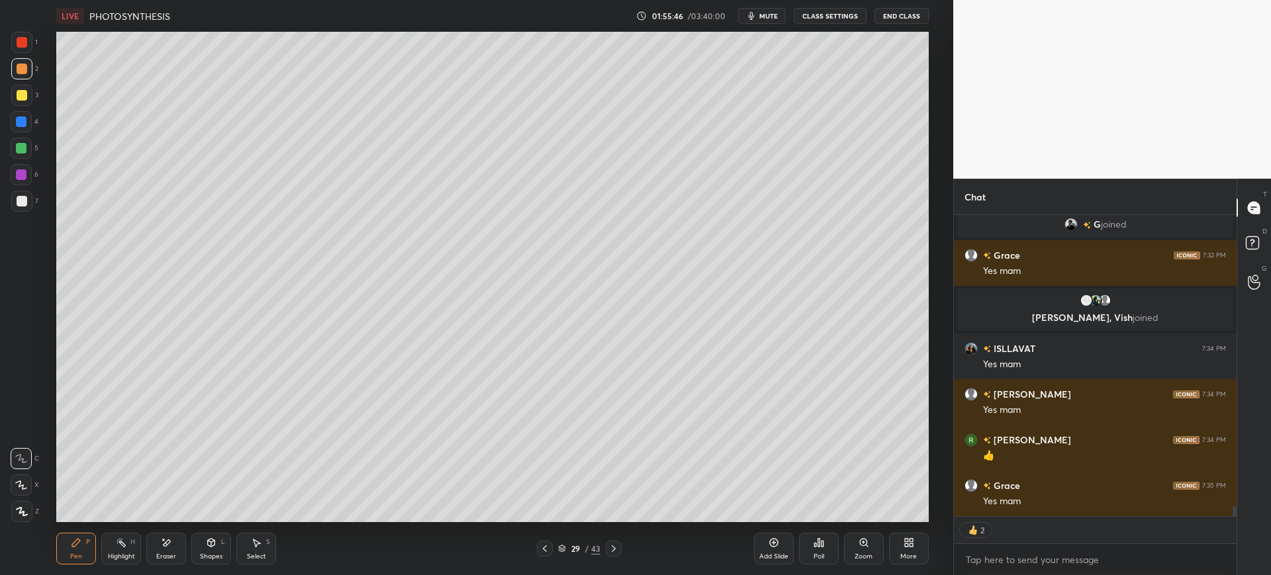
click at [26, 49] on div at bounding box center [21, 42] width 21 height 21
click at [21, 146] on div at bounding box center [21, 148] width 11 height 11
click at [29, 123] on div at bounding box center [21, 121] width 21 height 21
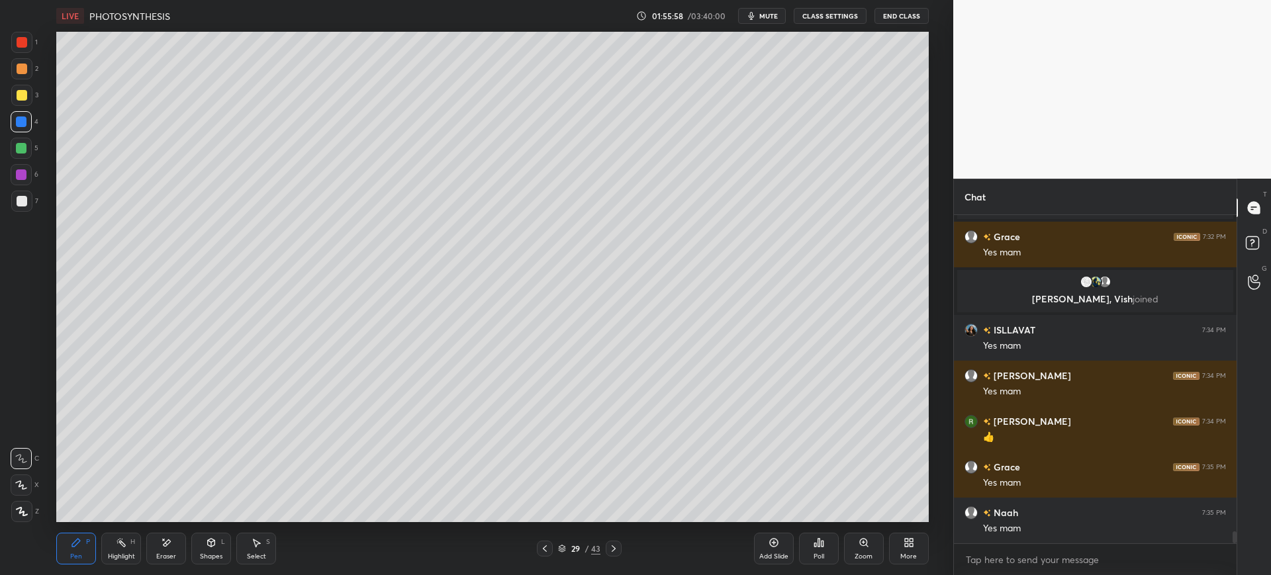
scroll to position [297, 279]
click at [36, 210] on div "7" at bounding box center [24, 201] width 27 height 21
click at [23, 149] on div at bounding box center [21, 148] width 11 height 11
click at [20, 124] on div at bounding box center [21, 121] width 11 height 11
click at [181, 543] on div "Eraser" at bounding box center [166, 549] width 40 height 32
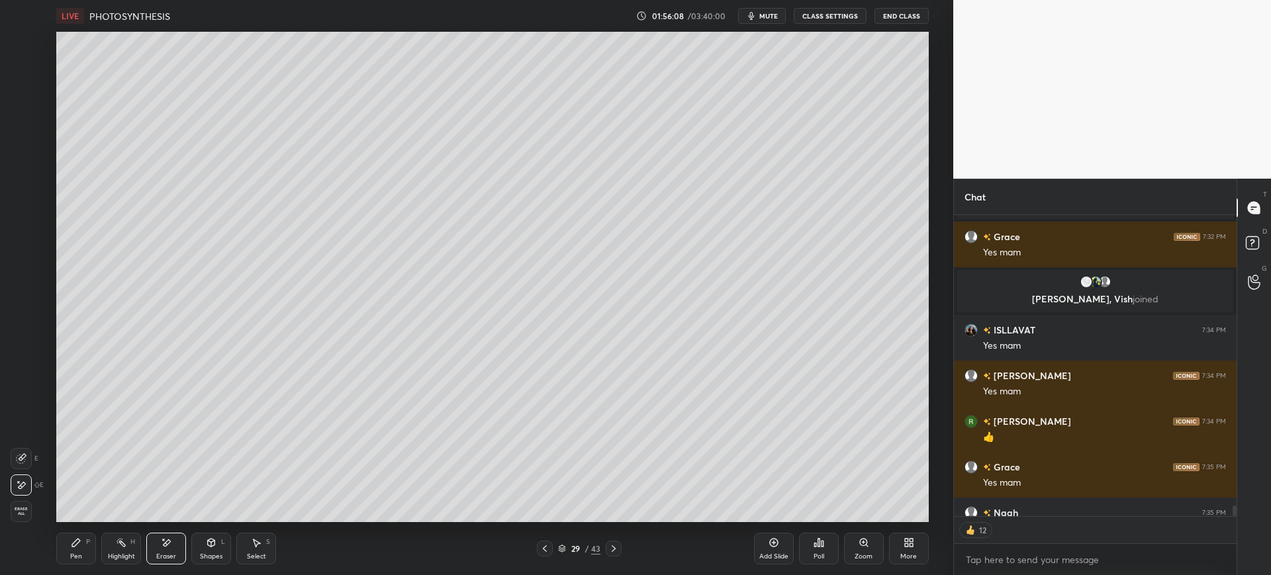
click at [86, 539] on div "P" at bounding box center [88, 542] width 4 height 7
click at [34, 202] on div "7" at bounding box center [24, 201] width 27 height 21
click at [23, 95] on div at bounding box center [22, 95] width 11 height 11
click at [25, 120] on div at bounding box center [21, 121] width 11 height 11
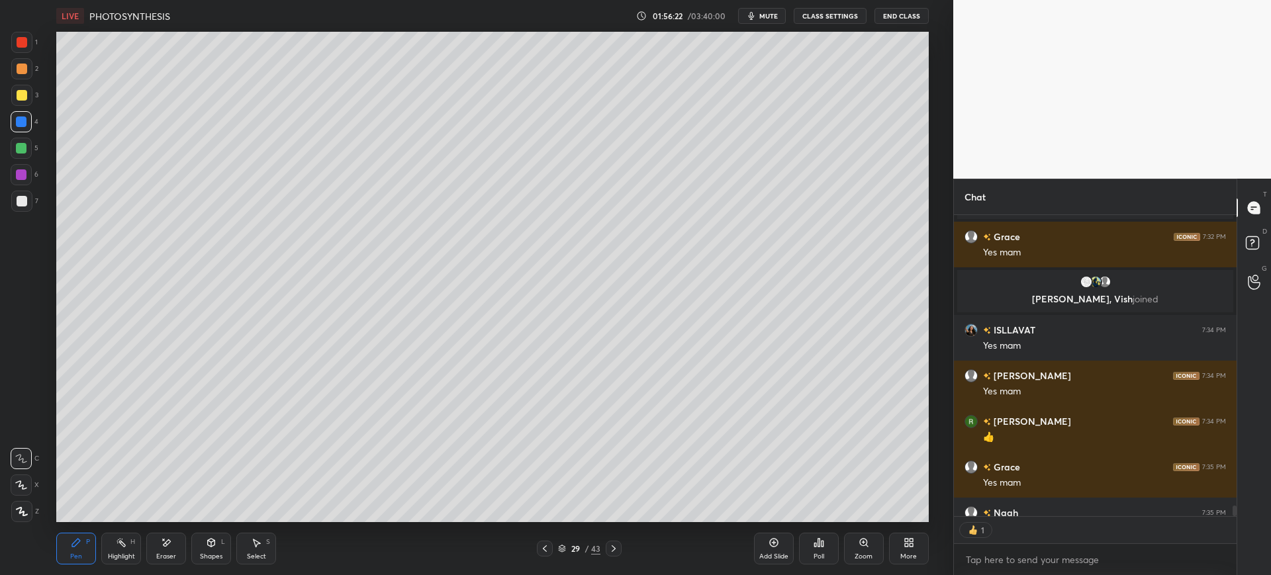
scroll to position [297, 279]
click at [24, 203] on div at bounding box center [22, 201] width 11 height 11
click at [30, 116] on div at bounding box center [21, 121] width 21 height 21
click at [30, 103] on div at bounding box center [21, 95] width 21 height 21
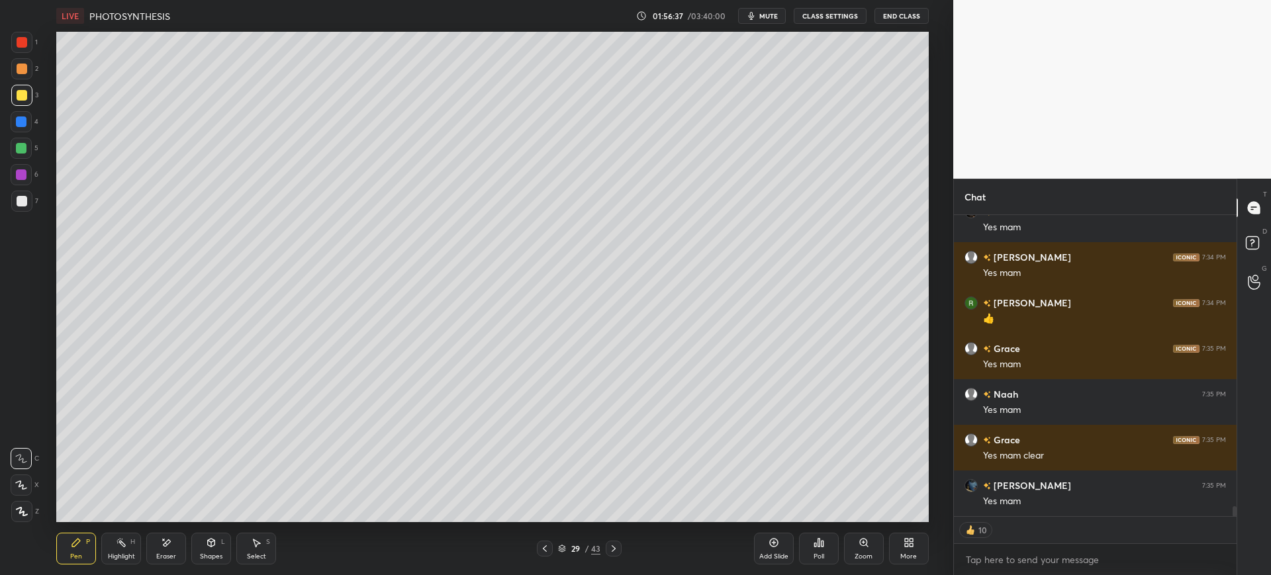
scroll to position [8915, 0]
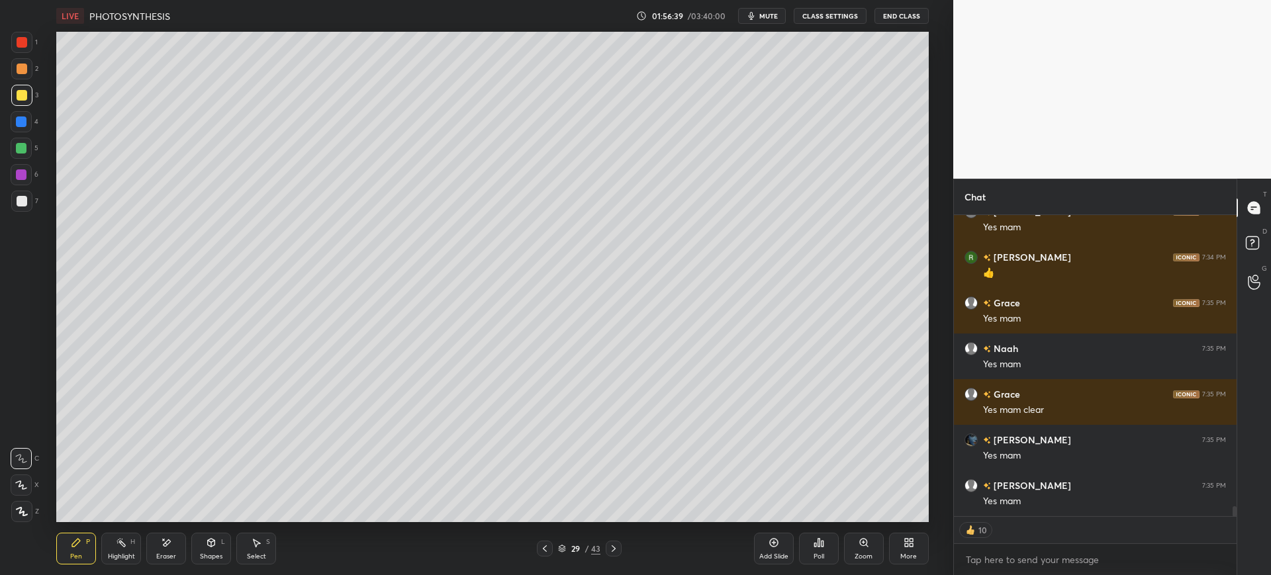
click at [167, 549] on div "Eraser" at bounding box center [166, 549] width 40 height 32
click at [83, 549] on div "Pen P" at bounding box center [76, 549] width 40 height 32
click at [23, 197] on div at bounding box center [22, 201] width 11 height 11
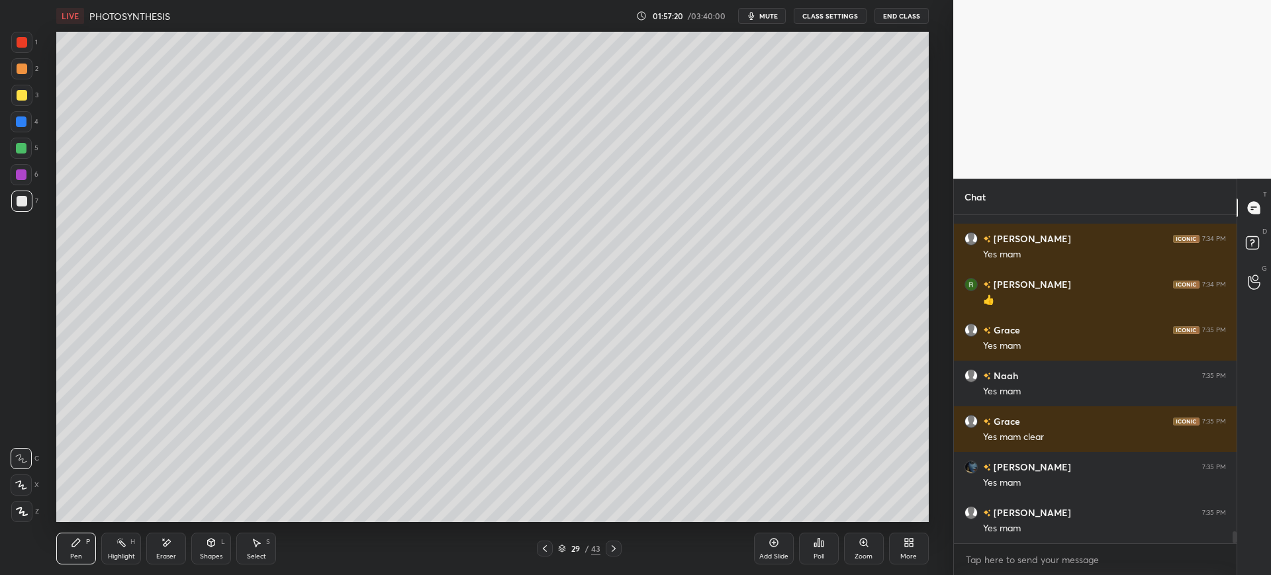
click at [24, 122] on div at bounding box center [21, 121] width 11 height 11
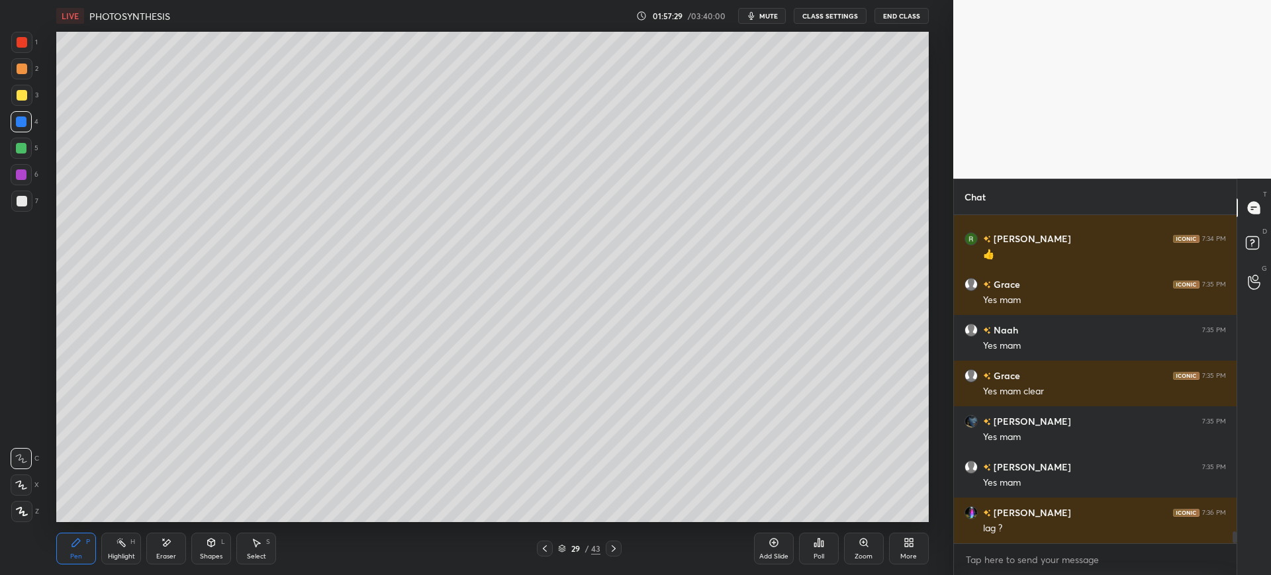
click at [17, 207] on div at bounding box center [21, 201] width 21 height 21
click at [22, 93] on div at bounding box center [22, 95] width 11 height 11
click at [28, 64] on div at bounding box center [21, 68] width 21 height 21
click at [21, 44] on div at bounding box center [22, 42] width 11 height 11
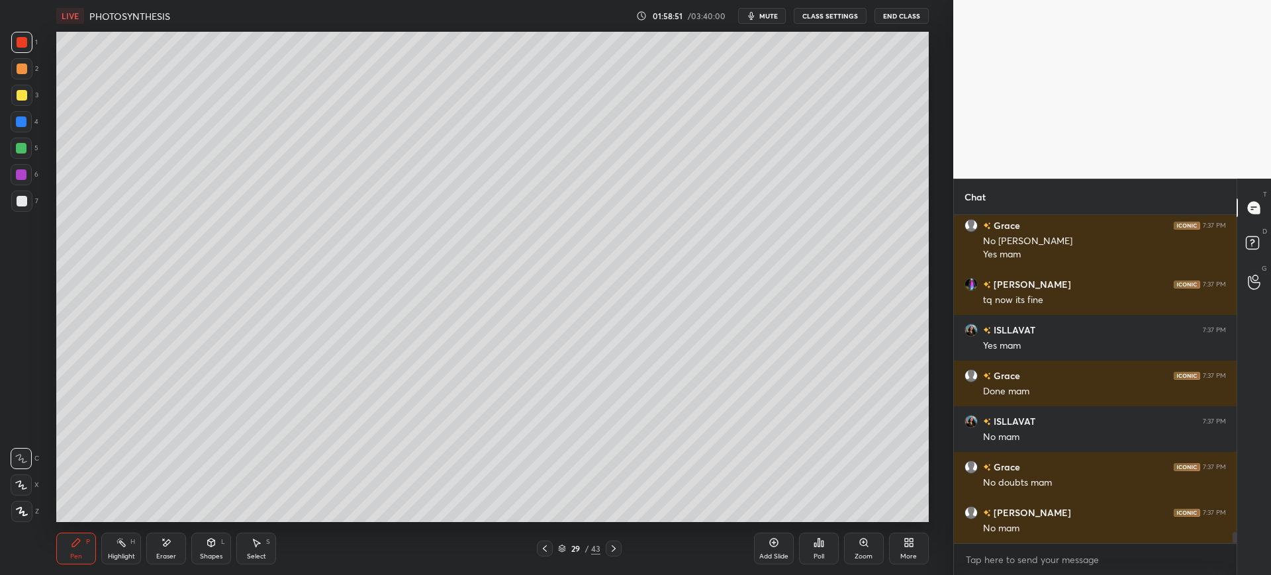
scroll to position [9312, 0]
click at [24, 207] on div at bounding box center [21, 201] width 21 height 21
click at [782, 548] on div "Add Slide" at bounding box center [774, 549] width 40 height 32
click at [25, 115] on div at bounding box center [21, 121] width 21 height 21
click at [25, 108] on div "3" at bounding box center [24, 98] width 27 height 26
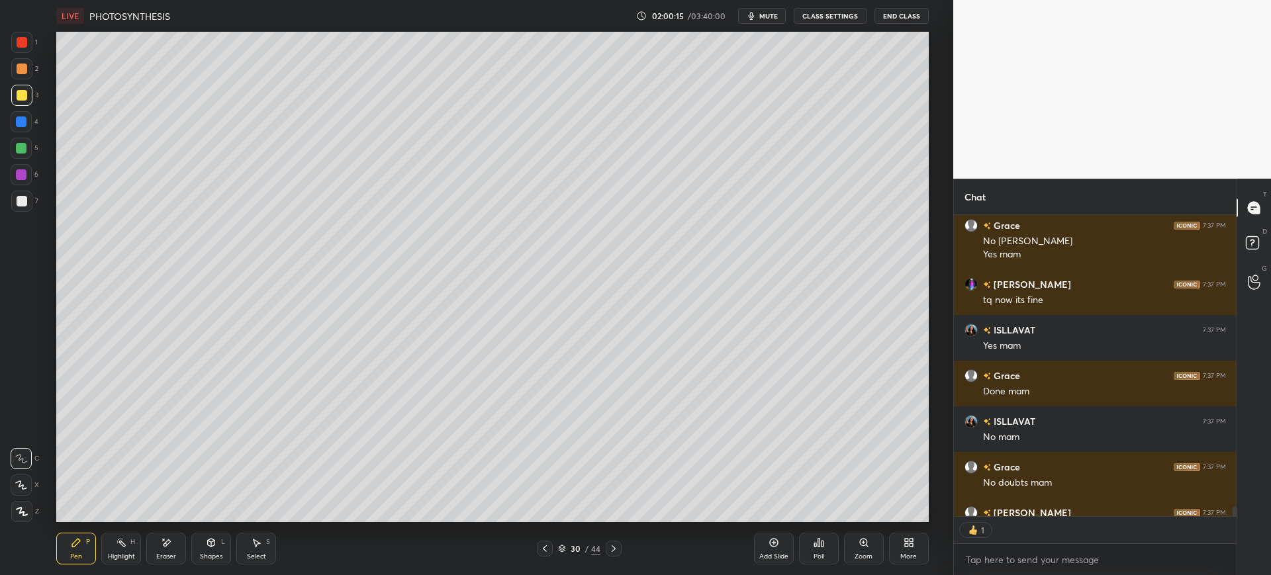
scroll to position [297, 279]
click at [33, 202] on div "7" at bounding box center [24, 201] width 27 height 21
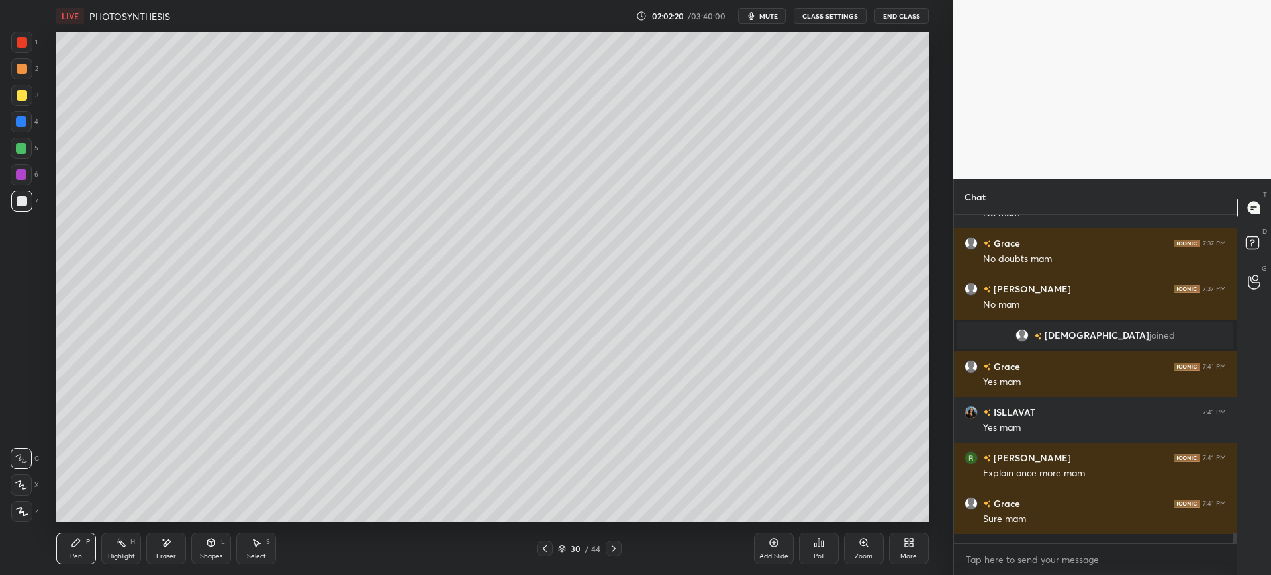
scroll to position [9313, 0]
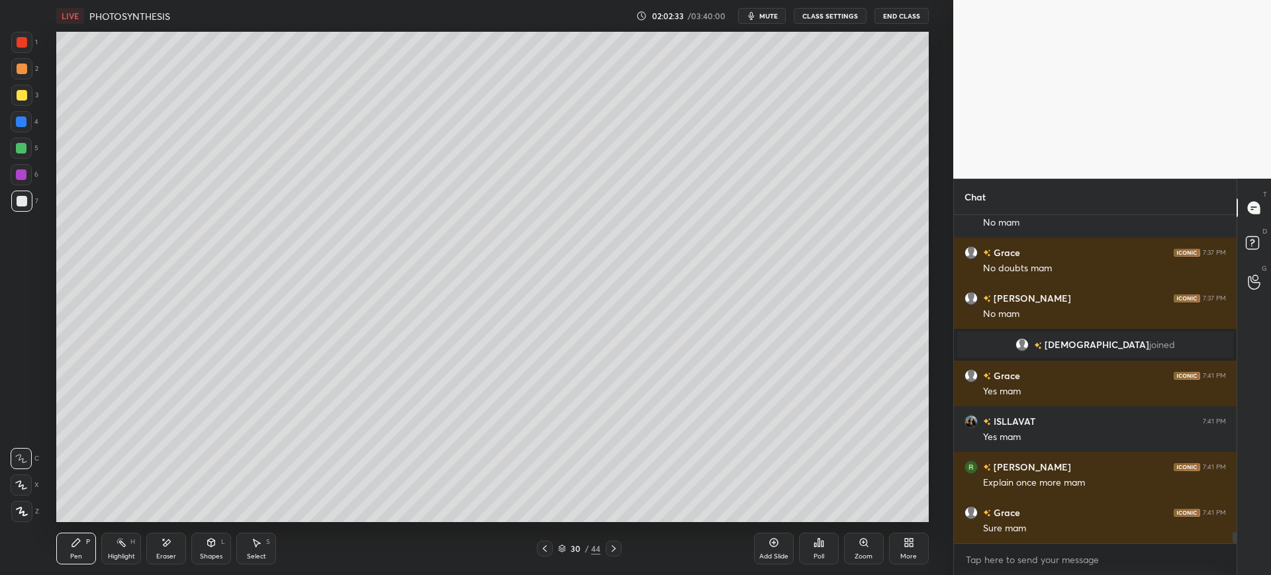
click at [34, 128] on div "4" at bounding box center [25, 121] width 28 height 21
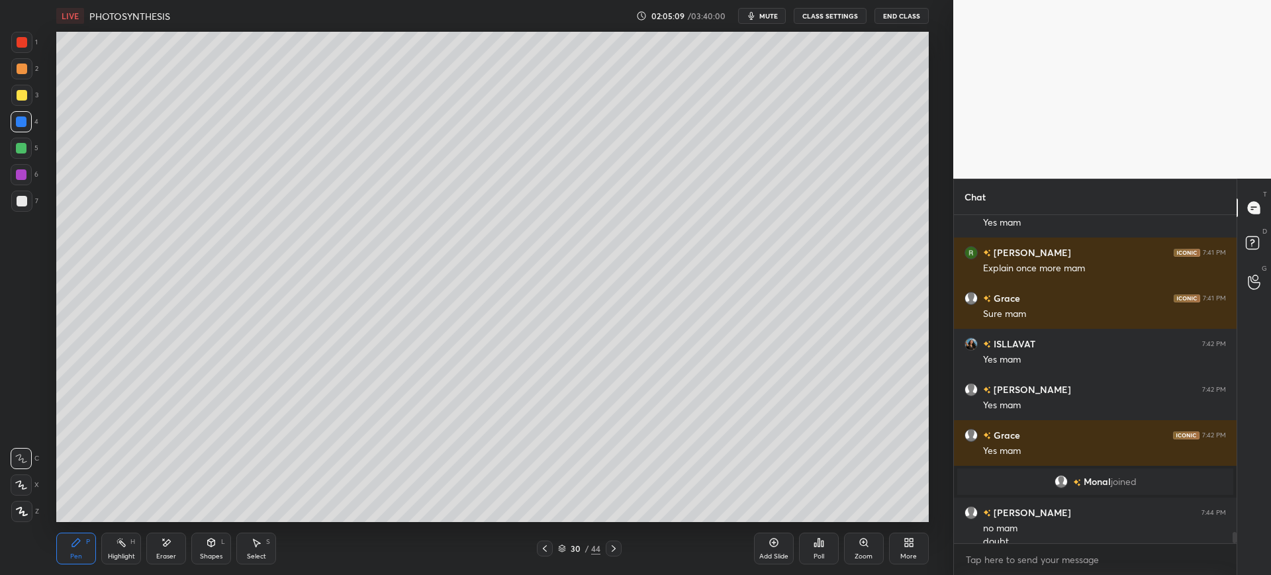
scroll to position [9465, 0]
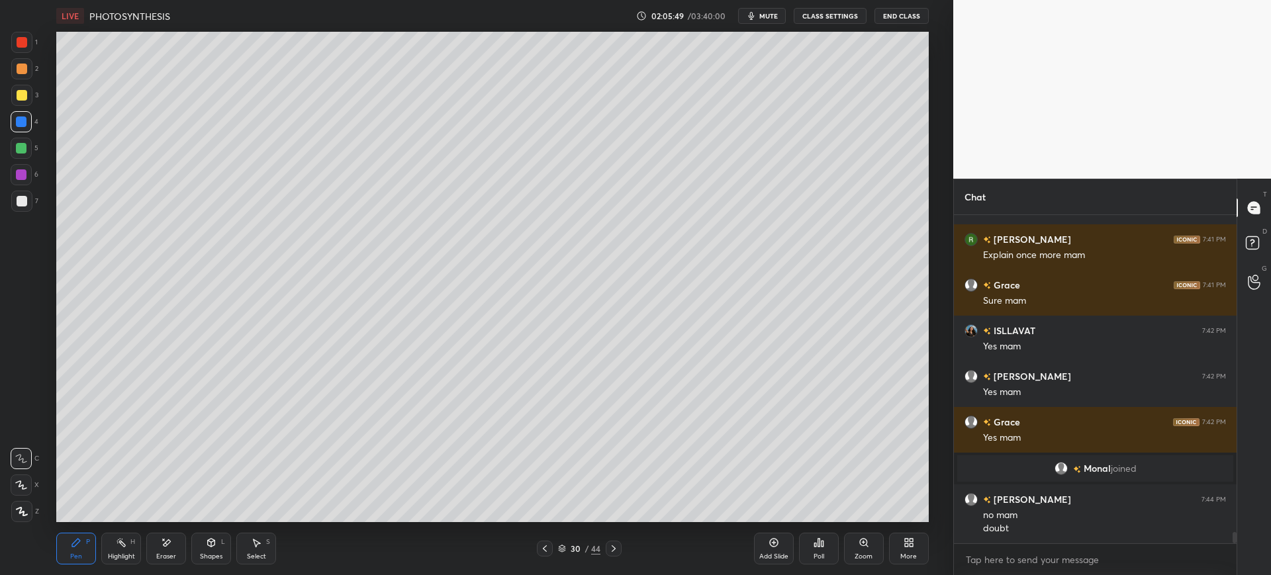
click at [30, 101] on div at bounding box center [21, 95] width 21 height 21
click at [30, 209] on div at bounding box center [21, 201] width 21 height 21
click at [763, 547] on div "Add Slide" at bounding box center [774, 549] width 40 height 32
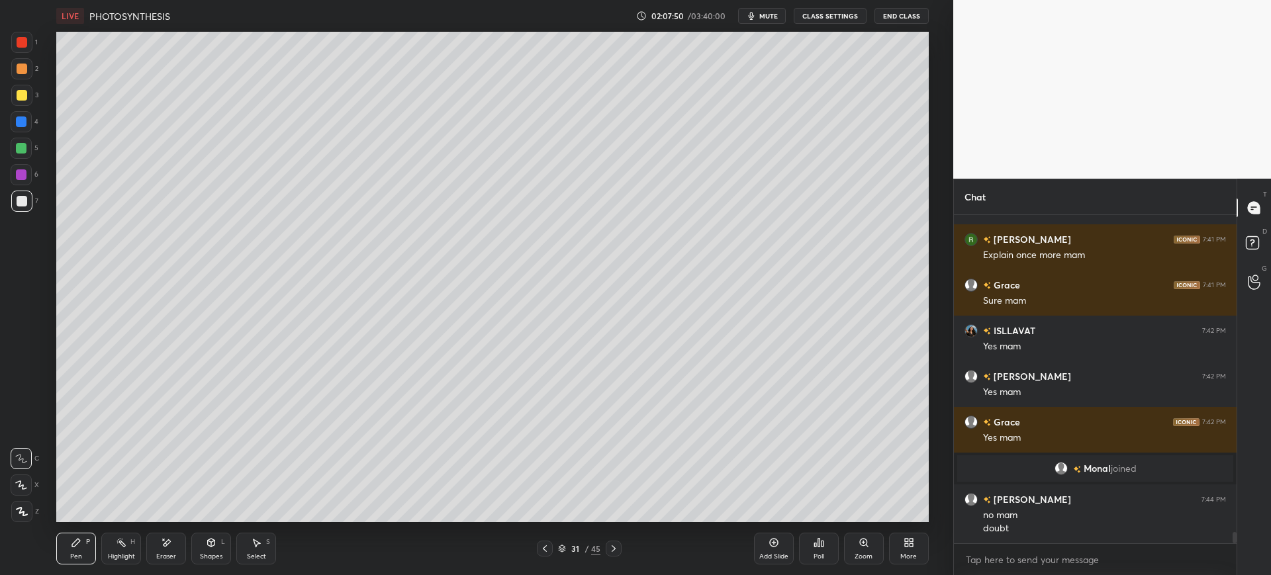
click at [16, 104] on div at bounding box center [21, 95] width 21 height 21
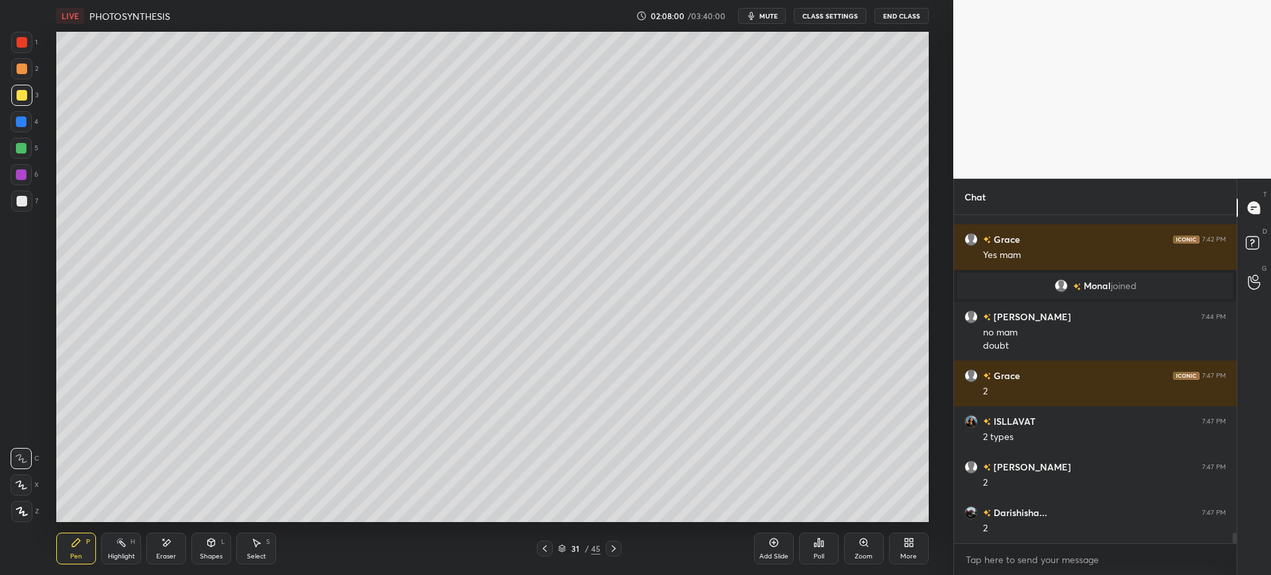
scroll to position [9693, 0]
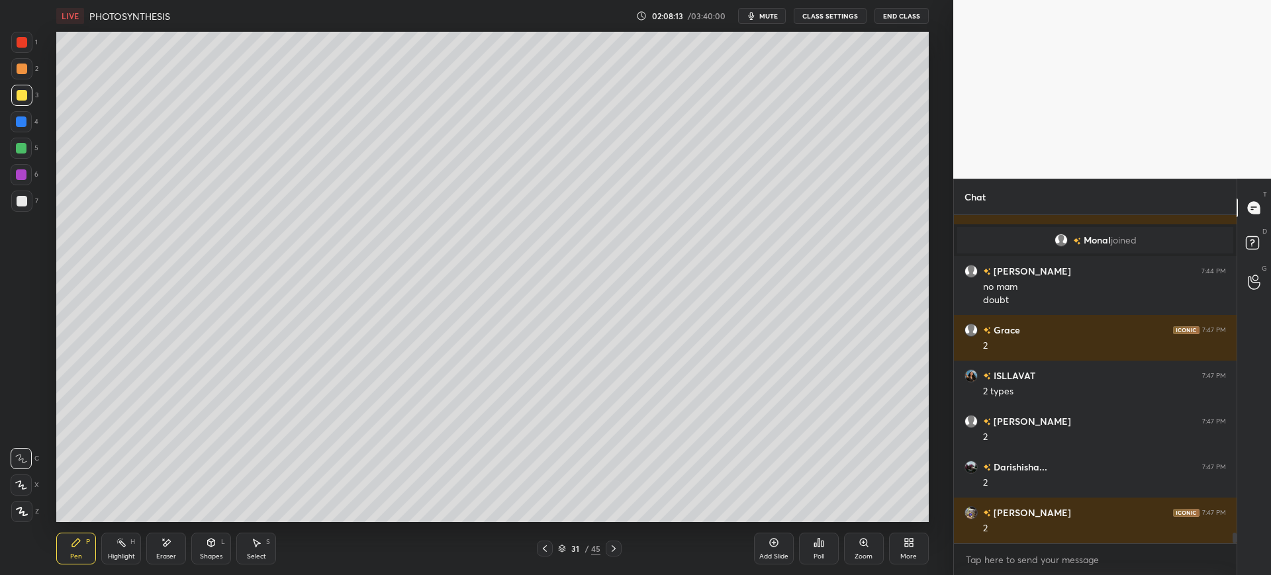
click at [21, 198] on div at bounding box center [22, 201] width 11 height 11
click at [163, 551] on div "Eraser" at bounding box center [166, 549] width 40 height 32
click at [74, 555] on div "Pen" at bounding box center [76, 556] width 12 height 7
click at [27, 106] on div "3" at bounding box center [24, 98] width 27 height 26
click at [774, 549] on div "Add Slide" at bounding box center [774, 549] width 40 height 32
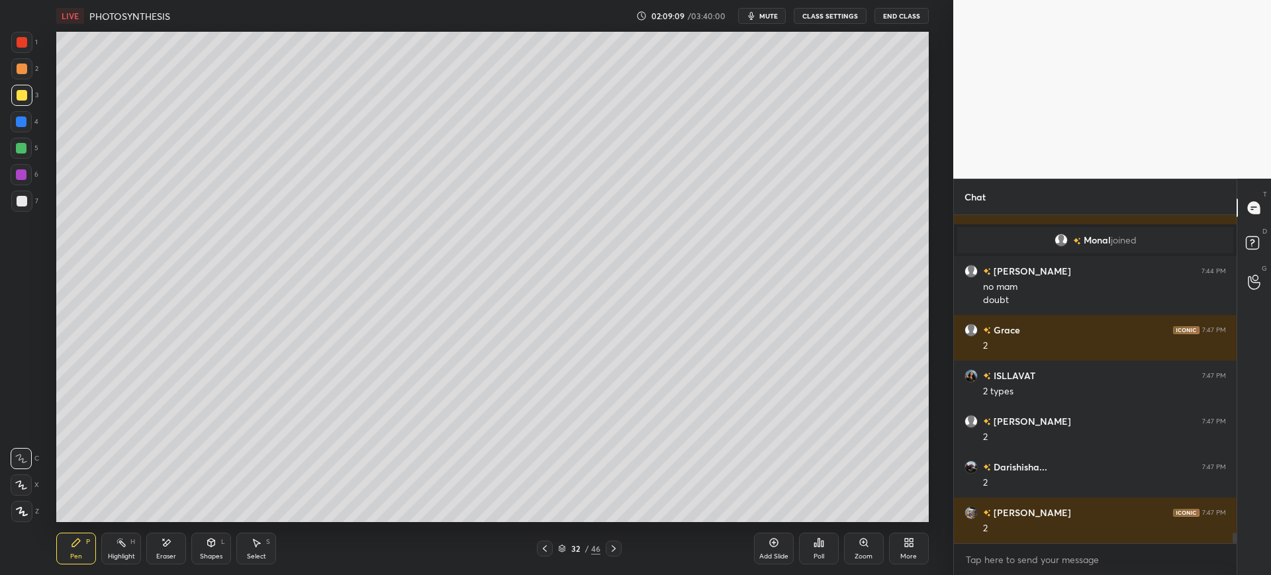
click at [212, 546] on icon at bounding box center [211, 543] width 7 height 8
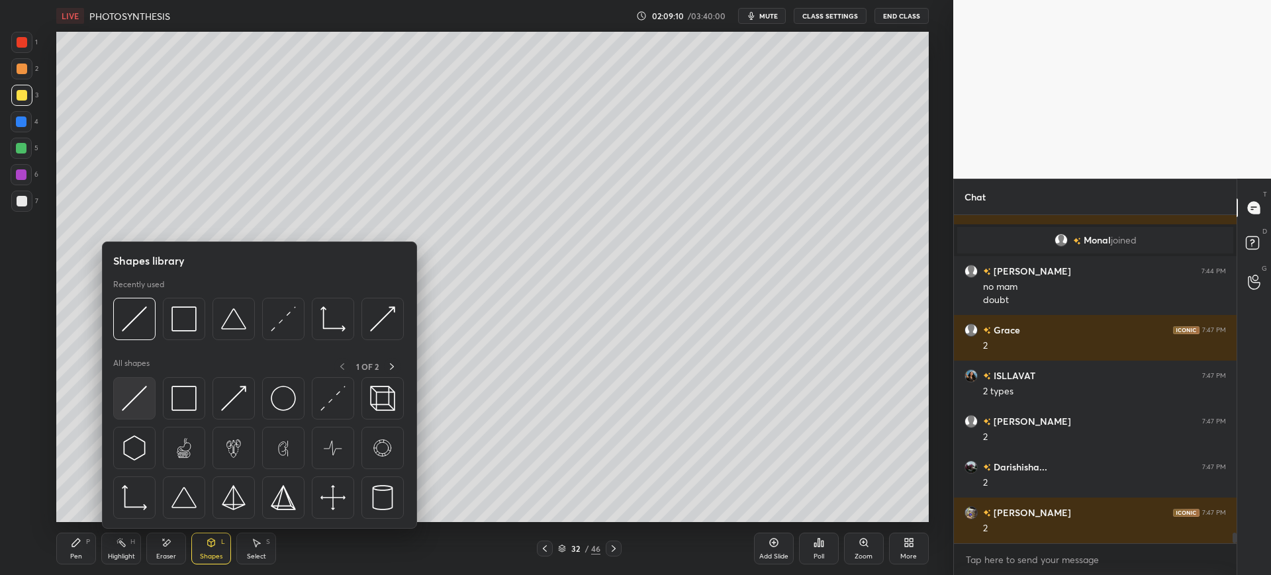
click at [138, 398] on img at bounding box center [134, 398] width 25 height 25
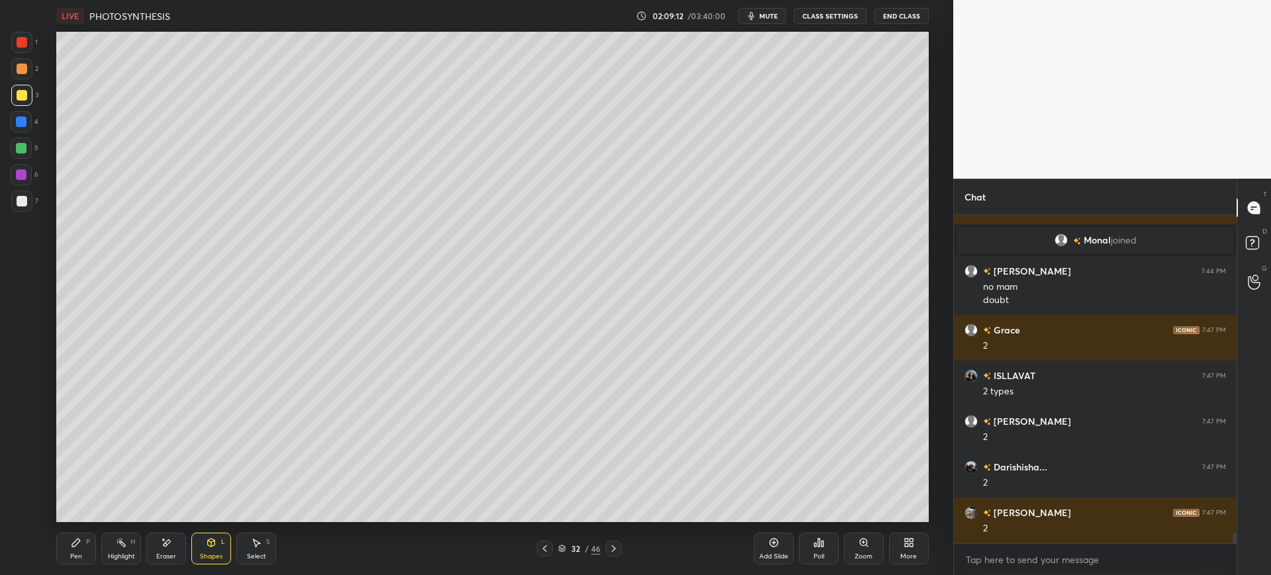
click at [81, 549] on div "Pen P" at bounding box center [76, 549] width 40 height 32
click at [29, 203] on div at bounding box center [21, 201] width 21 height 21
click at [22, 97] on div at bounding box center [22, 95] width 11 height 11
click at [28, 201] on div at bounding box center [21, 201] width 21 height 21
click at [22, 107] on div "3" at bounding box center [24, 98] width 27 height 26
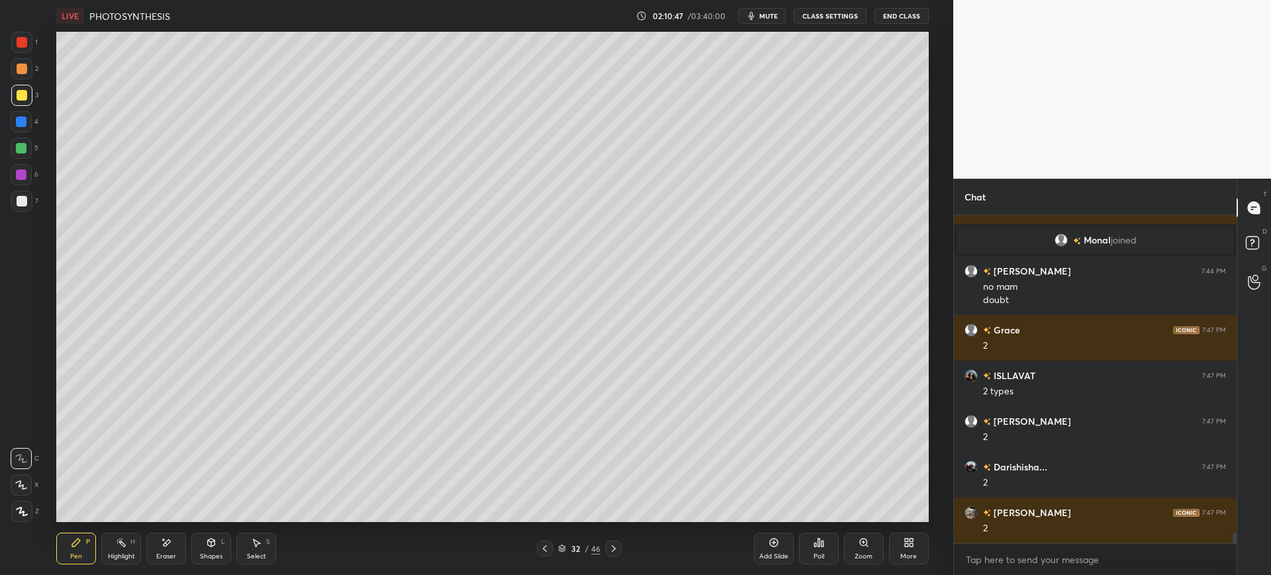
click at [23, 203] on div at bounding box center [22, 201] width 11 height 11
click at [24, 193] on div at bounding box center [21, 201] width 21 height 21
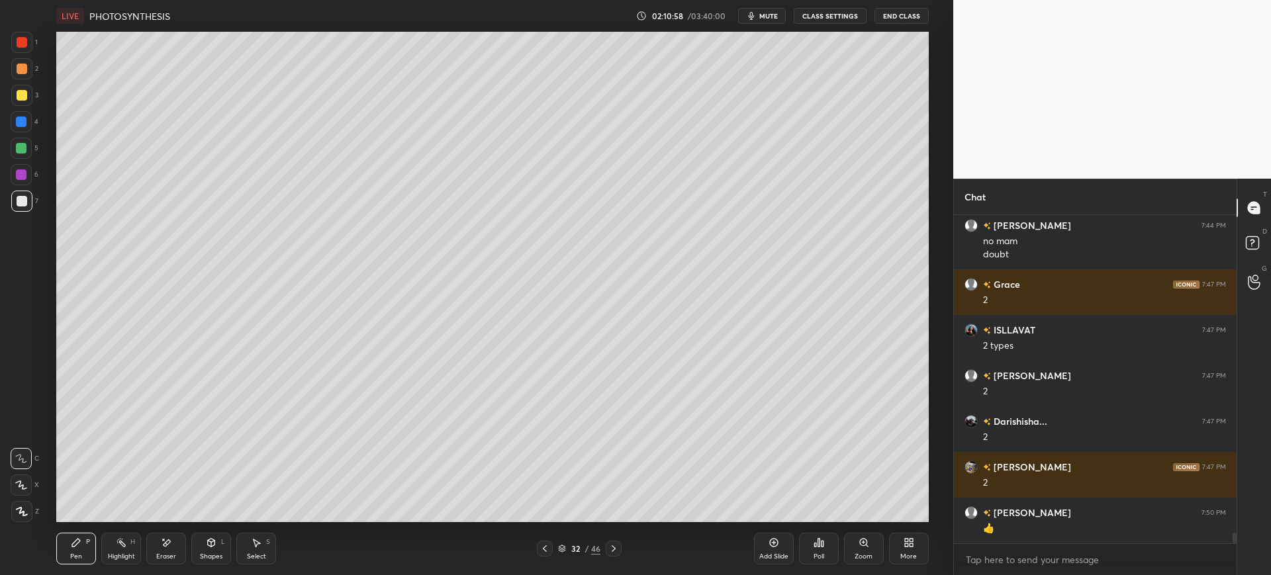
scroll to position [9770, 0]
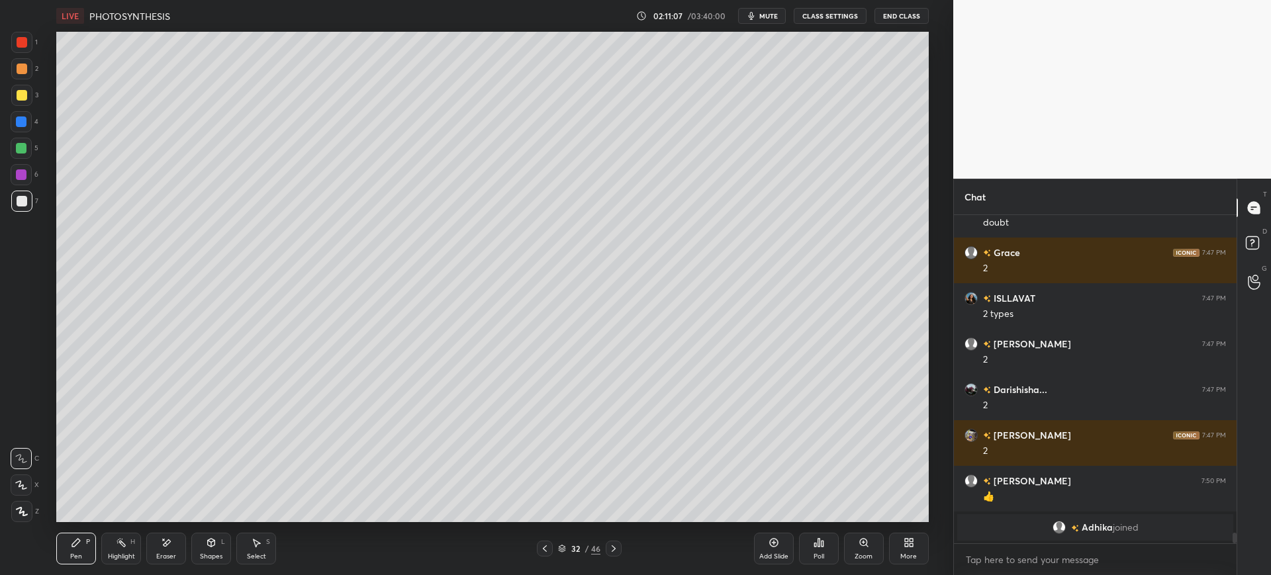
click at [163, 524] on div "Pen P Highlight H Eraser Shapes L Select S 32 / 46 Add Slide Poll Zoom More" at bounding box center [492, 548] width 872 height 53
click at [180, 546] on div "Eraser" at bounding box center [166, 549] width 40 height 32
click at [72, 551] on div "Pen P" at bounding box center [76, 549] width 40 height 32
click at [25, 118] on div at bounding box center [21, 121] width 11 height 11
click at [23, 93] on div at bounding box center [22, 95] width 11 height 11
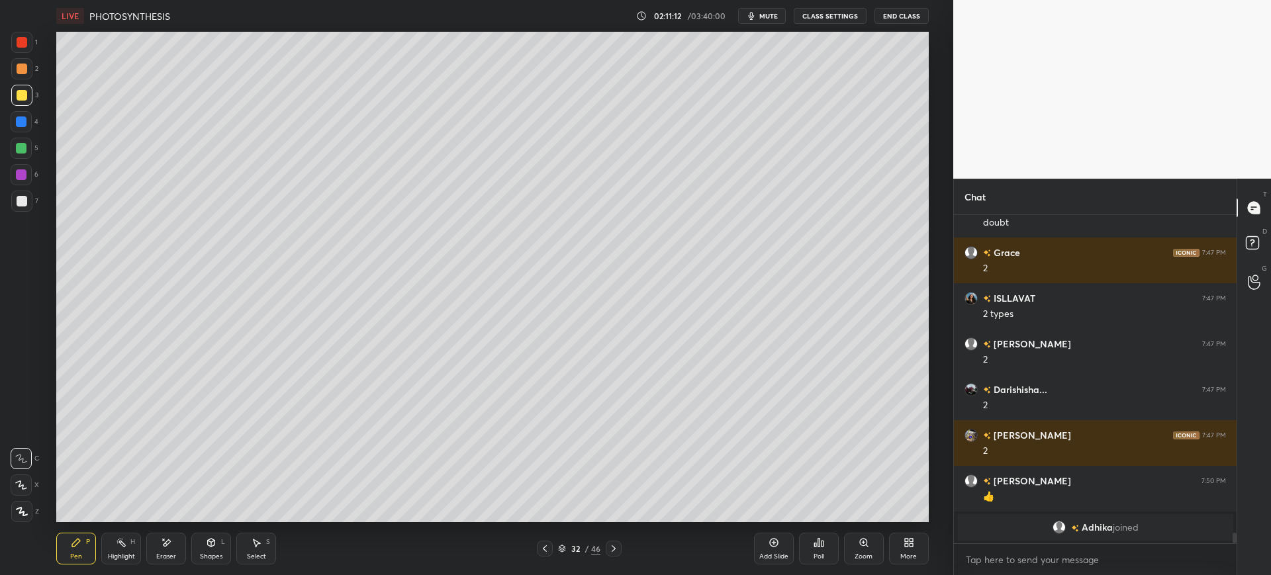
click at [34, 72] on div "2" at bounding box center [24, 68] width 27 height 21
click at [28, 42] on div at bounding box center [21, 42] width 21 height 21
click at [20, 210] on div at bounding box center [21, 201] width 21 height 21
click at [22, 510] on icon at bounding box center [22, 511] width 12 height 9
click at [17, 103] on div at bounding box center [21, 95] width 21 height 21
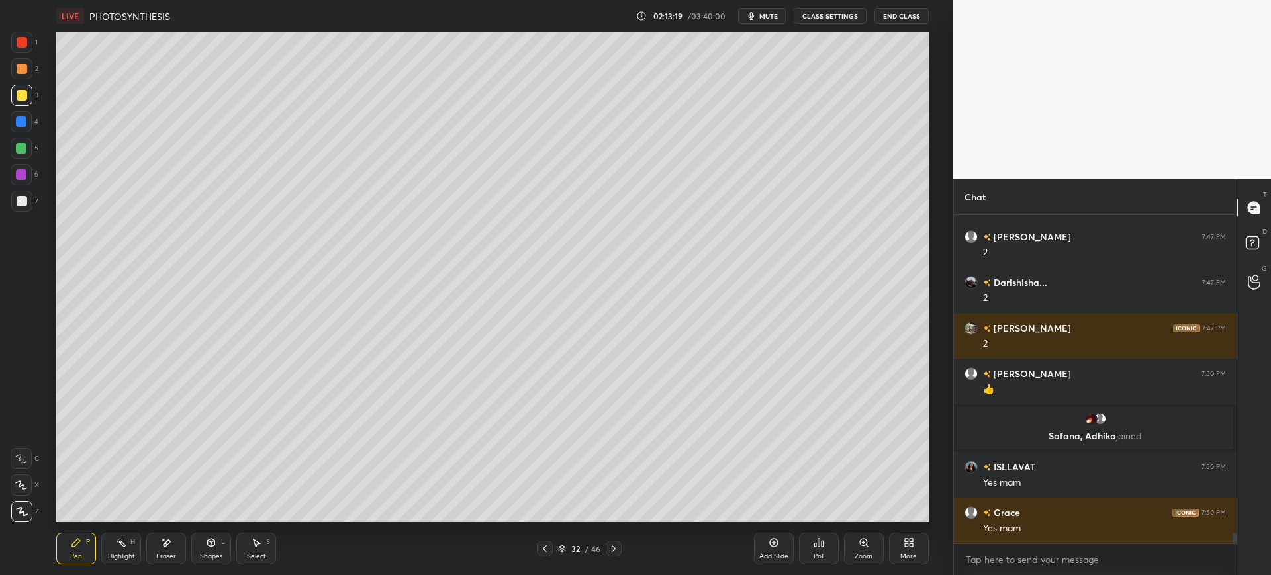
scroll to position [9739, 0]
click at [28, 201] on div at bounding box center [21, 201] width 21 height 21
click at [782, 553] on div "Add Slide" at bounding box center [773, 556] width 29 height 7
click at [210, 553] on div "Shapes" at bounding box center [211, 556] width 23 height 7
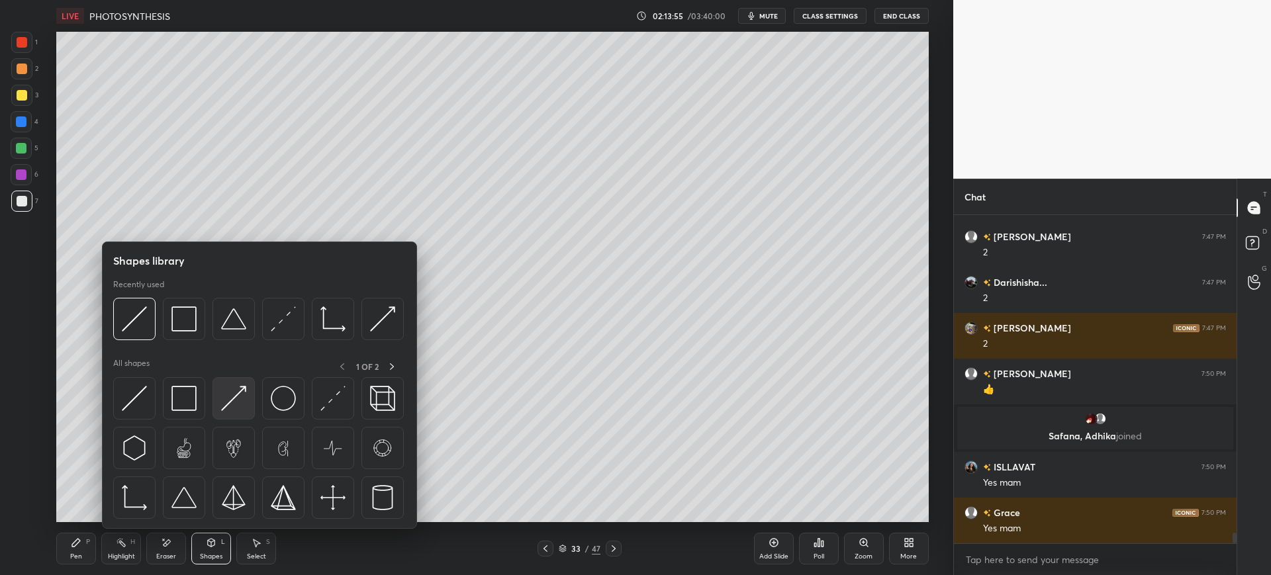
scroll to position [9784, 0]
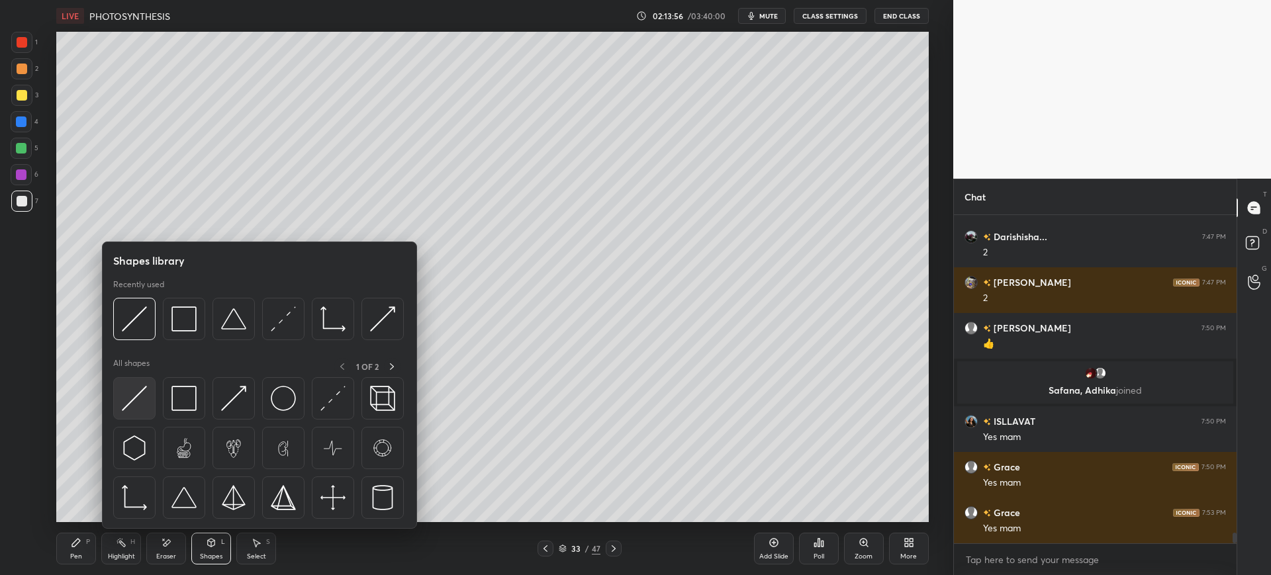
click at [150, 402] on div at bounding box center [134, 398] width 42 height 42
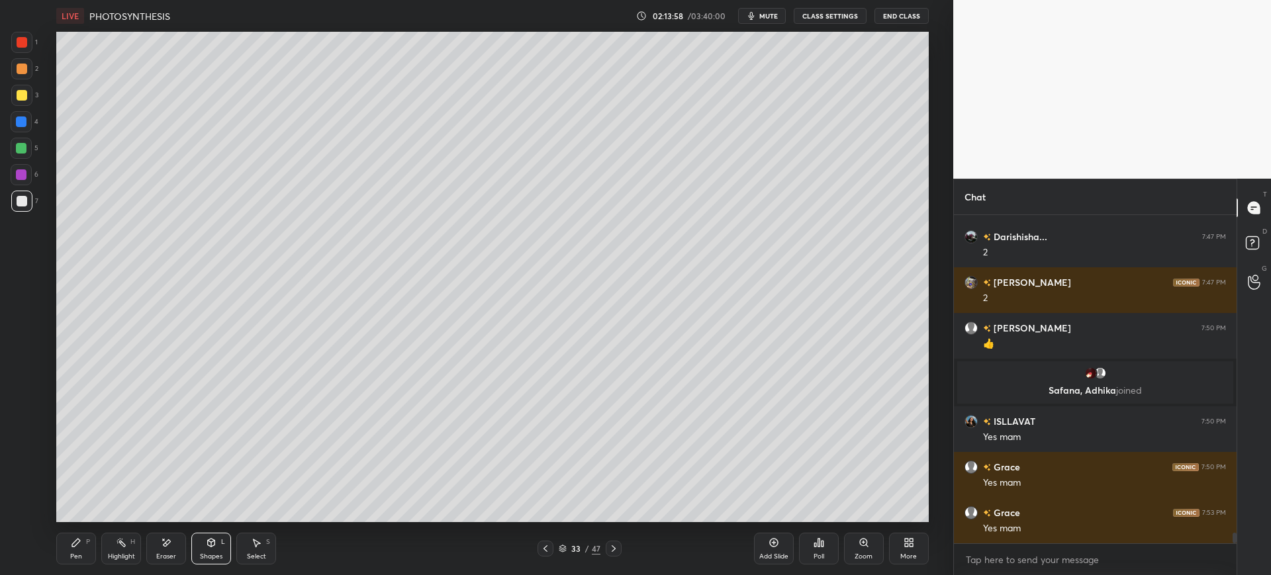
scroll to position [9830, 0]
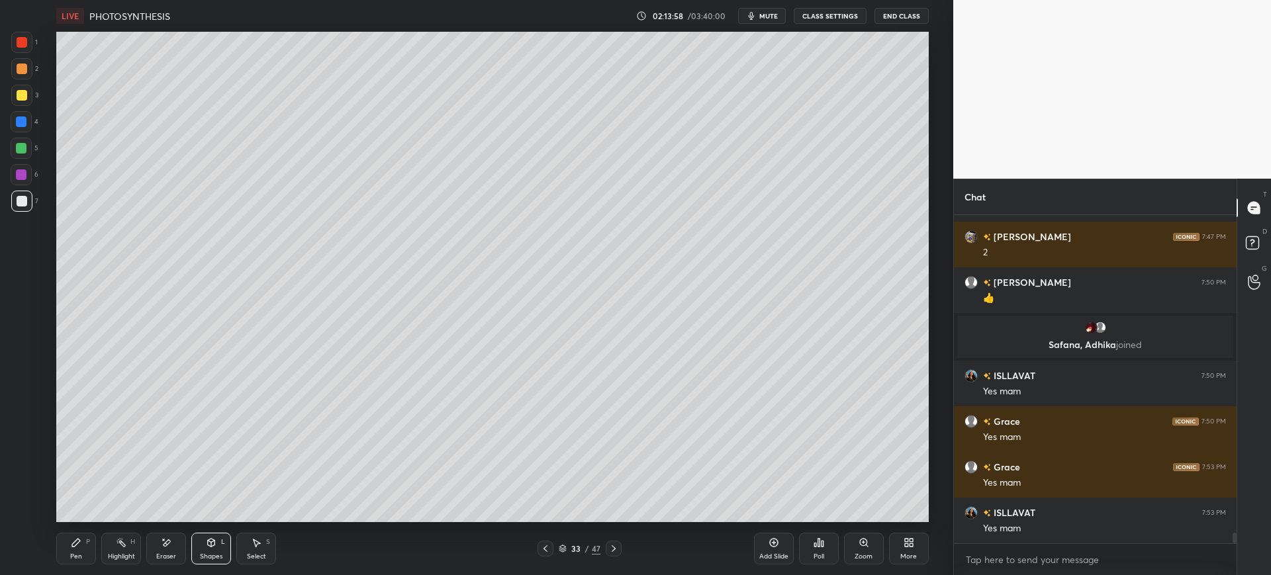
click at [73, 553] on div "Pen" at bounding box center [76, 556] width 12 height 7
click at [26, 99] on div at bounding box center [22, 95] width 11 height 11
click at [24, 478] on div at bounding box center [21, 485] width 21 height 21
click at [155, 549] on div "Eraser" at bounding box center [166, 549] width 40 height 32
click at [89, 551] on div "Pen P" at bounding box center [76, 549] width 40 height 32
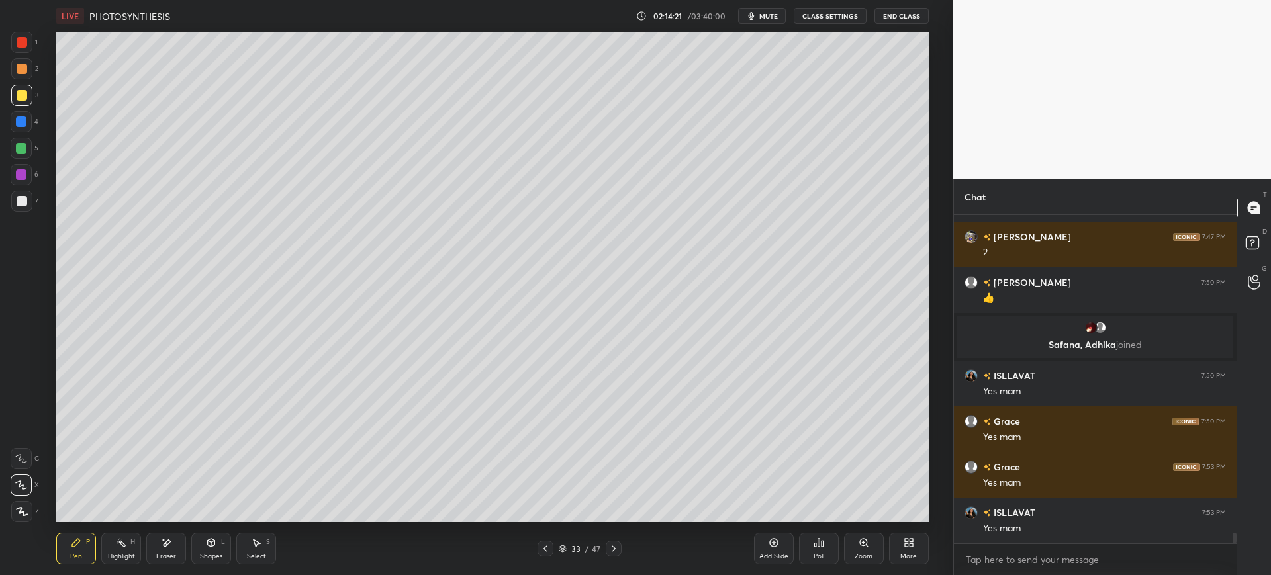
click at [18, 203] on div at bounding box center [22, 201] width 11 height 11
click at [28, 126] on div at bounding box center [21, 121] width 21 height 21
click at [23, 213] on div "7" at bounding box center [24, 204] width 27 height 26
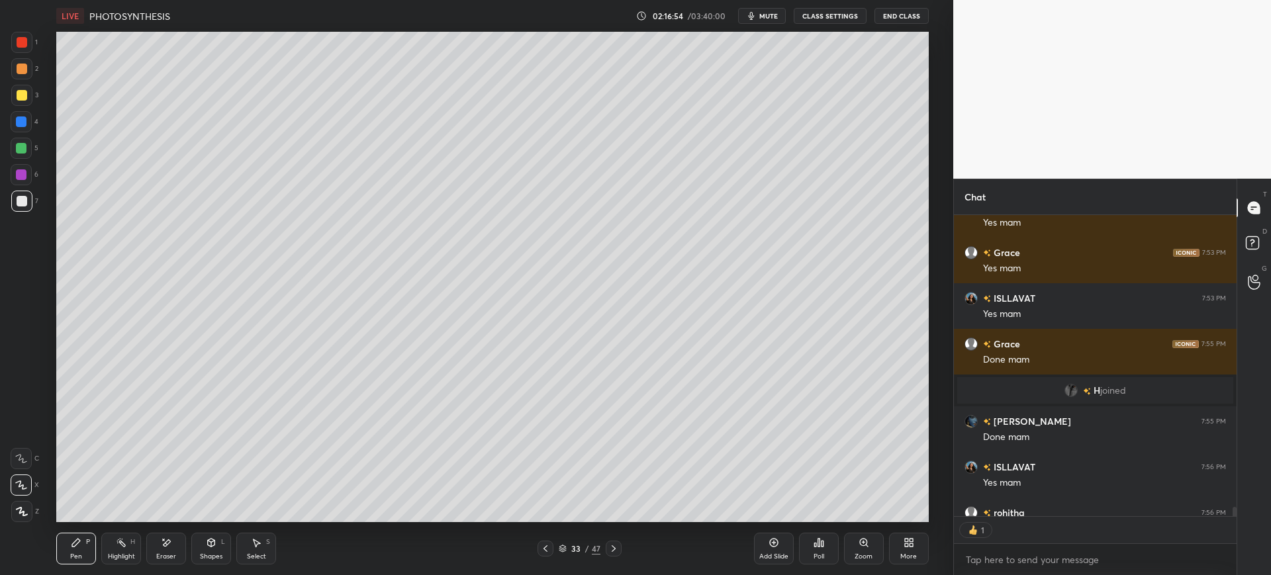
scroll to position [297, 279]
type textarea "x"
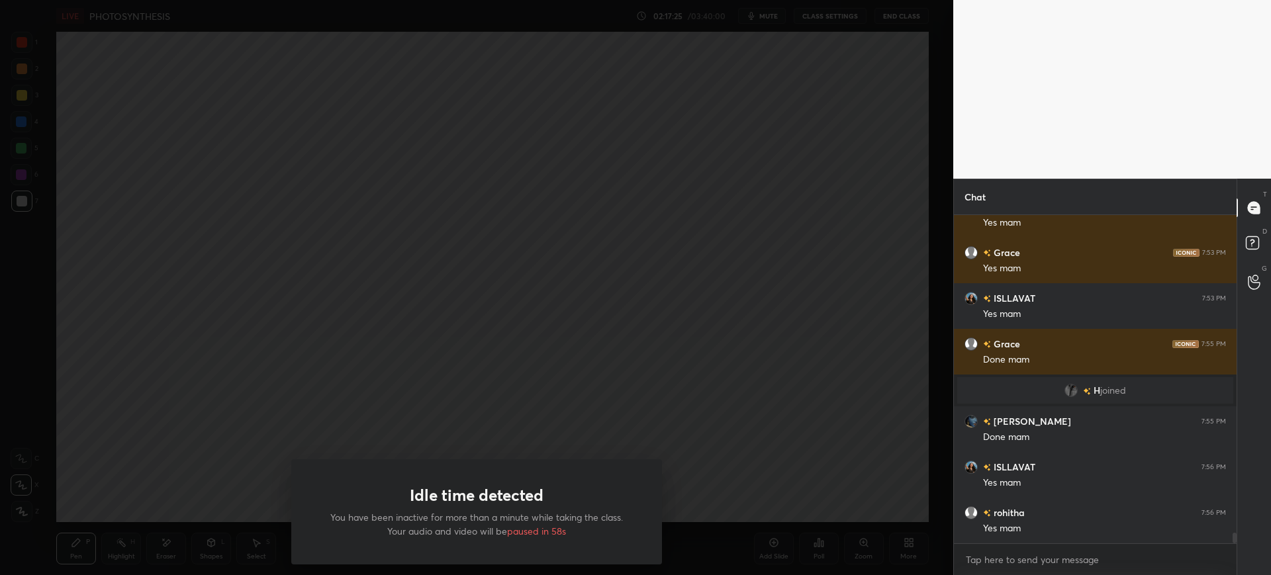
click at [831, 383] on div "Idle time detected You have been inactive for more than a minute while taking t…" at bounding box center [476, 287] width 953 height 575
click at [528, 523] on p "You have been inactive for more than a minute while taking the class. Your audi…" at bounding box center [476, 524] width 307 height 28
click at [555, 530] on span "paused in 57s" at bounding box center [537, 531] width 58 height 13
click at [534, 529] on span "paused in 49s" at bounding box center [536, 531] width 59 height 13
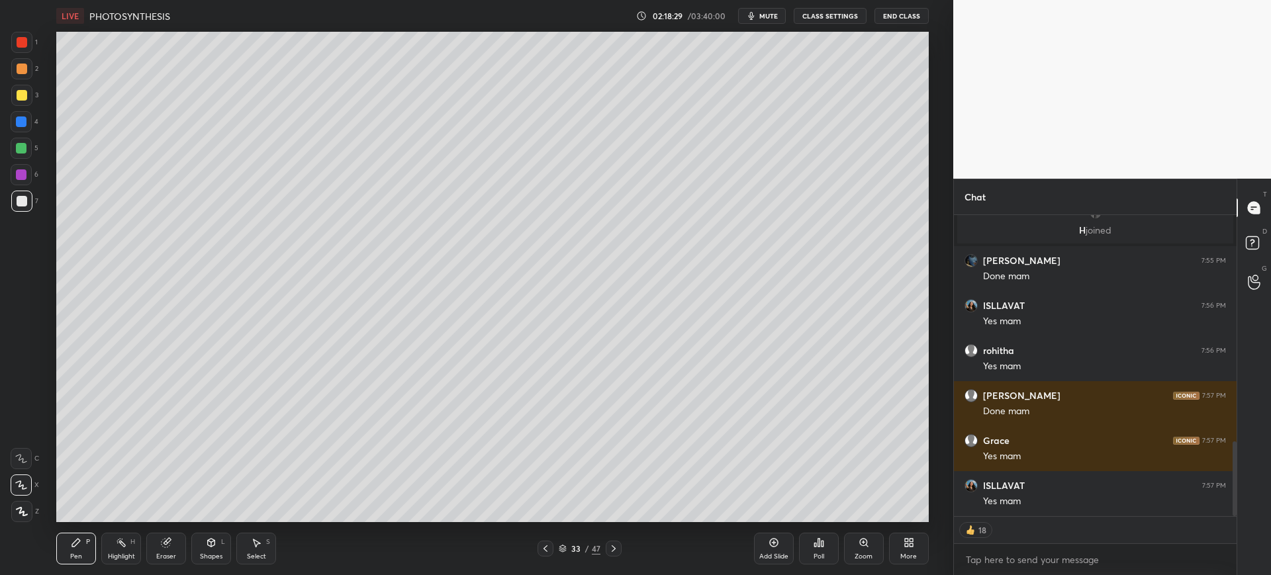
scroll to position [960, 0]
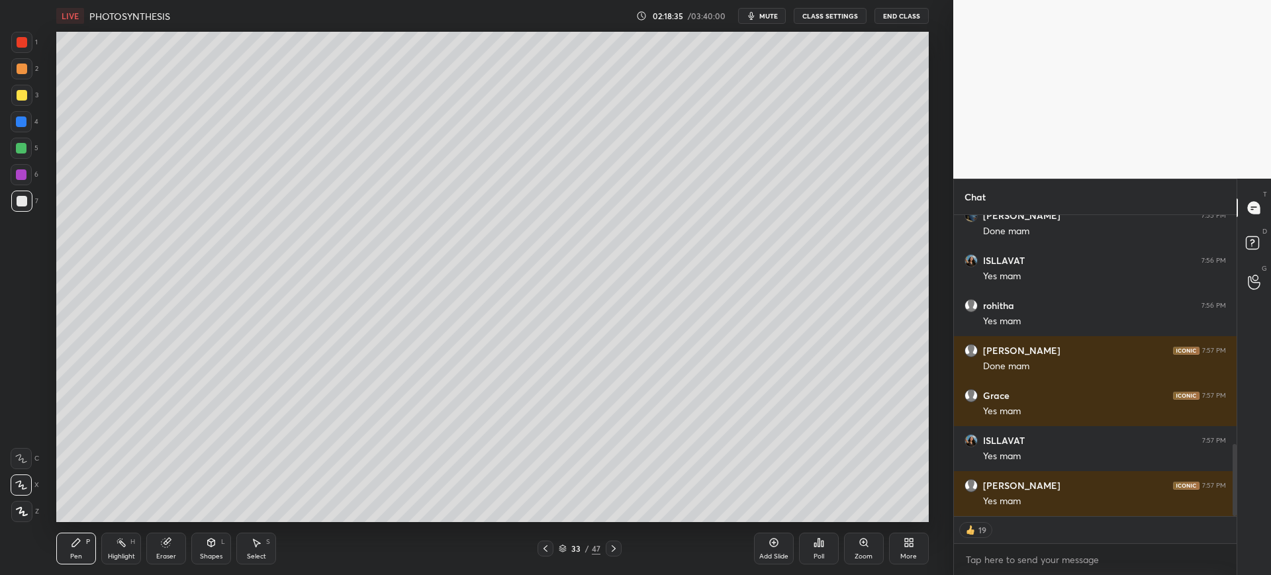
click at [46, 267] on div "Setting up your live class Poll for secs No correct answer Start poll" at bounding box center [492, 277] width 900 height 490
click at [612, 552] on icon at bounding box center [613, 548] width 11 height 11
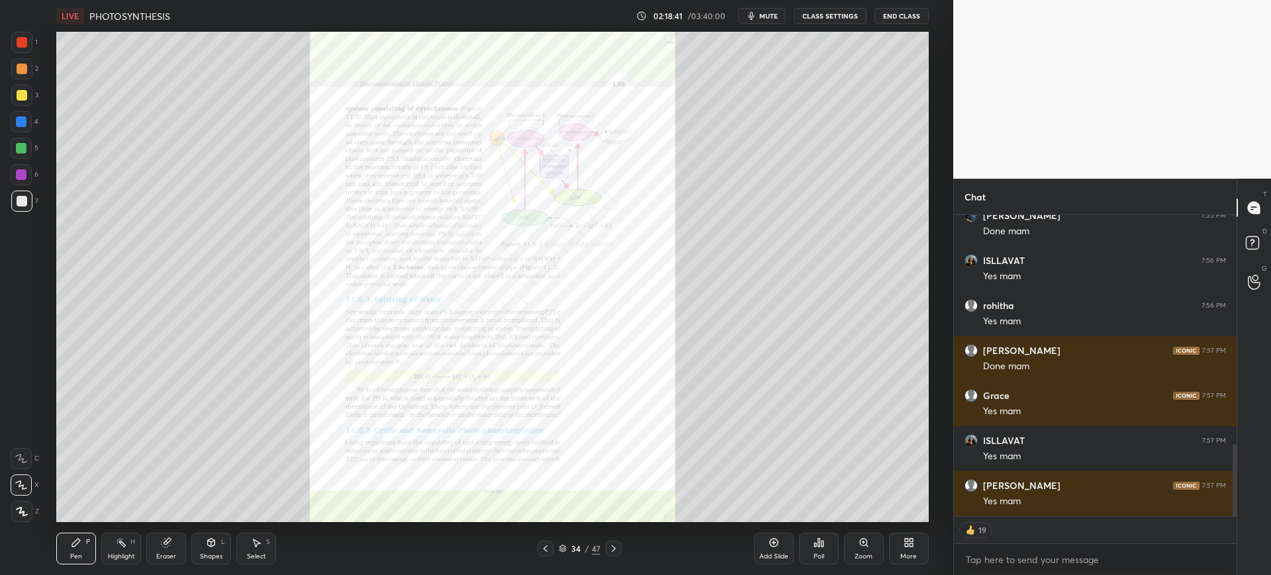
click at [545, 549] on icon at bounding box center [545, 548] width 11 height 11
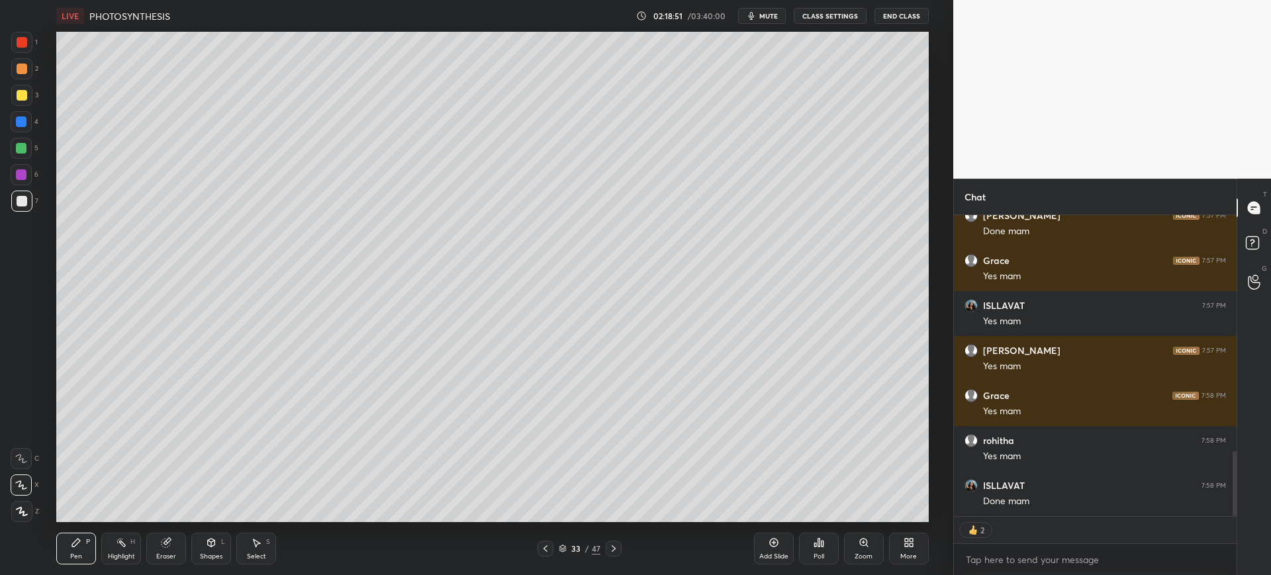
scroll to position [0, 0]
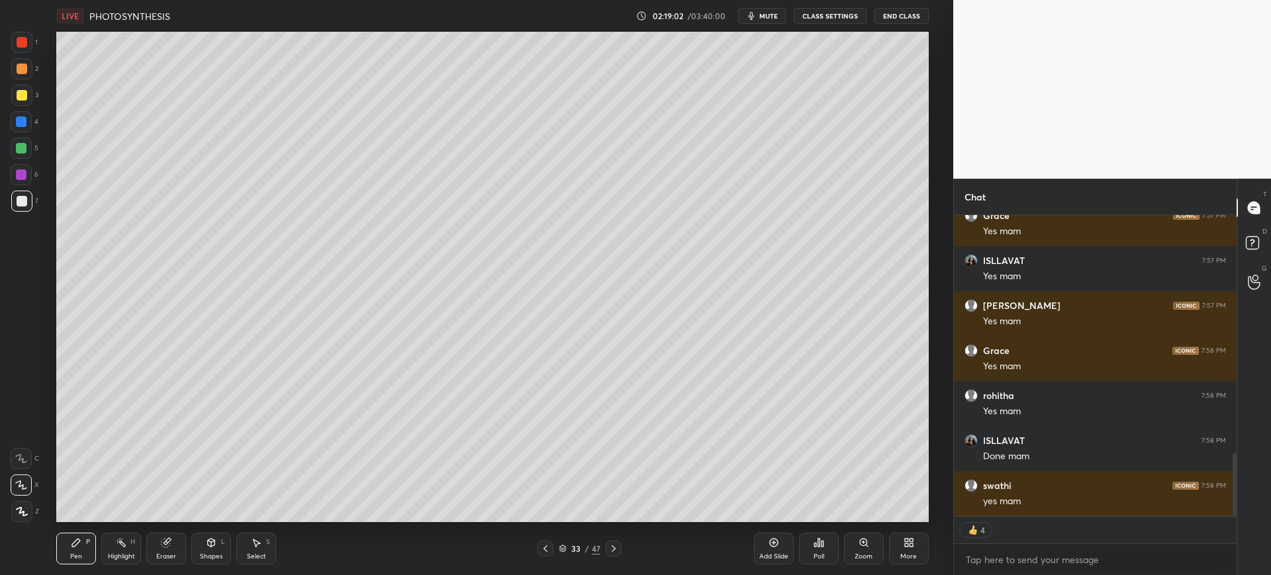
click at [615, 546] on icon at bounding box center [613, 548] width 11 height 11
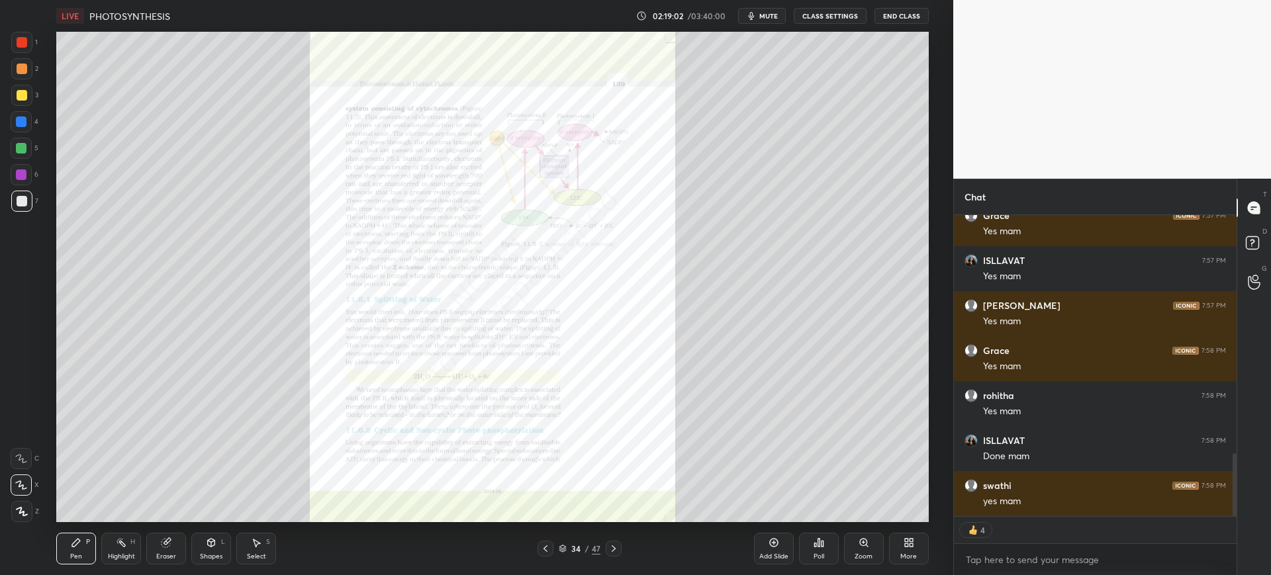
scroll to position [1185, 0]
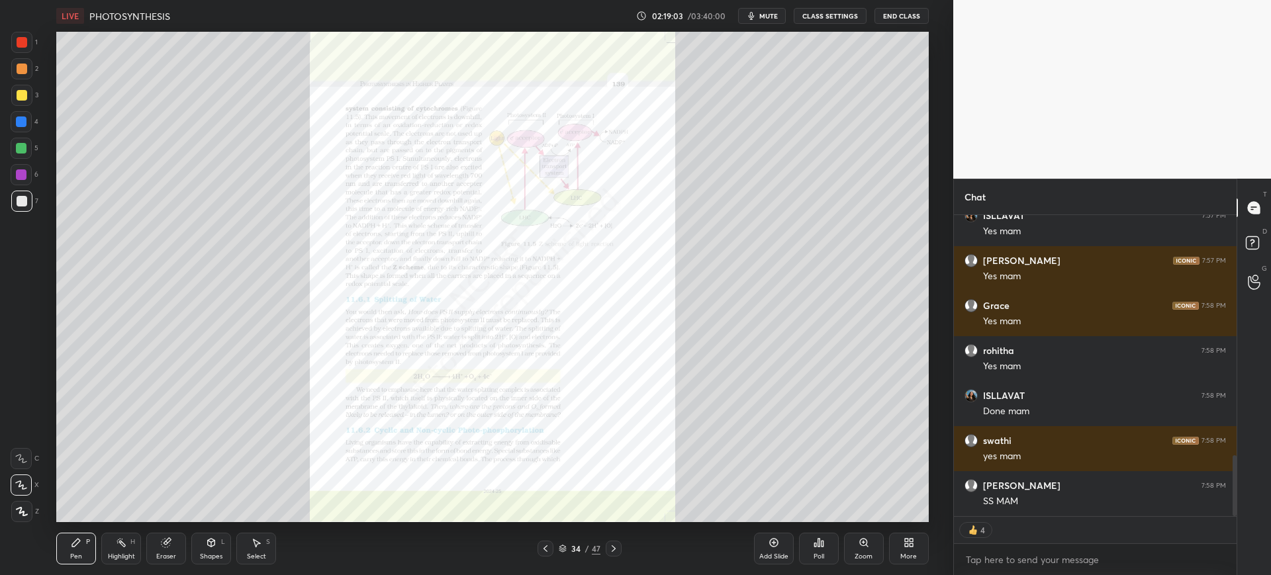
click at [541, 549] on icon at bounding box center [545, 548] width 11 height 11
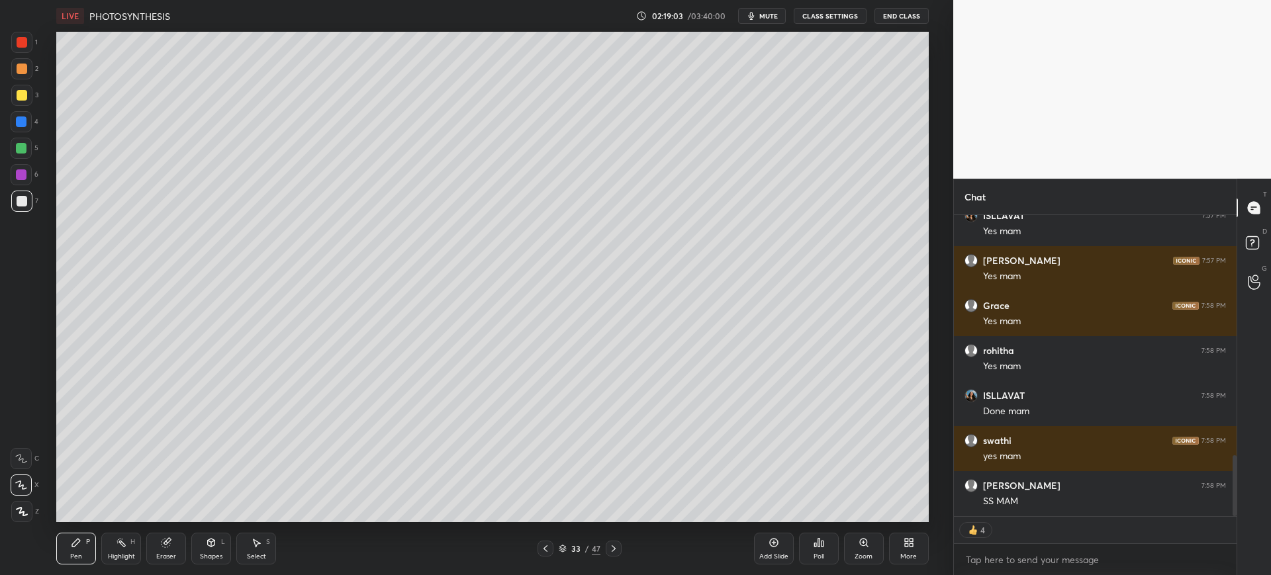
click at [774, 555] on div "Add Slide" at bounding box center [773, 556] width 29 height 7
click at [35, 209] on div "7" at bounding box center [24, 201] width 27 height 21
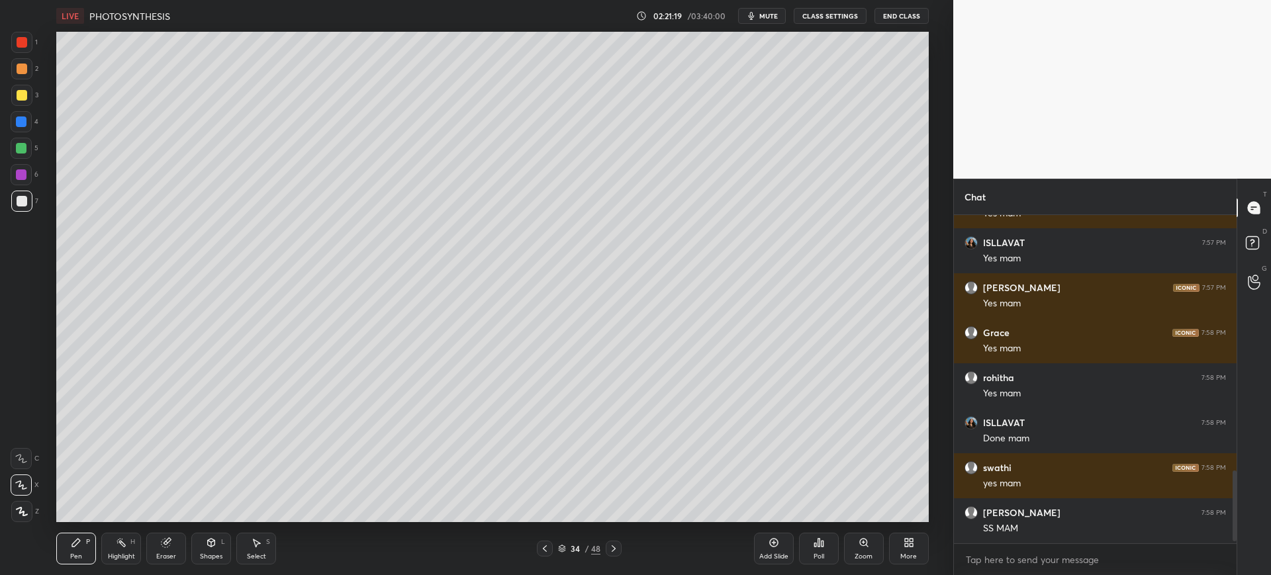
scroll to position [1206, 0]
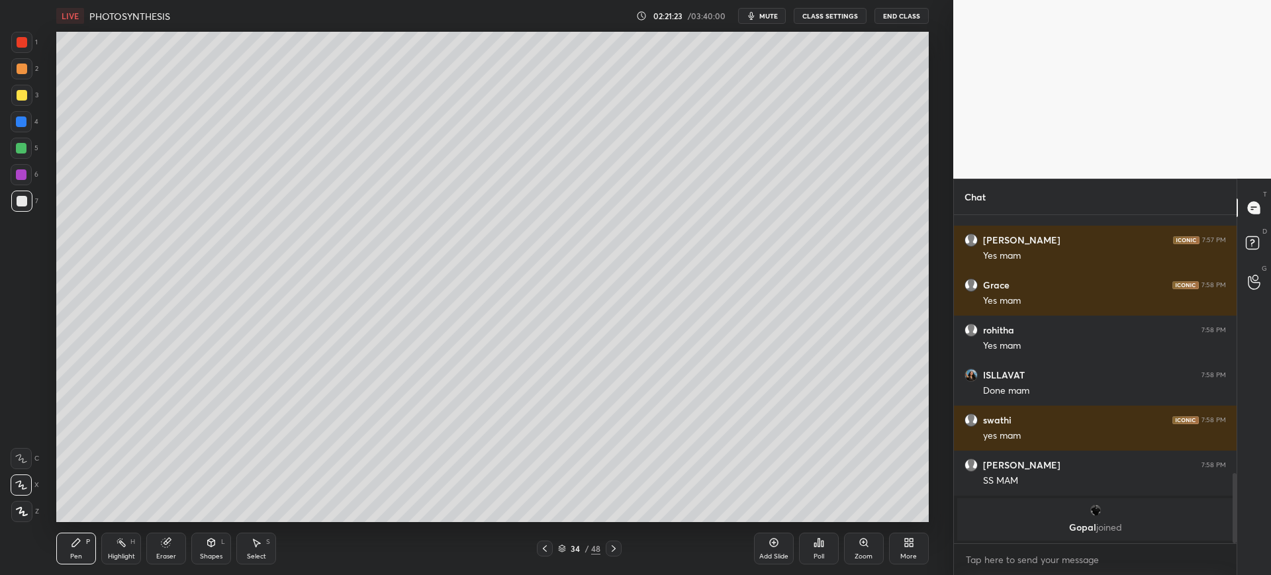
click at [167, 549] on div "Eraser" at bounding box center [166, 549] width 40 height 32
click at [67, 559] on div "Pen P" at bounding box center [76, 549] width 40 height 32
click at [22, 101] on div at bounding box center [21, 95] width 21 height 21
click at [22, 203] on div at bounding box center [22, 201] width 11 height 11
click at [23, 102] on div at bounding box center [21, 95] width 21 height 21
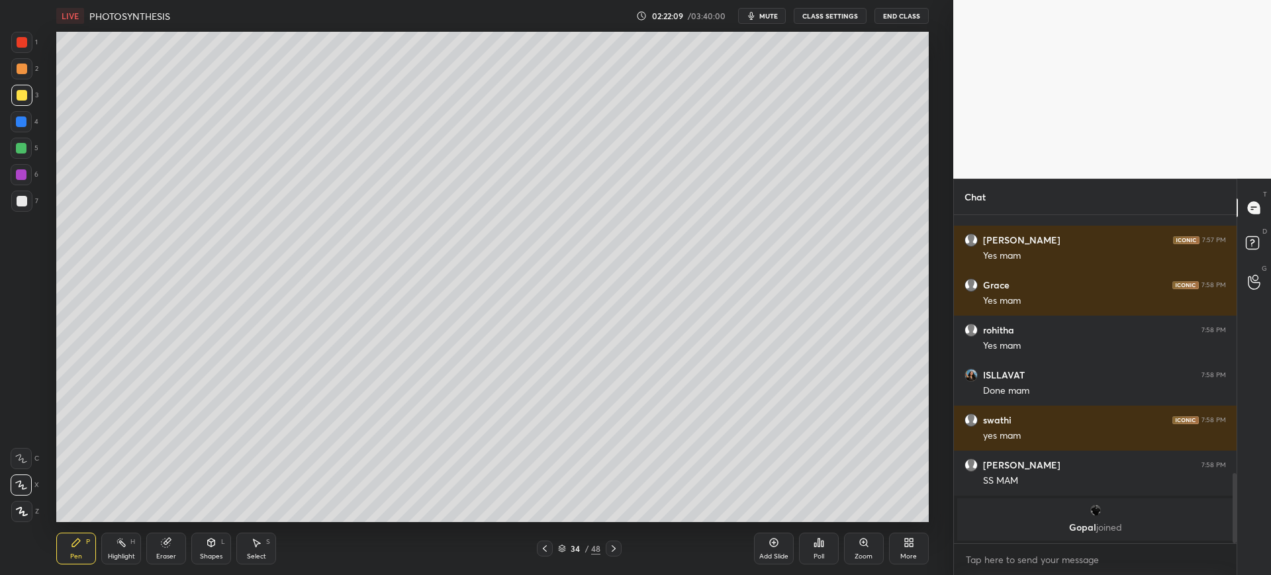
scroll to position [1140, 0]
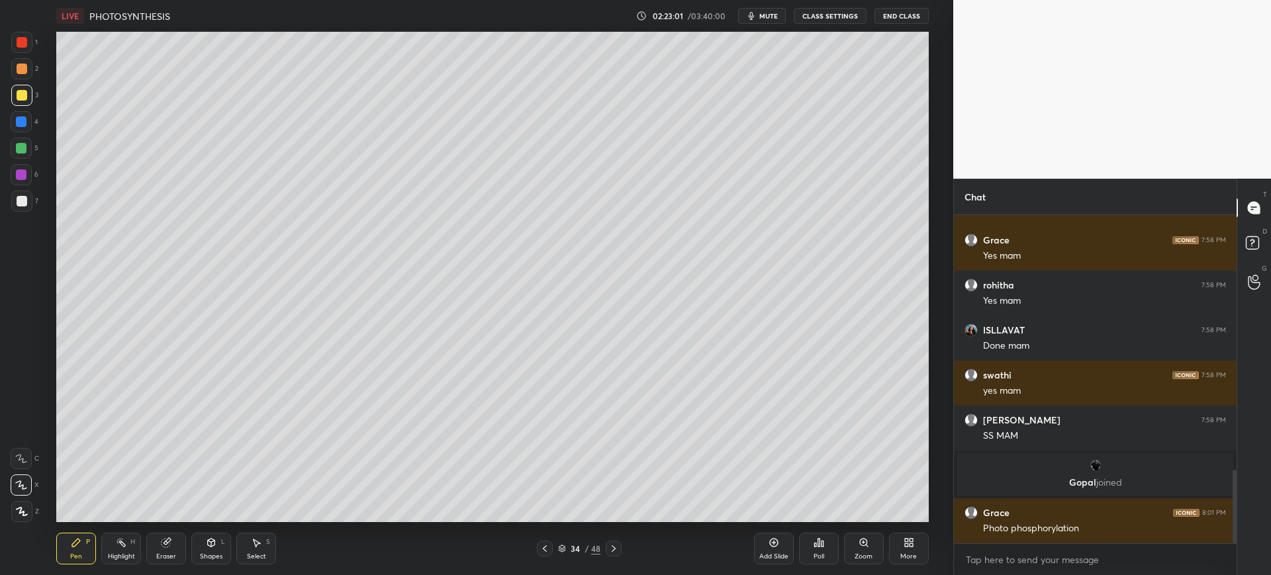
click at [32, 197] on div "7" at bounding box center [24, 201] width 27 height 21
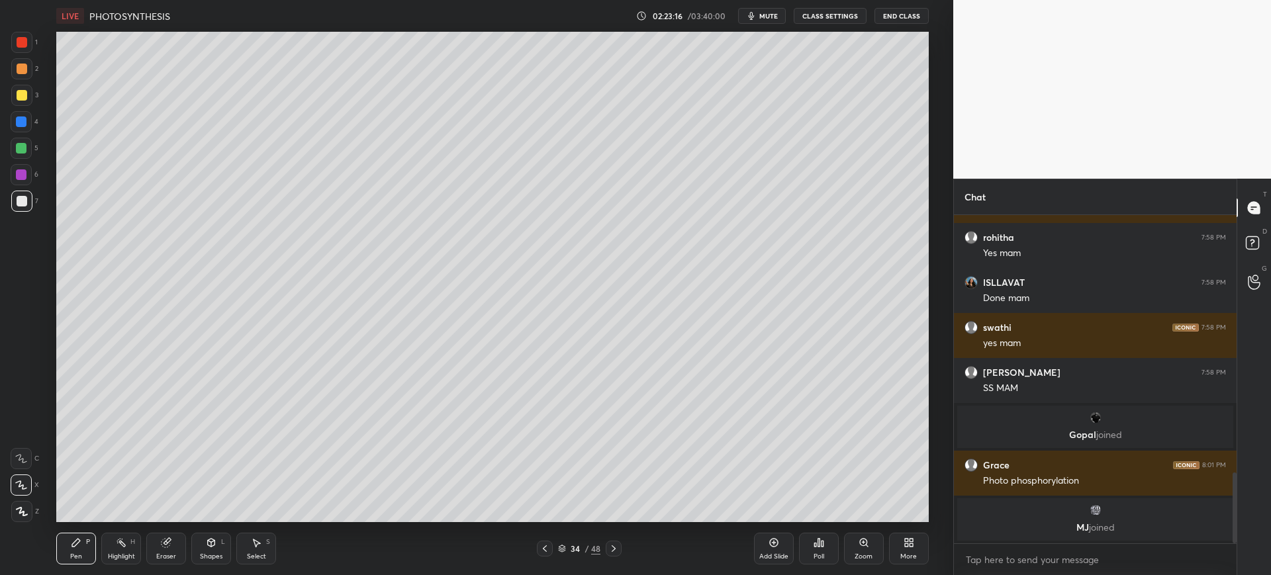
click at [13, 101] on div at bounding box center [21, 95] width 21 height 21
click at [13, 84] on div "2" at bounding box center [24, 71] width 27 height 26
click at [32, 196] on div "7" at bounding box center [24, 201] width 27 height 21
click at [13, 123] on div at bounding box center [21, 121] width 21 height 21
click at [17, 91] on div at bounding box center [22, 95] width 11 height 11
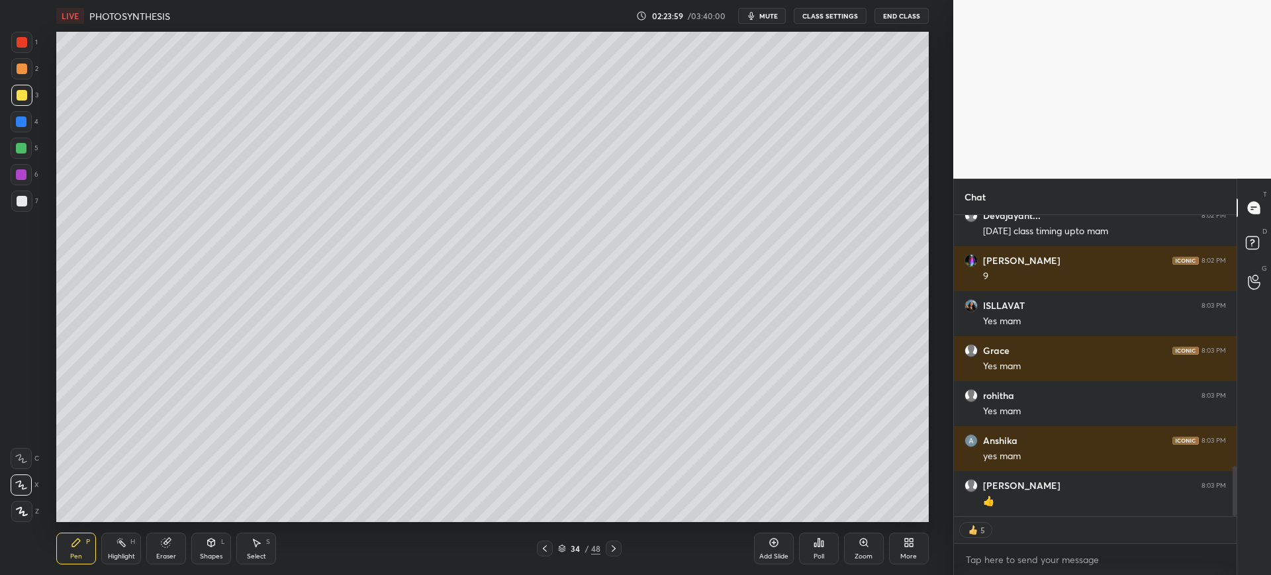
scroll to position [1551, 0]
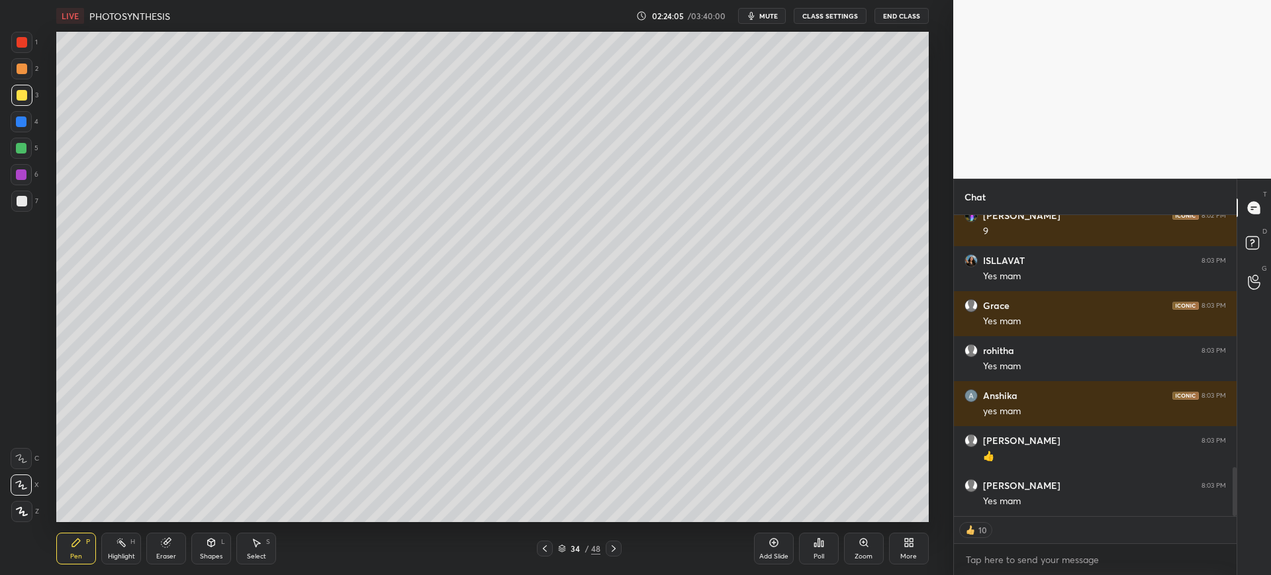
click at [26, 136] on div "4" at bounding box center [25, 124] width 28 height 26
click at [780, 544] on div "Add Slide" at bounding box center [774, 549] width 40 height 32
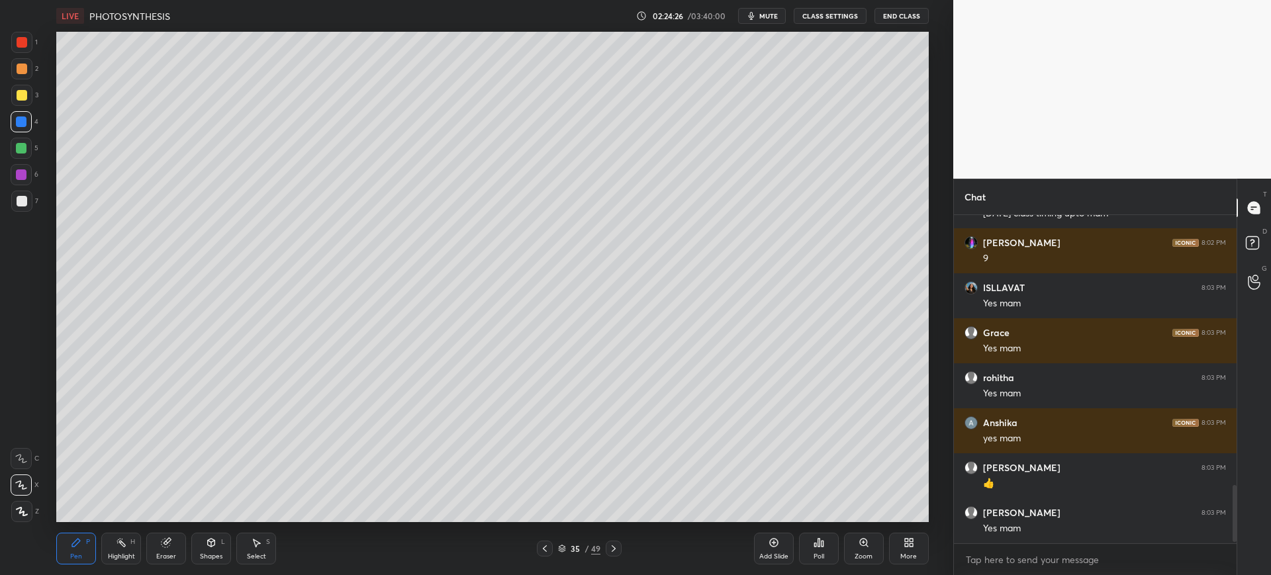
click at [20, 204] on div at bounding box center [22, 201] width 11 height 11
click at [18, 101] on div at bounding box center [21, 95] width 21 height 21
click at [569, 553] on div "35 / 49" at bounding box center [579, 549] width 42 height 12
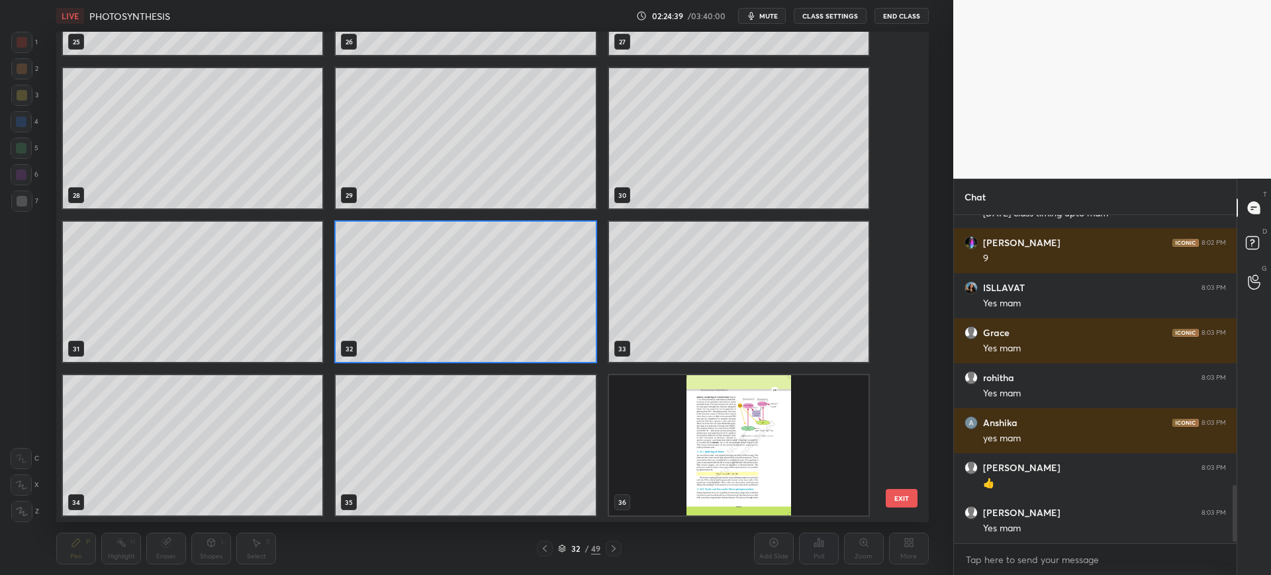
scroll to position [923, 0]
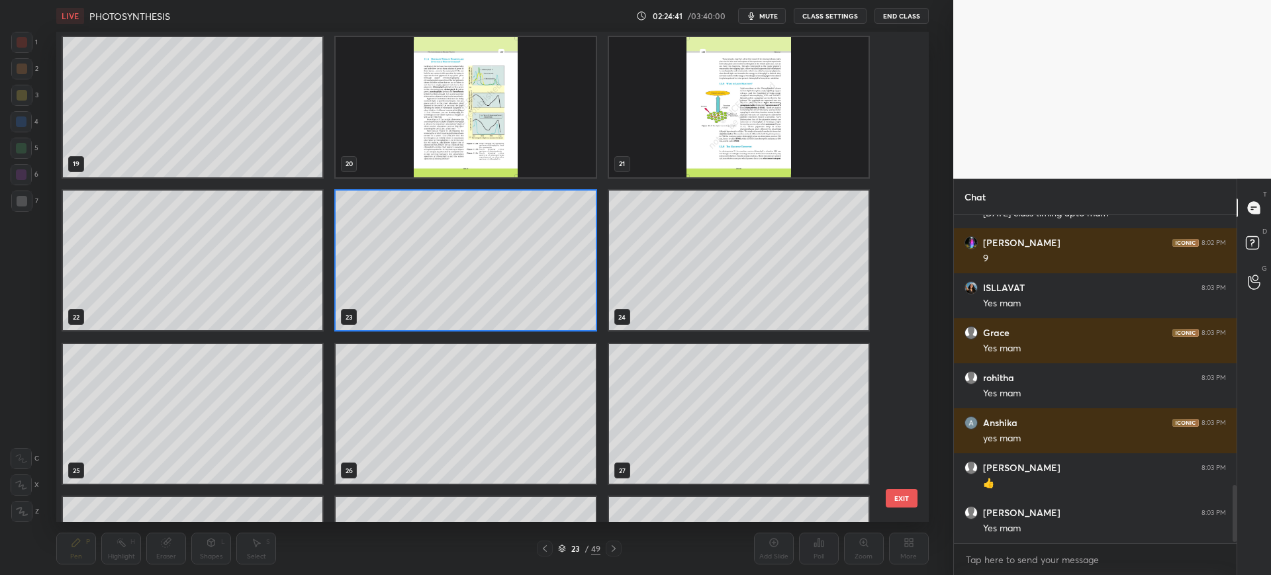
click at [905, 500] on button "EXIT" at bounding box center [902, 498] width 32 height 19
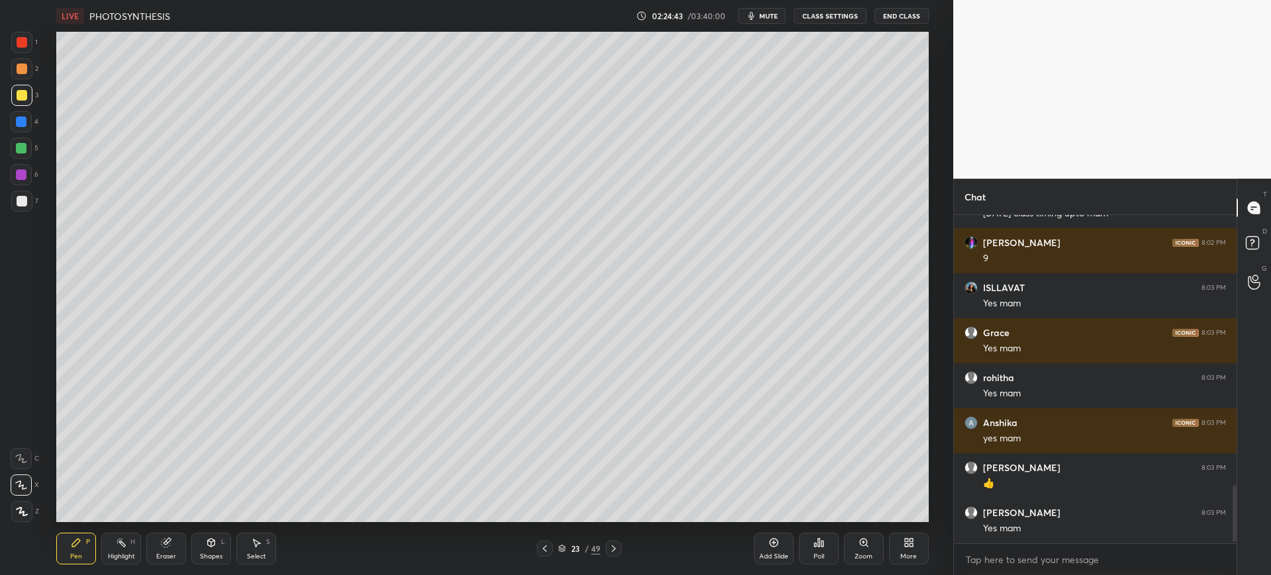
click at [614, 550] on icon at bounding box center [614, 548] width 4 height 7
click at [617, 553] on icon at bounding box center [613, 548] width 11 height 11
click at [619, 549] on icon at bounding box center [613, 548] width 11 height 11
click at [23, 70] on div at bounding box center [22, 69] width 11 height 11
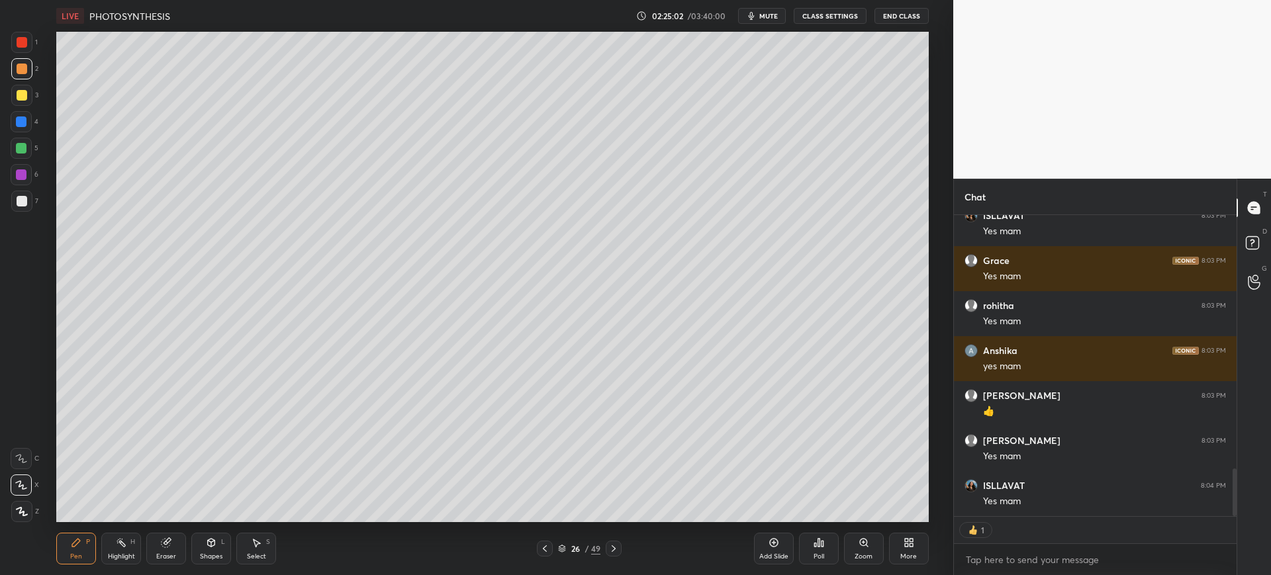
click at [25, 114] on div at bounding box center [21, 121] width 21 height 21
click at [13, 208] on div at bounding box center [21, 201] width 21 height 21
click at [24, 124] on div at bounding box center [21, 121] width 11 height 11
click at [23, 98] on div at bounding box center [22, 95] width 11 height 11
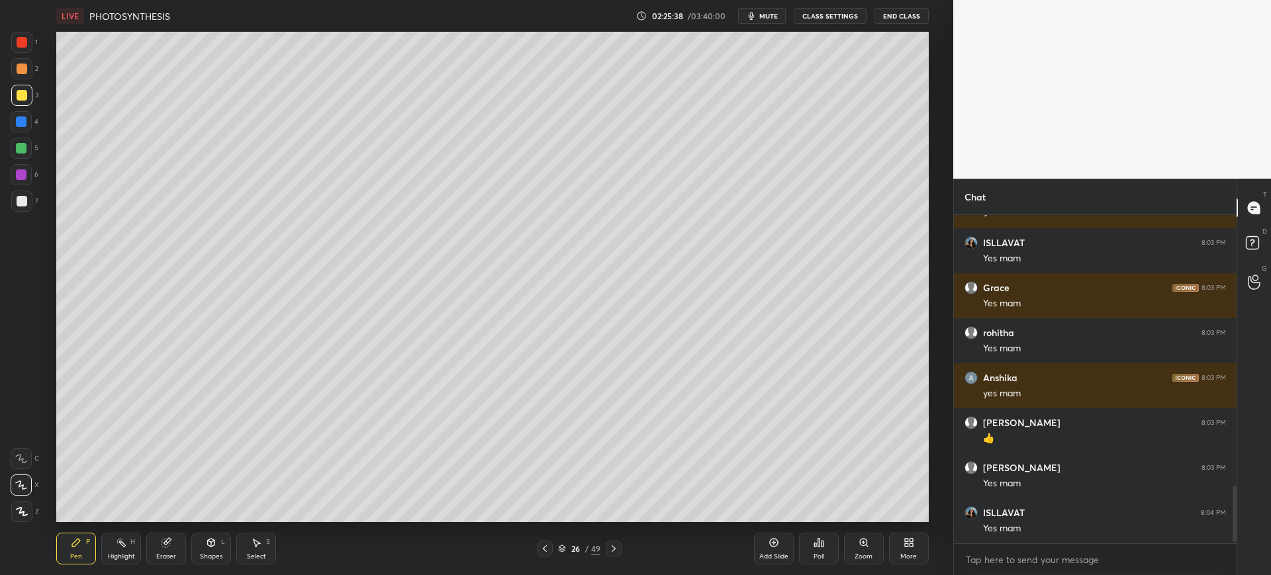
click at [251, 567] on div "Pen P Highlight H Eraser Shapes L Select S 26 / 49 Add Slide Poll Zoom More" at bounding box center [492, 548] width 872 height 53
click at [167, 559] on div "Eraser" at bounding box center [166, 556] width 20 height 7
click at [76, 554] on div "Pen" at bounding box center [76, 556] width 12 height 7
click at [21, 149] on div at bounding box center [21, 148] width 11 height 11
click at [10, 108] on div "1 2 3 4 5 6 7 C X Z C X Z E E Erase all H H" at bounding box center [21, 277] width 42 height 490
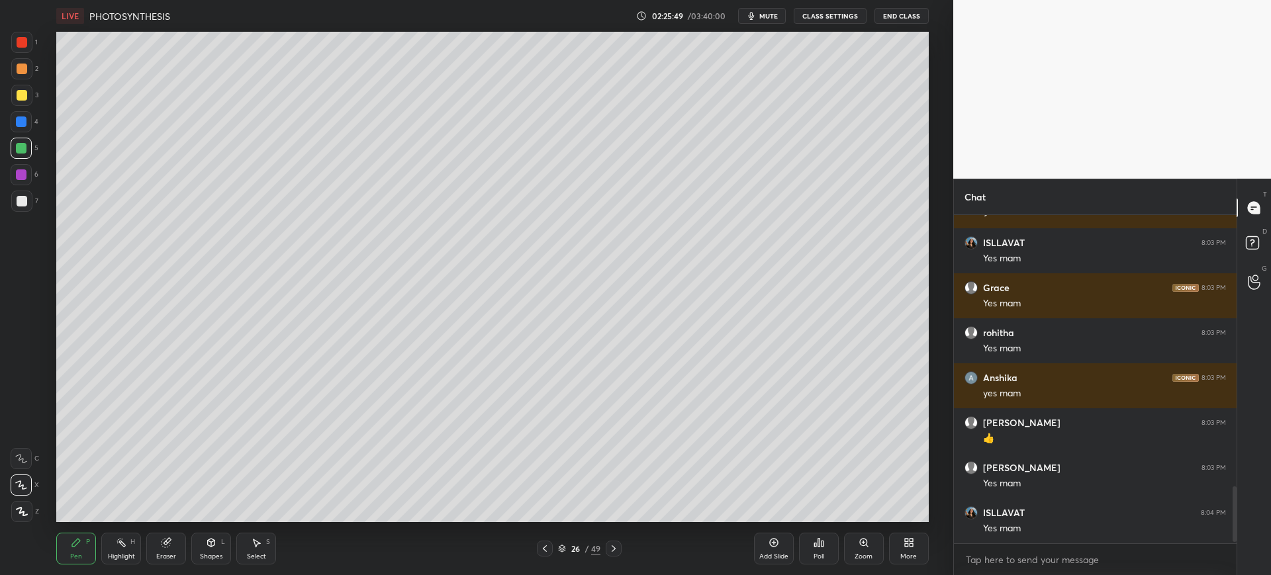
click at [22, 131] on div at bounding box center [21, 121] width 21 height 21
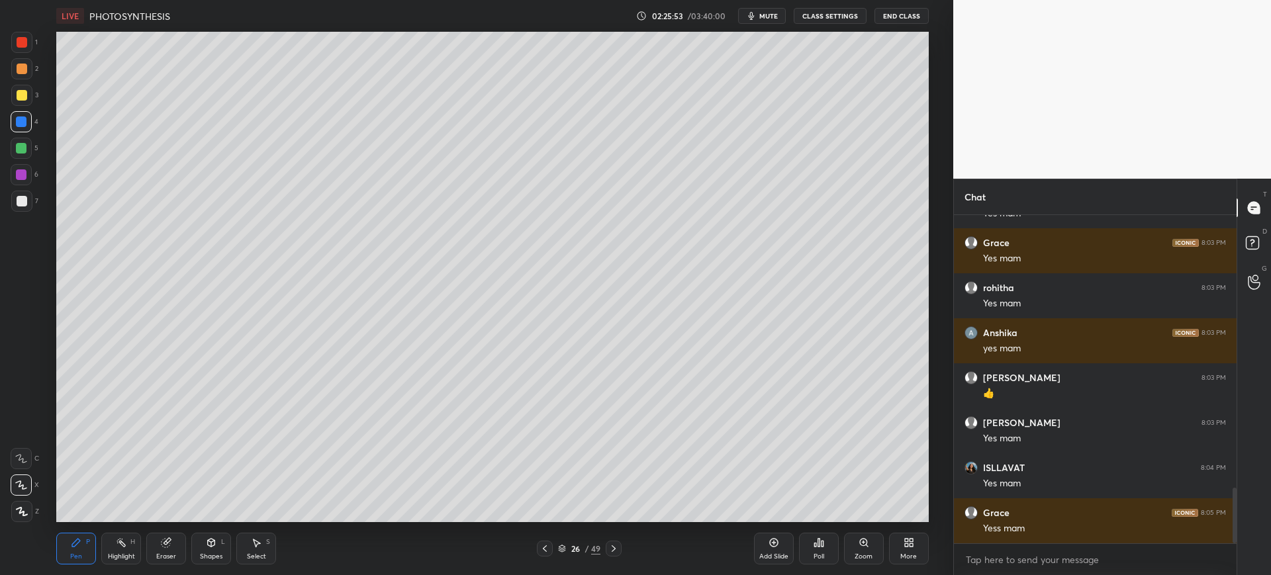
click at [614, 548] on icon at bounding box center [613, 548] width 11 height 11
click at [24, 203] on div at bounding box center [22, 201] width 11 height 11
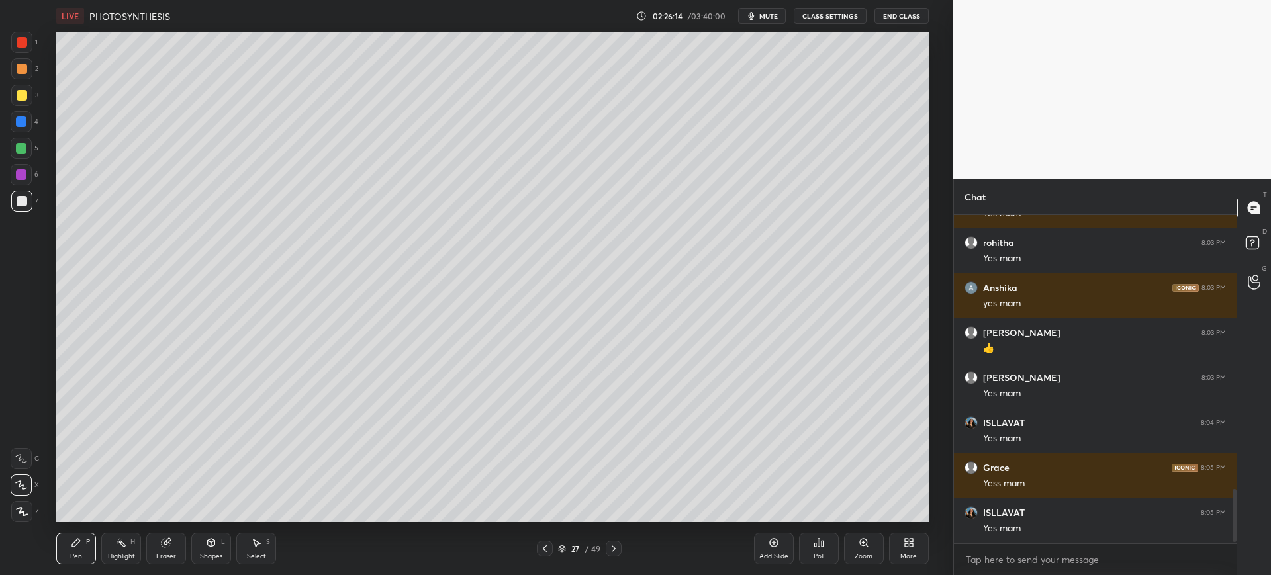
scroll to position [1659, 0]
click at [760, 20] on button "mute" at bounding box center [762, 16] width 48 height 16
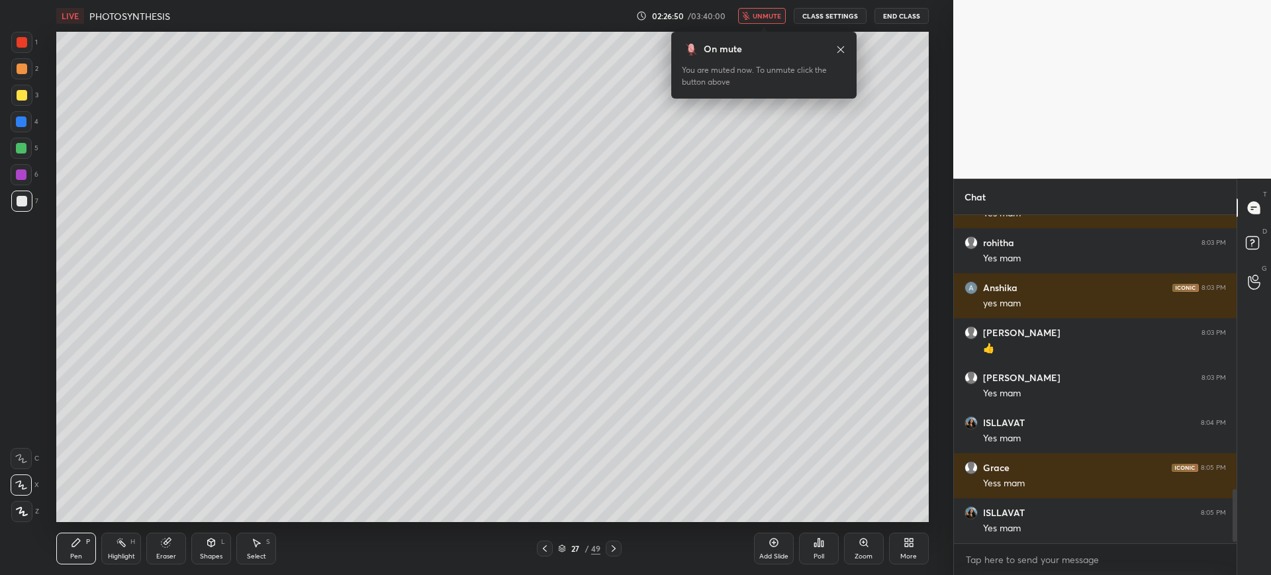
click at [769, 16] on span "unmute" at bounding box center [766, 15] width 28 height 9
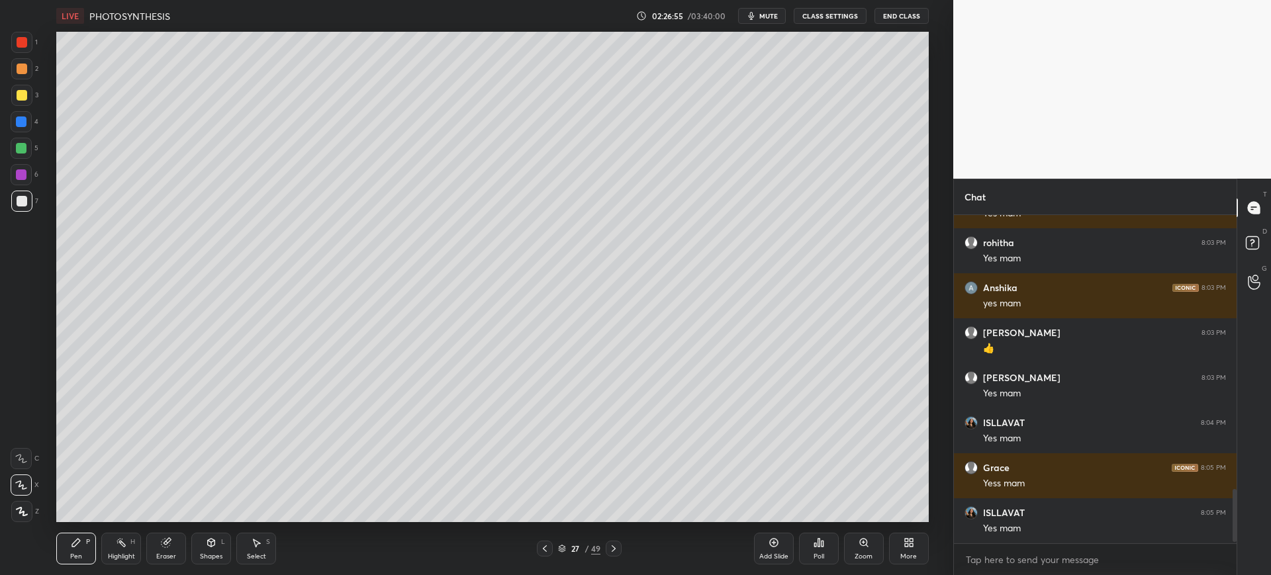
click at [20, 120] on div at bounding box center [21, 121] width 11 height 11
click at [30, 172] on div at bounding box center [21, 174] width 21 height 21
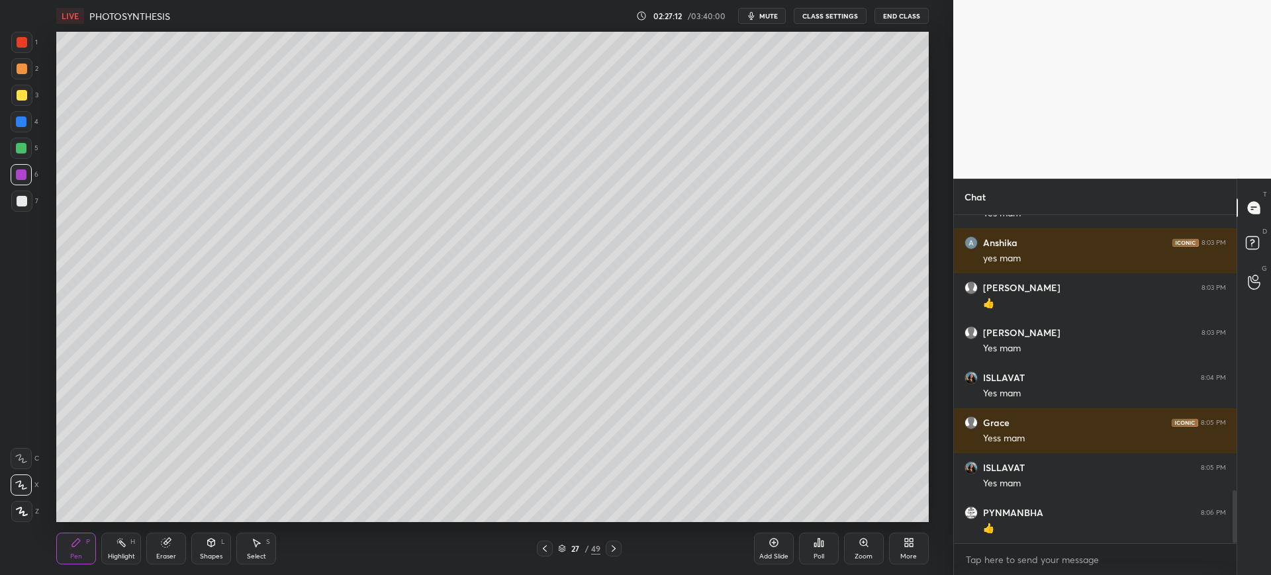
click at [30, 208] on div at bounding box center [21, 201] width 21 height 21
click at [20, 104] on div at bounding box center [21, 95] width 21 height 21
click at [28, 207] on div at bounding box center [21, 201] width 21 height 21
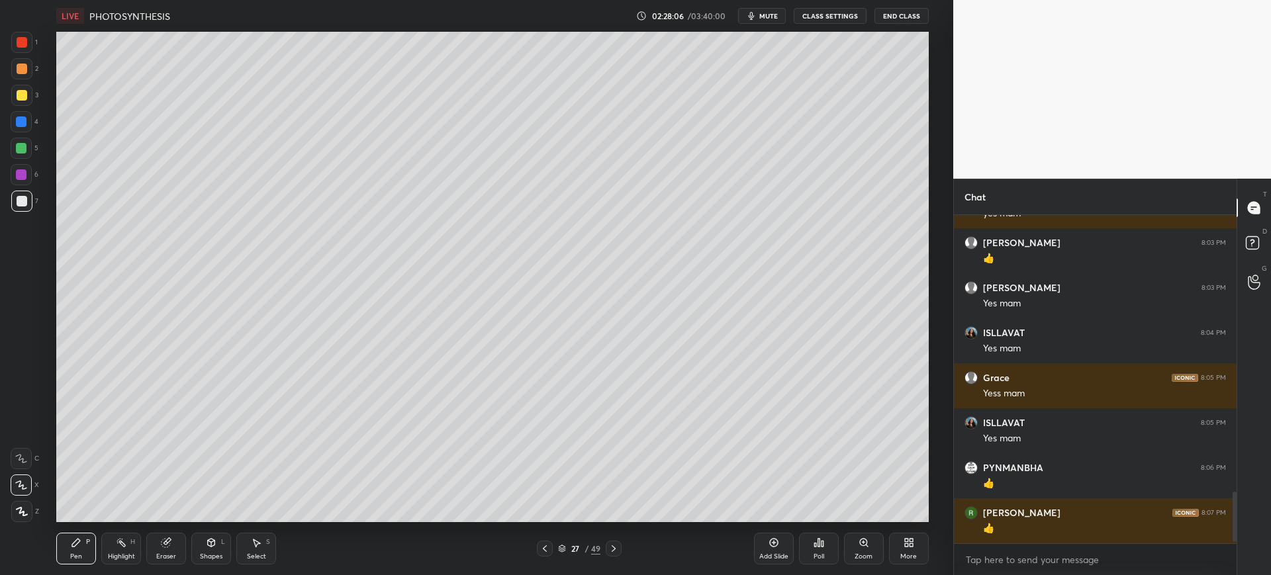
scroll to position [1749, 0]
click at [30, 124] on div at bounding box center [21, 121] width 21 height 21
click at [612, 554] on div at bounding box center [614, 549] width 16 height 16
click at [614, 554] on div at bounding box center [614, 549] width 16 height 16
click at [617, 552] on icon at bounding box center [613, 548] width 11 height 11
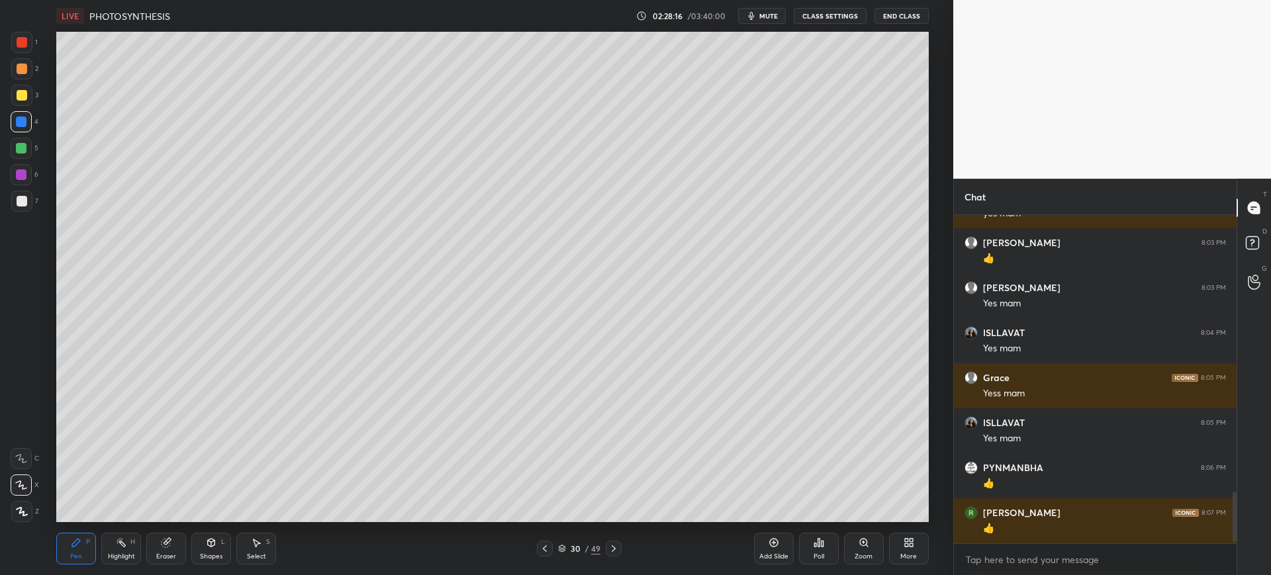
click at [616, 551] on icon at bounding box center [613, 548] width 11 height 11
click at [617, 552] on icon at bounding box center [613, 548] width 11 height 11
click at [618, 552] on icon at bounding box center [613, 548] width 11 height 11
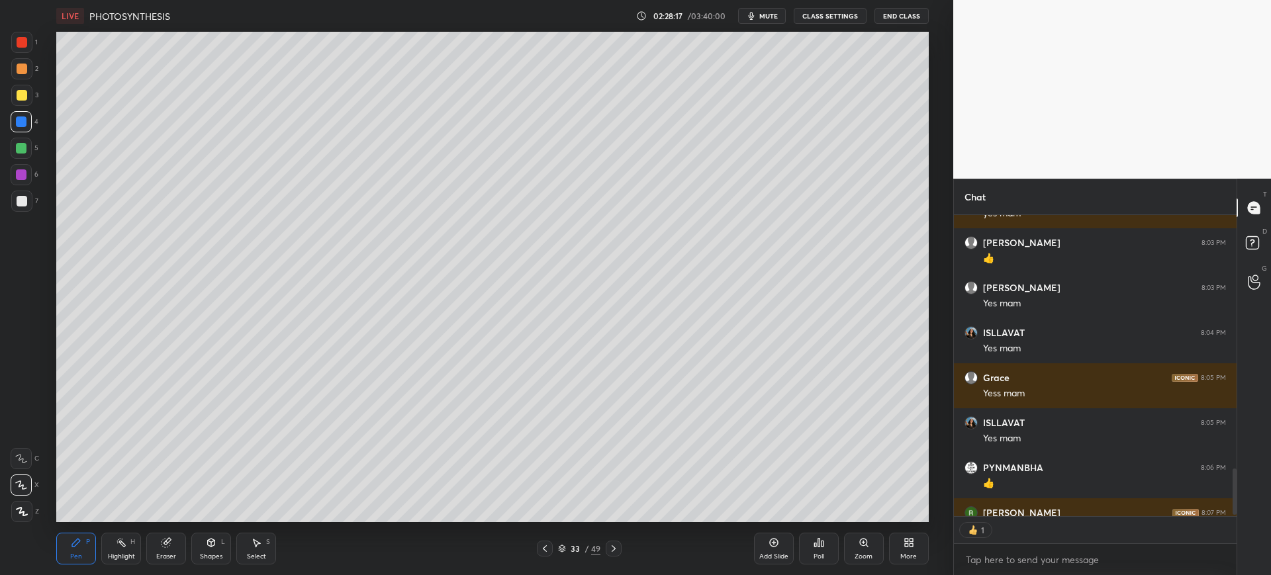
scroll to position [297, 279]
click at [612, 549] on icon at bounding box center [613, 548] width 11 height 11
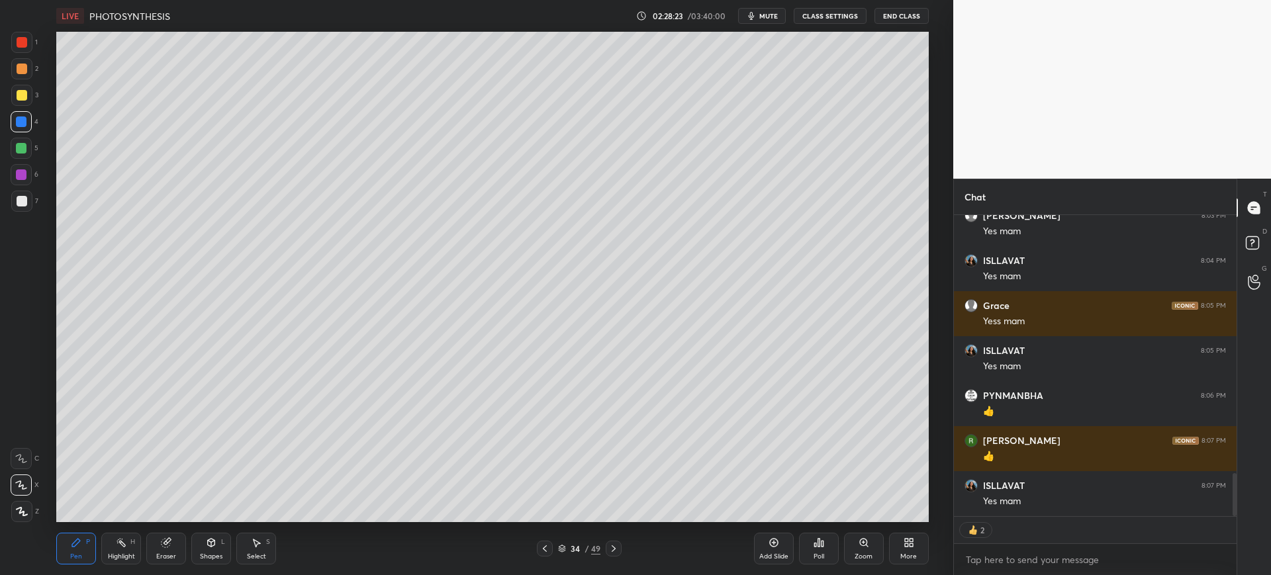
click at [23, 208] on div at bounding box center [21, 201] width 21 height 21
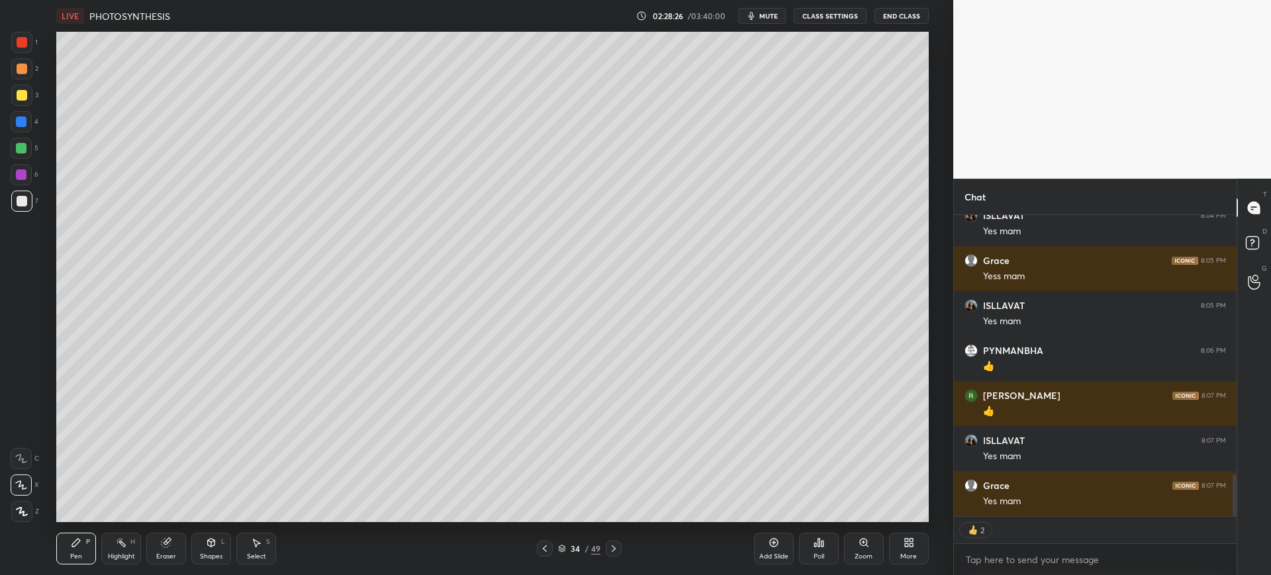
click at [23, 100] on div at bounding box center [22, 95] width 11 height 11
click at [610, 549] on icon at bounding box center [613, 548] width 11 height 11
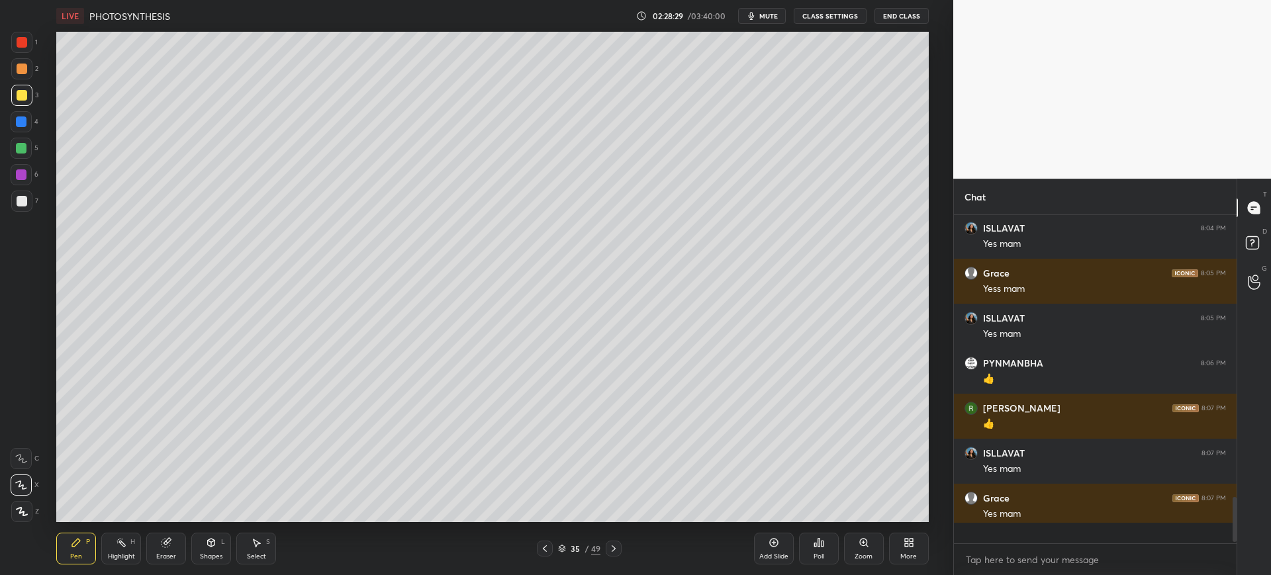
scroll to position [1839, 0]
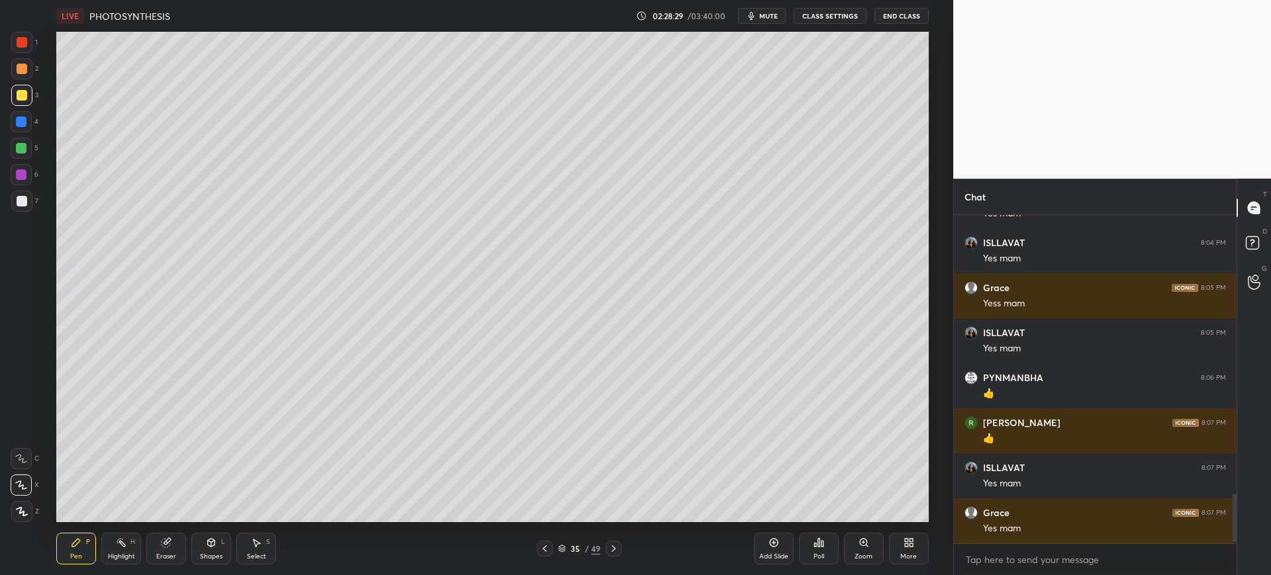
click at [546, 549] on icon at bounding box center [544, 548] width 11 height 11
click at [776, 544] on icon at bounding box center [773, 542] width 11 height 11
click at [14, 204] on div at bounding box center [21, 201] width 21 height 21
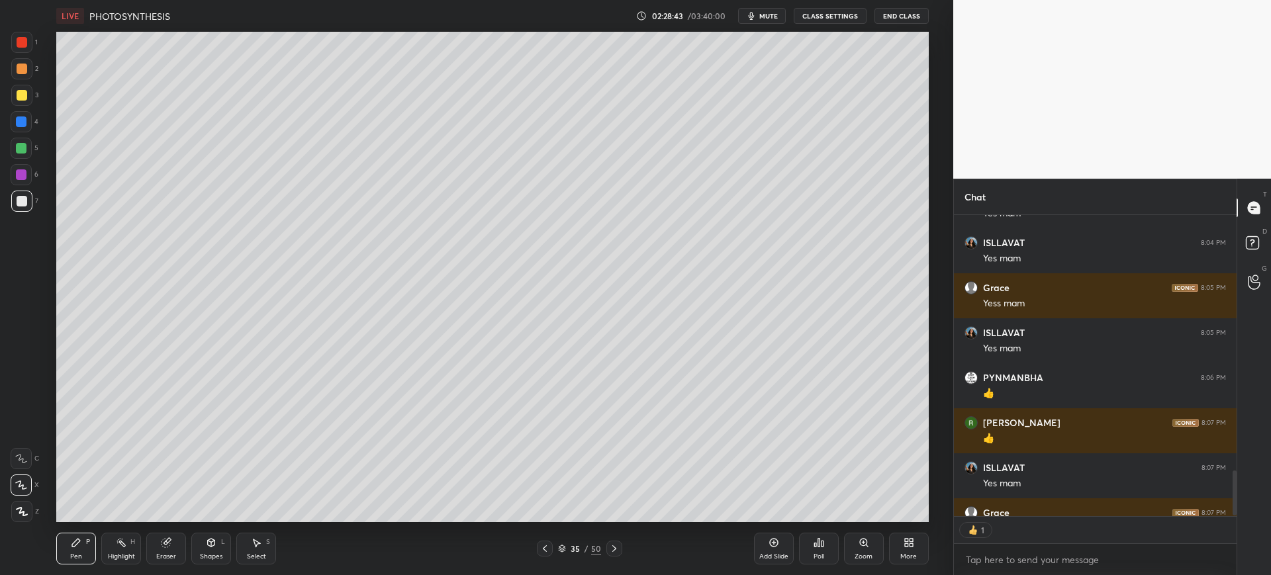
scroll to position [297, 279]
click at [22, 98] on div at bounding box center [22, 95] width 11 height 11
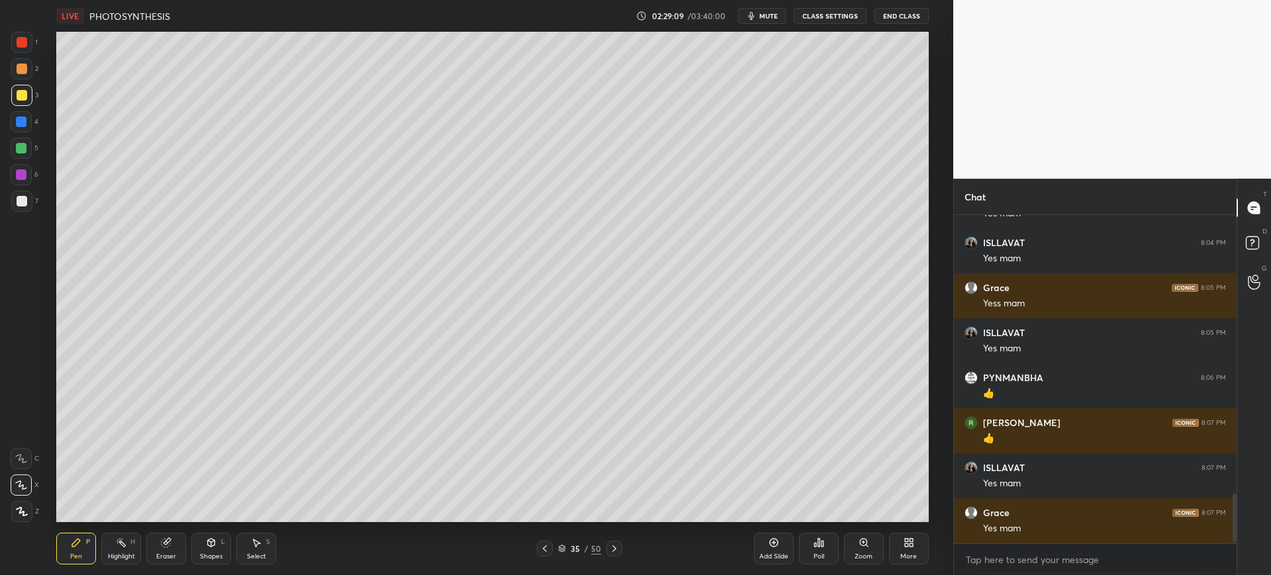
click at [21, 210] on div at bounding box center [21, 201] width 21 height 21
click at [28, 94] on div at bounding box center [21, 95] width 21 height 21
click at [615, 549] on icon at bounding box center [614, 548] width 11 height 11
click at [30, 201] on div at bounding box center [21, 201] width 21 height 21
click at [22, 102] on div at bounding box center [21, 95] width 21 height 21
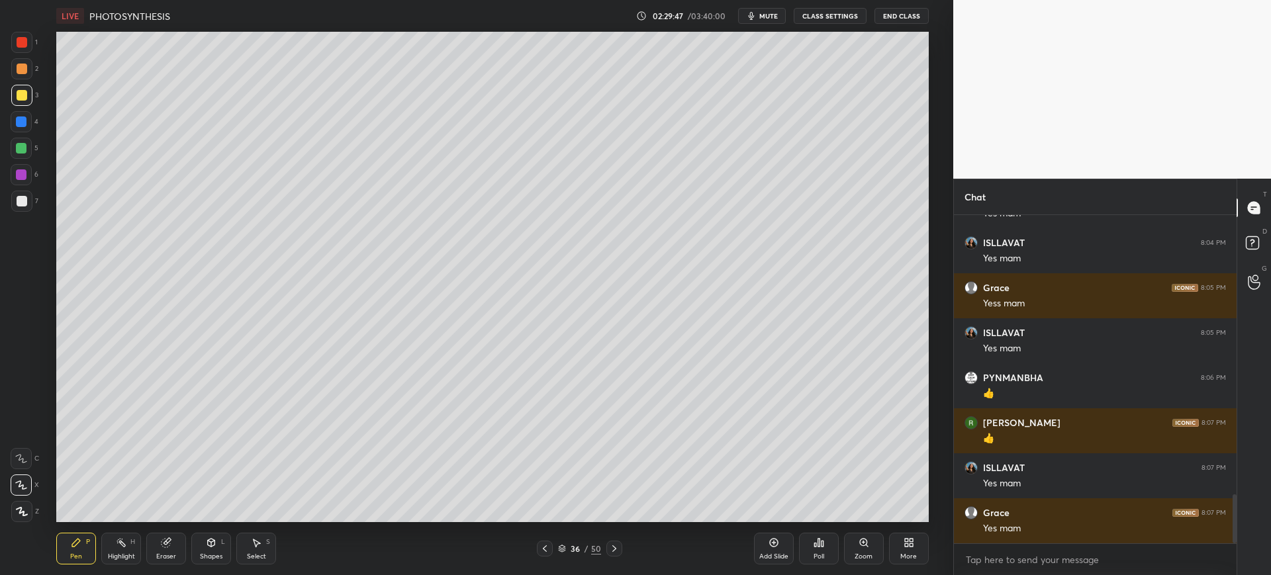
scroll to position [1884, 0]
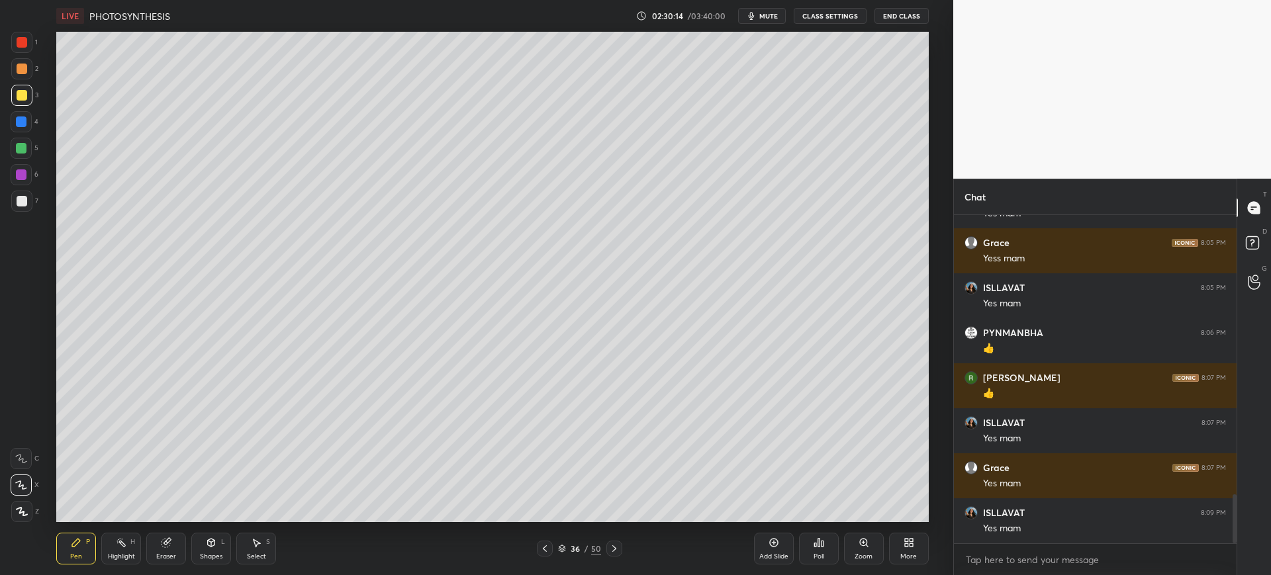
click at [15, 203] on div at bounding box center [21, 201] width 21 height 21
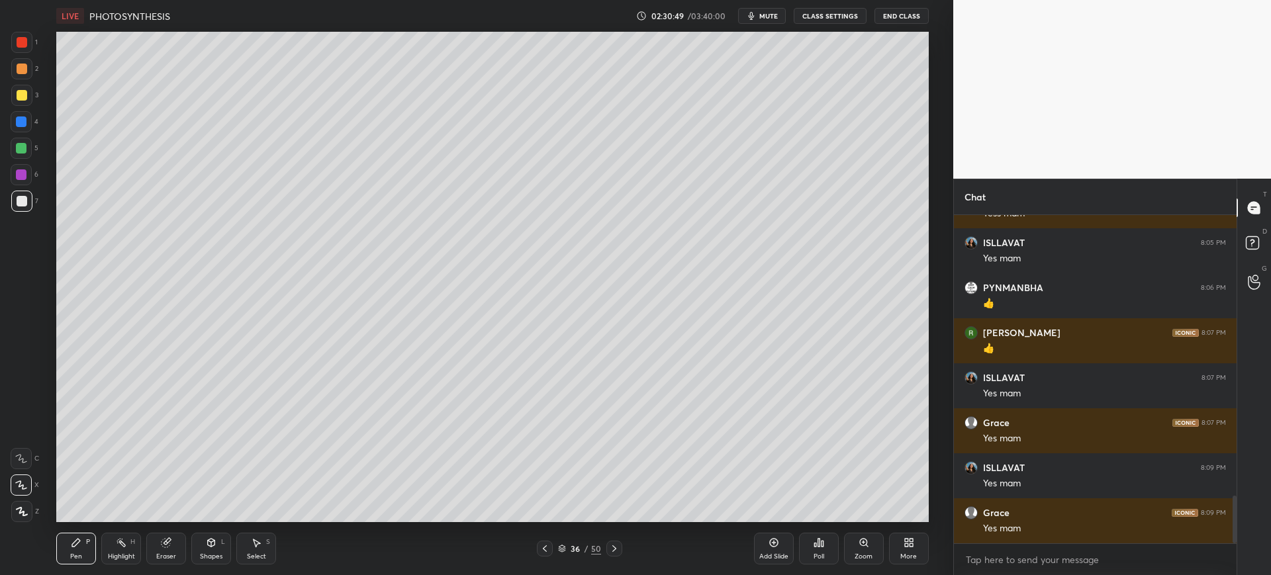
click at [23, 101] on div at bounding box center [21, 95] width 21 height 21
click at [778, 550] on div "Add Slide" at bounding box center [774, 549] width 40 height 32
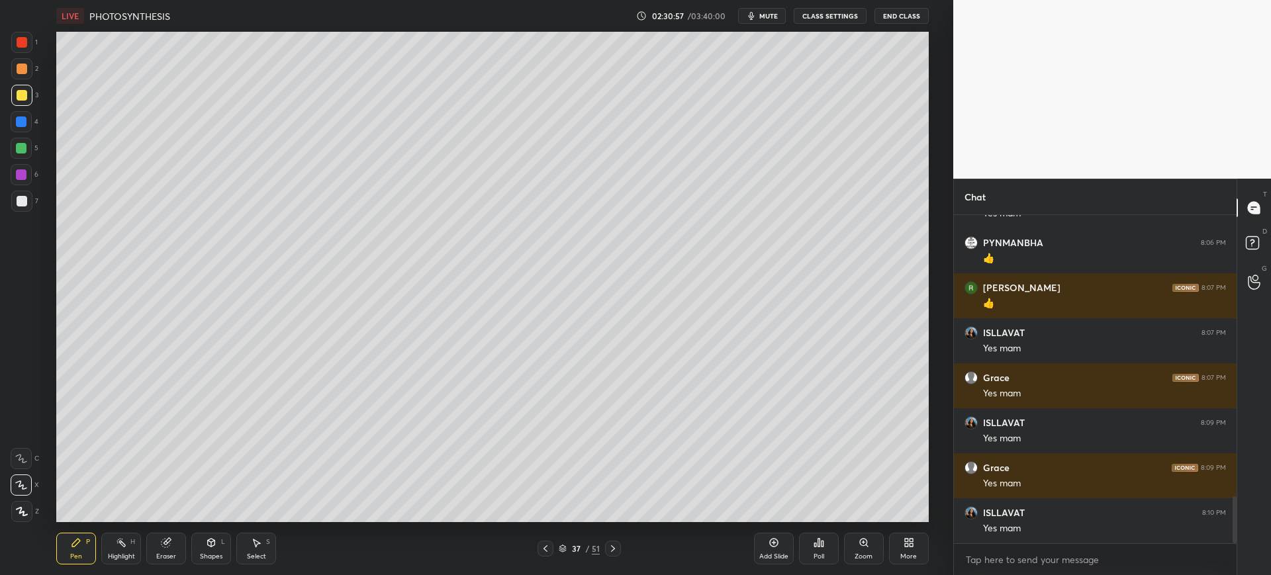
click at [914, 553] on div "More" at bounding box center [908, 556] width 17 height 7
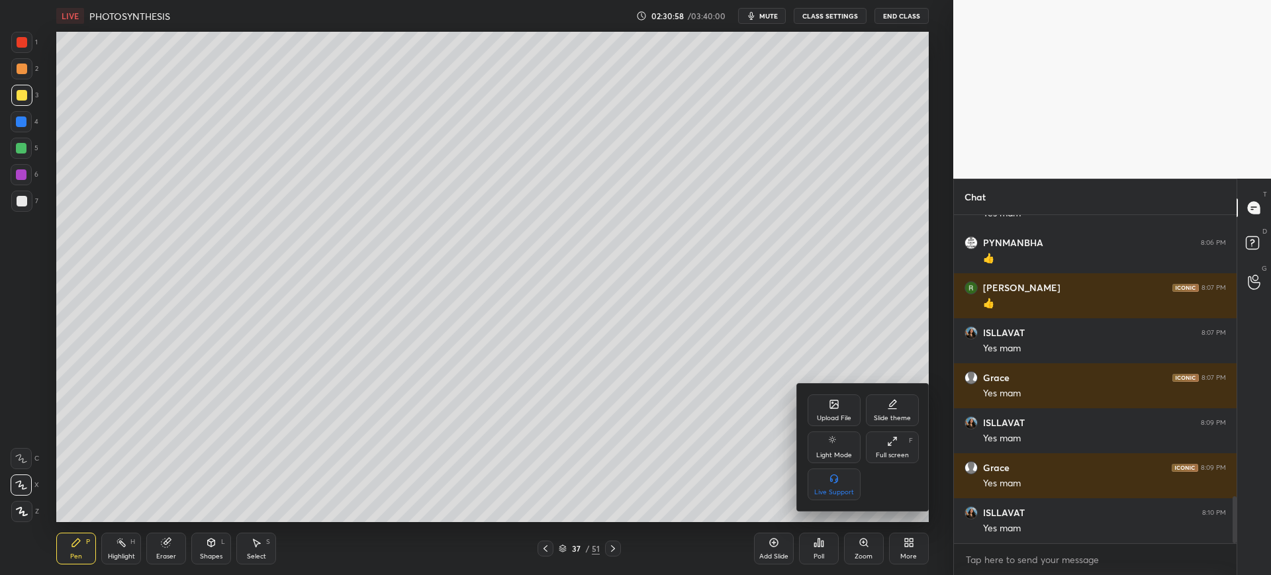
click at [842, 412] on div "Upload File" at bounding box center [833, 410] width 53 height 32
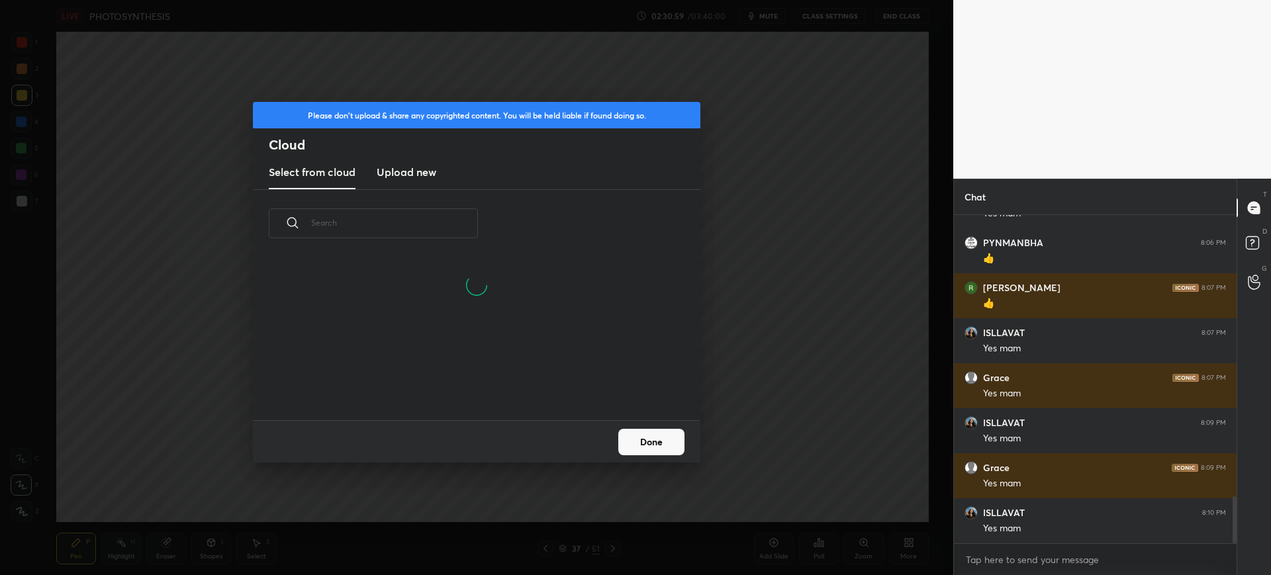
click at [410, 183] on new "Upload new" at bounding box center [407, 172] width 60 height 33
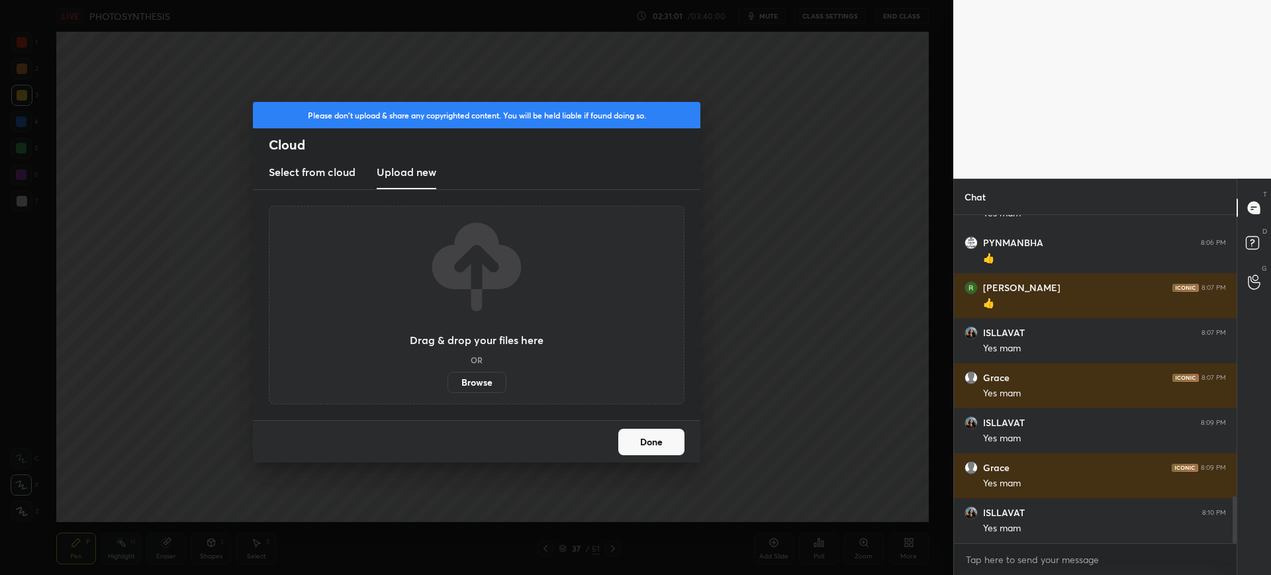
click at [485, 381] on label "Browse" at bounding box center [476, 382] width 59 height 21
click at [447, 381] on input "Browse" at bounding box center [447, 382] width 0 height 21
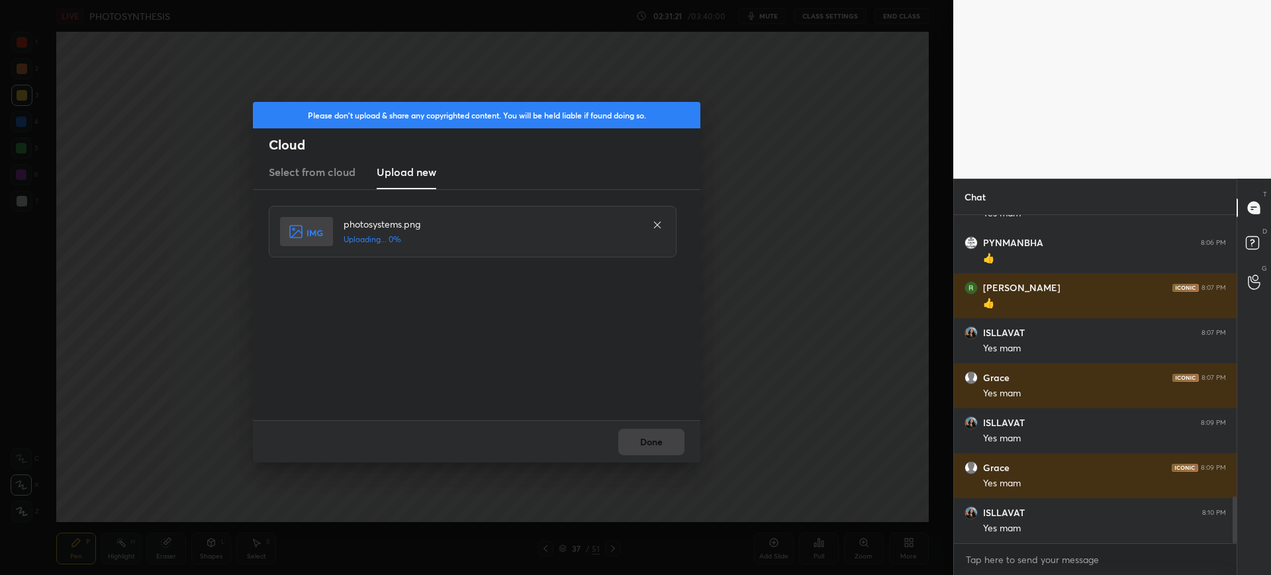
click at [653, 450] on div "Done" at bounding box center [476, 441] width 447 height 42
click at [659, 447] on button "Done" at bounding box center [651, 442] width 66 height 26
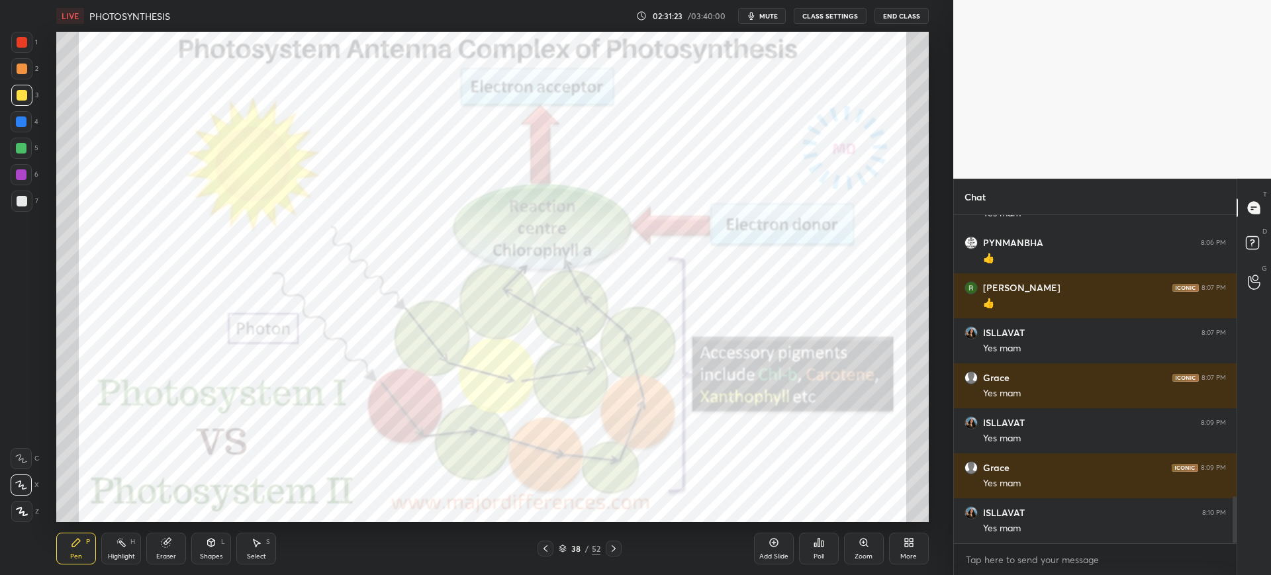
click at [907, 558] on div "More" at bounding box center [908, 556] width 17 height 7
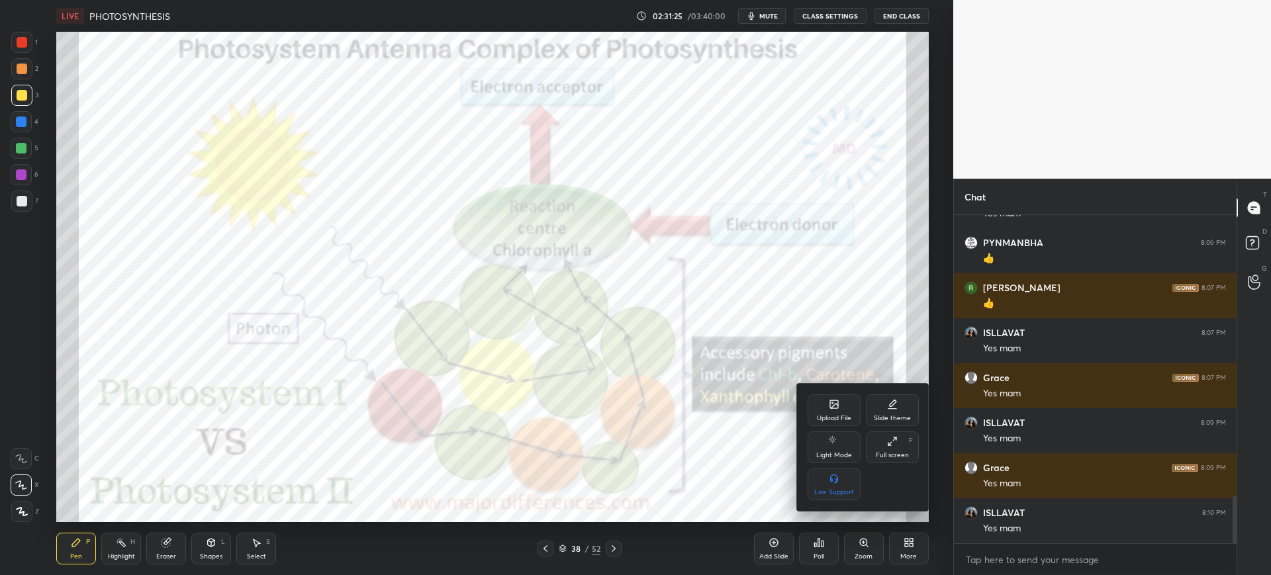
click at [827, 407] on div "Upload File" at bounding box center [833, 410] width 53 height 32
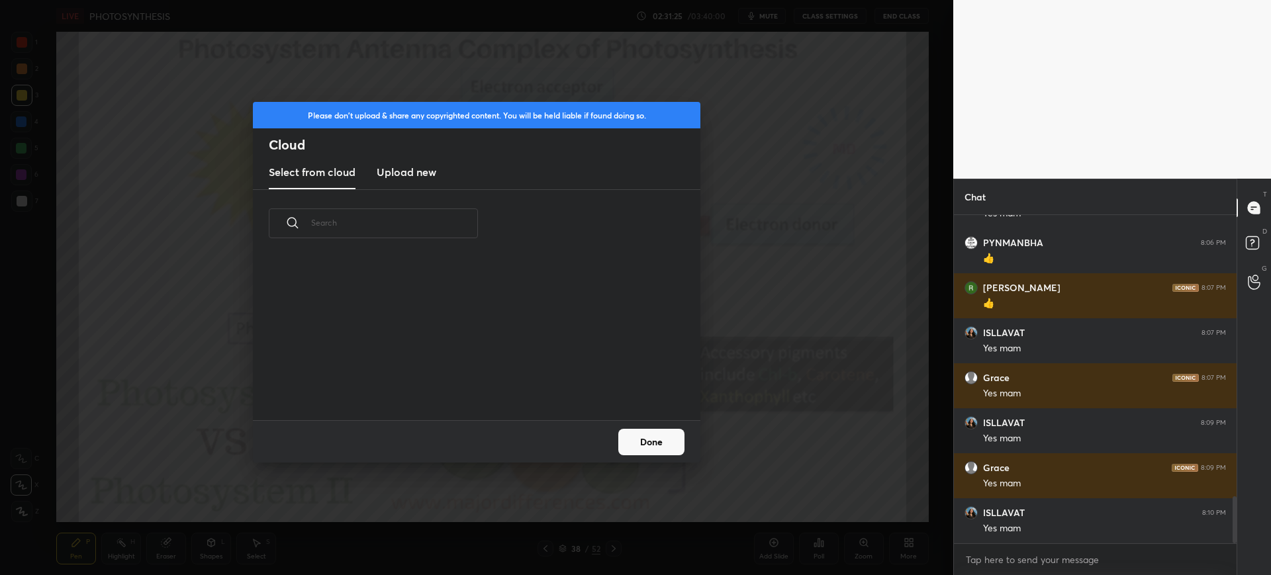
scroll to position [163, 425]
click at [421, 173] on h3 "Upload new" at bounding box center [407, 172] width 60 height 16
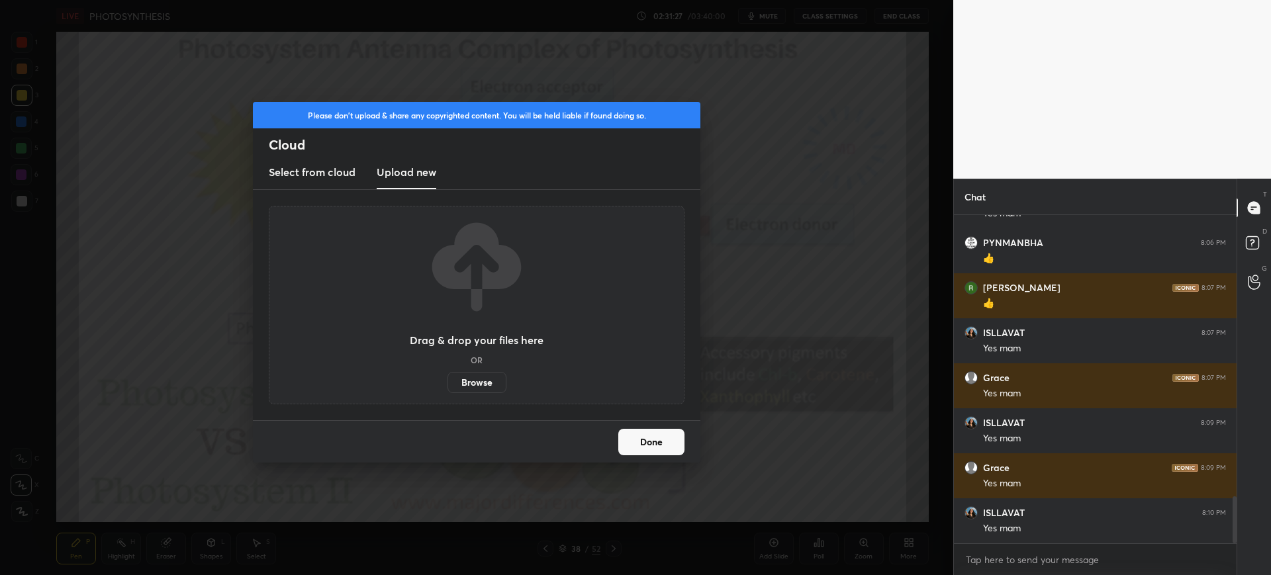
click at [475, 373] on label "Browse" at bounding box center [476, 382] width 59 height 21
click at [447, 373] on input "Browse" at bounding box center [447, 382] width 0 height 21
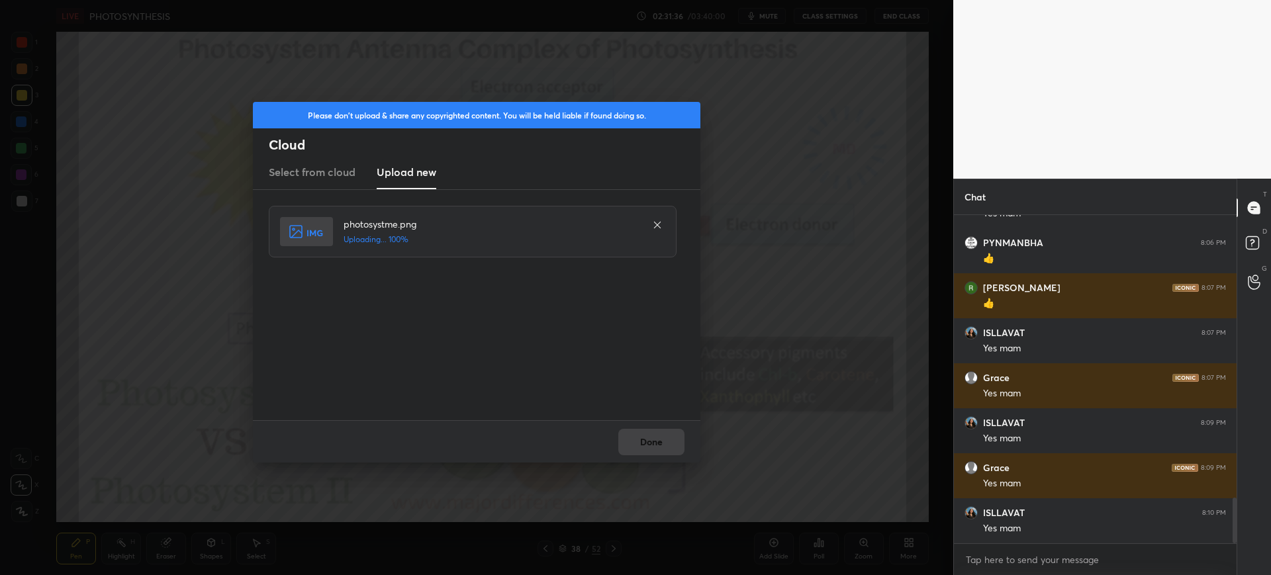
scroll to position [2019, 0]
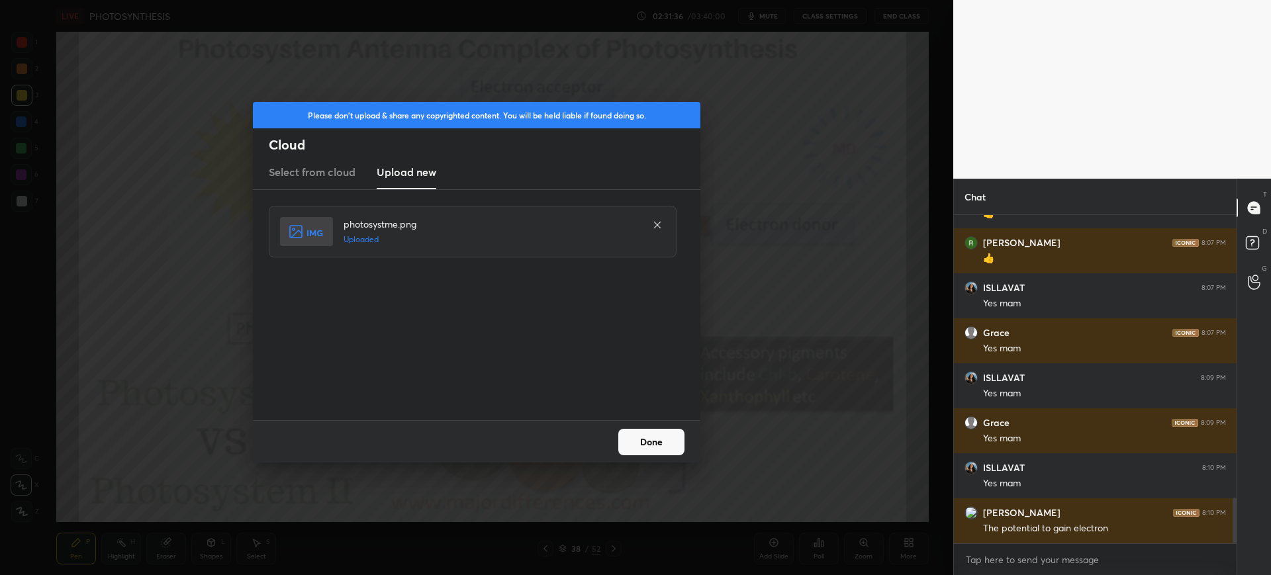
click at [633, 442] on button "Done" at bounding box center [651, 442] width 66 height 26
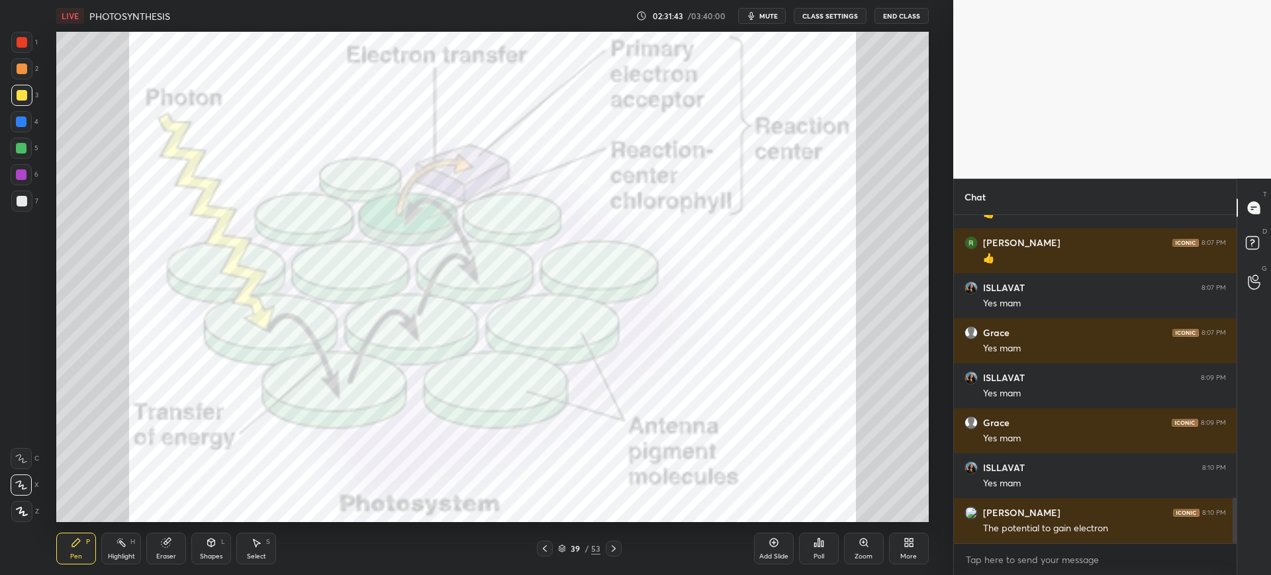
click at [24, 49] on div at bounding box center [21, 42] width 21 height 21
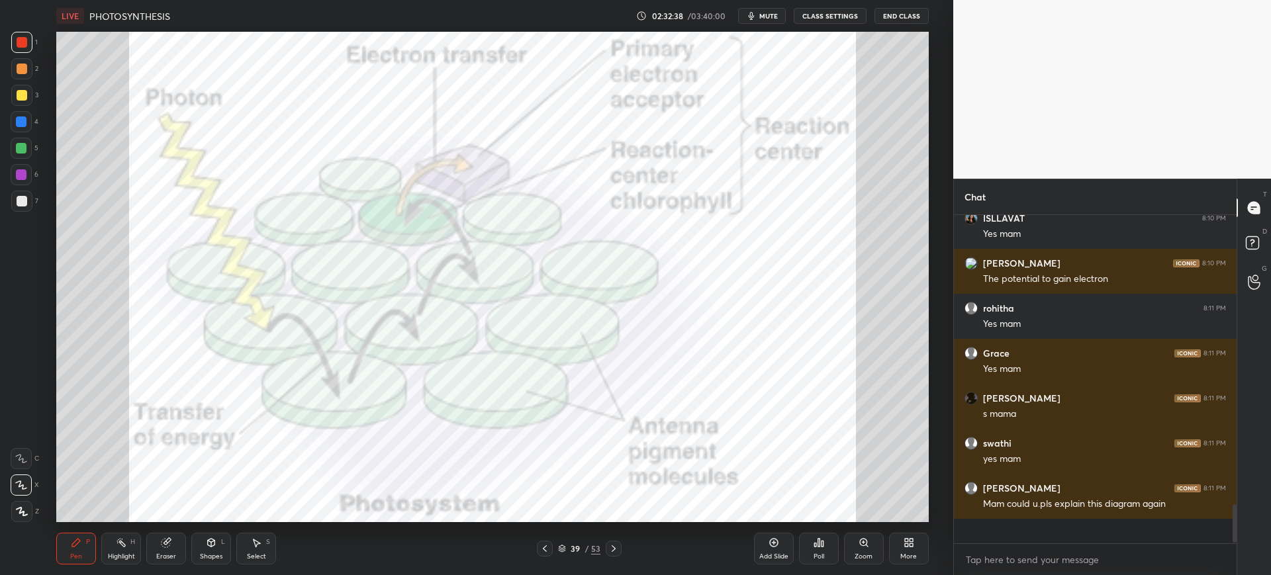
scroll to position [2244, 0]
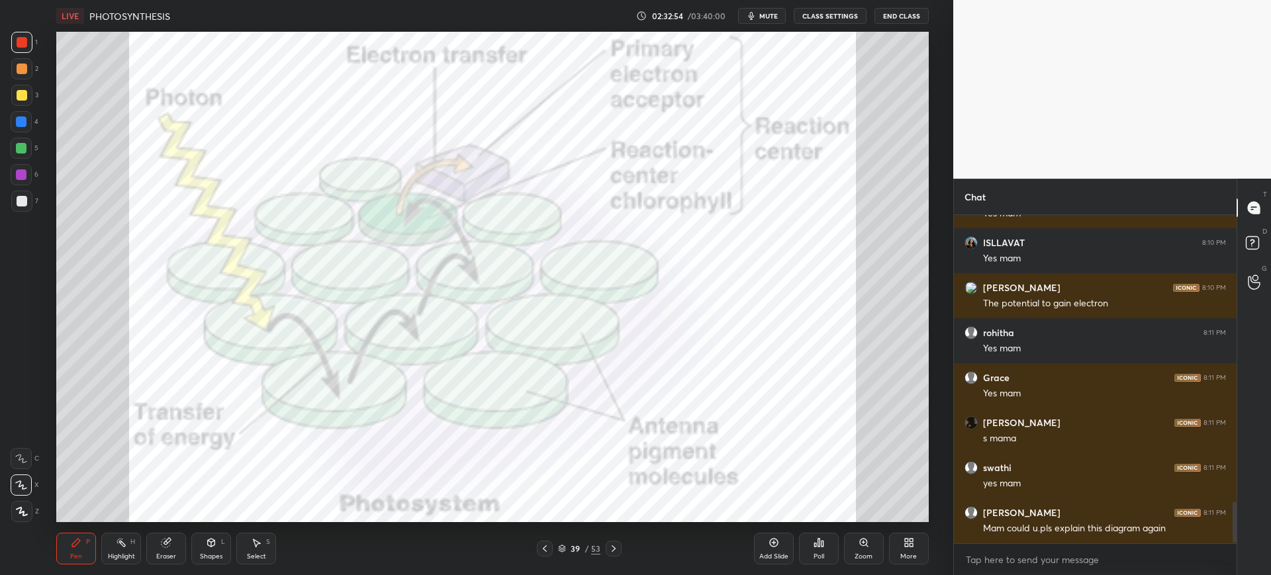
click at [26, 128] on div at bounding box center [21, 121] width 21 height 21
click at [21, 101] on div at bounding box center [21, 95] width 21 height 21
click at [32, 117] on div at bounding box center [21, 121] width 21 height 21
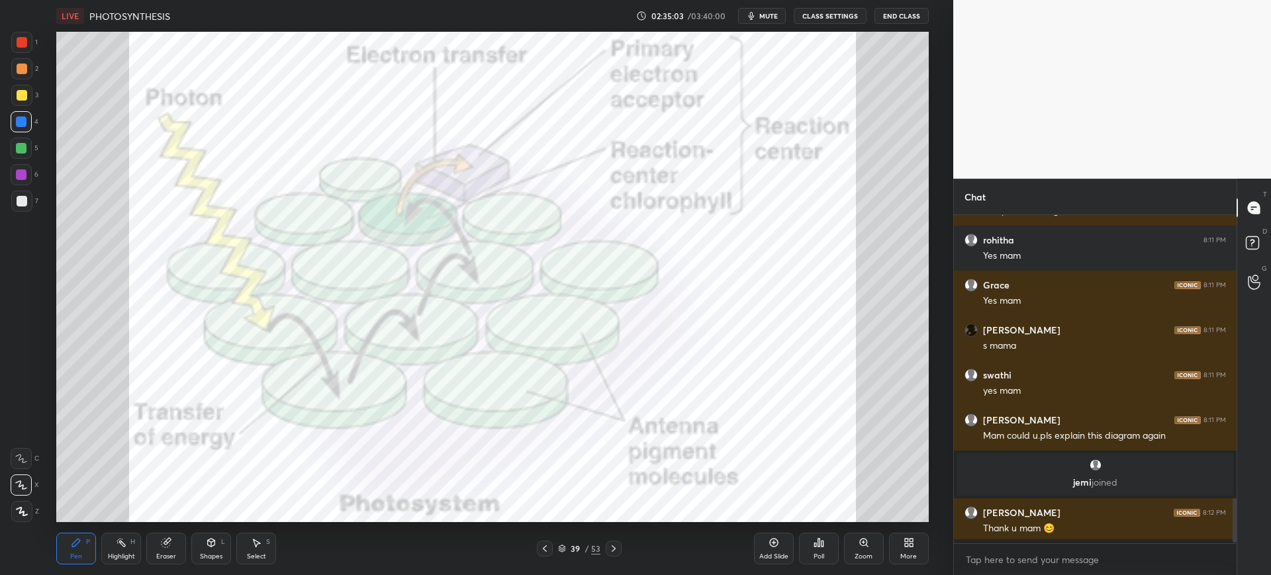
scroll to position [2030, 0]
click at [34, 199] on div "7" at bounding box center [24, 201] width 27 height 21
click at [556, 553] on div "39 / 53" at bounding box center [579, 549] width 85 height 16
click at [548, 547] on icon at bounding box center [544, 548] width 11 height 11
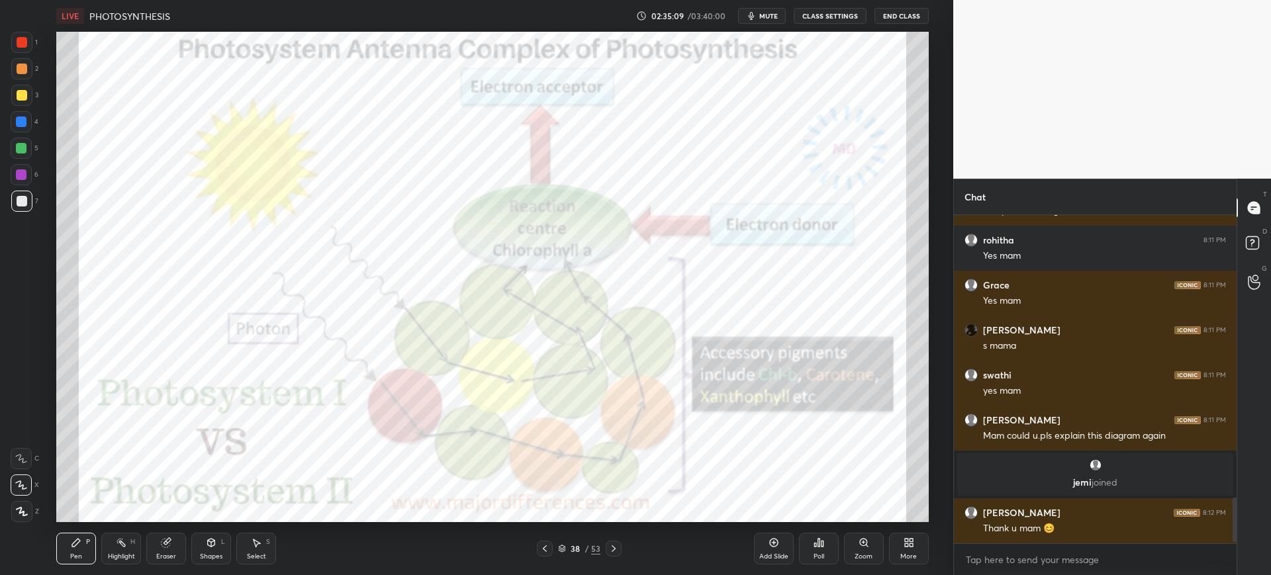
click at [773, 549] on div "Add Slide" at bounding box center [774, 549] width 40 height 32
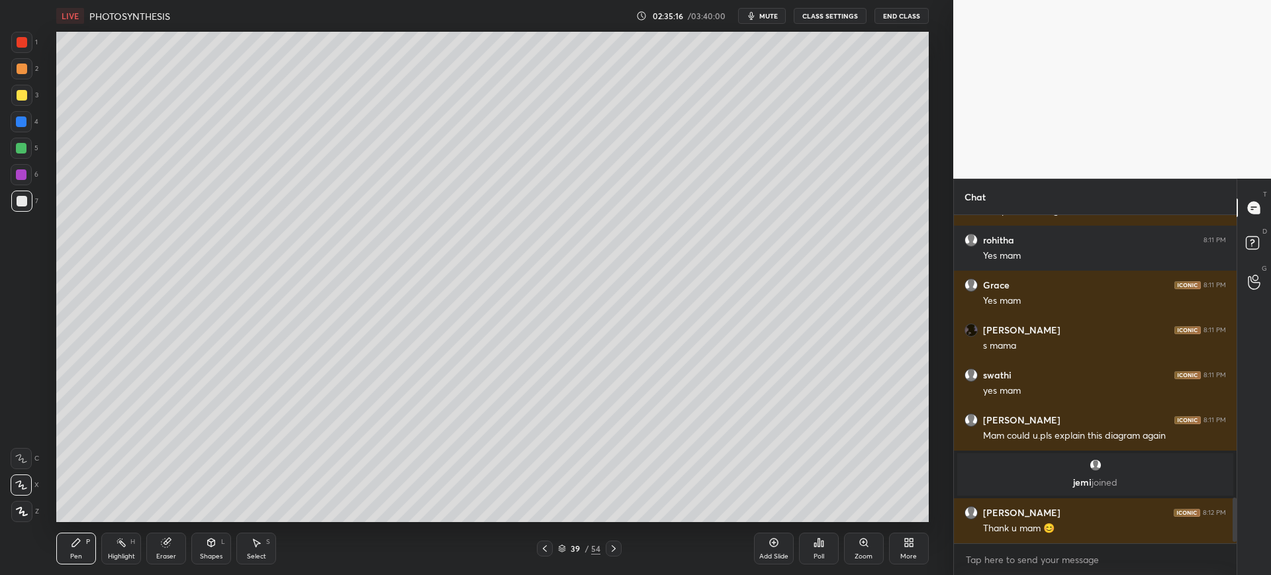
click at [897, 554] on div "More" at bounding box center [909, 549] width 40 height 32
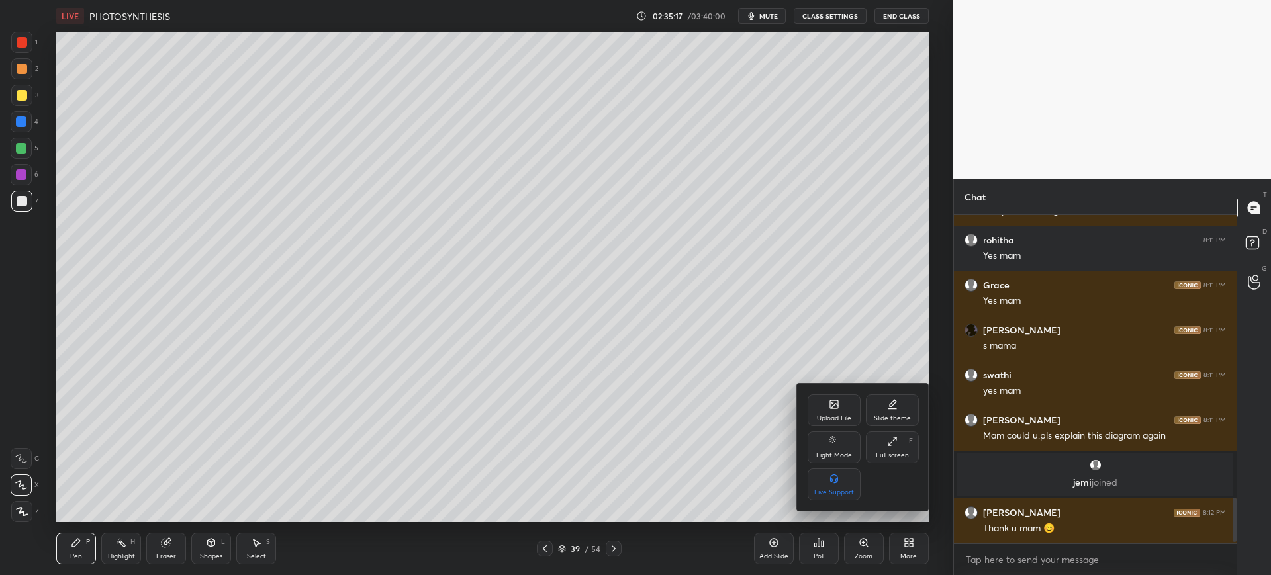
click at [811, 394] on div "Upload File" at bounding box center [833, 410] width 53 height 32
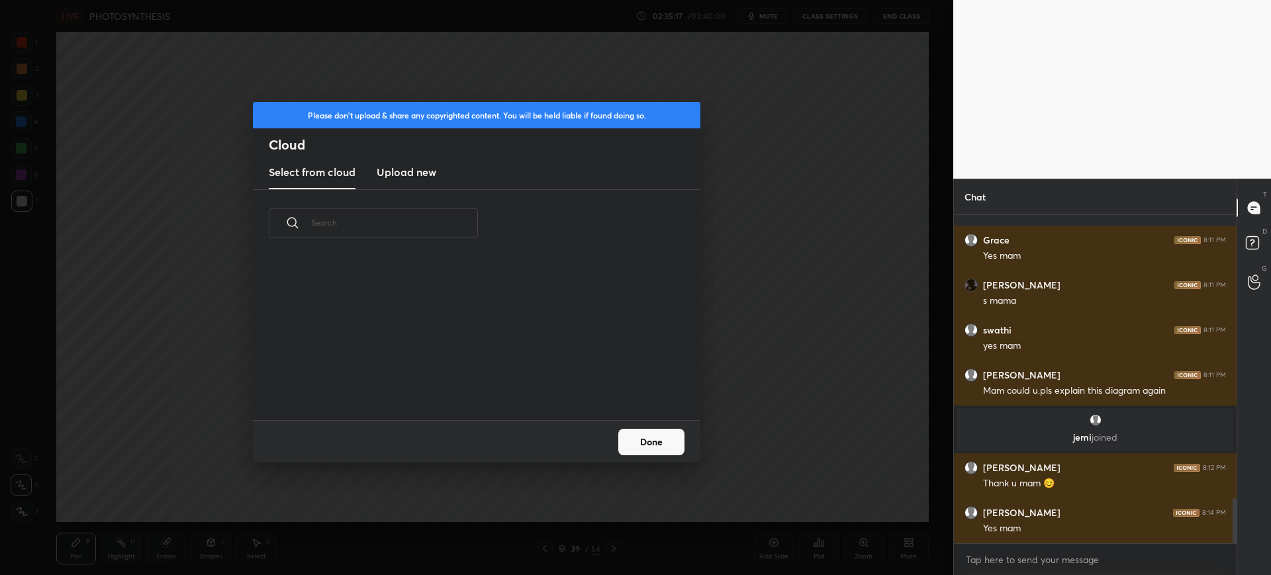
scroll to position [163, 425]
drag, startPoint x: 382, startPoint y: 173, endPoint x: 412, endPoint y: 174, distance: 30.5
click at [412, 174] on h3 "Upload new" at bounding box center [407, 172] width 60 height 16
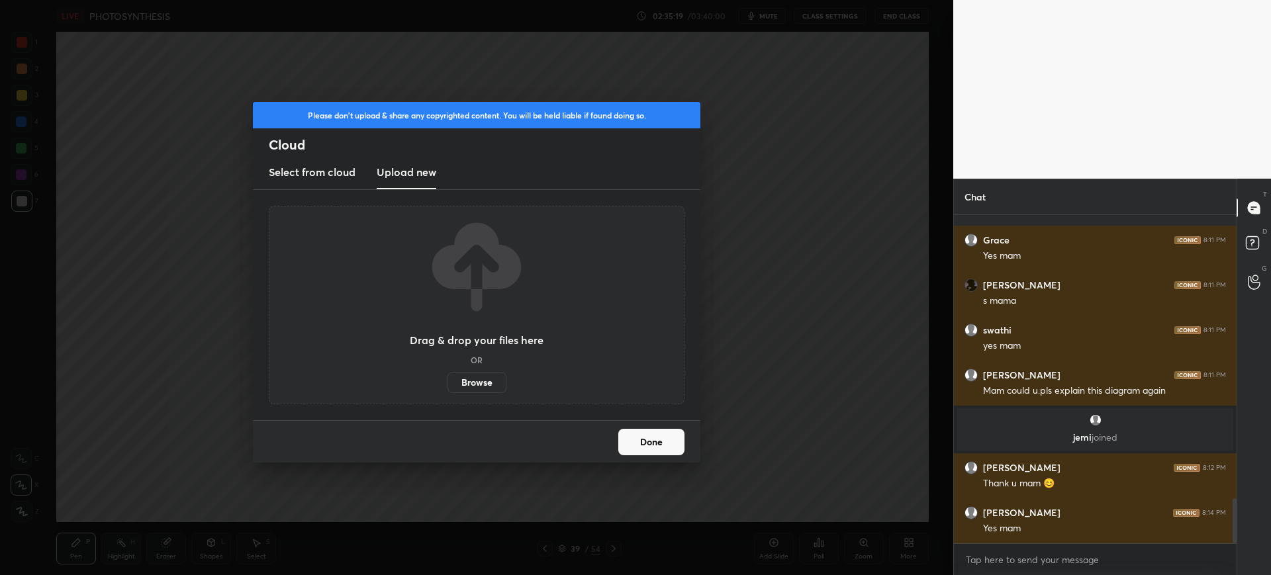
click at [468, 379] on label "Browse" at bounding box center [476, 382] width 59 height 21
click at [447, 379] on input "Browse" at bounding box center [447, 382] width 0 height 21
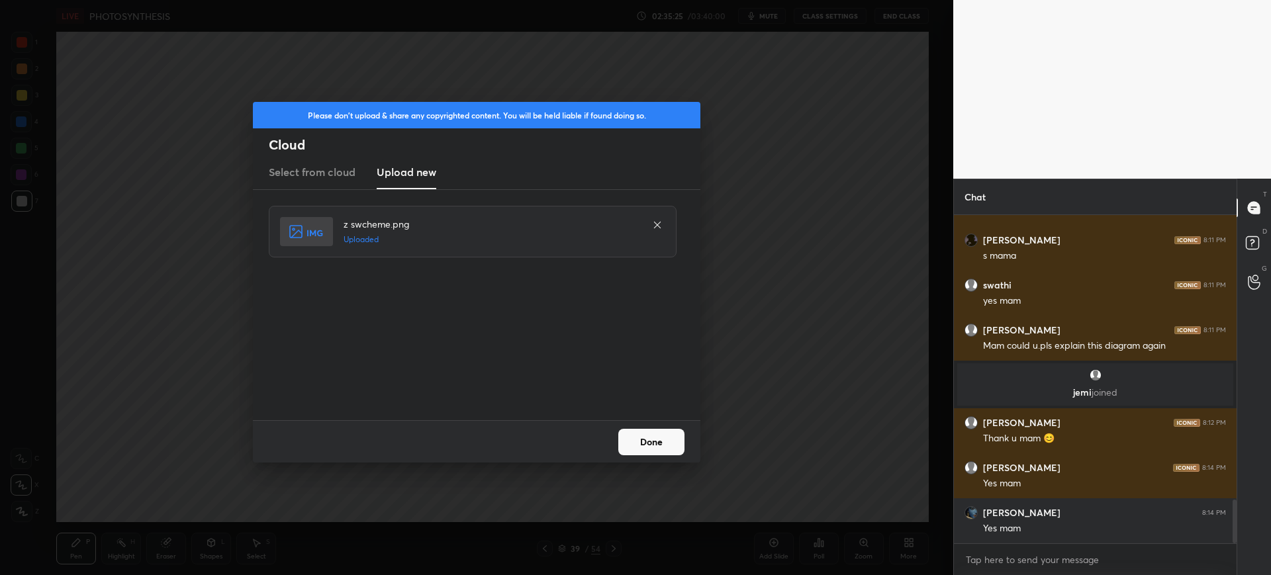
click at [656, 445] on button "Done" at bounding box center [651, 442] width 66 height 26
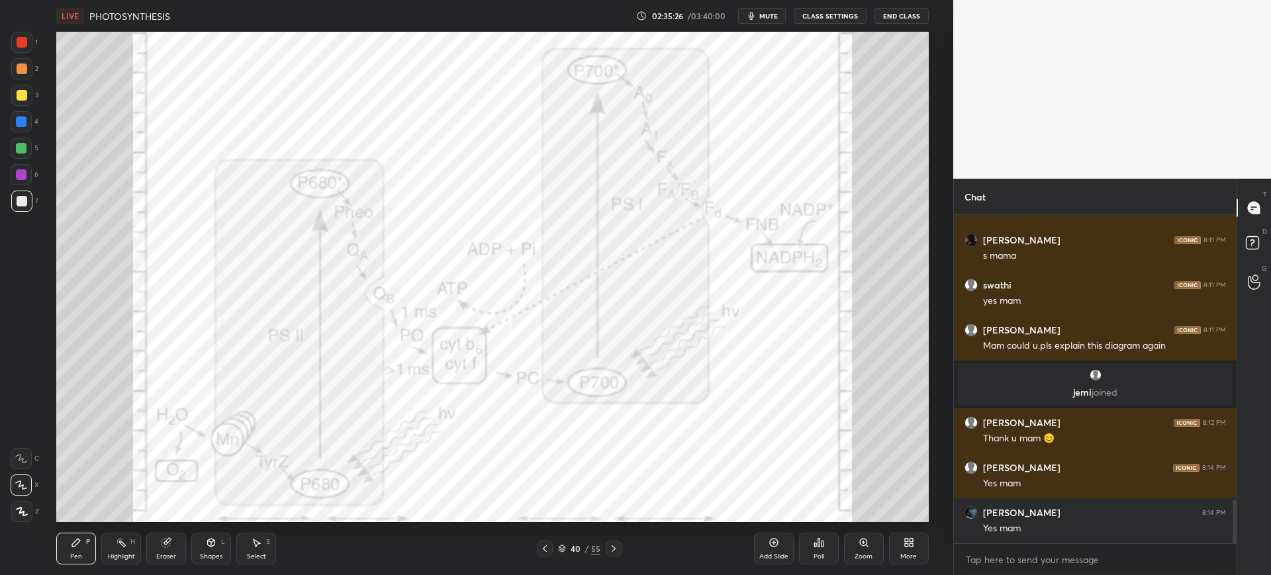
click at [896, 537] on div "More" at bounding box center [909, 549] width 40 height 32
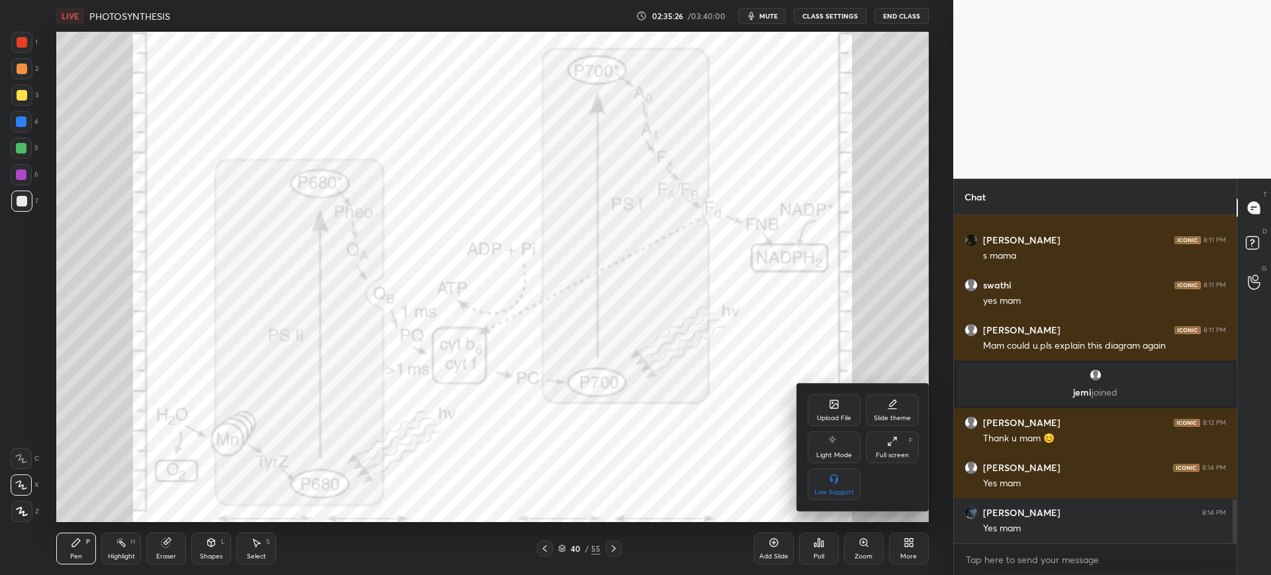
click at [833, 407] on icon at bounding box center [834, 404] width 8 height 8
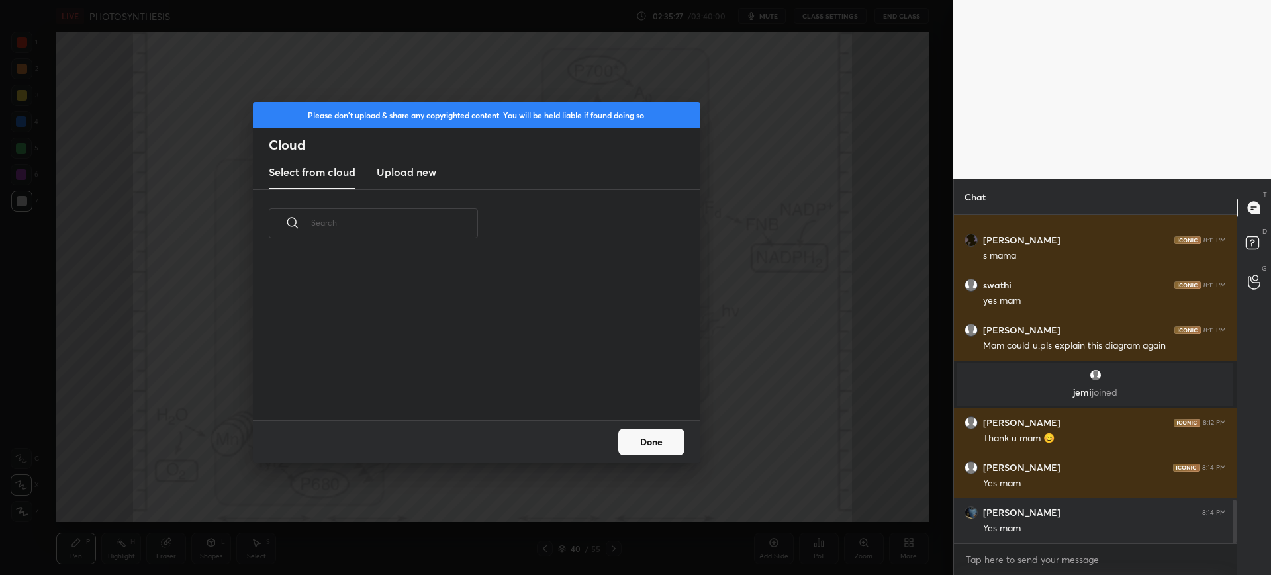
scroll to position [163, 425]
click at [375, 171] on div "Select from cloud Upload new" at bounding box center [476, 172] width 447 height 33
click at [412, 172] on h3 "Upload new" at bounding box center [407, 172] width 60 height 16
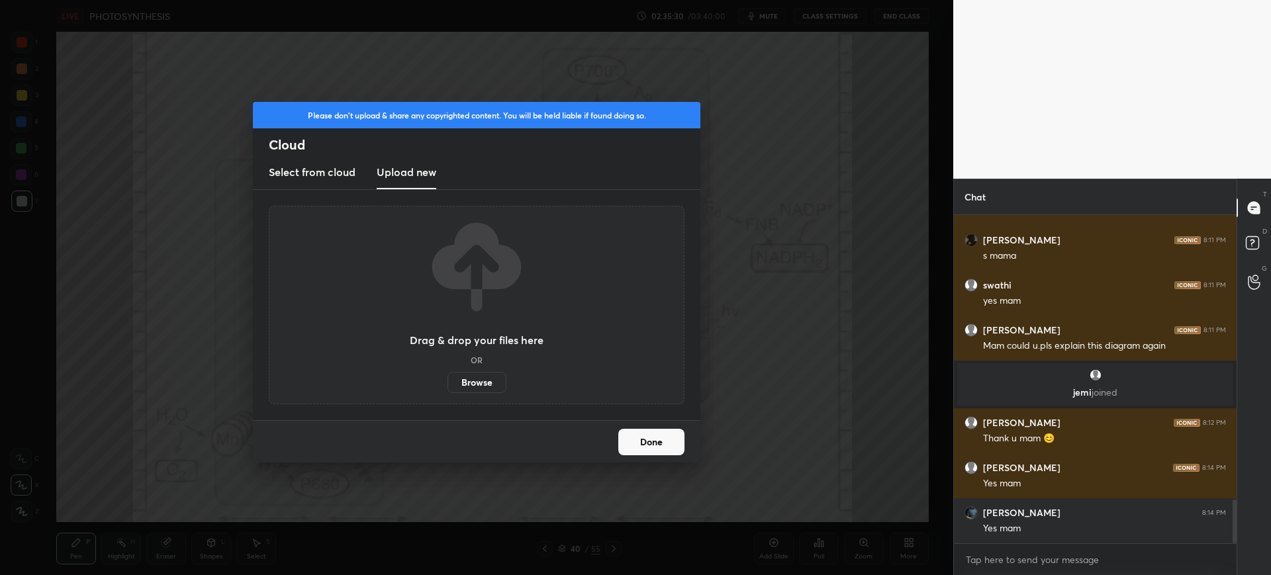
click at [469, 380] on label "Browse" at bounding box center [476, 382] width 59 height 21
click at [447, 380] on input "Browse" at bounding box center [447, 382] width 0 height 21
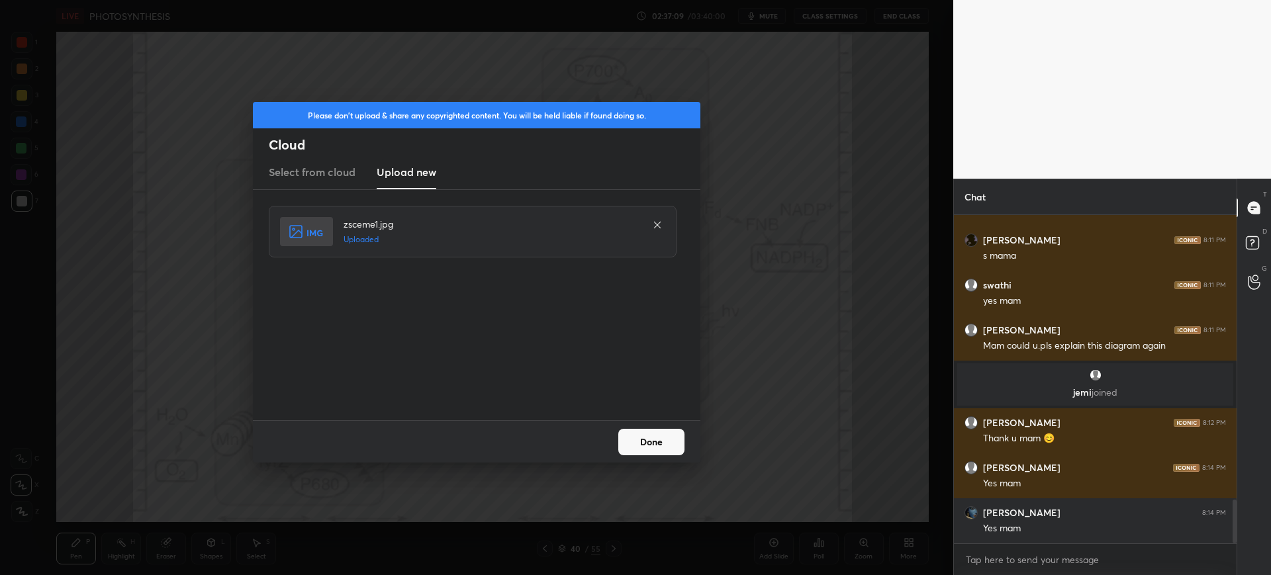
click at [643, 433] on button "Done" at bounding box center [651, 442] width 66 height 26
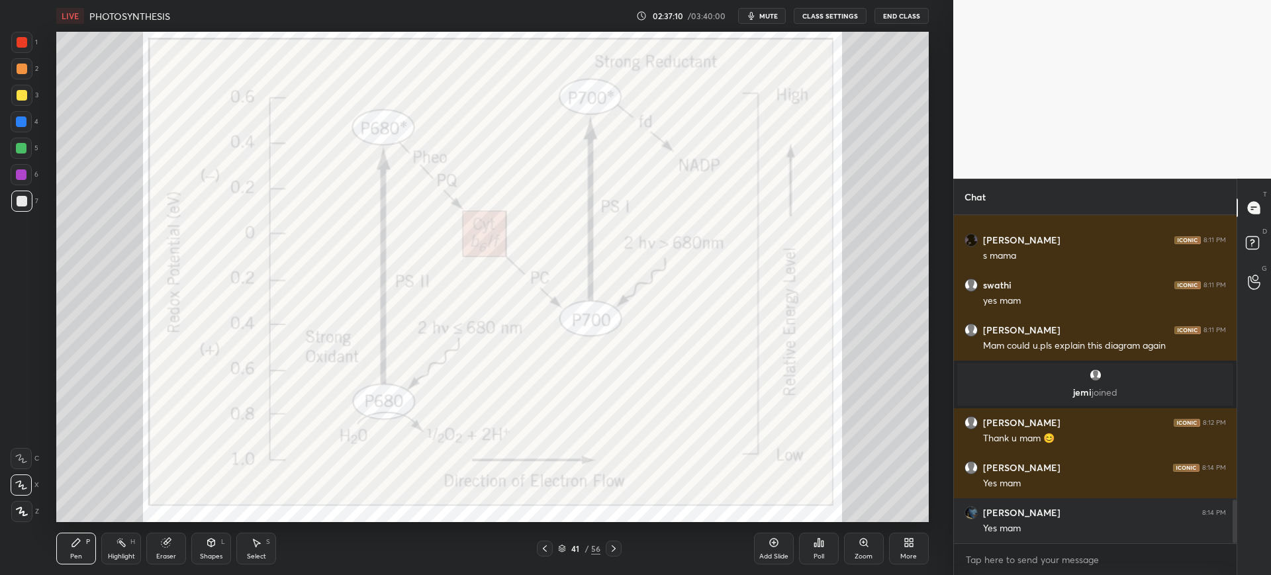
click at [910, 553] on div "More" at bounding box center [908, 556] width 17 height 7
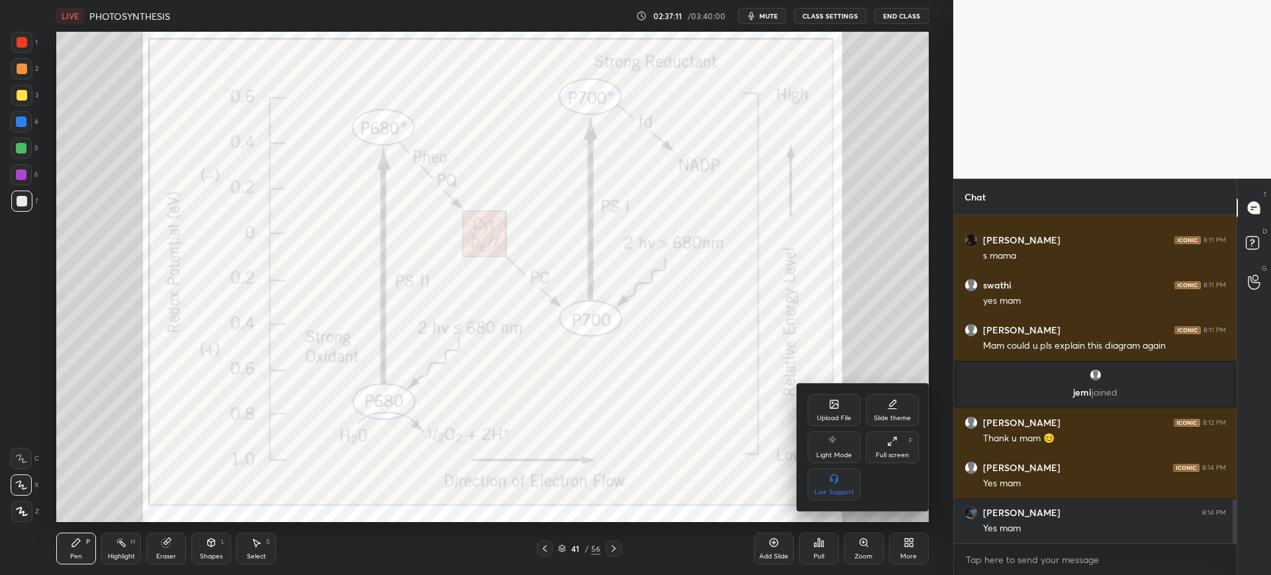
click at [822, 386] on div "Upload File Slide theme Light Mode Full screen F Live Support" at bounding box center [863, 447] width 132 height 127
click at [822, 392] on div "Upload File Slide theme Light Mode Full screen F Live Support" at bounding box center [863, 447] width 132 height 127
click at [819, 408] on div "Upload File" at bounding box center [833, 410] width 53 height 32
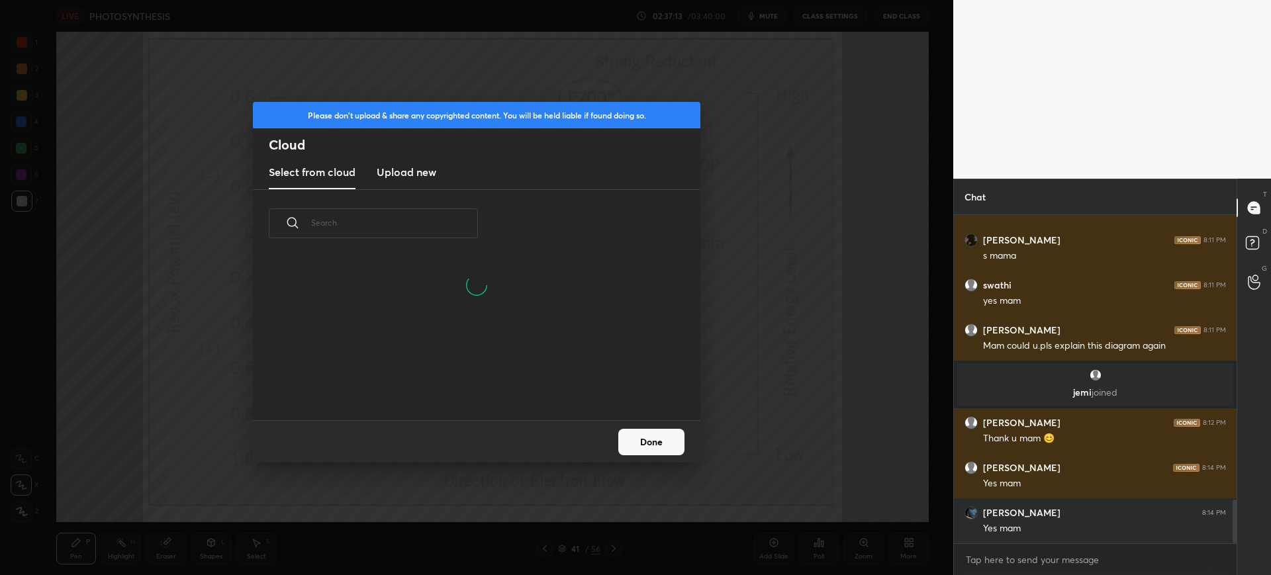
click at [412, 173] on h3 "Upload new" at bounding box center [407, 172] width 60 height 16
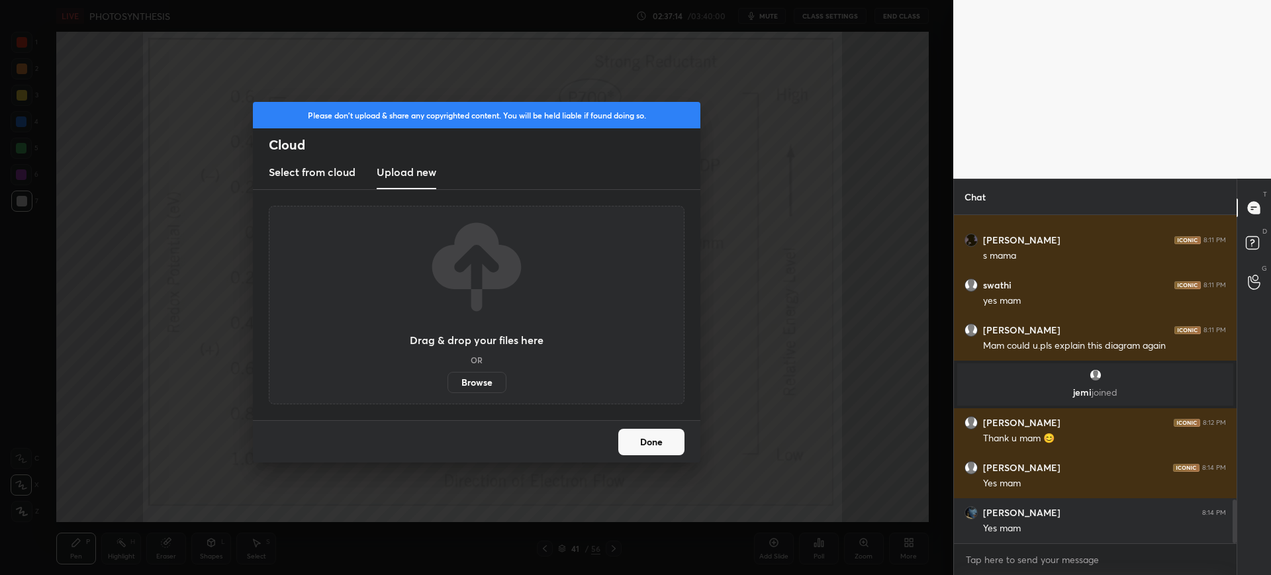
click at [478, 379] on label "Browse" at bounding box center [476, 382] width 59 height 21
click at [447, 379] on input "Browse" at bounding box center [447, 382] width 0 height 21
type textarea "x"
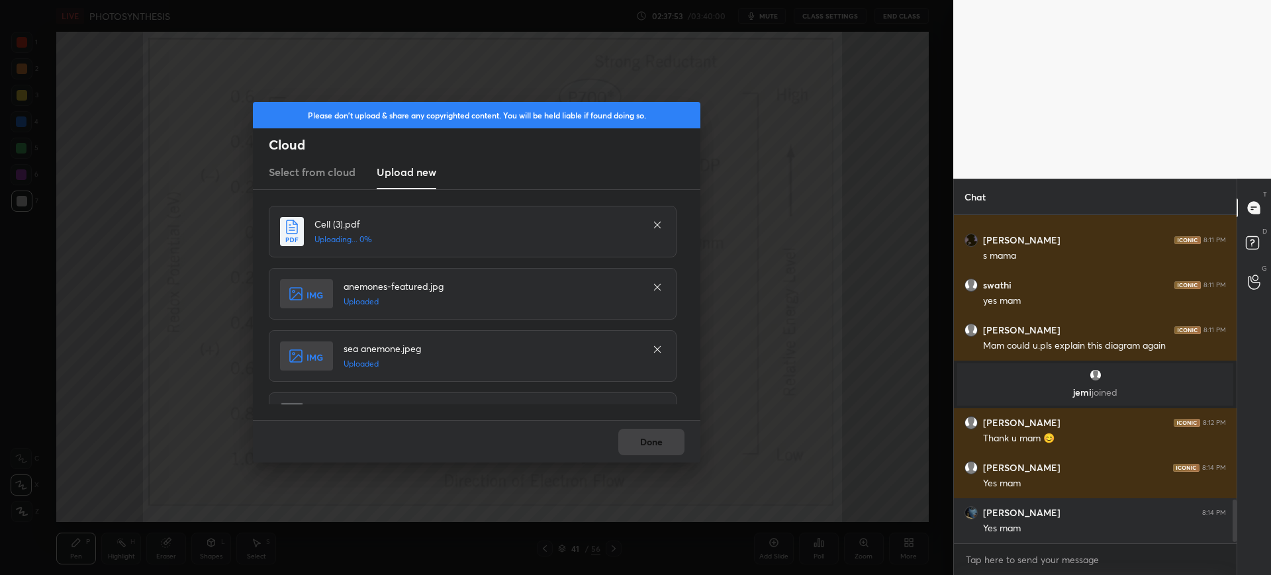
click at [654, 224] on icon at bounding box center [657, 225] width 7 height 7
click at [652, 226] on icon at bounding box center [657, 225] width 11 height 11
click at [652, 224] on icon at bounding box center [657, 225] width 11 height 11
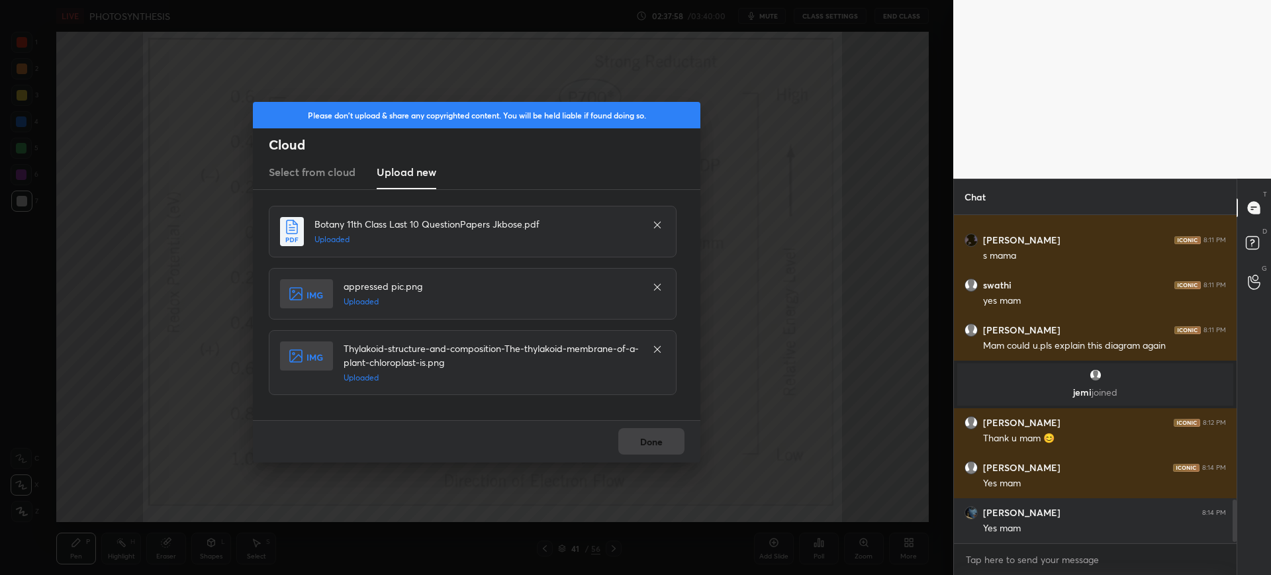
click at [652, 228] on icon at bounding box center [657, 225] width 11 height 11
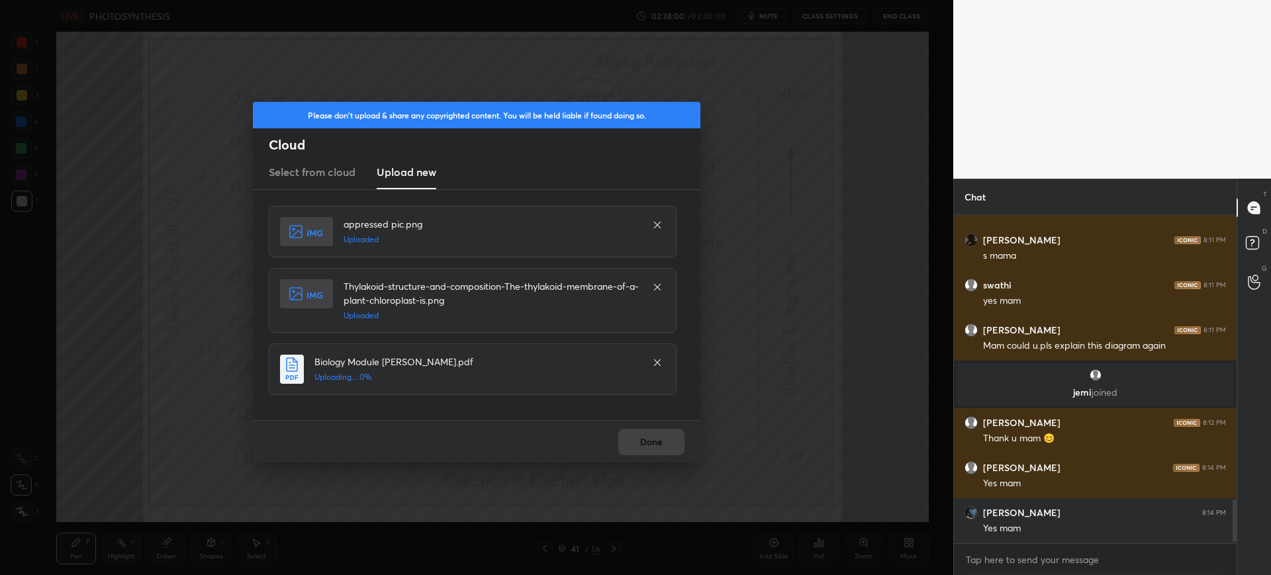
click at [652, 227] on icon at bounding box center [657, 225] width 11 height 11
click at [652, 224] on icon at bounding box center [657, 225] width 11 height 11
click at [652, 226] on icon at bounding box center [657, 225] width 11 height 11
click at [652, 225] on icon at bounding box center [657, 225] width 11 height 11
click at [653, 289] on icon at bounding box center [657, 287] width 11 height 11
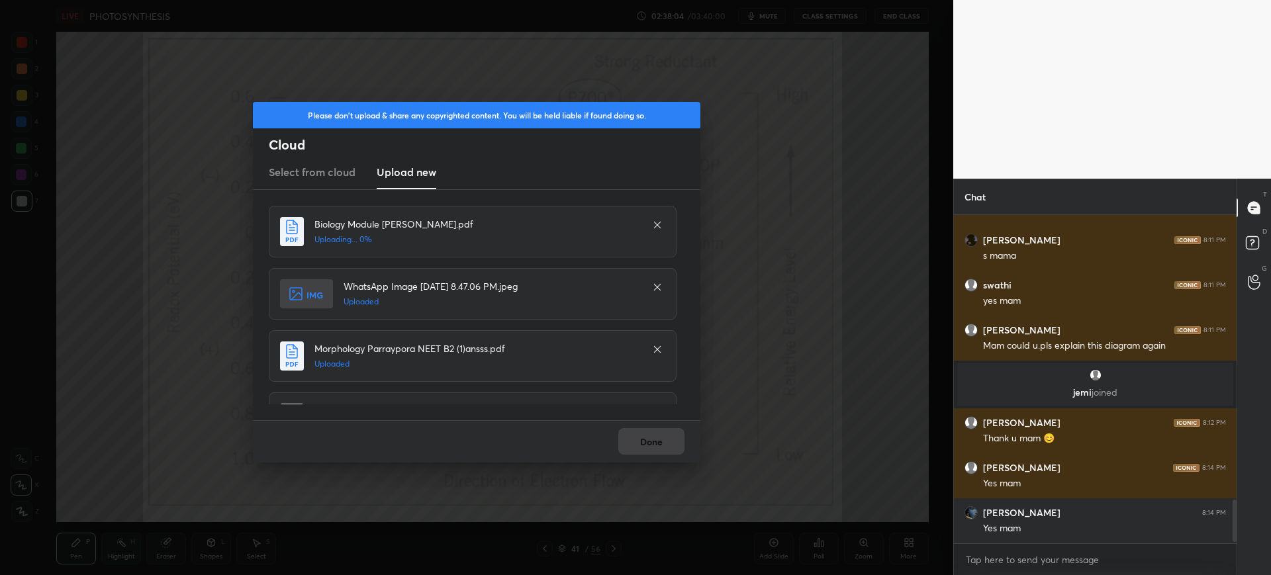
scroll to position [13542, 0]
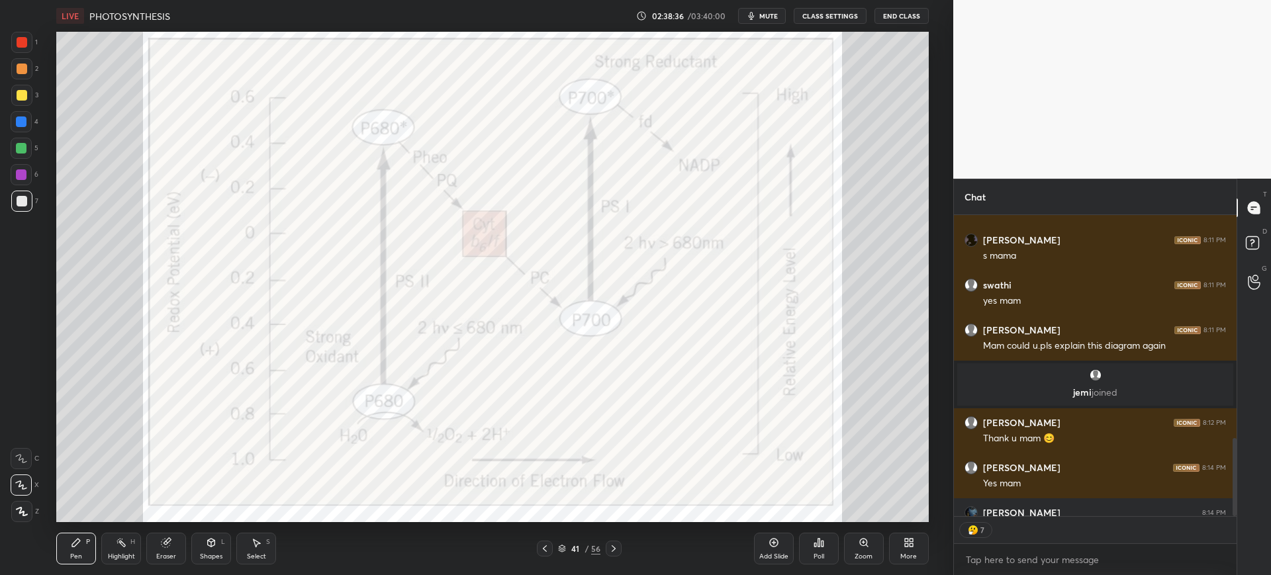
click at [30, 40] on div at bounding box center [21, 42] width 21 height 21
click at [552, 545] on div at bounding box center [545, 549] width 16 height 16
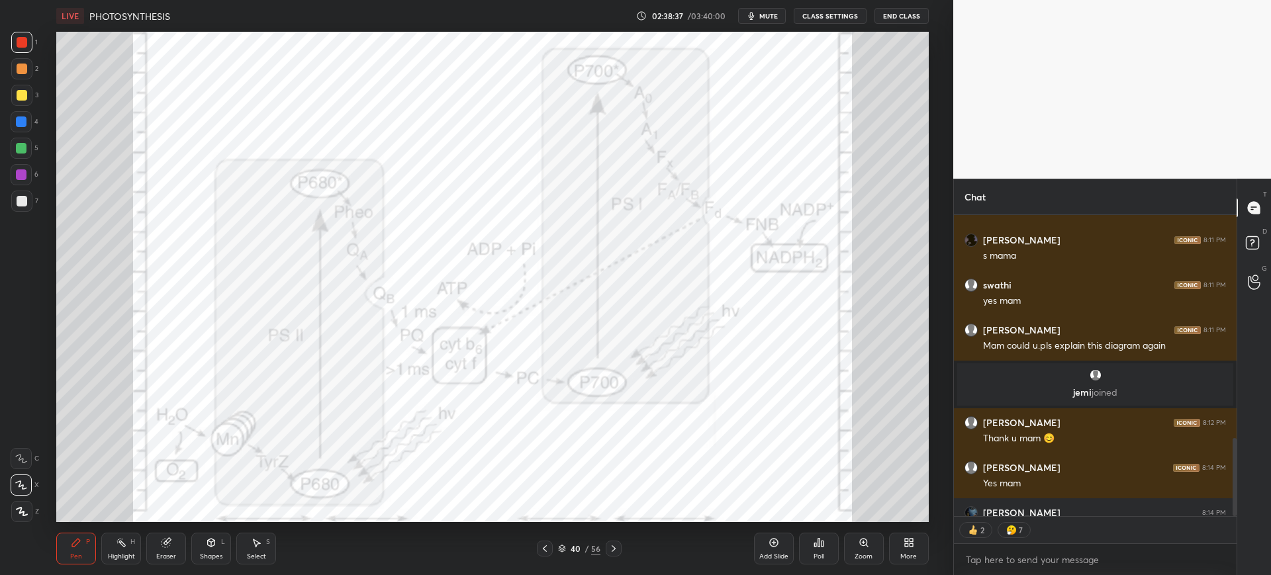
click at [551, 545] on div at bounding box center [545, 549] width 16 height 16
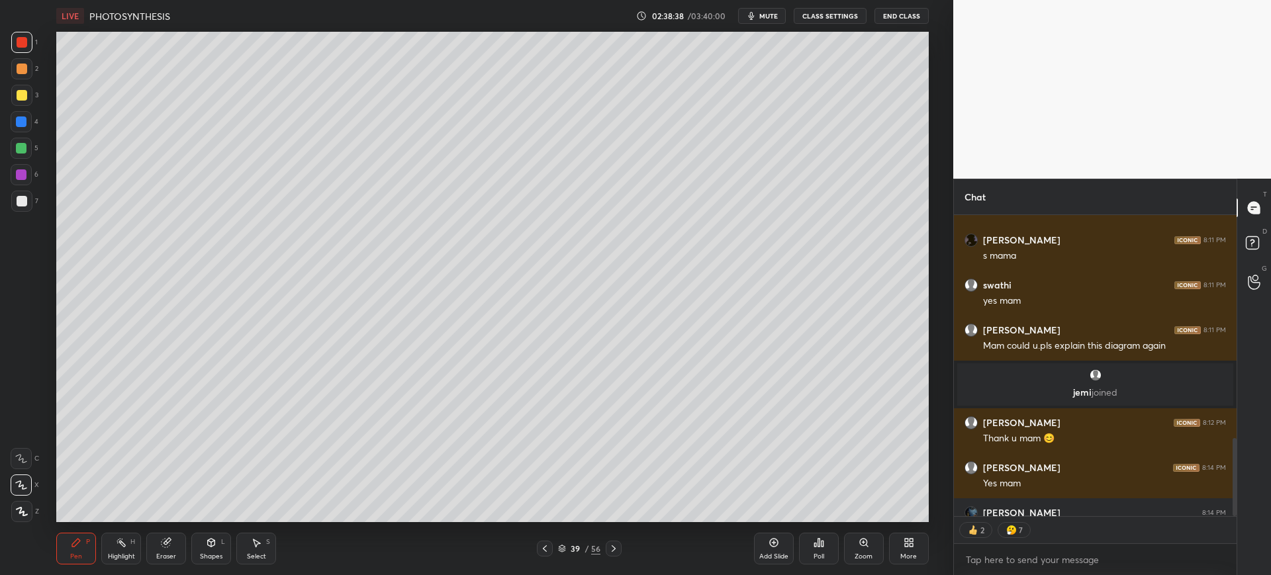
click at [553, 553] on div "39 / 56" at bounding box center [579, 549] width 85 height 16
click at [542, 546] on icon at bounding box center [544, 548] width 11 height 11
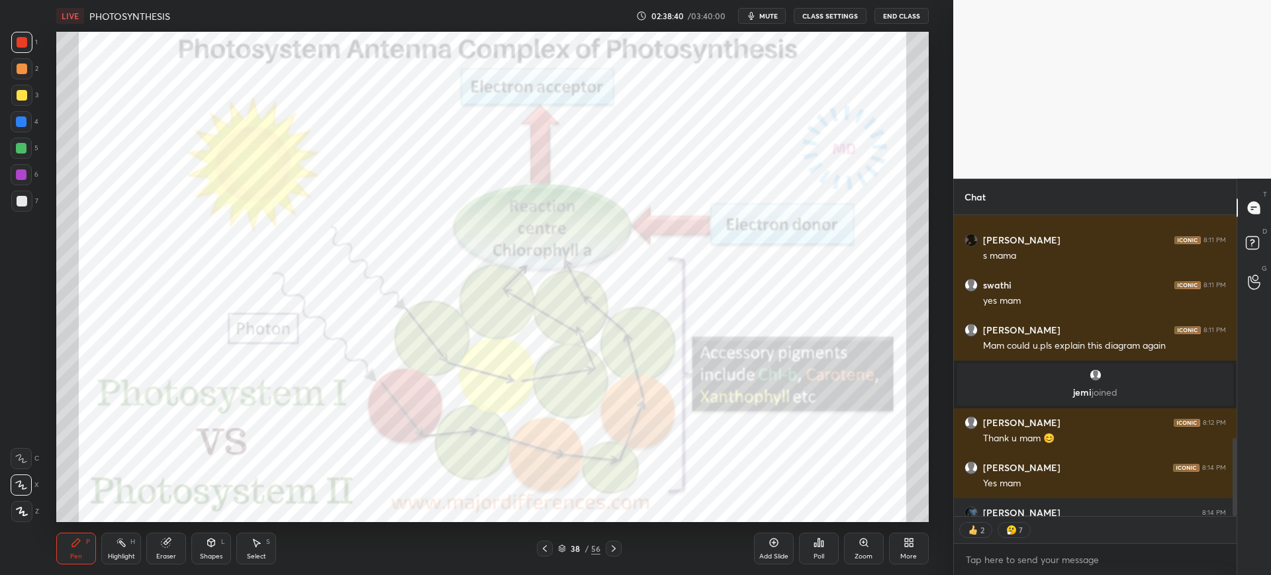
click at [617, 547] on icon at bounding box center [613, 548] width 11 height 11
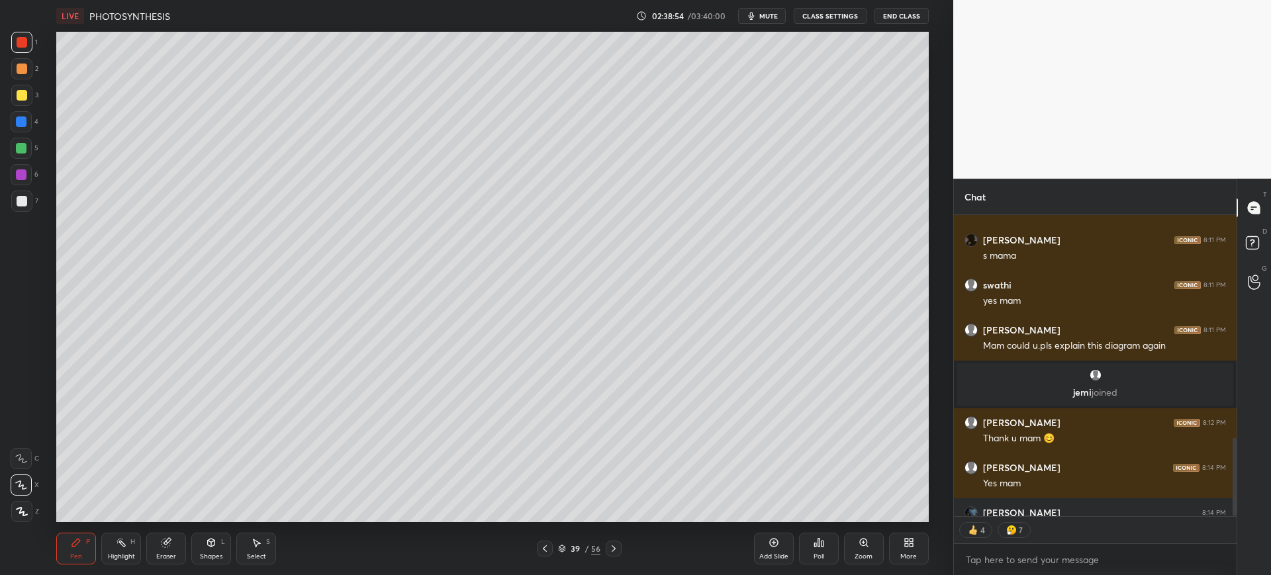
click at [17, 204] on div at bounding box center [22, 201] width 11 height 11
click at [23, 101] on div at bounding box center [21, 95] width 21 height 21
click at [23, 206] on div at bounding box center [21, 201] width 21 height 21
click at [20, 99] on div at bounding box center [22, 95] width 11 height 11
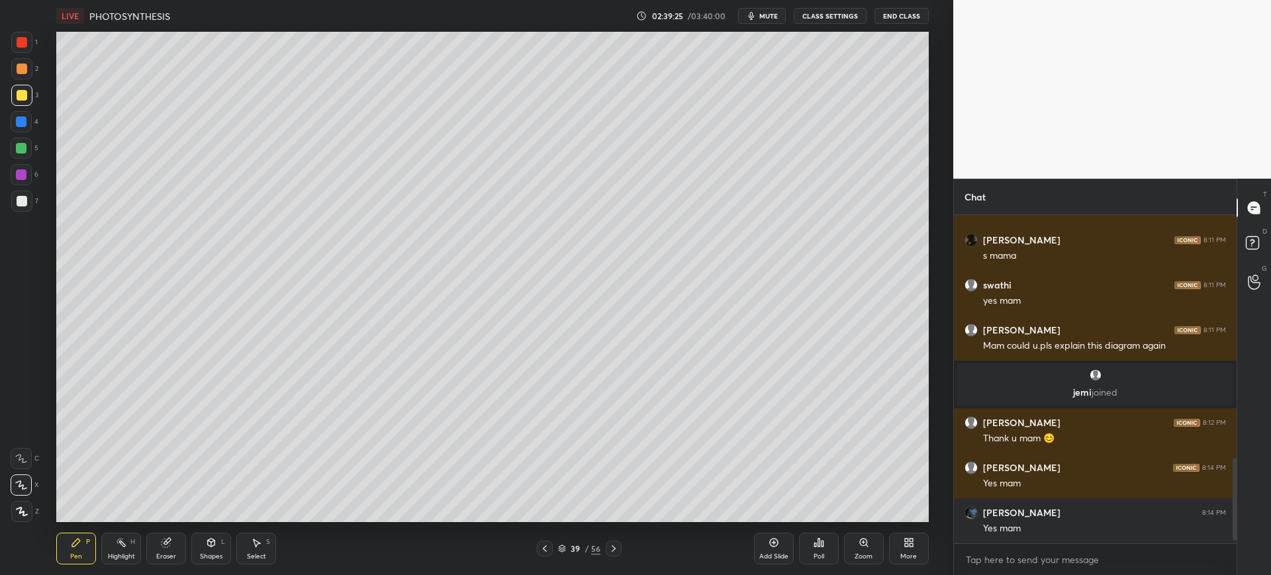
click at [19, 199] on div at bounding box center [22, 201] width 11 height 11
click at [20, 123] on div at bounding box center [21, 121] width 11 height 11
click at [24, 101] on div at bounding box center [21, 95] width 21 height 21
click at [34, 189] on div "6" at bounding box center [25, 177] width 28 height 26
click at [29, 139] on div at bounding box center [21, 148] width 21 height 21
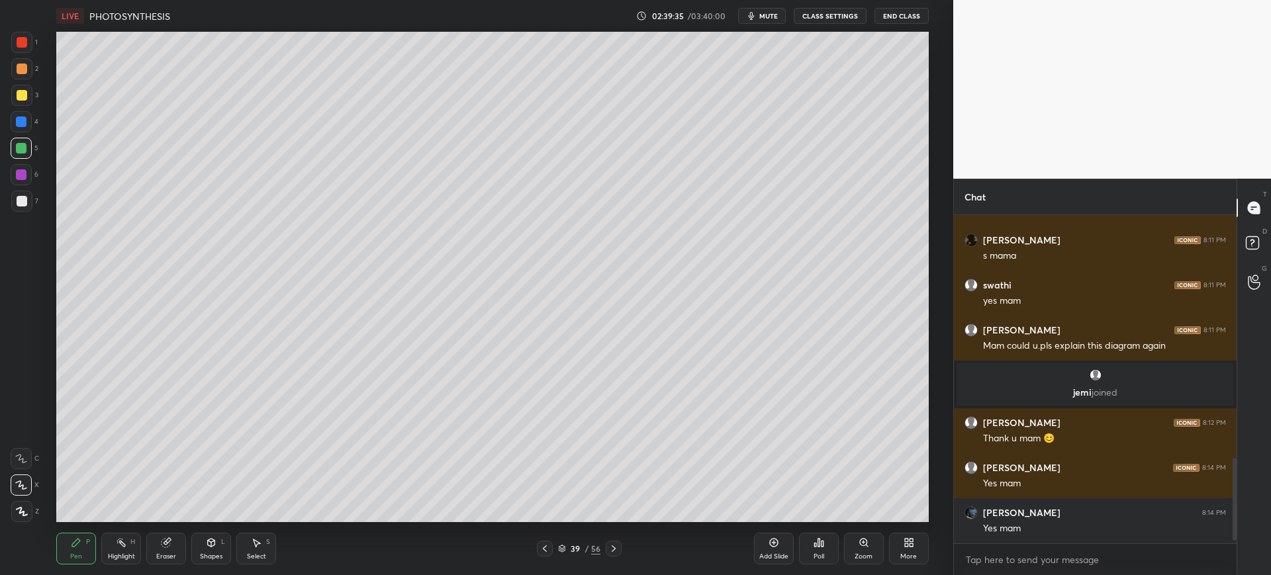
click at [178, 551] on div "Eraser" at bounding box center [166, 549] width 40 height 32
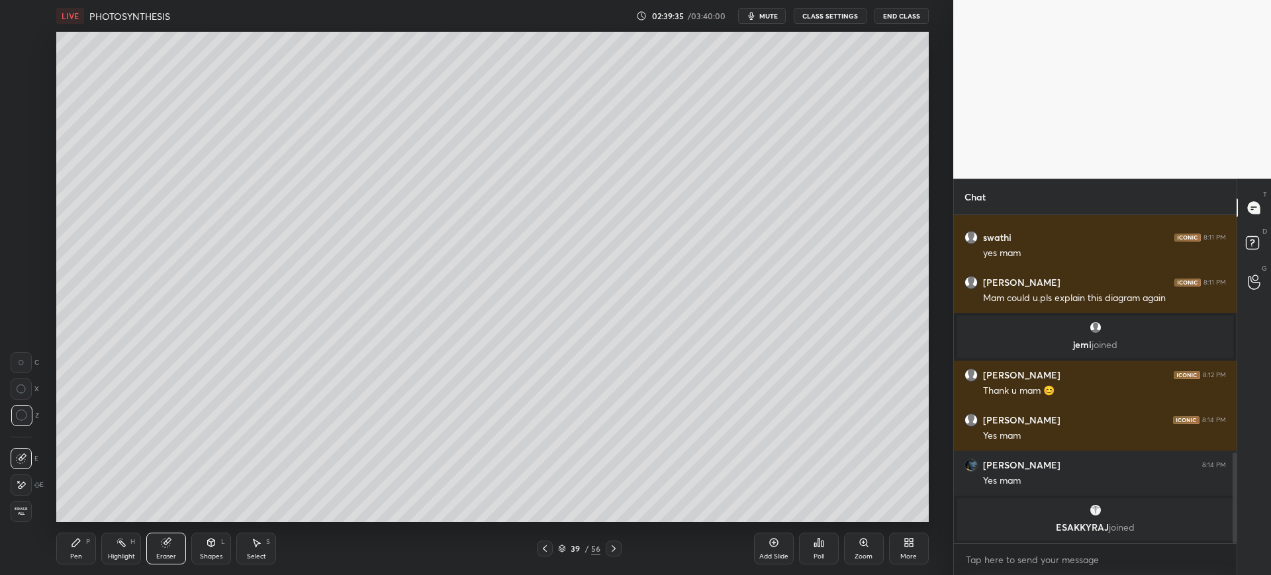
scroll to position [863, 0]
click at [76, 547] on icon at bounding box center [76, 542] width 11 height 11
click at [26, 120] on div at bounding box center [21, 121] width 11 height 11
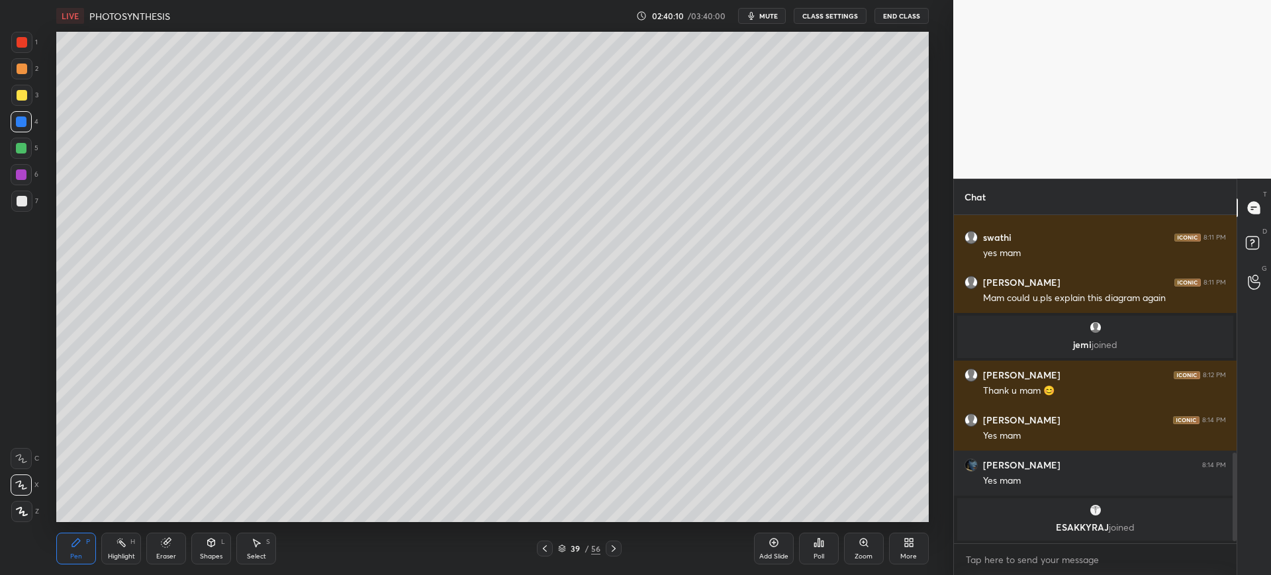
click at [573, 545] on div "39" at bounding box center [575, 549] width 13 height 8
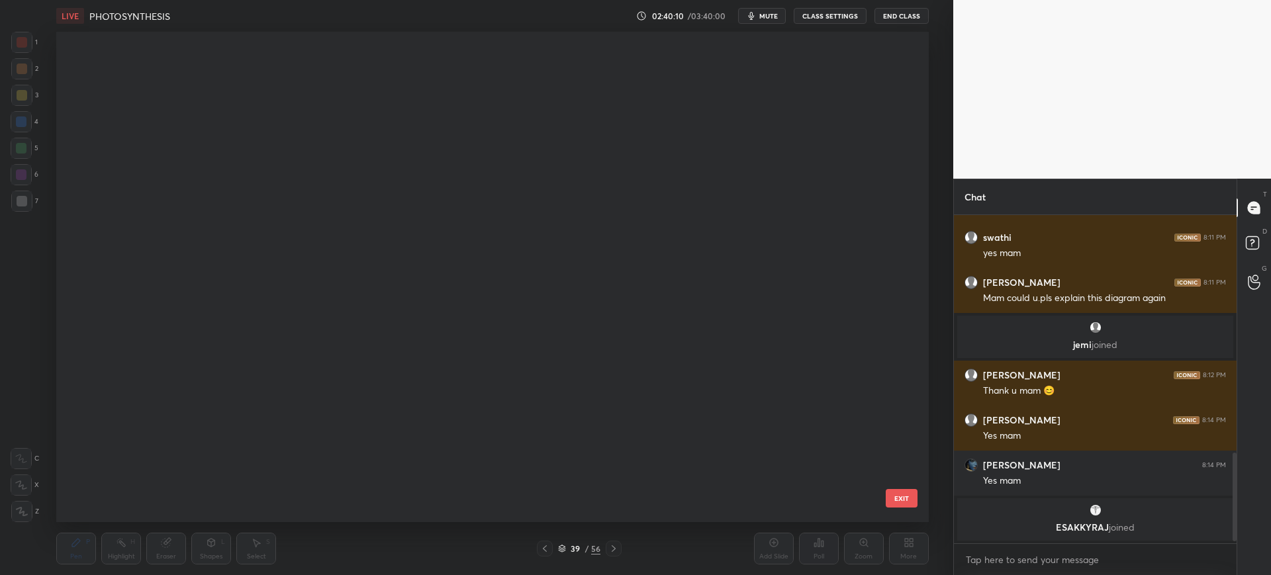
scroll to position [486, 866]
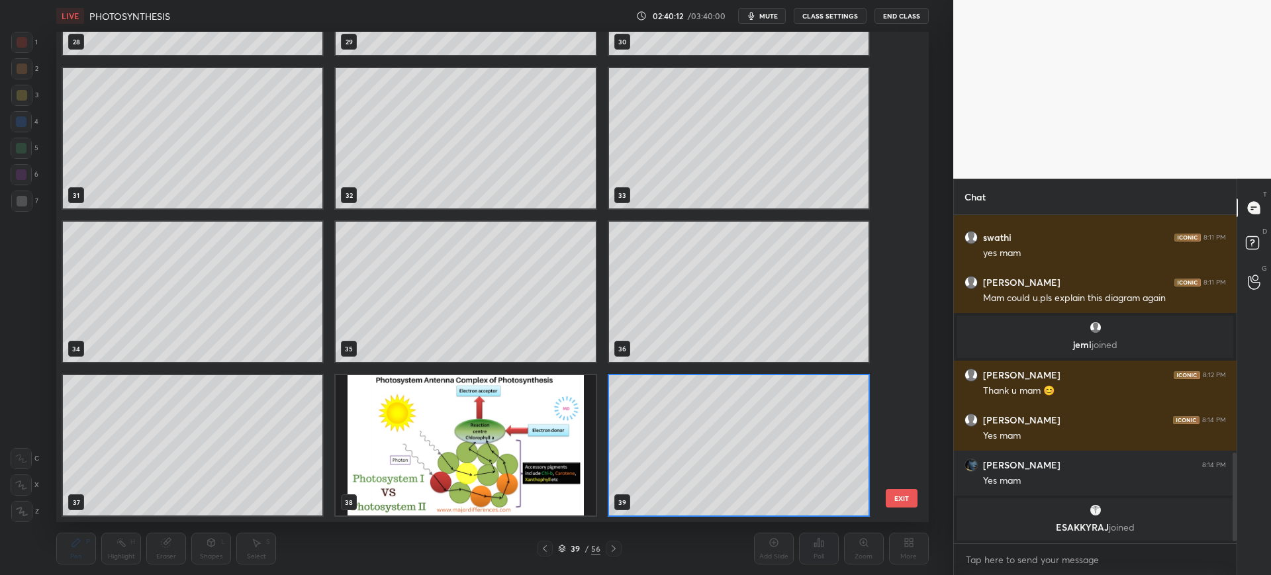
click at [901, 496] on button "EXIT" at bounding box center [902, 498] width 32 height 19
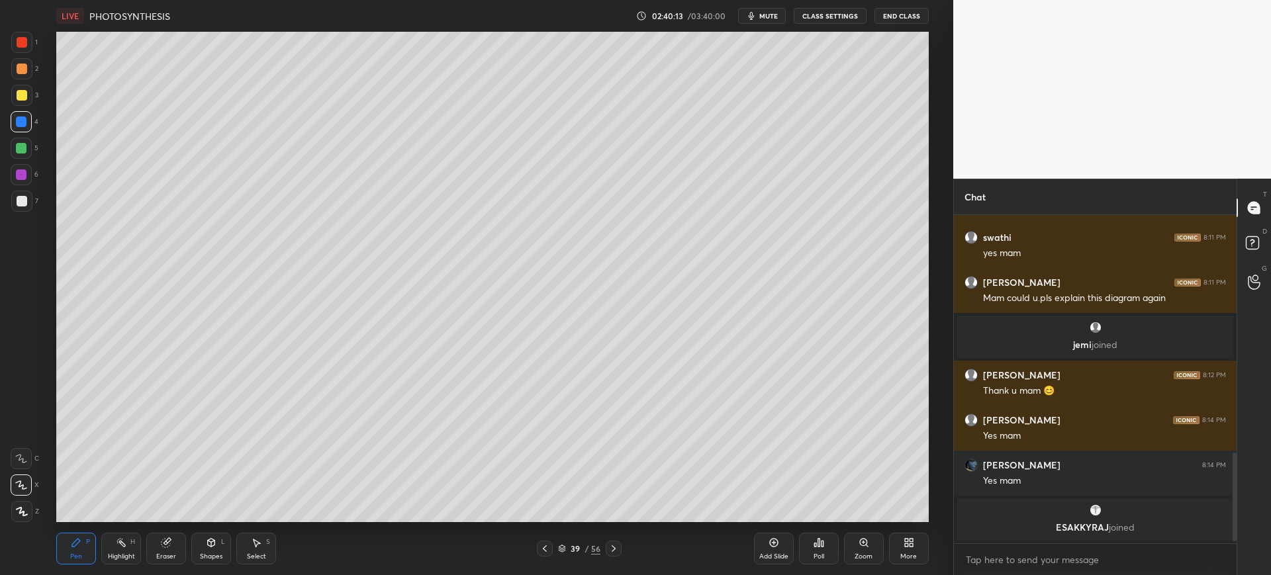
click at [619, 557] on div "Pen P Highlight H Eraser Shapes L Select S 39 / 56 Add Slide Poll Zoom More" at bounding box center [492, 548] width 872 height 53
click at [623, 547] on div "39 / 56" at bounding box center [579, 549] width 349 height 16
click at [612, 553] on icon at bounding box center [613, 548] width 11 height 11
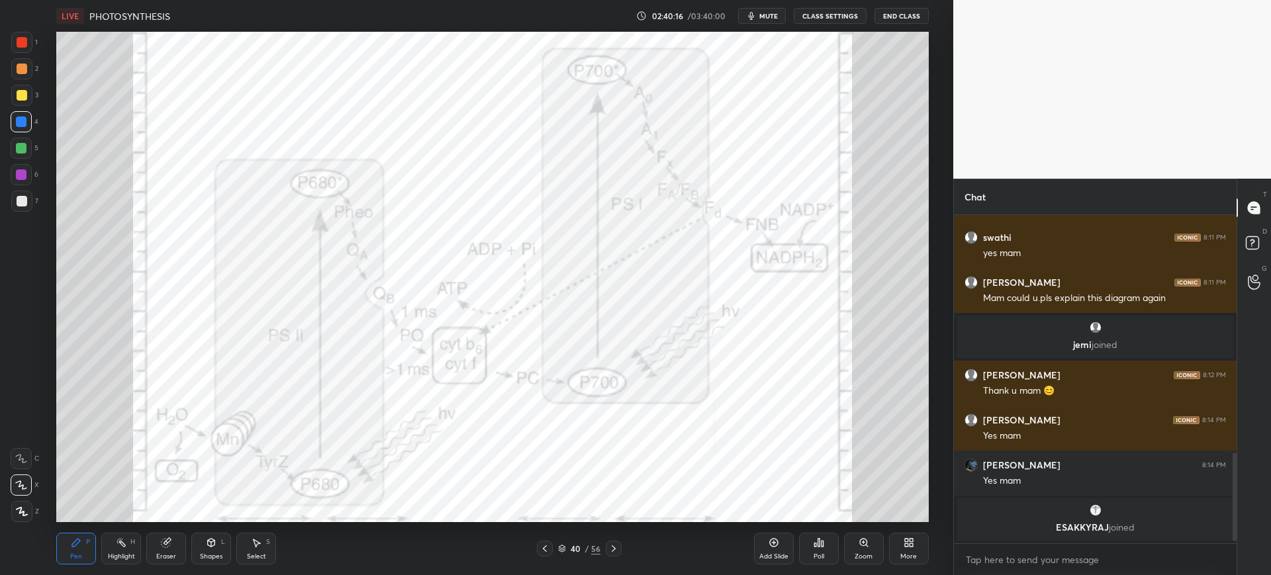
click at [24, 53] on div "1" at bounding box center [24, 45] width 26 height 26
click at [22, 127] on div at bounding box center [21, 121] width 21 height 21
click at [22, 205] on div at bounding box center [22, 201] width 11 height 11
click at [21, 120] on div at bounding box center [21, 121] width 11 height 11
click at [29, 86] on div at bounding box center [21, 95] width 21 height 21
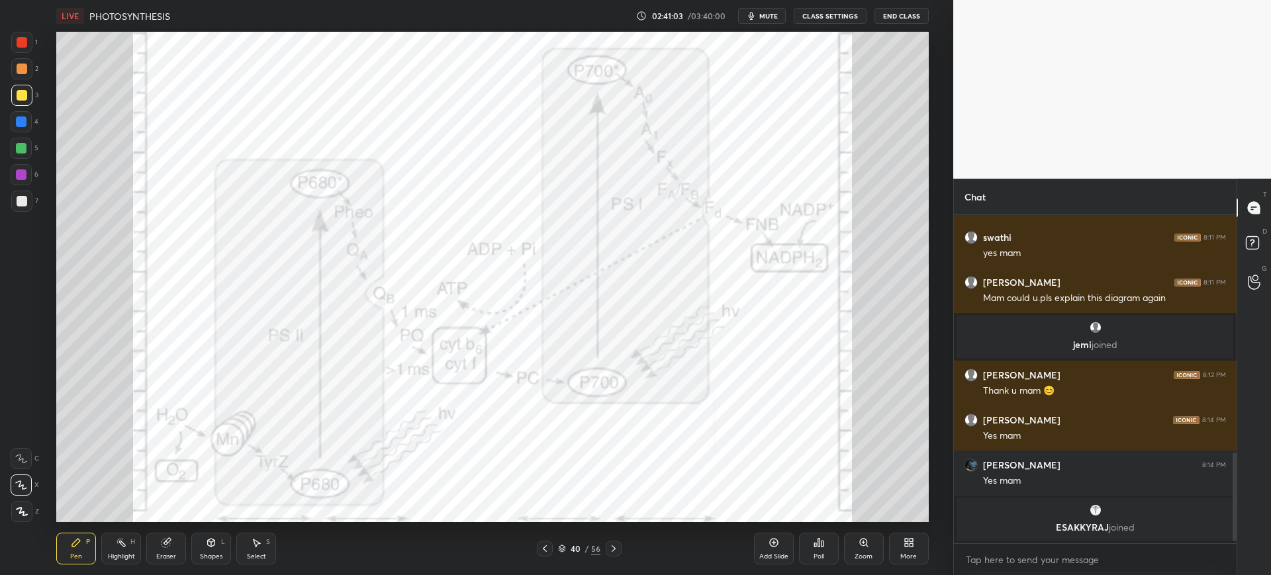
click at [15, 106] on div "3" at bounding box center [24, 98] width 27 height 26
click at [29, 63] on div at bounding box center [21, 68] width 21 height 21
click at [23, 48] on div at bounding box center [21, 42] width 21 height 21
click at [9, 130] on div "1 2 3 4 5 6 7 C X Z C X Z E E Erase all H H" at bounding box center [21, 277] width 42 height 490
click at [22, 120] on div at bounding box center [21, 121] width 11 height 11
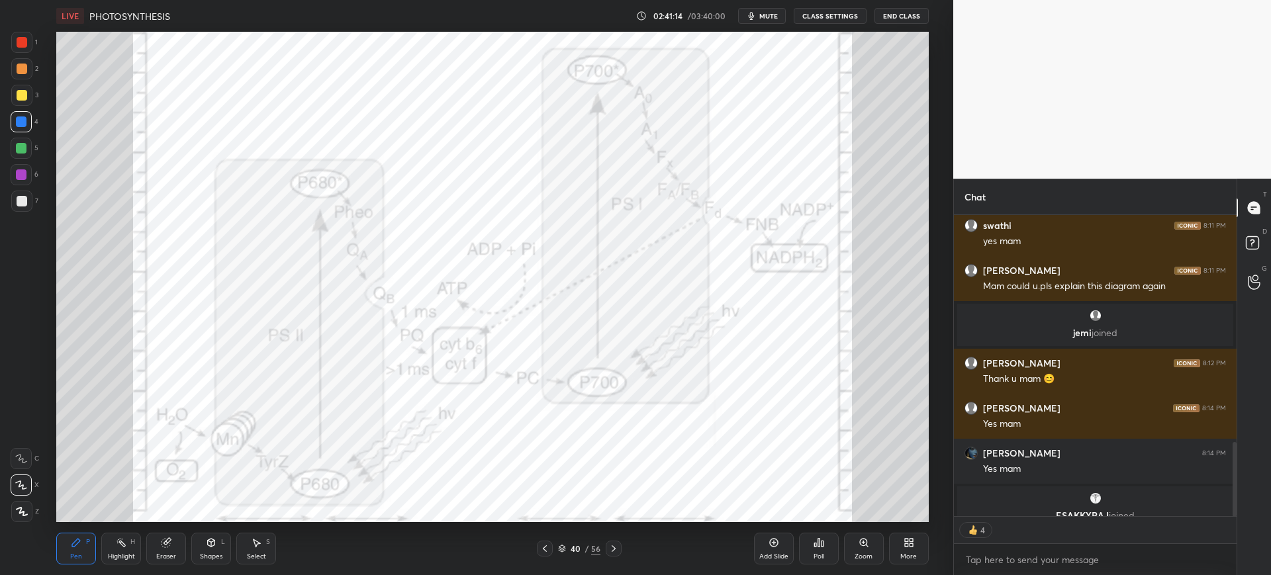
scroll to position [923, 0]
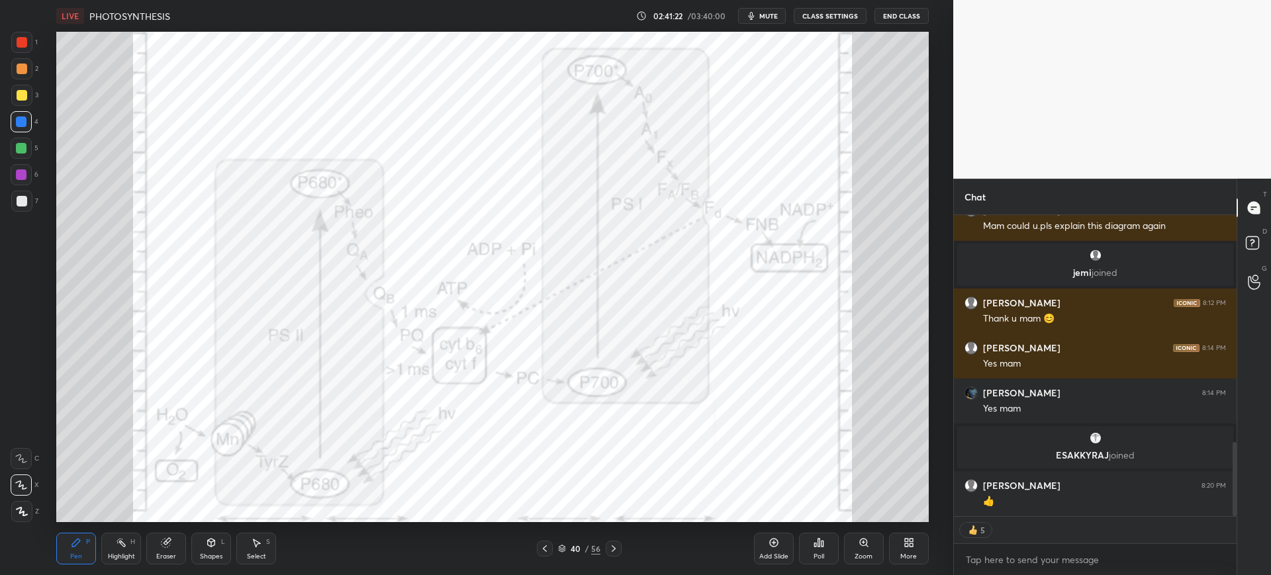
click at [789, 547] on div "Add Slide" at bounding box center [774, 549] width 40 height 32
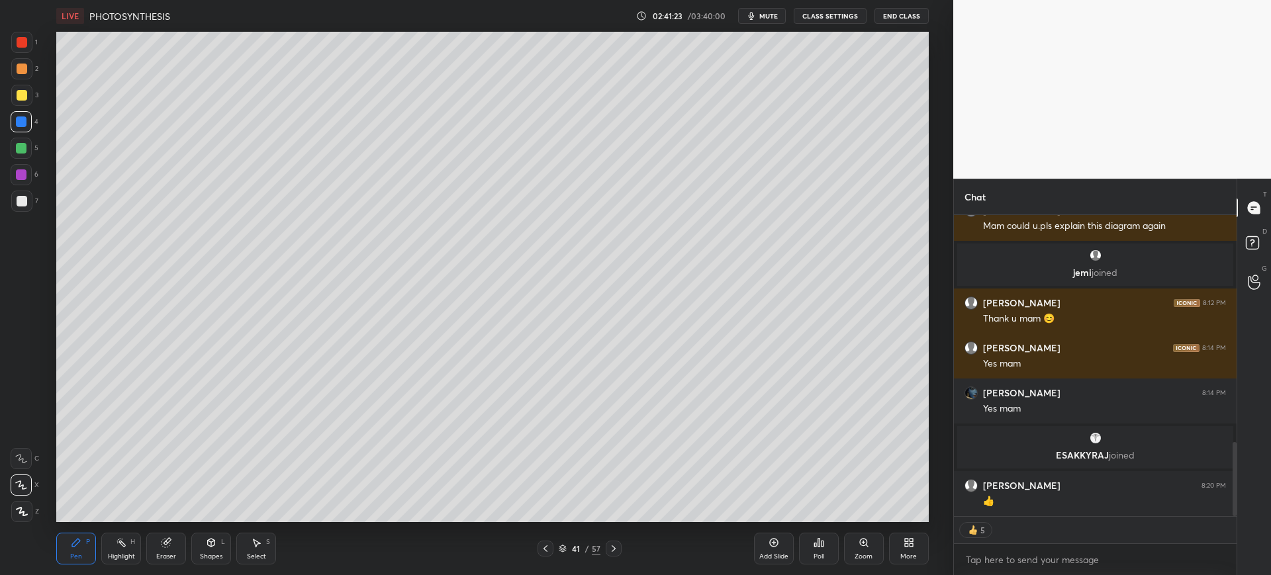
click at [19, 199] on div at bounding box center [22, 201] width 11 height 11
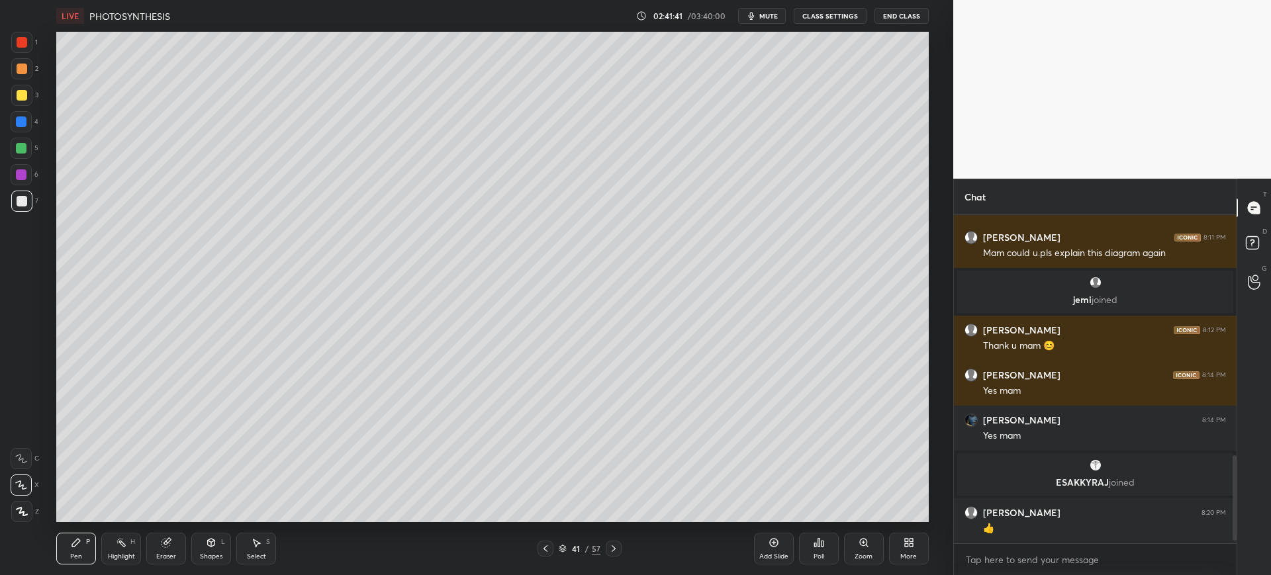
click at [22, 204] on div at bounding box center [22, 201] width 11 height 11
click at [545, 551] on icon at bounding box center [545, 548] width 4 height 7
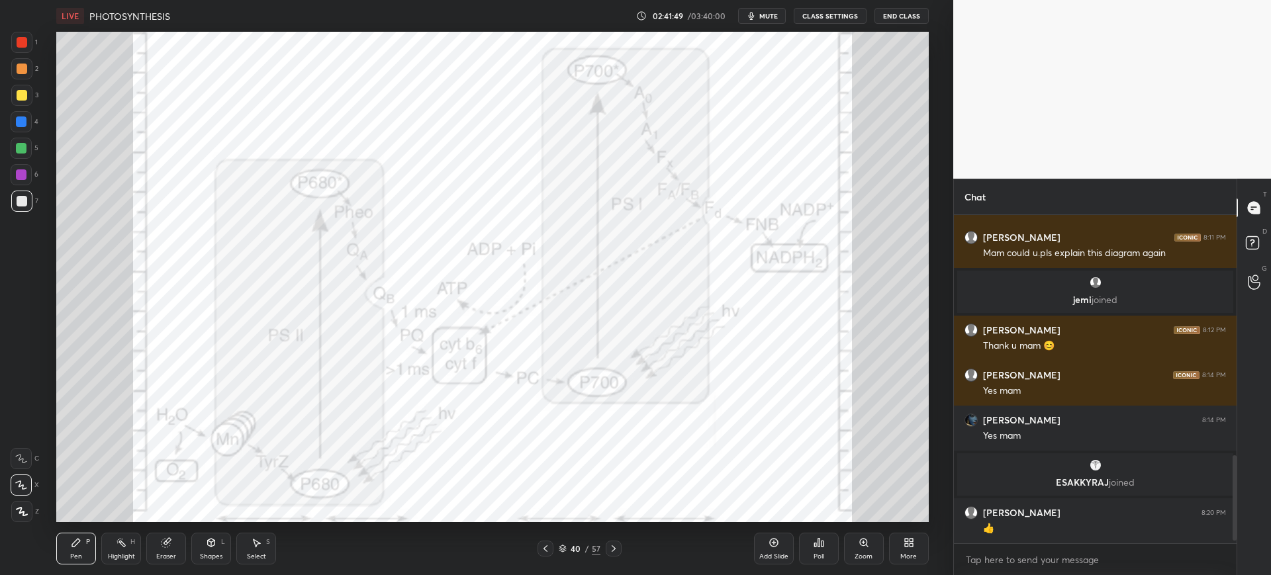
click at [613, 545] on icon at bounding box center [613, 548] width 11 height 11
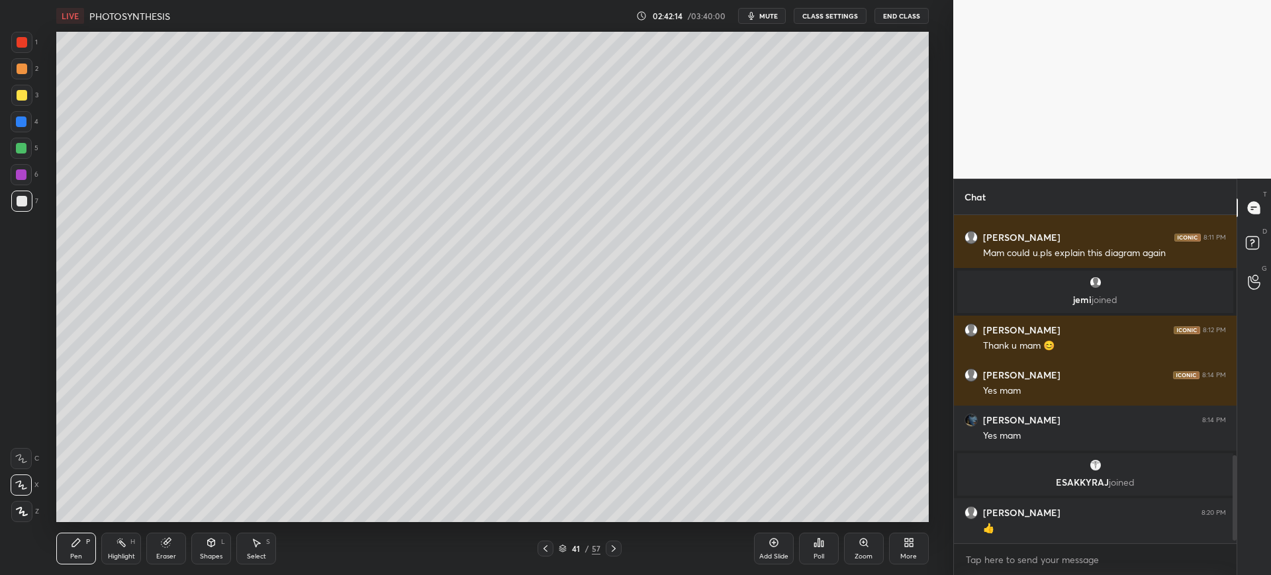
click at [930, 456] on div "Setting up your live class Poll for secs No correct answer Start poll" at bounding box center [492, 277] width 900 height 490
click at [10, 122] on div "1 2 3 4 5 6 7 C X Z C X Z E E Erase all H H" at bounding box center [21, 277] width 42 height 490
click at [20, 81] on div "2" at bounding box center [24, 71] width 27 height 26
click at [37, 41] on div "1" at bounding box center [24, 42] width 26 height 21
click at [785, 548] on div "Add Slide" at bounding box center [774, 549] width 40 height 32
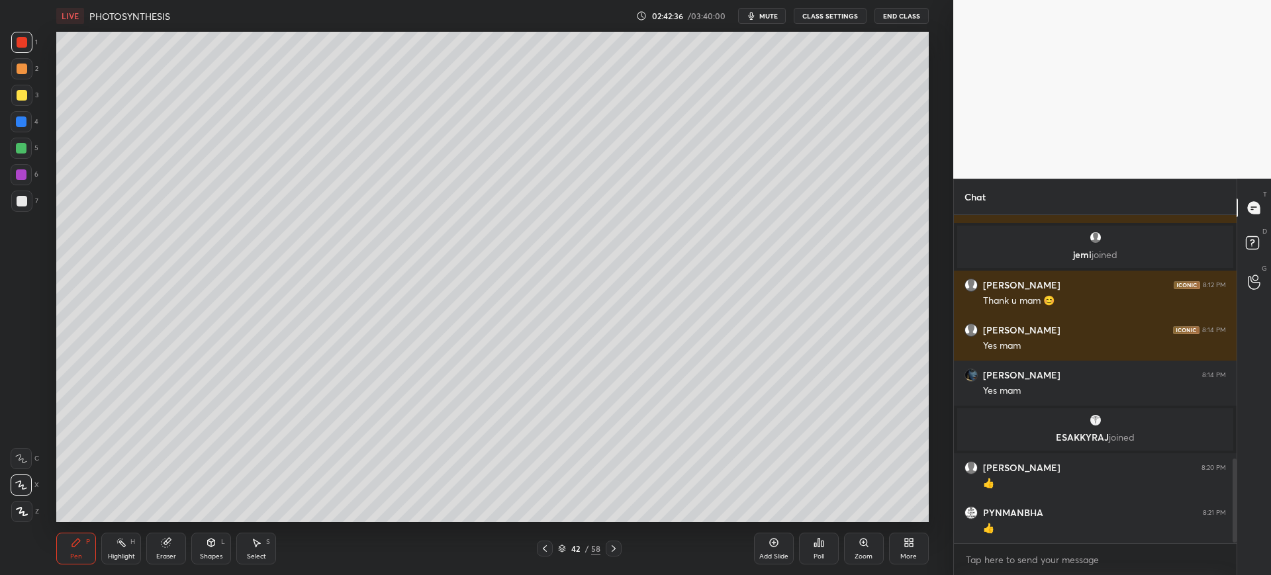
scroll to position [324, 279]
click at [543, 553] on icon at bounding box center [544, 548] width 11 height 11
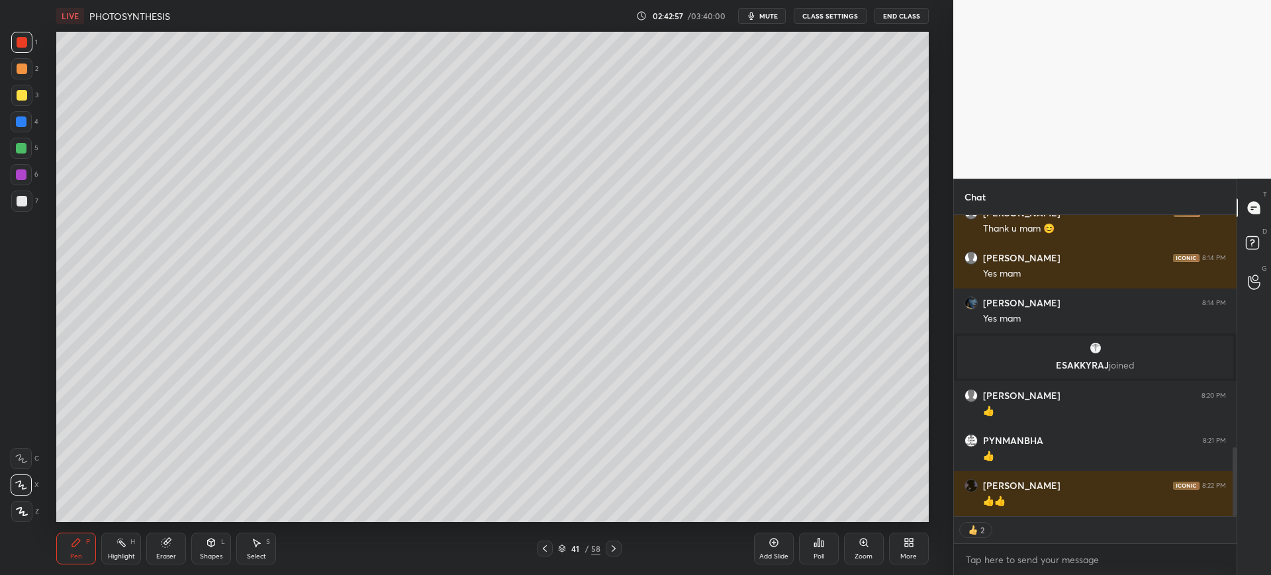
click at [19, 99] on div at bounding box center [22, 95] width 11 height 11
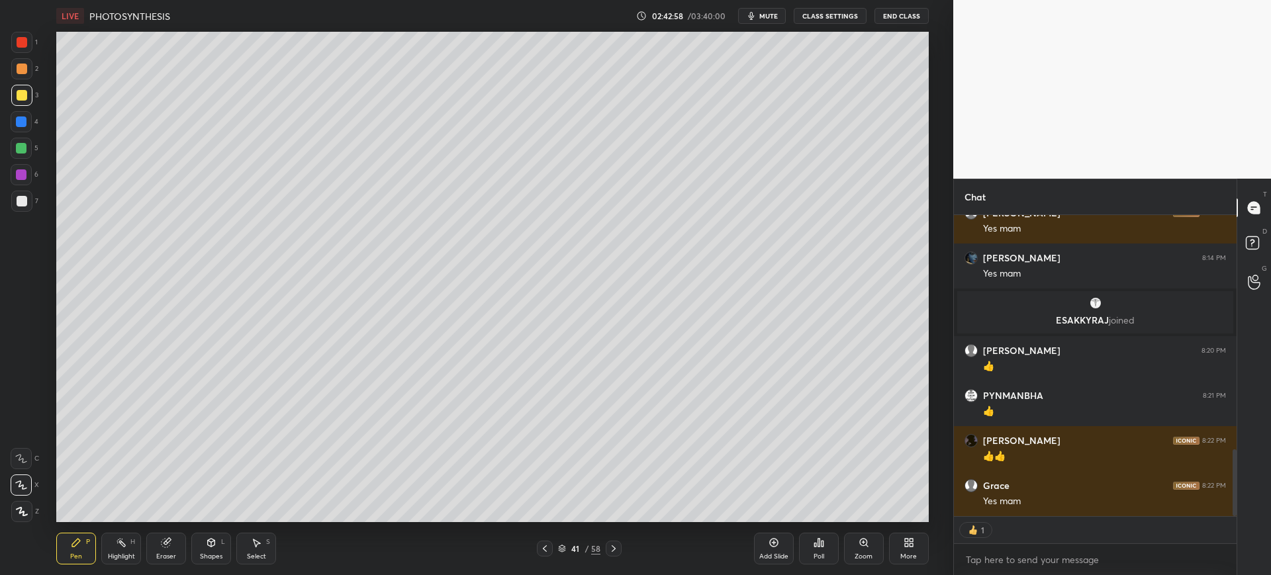
click at [608, 553] on icon at bounding box center [613, 548] width 11 height 11
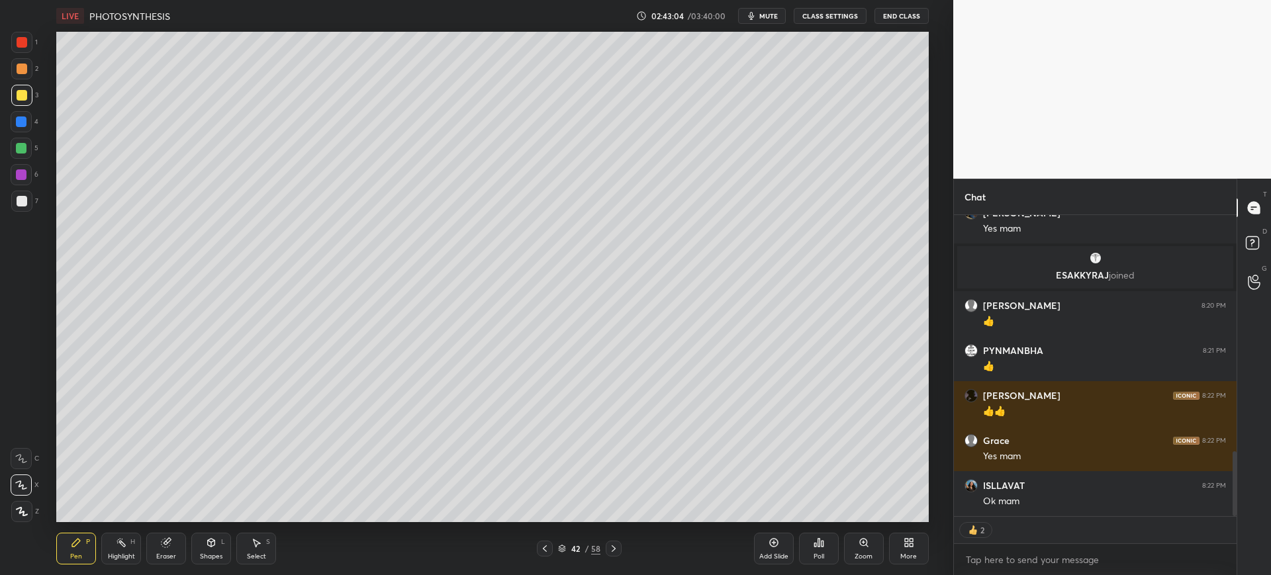
click at [756, 16] on icon "button" at bounding box center [751, 16] width 11 height 11
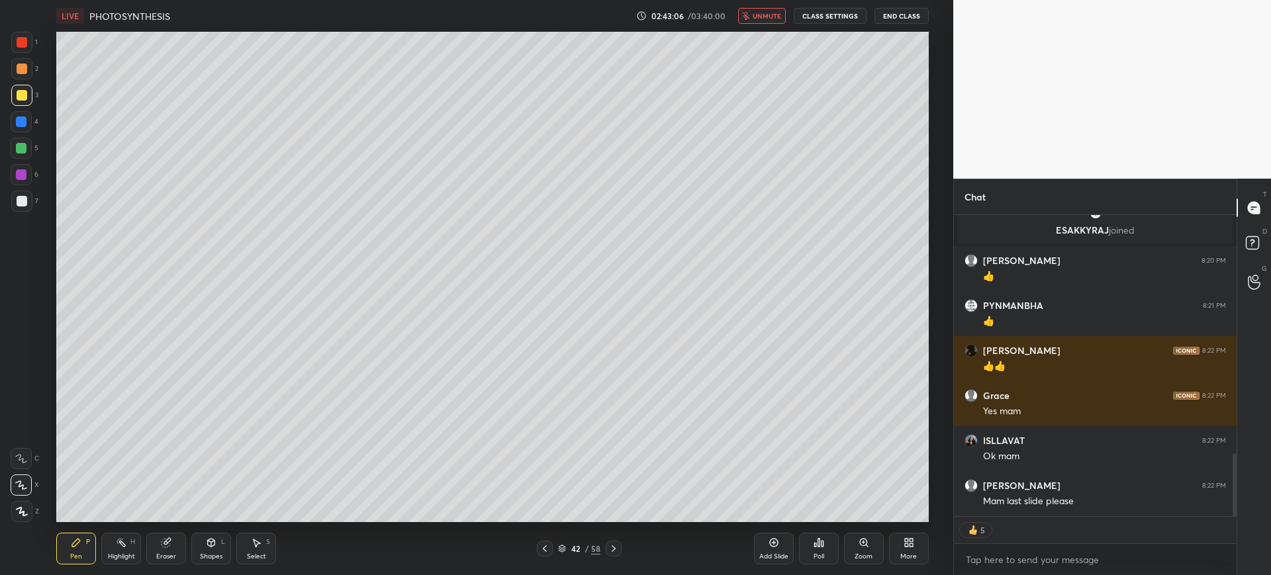
type textarea "x"
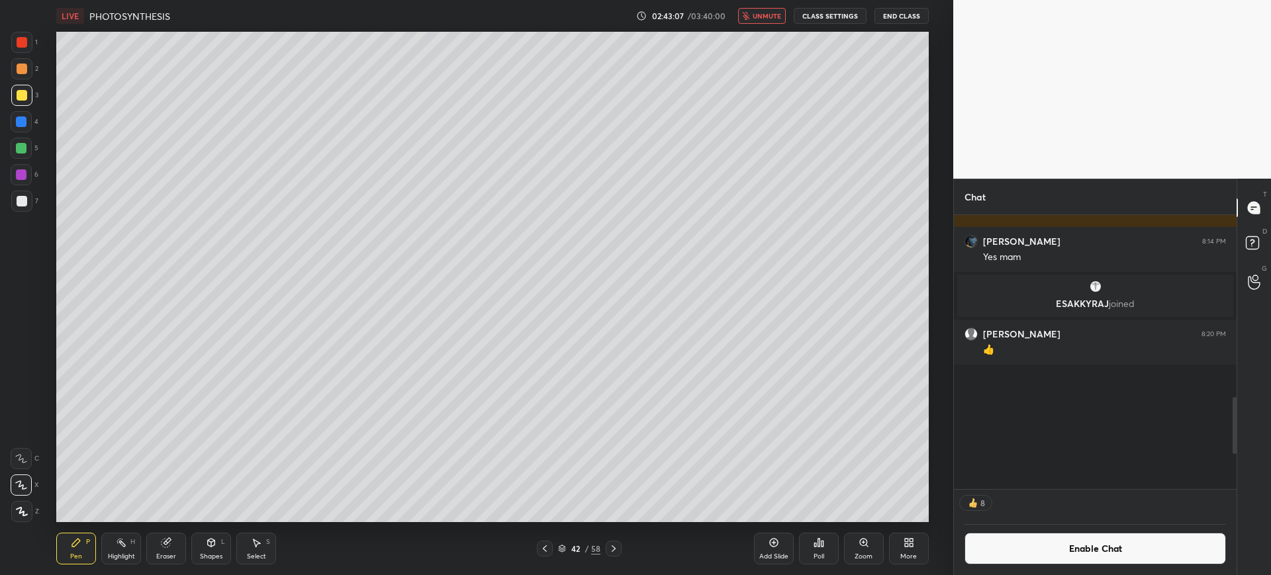
scroll to position [270, 279]
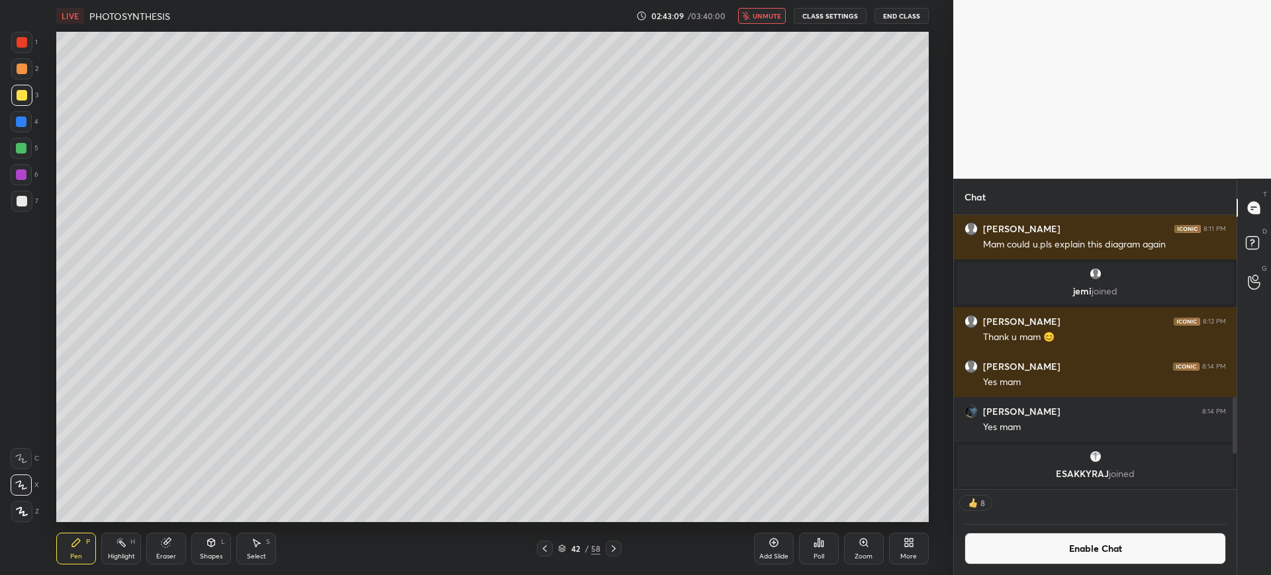
click at [546, 551] on icon at bounding box center [544, 548] width 11 height 11
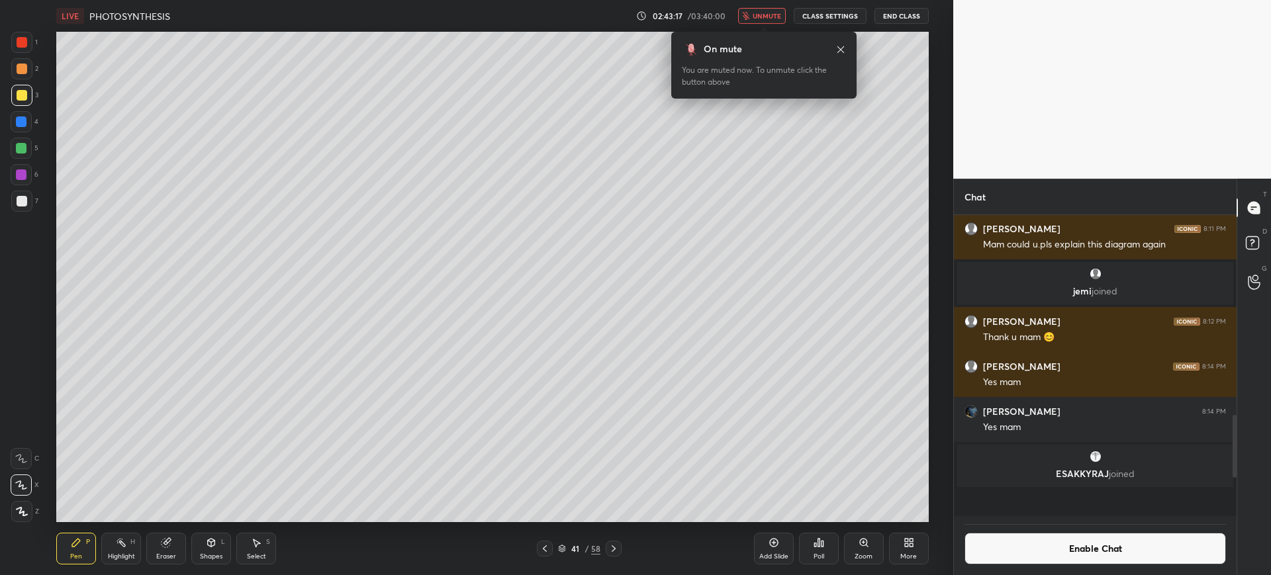
scroll to position [1124, 0]
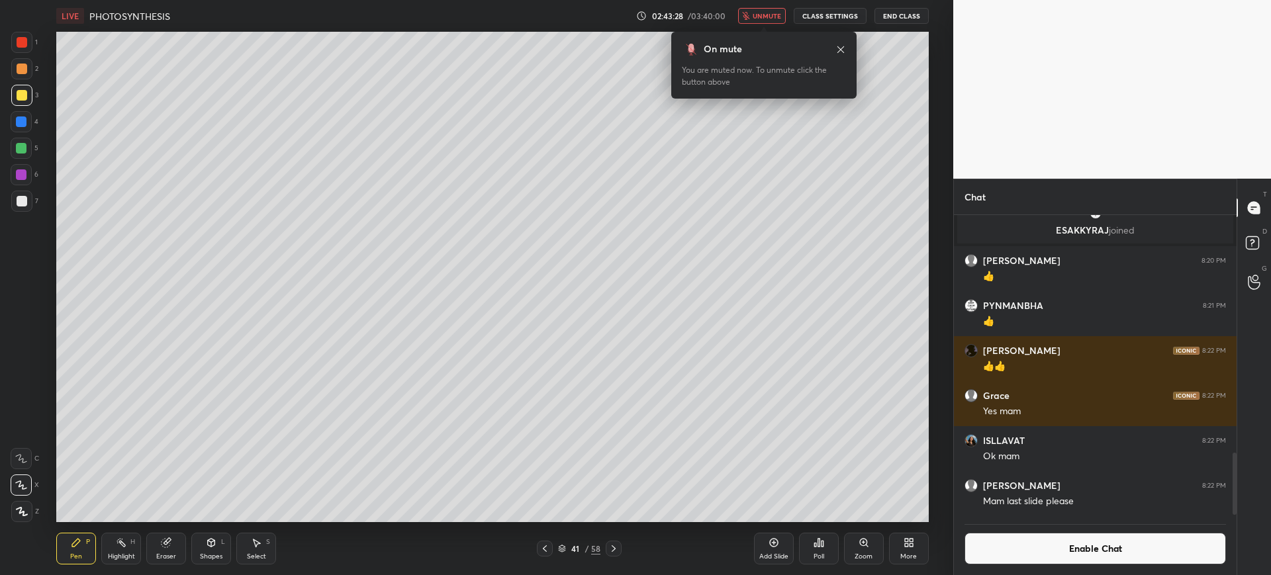
click at [823, 553] on div "Poll" at bounding box center [818, 556] width 11 height 7
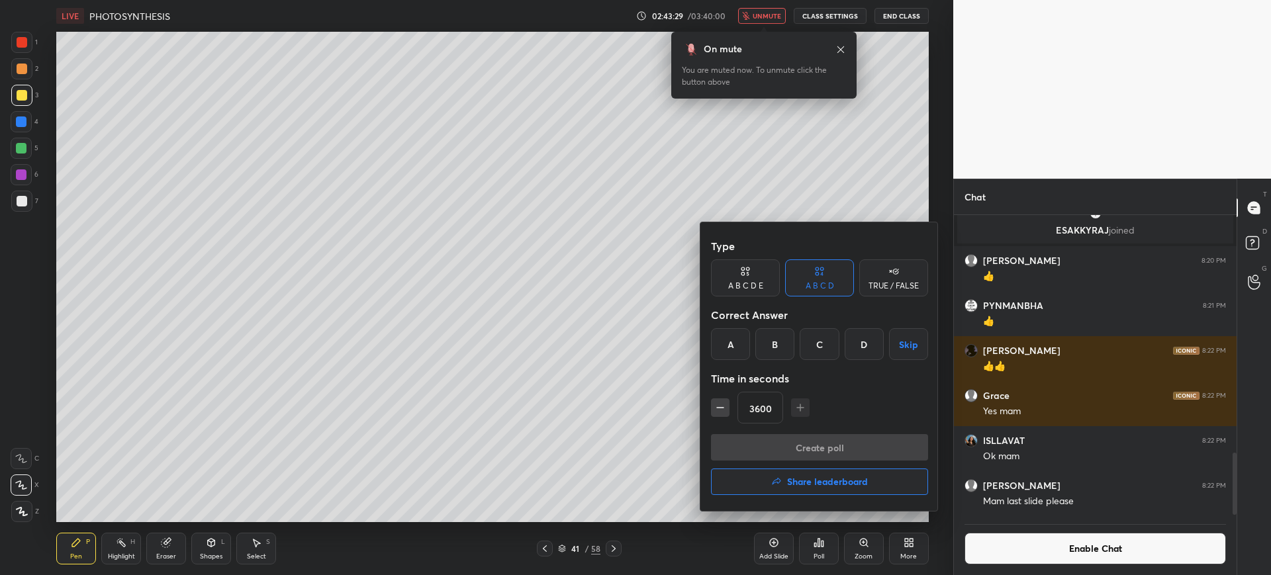
click at [736, 345] on div "A" at bounding box center [730, 344] width 39 height 32
click at [805, 442] on button "Create poll" at bounding box center [819, 447] width 217 height 26
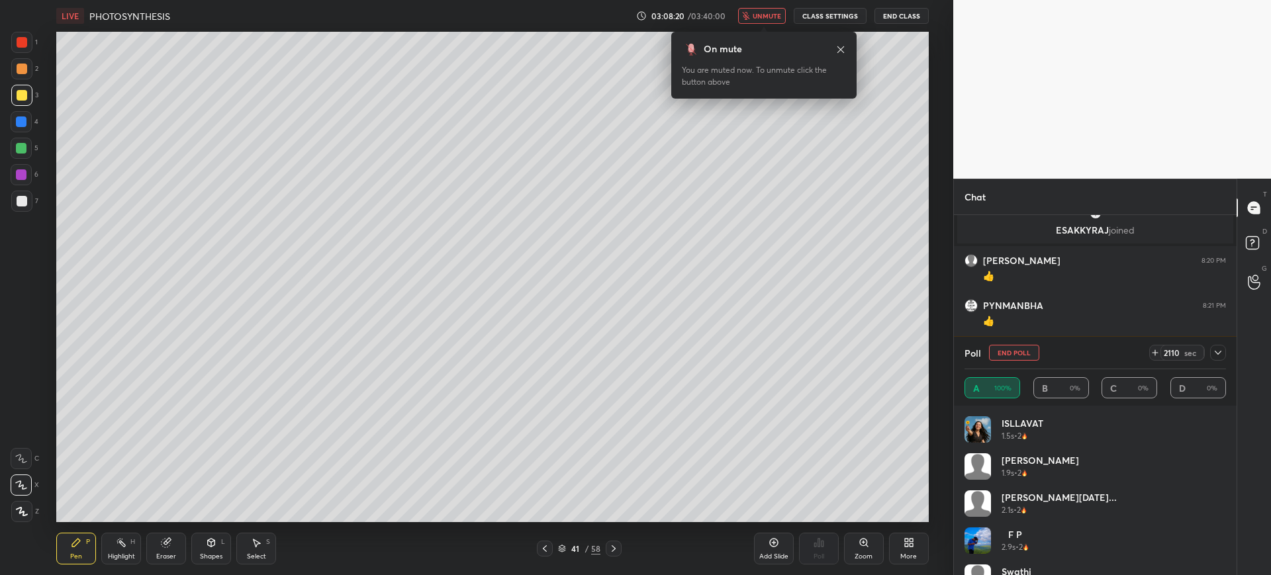
scroll to position [1193, 0]
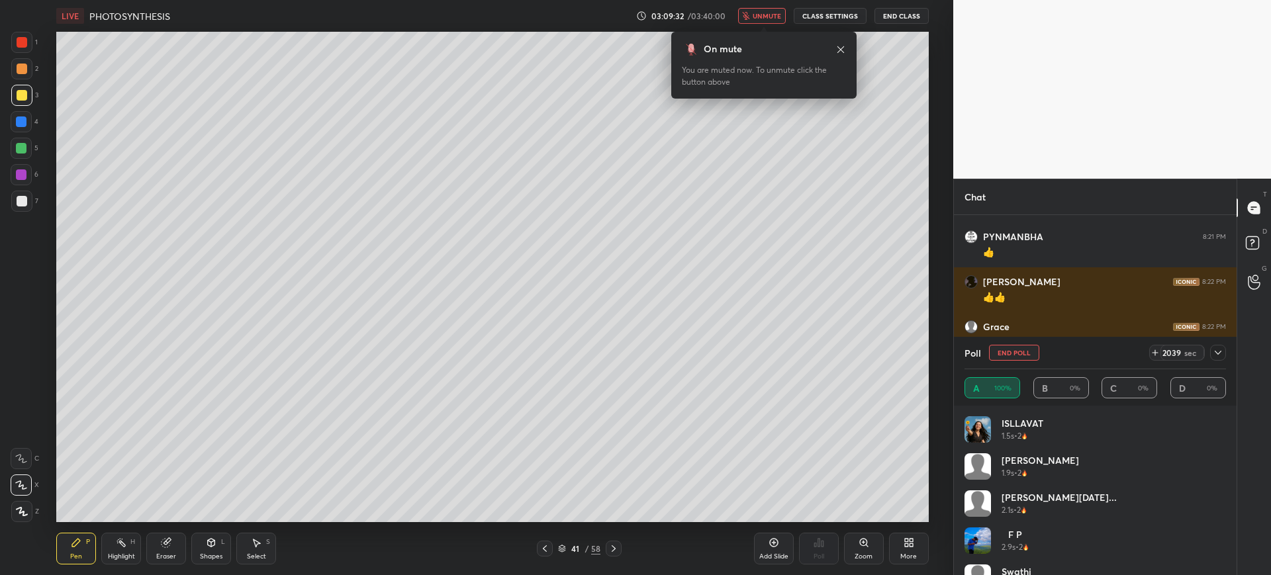
click at [1006, 350] on button "End Poll" at bounding box center [1014, 353] width 50 height 16
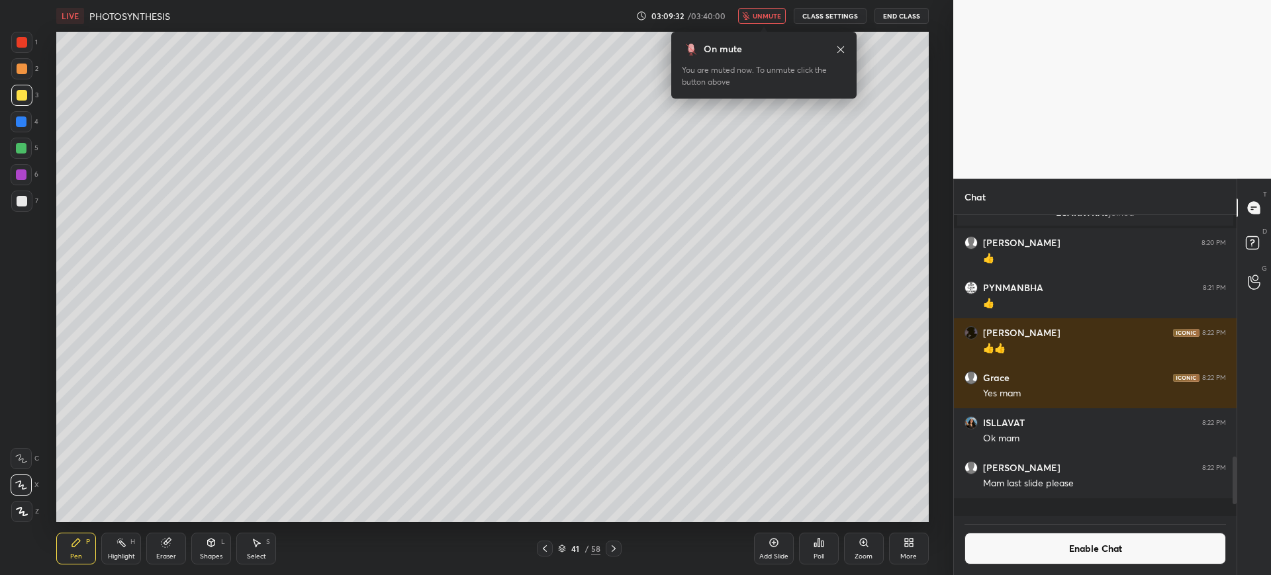
scroll to position [1124, 0]
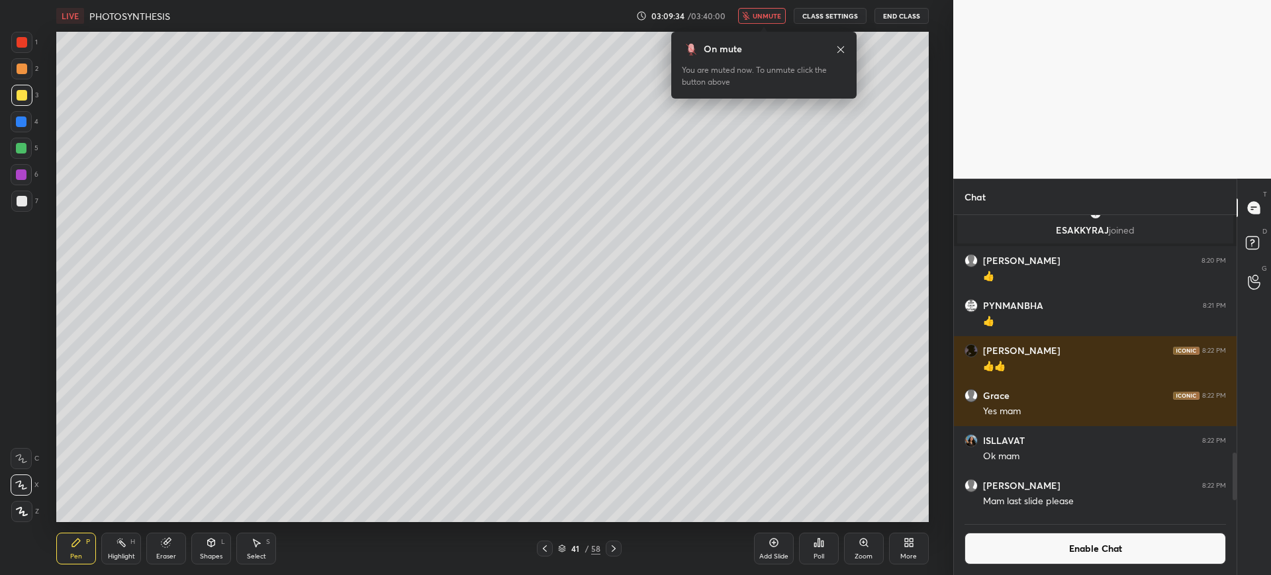
click at [762, 13] on span "unmute" at bounding box center [766, 15] width 28 height 9
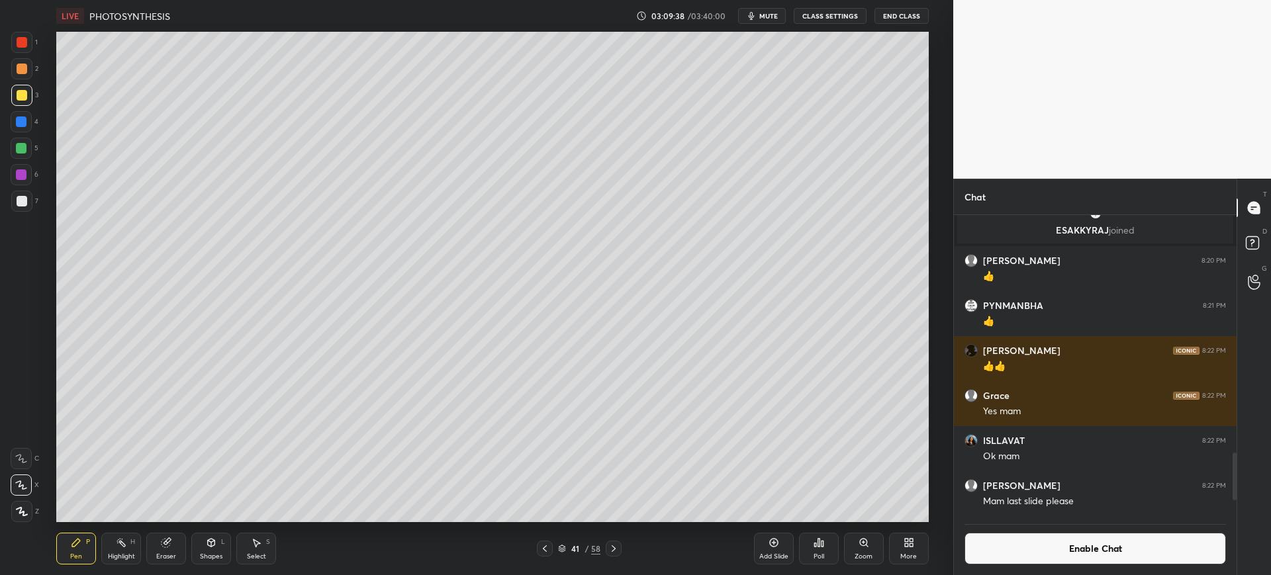
click at [1113, 535] on button "Enable Chat" at bounding box center [1094, 549] width 261 height 32
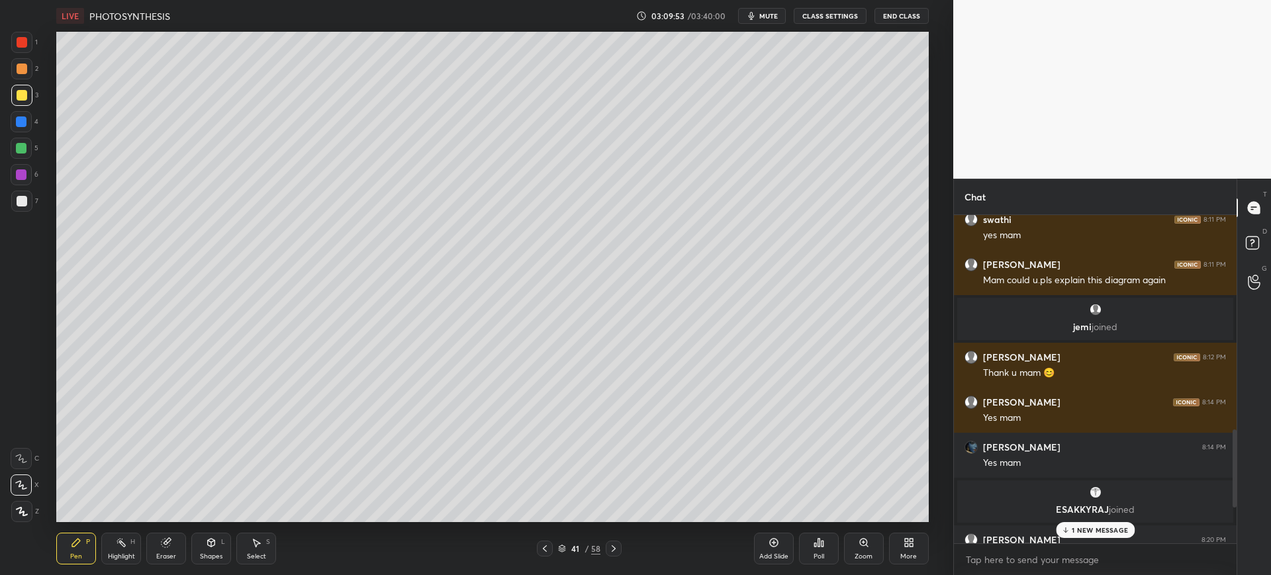
click at [1089, 532] on p "1 NEW MESSAGE" at bounding box center [1099, 530] width 56 height 8
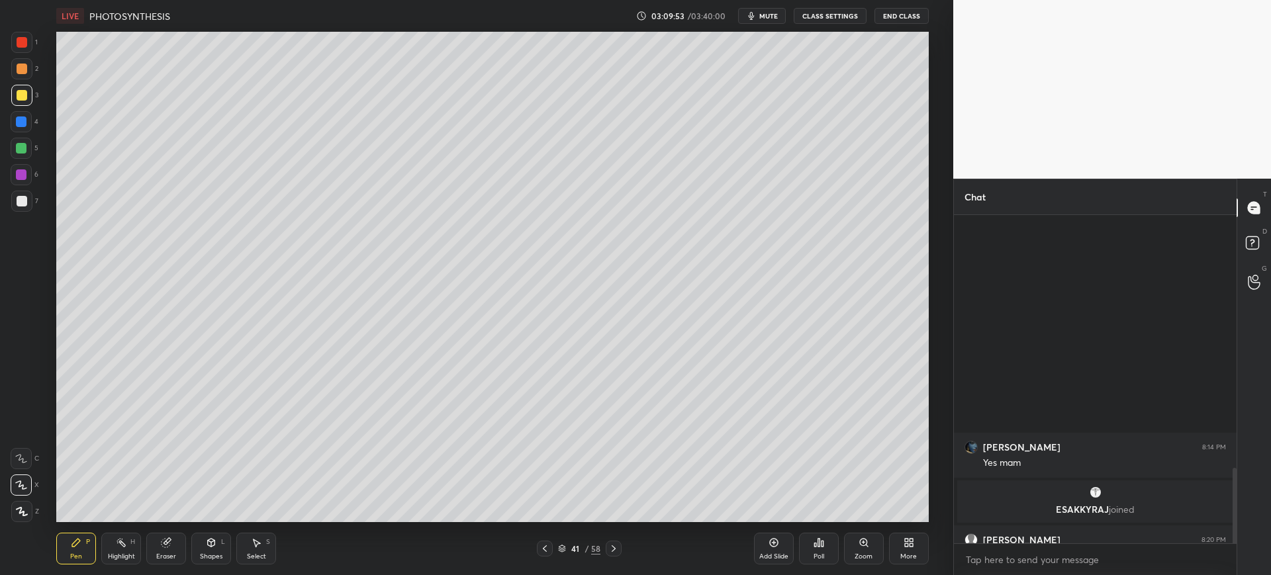
scroll to position [1154, 0]
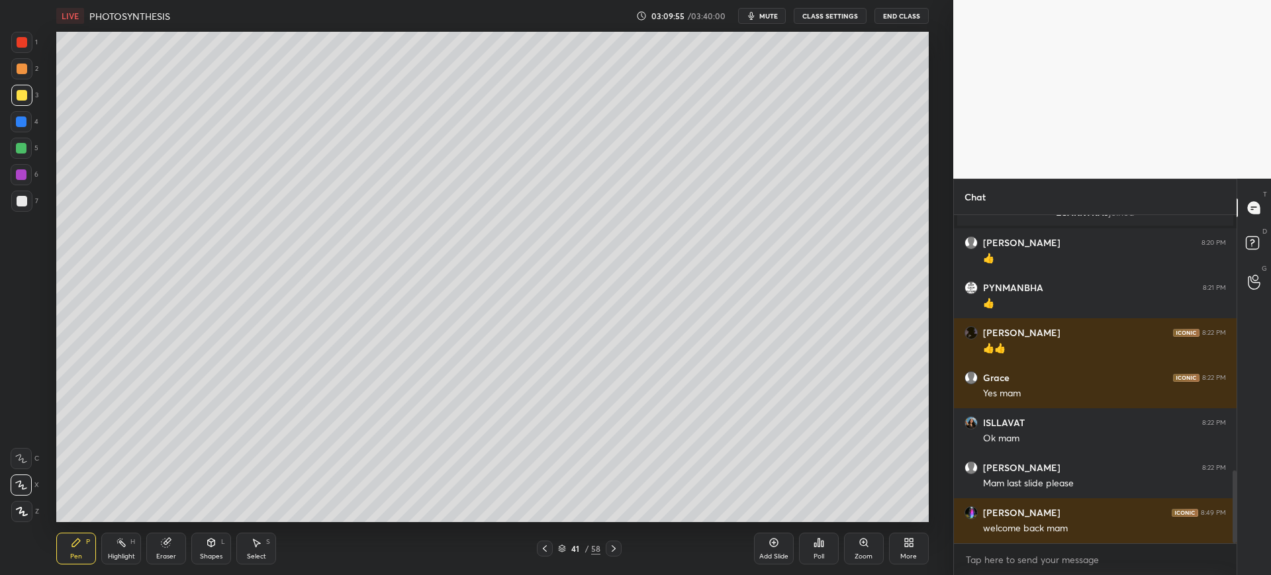
click at [782, 557] on div "Add Slide" at bounding box center [773, 556] width 29 height 7
click at [18, 203] on div at bounding box center [22, 201] width 11 height 11
click at [541, 553] on icon at bounding box center [544, 548] width 11 height 11
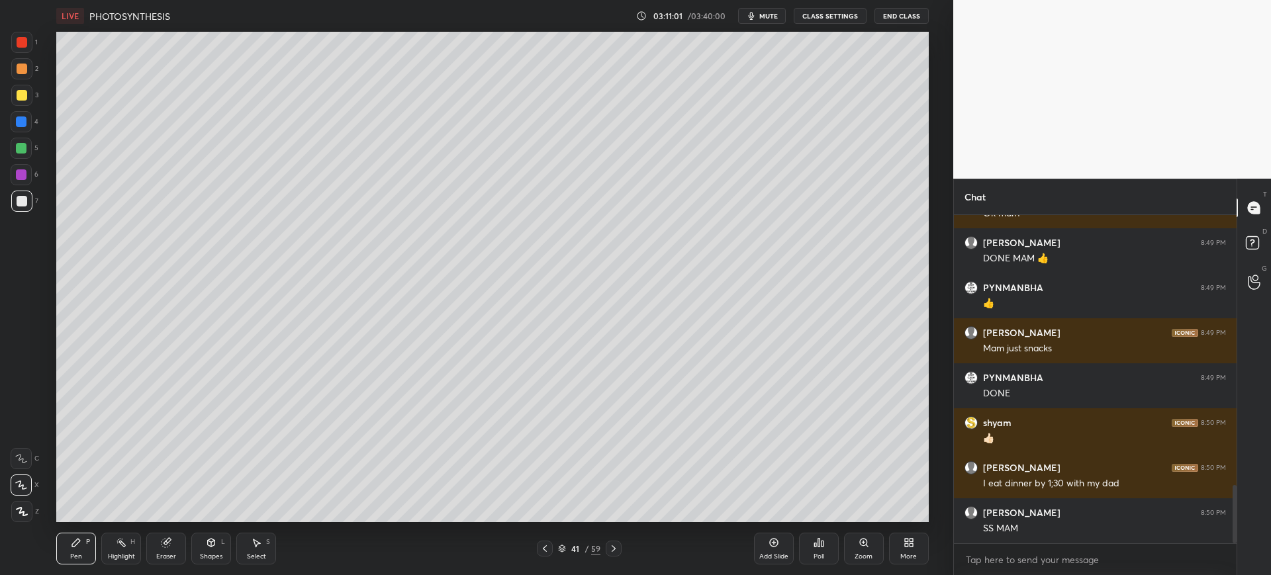
scroll to position [1572, 0]
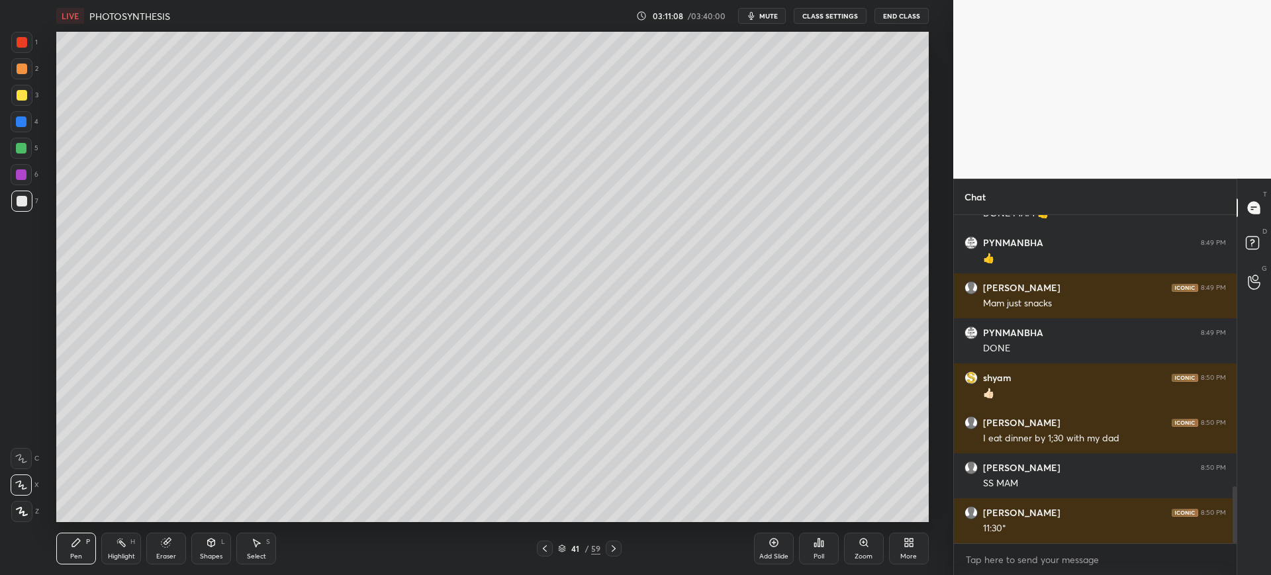
click at [788, 545] on div "Add Slide" at bounding box center [774, 549] width 40 height 32
click at [546, 550] on icon at bounding box center [544, 548] width 11 height 11
click at [622, 555] on div "41 / 60" at bounding box center [579, 549] width 349 height 16
click at [614, 550] on icon at bounding box center [614, 548] width 4 height 7
click at [16, 118] on div at bounding box center [21, 121] width 11 height 11
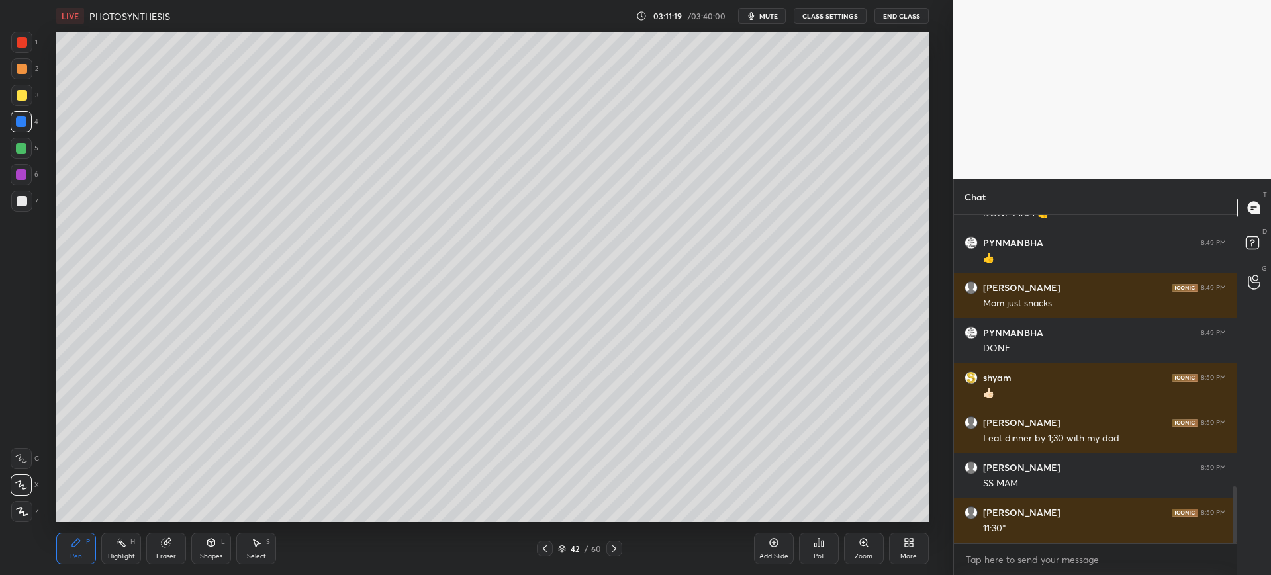
click at [17, 205] on div at bounding box center [22, 201] width 11 height 11
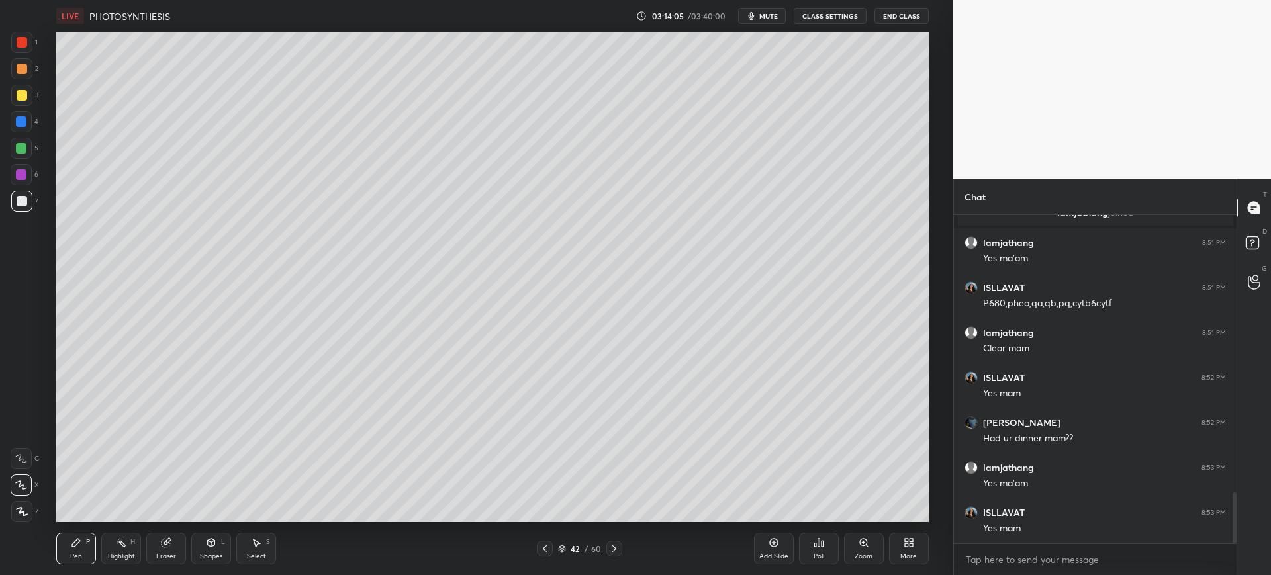
scroll to position [1832, 0]
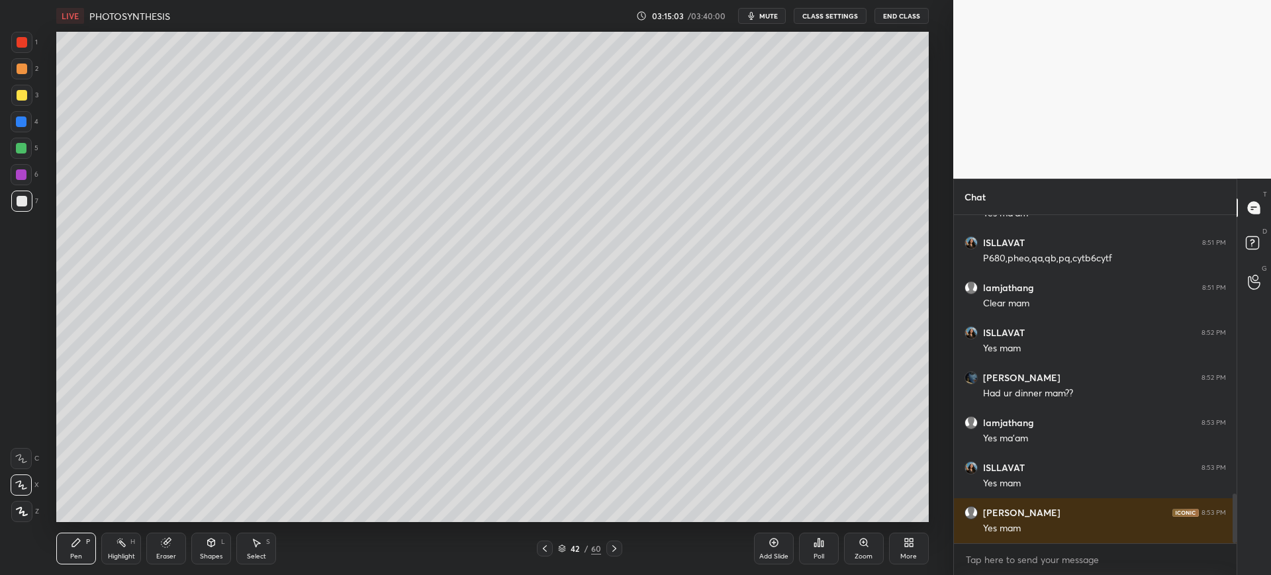
click at [23, 83] on div "2" at bounding box center [24, 71] width 27 height 26
click at [22, 107] on div "3" at bounding box center [24, 98] width 27 height 26
click at [54, 270] on div "Setting up your live class Poll for secs No correct answer Start poll" at bounding box center [492, 277] width 900 height 490
click at [23, 195] on div at bounding box center [21, 201] width 21 height 21
click at [21, 98] on div at bounding box center [22, 95] width 11 height 11
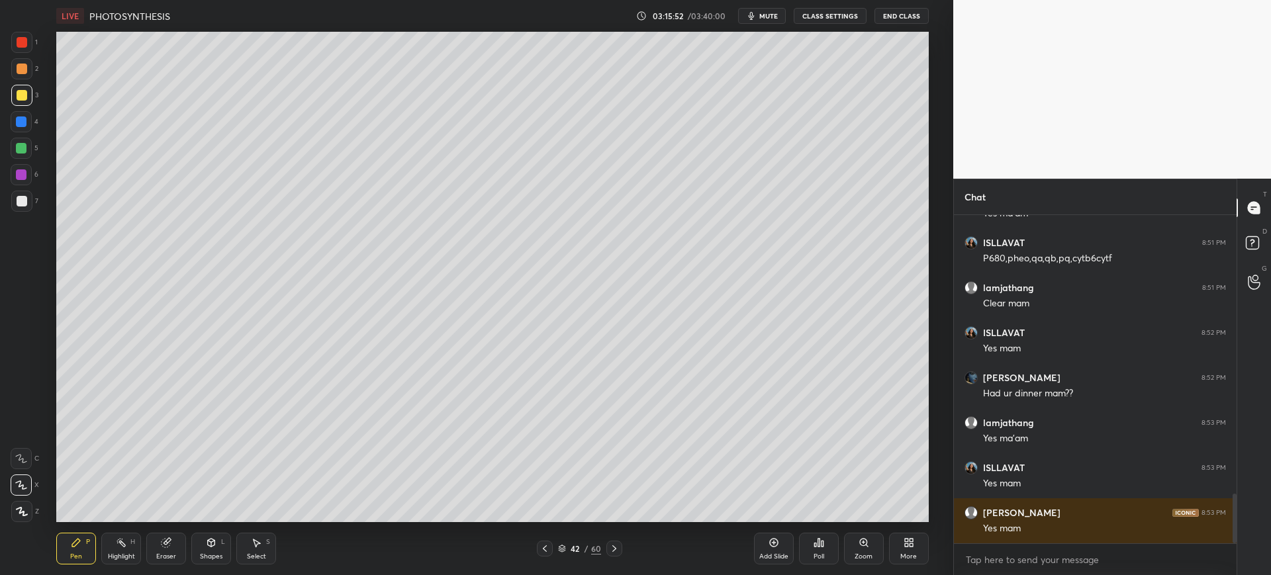
click at [24, 196] on div at bounding box center [22, 201] width 11 height 11
click at [785, 549] on div "Add Slide" at bounding box center [774, 549] width 40 height 32
click at [21, 95] on div at bounding box center [22, 95] width 11 height 11
click at [26, 203] on div at bounding box center [22, 201] width 11 height 11
click at [17, 47] on div at bounding box center [22, 42] width 11 height 11
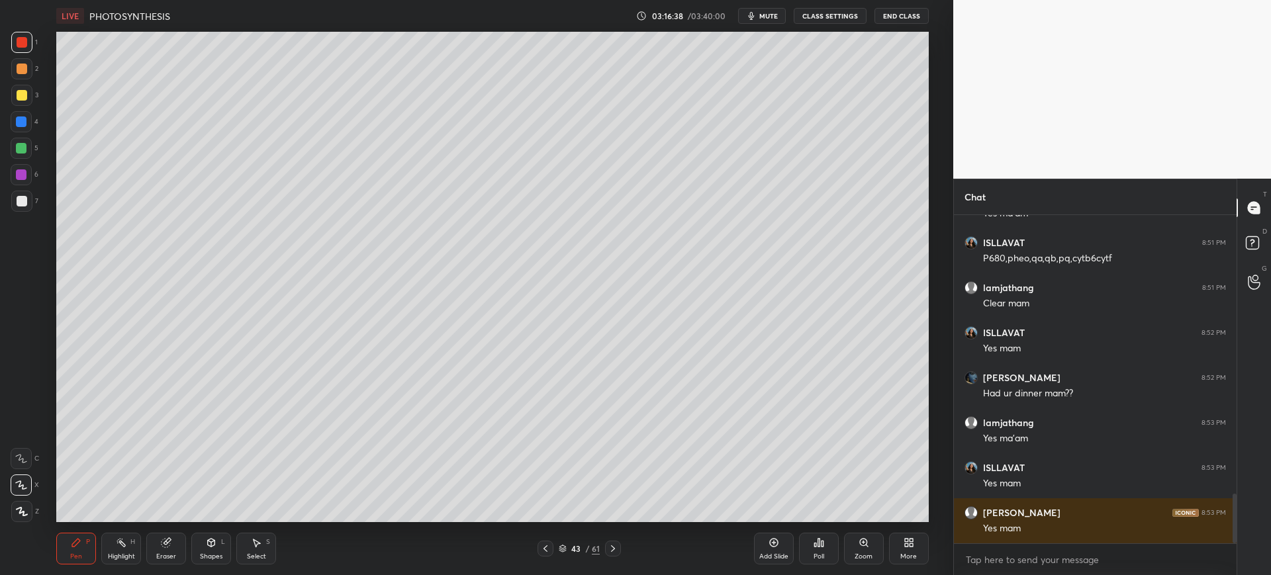
click at [15, 125] on div at bounding box center [21, 121] width 21 height 21
click at [28, 204] on div at bounding box center [21, 201] width 21 height 21
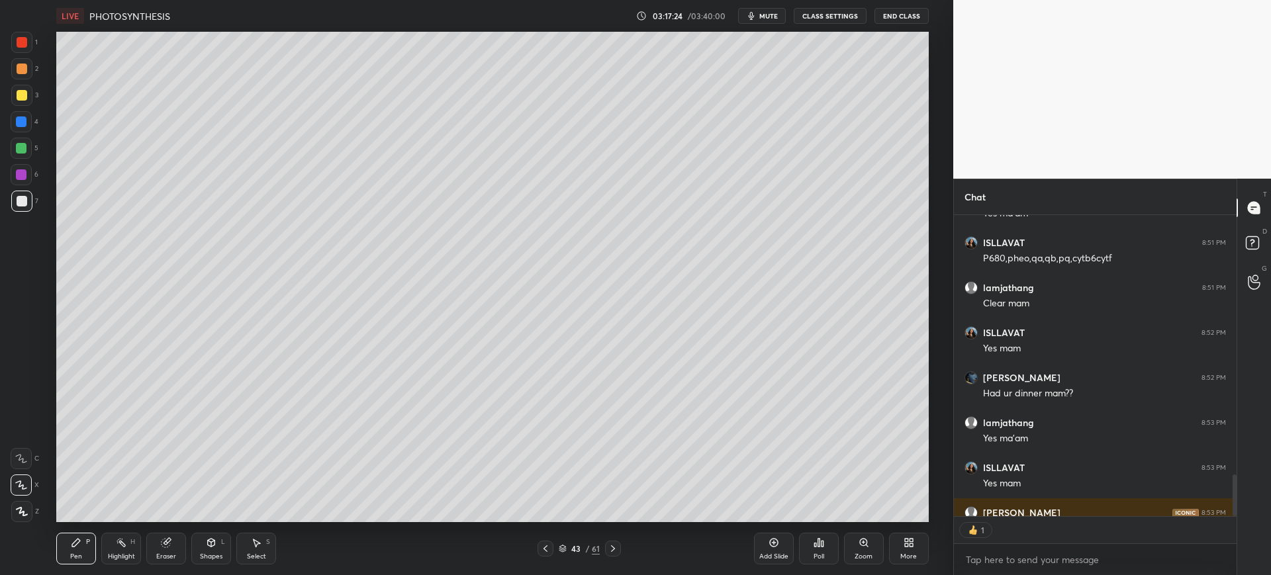
scroll to position [5, 5]
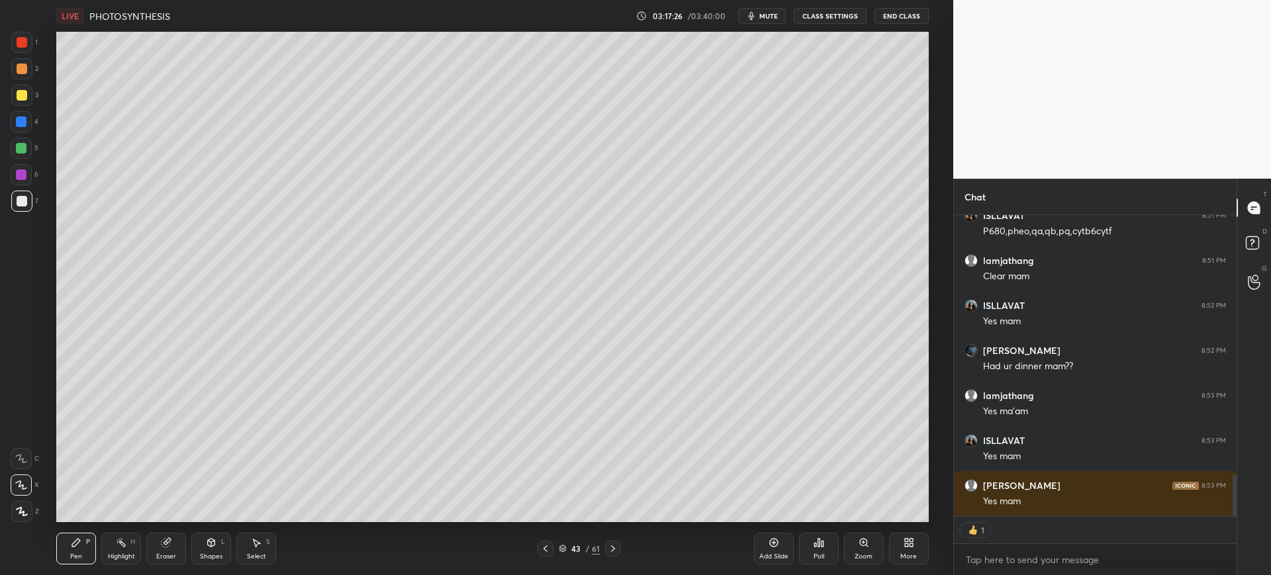
click at [15, 105] on div at bounding box center [21, 95] width 21 height 21
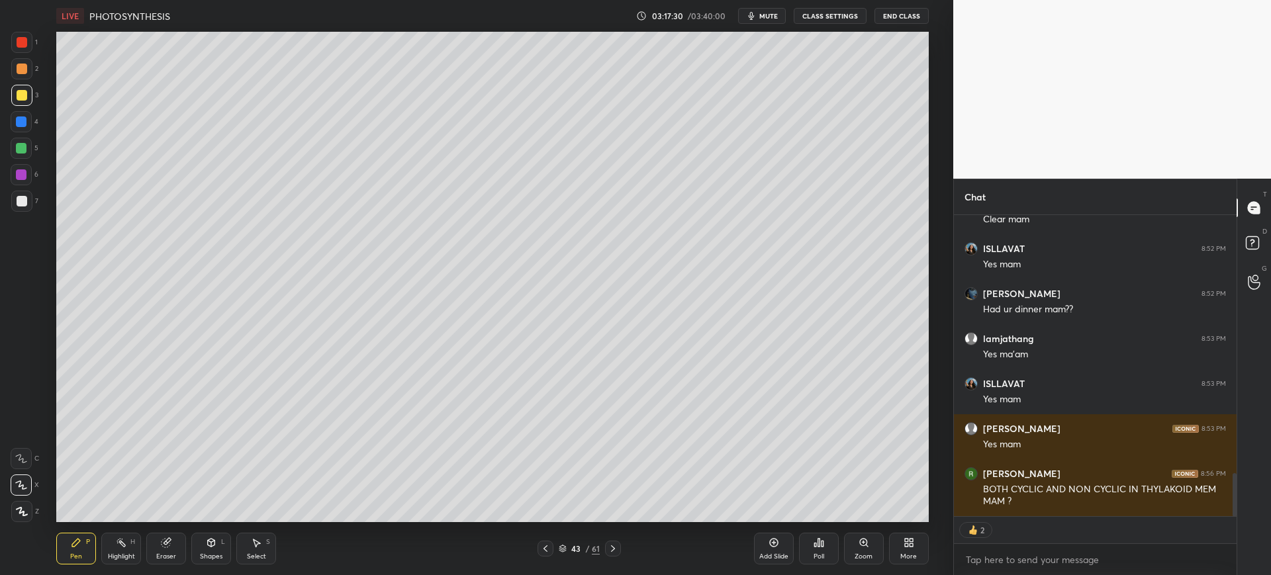
click at [15, 208] on div at bounding box center [21, 201] width 21 height 21
click at [24, 44] on div at bounding box center [22, 42] width 11 height 11
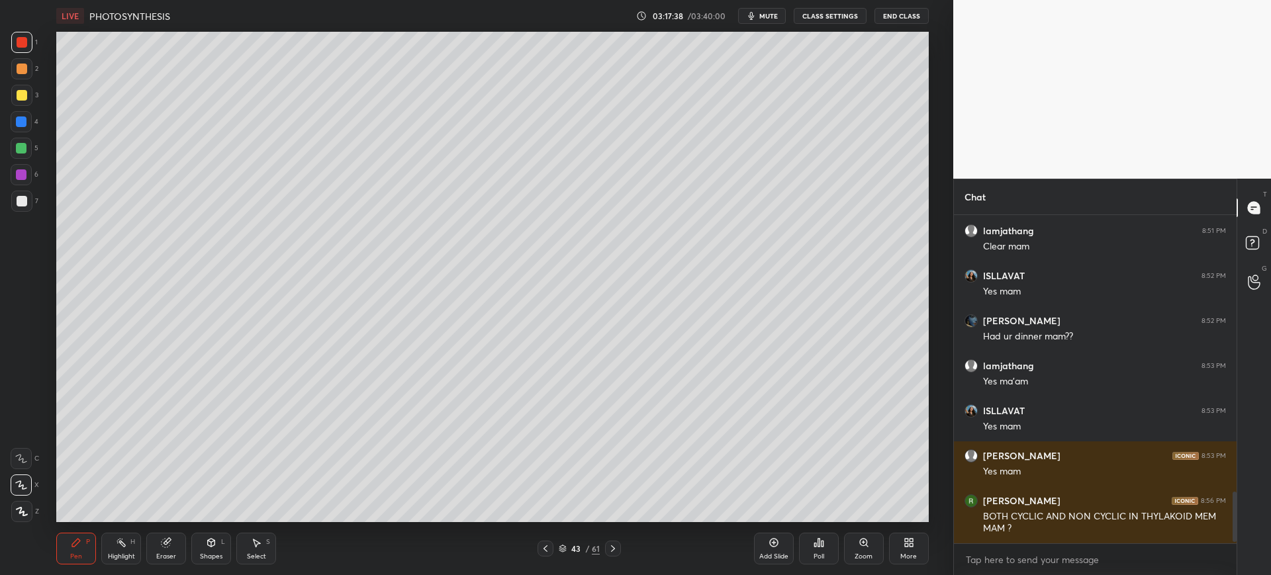
scroll to position [1779, 0]
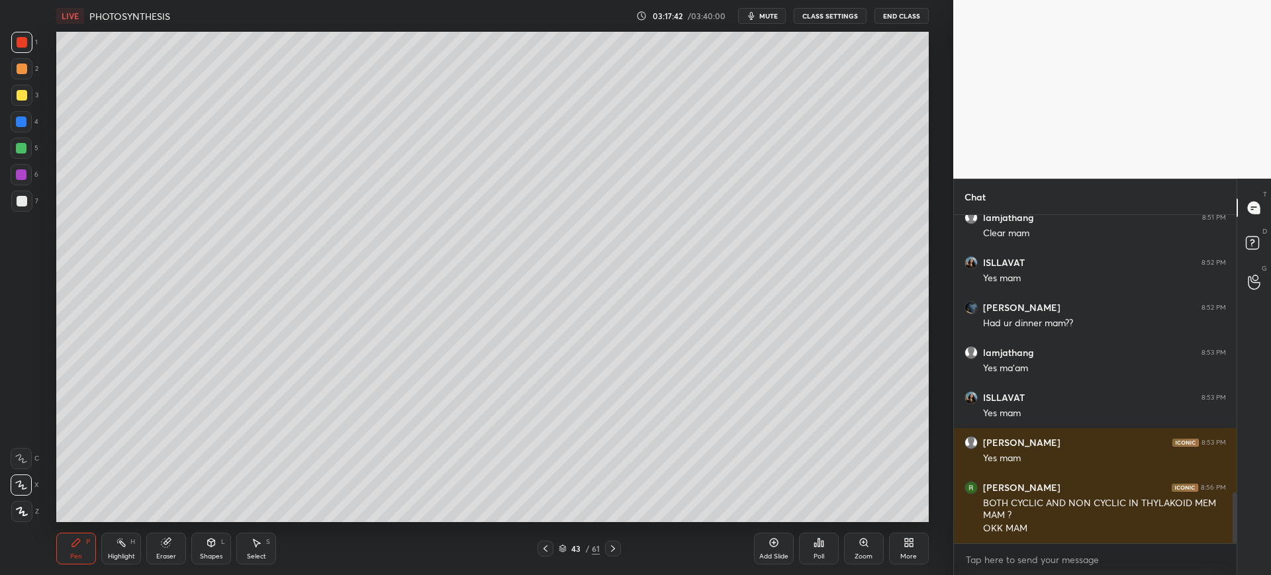
click at [28, 203] on div at bounding box center [21, 201] width 21 height 21
click at [23, 94] on div at bounding box center [22, 95] width 11 height 11
click at [32, 41] on div at bounding box center [21, 42] width 21 height 21
click at [30, 96] on div at bounding box center [21, 95] width 21 height 21
click at [21, 199] on div at bounding box center [22, 201] width 11 height 11
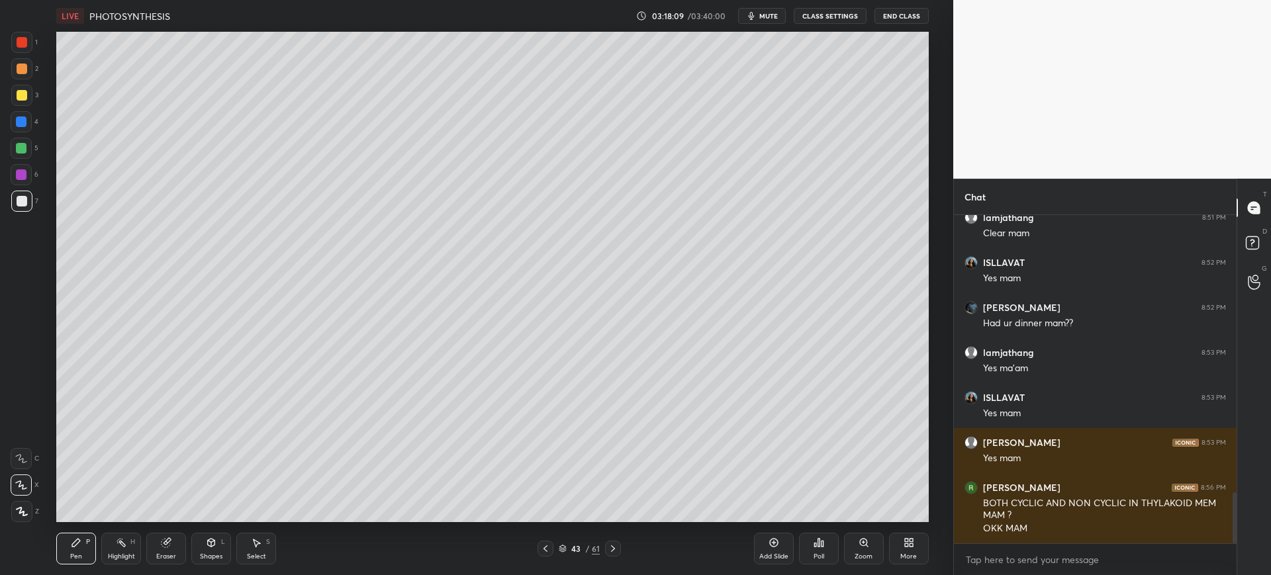
click at [24, 32] on div at bounding box center [21, 42] width 21 height 21
click at [15, 46] on div at bounding box center [21, 42] width 21 height 21
click at [12, 201] on div at bounding box center [21, 201] width 21 height 21
click at [24, 89] on div at bounding box center [21, 95] width 21 height 21
click at [30, 36] on div at bounding box center [21, 42] width 21 height 21
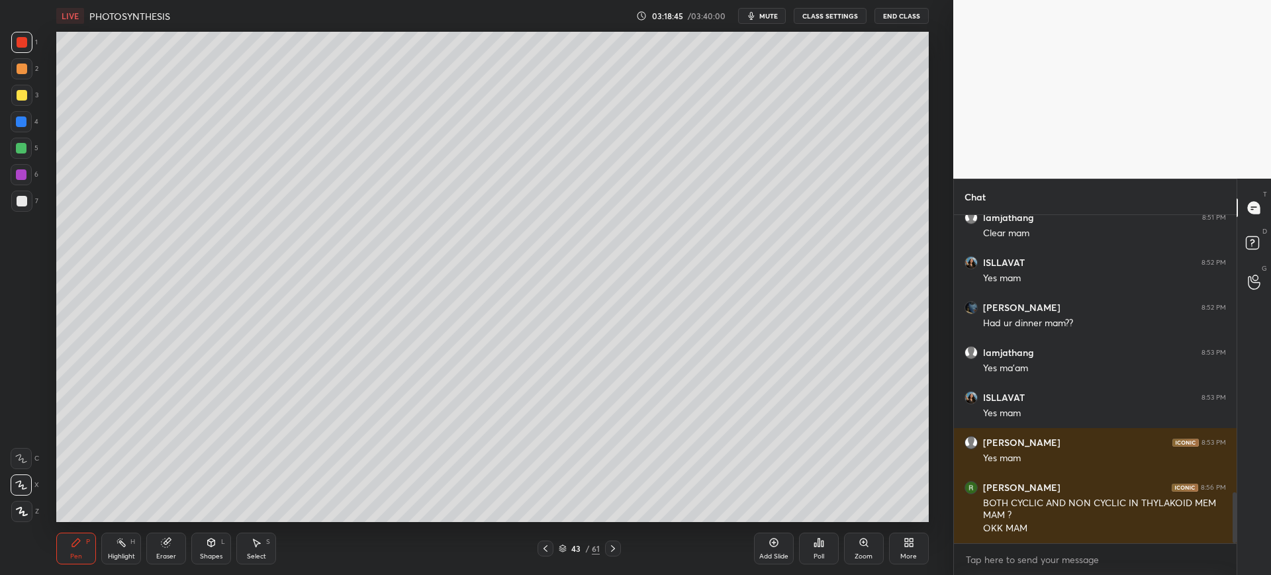
scroll to position [1824, 0]
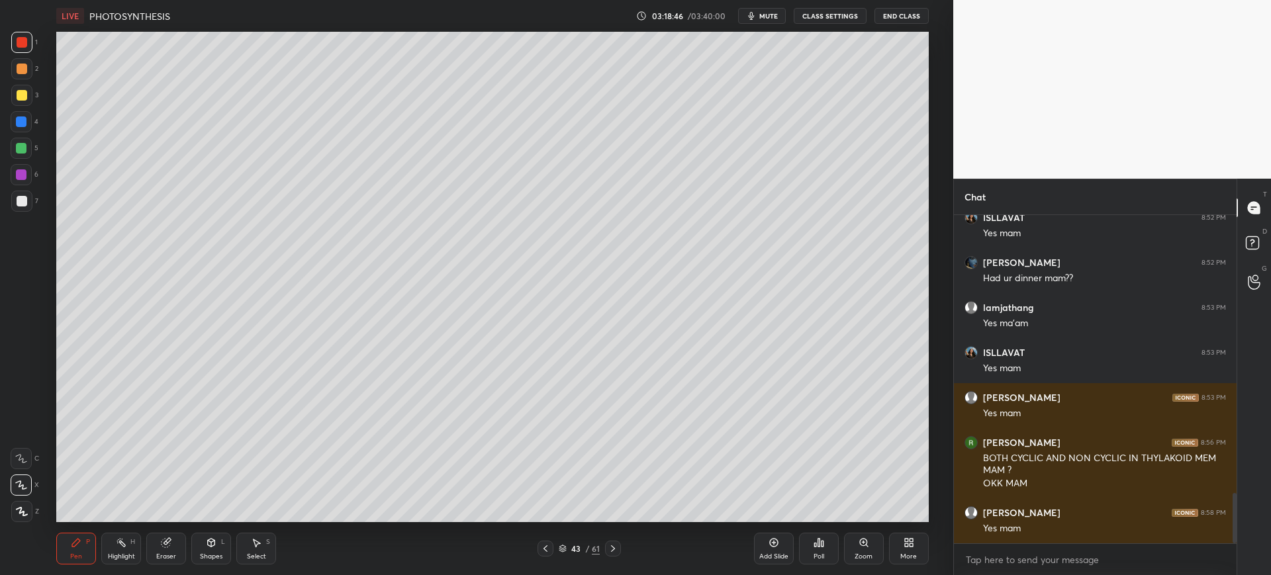
click at [545, 555] on div at bounding box center [545, 549] width 16 height 16
click at [542, 550] on icon at bounding box center [545, 548] width 11 height 11
click at [540, 547] on icon at bounding box center [545, 548] width 11 height 11
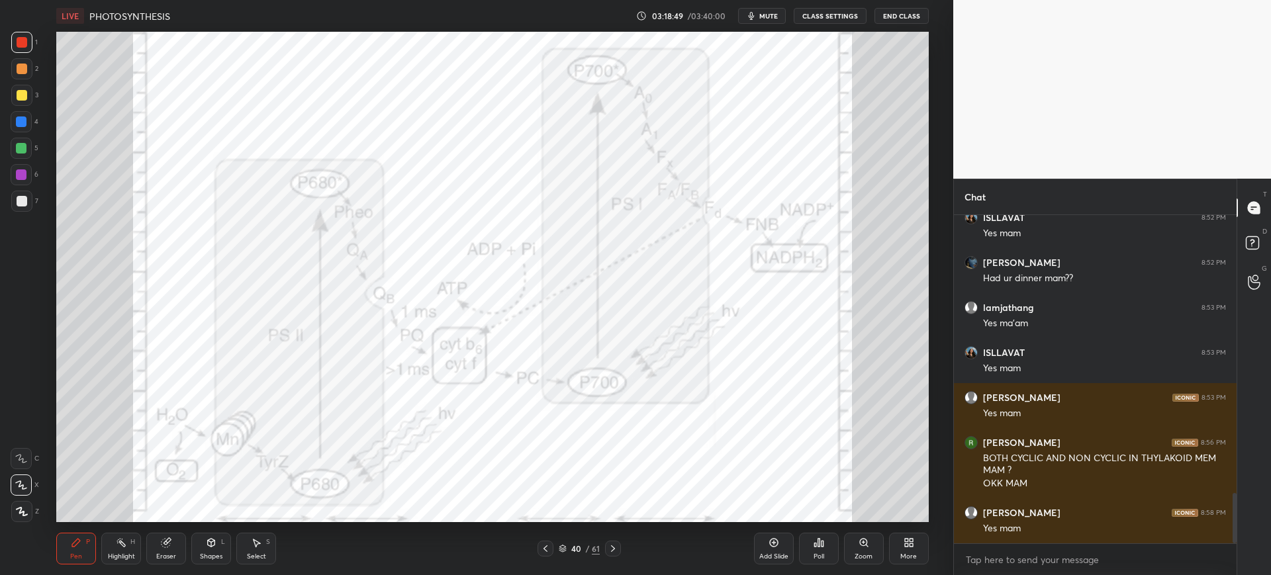
click at [607, 543] on div at bounding box center [613, 549] width 16 height 16
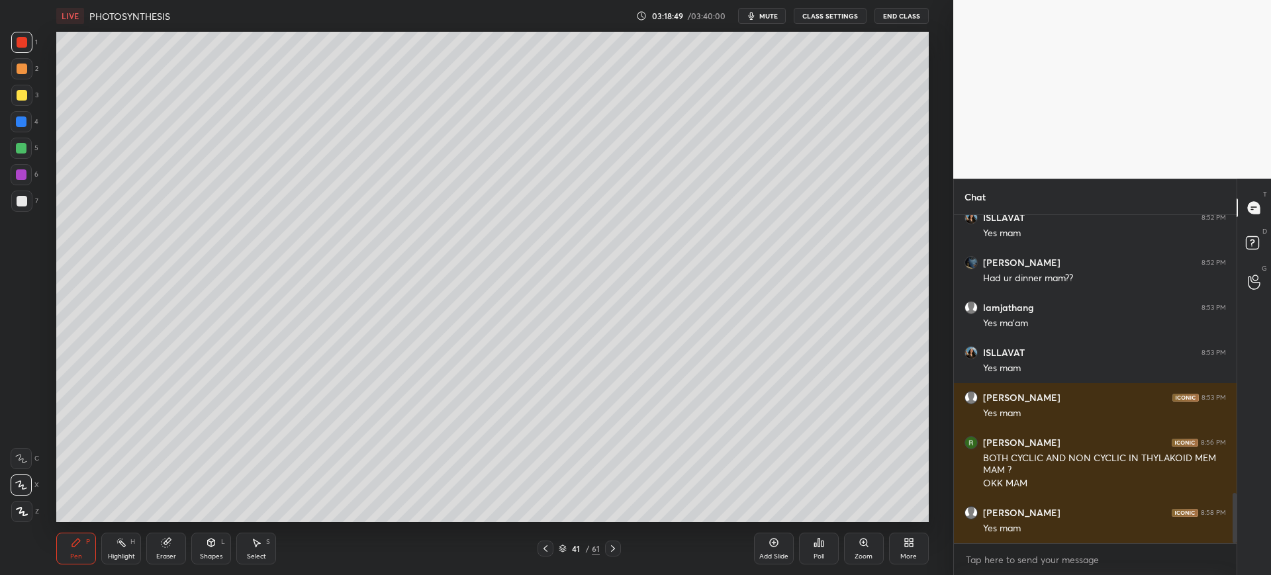
click at [612, 545] on icon at bounding box center [613, 548] width 11 height 11
click at [612, 546] on icon at bounding box center [613, 548] width 4 height 7
click at [611, 547] on icon at bounding box center [613, 548] width 11 height 11
click at [15, 205] on div at bounding box center [21, 201] width 21 height 21
click at [574, 547] on div "44" at bounding box center [575, 549] width 13 height 8
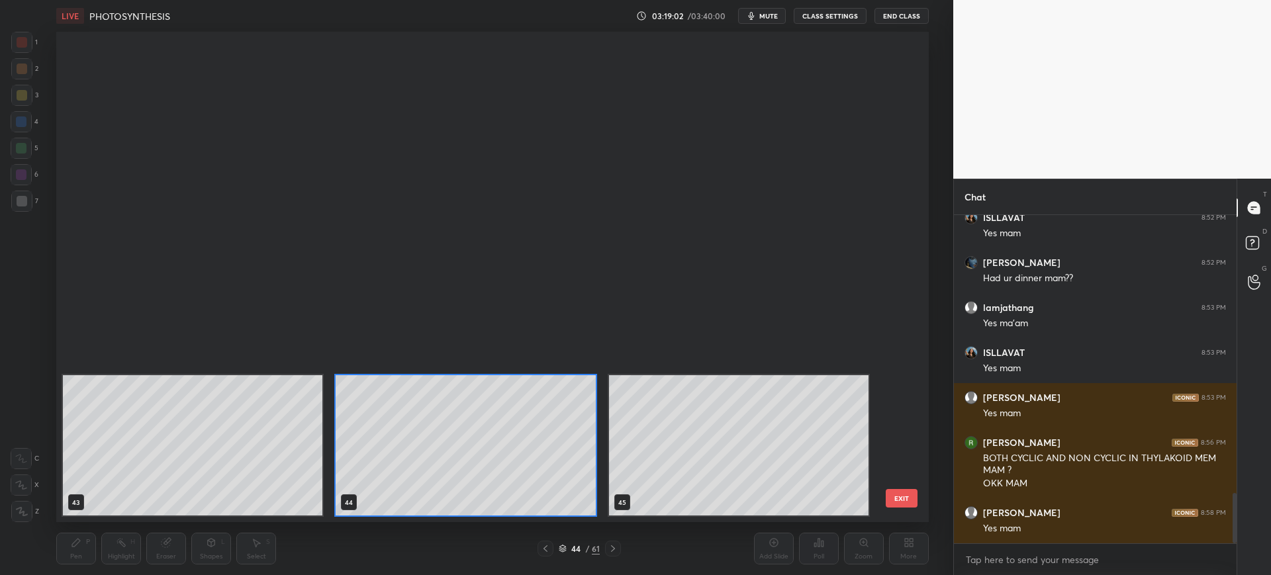
scroll to position [2241, 0]
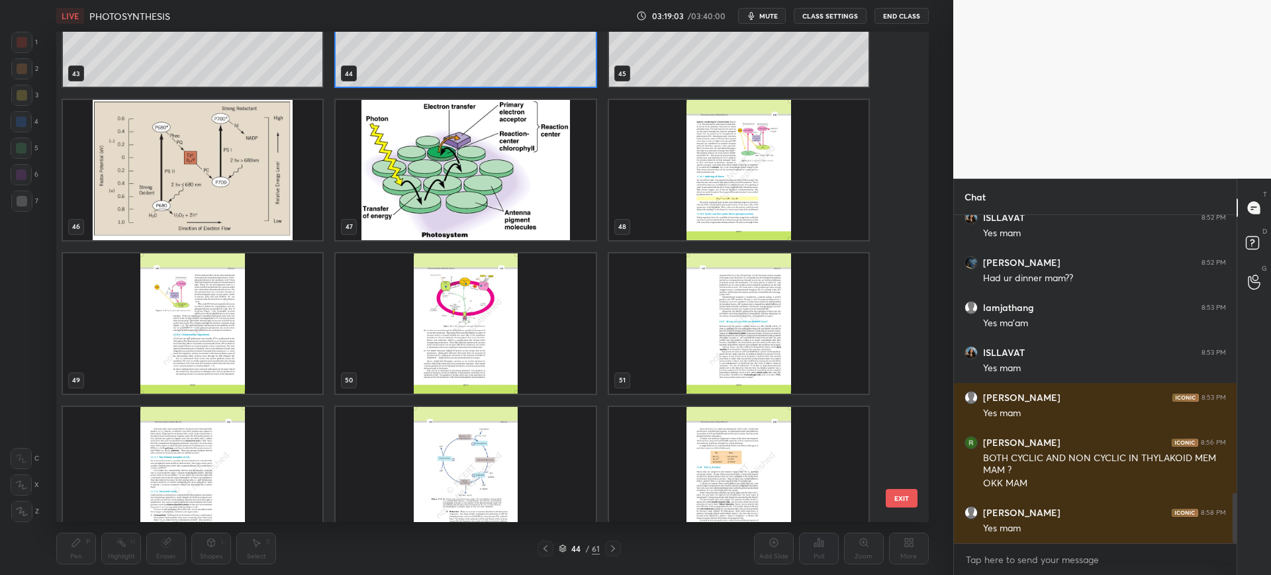
click at [905, 500] on button "EXIT" at bounding box center [902, 498] width 32 height 19
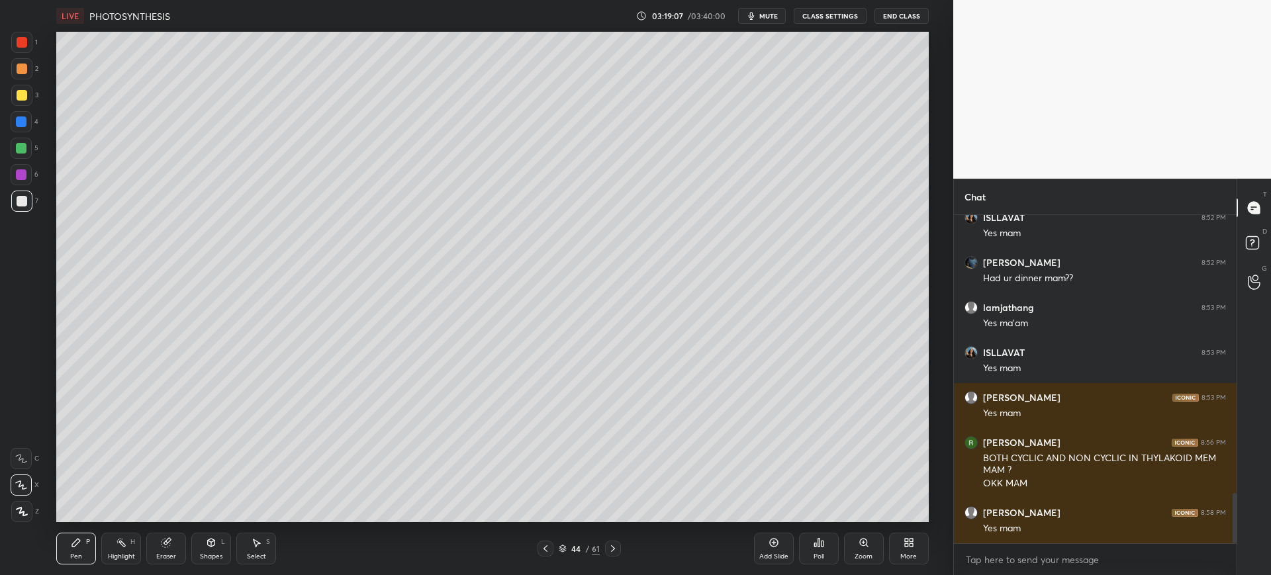
click at [11, 458] on div at bounding box center [21, 458] width 21 height 21
click at [24, 118] on div at bounding box center [21, 121] width 11 height 11
click at [25, 197] on div at bounding box center [22, 201] width 11 height 11
click at [20, 98] on div at bounding box center [22, 95] width 11 height 11
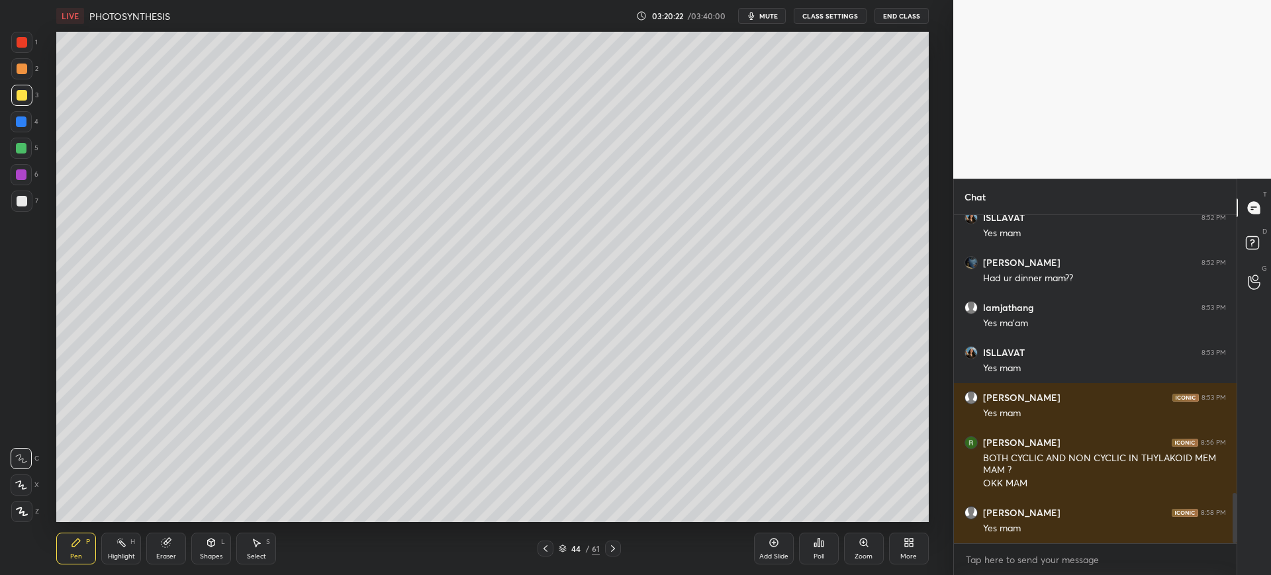
click at [18, 201] on div at bounding box center [22, 201] width 11 height 11
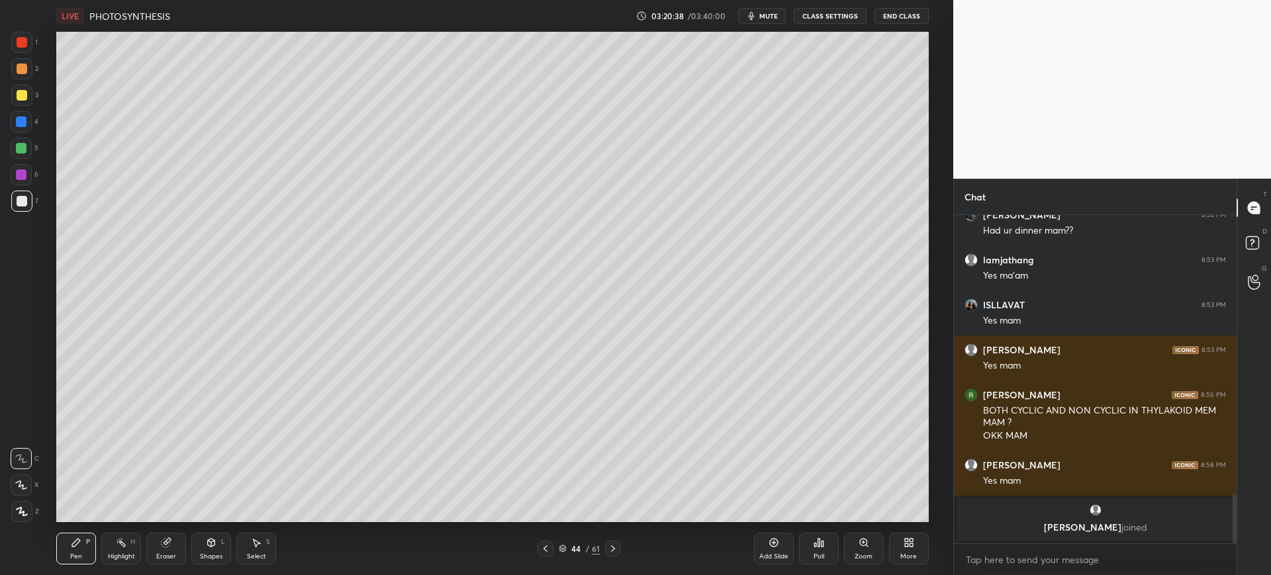
click at [24, 98] on div at bounding box center [22, 95] width 11 height 11
click at [19, 76] on div at bounding box center [21, 68] width 21 height 21
click at [21, 51] on div at bounding box center [21, 42] width 21 height 21
click at [27, 201] on div at bounding box center [21, 201] width 21 height 21
click at [34, 150] on div "5" at bounding box center [25, 148] width 28 height 21
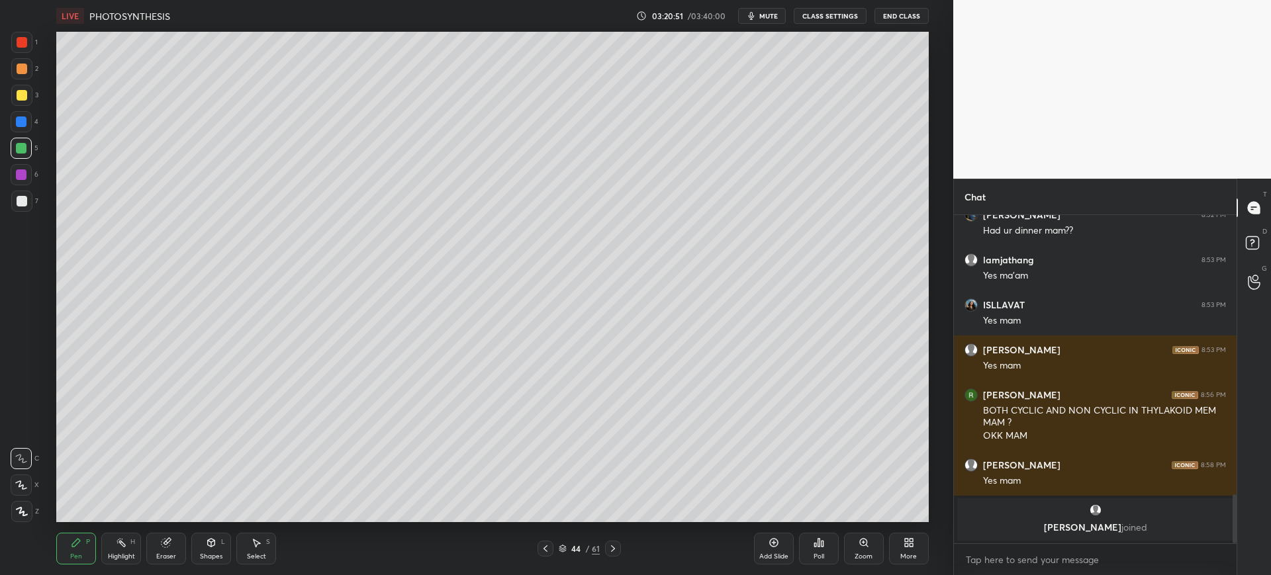
click at [21, 178] on div at bounding box center [21, 174] width 11 height 11
click at [26, 203] on div at bounding box center [22, 201] width 11 height 11
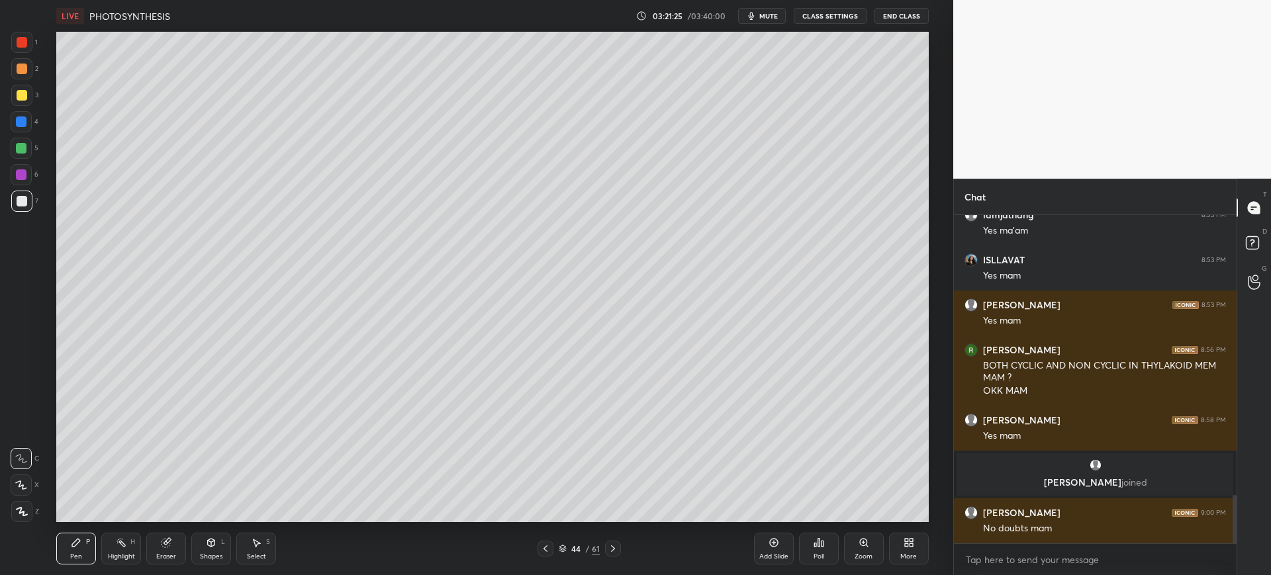
scroll to position [1938, 0]
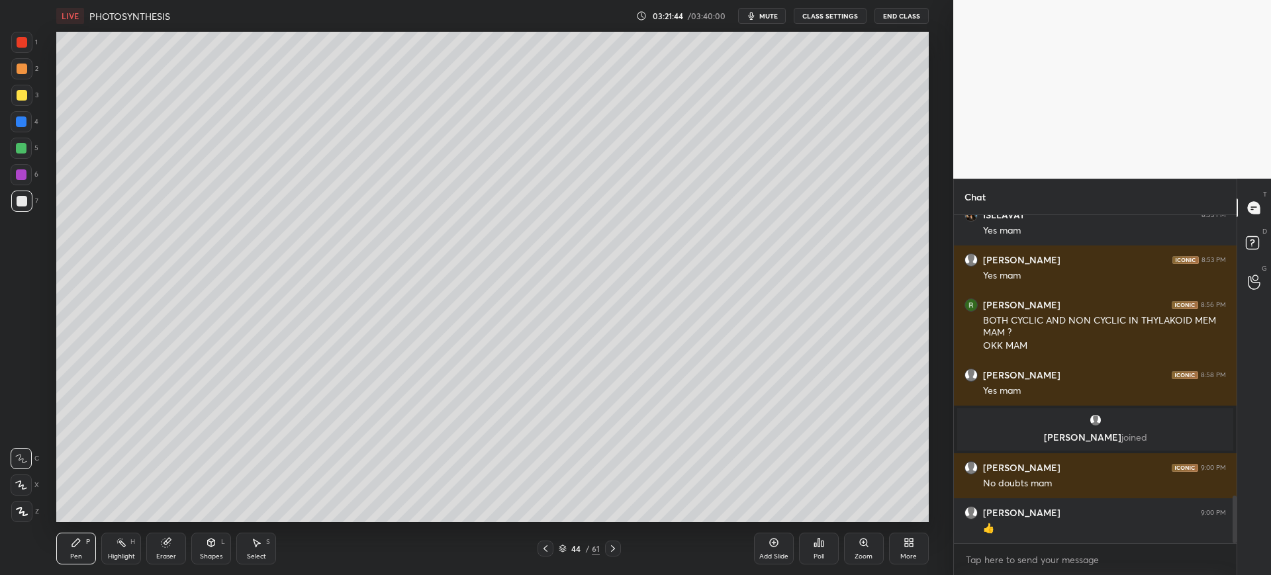
click at [26, 103] on div at bounding box center [21, 95] width 21 height 21
click at [783, 555] on div "Add Slide" at bounding box center [773, 556] width 29 height 7
click at [546, 545] on icon at bounding box center [545, 548] width 11 height 11
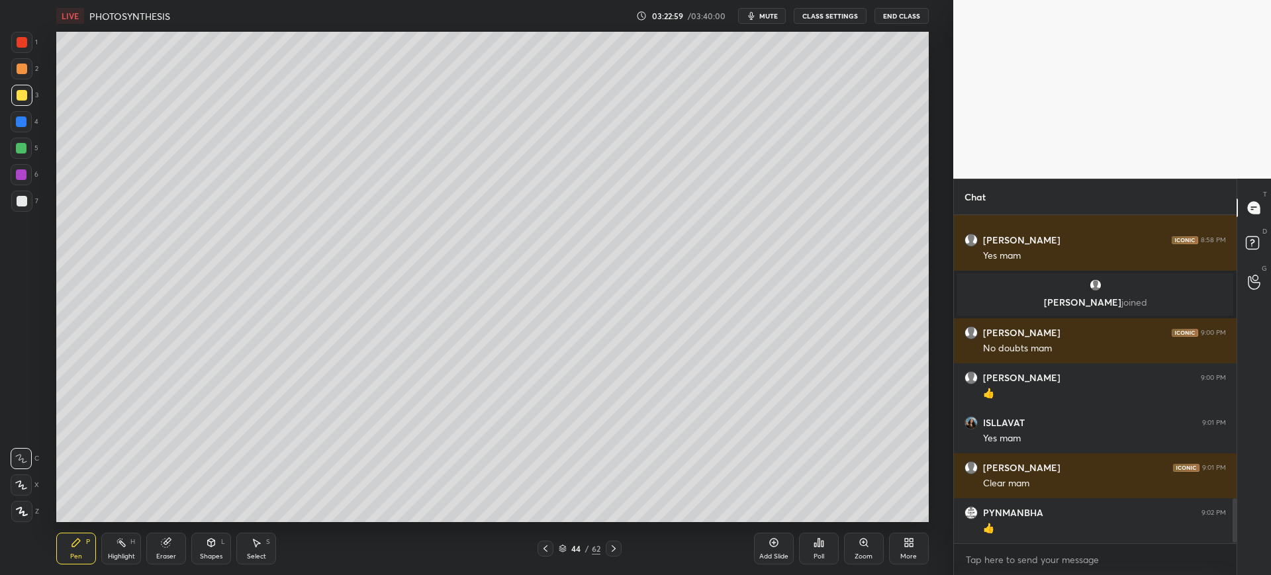
scroll to position [297, 279]
click at [26, 202] on div at bounding box center [22, 201] width 11 height 11
click at [19, 126] on div at bounding box center [21, 121] width 11 height 11
click at [26, 203] on div at bounding box center [22, 201] width 11 height 11
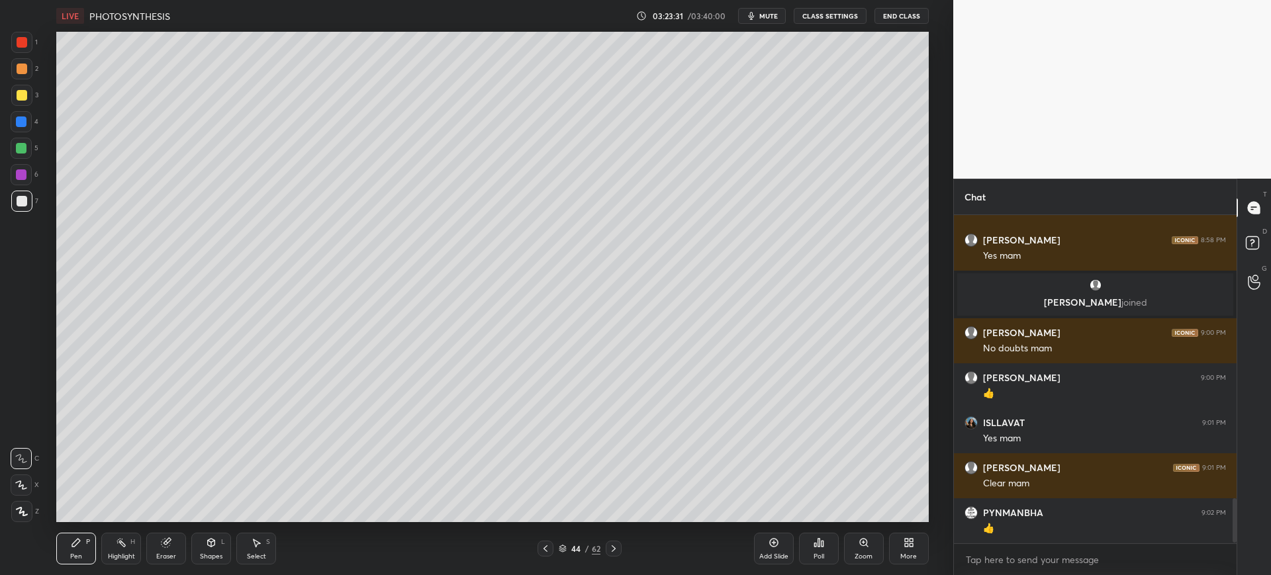
click at [24, 97] on div at bounding box center [22, 95] width 11 height 11
click at [608, 547] on icon at bounding box center [613, 548] width 11 height 11
click at [19, 209] on div at bounding box center [21, 201] width 21 height 21
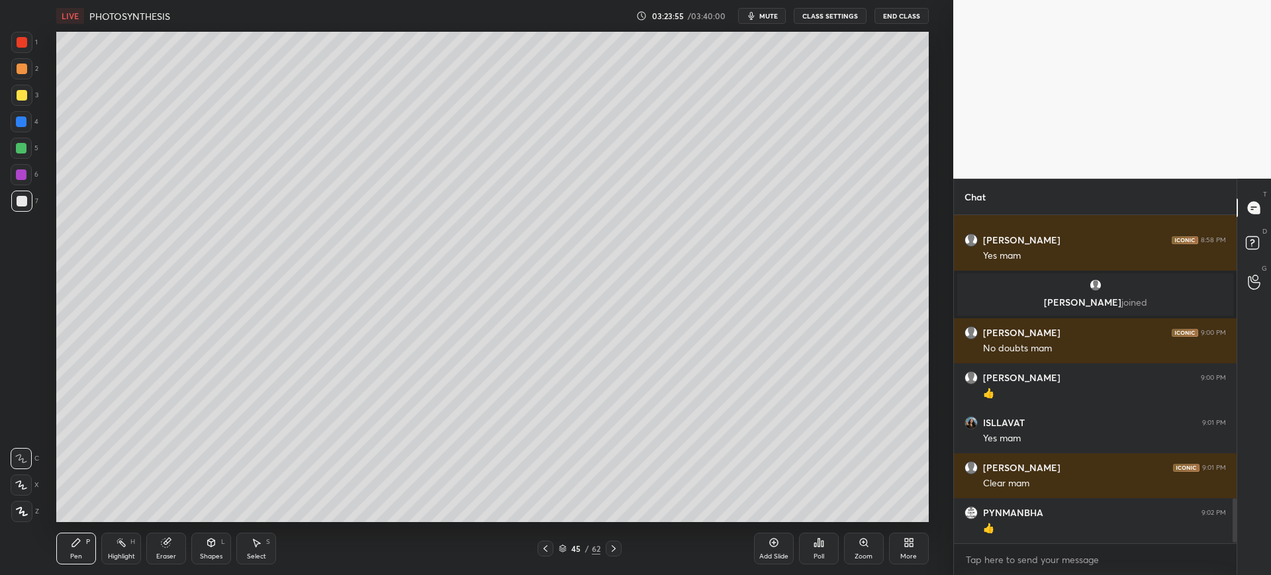
click at [28, 104] on div at bounding box center [21, 95] width 21 height 21
click at [28, 199] on div at bounding box center [21, 201] width 21 height 21
click at [171, 543] on icon at bounding box center [166, 542] width 11 height 11
click at [15, 488] on div at bounding box center [21, 485] width 21 height 21
click at [81, 551] on div "Pen P" at bounding box center [76, 549] width 40 height 32
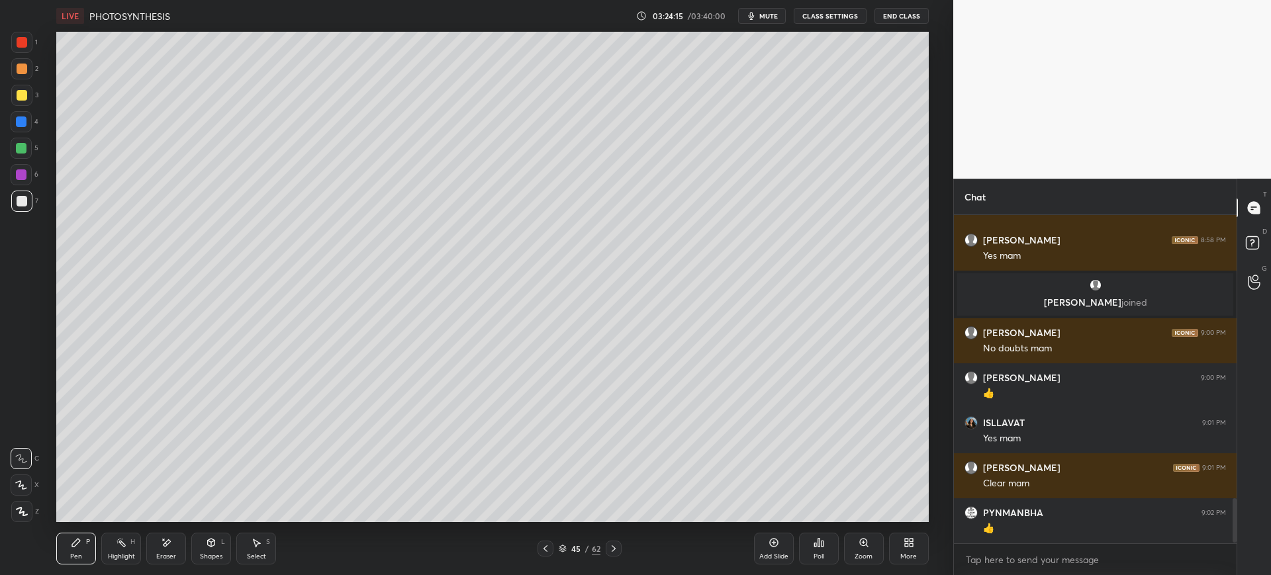
click at [24, 93] on div at bounding box center [22, 95] width 11 height 11
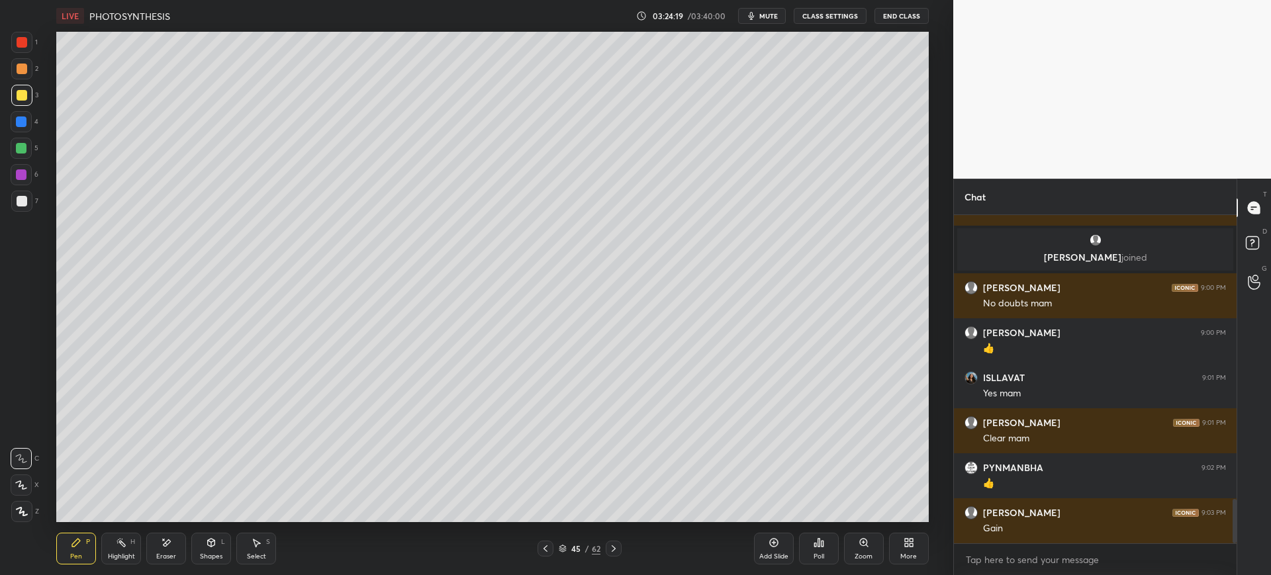
click at [21, 50] on div at bounding box center [21, 42] width 21 height 21
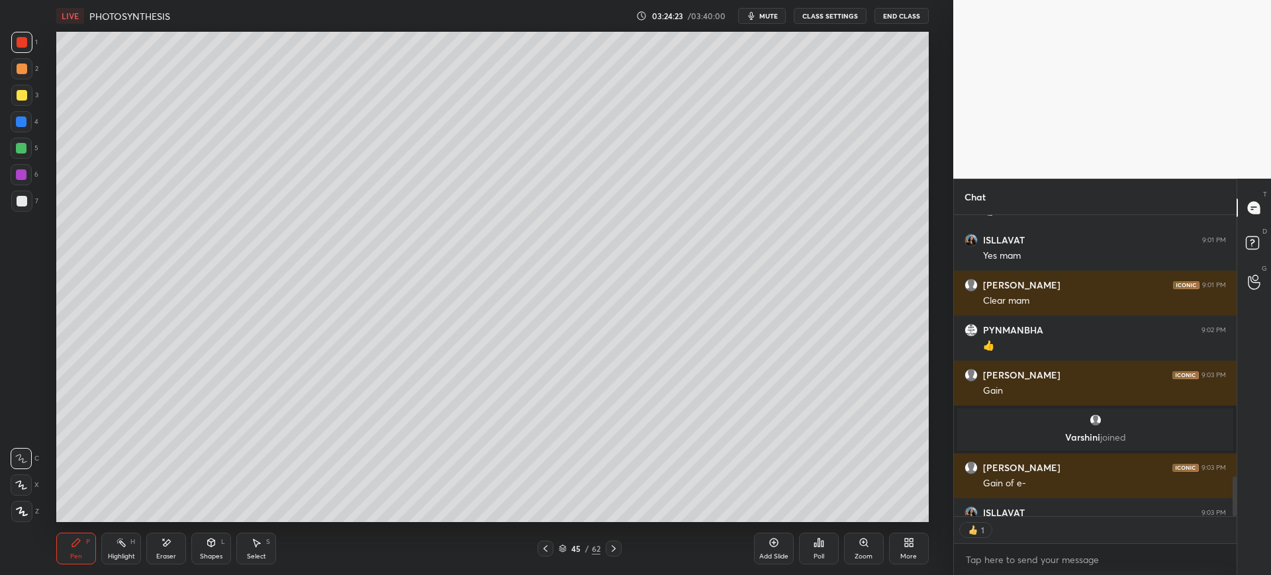
scroll to position [297, 279]
click at [30, 125] on div at bounding box center [21, 121] width 21 height 21
click at [177, 543] on div "Eraser" at bounding box center [166, 549] width 40 height 32
click at [93, 546] on div "Pen P" at bounding box center [76, 549] width 40 height 32
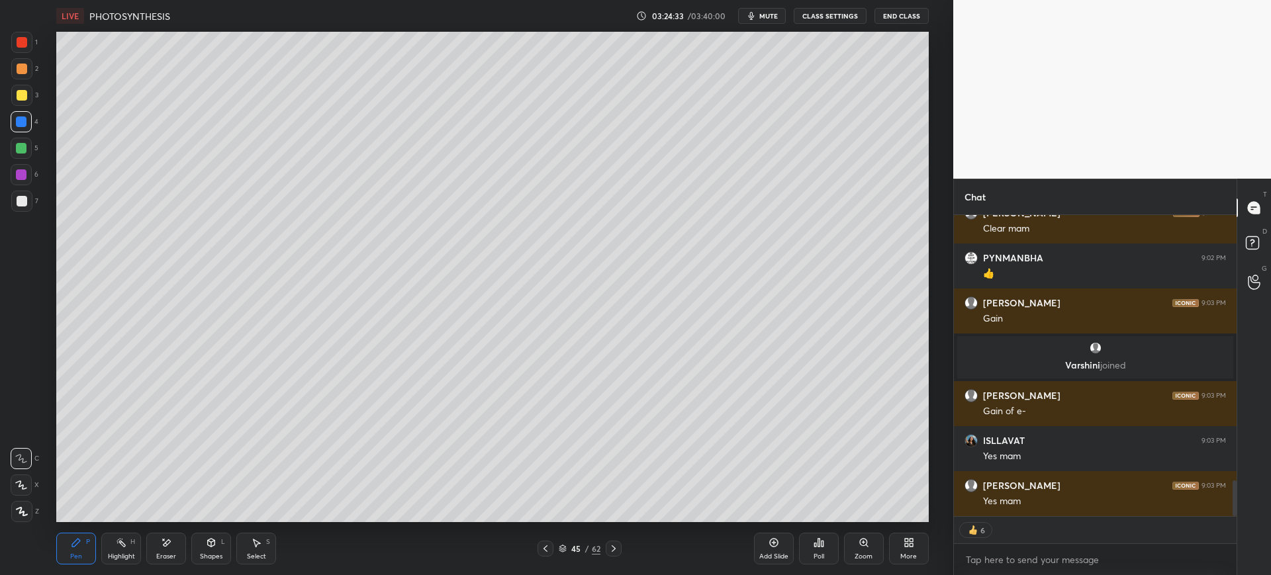
click at [24, 99] on div at bounding box center [22, 95] width 11 height 11
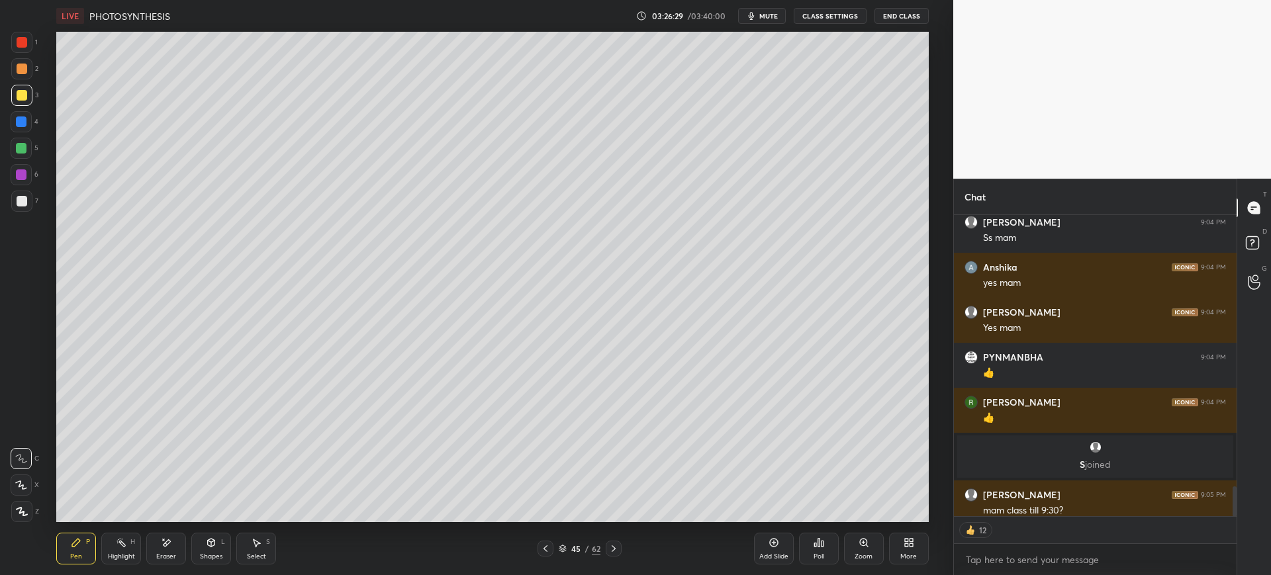
scroll to position [2864, 0]
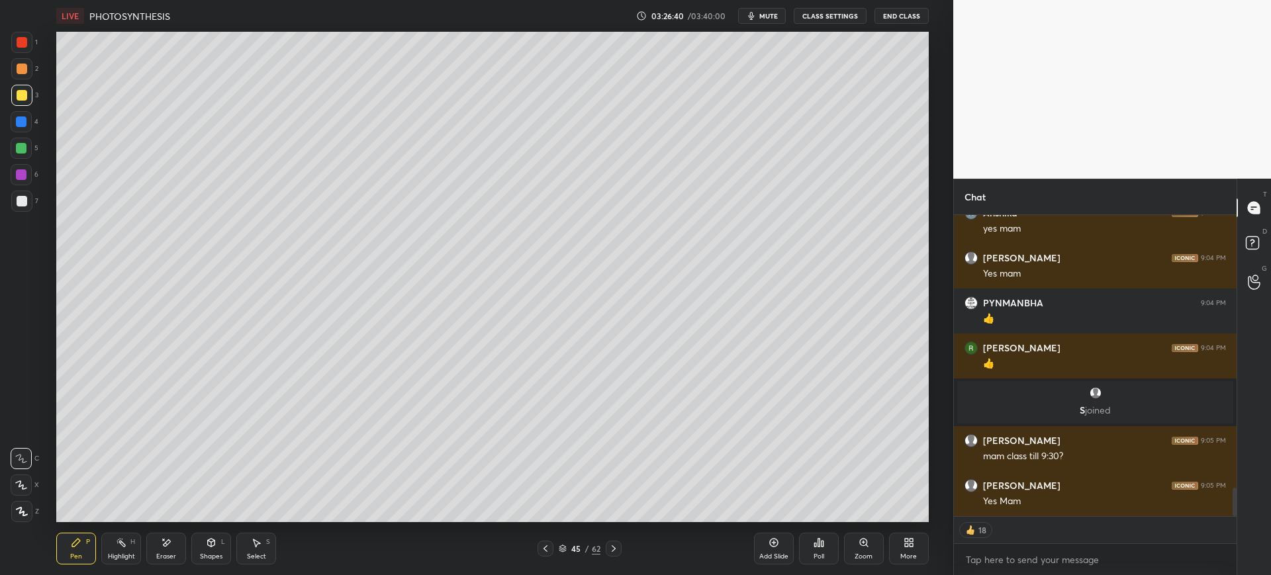
click at [31, 201] on div at bounding box center [21, 201] width 21 height 21
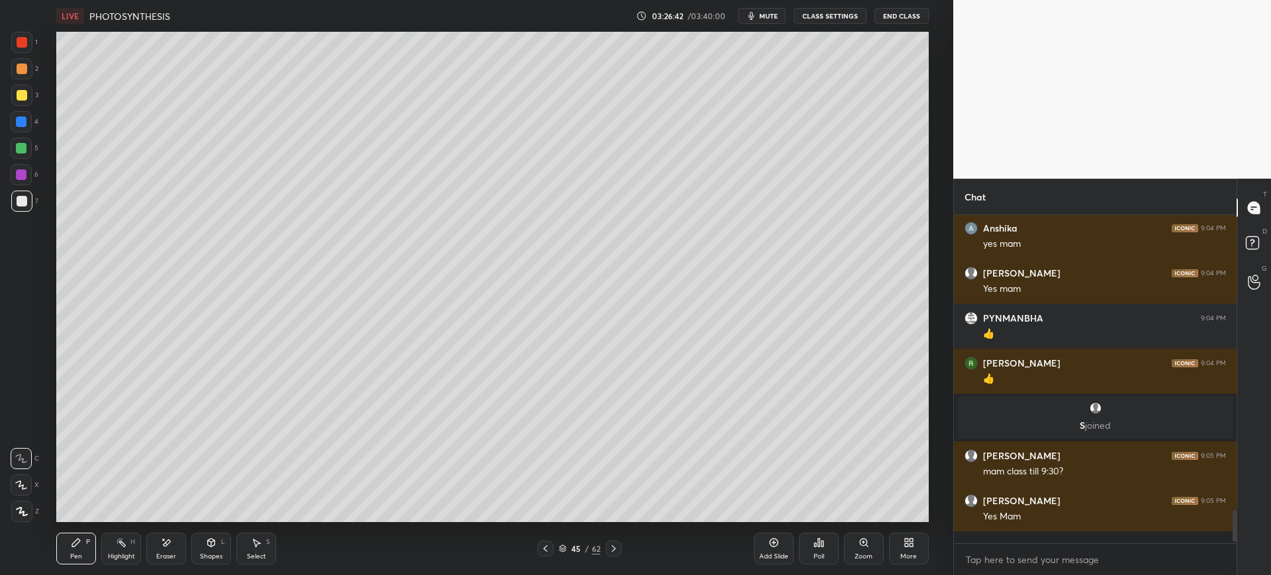
scroll to position [2837, 0]
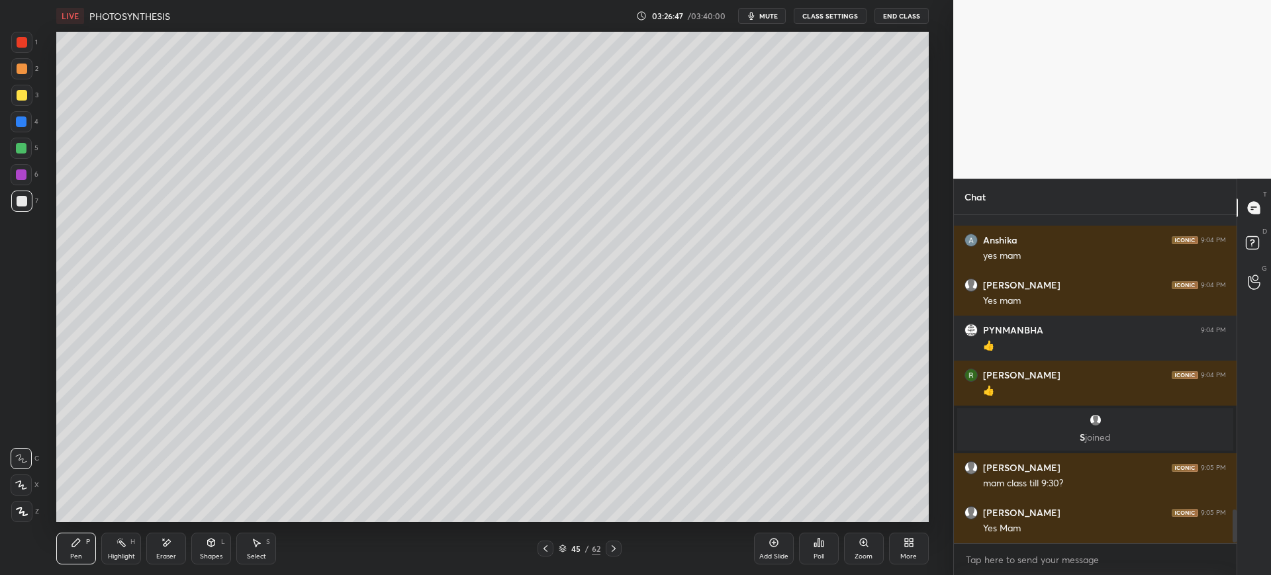
click at [21, 101] on div at bounding box center [21, 95] width 21 height 21
click at [21, 64] on div at bounding box center [22, 69] width 11 height 11
click at [19, 30] on div "1 2 3 4 5 6 7 C X Z E E Erase all H H LIVE PHOTOSYNTHESIS 03:26:48 / 03:40:00 m…" at bounding box center [471, 287] width 942 height 575
click at [19, 199] on div at bounding box center [22, 201] width 11 height 11
click at [150, 543] on div "Eraser" at bounding box center [166, 549] width 40 height 32
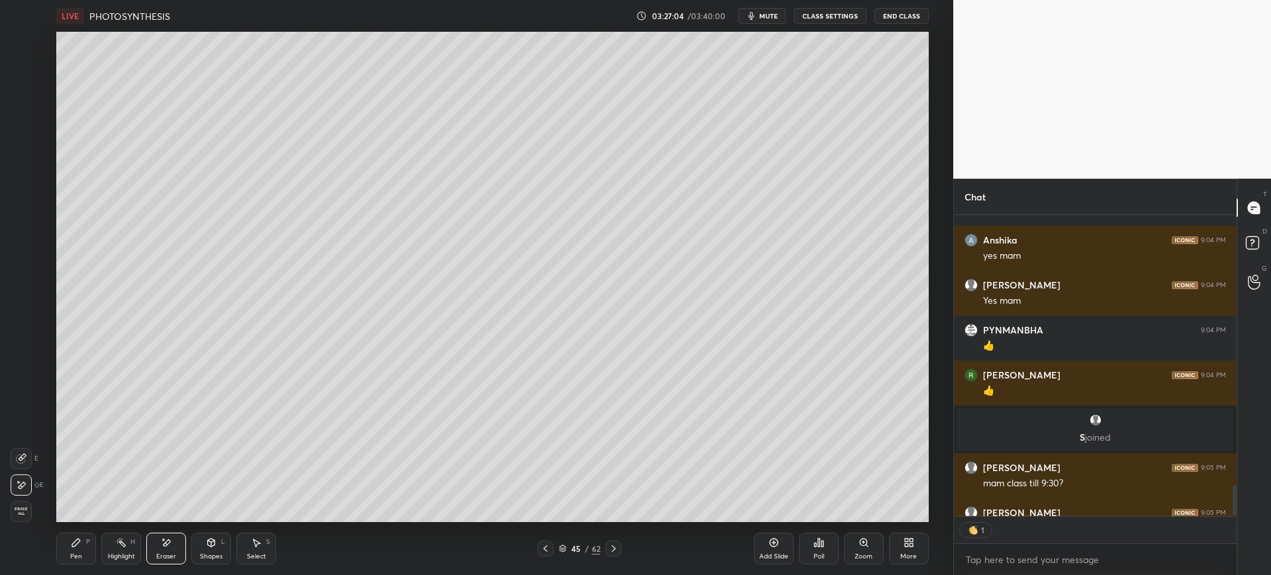
scroll to position [297, 279]
click at [85, 543] on div "Pen P" at bounding box center [76, 549] width 40 height 32
click at [13, 97] on div at bounding box center [21, 95] width 21 height 21
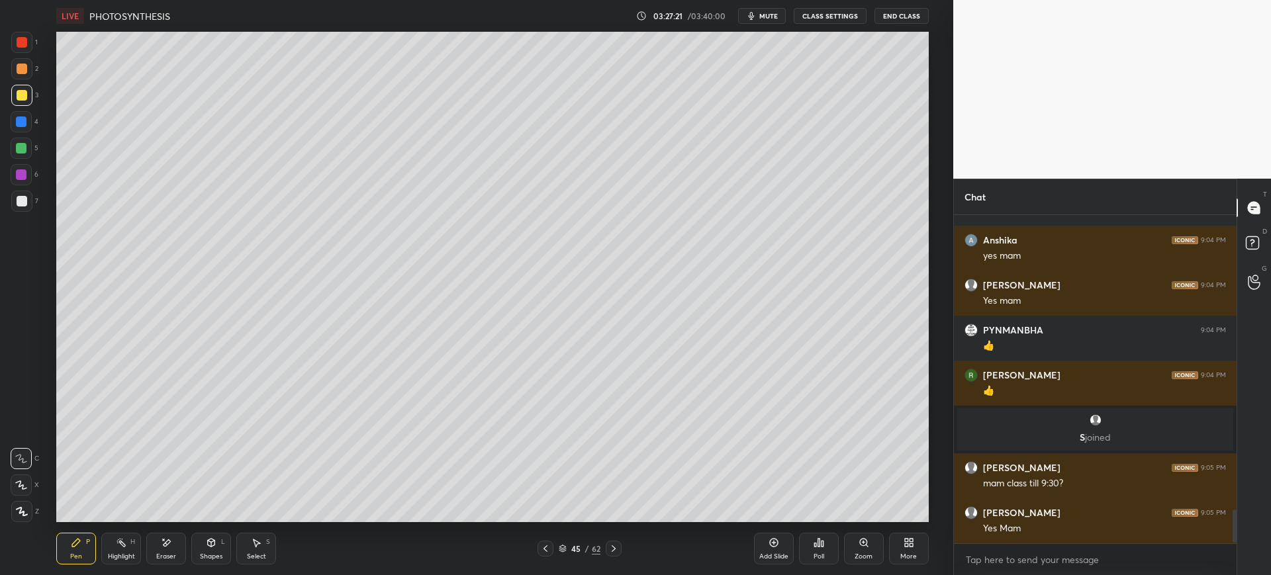
scroll to position [2837, 0]
click at [27, 123] on div at bounding box center [21, 121] width 21 height 21
click at [21, 107] on div "3" at bounding box center [24, 98] width 27 height 26
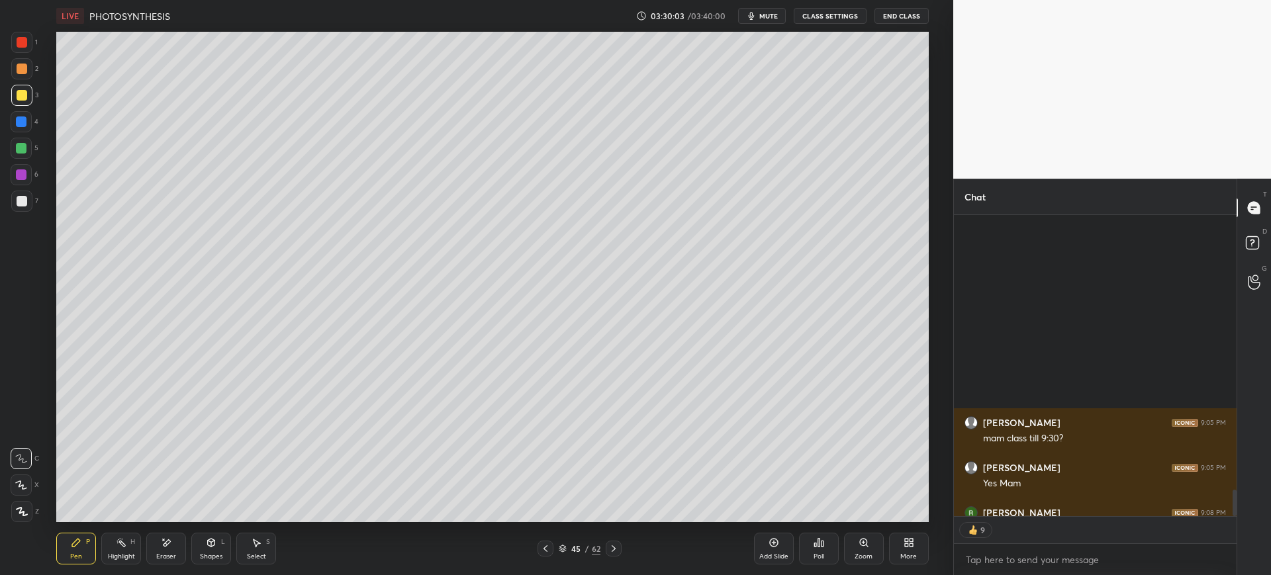
scroll to position [5, 5]
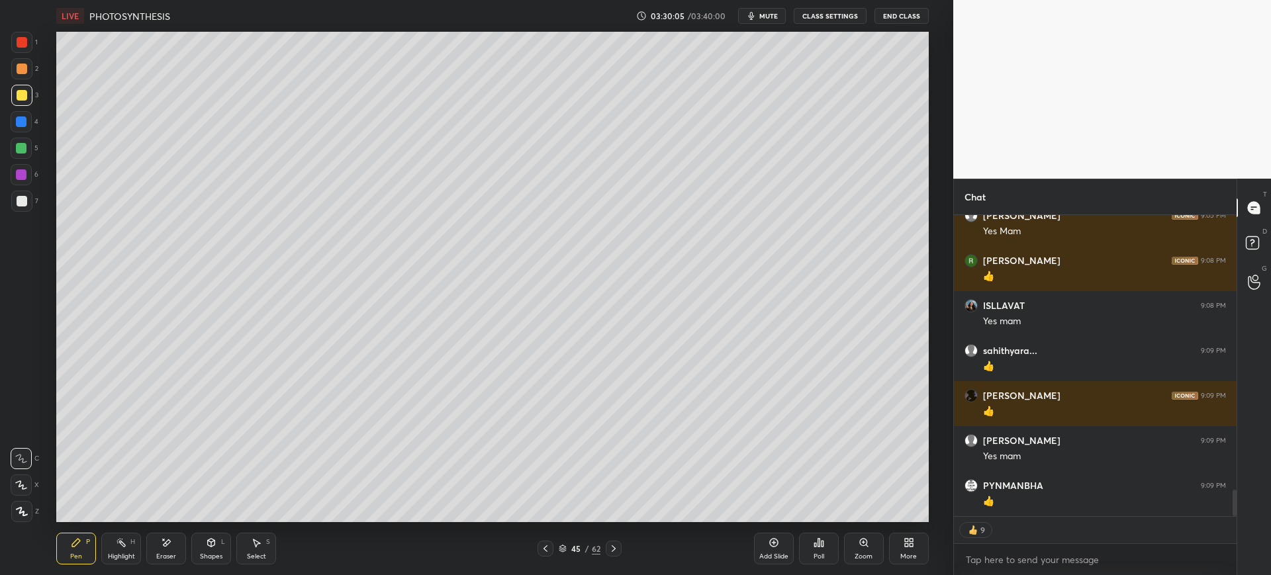
click at [21, 166] on div at bounding box center [21, 174] width 21 height 21
click at [29, 203] on div at bounding box center [21, 201] width 21 height 21
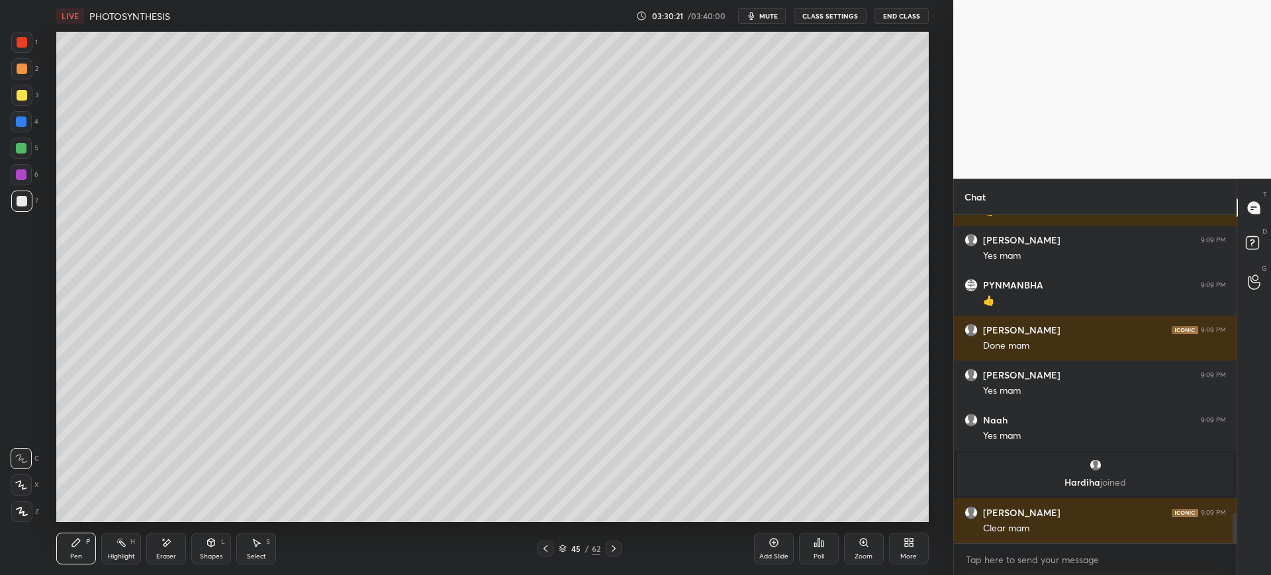
scroll to position [3191, 0]
click at [770, 553] on div "Add Slide" at bounding box center [773, 556] width 29 height 7
click at [30, 119] on div at bounding box center [21, 121] width 21 height 21
click at [25, 101] on div at bounding box center [21, 95] width 21 height 21
click at [21, 38] on div at bounding box center [22, 42] width 11 height 11
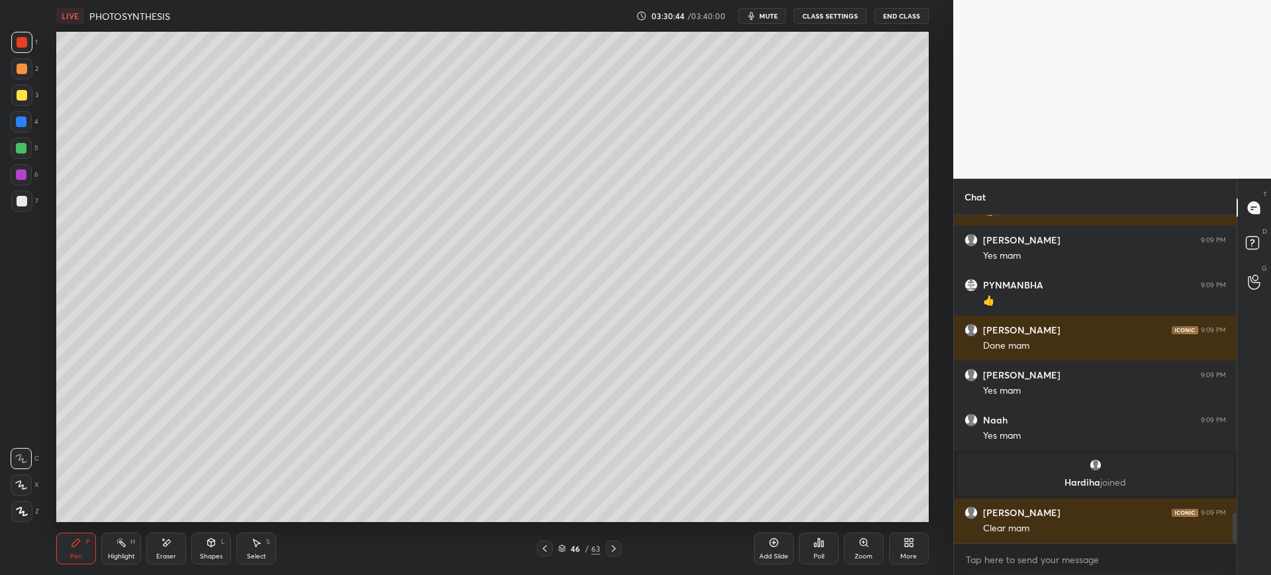
click at [18, 202] on div at bounding box center [22, 201] width 11 height 11
click at [25, 95] on div at bounding box center [22, 95] width 11 height 11
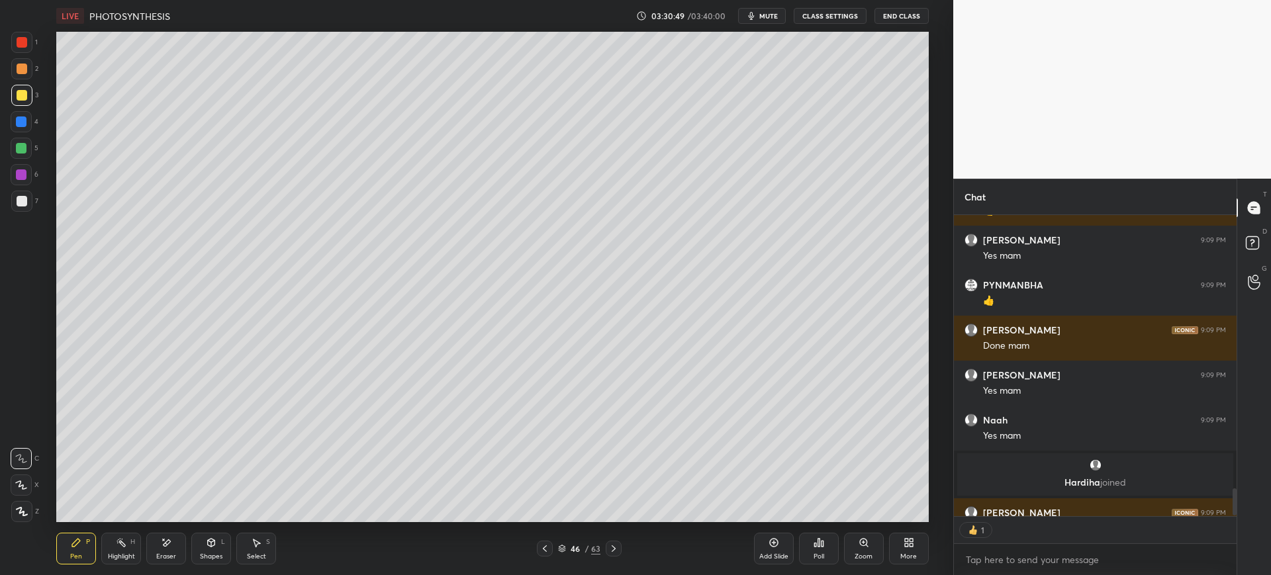
scroll to position [297, 279]
click at [21, 122] on div at bounding box center [21, 121] width 11 height 11
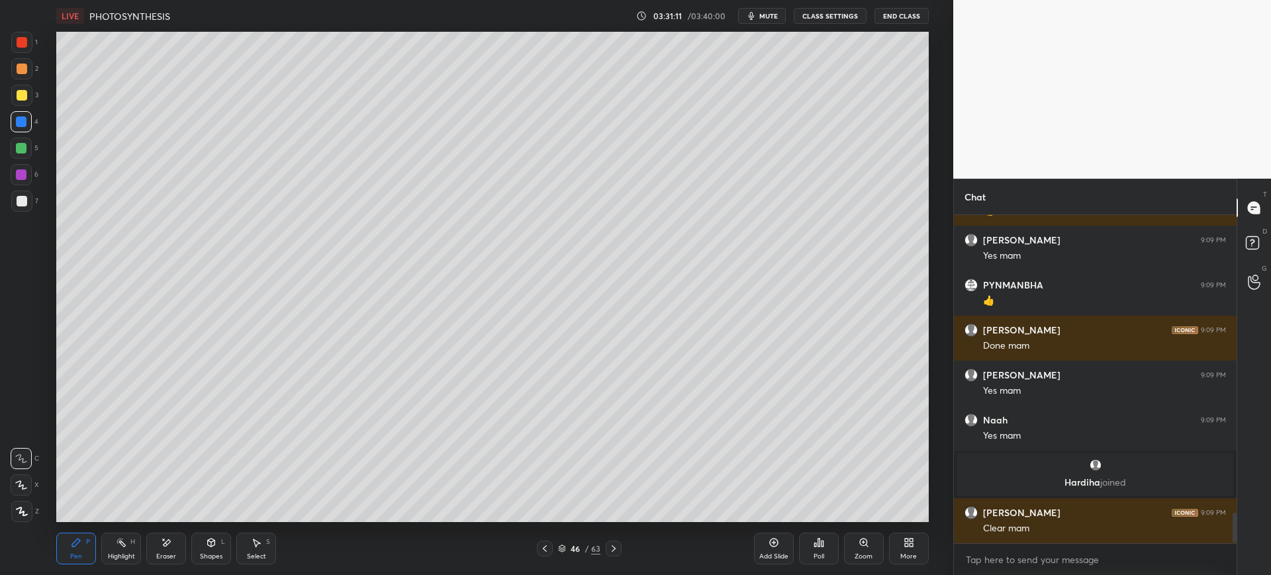
click at [22, 197] on div at bounding box center [22, 201] width 11 height 11
click at [27, 104] on div at bounding box center [21, 95] width 21 height 21
click at [13, 68] on div at bounding box center [21, 68] width 21 height 21
click at [22, 48] on div at bounding box center [21, 42] width 21 height 21
click at [21, 203] on div at bounding box center [22, 201] width 11 height 11
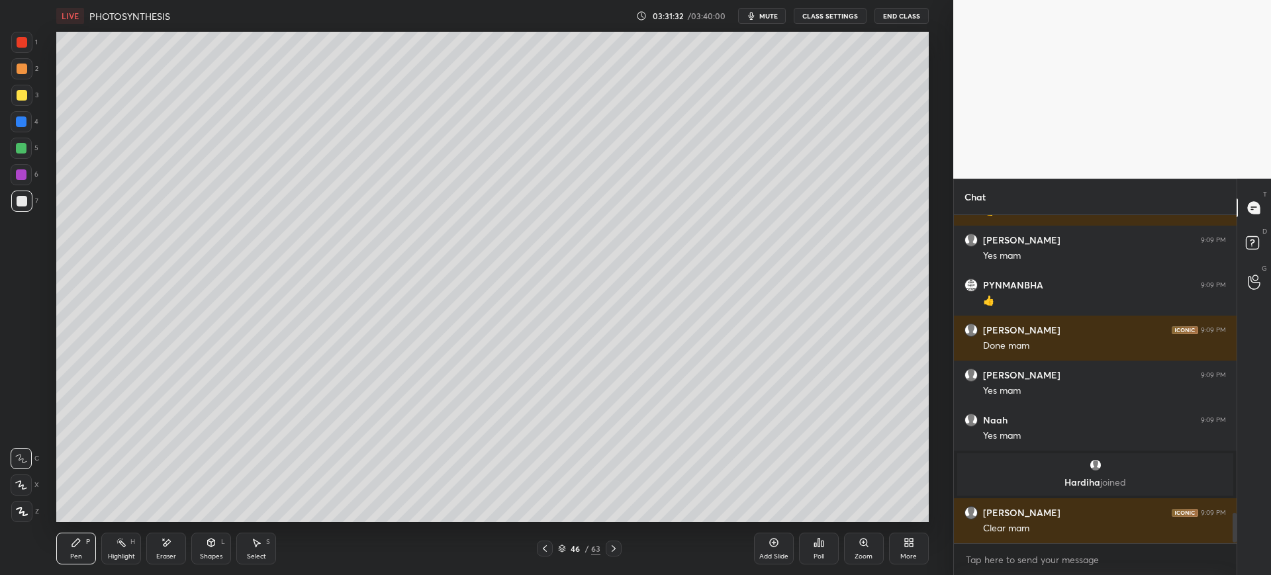
click at [21, 205] on div at bounding box center [22, 201] width 11 height 11
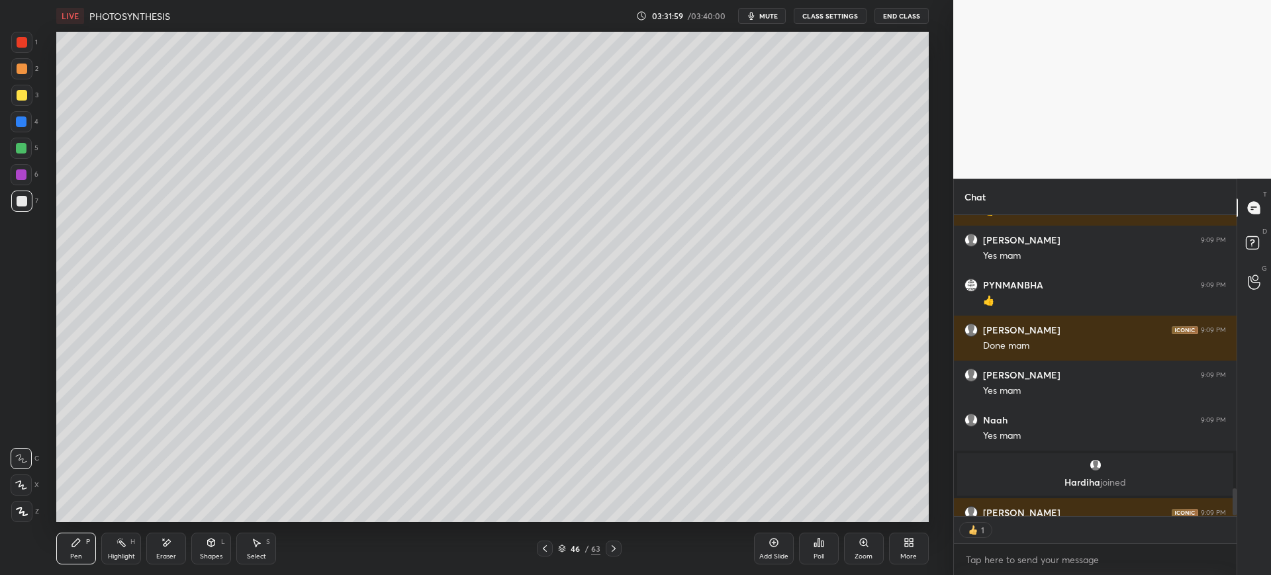
click at [26, 126] on div at bounding box center [21, 121] width 11 height 11
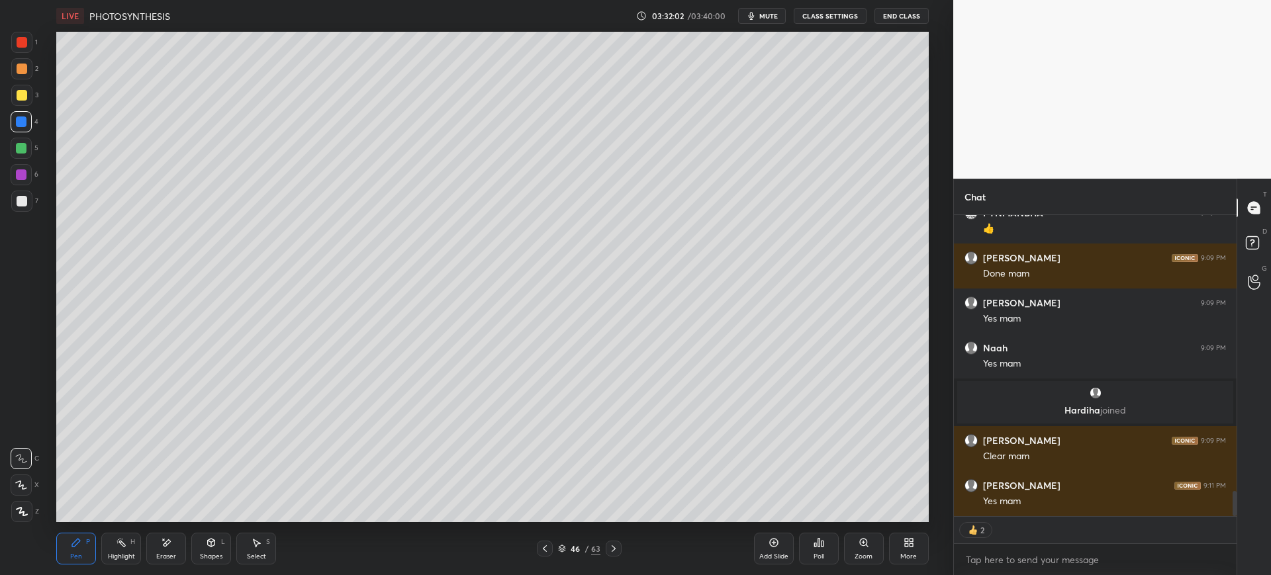
click at [28, 105] on div at bounding box center [21, 95] width 21 height 21
click at [19, 194] on div at bounding box center [21, 201] width 21 height 21
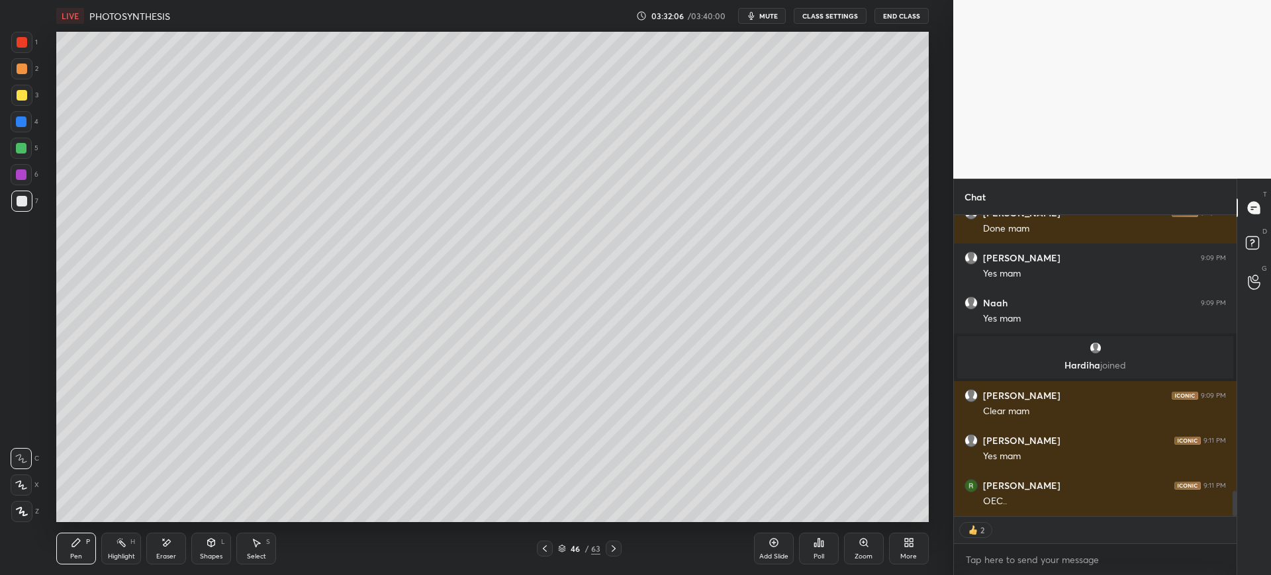
click at [21, 141] on div at bounding box center [21, 148] width 21 height 21
click at [22, 128] on div at bounding box center [21, 121] width 21 height 21
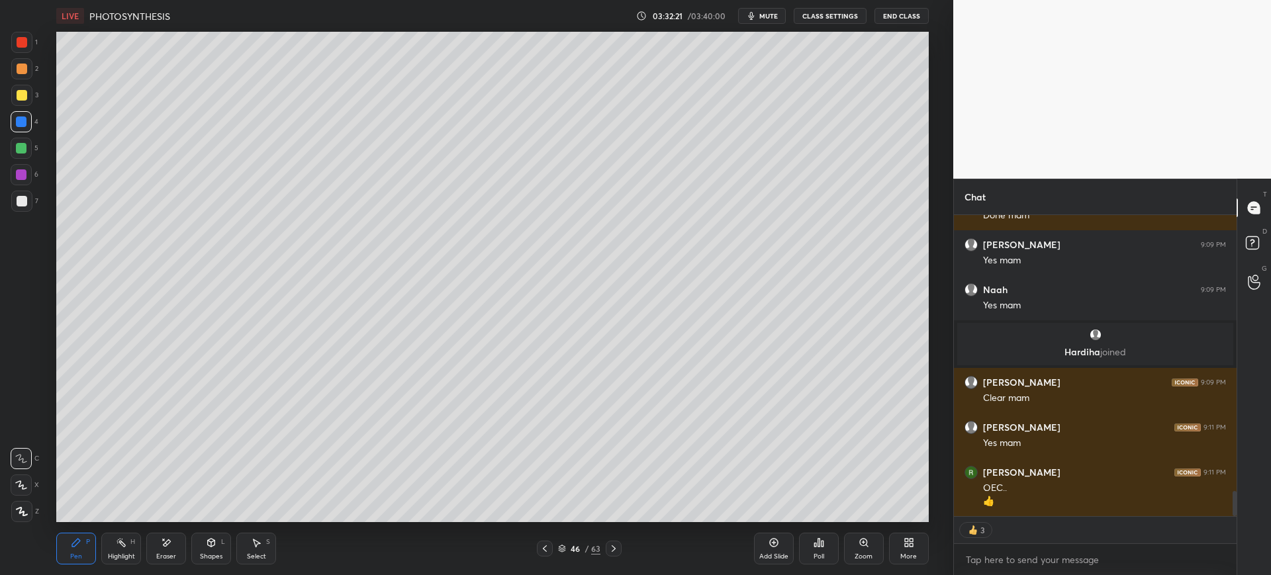
scroll to position [3295, 0]
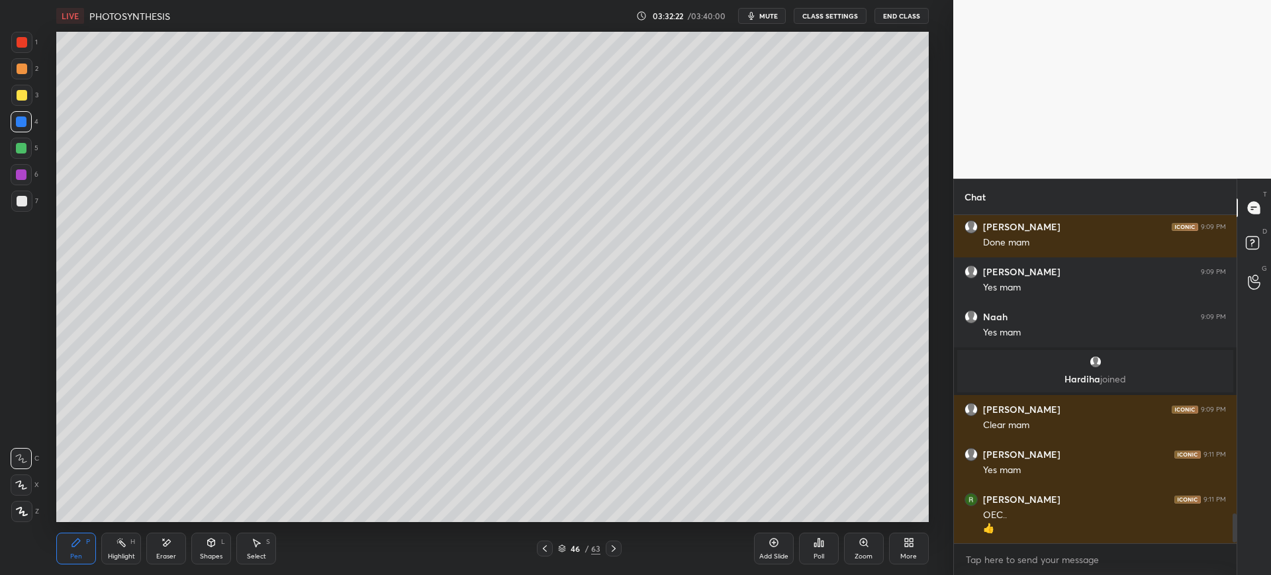
click at [38, 208] on div "7" at bounding box center [24, 201] width 27 height 21
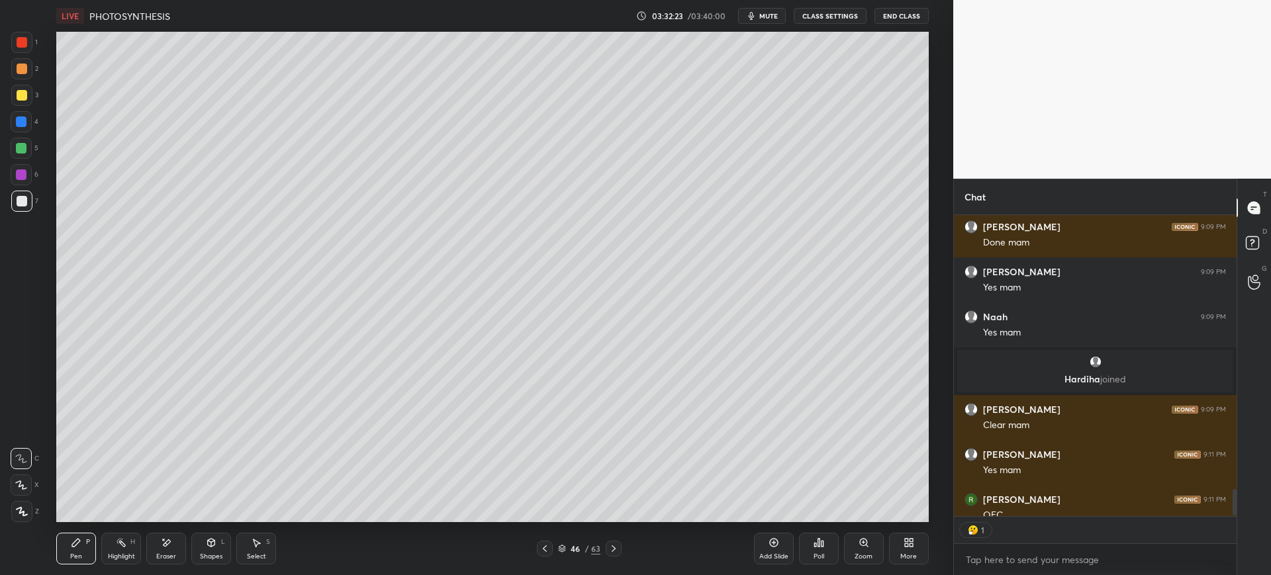
scroll to position [297, 279]
click at [21, 99] on div at bounding box center [22, 95] width 11 height 11
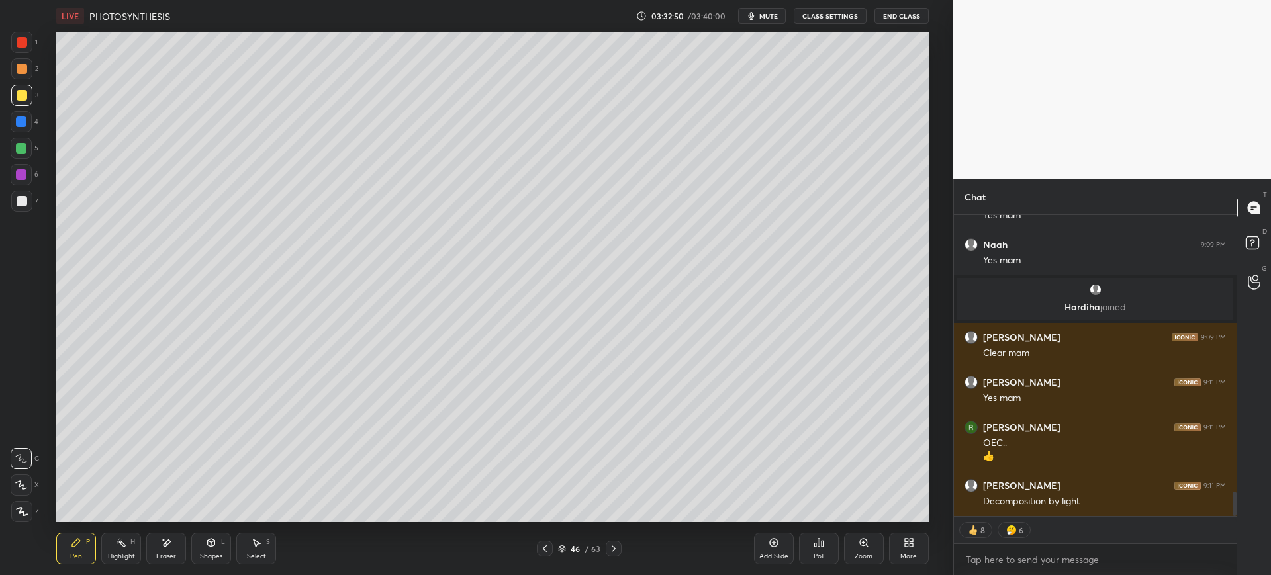
click at [21, 193] on div at bounding box center [21, 201] width 21 height 21
click at [24, 118] on div at bounding box center [21, 121] width 11 height 11
click at [26, 101] on div at bounding box center [21, 95] width 21 height 21
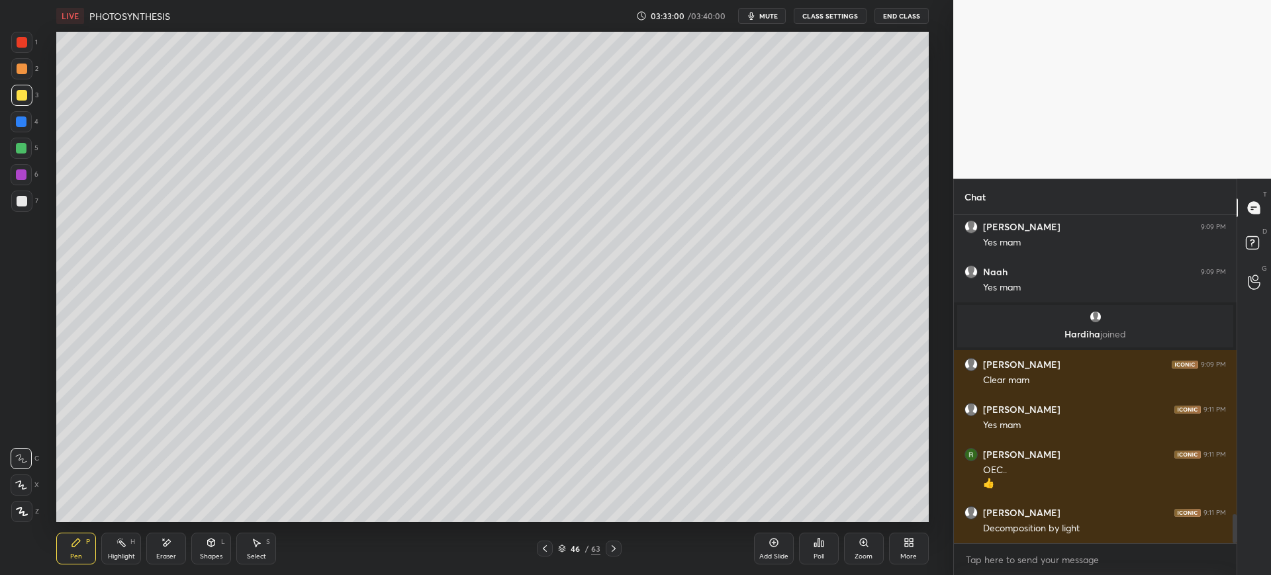
scroll to position [3340, 0]
click at [766, 554] on div "Add Slide" at bounding box center [773, 556] width 29 height 7
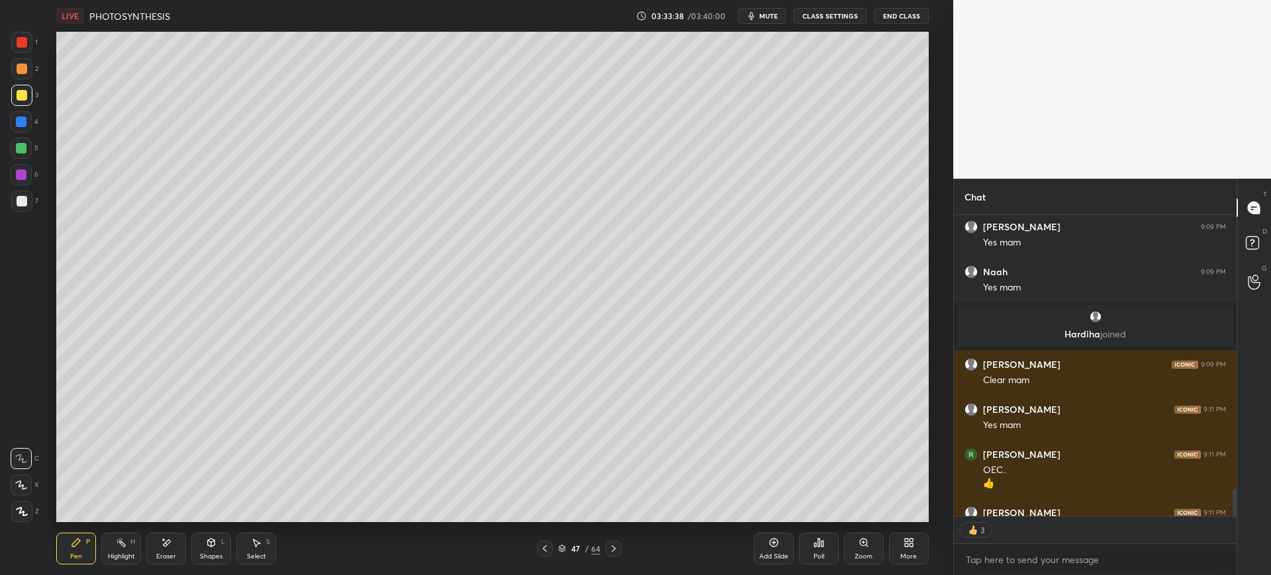
click at [25, 205] on div at bounding box center [22, 201] width 11 height 11
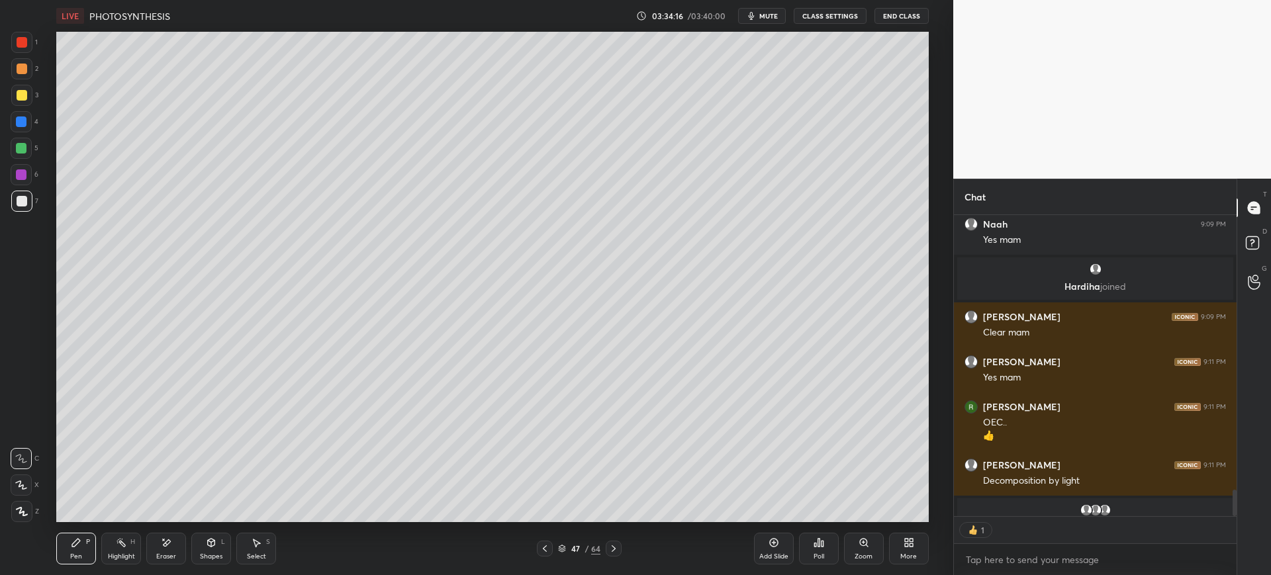
click at [25, 122] on div at bounding box center [21, 121] width 11 height 11
click at [541, 543] on icon at bounding box center [544, 548] width 11 height 11
click at [26, 36] on div at bounding box center [21, 42] width 21 height 21
click at [24, 130] on div at bounding box center [21, 121] width 21 height 21
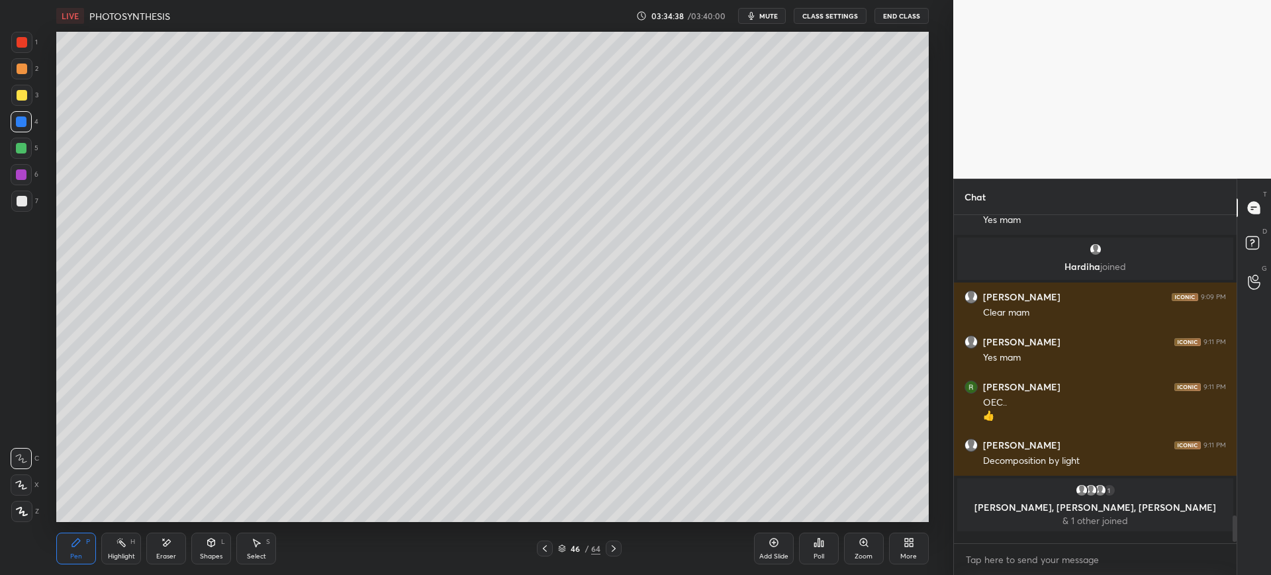
scroll to position [3398, 0]
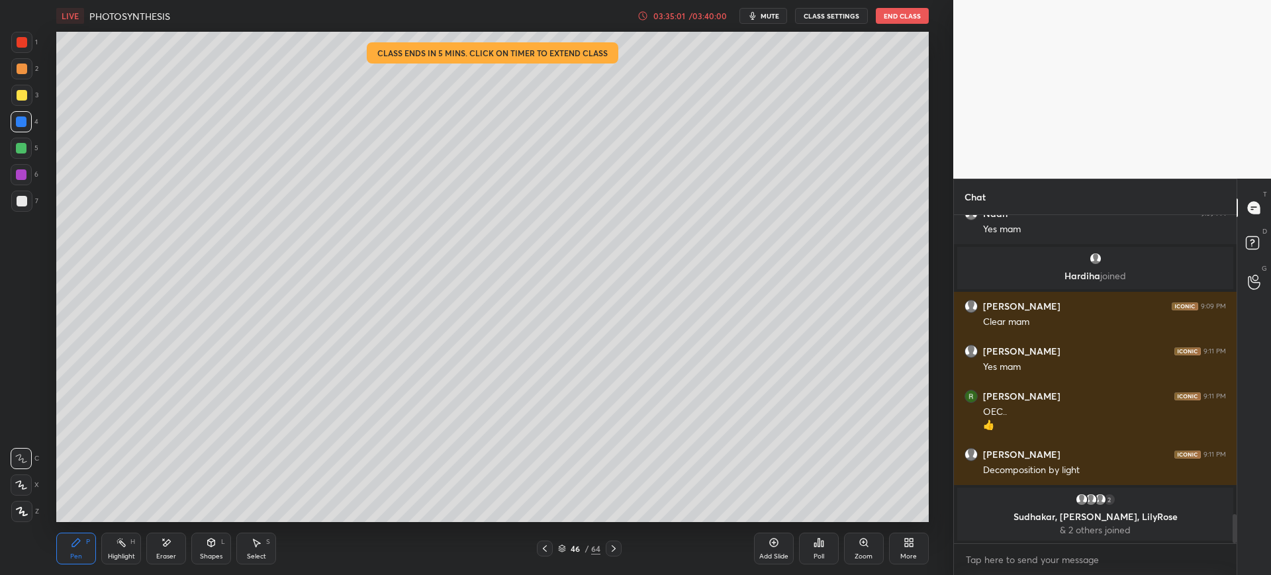
click at [24, 92] on div at bounding box center [22, 95] width 11 height 11
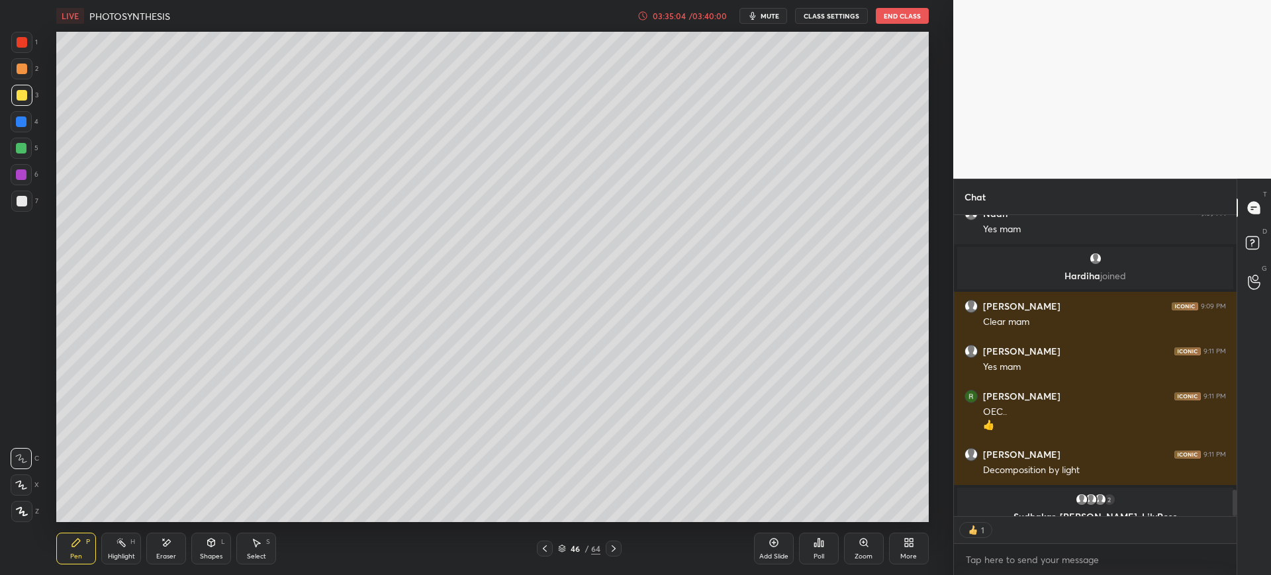
scroll to position [297, 279]
click at [26, 210] on div at bounding box center [21, 201] width 21 height 21
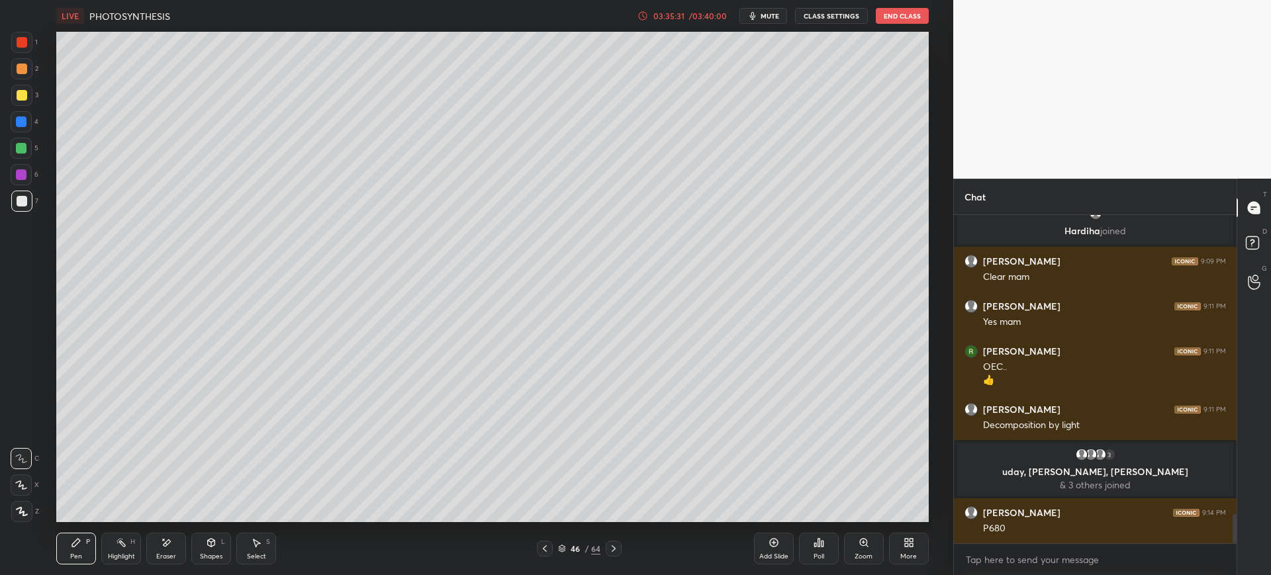
click at [544, 553] on icon at bounding box center [544, 548] width 11 height 11
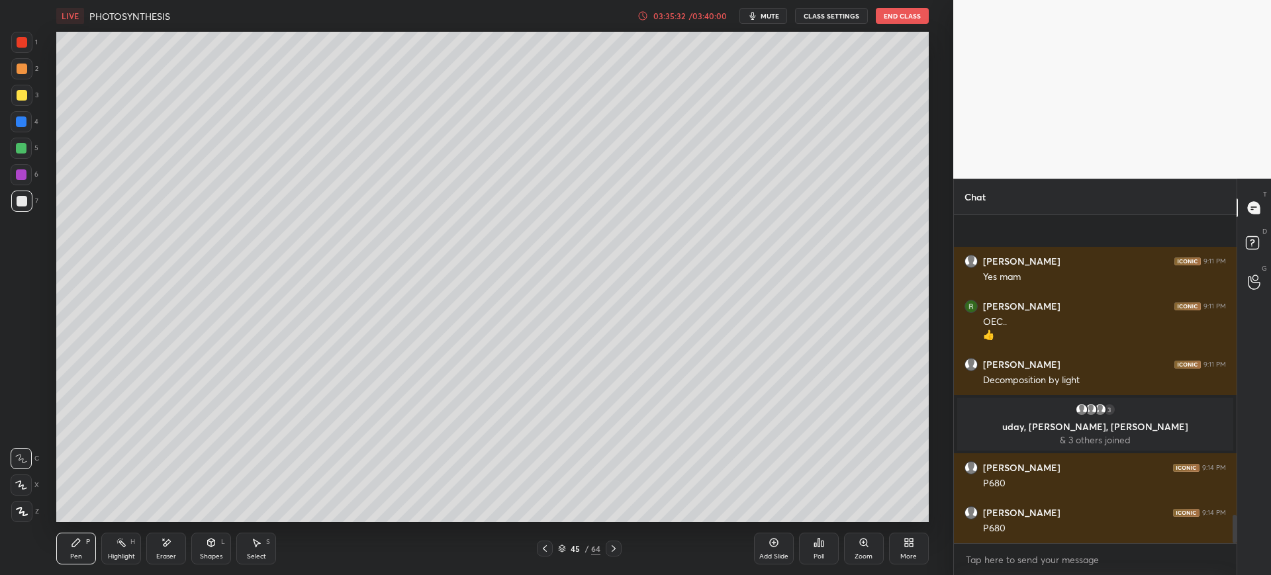
scroll to position [3492, 0]
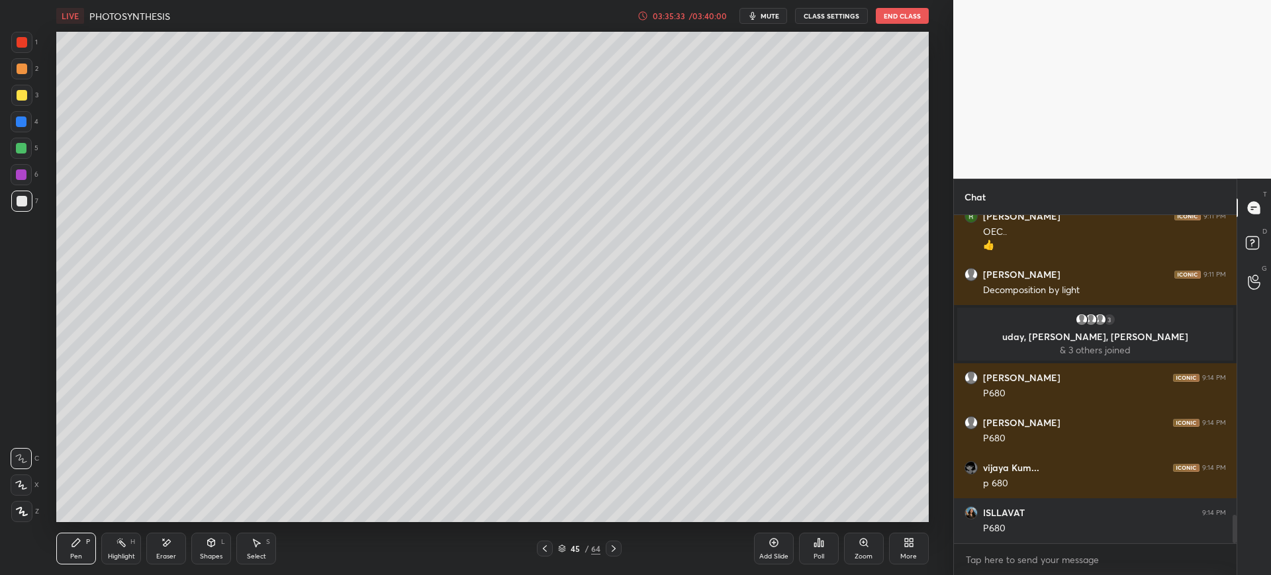
click at [30, 112] on div "4" at bounding box center [25, 121] width 28 height 21
click at [776, 545] on icon at bounding box center [773, 542] width 11 height 11
click at [31, 209] on div "7" at bounding box center [24, 201] width 27 height 21
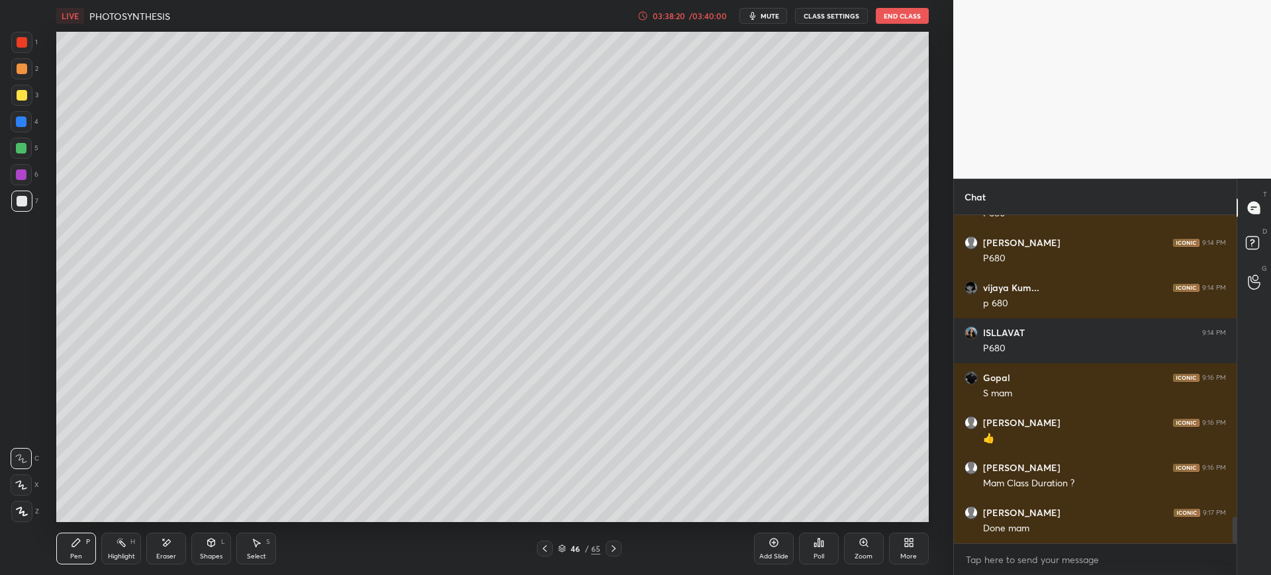
scroll to position [3717, 0]
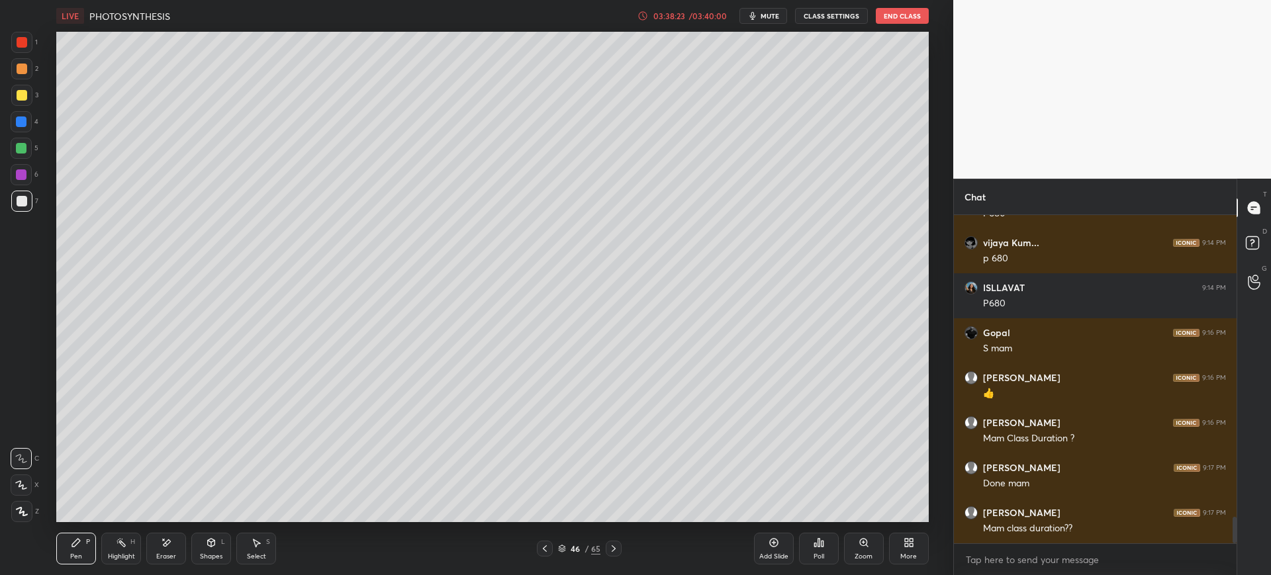
click at [31, 203] on div at bounding box center [21, 201] width 21 height 21
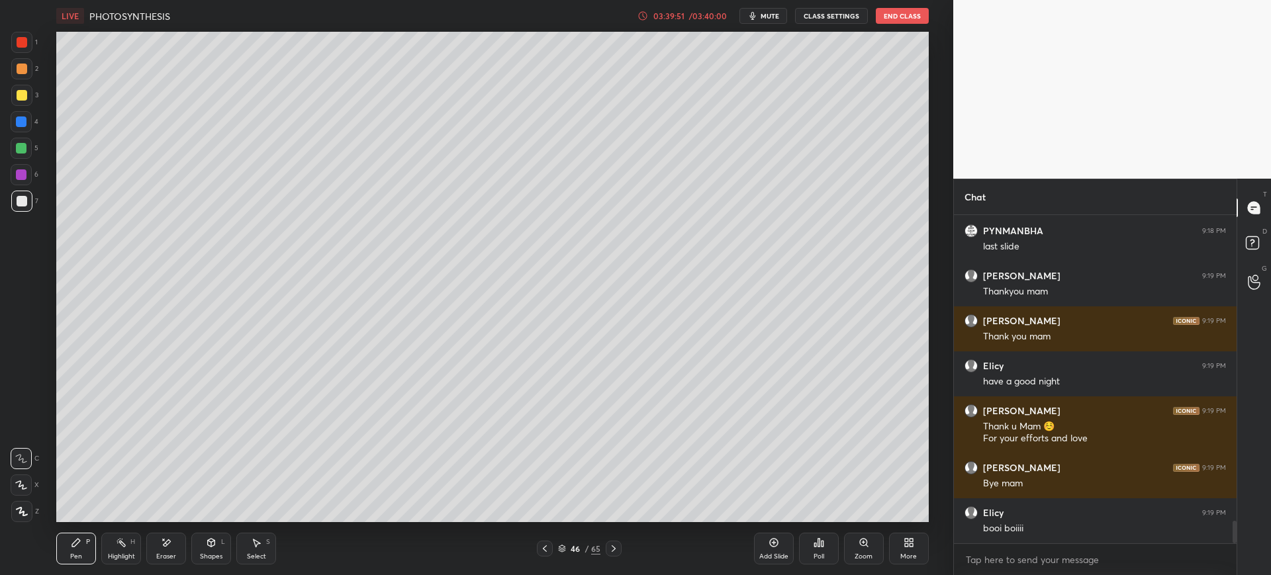
scroll to position [4519, 0]
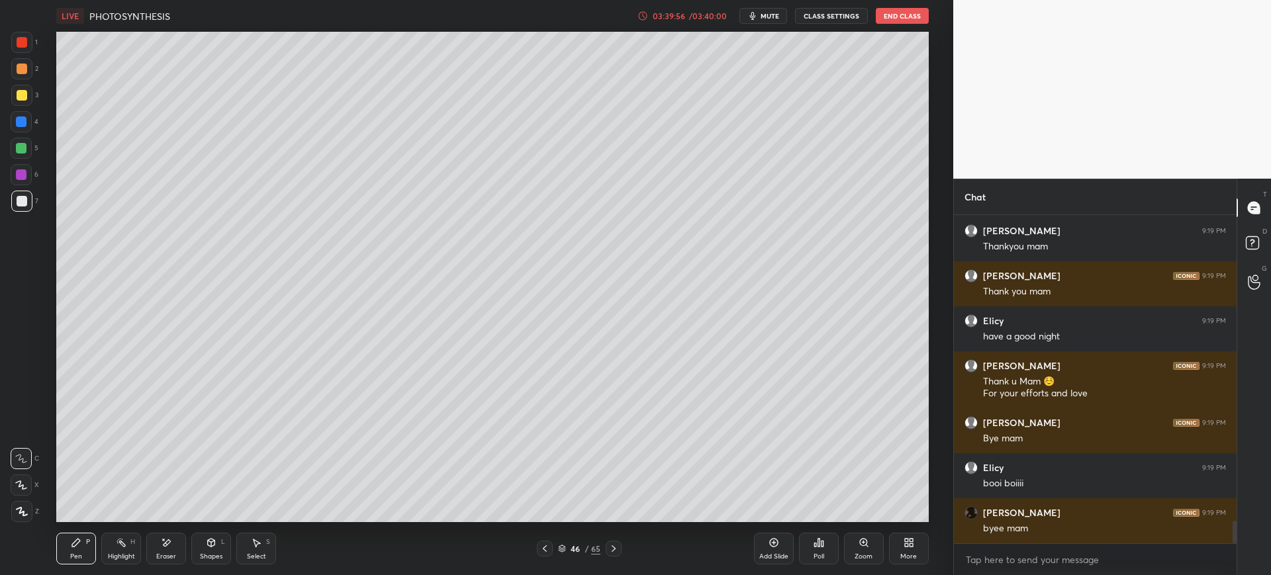
click at [24, 119] on div at bounding box center [21, 121] width 11 height 11
click at [29, 99] on div at bounding box center [21, 95] width 21 height 21
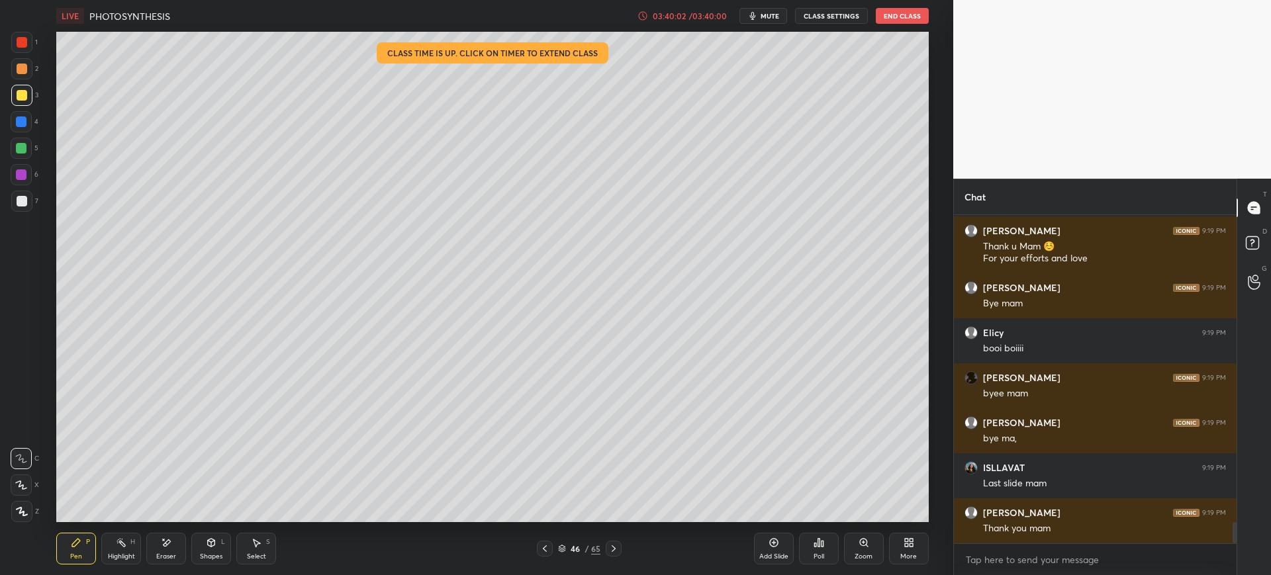
scroll to position [4699, 0]
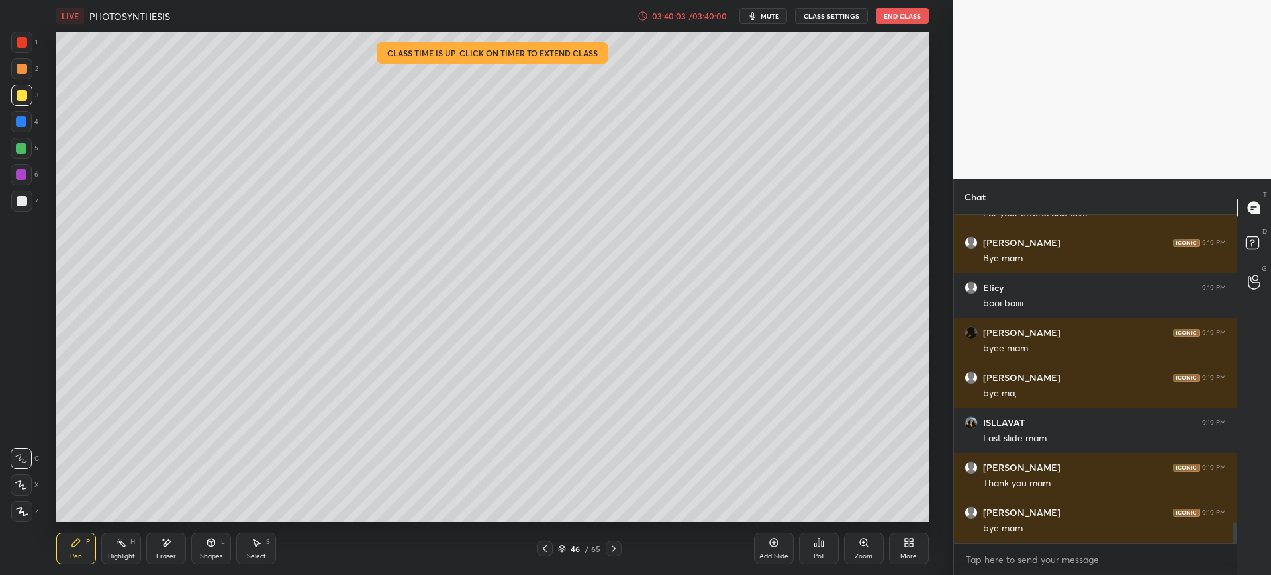
click at [912, 21] on button "End Class" at bounding box center [902, 16] width 53 height 16
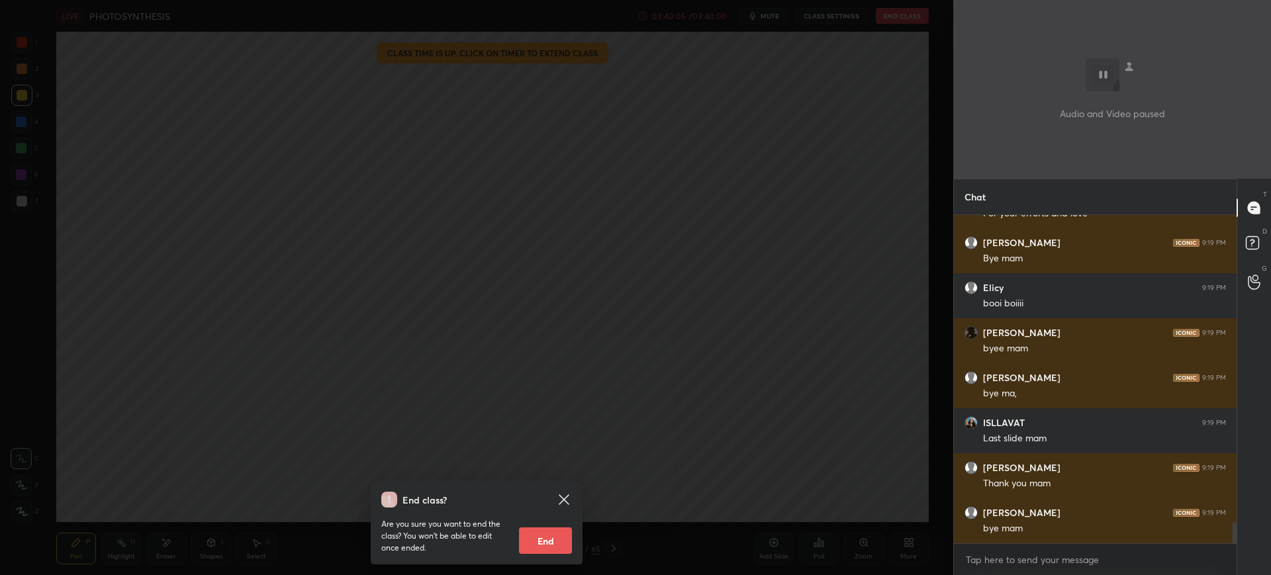
click at [559, 501] on icon at bounding box center [564, 500] width 16 height 16
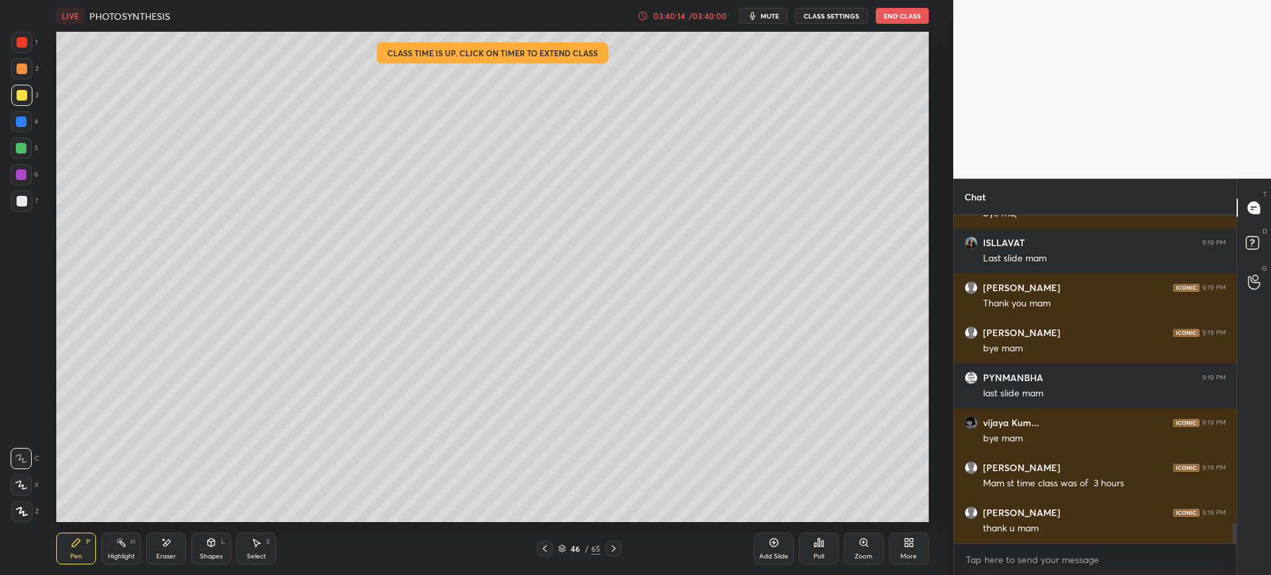
scroll to position [4924, 0]
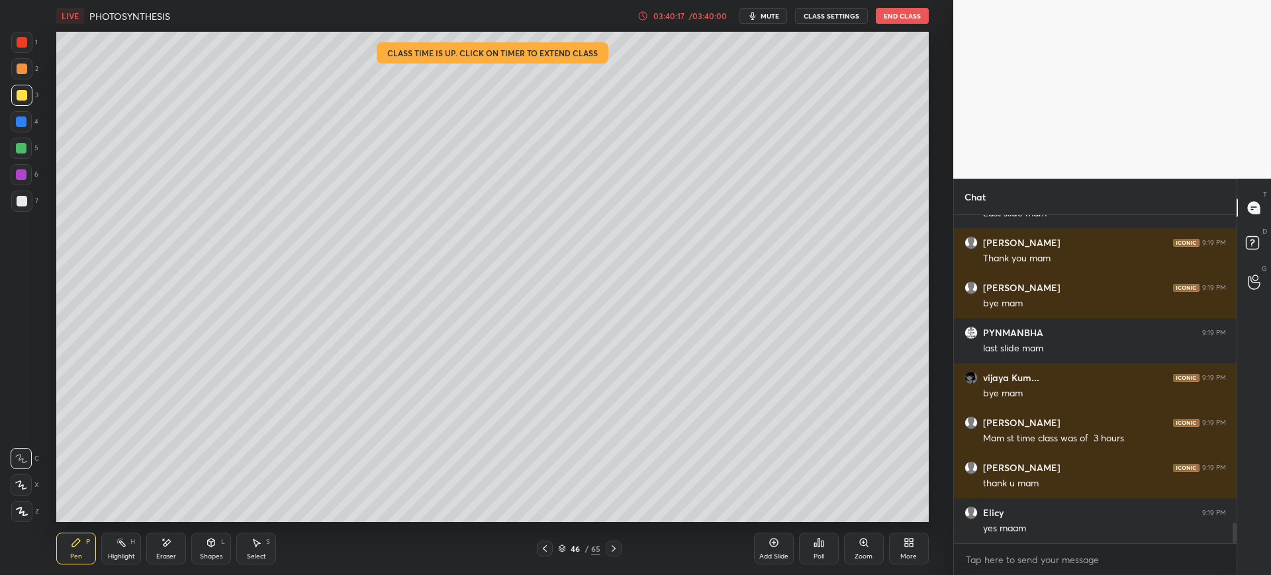
click at [24, 201] on div at bounding box center [22, 201] width 11 height 11
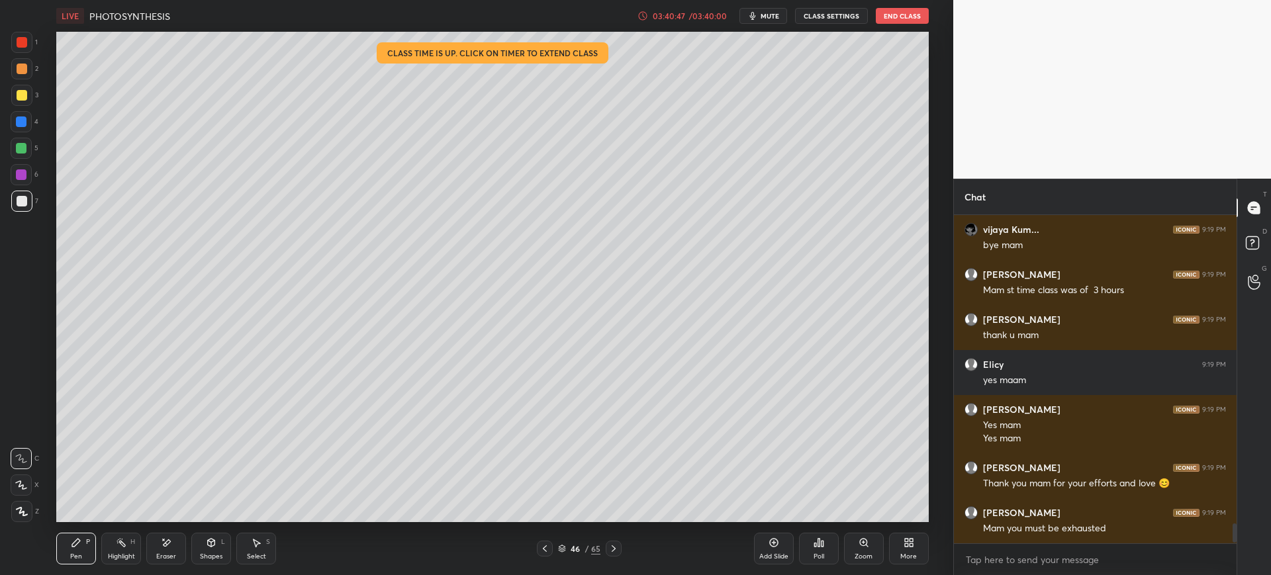
scroll to position [5117, 0]
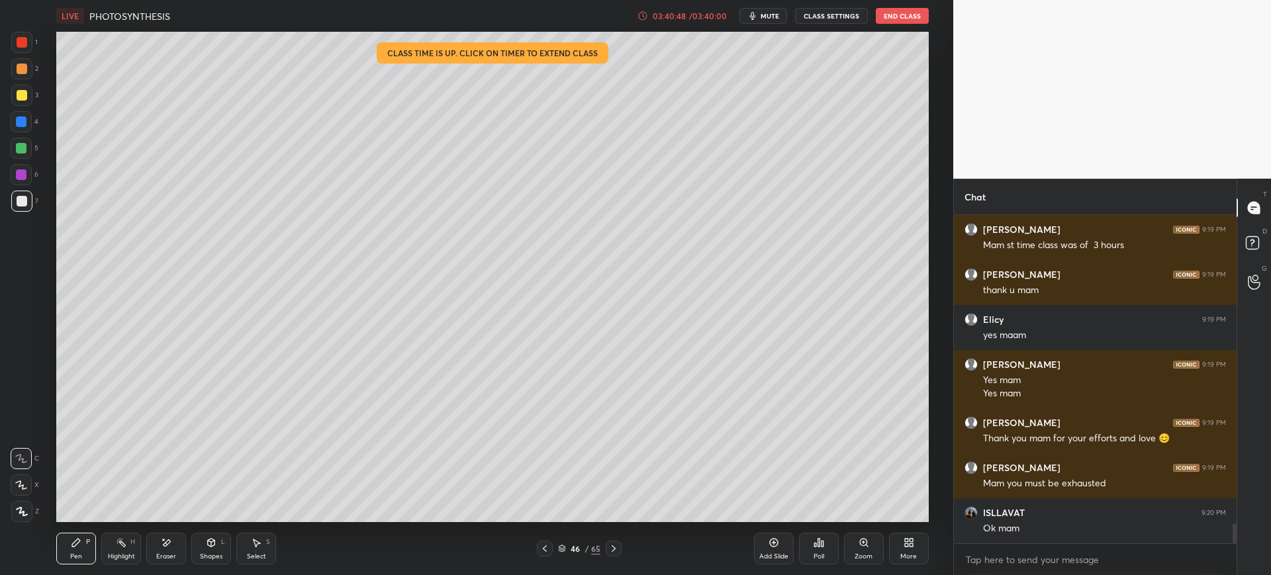
click at [907, 11] on button "End Class" at bounding box center [902, 16] width 53 height 16
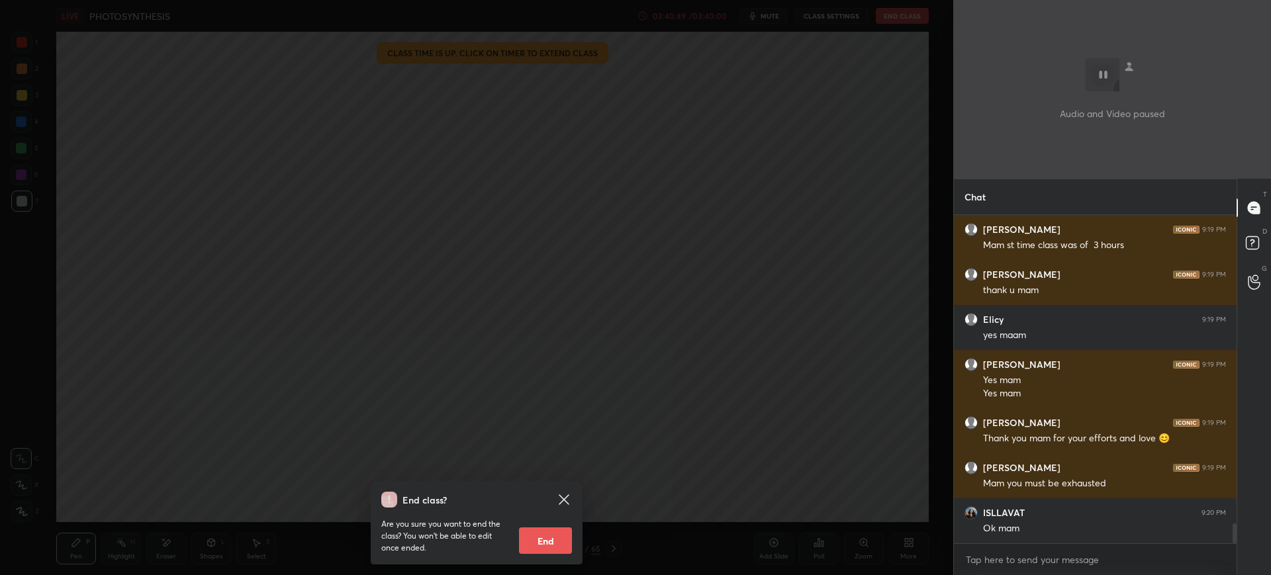
click at [549, 544] on button "End" at bounding box center [545, 540] width 53 height 26
type textarea "x"
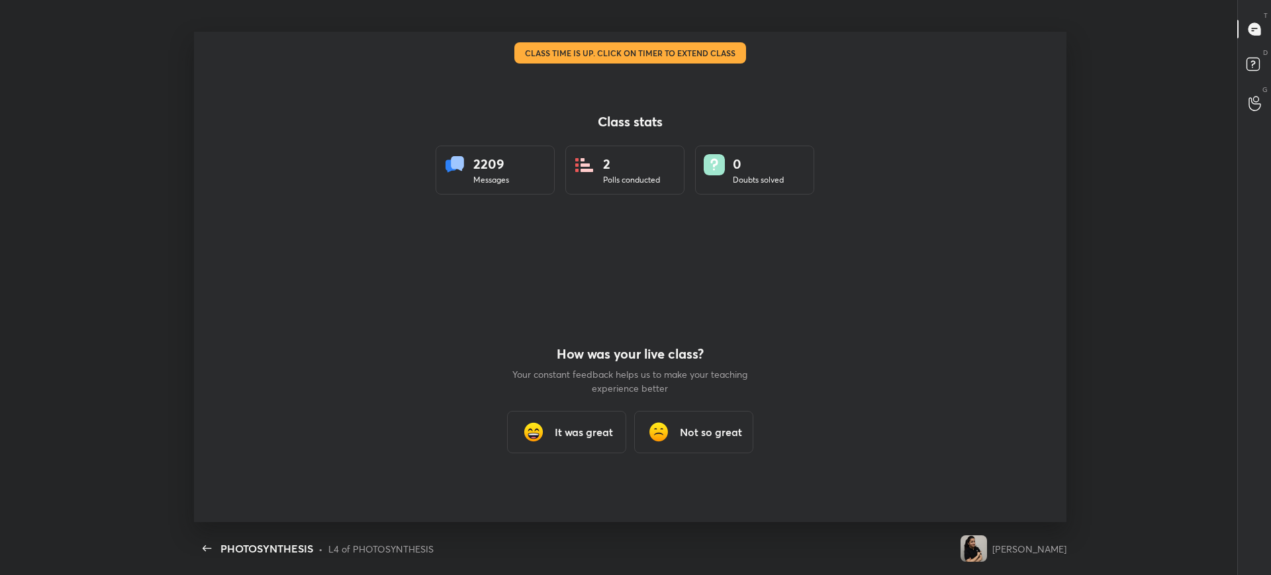
scroll to position [65692, 64937]
click at [568, 430] on h3 "It was great" at bounding box center [584, 432] width 58 height 16
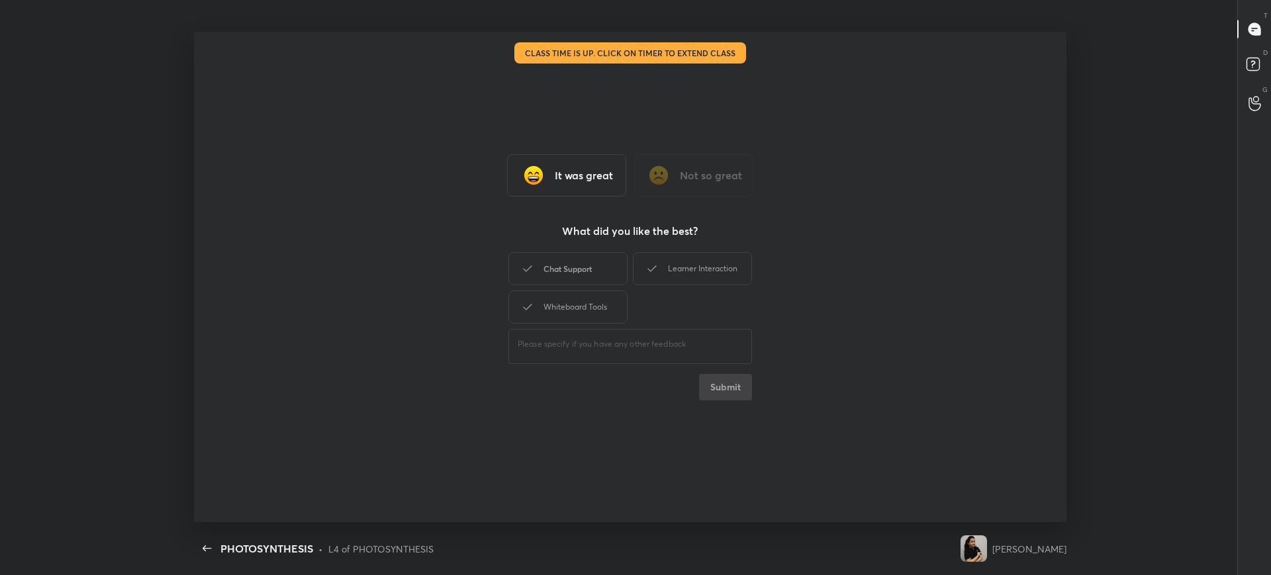
click at [567, 258] on div "Chat Support" at bounding box center [567, 268] width 119 height 33
click at [585, 298] on div "Whiteboard Tools" at bounding box center [567, 307] width 119 height 33
click at [709, 260] on div "Learner Interaction" at bounding box center [692, 268] width 119 height 33
click at [719, 404] on div "It was great Not so great What did you like the best? Chat Support Learner Inte…" at bounding box center [630, 277] width 872 height 490
click at [728, 387] on button "Submit" at bounding box center [725, 387] width 53 height 26
